Goal: Information Seeking & Learning: Learn about a topic

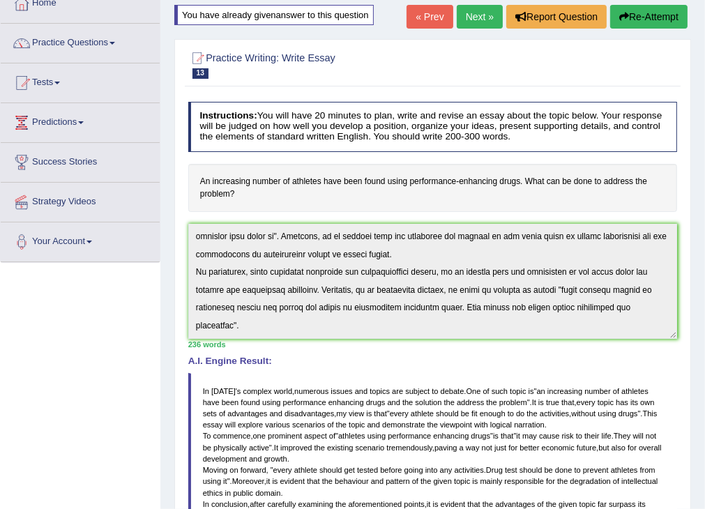
scroll to position [70, 0]
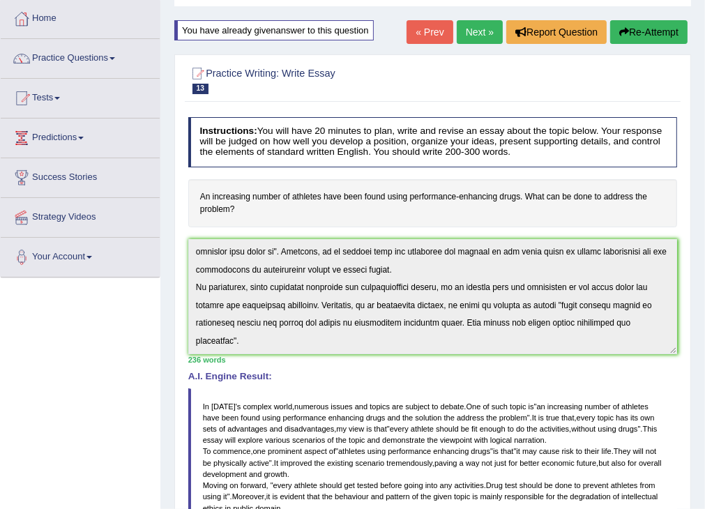
click at [476, 31] on link "Next »" at bounding box center [480, 32] width 46 height 24
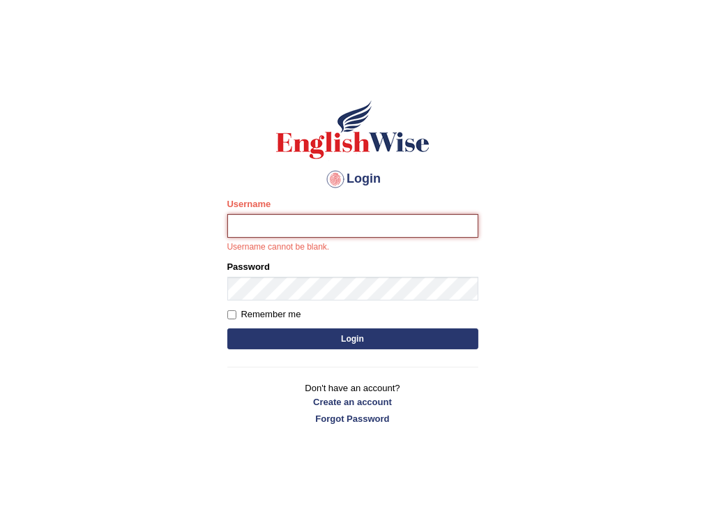
type input "tsheten5579"
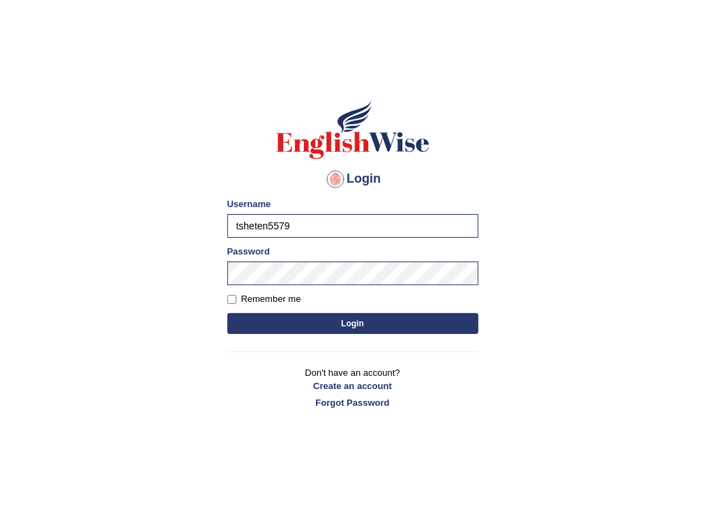
click at [344, 325] on button "Login" at bounding box center [352, 323] width 251 height 21
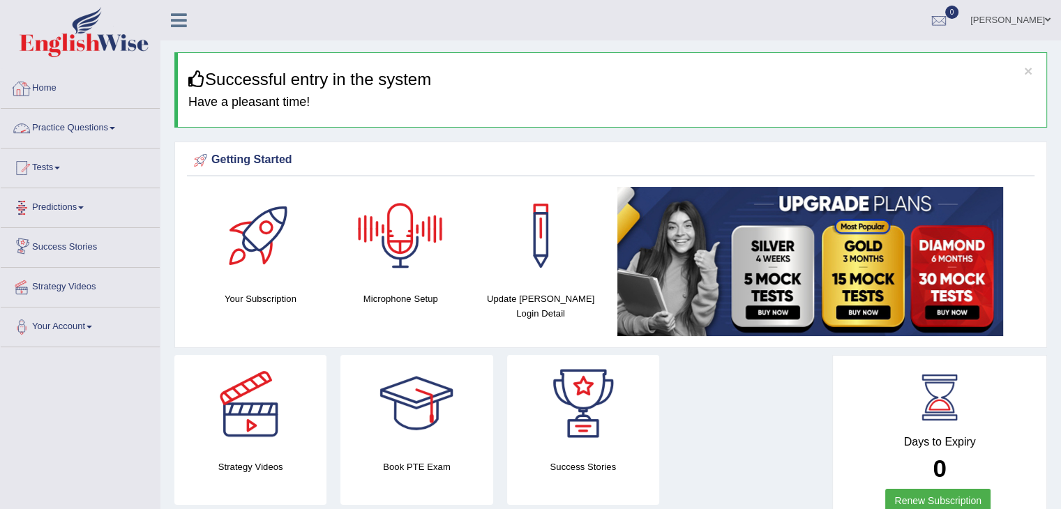
click at [112, 127] on link "Practice Questions" at bounding box center [80, 126] width 159 height 35
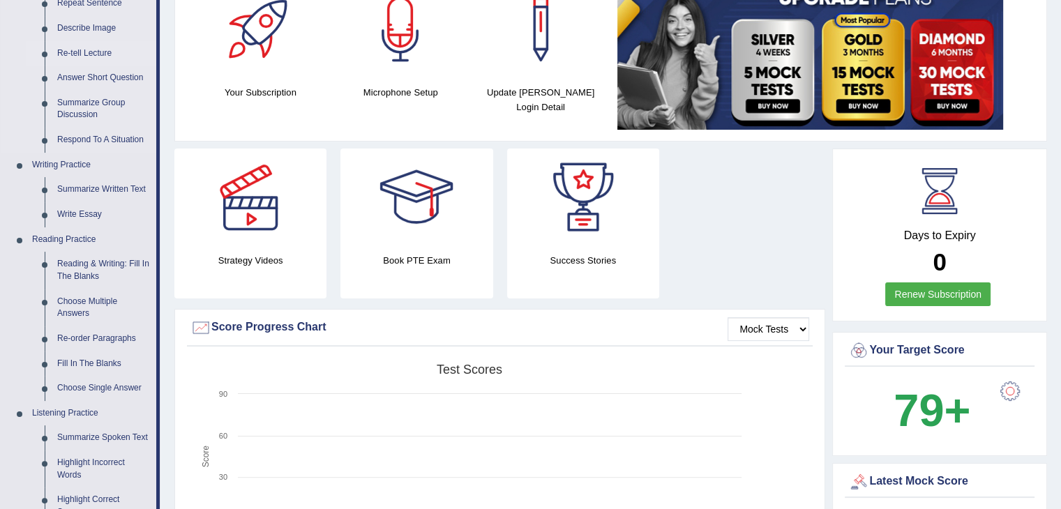
scroll to position [209, 0]
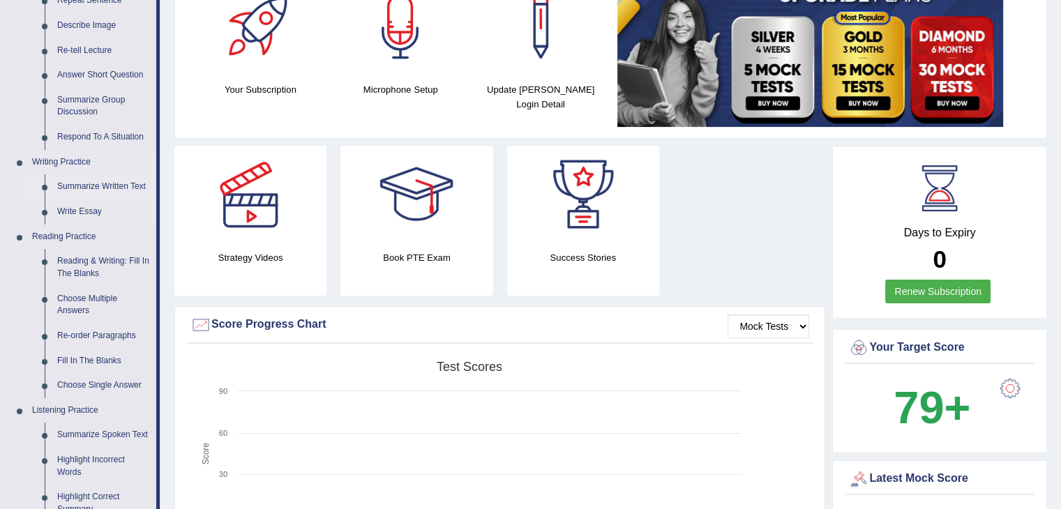
click at [82, 184] on link "Summarize Written Text" at bounding box center [103, 186] width 105 height 25
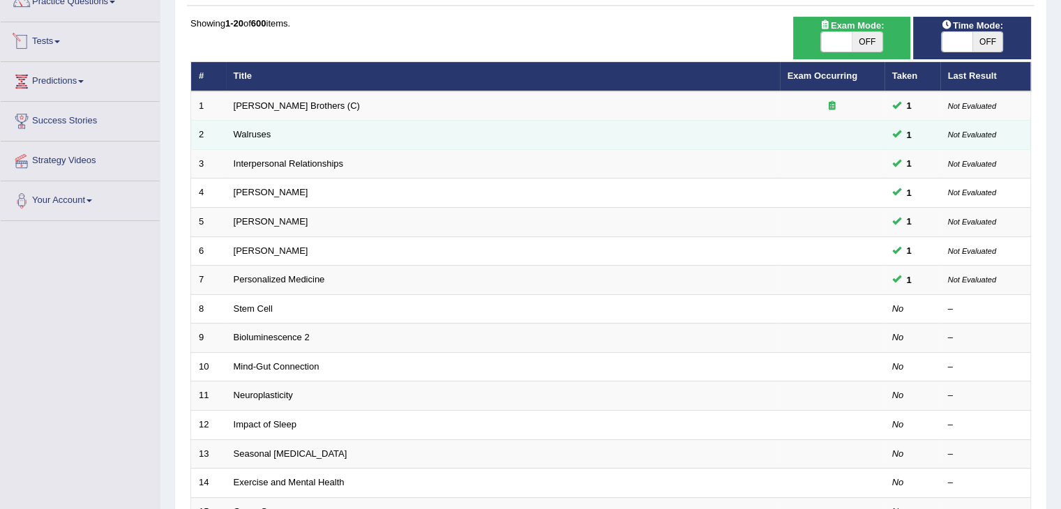
scroll to position [139, 0]
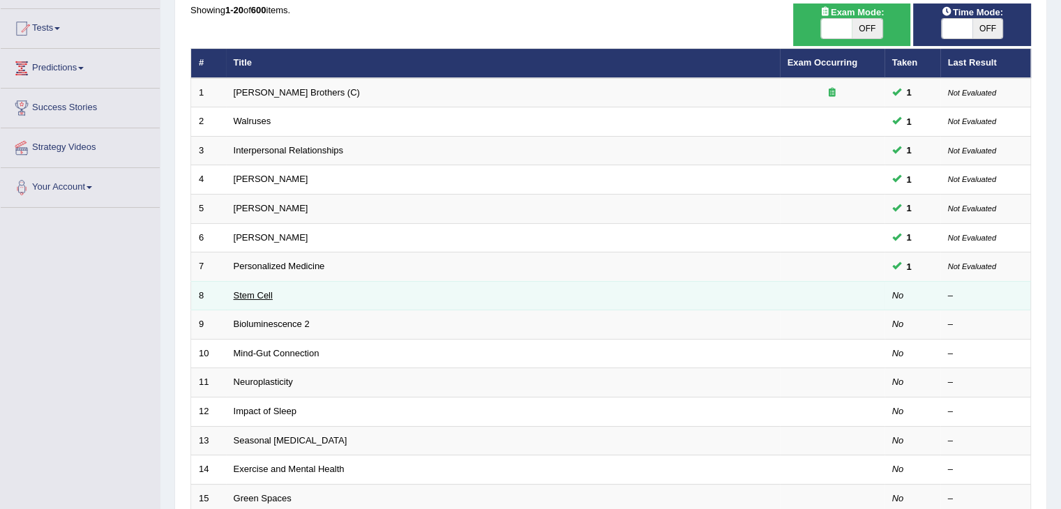
click at [252, 294] on link "Stem Cell" at bounding box center [253, 295] width 39 height 10
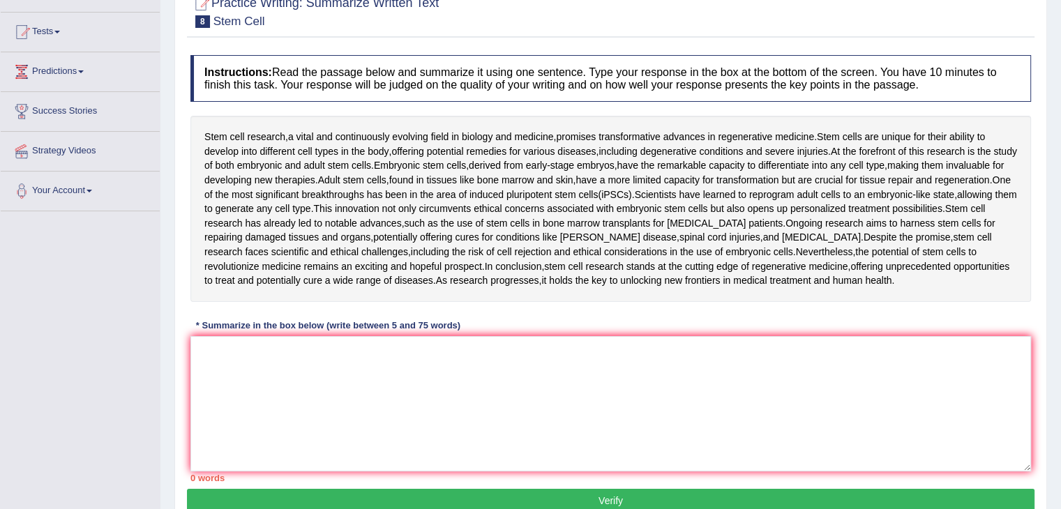
scroll to position [139, 0]
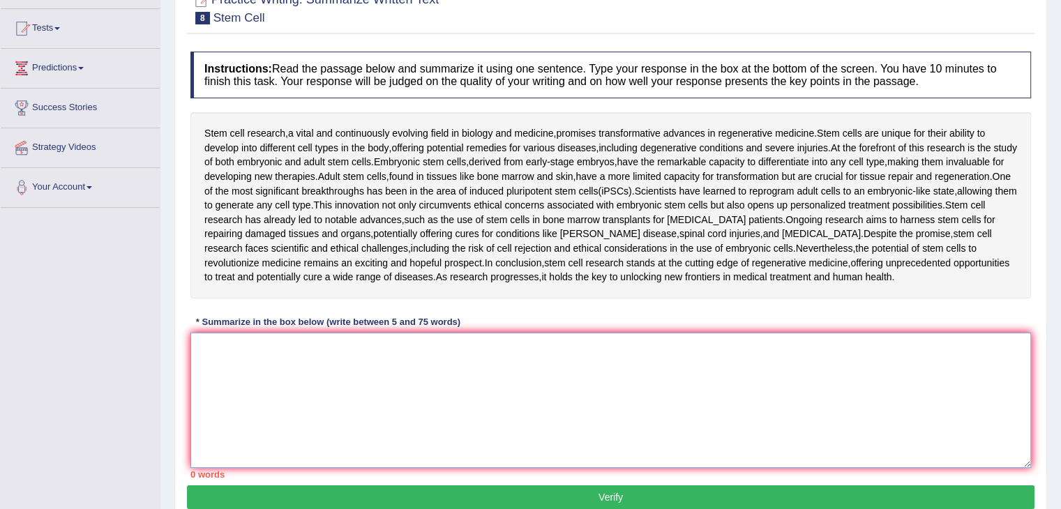
click at [314, 357] on textarea at bounding box center [610, 400] width 840 height 135
type textarea "T"
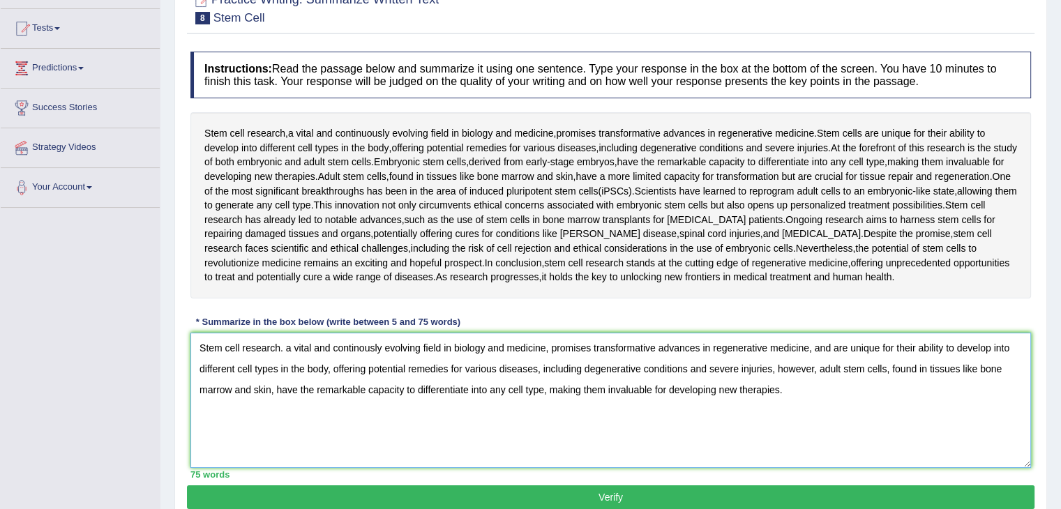
click at [282, 347] on textarea "Stem cell research. a vital and continously evolving field in biology and medic…" at bounding box center [610, 400] width 840 height 135
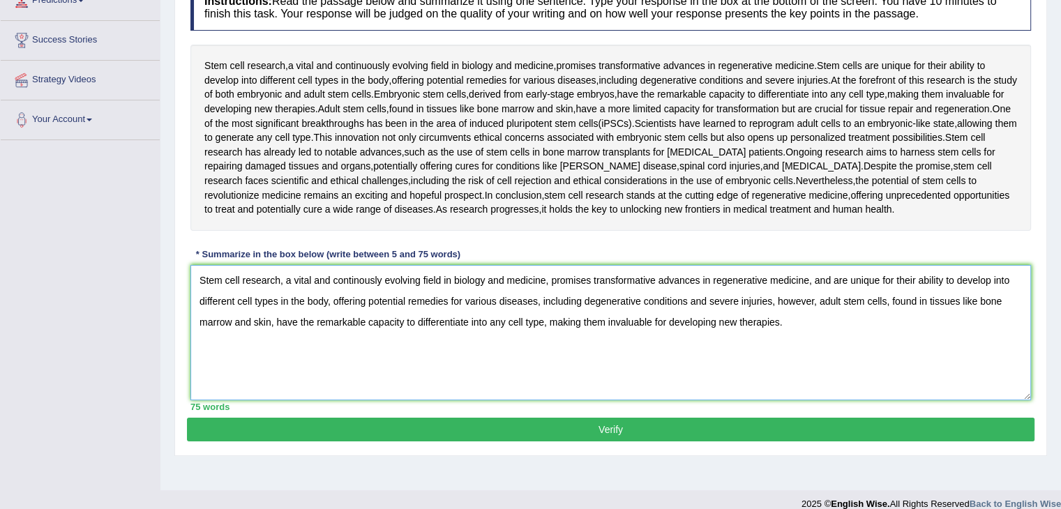
scroll to position [209, 0]
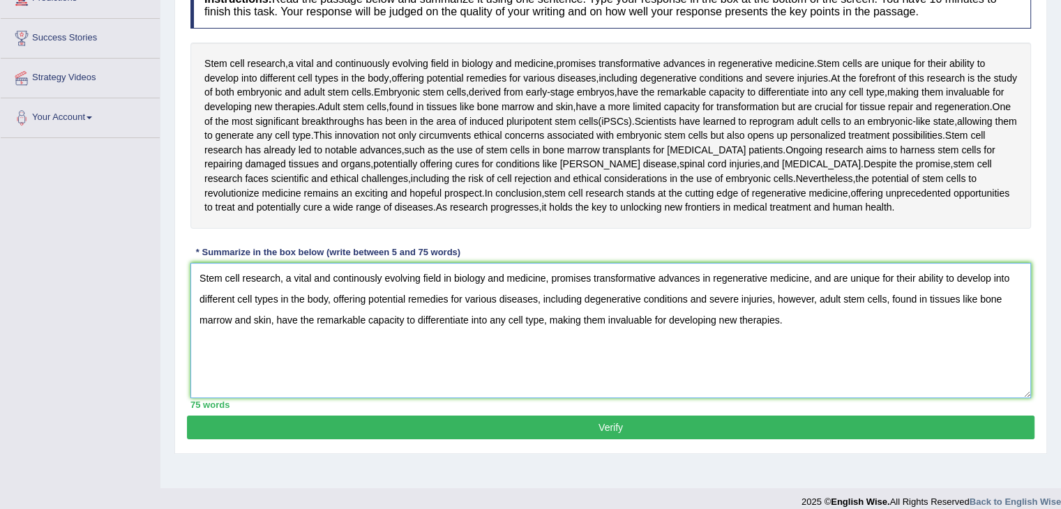
type textarea "Stem cell research, a vital and continously evolving field in biology and medic…"
click at [614, 418] on button "Verify" at bounding box center [610, 428] width 847 height 24
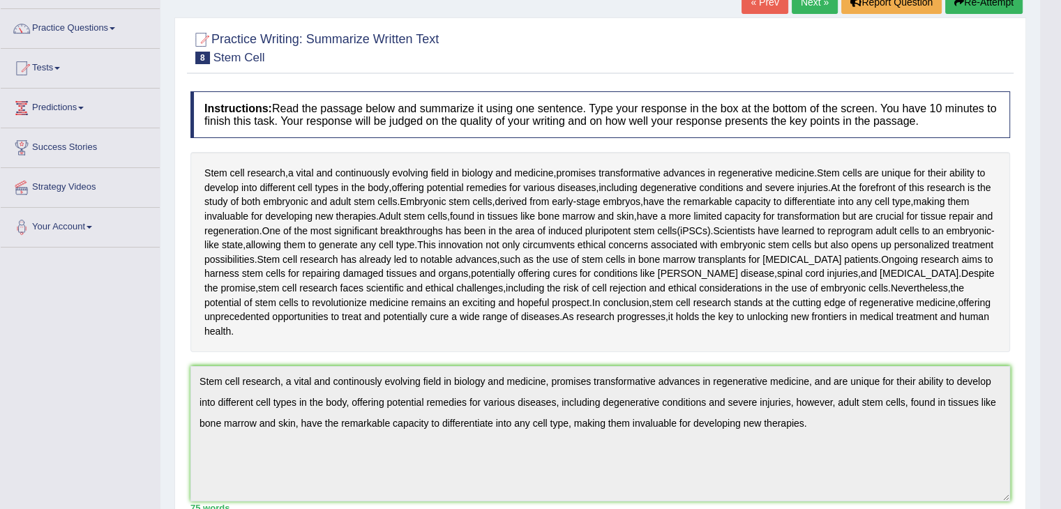
scroll to position [92, 0]
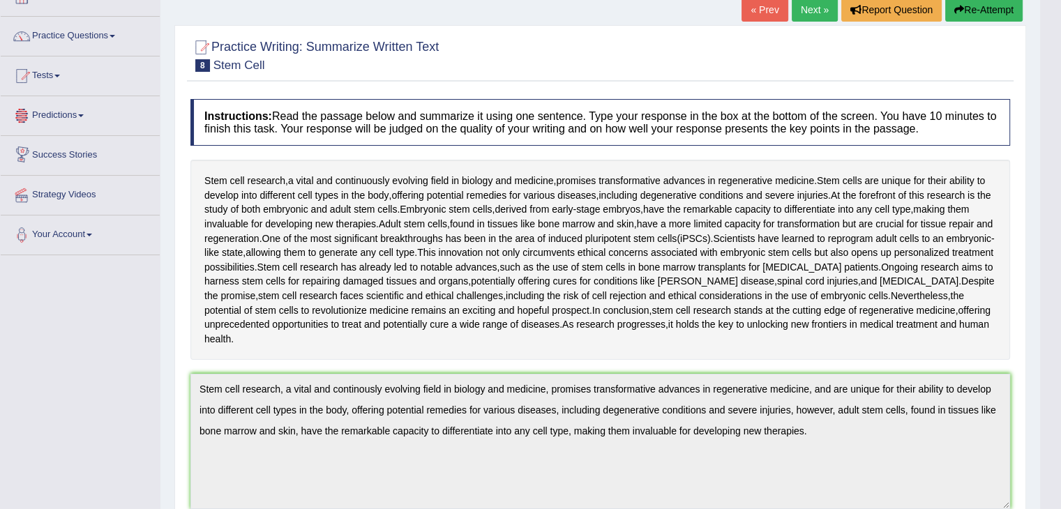
click at [806, 12] on link "Next »" at bounding box center [814, 10] width 46 height 24
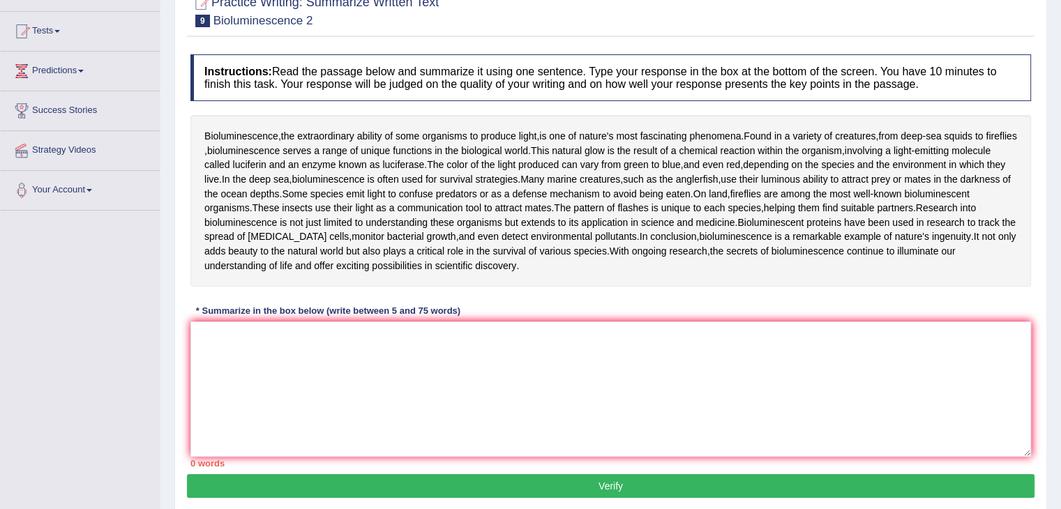
scroll to position [139, 0]
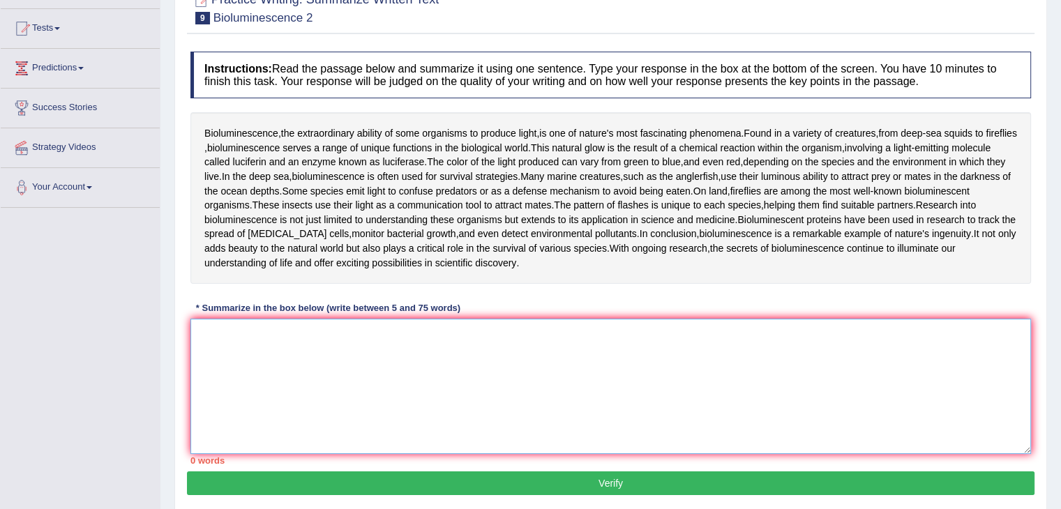
click at [255, 334] on textarea at bounding box center [610, 386] width 840 height 135
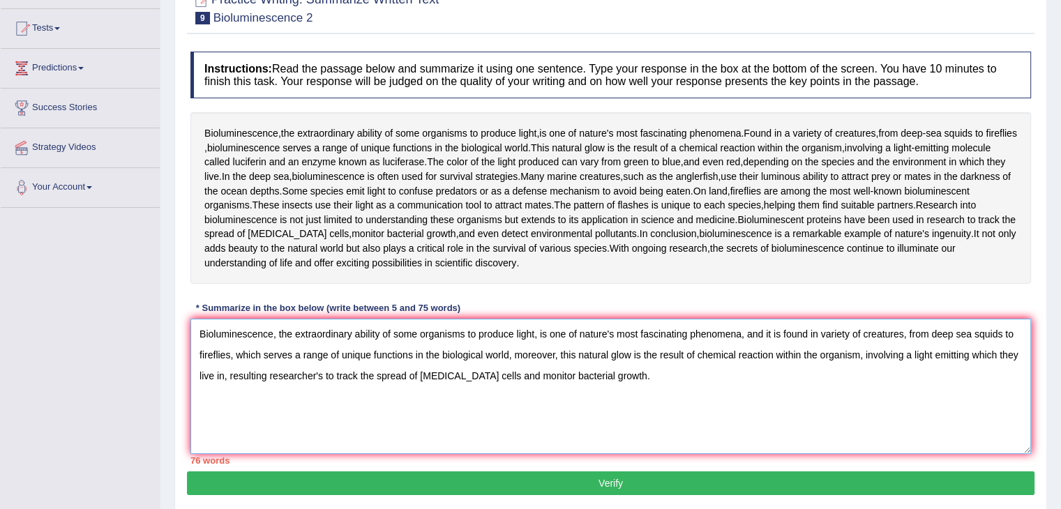
type textarea "Bioluminescence, the extraordinary ability of some organisms to produce light, …"
click at [611, 480] on button "Verify" at bounding box center [610, 483] width 847 height 24
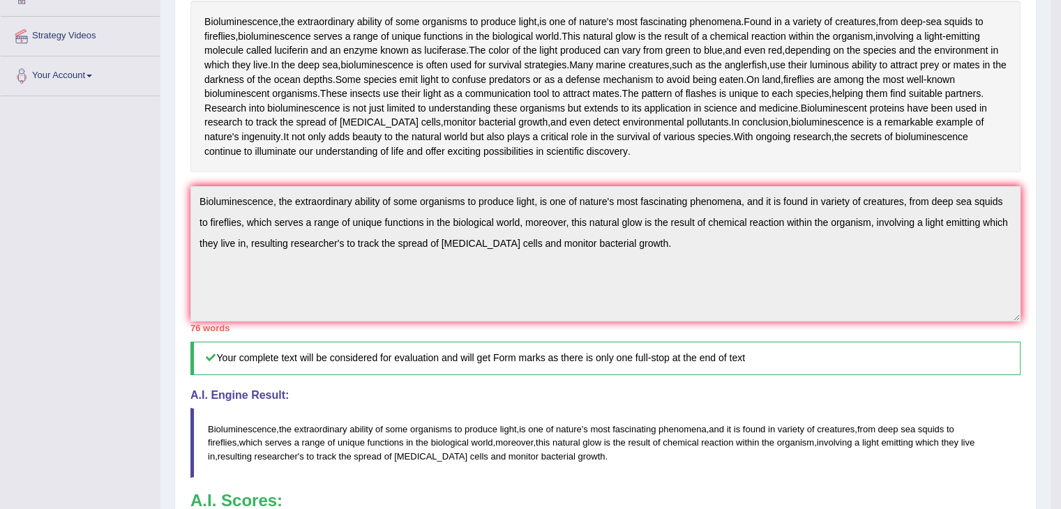
scroll to position [0, 0]
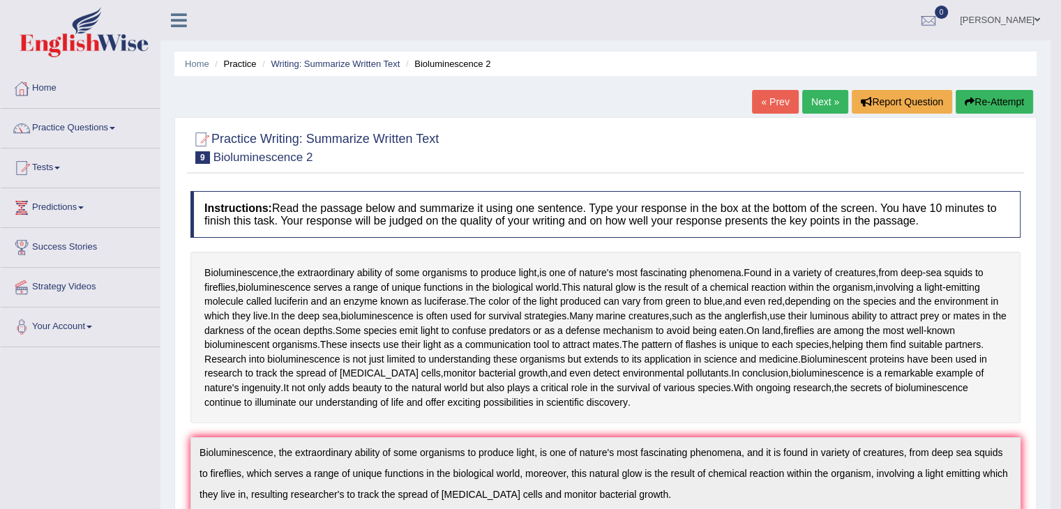
click at [988, 99] on button "Re-Attempt" at bounding box center [993, 102] width 77 height 24
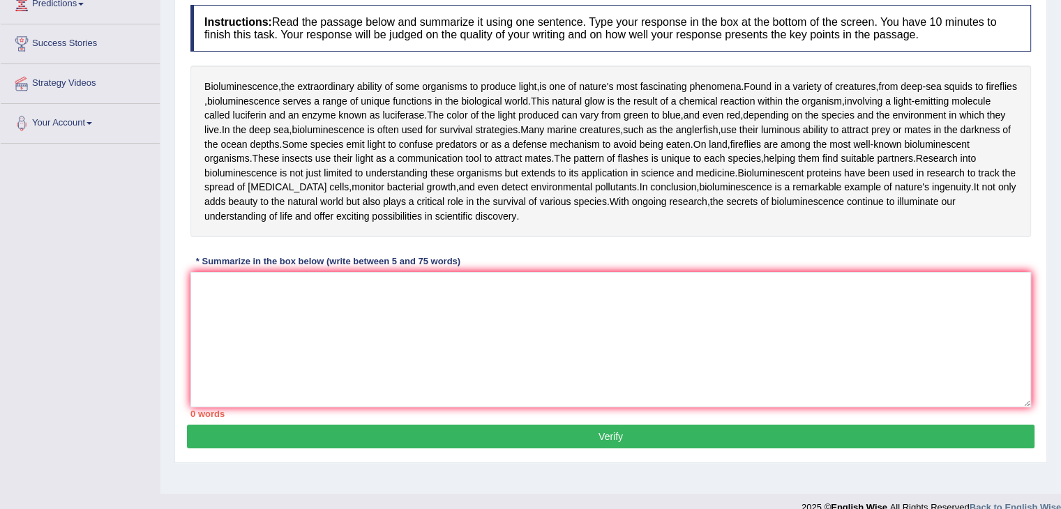
scroll to position [223, 0]
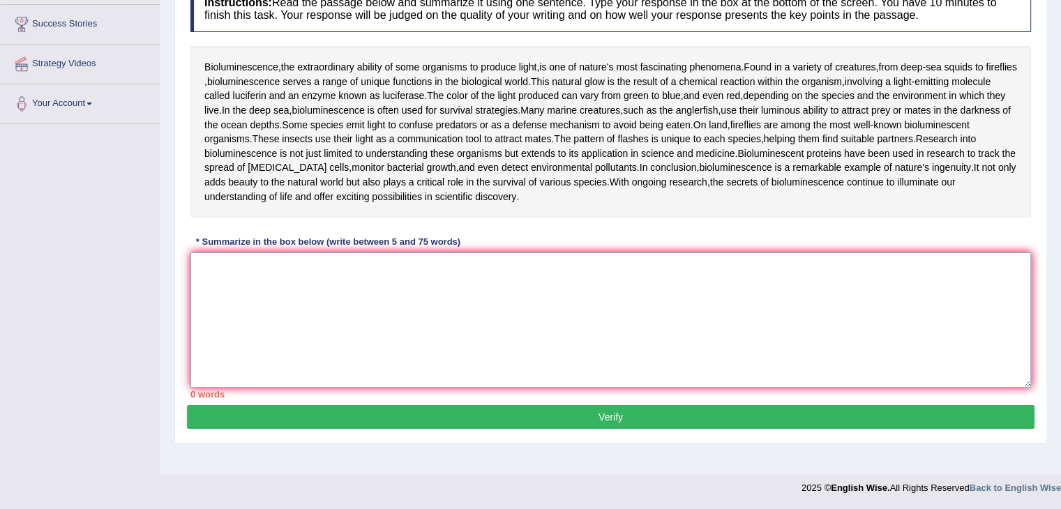
click at [365, 280] on textarea at bounding box center [610, 319] width 840 height 135
paste textarea "Bioluminescence, the extraordinary ability of some organisms to produce light, …"
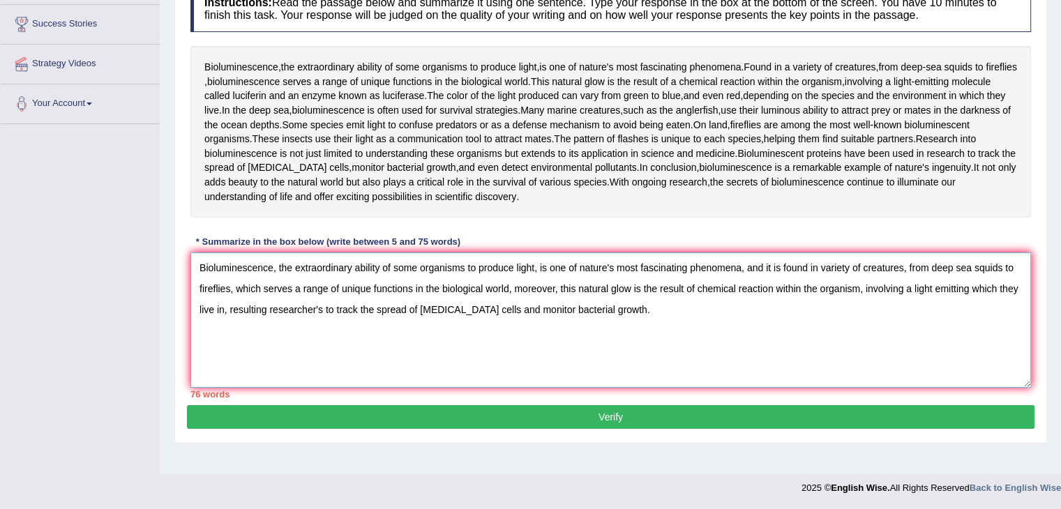
drag, startPoint x: 909, startPoint y: 261, endPoint x: 957, endPoint y: 269, distance: 48.0
click at [957, 269] on textarea "Bioluminescence, the extraordinary ability of some organisms to produce light, …" at bounding box center [610, 319] width 840 height 135
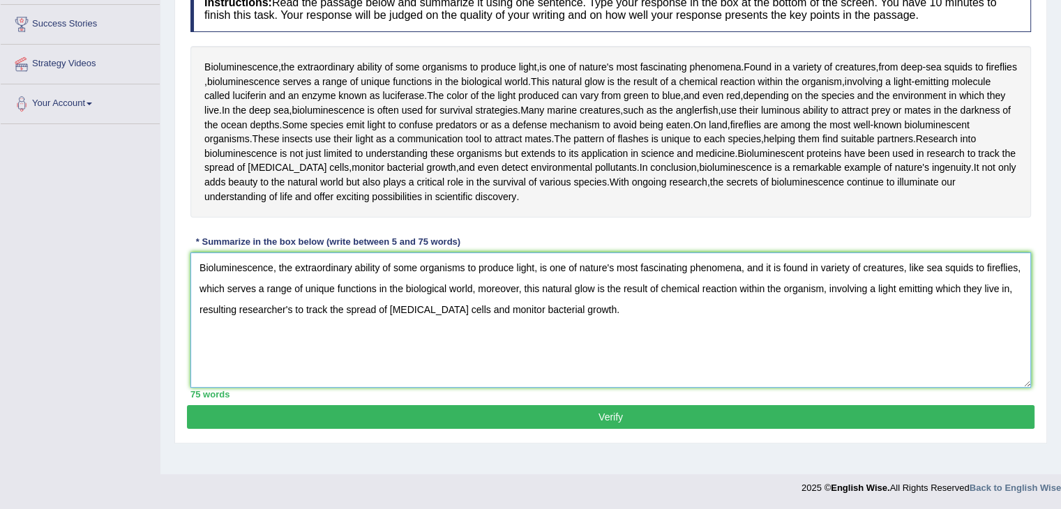
click at [982, 266] on textarea "Bioluminescence, the extraordinary ability of some organisms to produce light, …" at bounding box center [610, 319] width 840 height 135
click at [488, 332] on textarea "Bioluminescence, the extraordinary ability of some organisms to produce light, …" at bounding box center [610, 319] width 840 height 135
type textarea "Bioluminescence, the extraordinary ability of some organisms to produce light, …"
click at [622, 411] on button "Verify" at bounding box center [610, 417] width 847 height 24
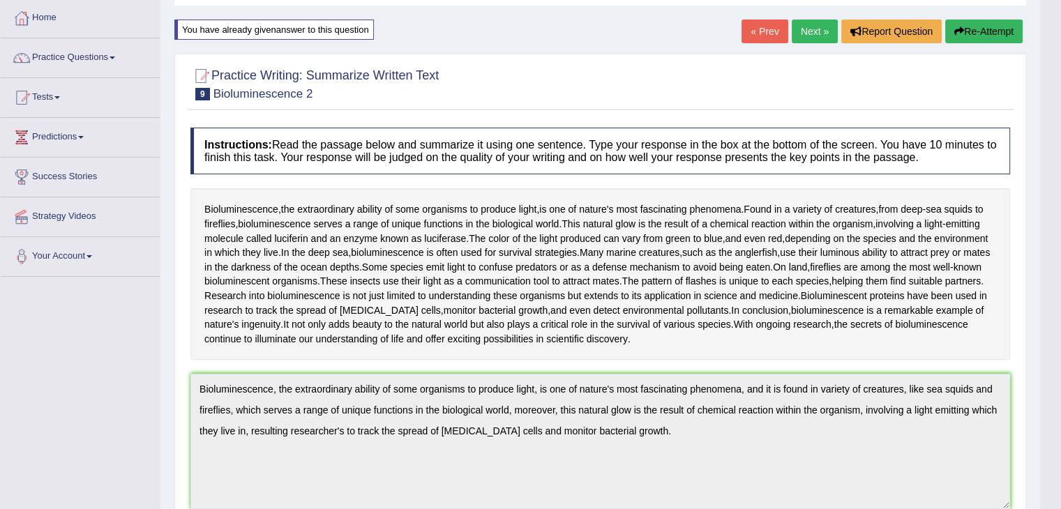
scroll to position [70, 0]
click at [812, 31] on link "Next »" at bounding box center [814, 32] width 46 height 24
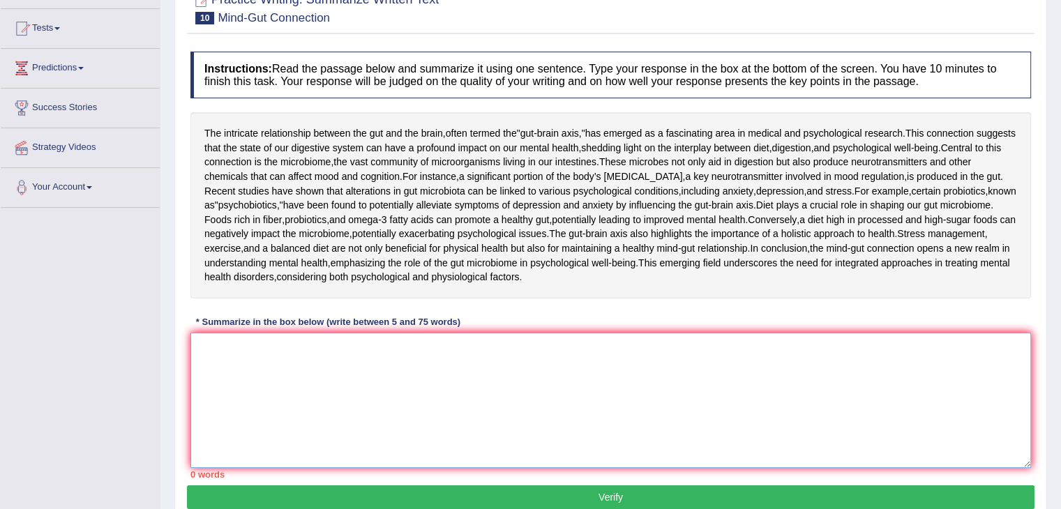
click at [367, 445] on textarea at bounding box center [610, 400] width 840 height 135
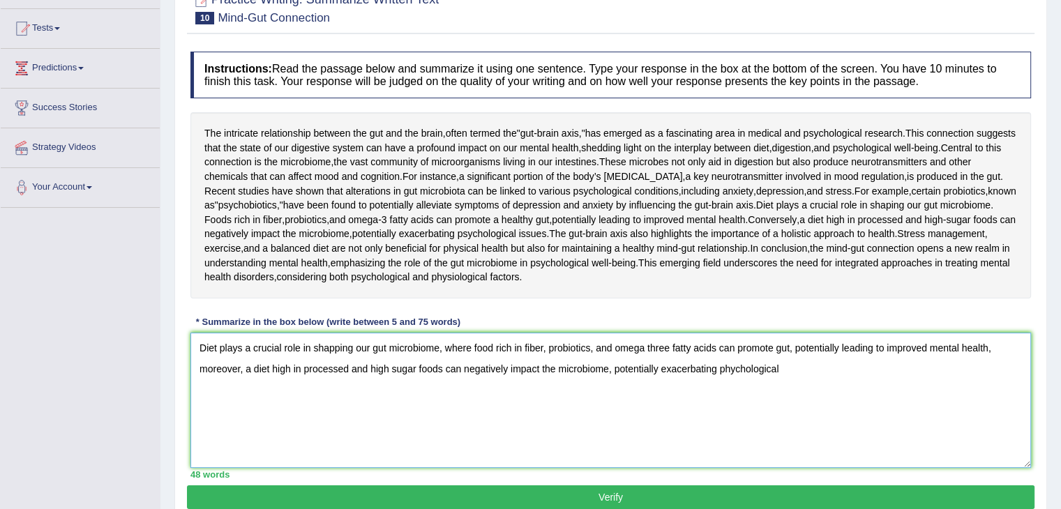
click at [733, 453] on textarea "Diet plays a crucial role in shapping our gut microbiome, where food rich in fi…" at bounding box center [610, 400] width 840 height 135
click at [728, 455] on textarea "Diet plays a crucial role in shapping our gut microbiome, where food rich in fi…" at bounding box center [610, 400] width 840 height 135
click at [786, 455] on textarea "Diet plays a crucial role in shapping our gut microbiome, where food rich in fi…" at bounding box center [610, 400] width 840 height 135
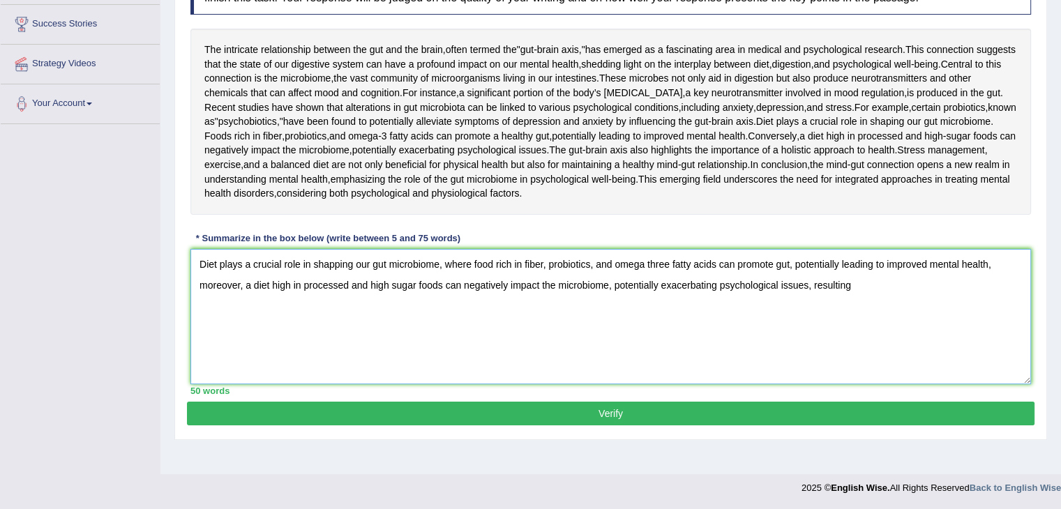
scroll to position [279, 0]
click at [471, 363] on textarea "Diet plays a crucial role in shapping our gut microbiome, where food rich in fi…" at bounding box center [610, 316] width 840 height 135
type textarea "Diet plays a crucial role in shapping our gut microbiome, where food rich in fi…"
click at [610, 425] on button "Verify" at bounding box center [610, 414] width 847 height 24
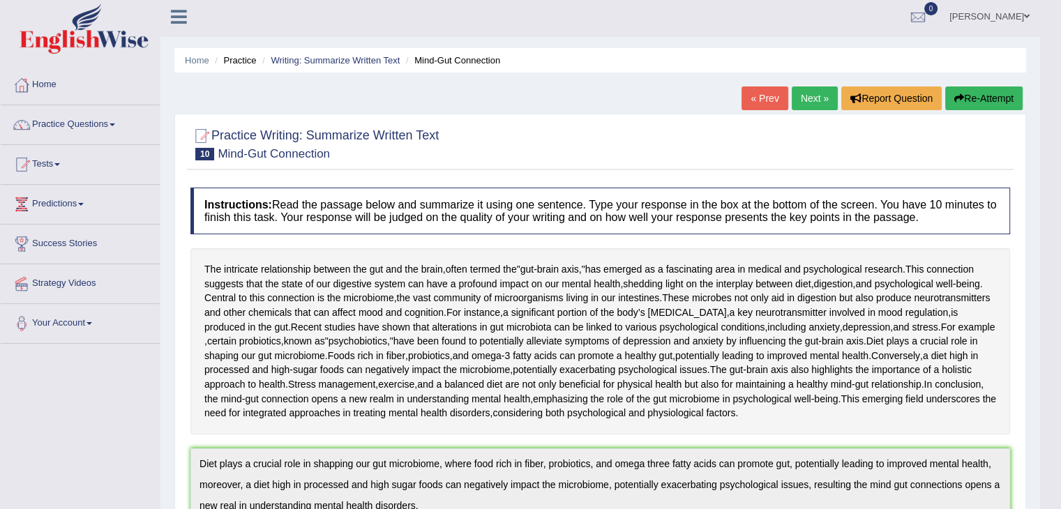
scroll to position [0, 0]
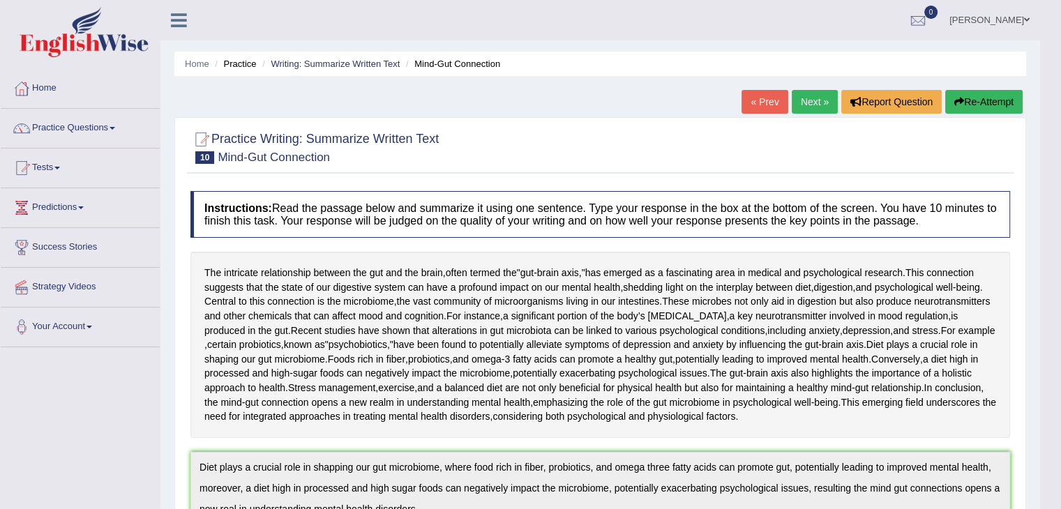
click at [980, 102] on button "Re-Attempt" at bounding box center [983, 102] width 77 height 24
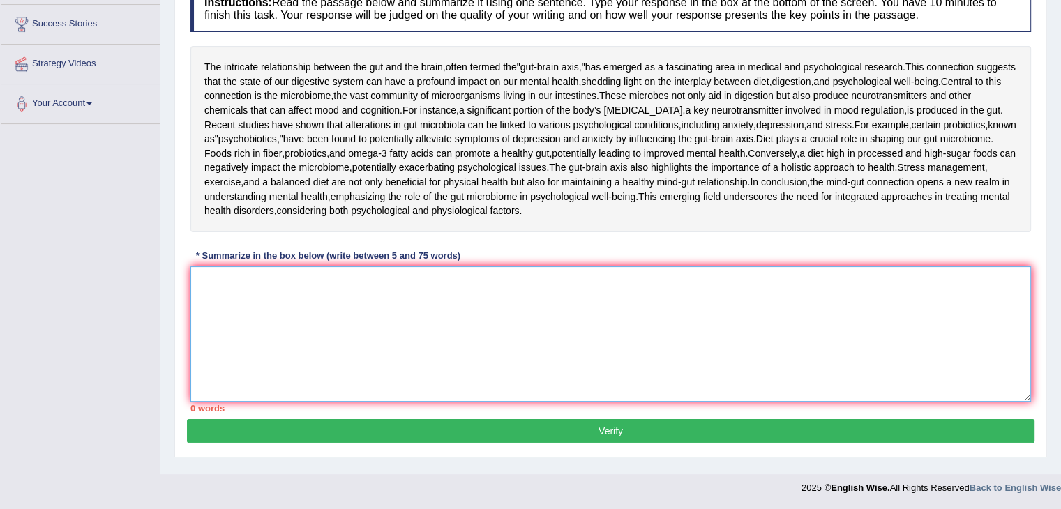
click at [435, 291] on textarea at bounding box center [610, 333] width 840 height 135
paste textarea "Diet plays a crucial role in shapping our gut microbiome, where food rich in fi…"
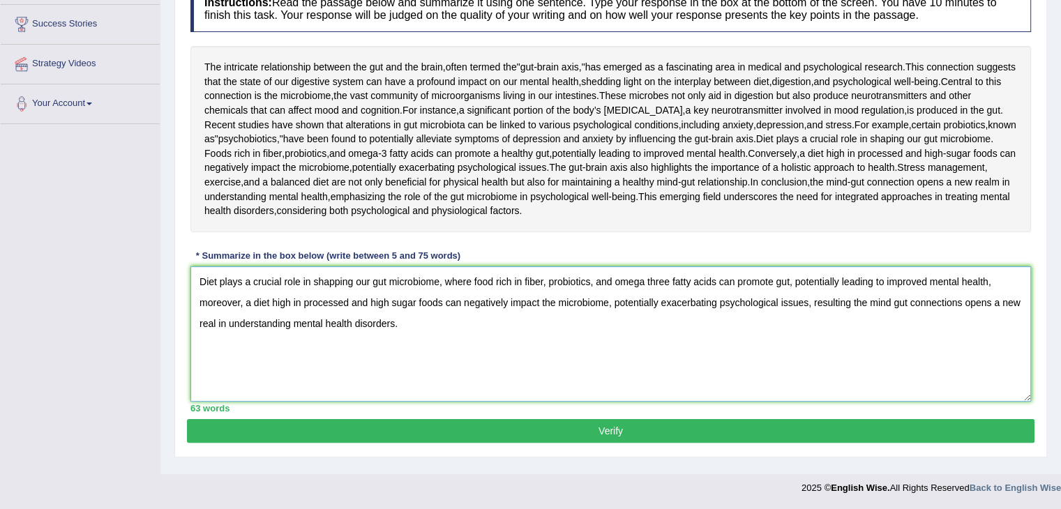
click at [510, 287] on textarea "Diet plays a crucial role in shapping our gut microbiome, where food rich in fi…" at bounding box center [610, 333] width 840 height 135
click at [491, 288] on textarea "Diet plays a crucial role in shapping our gut microbiome, where food rich in fi…" at bounding box center [610, 333] width 840 height 135
click at [337, 285] on textarea "Diet plays a crucial role in shapping our gut microbiome, where foods rich in f…" at bounding box center [610, 333] width 840 height 135
type textarea "Diet plays a crucial role in shaping our gut microbiome, where foods rich in fi…"
click at [621, 432] on button "Verify" at bounding box center [610, 431] width 847 height 24
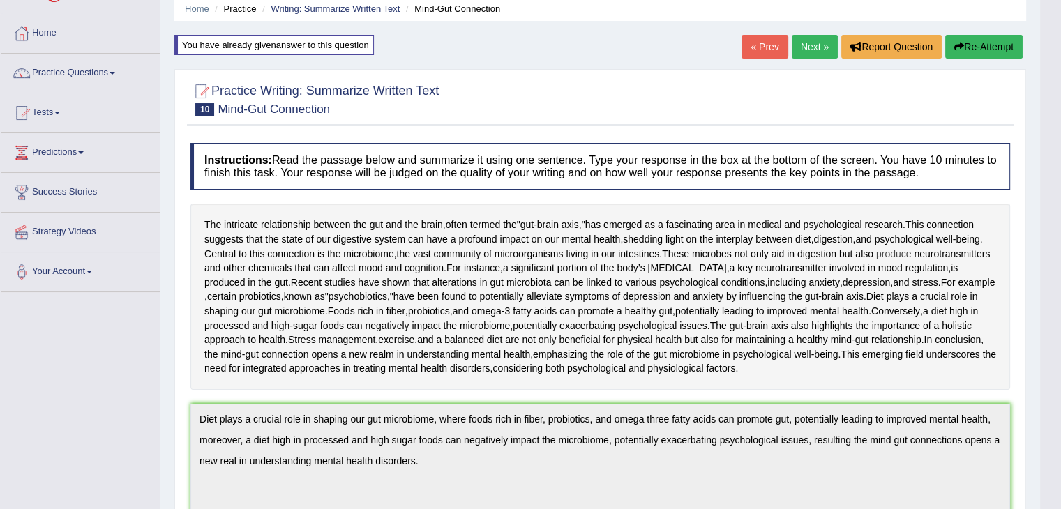
scroll to position [4, 0]
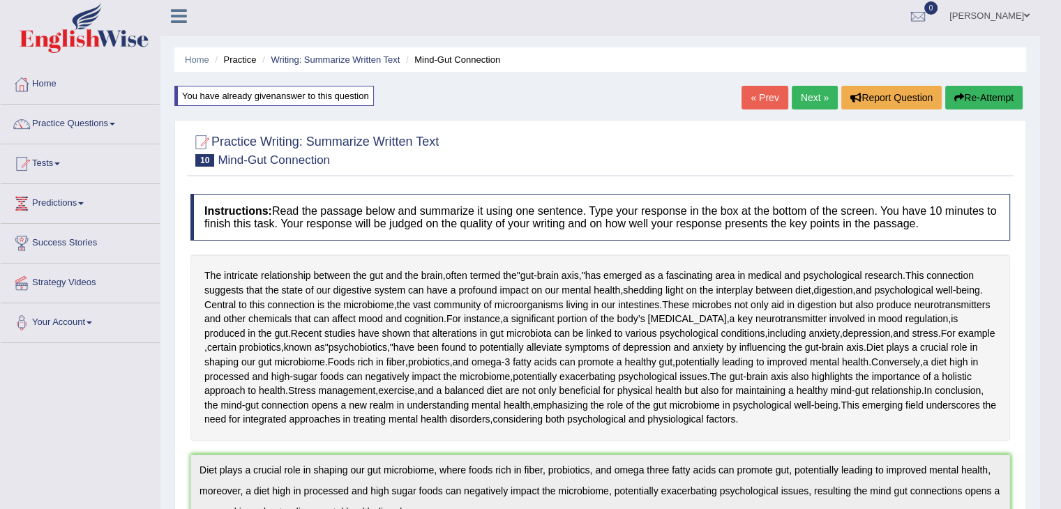
click at [986, 91] on button "Re-Attempt" at bounding box center [983, 98] width 77 height 24
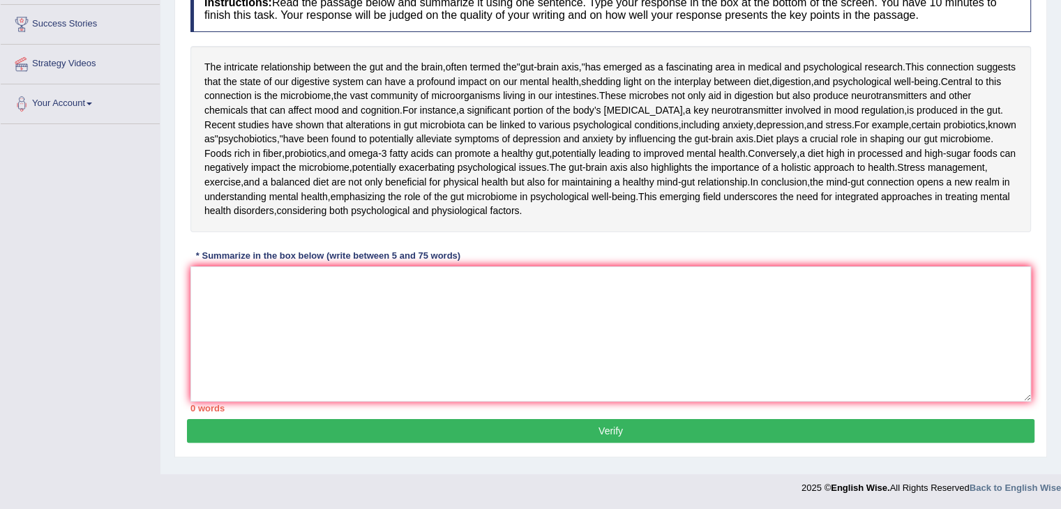
scroll to position [301, 0]
click at [524, 301] on textarea at bounding box center [610, 333] width 840 height 135
paste textarea "Diet plays a crucial role in shapping our gut microbiome, where food rich in fi…"
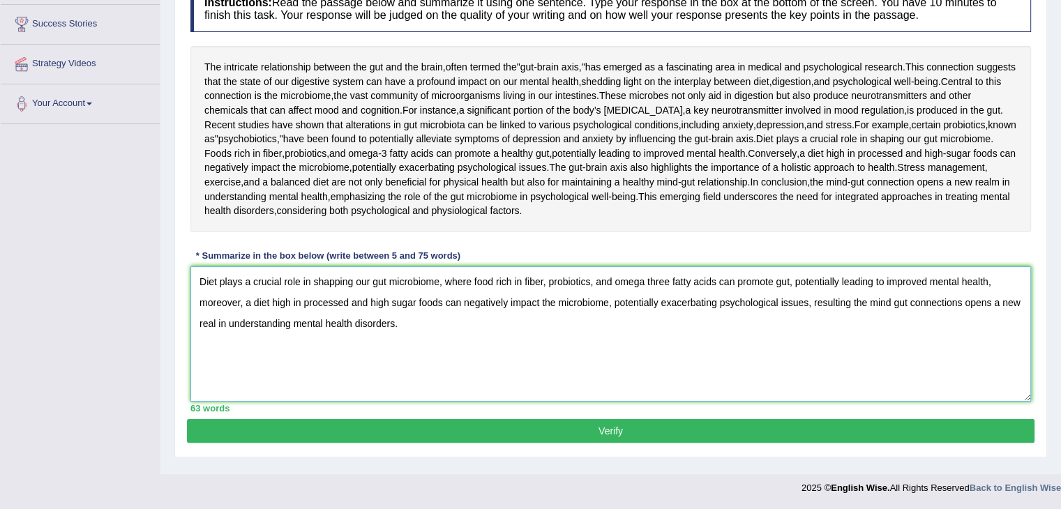
click at [335, 288] on textarea "Diet plays a crucial role in shapping our gut microbiome, where food rich in fi…" at bounding box center [610, 333] width 840 height 135
click at [519, 284] on textarea "Diet plays a crucial role in shaping our gut microbiome, where food rich in fib…" at bounding box center [610, 333] width 840 height 135
click at [538, 358] on textarea "Diet plays a crucial role in shaping our gut microbiome, where food rich in fib…" at bounding box center [610, 333] width 840 height 135
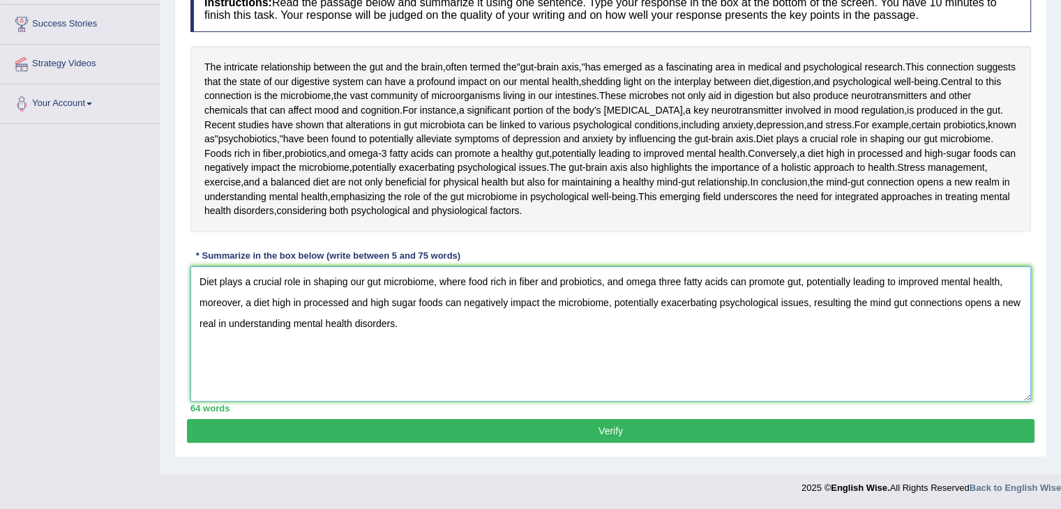
type textarea "Diet plays a crucial role in shaping our gut microbiome, where food rich in fib…"
click at [633, 441] on button "Verify" at bounding box center [610, 431] width 847 height 24
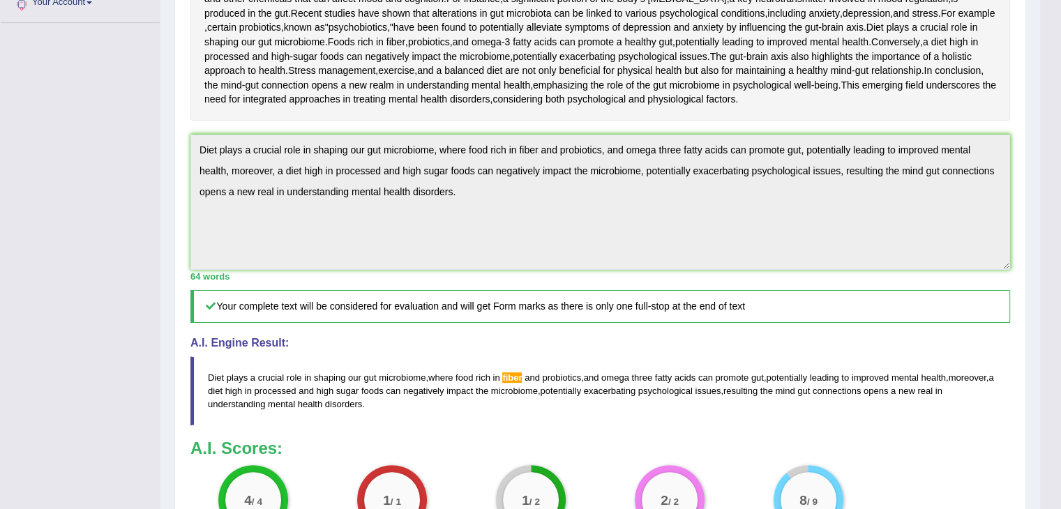
scroll to position [0, 0]
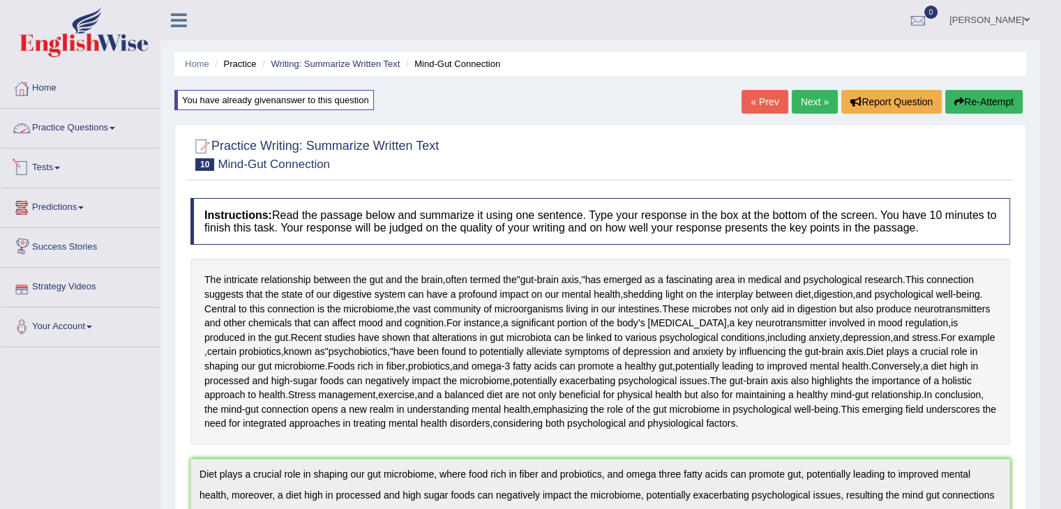
click at [117, 123] on link "Practice Questions" at bounding box center [80, 126] width 159 height 35
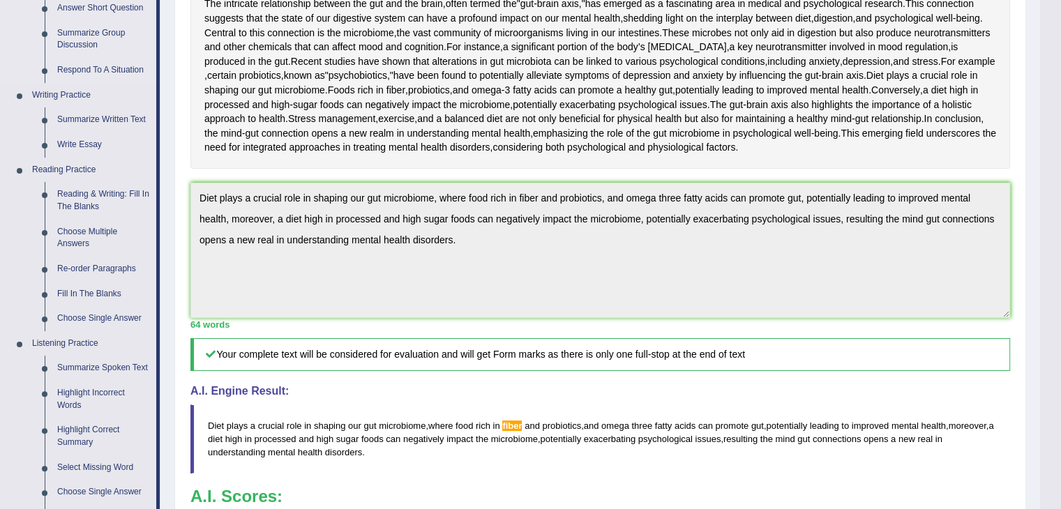
scroll to position [279, 0]
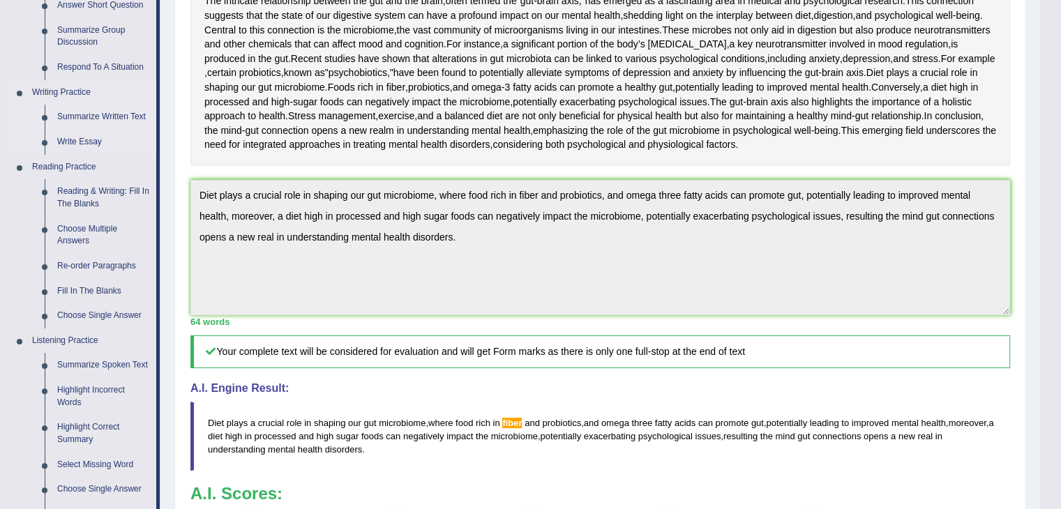
click at [91, 121] on link "Summarize Written Text" at bounding box center [103, 117] width 105 height 25
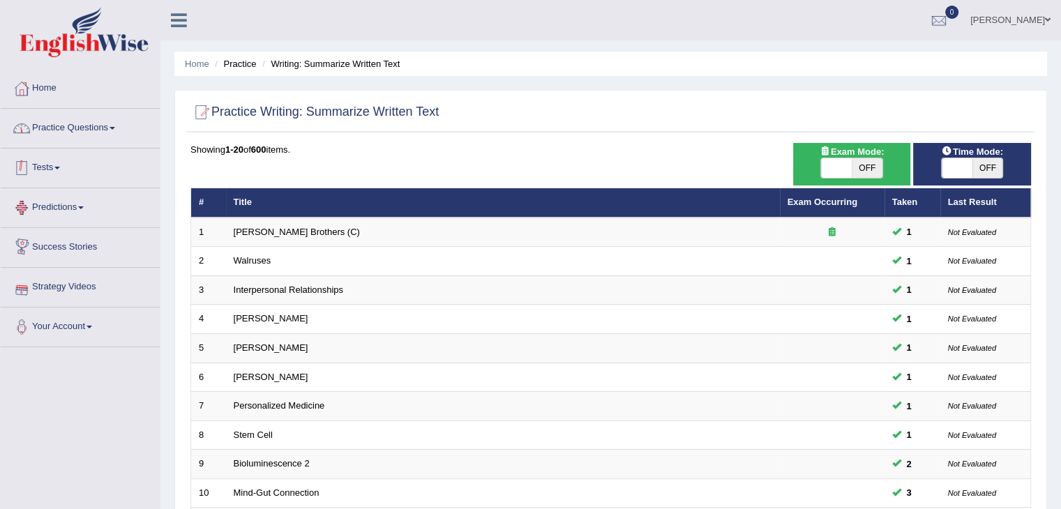
click at [116, 130] on link "Practice Questions" at bounding box center [80, 126] width 159 height 35
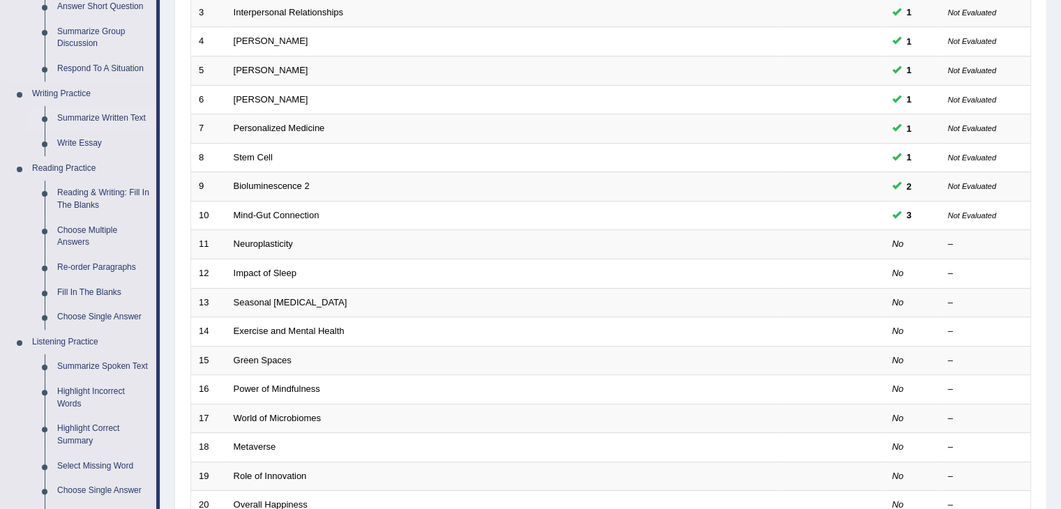
scroll to position [279, 0]
click at [79, 189] on link "Reading & Writing: Fill In The Blanks" at bounding box center [103, 197] width 105 height 37
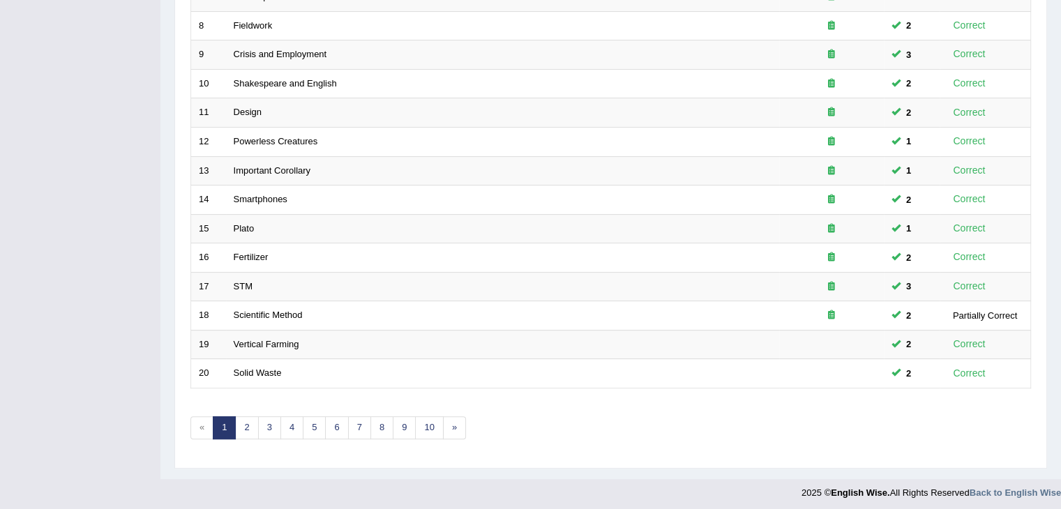
scroll to position [410, 0]
click at [248, 416] on link "2" at bounding box center [246, 427] width 23 height 23
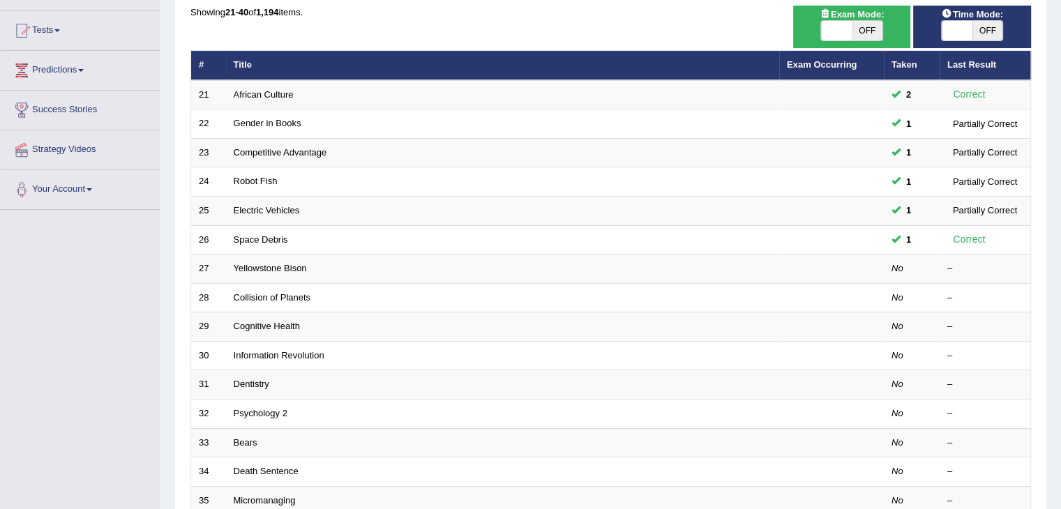
scroll to position [139, 0]
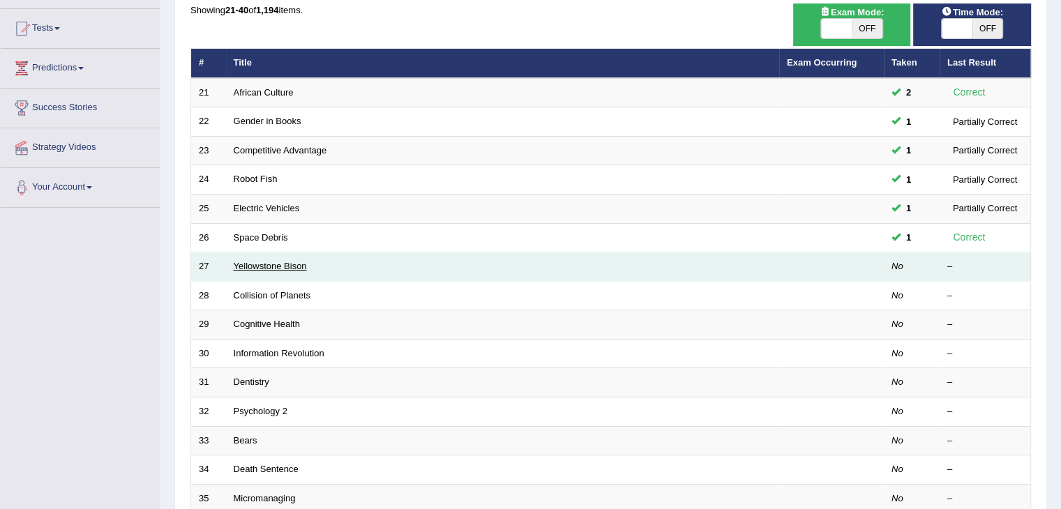
click at [260, 264] on link "Yellowstone Bison" at bounding box center [270, 266] width 73 height 10
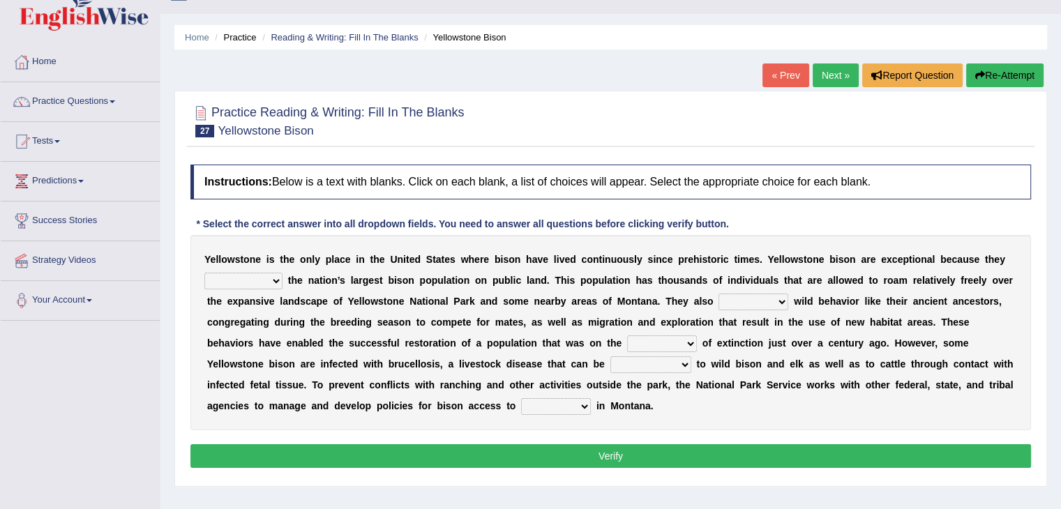
scroll to position [139, 0]
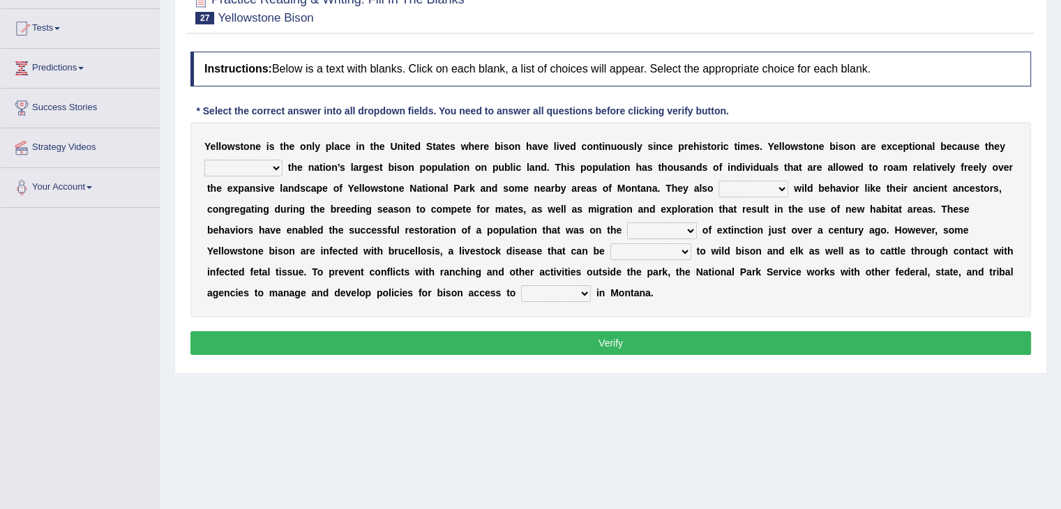
click at [275, 165] on select "congregate comprise consist compromise" at bounding box center [243, 168] width 78 height 17
select select "comprise"
click at [204, 160] on select "congregate comprise consist compromise" at bounding box center [243, 168] width 78 height 17
click at [776, 191] on select "exhibit disregard resist encourage" at bounding box center [753, 189] width 70 height 17
select select "exhibit"
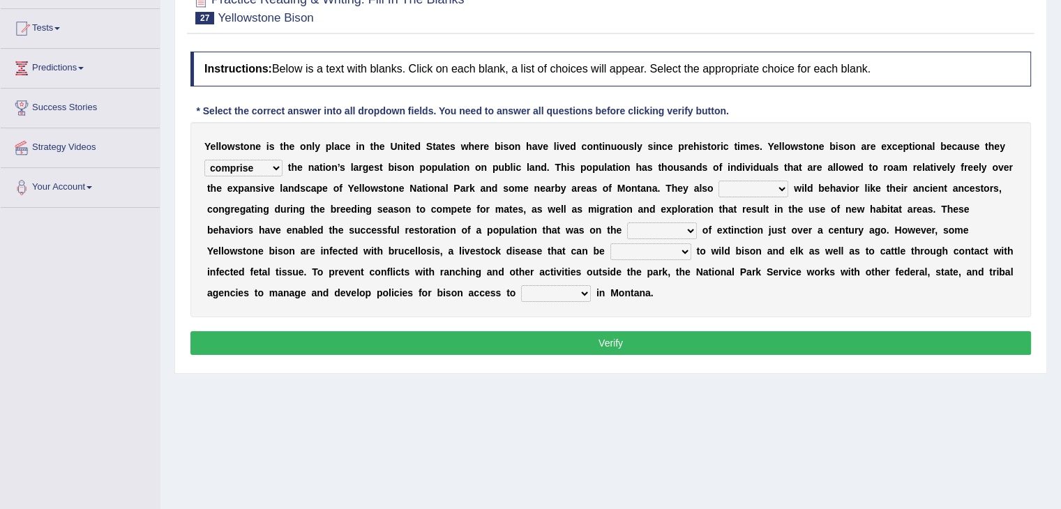
click at [718, 181] on select "exhibit disregard resist encourage" at bounding box center [753, 189] width 70 height 17
click at [773, 189] on select "exhibit disregard resist encourage" at bounding box center [753, 189] width 70 height 17
click at [686, 229] on select "brine brink danger brindle" at bounding box center [662, 230] width 70 height 17
select select "brink"
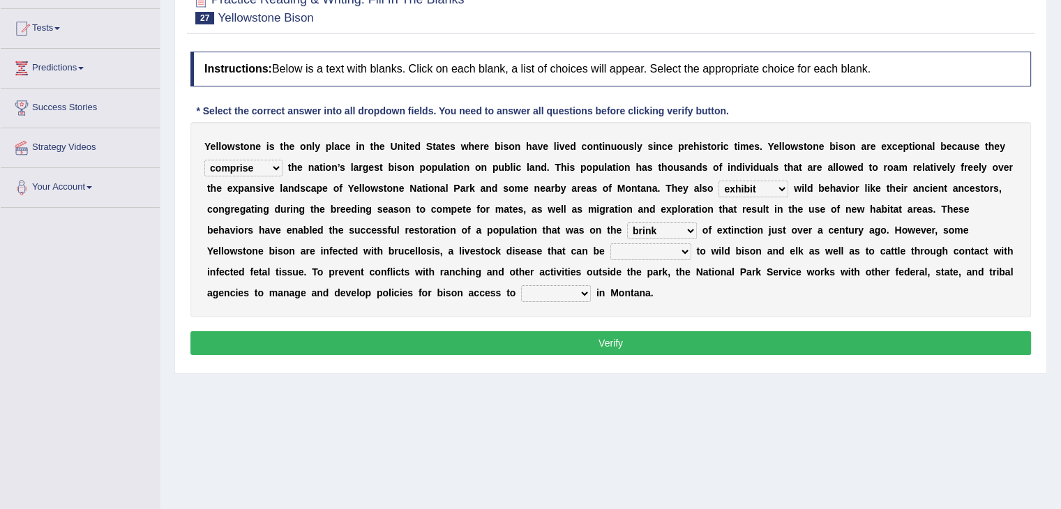
click at [627, 222] on select "brine brink danger brindle" at bounding box center [662, 230] width 70 height 17
click at [677, 248] on select "transplanted transported transgressed transmitted" at bounding box center [650, 251] width 81 height 17
select select "transmitted"
click at [610, 243] on select "transplanted transported transgressed transmitted" at bounding box center [650, 251] width 81 height 17
click at [579, 291] on select "habitat habitat habitant food" at bounding box center [556, 293] width 70 height 17
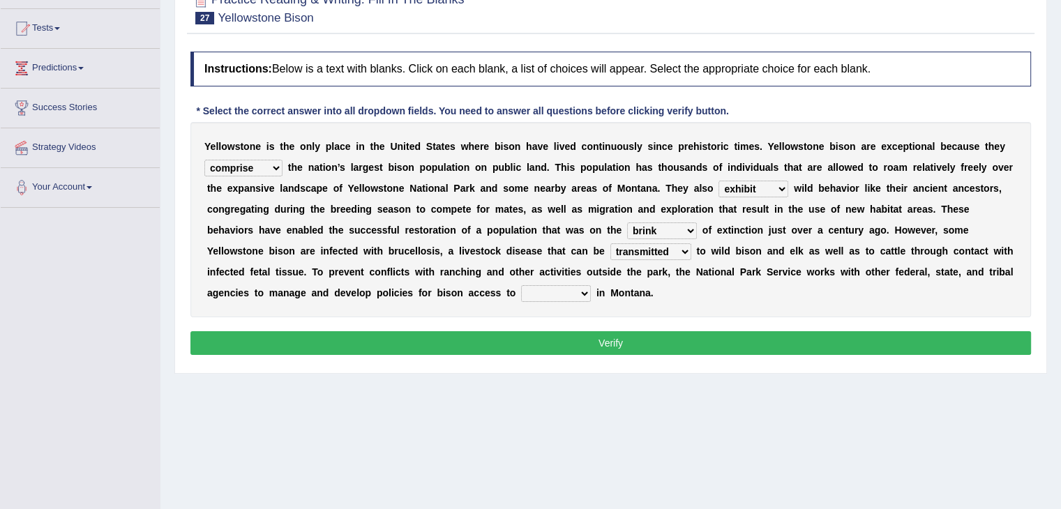
click at [521, 285] on select "habitat habitat habitant food" at bounding box center [556, 293] width 70 height 17
click at [584, 294] on select "habitat habitat habitant food" at bounding box center [556, 293] width 70 height 17
select select "habitat"
click at [521, 285] on select "habitat habitat habitant food" at bounding box center [556, 293] width 70 height 17
click at [608, 344] on button "Verify" at bounding box center [610, 343] width 840 height 24
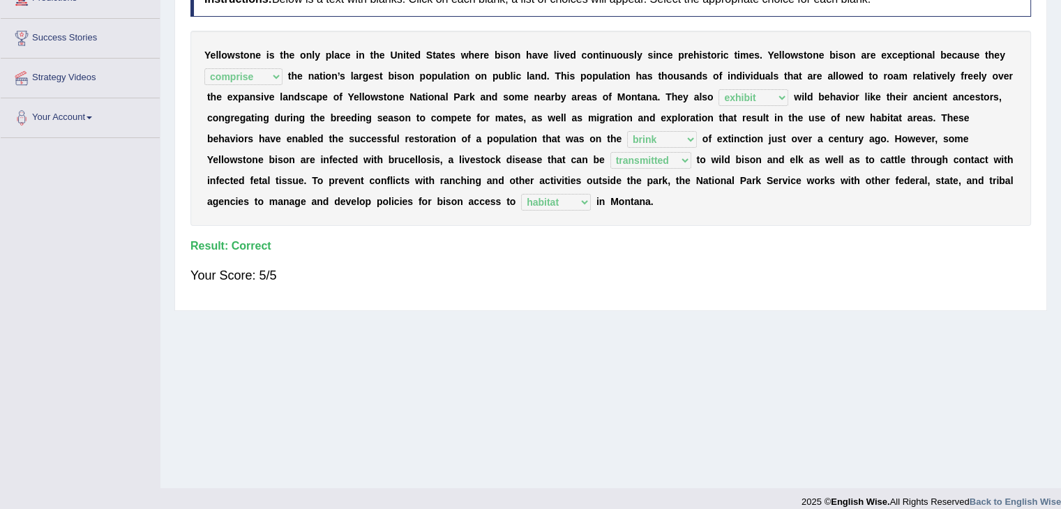
scroll to position [0, 0]
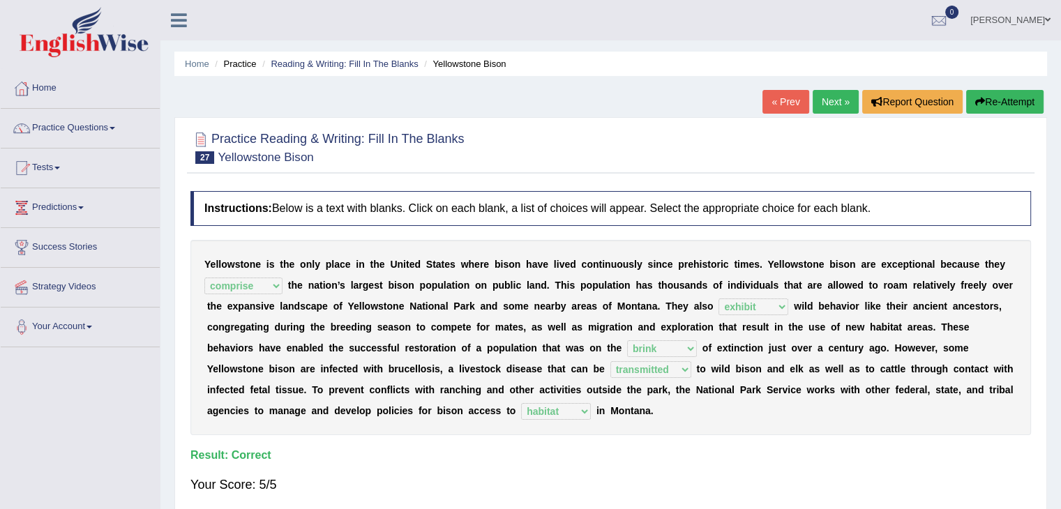
click at [824, 101] on link "Next »" at bounding box center [835, 102] width 46 height 24
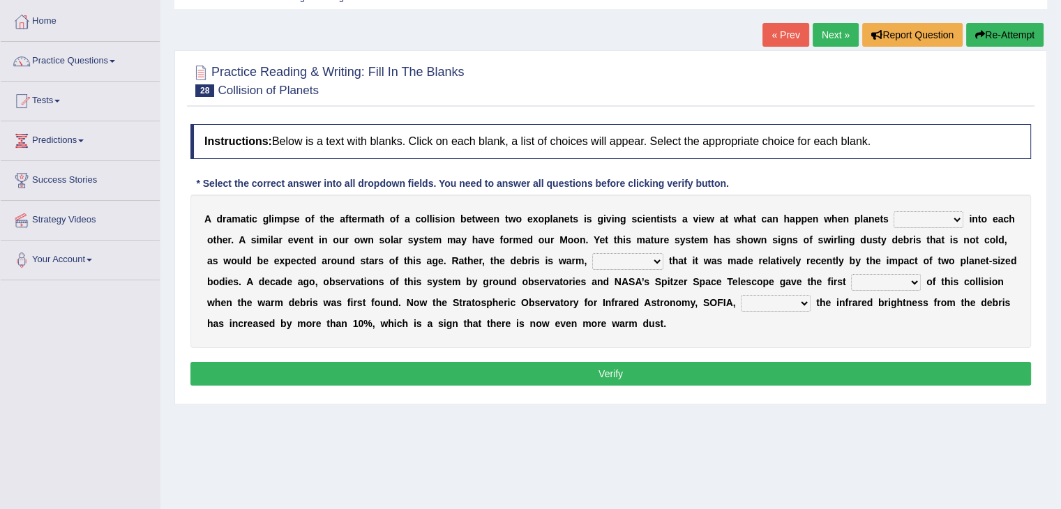
scroll to position [70, 0]
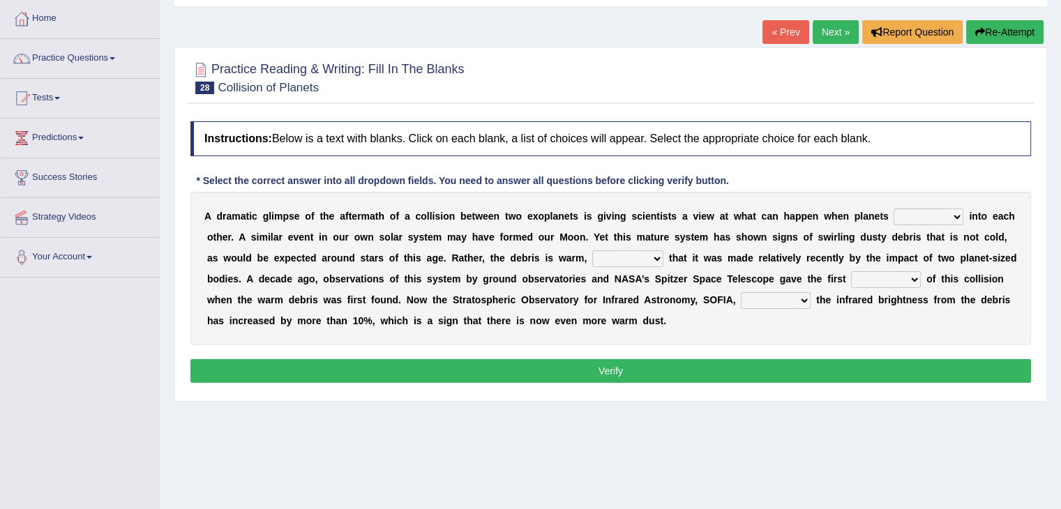
click at [952, 213] on select "crash explore roam implode" at bounding box center [928, 216] width 70 height 17
select select "implode"
click at [893, 208] on select "crash explore roam implode" at bounding box center [928, 216] width 70 height 17
click at [652, 254] on select "reinforcing sentencing forging conducing" at bounding box center [627, 258] width 71 height 17
select select "conducing"
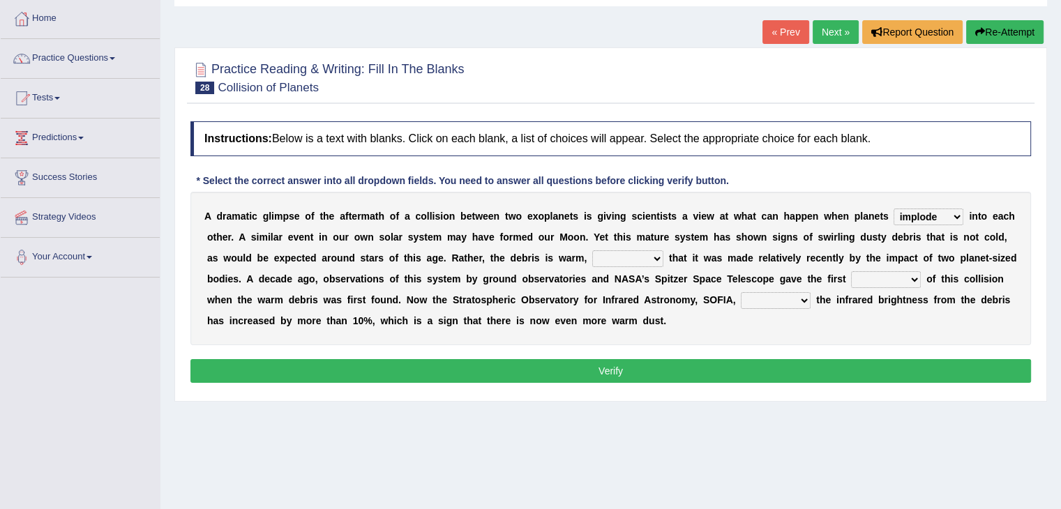
click at [592, 250] on select "reinforcing sentencing forging conducing" at bounding box center [627, 258] width 71 height 17
click at [653, 250] on select "reinforcing sentencing forging conducing" at bounding box center [627, 258] width 71 height 17
click at [914, 278] on select "pints faints hints taints" at bounding box center [886, 279] width 70 height 17
select select "hints"
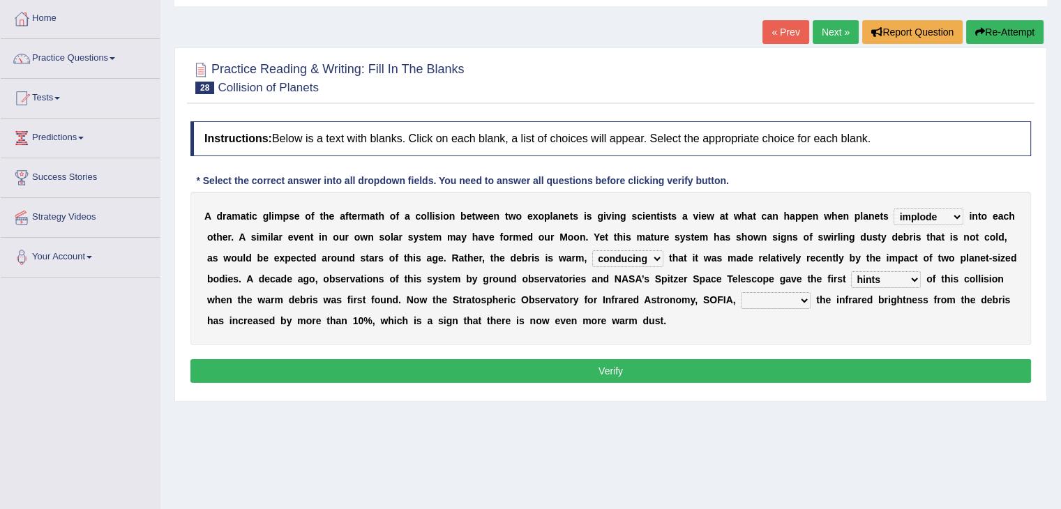
click at [851, 271] on select "pints faints hints taints" at bounding box center [886, 279] width 70 height 17
click at [803, 302] on select "concealed revealed repealed unsealed" at bounding box center [775, 300] width 70 height 17
select select "revealed"
click at [740, 292] on select "concealed revealed repealed unsealed" at bounding box center [775, 300] width 70 height 17
click at [957, 211] on select "crash explore roam implode" at bounding box center [928, 216] width 70 height 17
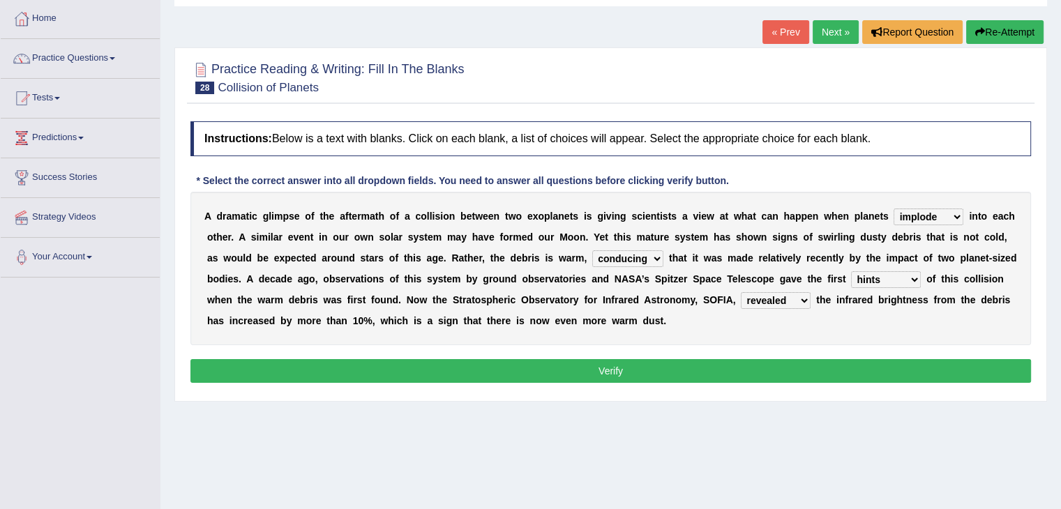
click at [957, 211] on select "crash explore roam implode" at bounding box center [928, 216] width 70 height 17
click at [639, 256] on select "reinforcing sentencing forging conducing" at bounding box center [627, 258] width 71 height 17
click at [661, 366] on button "Verify" at bounding box center [610, 371] width 840 height 24
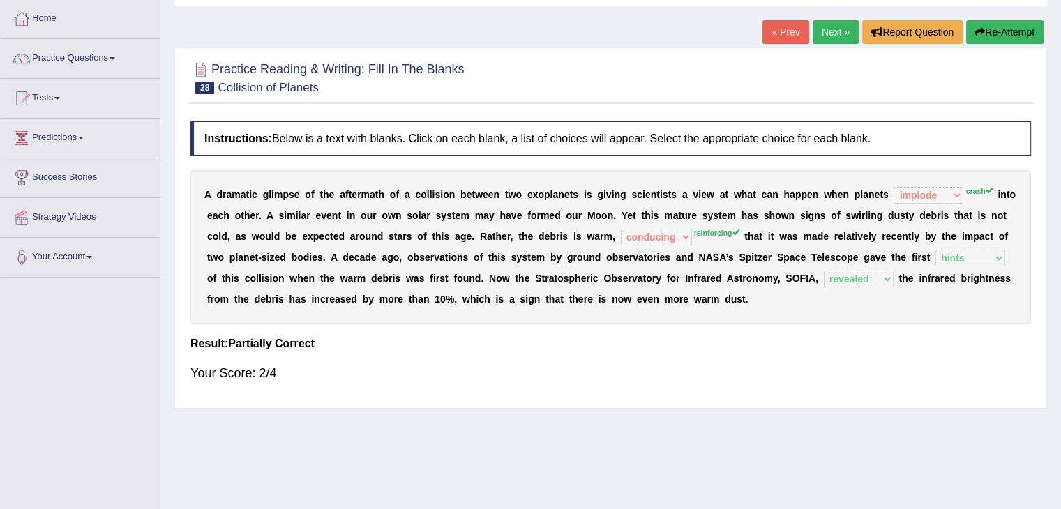
click at [996, 28] on button "Re-Attempt" at bounding box center [1004, 32] width 77 height 24
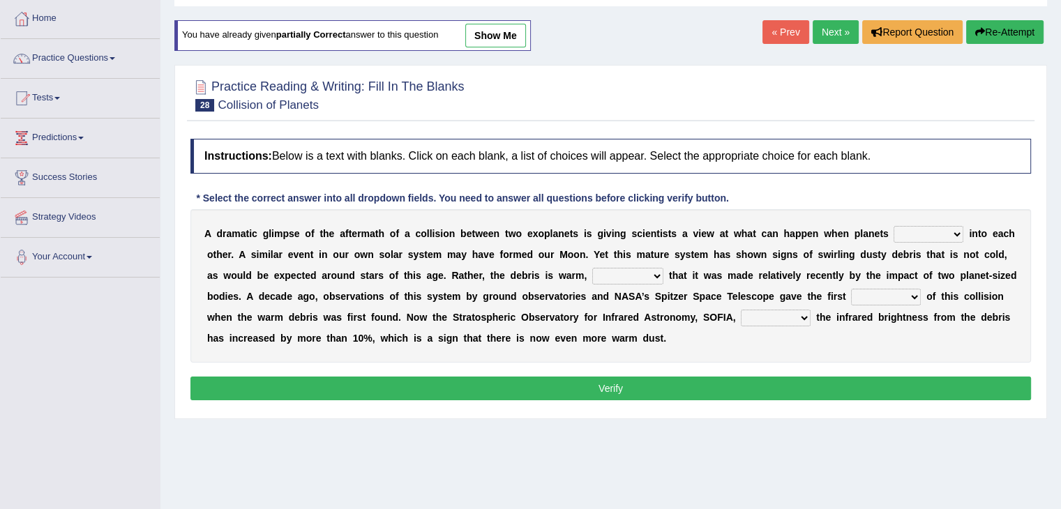
click at [950, 229] on select "crash explore roam implode" at bounding box center [928, 234] width 70 height 17
select select "crash"
click at [893, 226] on select "crash explore roam implode" at bounding box center [928, 234] width 70 height 17
click at [659, 273] on select "reinforcing sentencing forging conducing" at bounding box center [627, 276] width 71 height 17
select select "reinforcing"
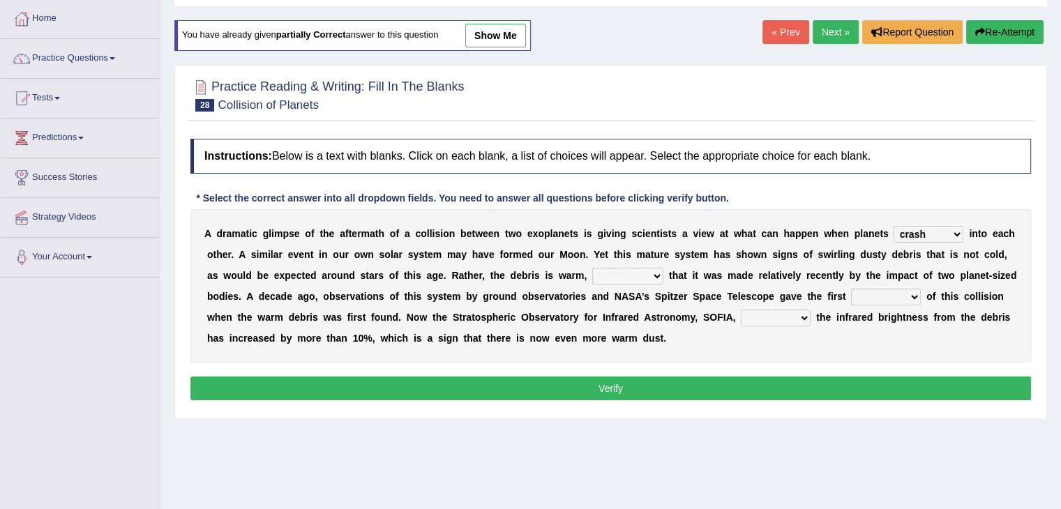
click at [592, 268] on select "reinforcing sentencing forging conducing" at bounding box center [627, 276] width 71 height 17
click at [893, 299] on select "pints faints hints taints" at bounding box center [886, 297] width 70 height 17
select select "hints"
click at [851, 289] on select "pints faints hints taints" at bounding box center [886, 297] width 70 height 17
click at [793, 318] on select "concealed revealed repealed unsealed" at bounding box center [775, 318] width 70 height 17
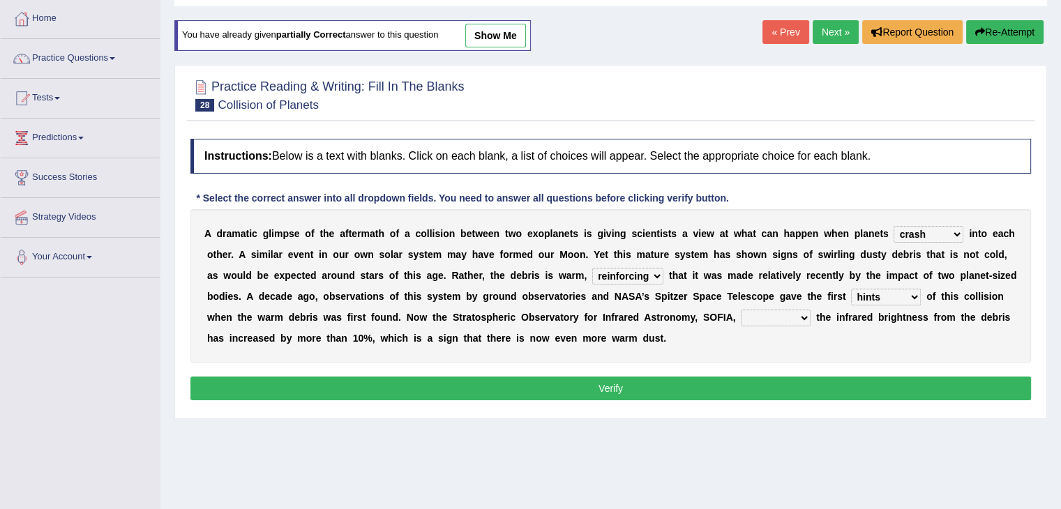
select select "revealed"
click at [740, 310] on select "concealed revealed repealed unsealed" at bounding box center [775, 318] width 70 height 17
click at [760, 383] on button "Verify" at bounding box center [610, 389] width 840 height 24
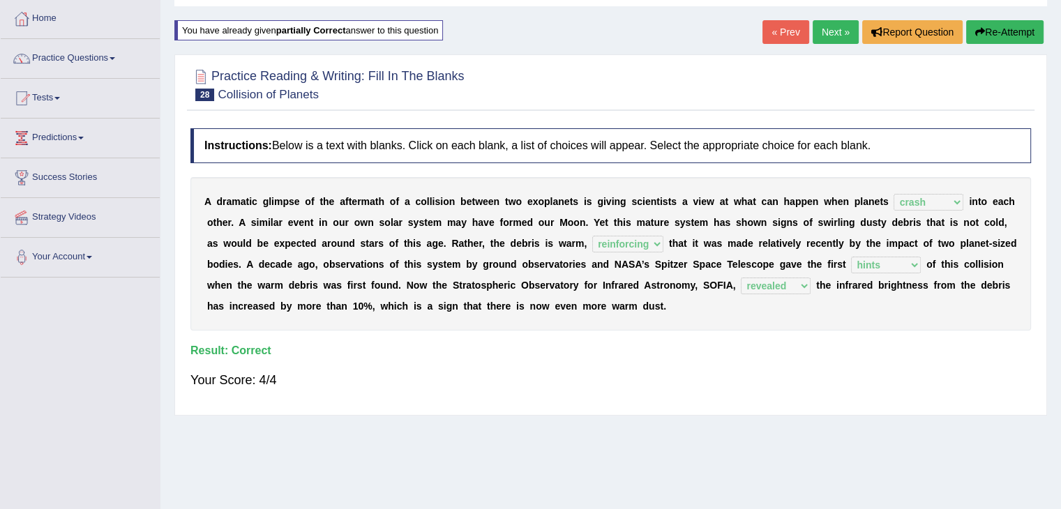
click at [830, 31] on link "Next »" at bounding box center [835, 32] width 46 height 24
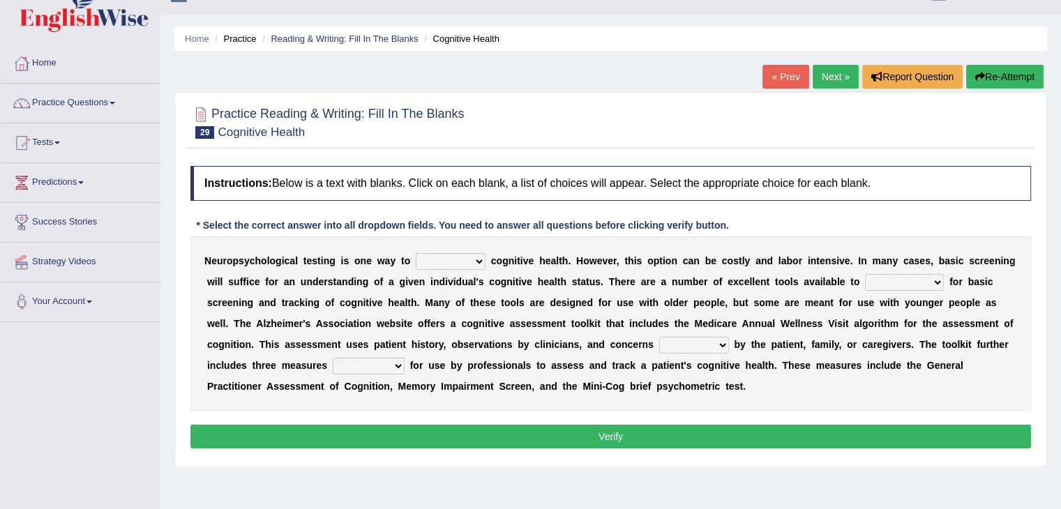
scroll to position [70, 0]
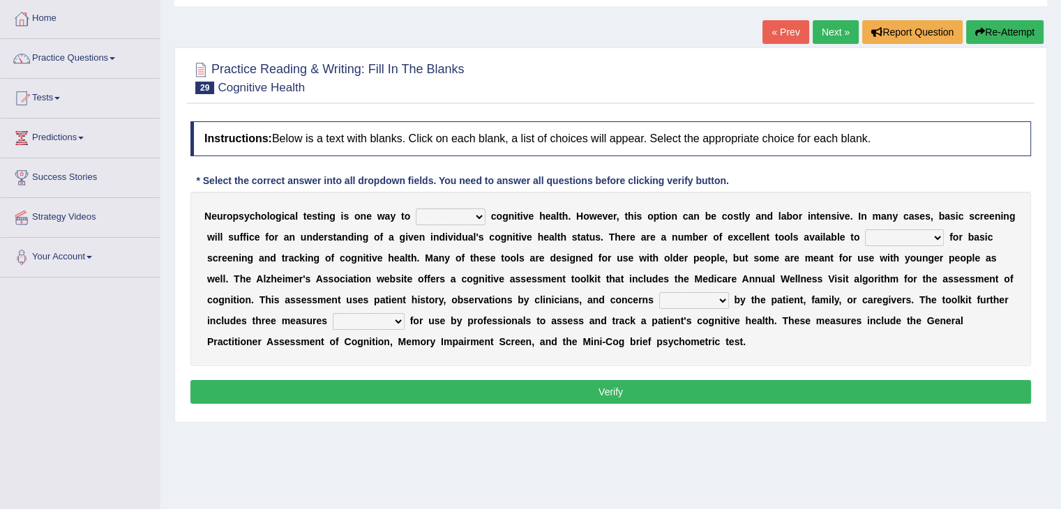
click at [472, 213] on select "obsess assess possess access" at bounding box center [451, 216] width 70 height 17
select select "assess"
click at [416, 208] on select "obsess assess possess access" at bounding box center [451, 216] width 70 height 17
click at [926, 229] on select "stationers practitioners petitioners questioners" at bounding box center [904, 237] width 79 height 17
select select "practitioners"
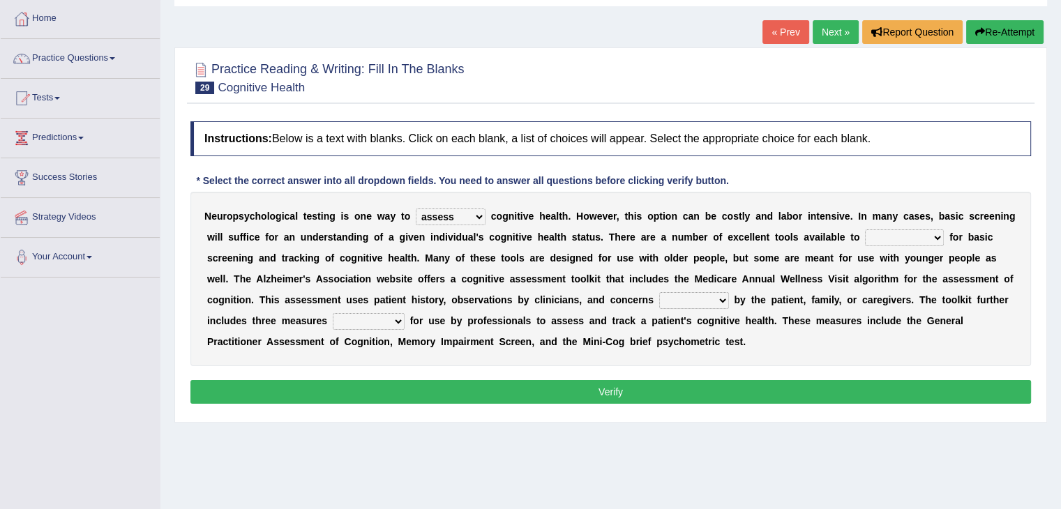
click at [865, 229] on select "stationers practitioners petitioners questioners" at bounding box center [904, 237] width 79 height 17
click at [711, 298] on select "raised rising arising praised" at bounding box center [694, 300] width 70 height 17
select select "raised"
click at [659, 292] on select "raised rising arising praised" at bounding box center [694, 300] width 70 height 17
click at [394, 319] on select "validated intimidated dilapidated antedated" at bounding box center [369, 321] width 72 height 17
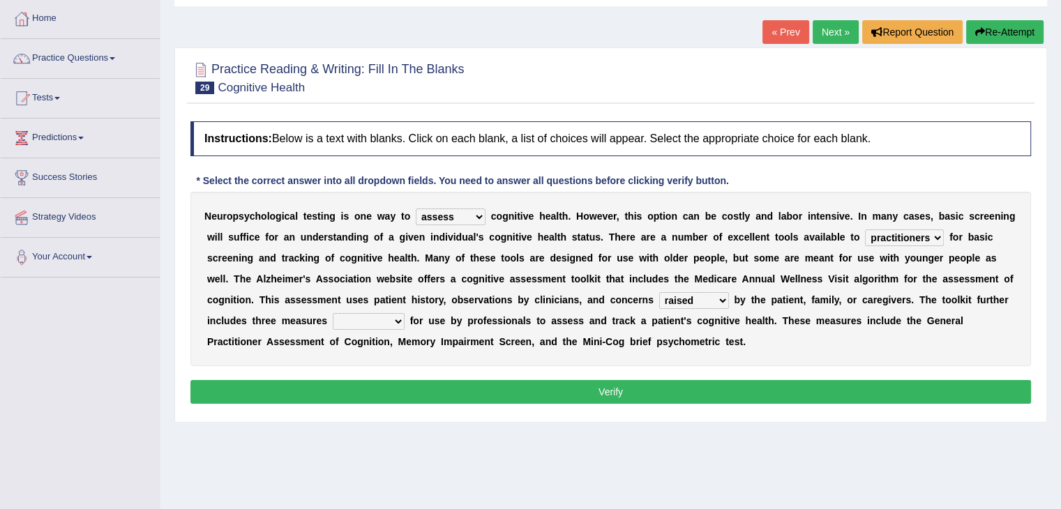
select select "validated"
click at [333, 313] on select "validated intimidated dilapidated antedated" at bounding box center [369, 321] width 72 height 17
click at [594, 383] on button "Verify" at bounding box center [610, 392] width 840 height 24
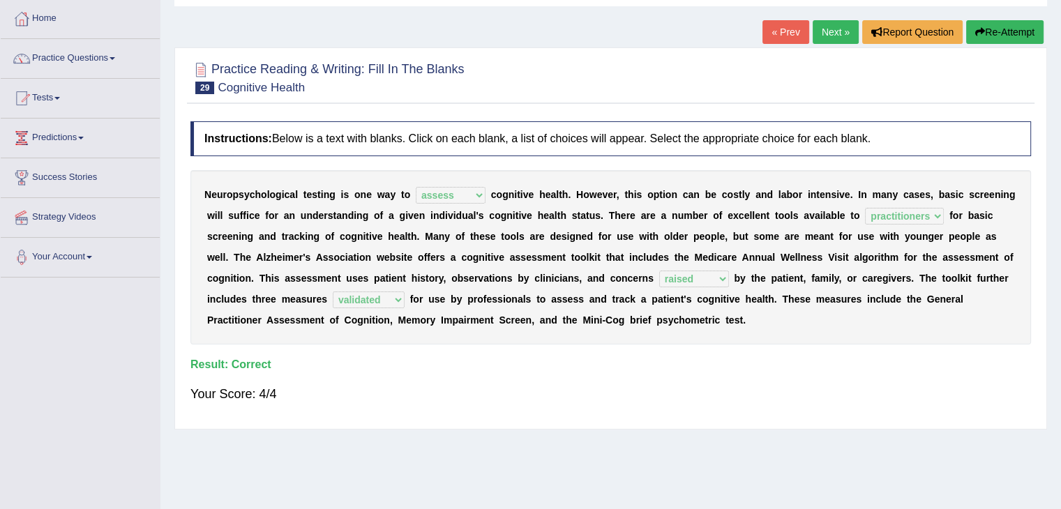
click at [831, 32] on link "Next »" at bounding box center [835, 32] width 46 height 24
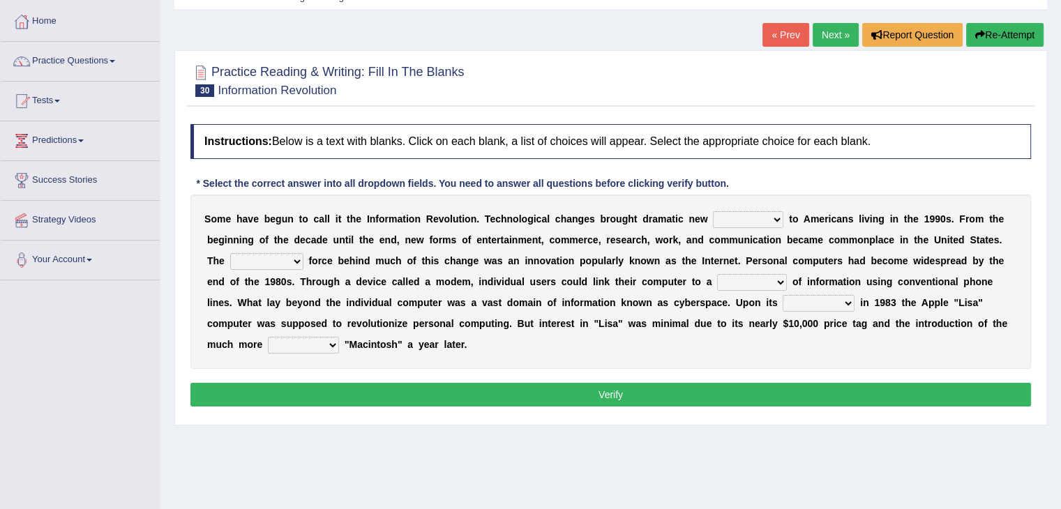
scroll to position [70, 0]
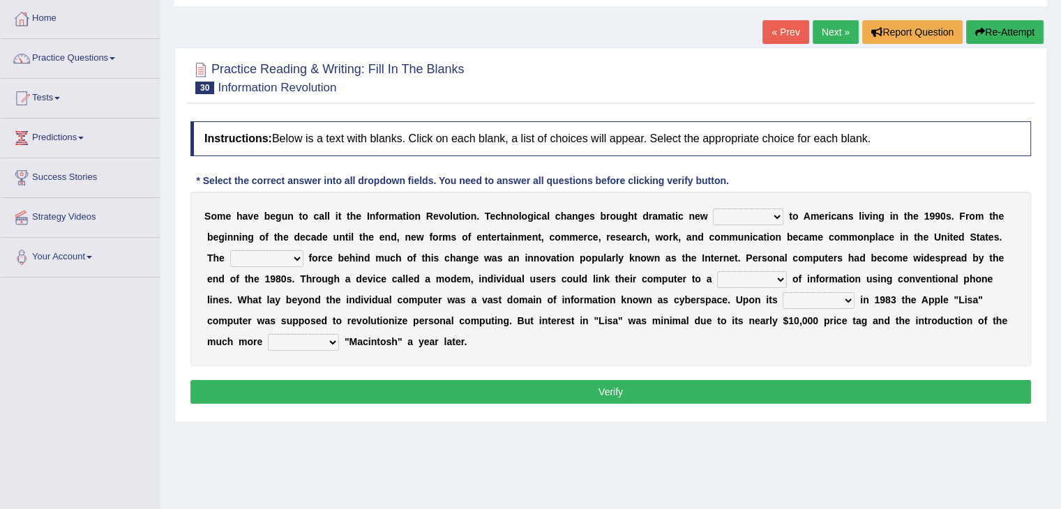
click at [773, 216] on select "challenges puzzles options confusion" at bounding box center [748, 216] width 70 height 17
select select "options"
click at [713, 208] on select "challenges puzzles options confusion" at bounding box center [748, 216] width 70 height 17
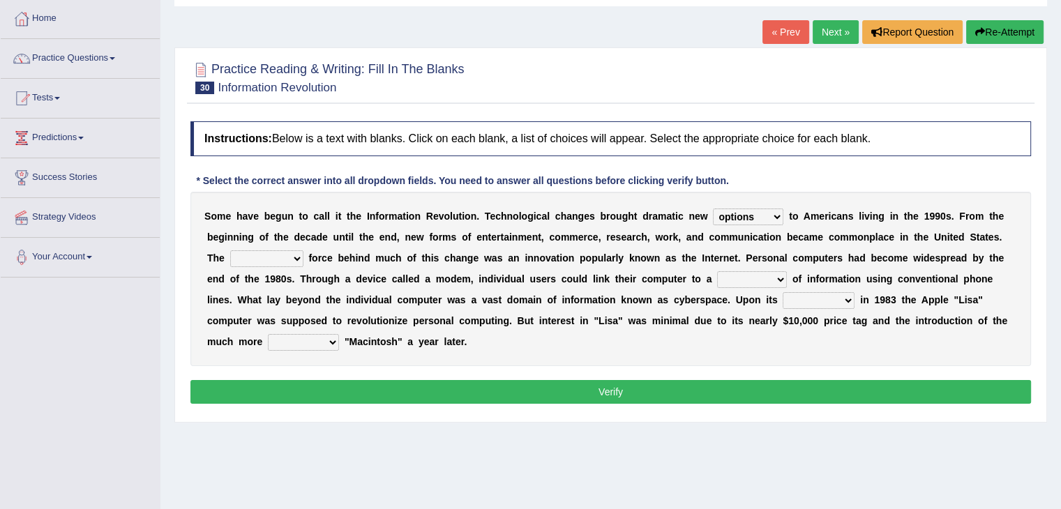
click at [293, 257] on select "unremitting uninspiring driving insinuating" at bounding box center [266, 258] width 73 height 17
select select "driving"
click at [230, 250] on select "unremitting uninspiring driving insinuating" at bounding box center [266, 258] width 73 height 17
click at [761, 278] on select "magnitude bulk wealth volume" at bounding box center [752, 279] width 70 height 17
click at [717, 271] on select "magnitude bulk wealth volume" at bounding box center [752, 279] width 70 height 17
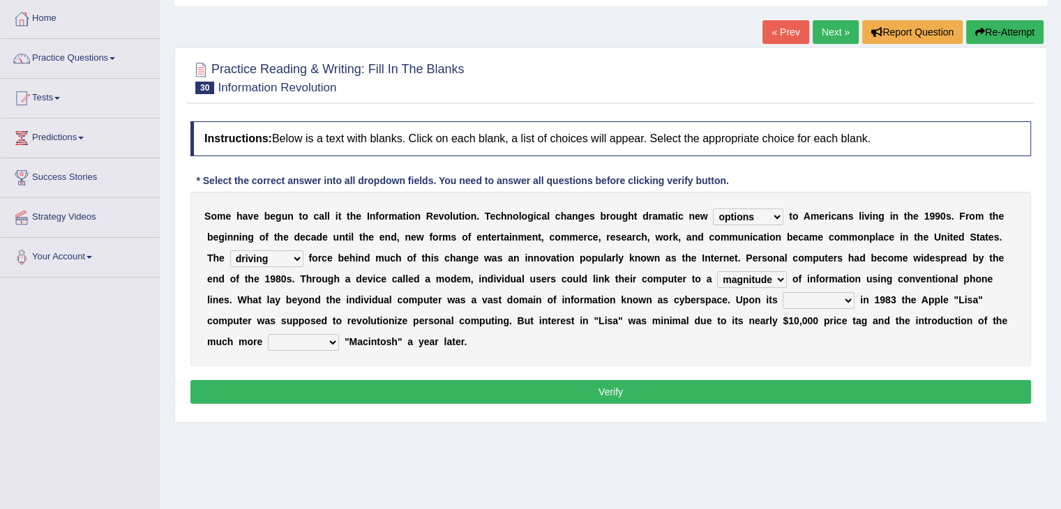
click at [772, 215] on select "challenges puzzles options confusion" at bounding box center [748, 216] width 70 height 17
click at [296, 250] on select "unremitting uninspiring driving insinuating" at bounding box center [266, 258] width 73 height 17
click at [773, 277] on select "magnitude bulk wealth volume" at bounding box center [752, 279] width 70 height 17
select select "wealth"
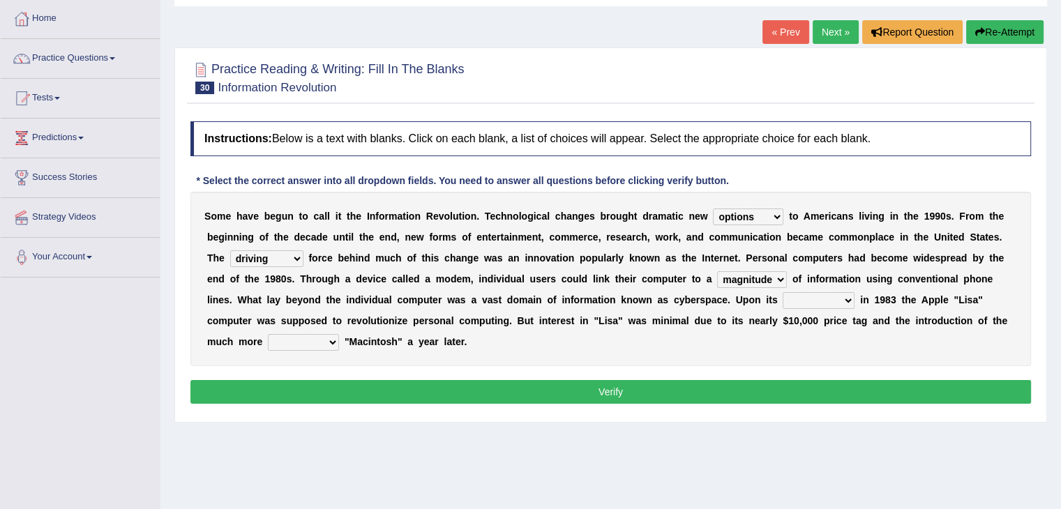
click at [717, 271] on select "magnitude bulk wealth volume" at bounding box center [752, 279] width 70 height 17
click at [846, 296] on select "relief release publication emission" at bounding box center [818, 300] width 72 height 17
click at [782, 292] on select "relief release publication emission" at bounding box center [818, 300] width 72 height 17
click at [832, 299] on select "relief release publication emission" at bounding box center [818, 300] width 72 height 17
select select "release"
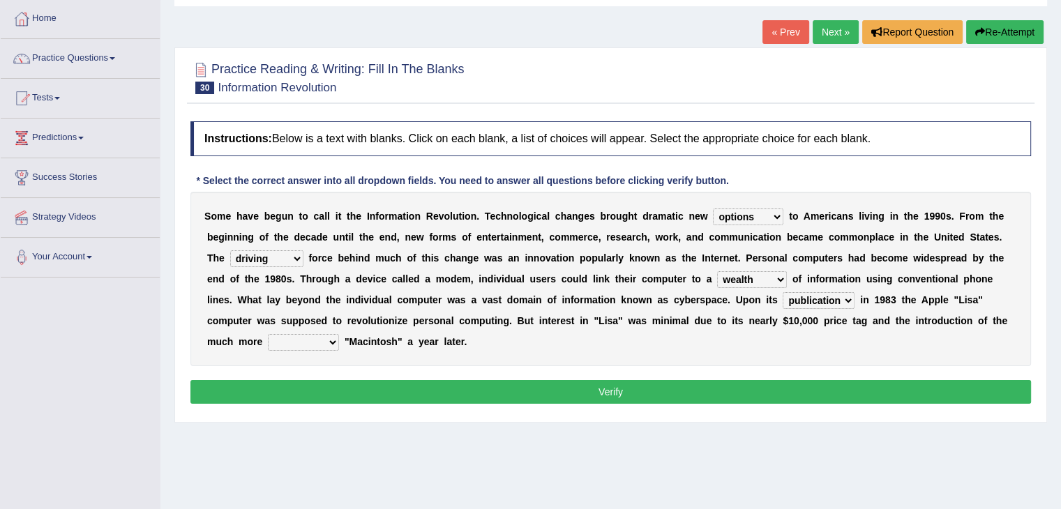
click at [782, 292] on select "relief release publication emission" at bounding box center [818, 300] width 72 height 17
click at [332, 342] on select "convenient affordable advanced formidable" at bounding box center [303, 342] width 71 height 17
select select "affordable"
click at [268, 334] on select "convenient affordable advanced formidable" at bounding box center [303, 342] width 71 height 17
click at [633, 394] on button "Verify" at bounding box center [610, 392] width 840 height 24
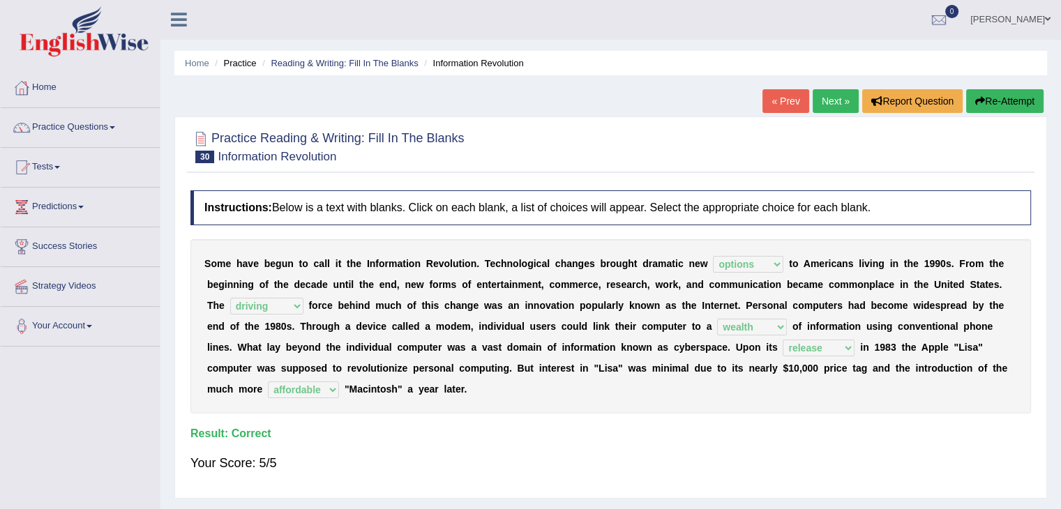
scroll to position [0, 0]
click at [834, 105] on link "Next »" at bounding box center [835, 102] width 46 height 24
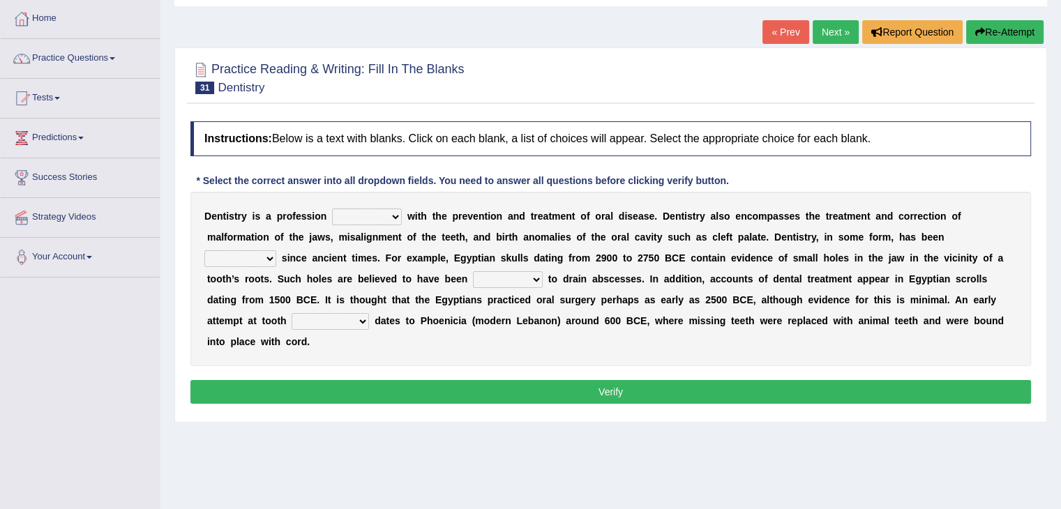
click at [388, 214] on select "agreed dealt concerned taken" at bounding box center [367, 216] width 70 height 17
select select "concerned"
click at [332, 208] on select "agreed dealt concerned taken" at bounding box center [367, 216] width 70 height 17
click at [263, 262] on select "criticized replaced practiced abandoned" at bounding box center [240, 258] width 72 height 17
select select "practiced"
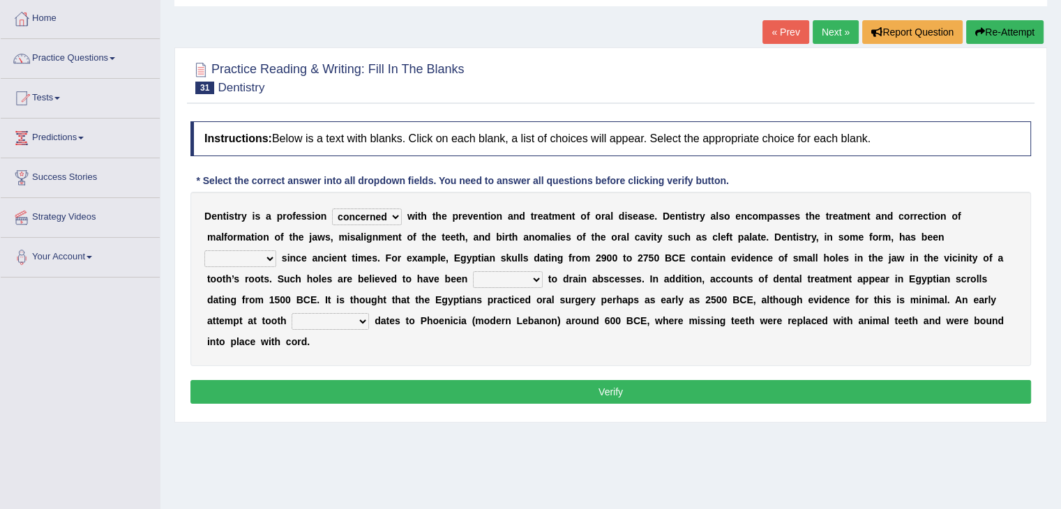
click at [204, 250] on select "criticized replaced practiced abandoned" at bounding box center [240, 258] width 72 height 17
click at [512, 278] on select "fluctuated laminated drilled sealed" at bounding box center [508, 279] width 70 height 17
click at [345, 313] on select "reparation sacrament restitution replacement" at bounding box center [329, 321] width 77 height 17
select select "replacement"
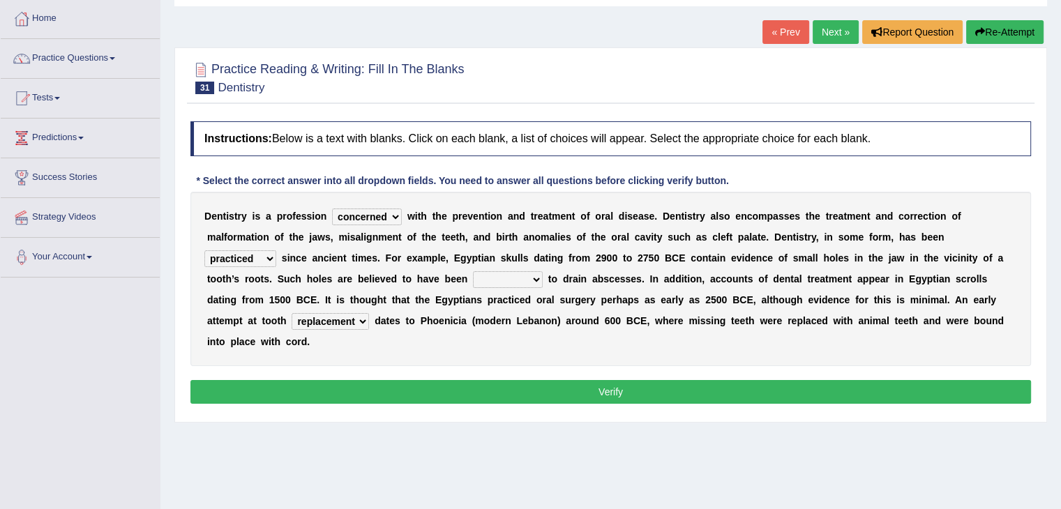
click at [291, 313] on select "reparation sacrament restitution replacement" at bounding box center [329, 321] width 77 height 17
click at [529, 277] on select "fluctuated laminated drilled sealed" at bounding box center [508, 279] width 70 height 17
select select "drilled"
click at [473, 271] on select "fluctuated laminated drilled sealed" at bounding box center [508, 279] width 70 height 17
click at [607, 390] on button "Verify" at bounding box center [610, 392] width 840 height 24
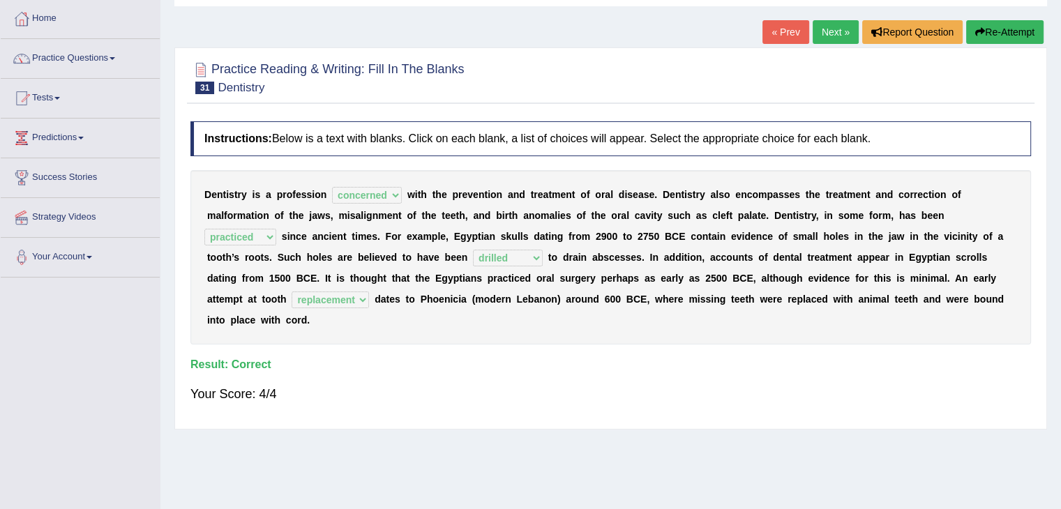
click at [821, 29] on link "Next »" at bounding box center [835, 32] width 46 height 24
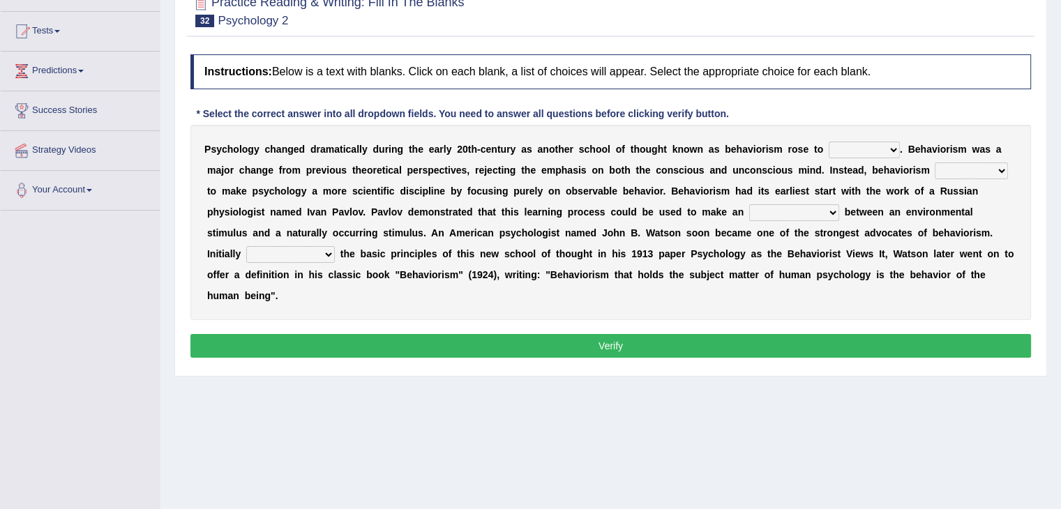
scroll to position [139, 0]
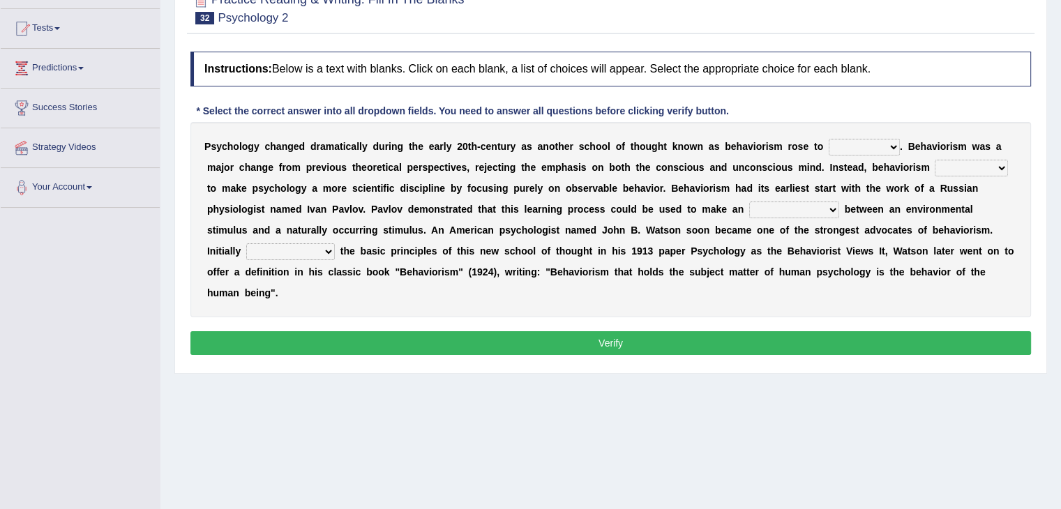
click at [883, 142] on select "dominance temptation challenge temper" at bounding box center [863, 147] width 71 height 17
select select "challenge"
click at [828, 139] on select "dominance temptation challenge temper" at bounding box center [863, 147] width 71 height 17
click at [975, 167] on select "reproached reproved strove rewove" at bounding box center [970, 168] width 73 height 17
select select "strove"
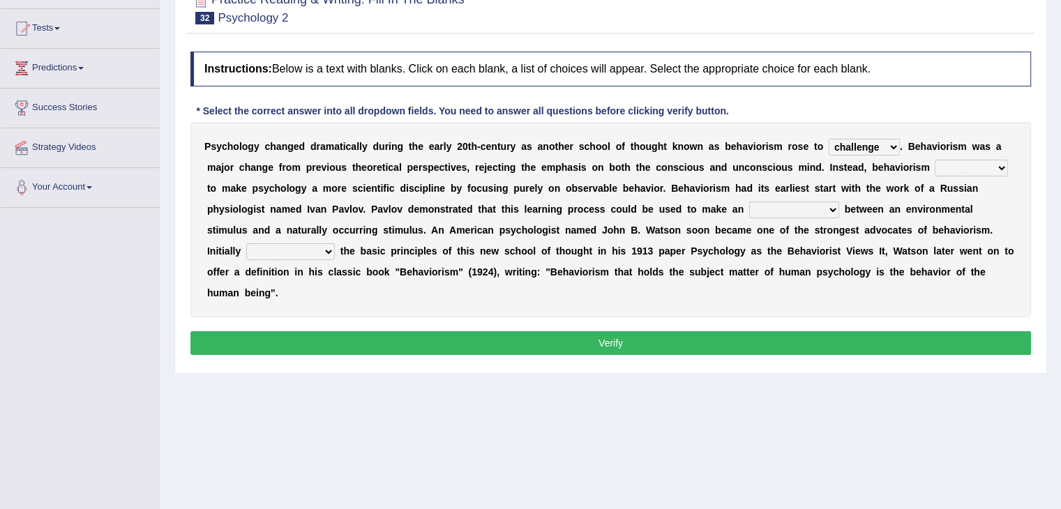
click at [934, 160] on select "reproached reproved strove rewove" at bounding box center [970, 168] width 73 height 17
click at [1003, 160] on select "reproached reproved strove rewove" at bounding box center [970, 168] width 73 height 17
click at [826, 211] on select "acclimatization association union combination" at bounding box center [794, 210] width 90 height 17
select select "union"
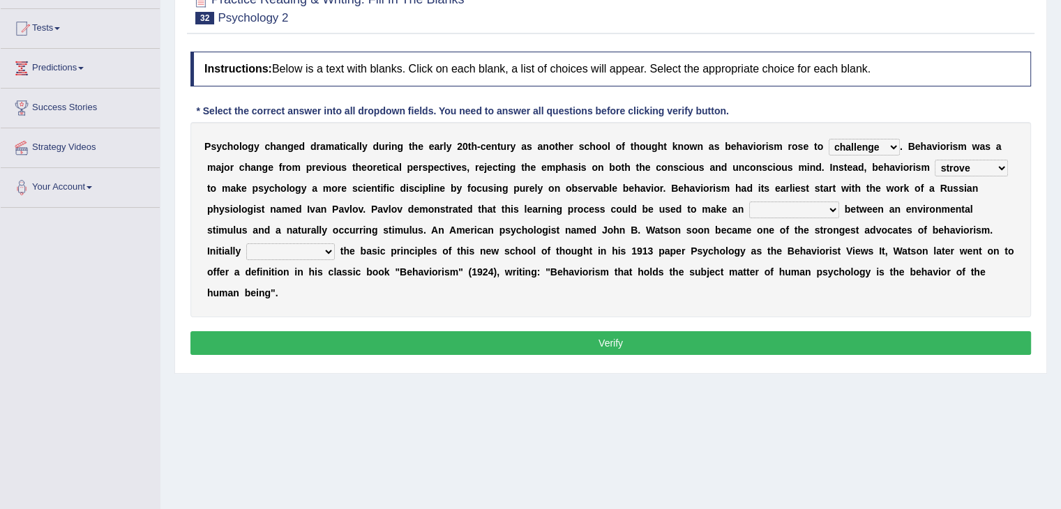
click at [749, 202] on select "acclimatization association union combination" at bounding box center [794, 210] width 90 height 17
click at [325, 251] on select "questioning foreshortening unburdening outlining" at bounding box center [290, 251] width 89 height 17
select select "unburdening"
click at [246, 243] on select "questioning foreshortening unburdening outlining" at bounding box center [290, 251] width 89 height 17
click at [600, 335] on button "Verify" at bounding box center [610, 343] width 840 height 24
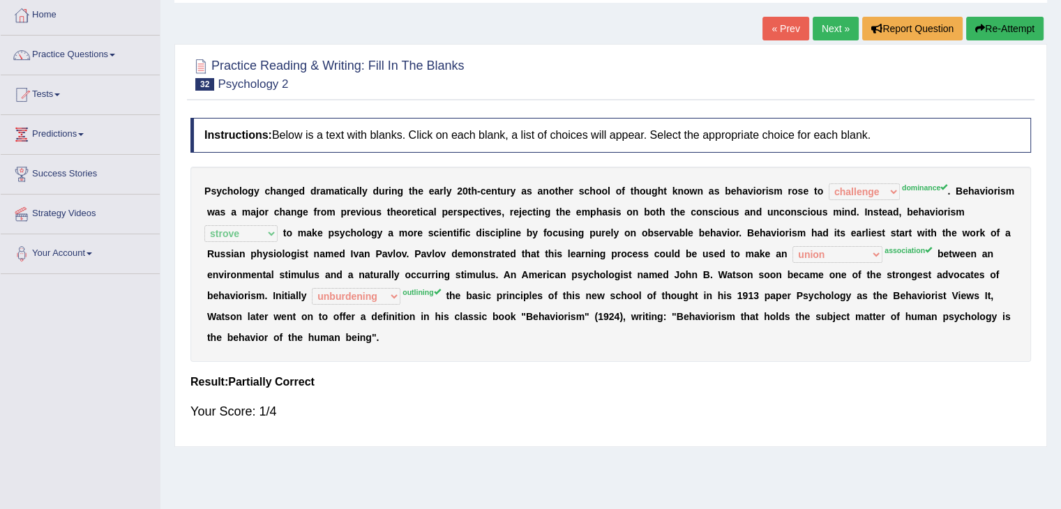
scroll to position [70, 0]
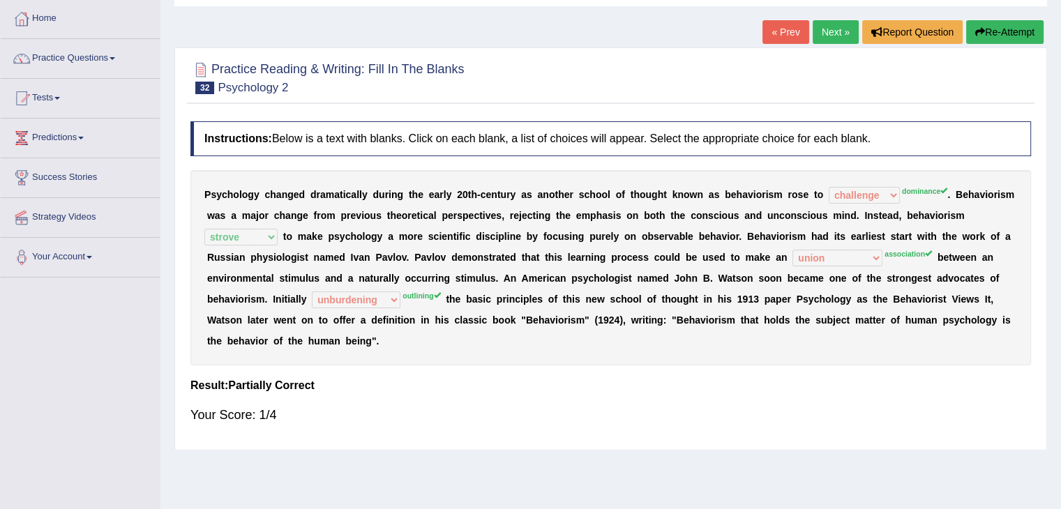
click at [1011, 34] on button "Re-Attempt" at bounding box center [1004, 32] width 77 height 24
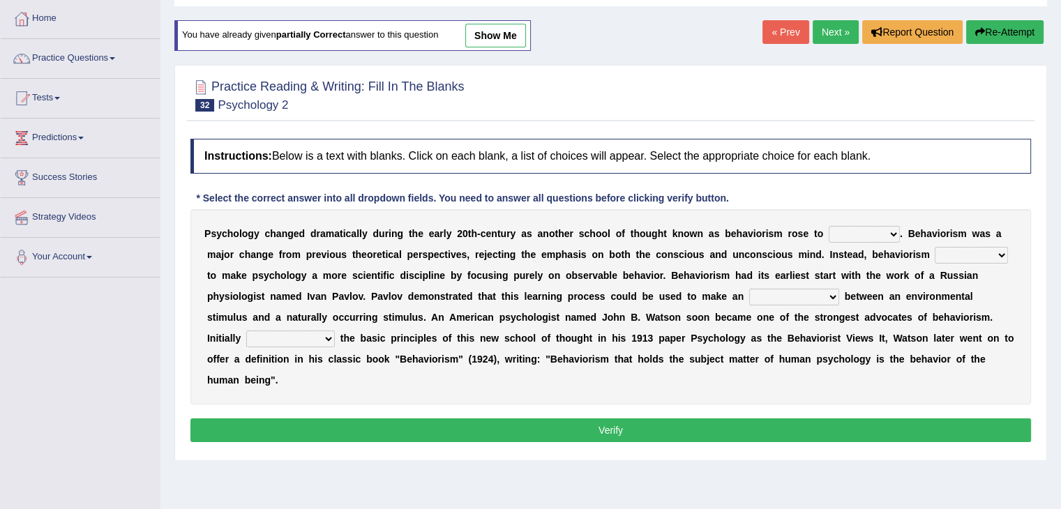
click at [880, 227] on select "dominance temptation challenge temper" at bounding box center [863, 234] width 71 height 17
select select "dominance"
click at [828, 226] on select "dominance temptation challenge temper" at bounding box center [863, 234] width 71 height 17
click at [961, 253] on select "reproached reproved strove rewove" at bounding box center [970, 255] width 73 height 17
select select "strove"
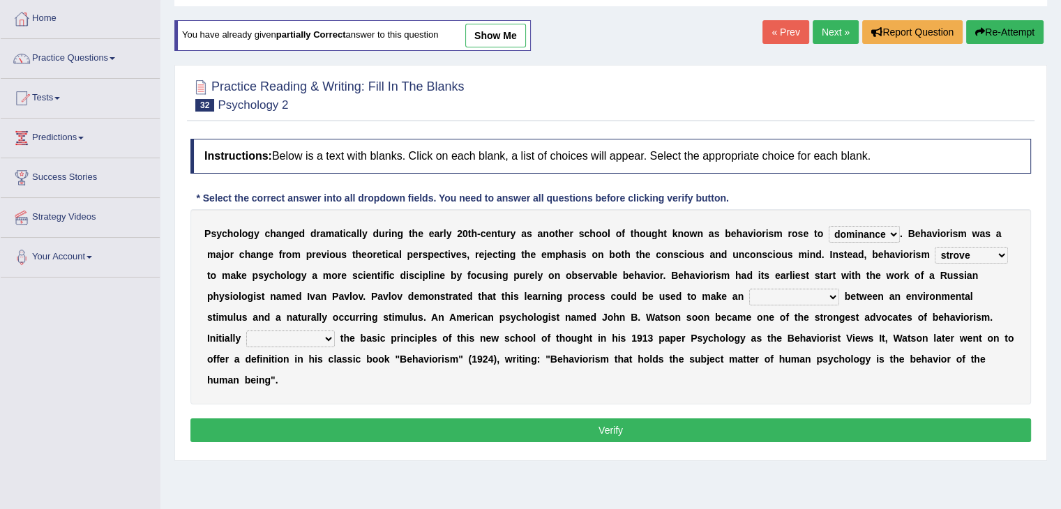
click at [934, 247] on select "reproached reproved strove rewove" at bounding box center [970, 255] width 73 height 17
click at [834, 296] on select "acclimatization association union combination" at bounding box center [794, 297] width 90 height 17
select select "association"
click at [749, 289] on select "acclimatization association union combination" at bounding box center [794, 297] width 90 height 17
click at [325, 333] on select "questioning foreshortening unburdening outlining" at bounding box center [290, 338] width 89 height 17
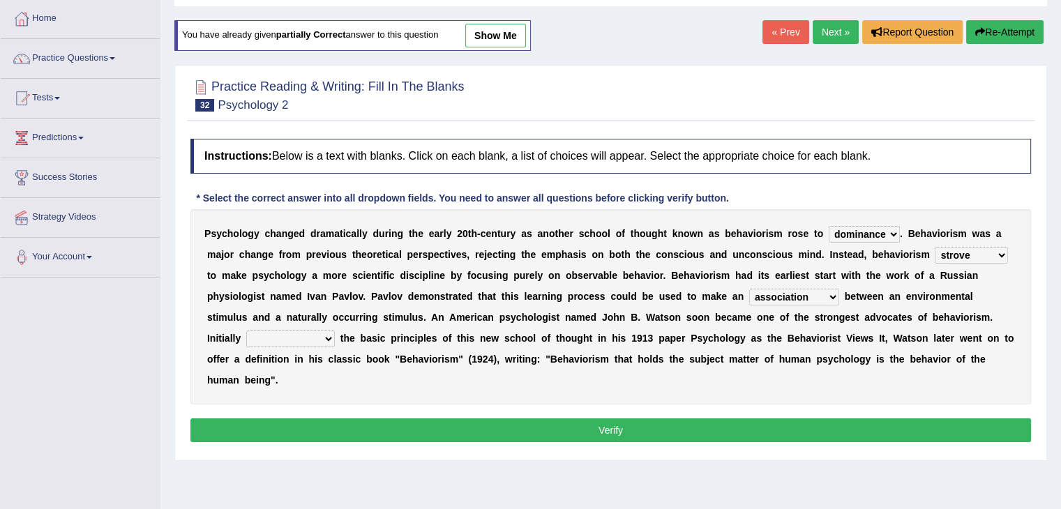
select select "outlining"
click at [246, 330] on select "questioning foreshortening unburdening outlining" at bounding box center [290, 338] width 89 height 17
click at [585, 423] on button "Verify" at bounding box center [610, 430] width 840 height 24
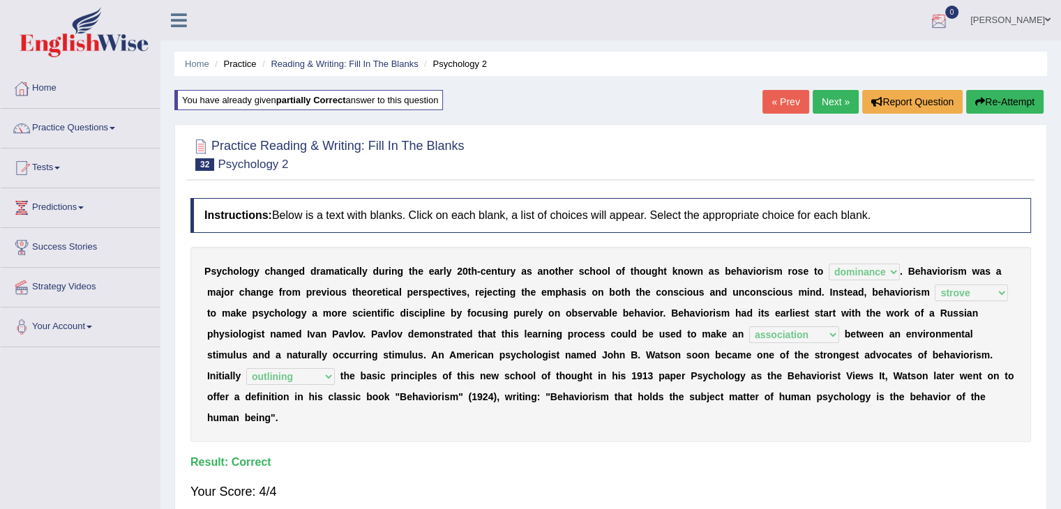
click at [831, 98] on link "Next »" at bounding box center [835, 102] width 46 height 24
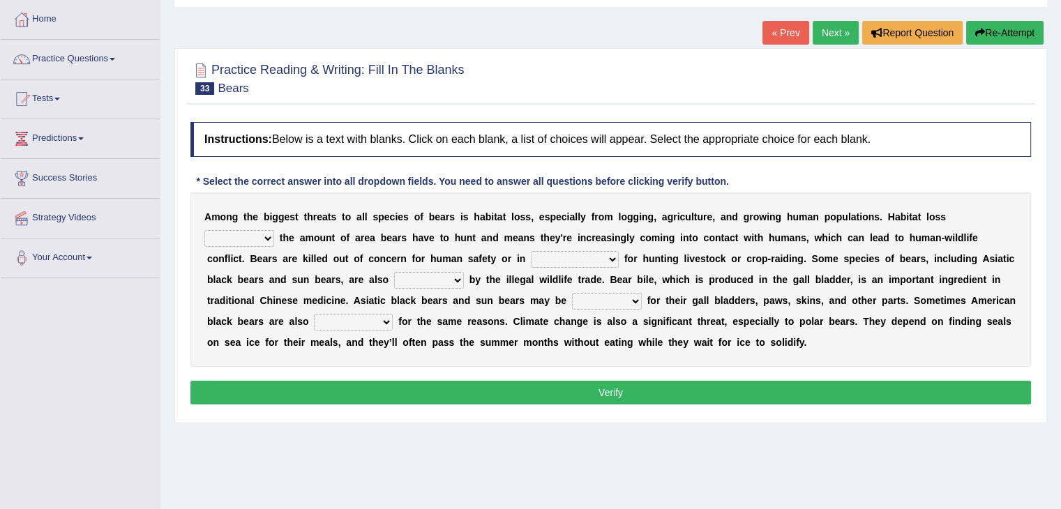
scroll to position [70, 0]
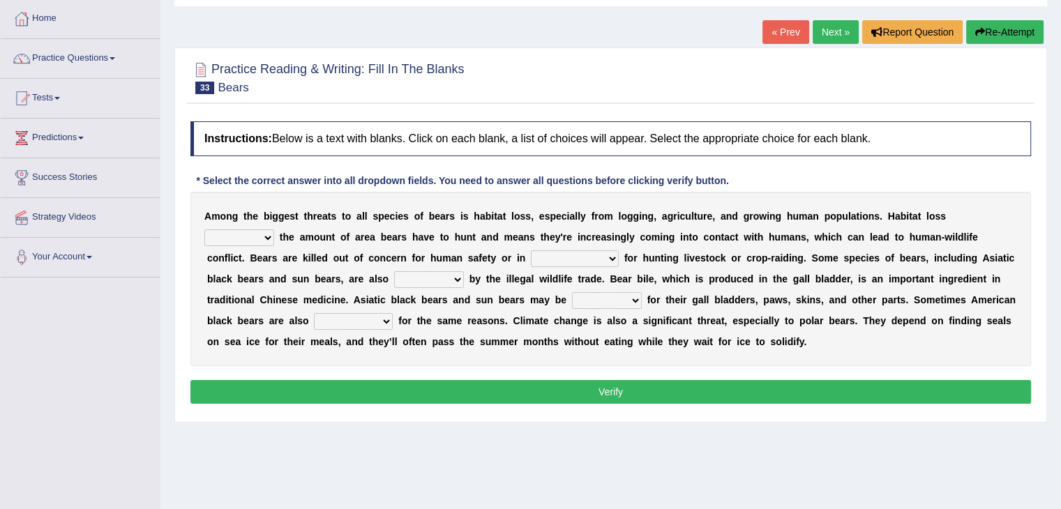
click at [636, 302] on select "poached squelched coached blenched" at bounding box center [607, 300] width 70 height 17
select select "poached"
click at [572, 292] on select "poached squelched coached blenched" at bounding box center [607, 300] width 70 height 17
click at [630, 300] on select "poached squelched coached blenched" at bounding box center [607, 300] width 70 height 17
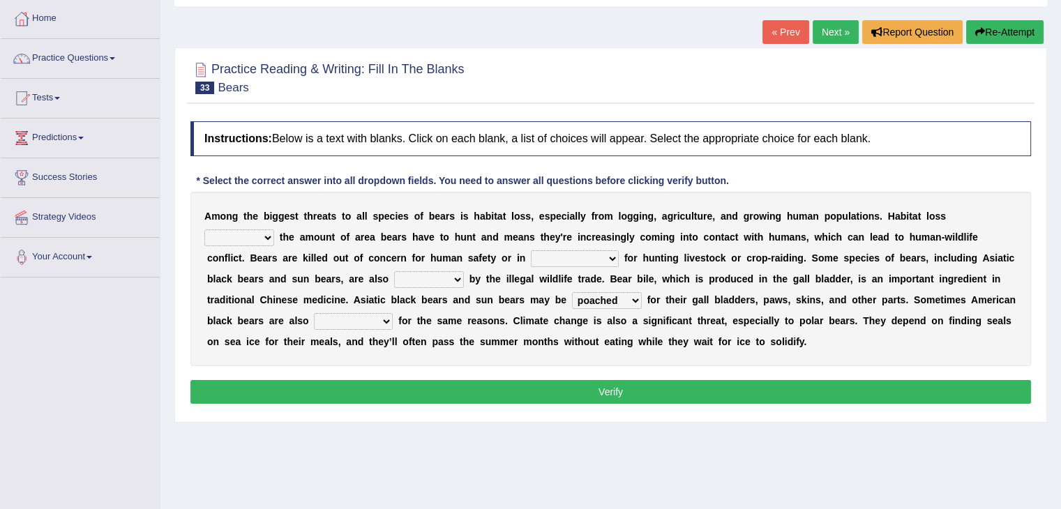
click at [630, 300] on select "poached squelched coached blenched" at bounding box center [607, 300] width 70 height 17
click at [385, 319] on select "begot foreseen encountered targeted" at bounding box center [353, 321] width 79 height 17
select select "targeted"
click at [314, 313] on select "begot foreseen encountered targeted" at bounding box center [353, 321] width 79 height 17
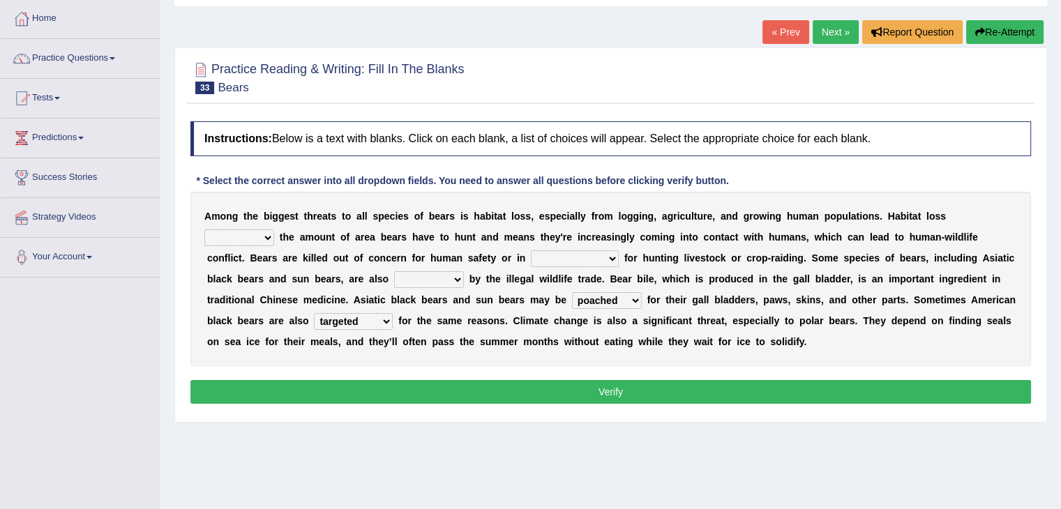
click at [269, 236] on select "increases reduces complies interacts" at bounding box center [239, 237] width 70 height 17
select select "increases"
click at [204, 229] on select "increases reduces complies interacts" at bounding box center [239, 237] width 70 height 17
click at [574, 256] on select "coalition retaliation appreciation disinformation" at bounding box center [575, 258] width 88 height 17
select select "retaliation"
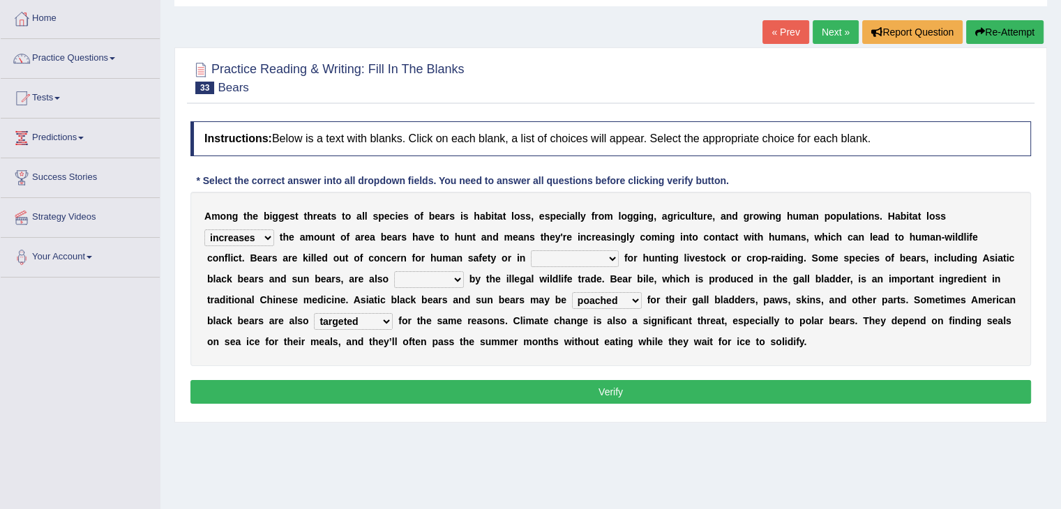
click at [531, 250] on select "coalition retaliation appreciation disinformation" at bounding box center [575, 258] width 88 height 17
click at [444, 273] on select "protected prohibited fattened threatened" at bounding box center [429, 279] width 70 height 17
select select "threatened"
click at [394, 271] on select "protected prohibited fattened threatened" at bounding box center [429, 279] width 70 height 17
click at [608, 394] on button "Verify" at bounding box center [610, 392] width 840 height 24
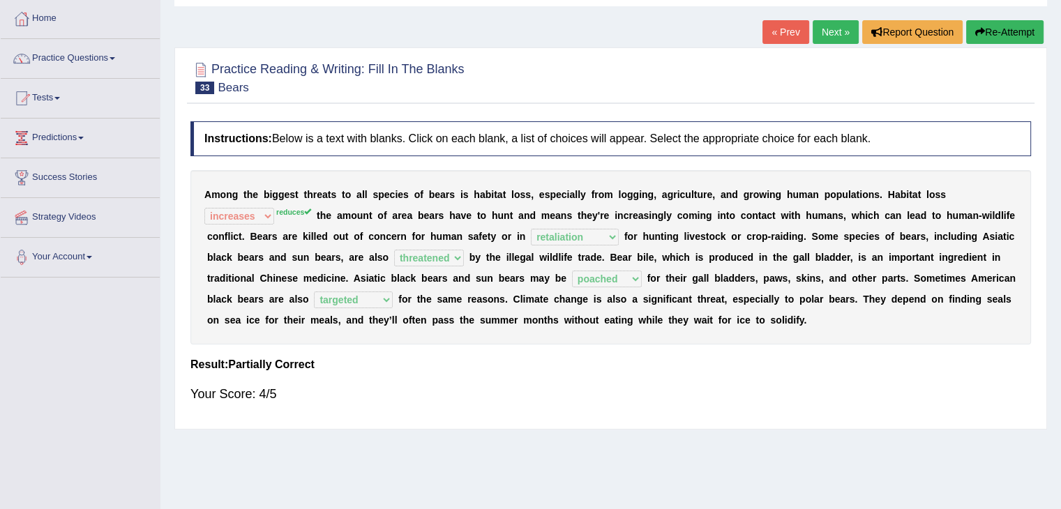
click at [1010, 29] on button "Re-Attempt" at bounding box center [1004, 32] width 77 height 24
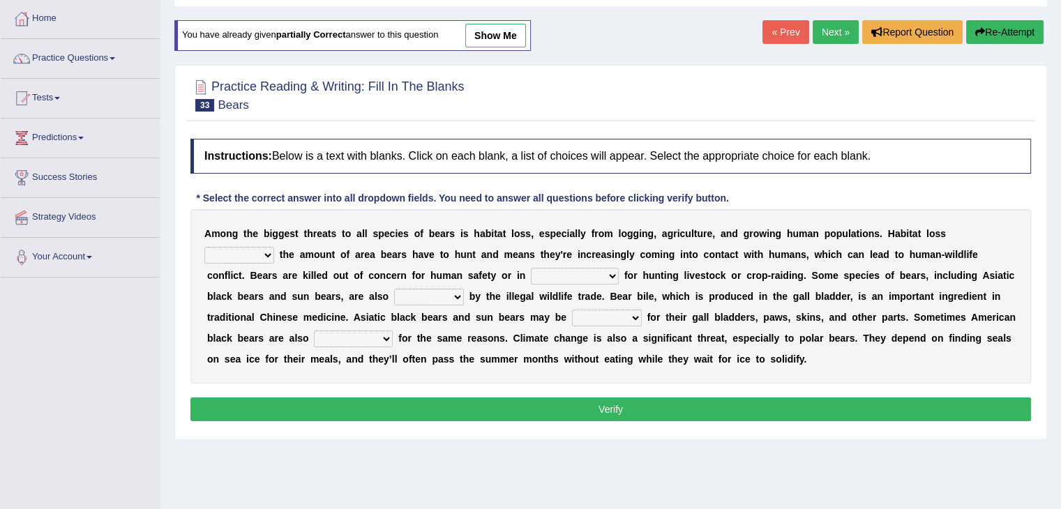
click at [268, 254] on select "increases reduces complies interacts" at bounding box center [239, 255] width 70 height 17
select select "reduces"
click at [204, 247] on select "increases reduces complies interacts" at bounding box center [239, 255] width 70 height 17
click at [592, 271] on select "coalition retaliation appreciation disinformation" at bounding box center [575, 276] width 88 height 17
select select "retaliation"
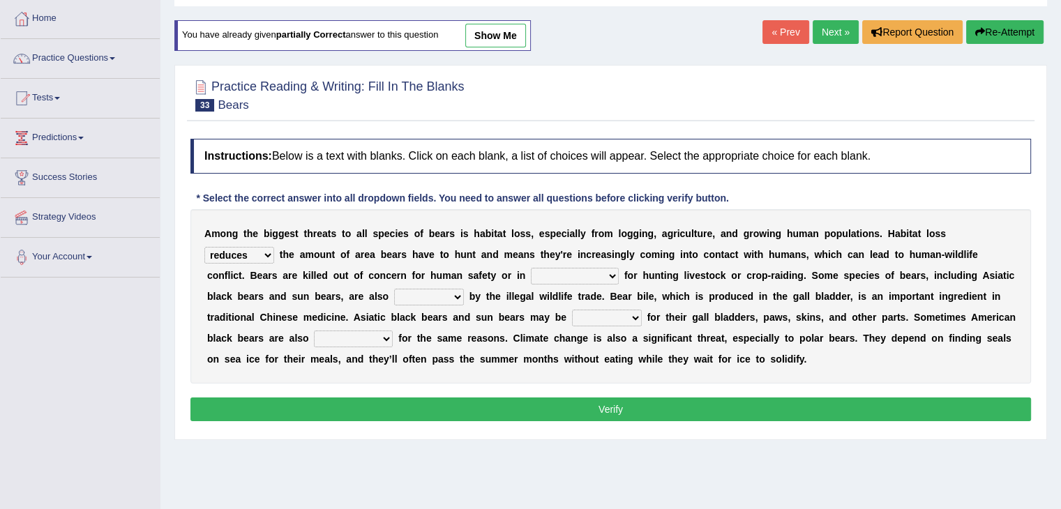
click at [531, 268] on select "coalition retaliation appreciation disinformation" at bounding box center [575, 276] width 88 height 17
click at [433, 294] on select "protected prohibited fattened threatened" at bounding box center [429, 297] width 70 height 17
select select "threatened"
click at [394, 289] on select "protected prohibited fattened threatened" at bounding box center [429, 297] width 70 height 17
click at [611, 310] on select "poached squelched coached blenched" at bounding box center [607, 318] width 70 height 17
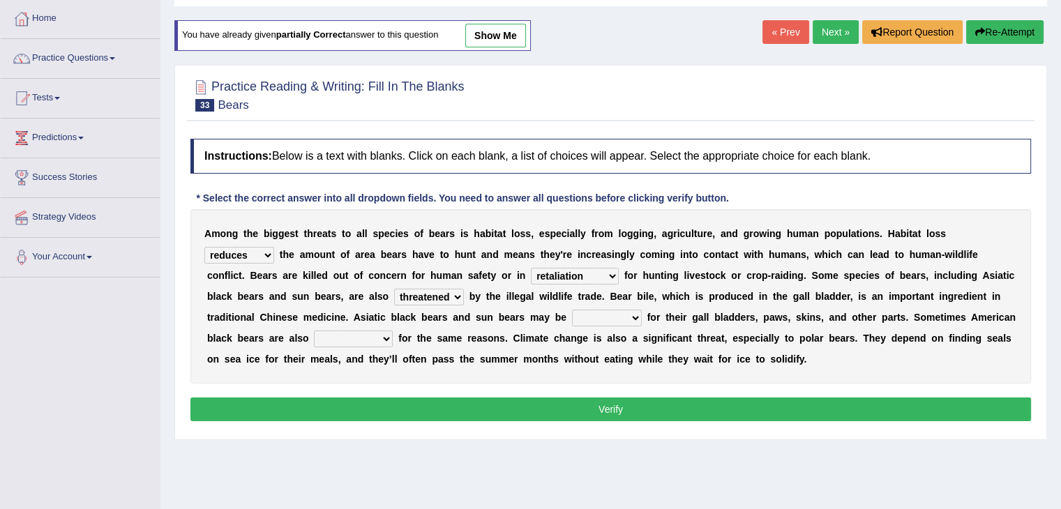
select select "poached"
click at [572, 310] on select "poached squelched coached blenched" at bounding box center [607, 318] width 70 height 17
click at [372, 330] on select "begot foreseen encountered targeted" at bounding box center [353, 338] width 79 height 17
select select "targeted"
click at [314, 330] on select "begot foreseen encountered targeted" at bounding box center [353, 338] width 79 height 17
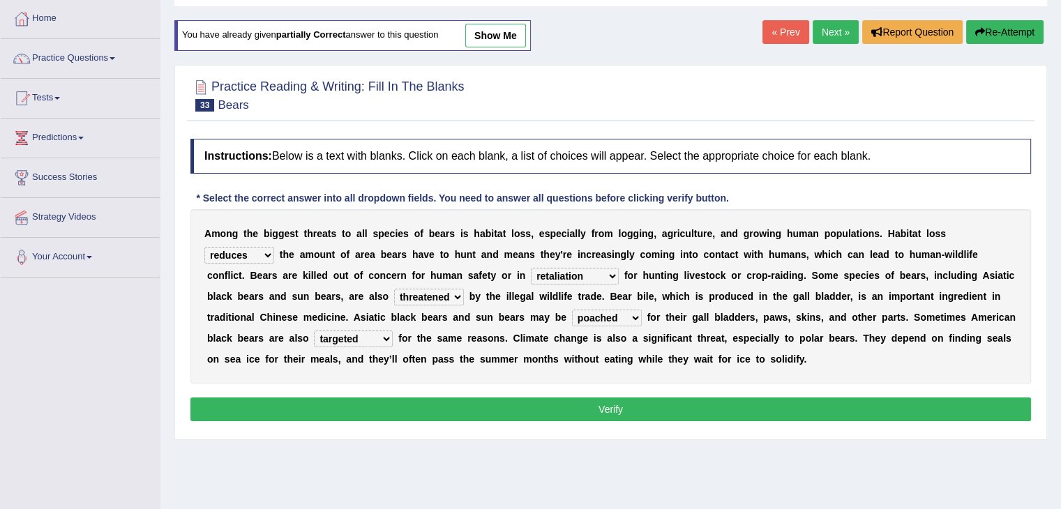
click at [609, 406] on button "Verify" at bounding box center [610, 409] width 840 height 24
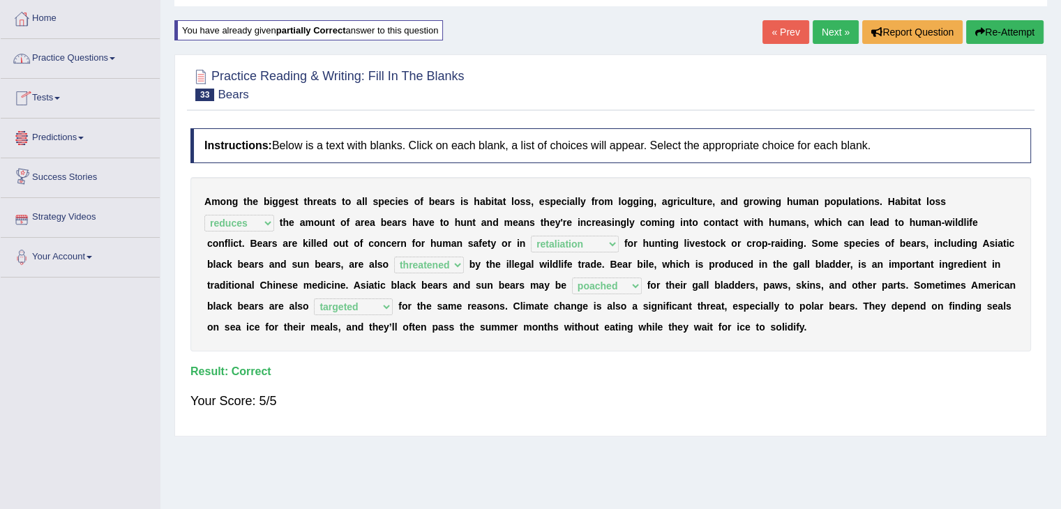
click at [128, 60] on link "Practice Questions" at bounding box center [80, 56] width 159 height 35
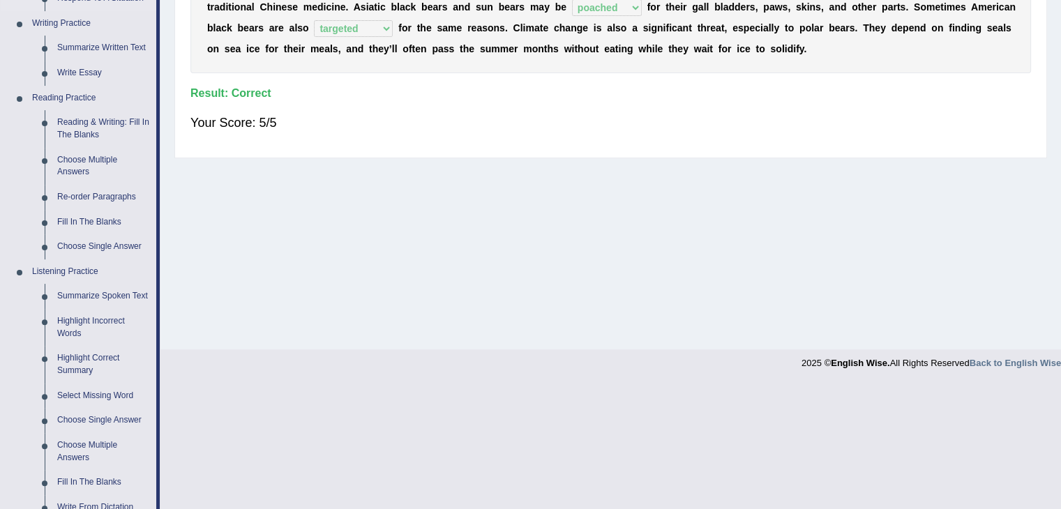
scroll to position [349, 0]
click at [92, 161] on link "Choose Multiple Answers" at bounding box center [103, 165] width 105 height 37
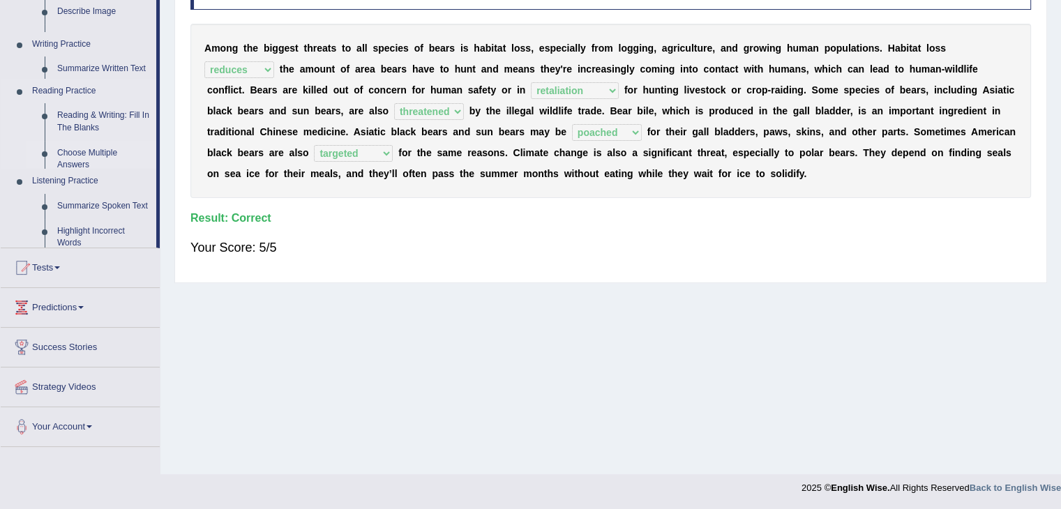
scroll to position [223, 0]
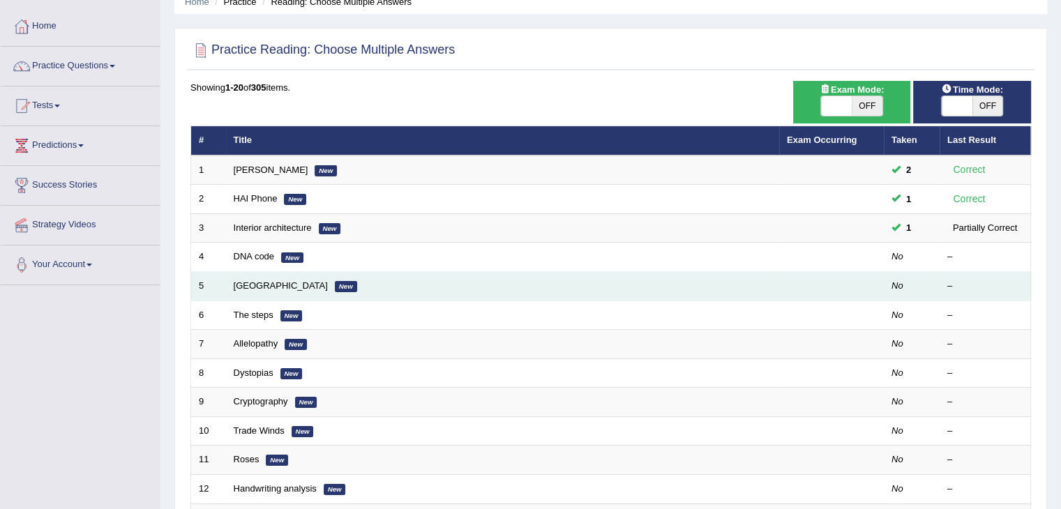
scroll to position [70, 0]
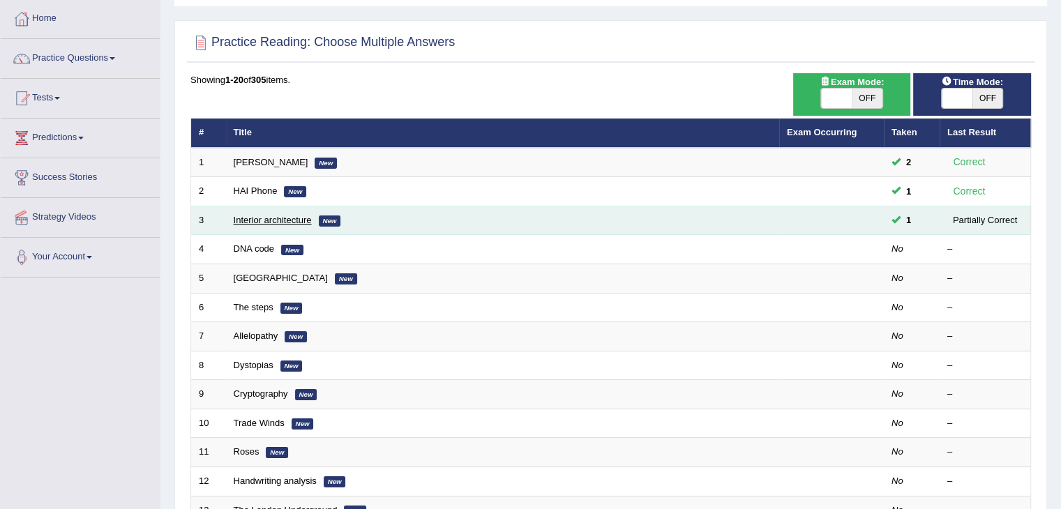
click at [273, 219] on link "Interior architecture" at bounding box center [273, 220] width 78 height 10
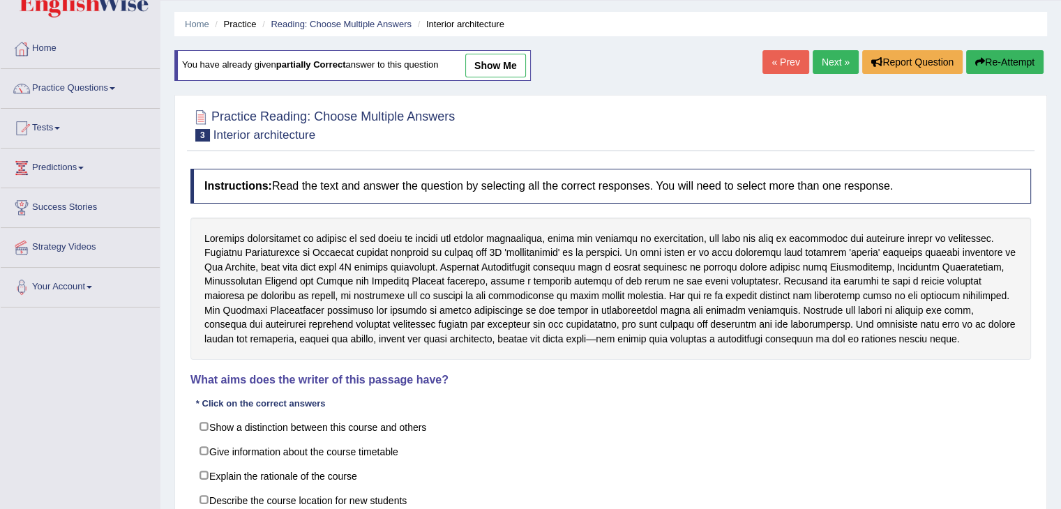
scroll to position [139, 0]
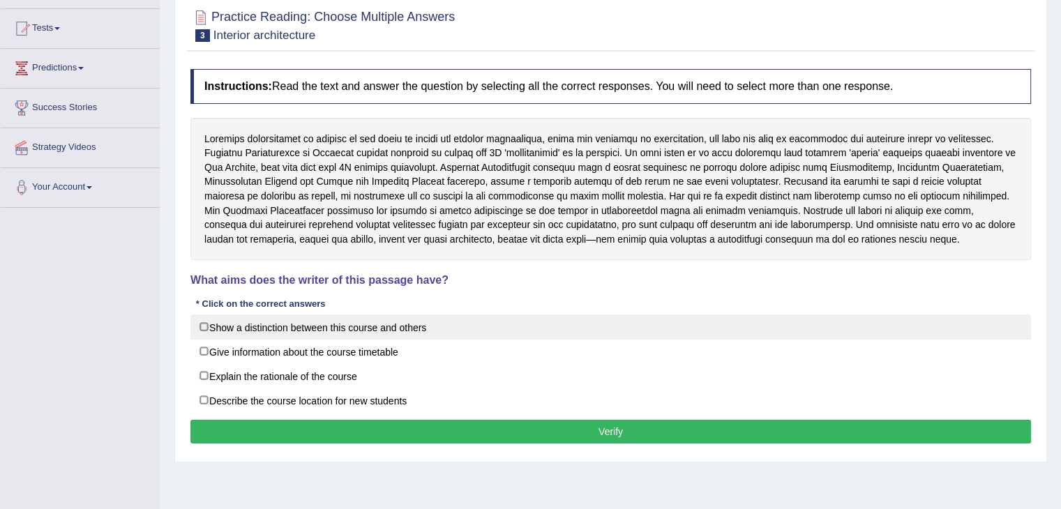
click at [204, 324] on label "Show a distinction between this course and others" at bounding box center [610, 326] width 840 height 25
checkbox input "true"
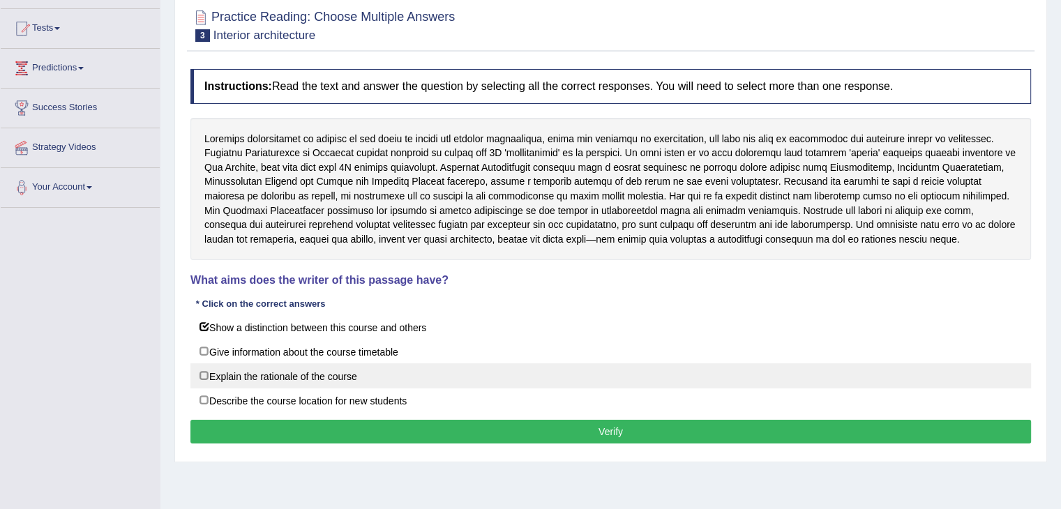
click at [204, 373] on label "Explain the rationale of the course" at bounding box center [610, 375] width 840 height 25
checkbox input "true"
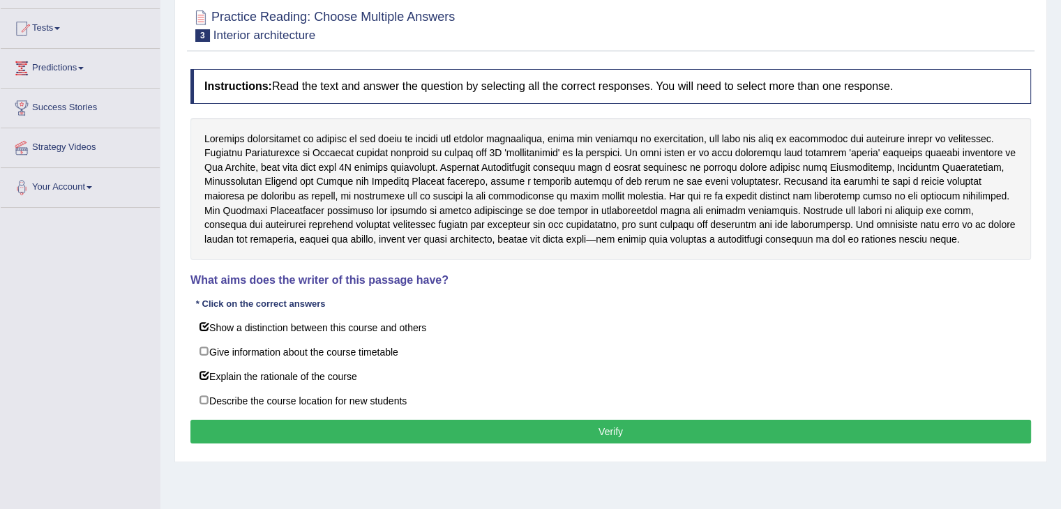
click at [565, 427] on button "Verify" at bounding box center [610, 432] width 840 height 24
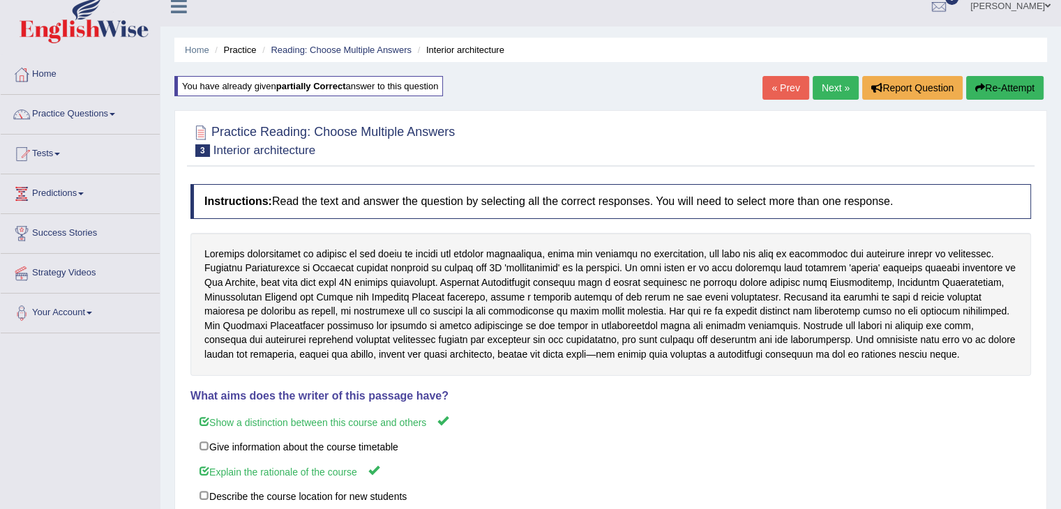
scroll to position [0, 0]
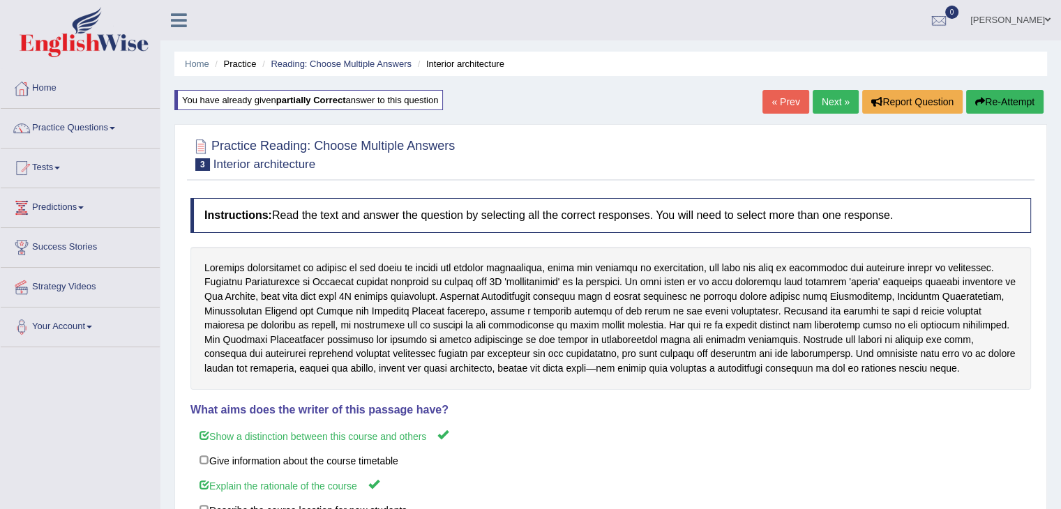
click at [826, 98] on link "Next »" at bounding box center [835, 102] width 46 height 24
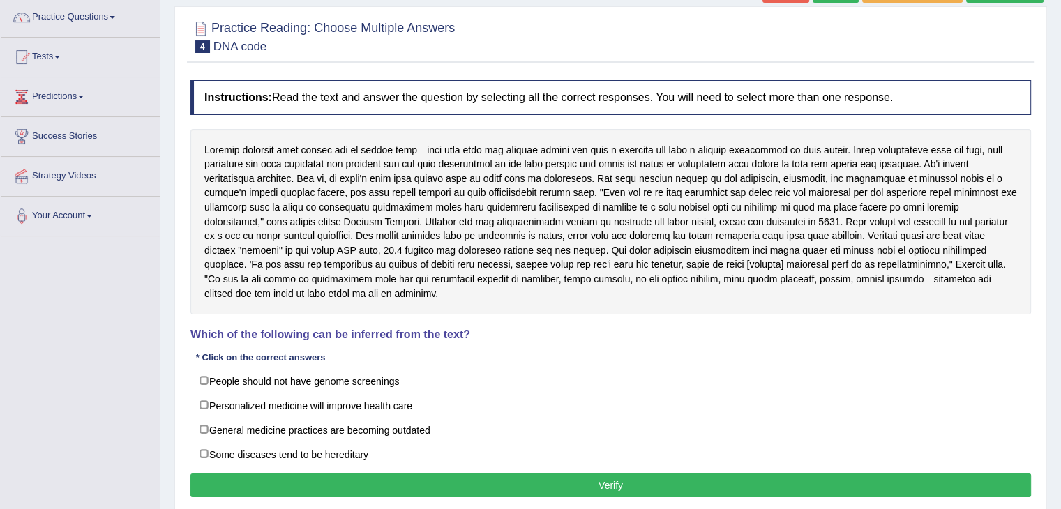
scroll to position [139, 0]
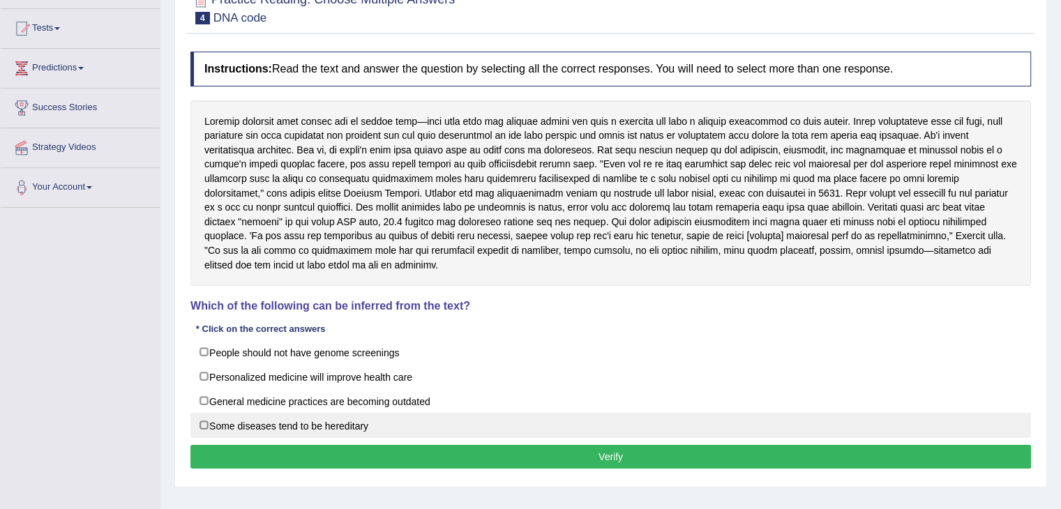
click at [206, 423] on label "Some diseases tend to be hereditary" at bounding box center [610, 425] width 840 height 25
checkbox input "true"
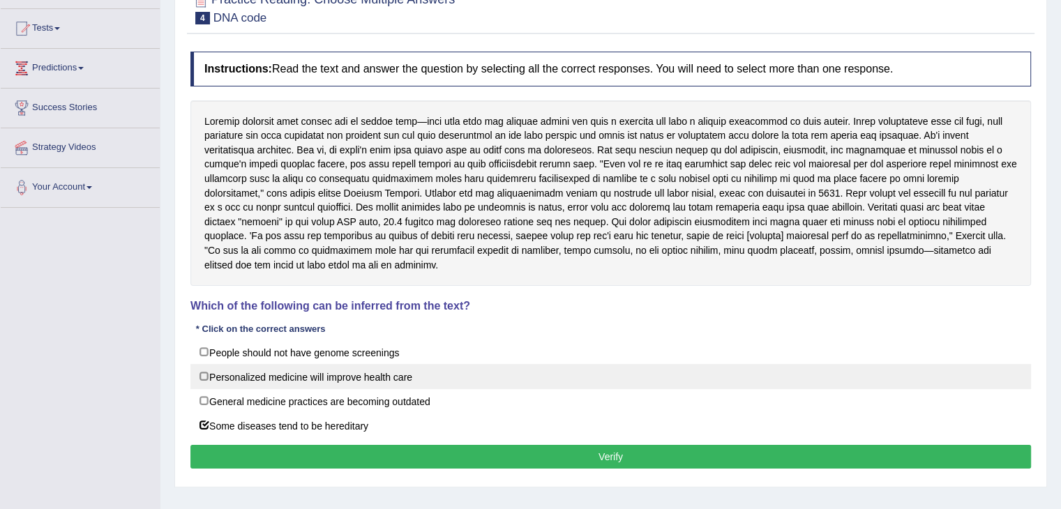
click at [221, 377] on label "Personalized medicine will improve health care" at bounding box center [610, 376] width 840 height 25
checkbox input "true"
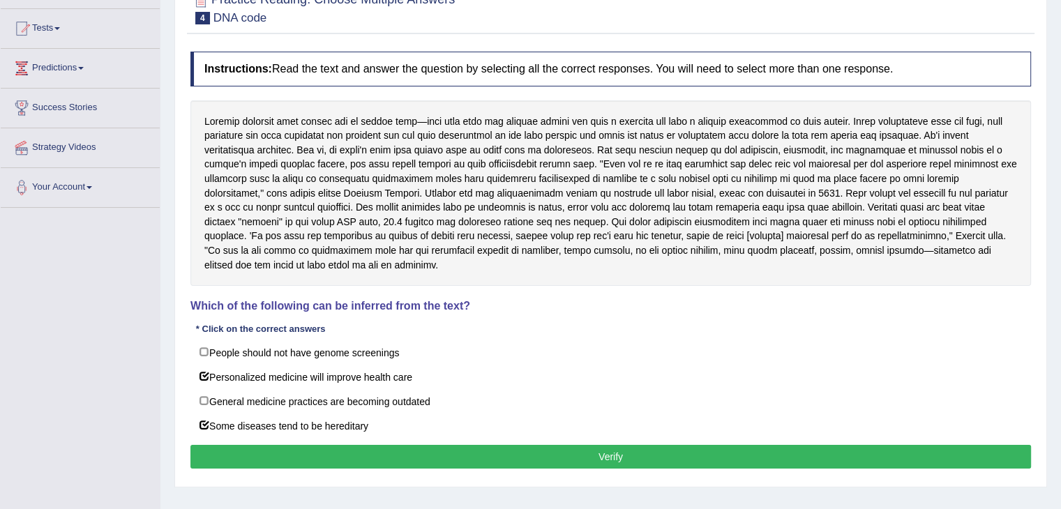
click at [591, 451] on button "Verify" at bounding box center [610, 457] width 840 height 24
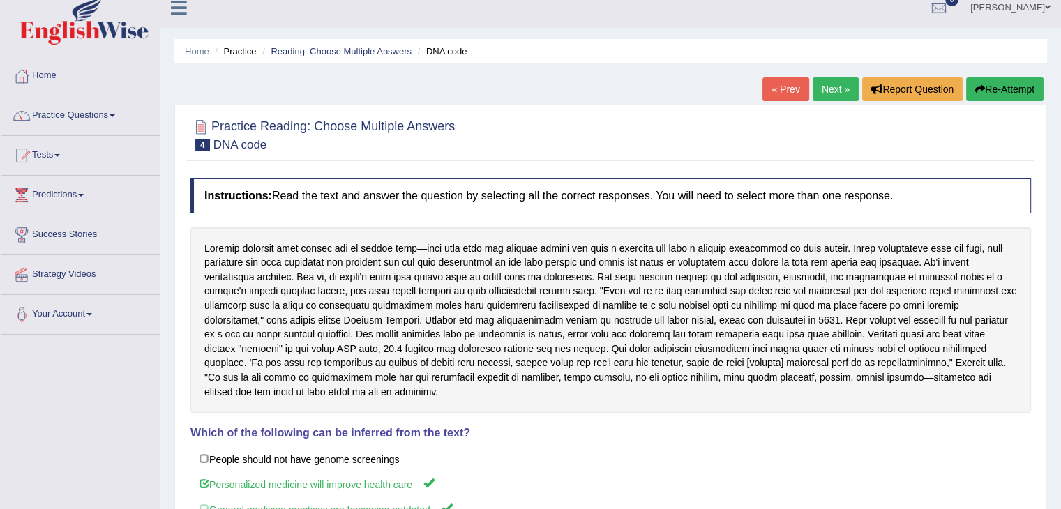
scroll to position [0, 0]
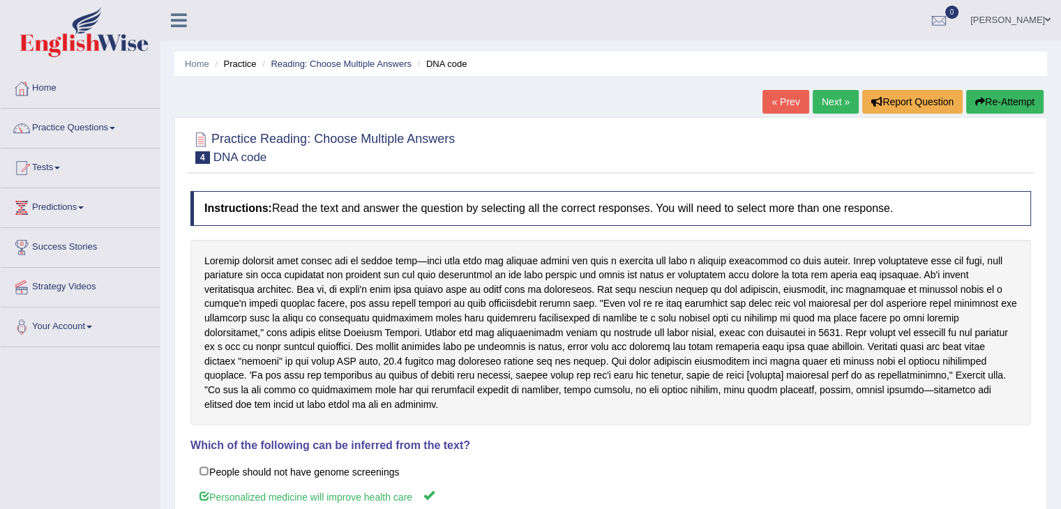
click at [837, 101] on link "Next »" at bounding box center [835, 102] width 46 height 24
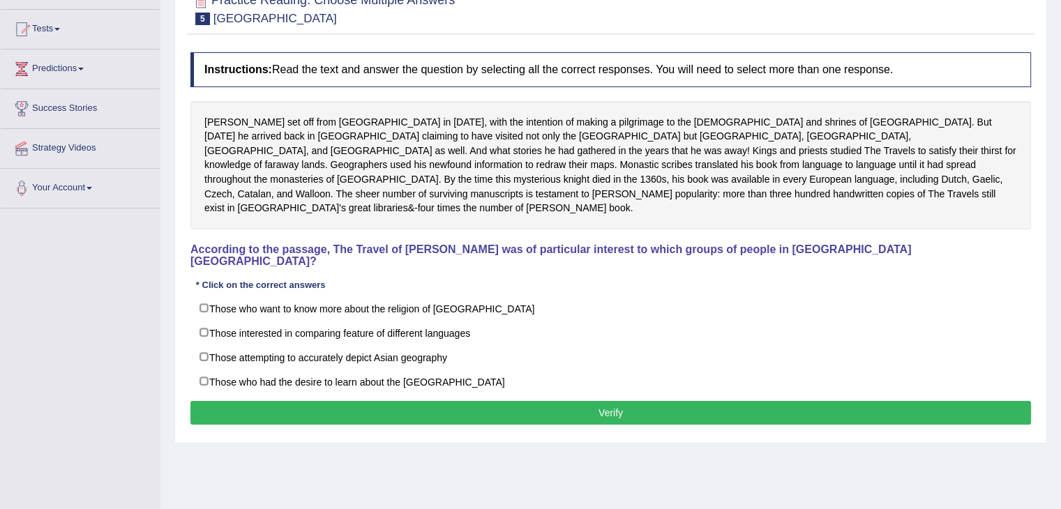
scroll to position [139, 0]
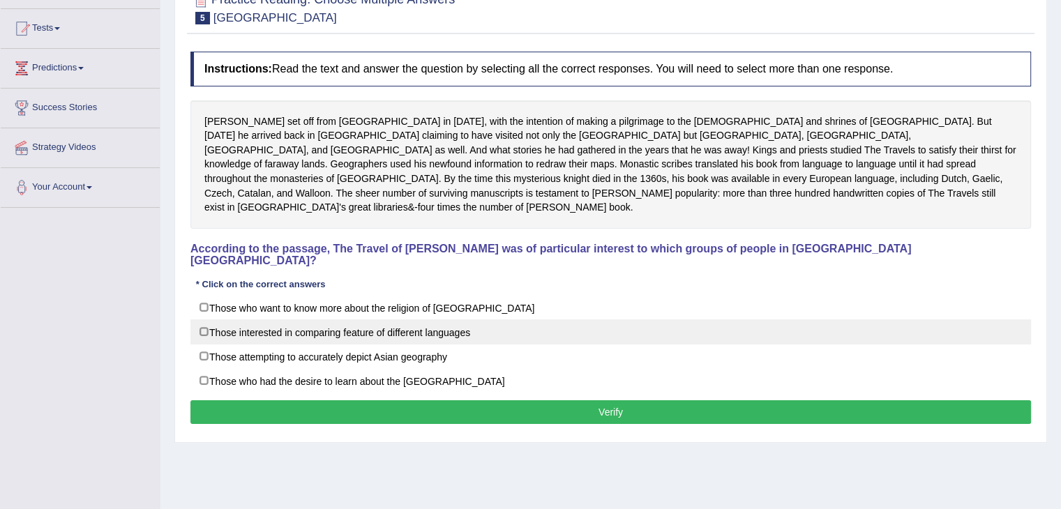
click at [200, 319] on label "Those interested in comparing feature of different languages" at bounding box center [610, 331] width 840 height 25
checkbox input "true"
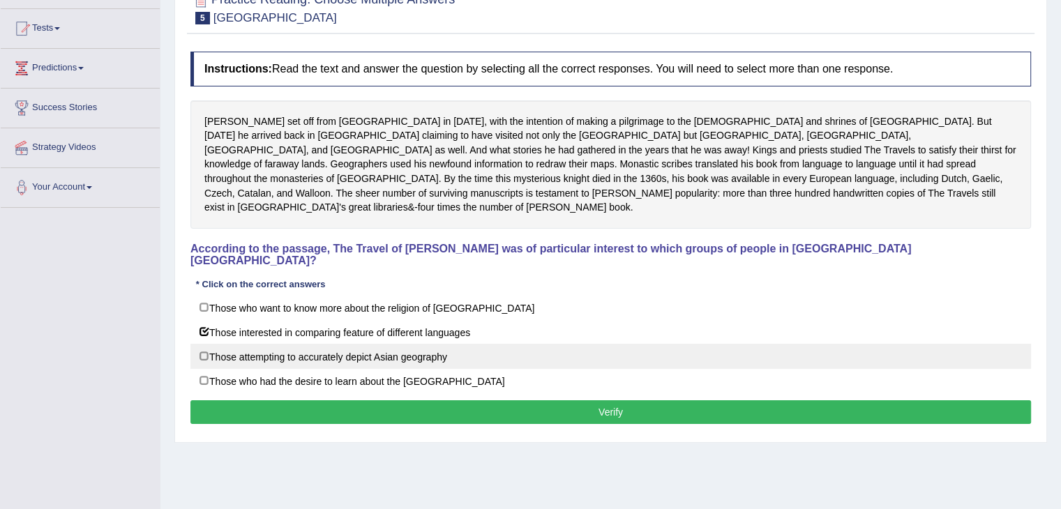
click at [204, 344] on label "Those attempting to accurately depict Asian geography" at bounding box center [610, 356] width 840 height 25
checkbox input "true"
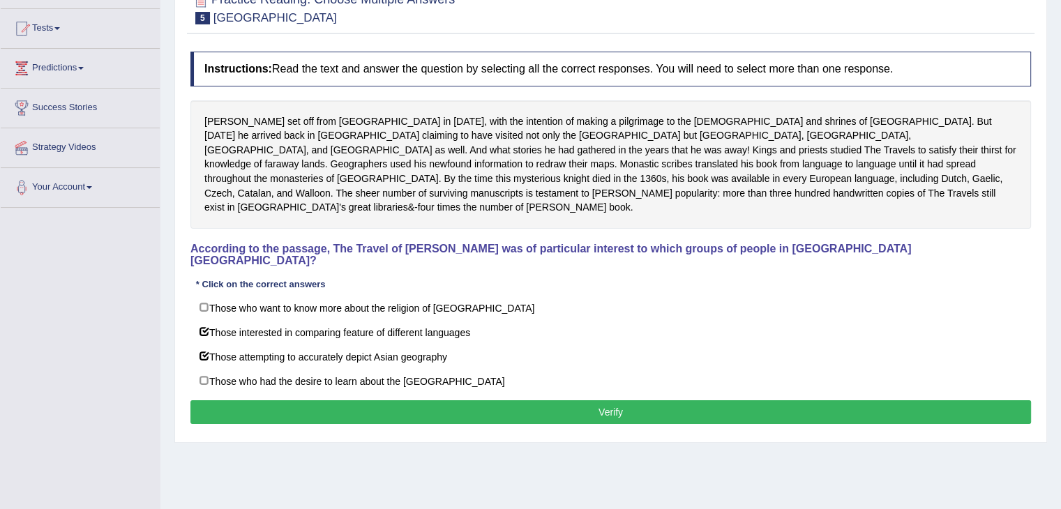
click at [621, 400] on button "Verify" at bounding box center [610, 412] width 840 height 24
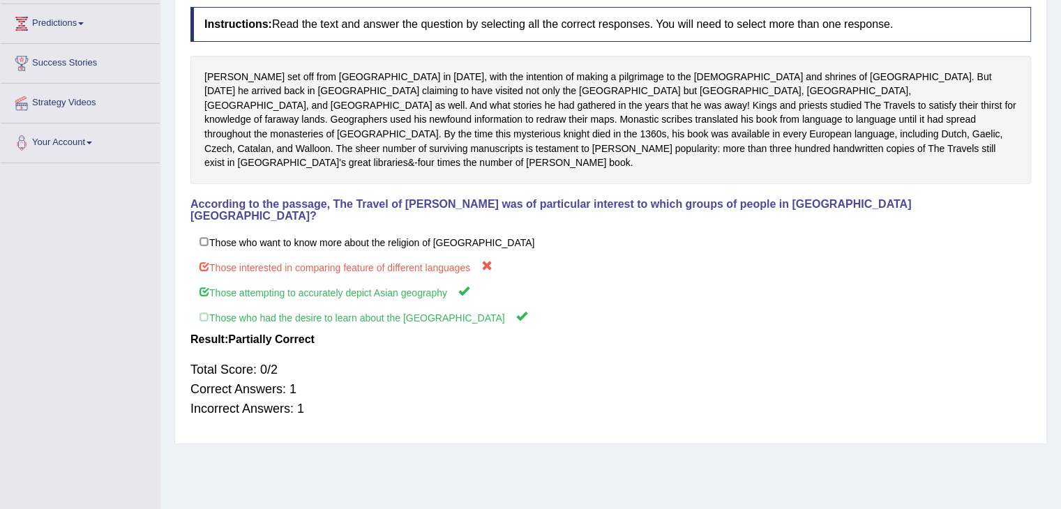
scroll to position [14, 0]
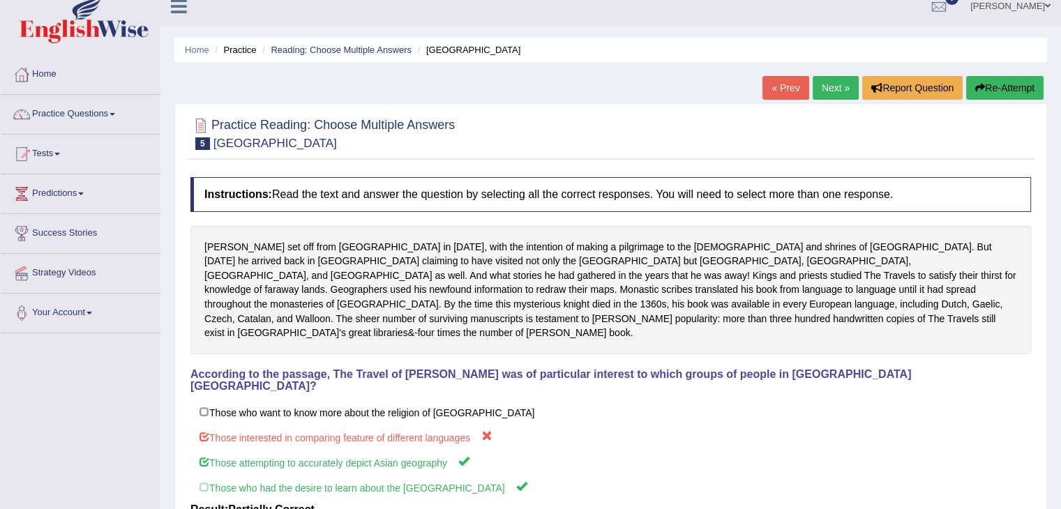
click at [832, 87] on link "Next »" at bounding box center [835, 88] width 46 height 24
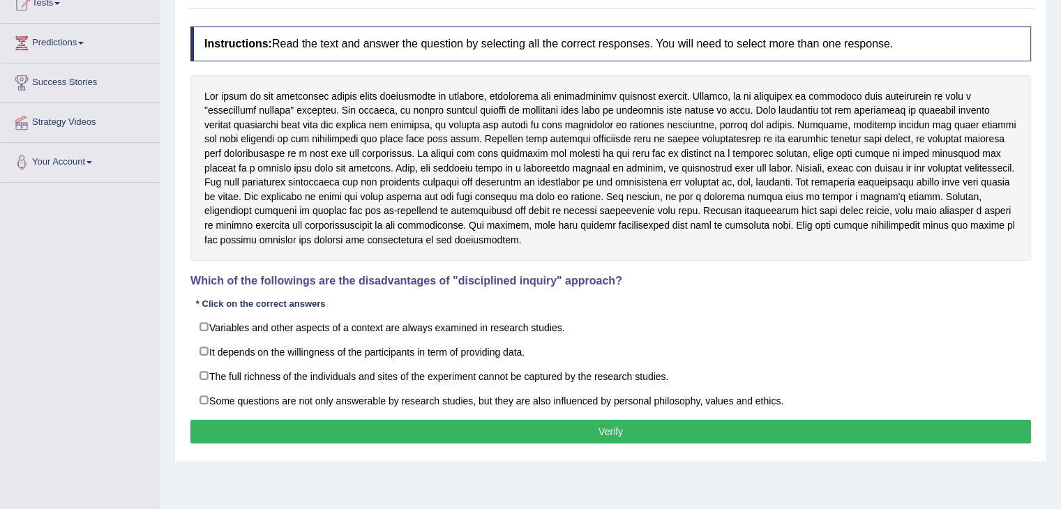
scroll to position [209, 0]
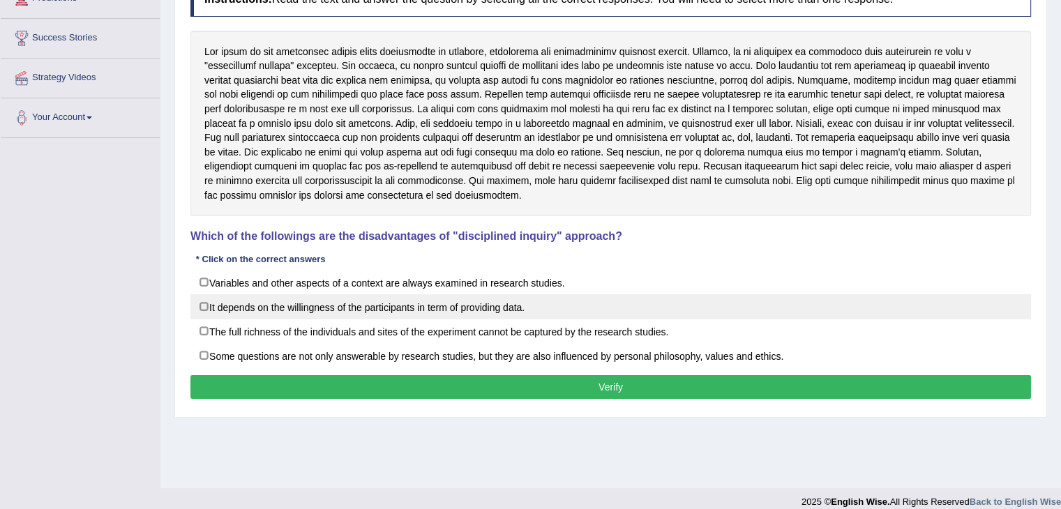
click at [206, 307] on label "It depends on the willingness of the participants in term of providing data." at bounding box center [610, 306] width 840 height 25
checkbox input "true"
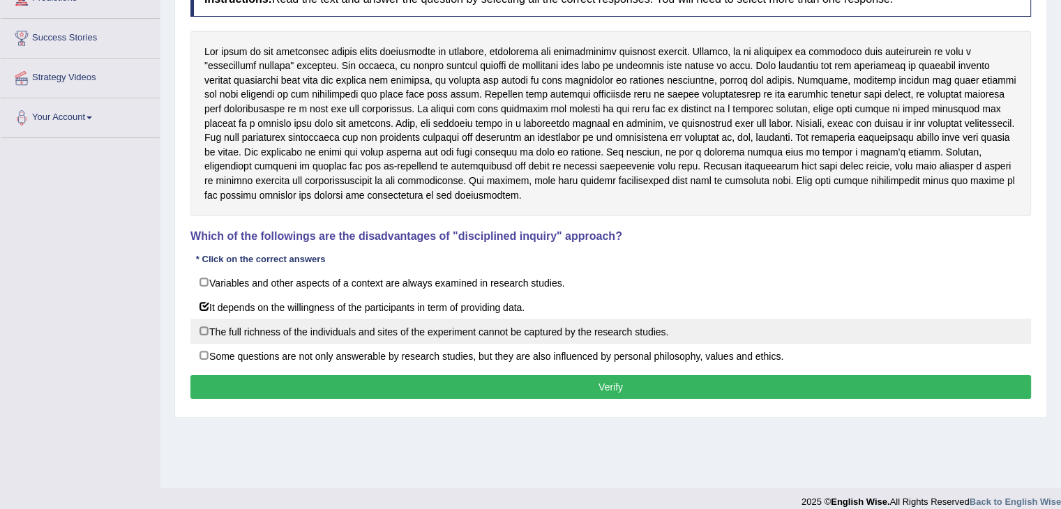
click at [204, 327] on label "The full richness of the individuals and sites of the experiment cannot be capt…" at bounding box center [610, 331] width 840 height 25
checkbox input "true"
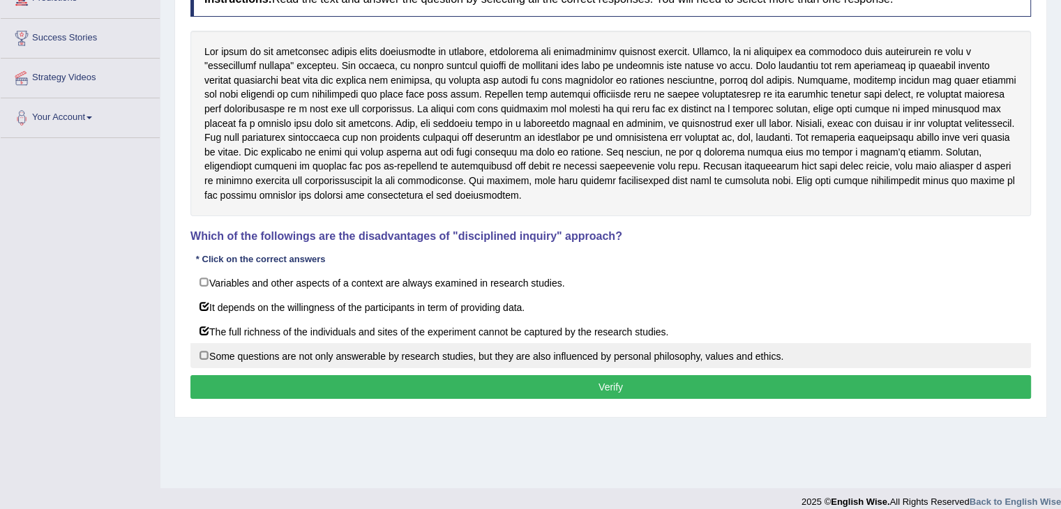
click at [280, 348] on label "Some questions are not only answerable by research studies, but they are also i…" at bounding box center [610, 355] width 840 height 25
checkbox input "true"
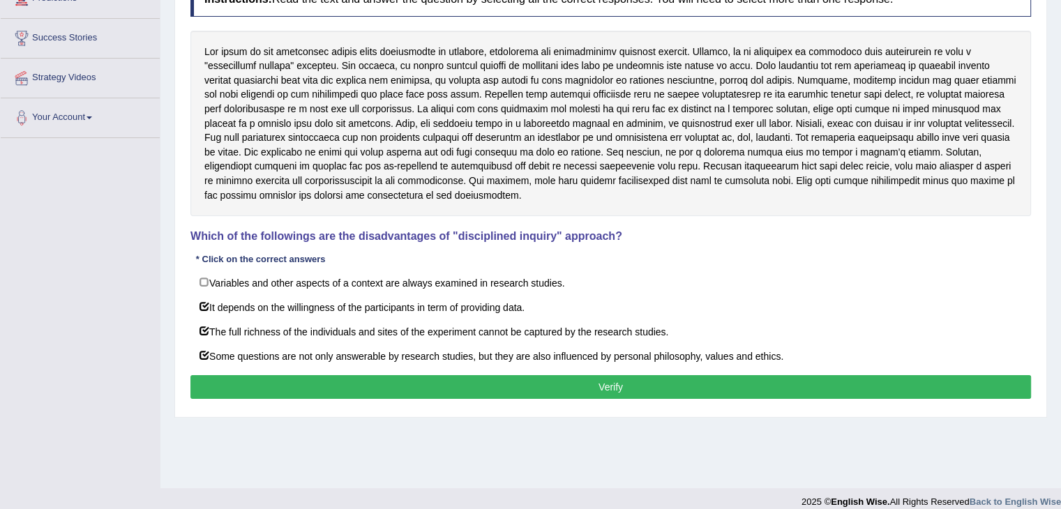
click at [594, 382] on button "Verify" at bounding box center [610, 387] width 840 height 24
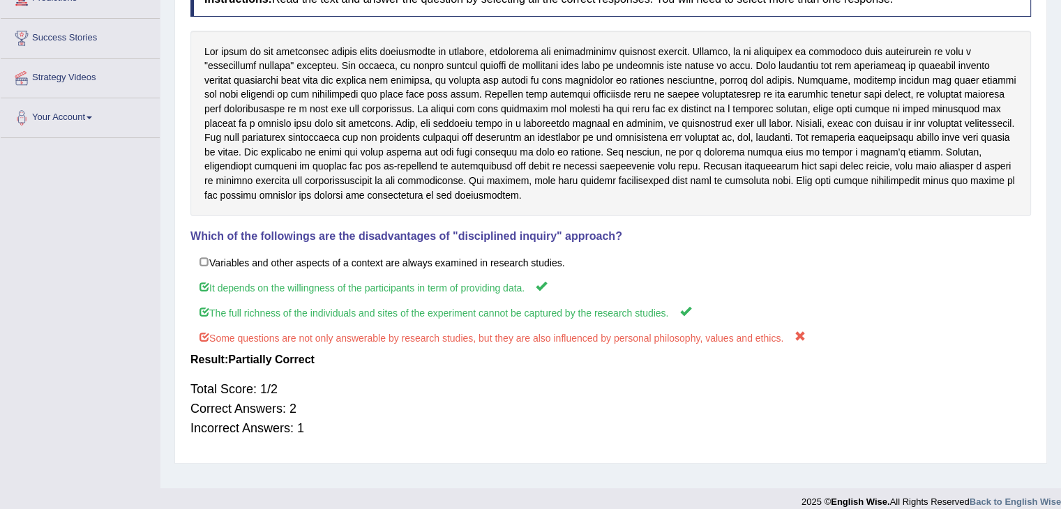
scroll to position [0, 0]
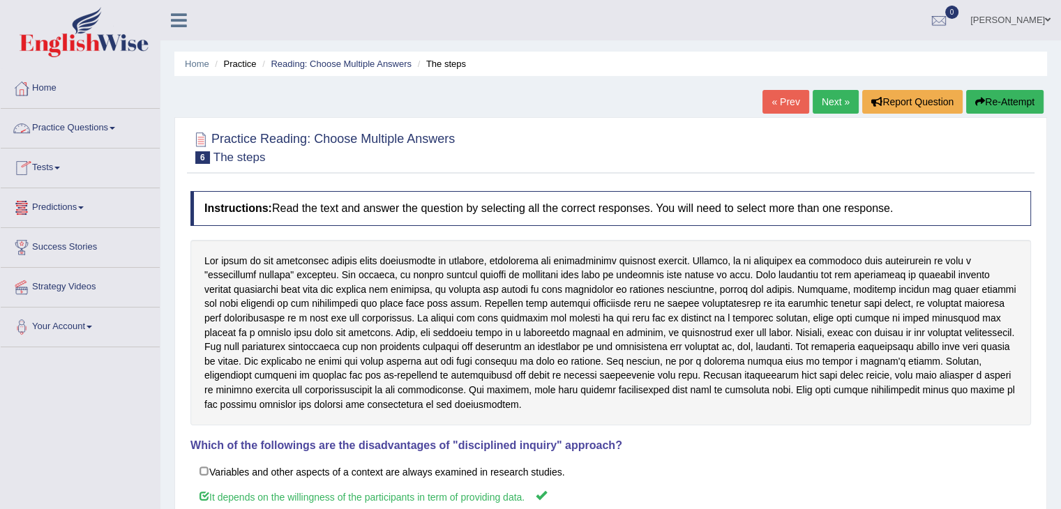
click at [117, 130] on link "Practice Questions" at bounding box center [80, 126] width 159 height 35
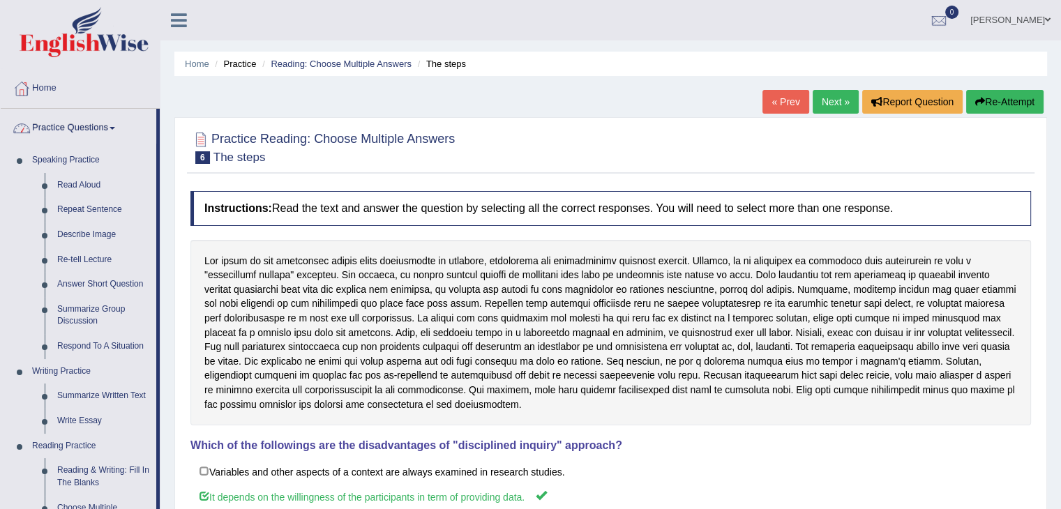
click at [116, 122] on link "Practice Questions" at bounding box center [78, 126] width 155 height 35
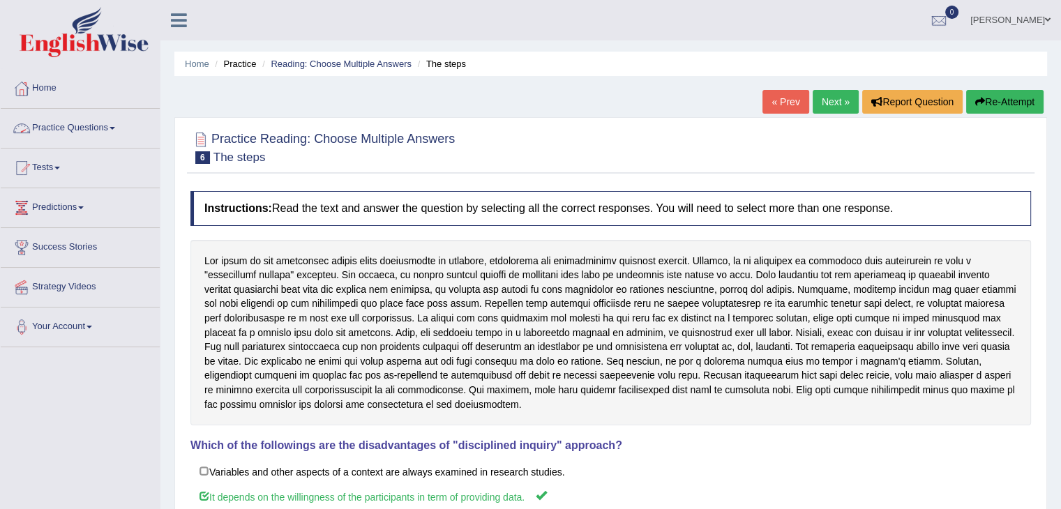
click at [116, 122] on link "Practice Questions" at bounding box center [80, 126] width 159 height 35
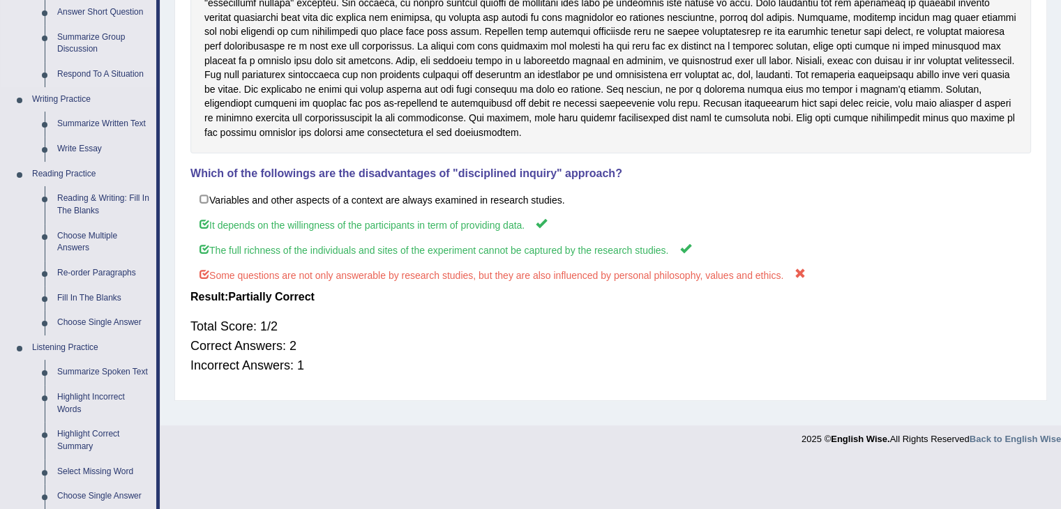
scroll to position [279, 0]
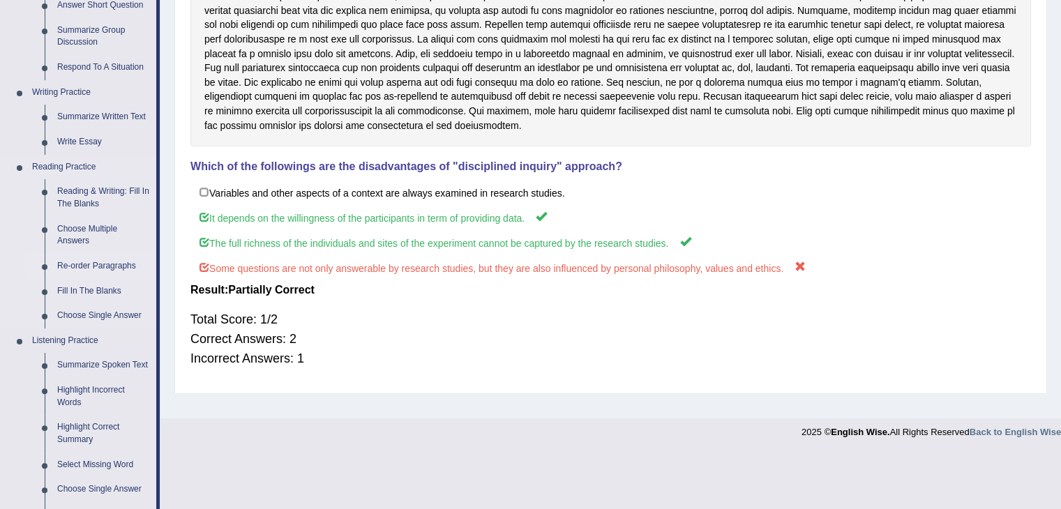
click at [82, 264] on link "Re-order Paragraphs" at bounding box center [103, 266] width 105 height 25
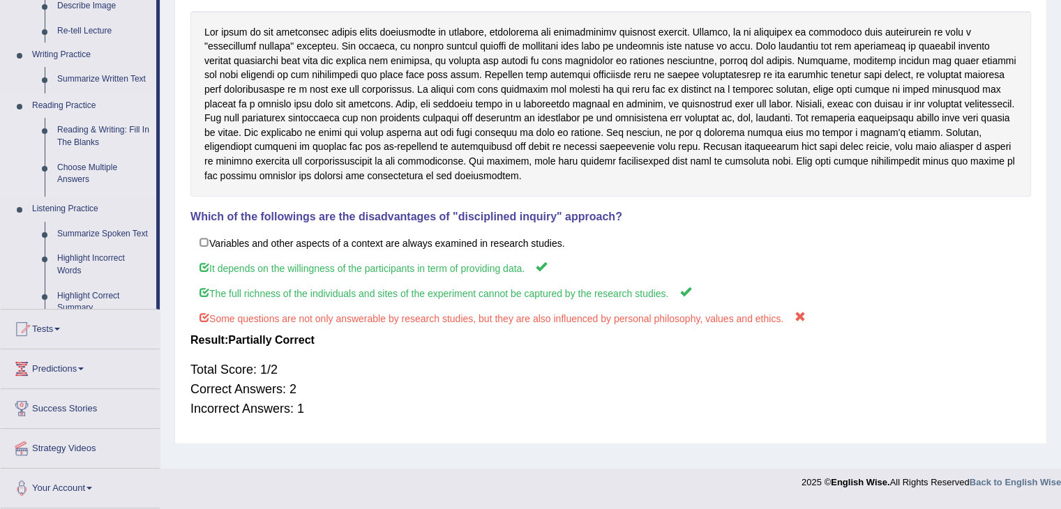
scroll to position [223, 0]
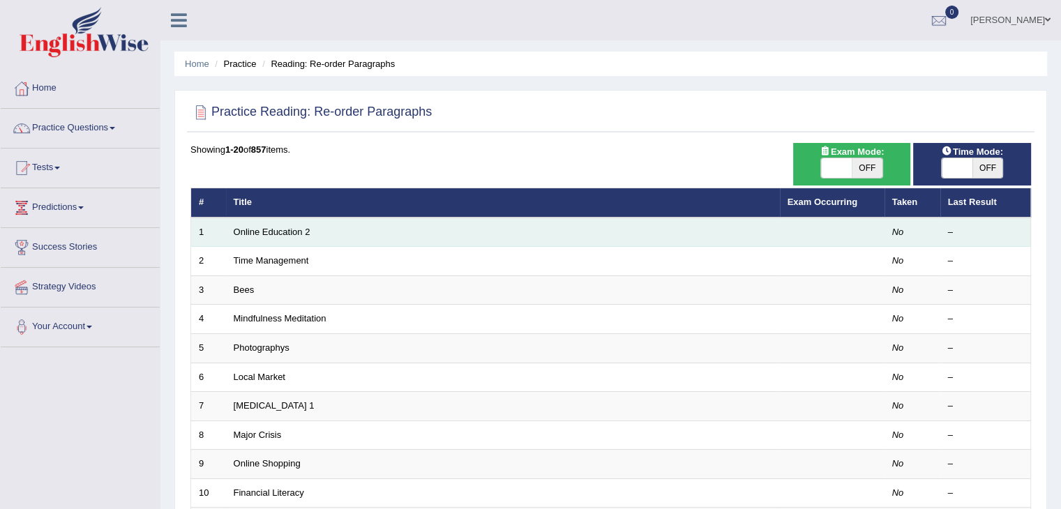
click at [485, 235] on td "Online Education 2" at bounding box center [503, 232] width 554 height 29
click at [284, 229] on link "Online Education 2" at bounding box center [272, 232] width 77 height 10
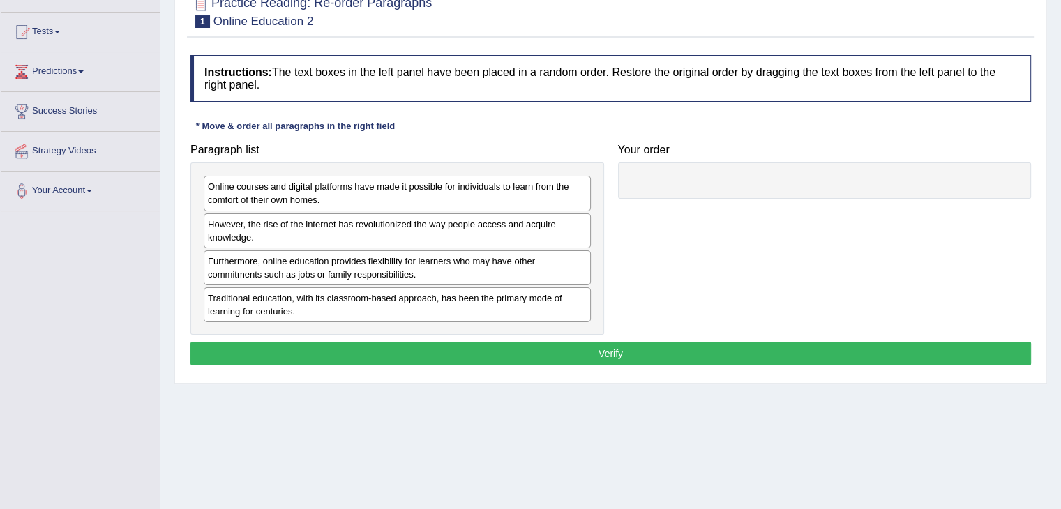
scroll to position [139, 0]
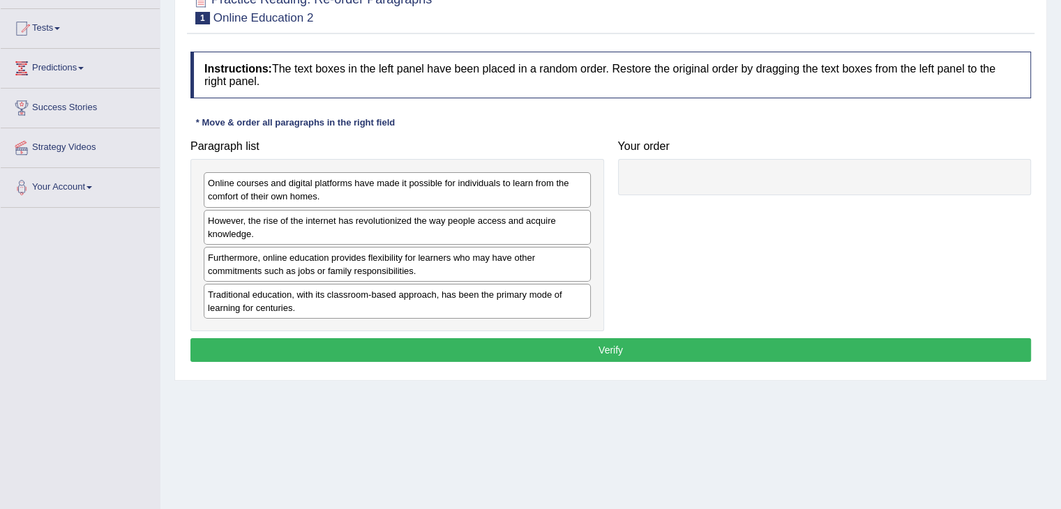
click at [655, 169] on div at bounding box center [824, 177] width 413 height 36
click at [655, 174] on div at bounding box center [824, 177] width 413 height 36
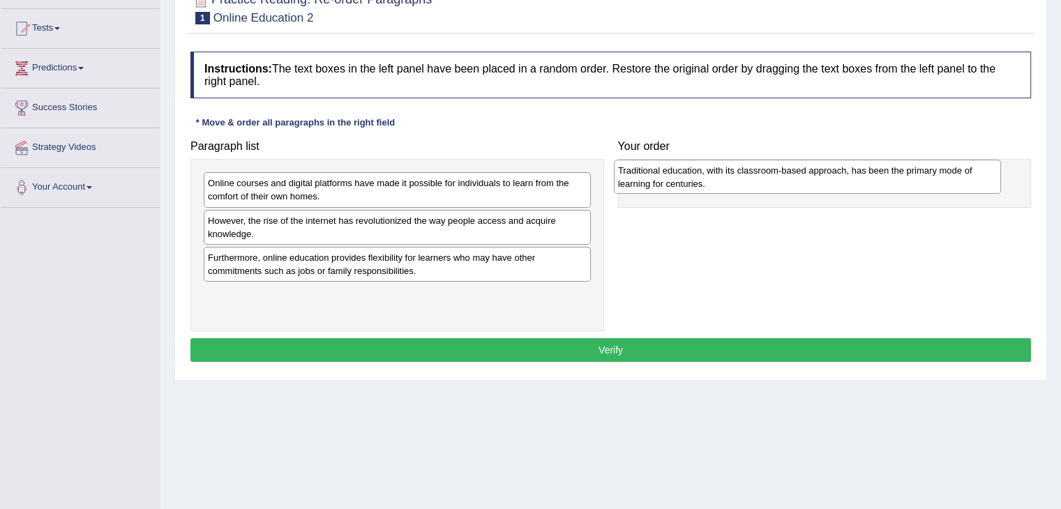
drag, startPoint x: 268, startPoint y: 298, endPoint x: 678, endPoint y: 174, distance: 428.4
click at [678, 174] on div "Traditional education, with its classroom-based approach, has been the primary …" at bounding box center [807, 177] width 387 height 35
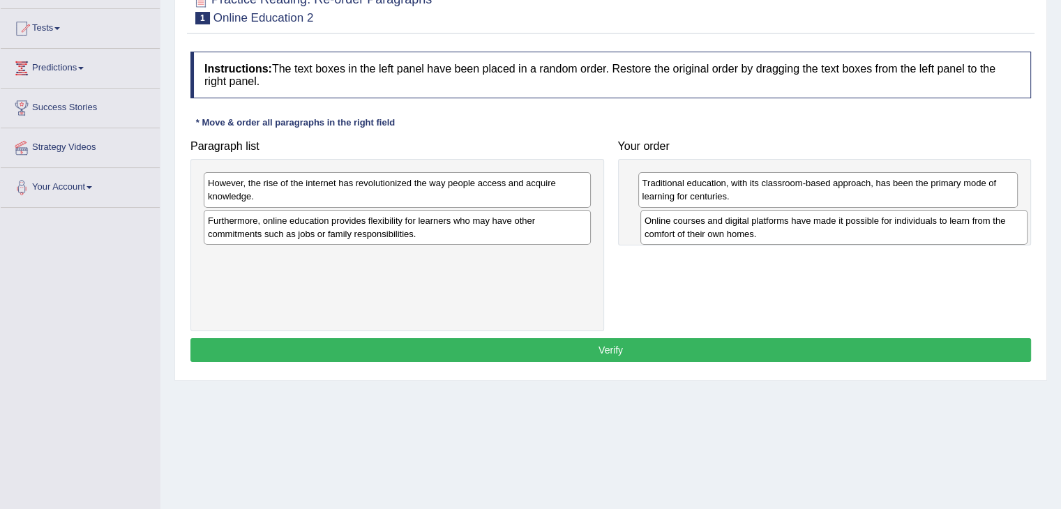
drag, startPoint x: 266, startPoint y: 187, endPoint x: 702, endPoint y: 225, distance: 438.1
click at [702, 225] on div "Online courses and digital platforms have made it possible for individuals to l…" at bounding box center [833, 227] width 387 height 35
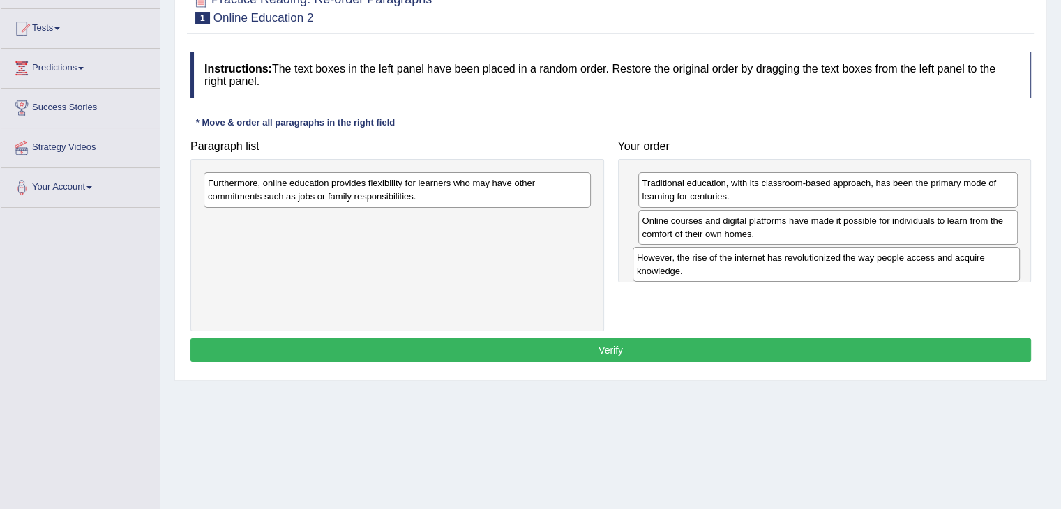
drag, startPoint x: 271, startPoint y: 188, endPoint x: 699, endPoint y: 263, distance: 435.2
click at [699, 263] on div "However, the rise of the internet has revolutionized the way people access and …" at bounding box center [825, 264] width 387 height 35
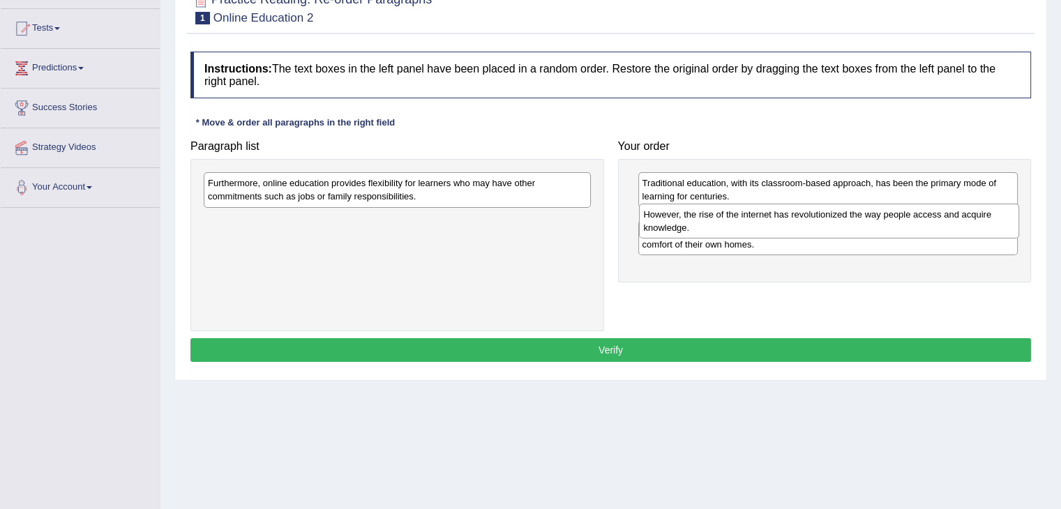
drag, startPoint x: 720, startPoint y: 265, endPoint x: 721, endPoint y: 222, distance: 42.6
click at [721, 222] on div "However, the rise of the internet has revolutionized the way people access and …" at bounding box center [829, 221] width 380 height 35
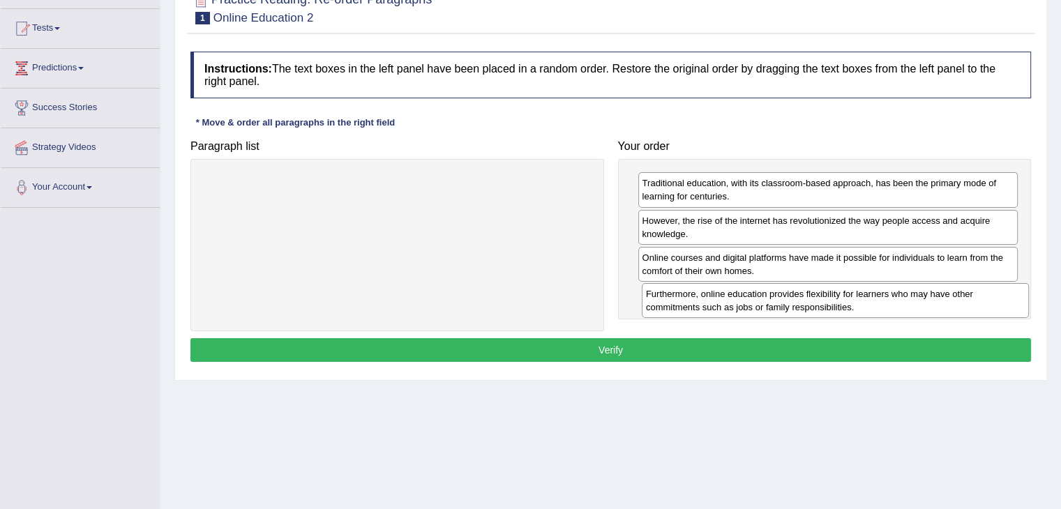
drag, startPoint x: 436, startPoint y: 197, endPoint x: 874, endPoint y: 307, distance: 451.7
click at [874, 307] on div "Furthermore, online education provides flexibility for learners who may have ot…" at bounding box center [834, 300] width 387 height 35
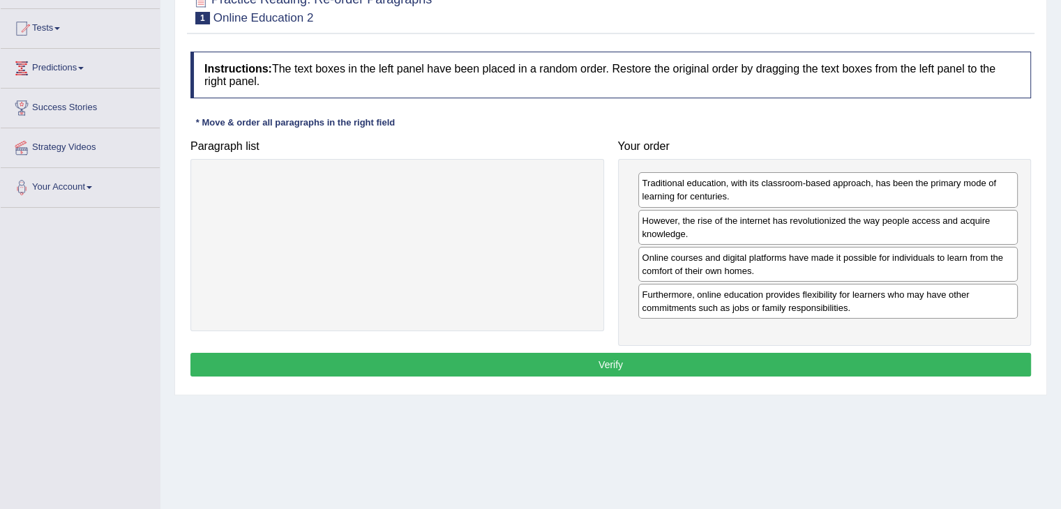
click at [701, 364] on button "Verify" at bounding box center [610, 365] width 840 height 24
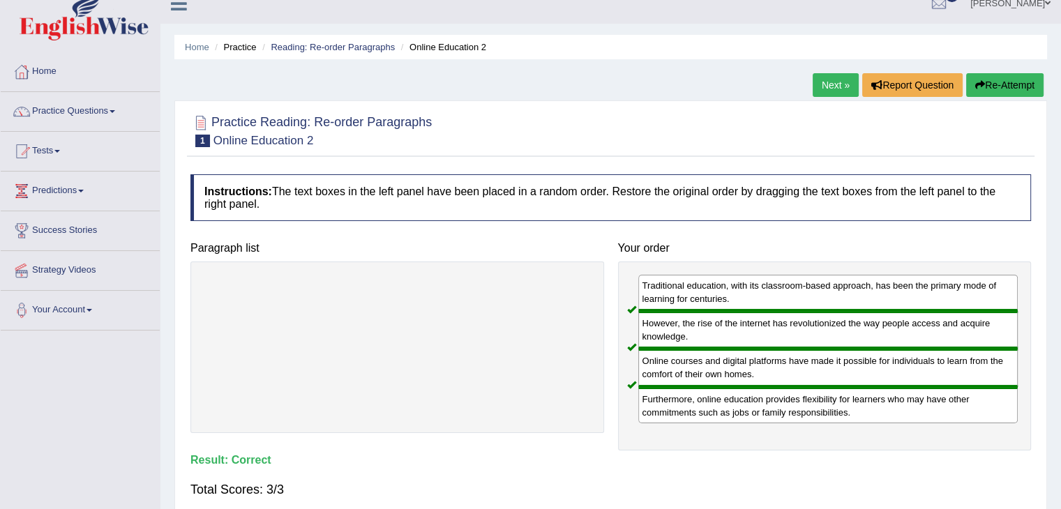
scroll to position [0, 0]
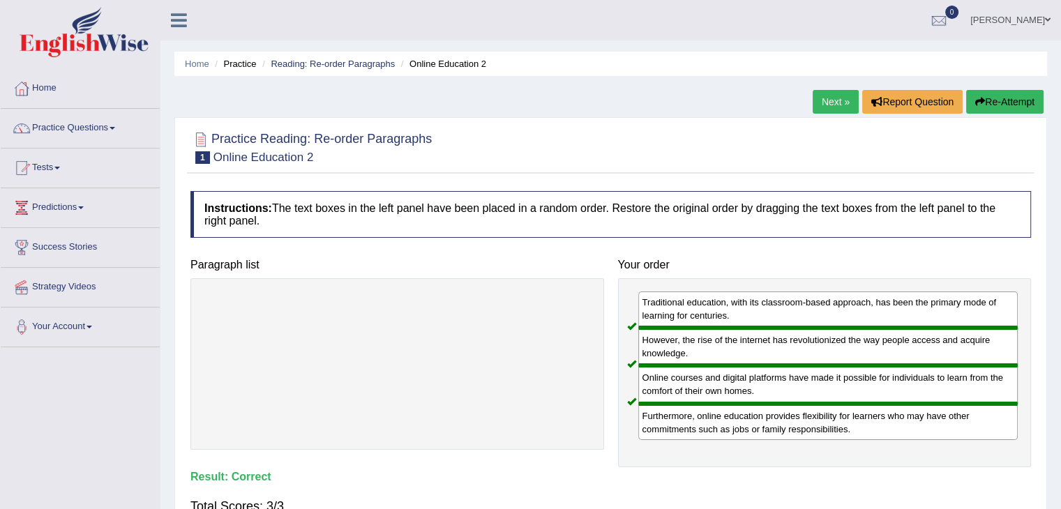
click at [835, 99] on link "Next »" at bounding box center [835, 102] width 46 height 24
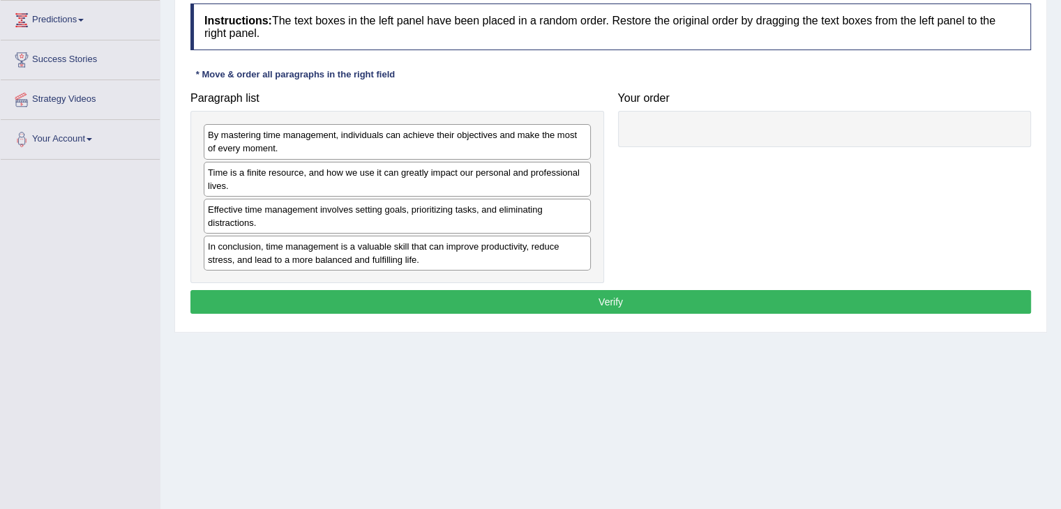
scroll to position [209, 0]
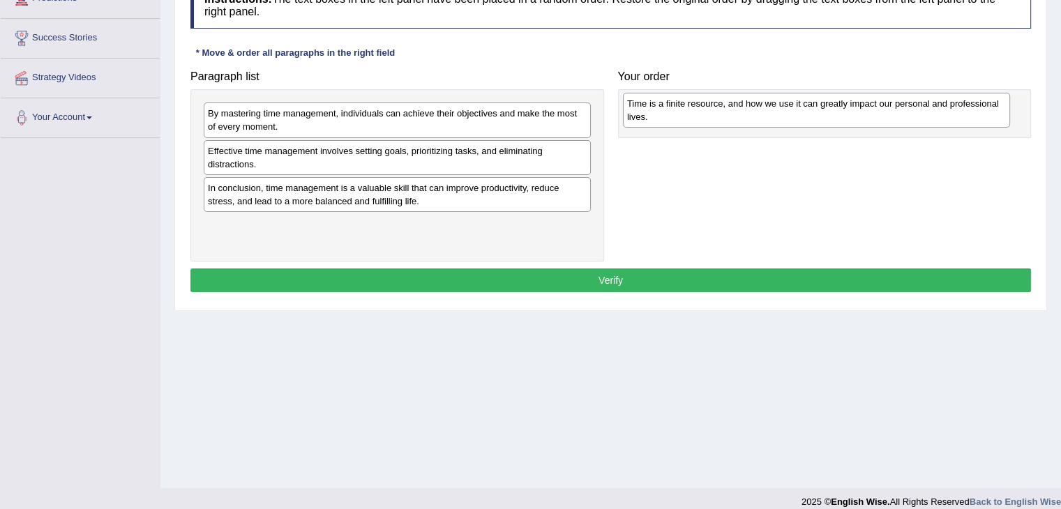
drag, startPoint x: 321, startPoint y: 151, endPoint x: 740, endPoint y: 105, distance: 421.6
click at [740, 105] on div "Time is a finite resource, and how we use it can greatly impact our personal an…" at bounding box center [816, 110] width 387 height 35
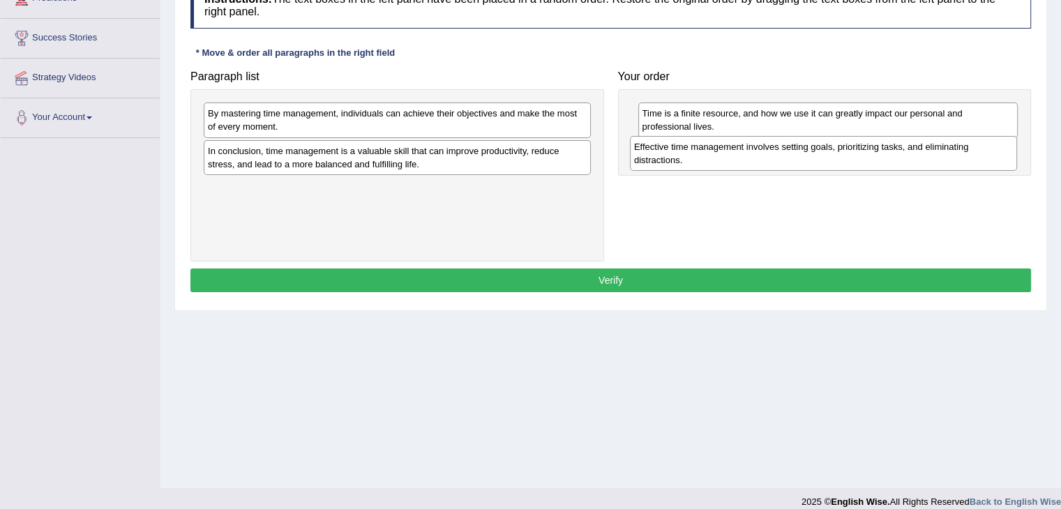
drag, startPoint x: 289, startPoint y: 157, endPoint x: 715, endPoint y: 153, distance: 426.0
click at [715, 153] on div "Effective time management involves setting goals, prioritizing tasks, and elimi…" at bounding box center [823, 153] width 387 height 35
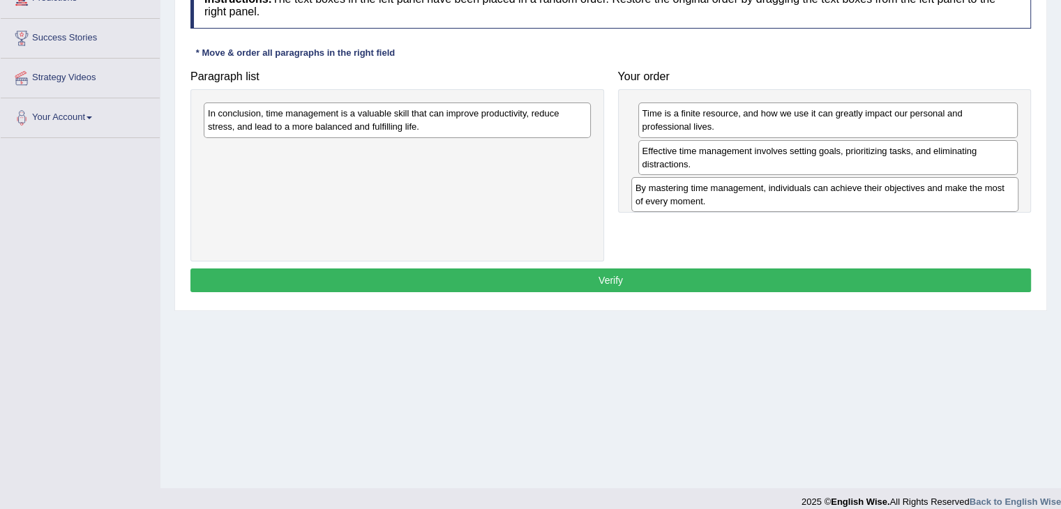
drag, startPoint x: 376, startPoint y: 116, endPoint x: 803, endPoint y: 190, distance: 433.9
click at [803, 190] on div "By mastering time management, individuals can achieve their objectives and make…" at bounding box center [824, 194] width 387 height 35
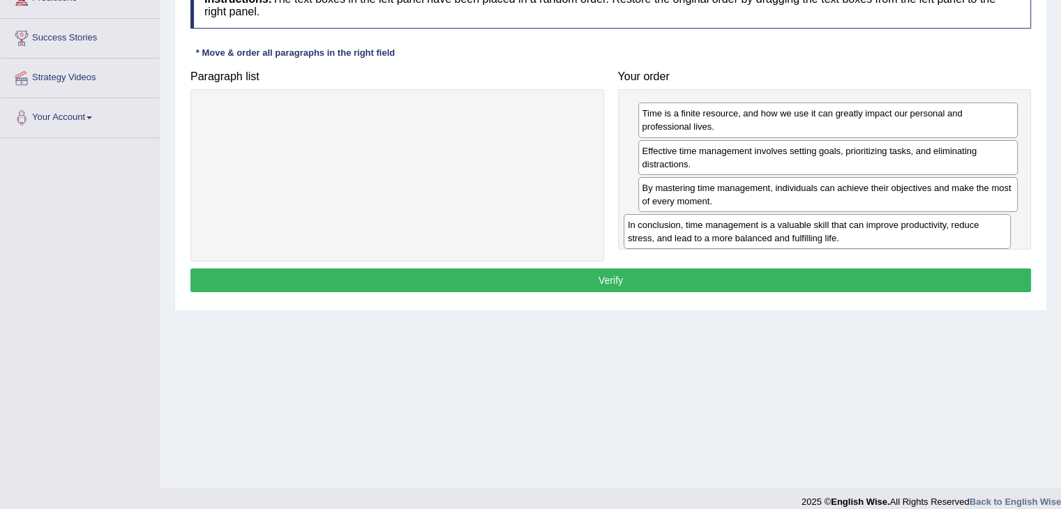
drag, startPoint x: 300, startPoint y: 121, endPoint x: 720, endPoint y: 232, distance: 434.3
click at [720, 232] on div "In conclusion, time management is a valuable skill that can improve productivit…" at bounding box center [816, 231] width 387 height 35
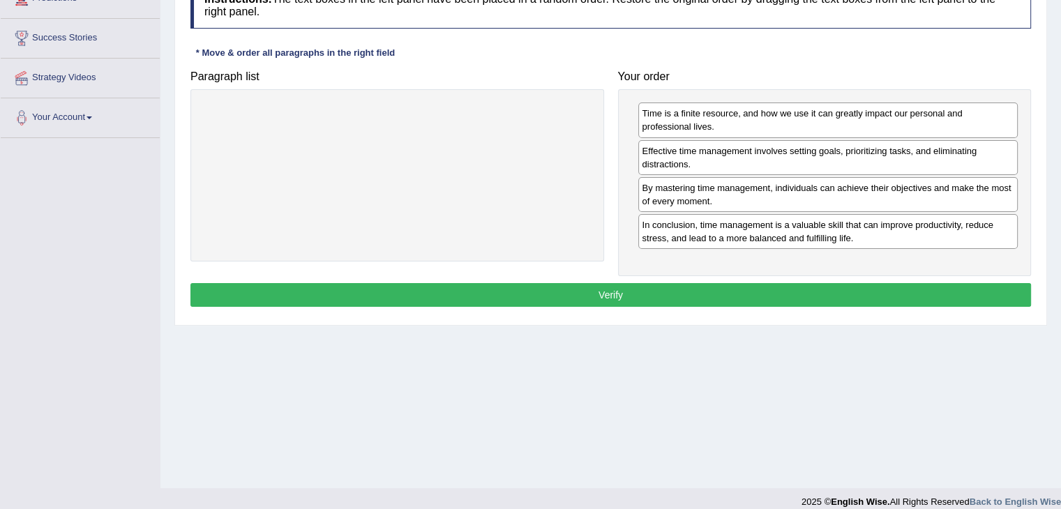
click at [615, 294] on button "Verify" at bounding box center [610, 295] width 840 height 24
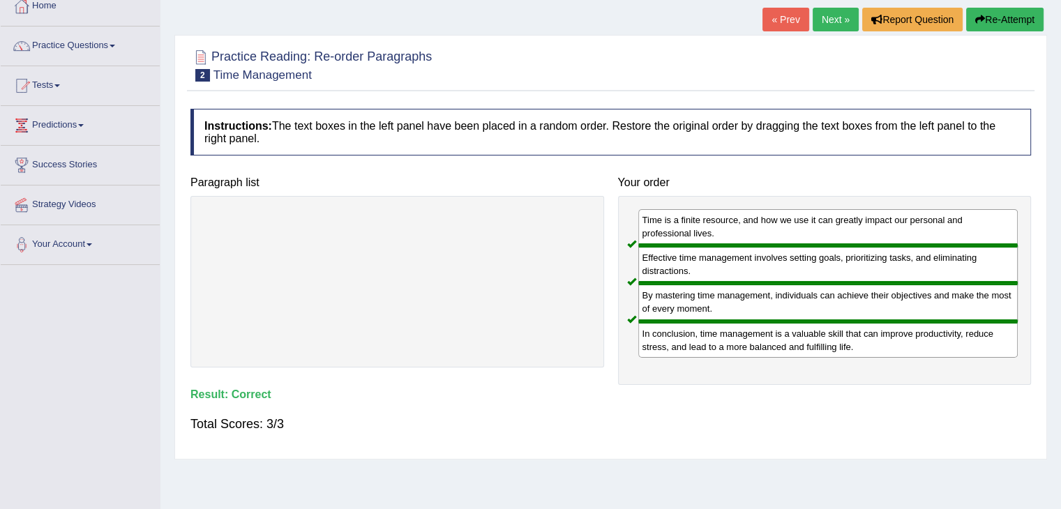
scroll to position [70, 0]
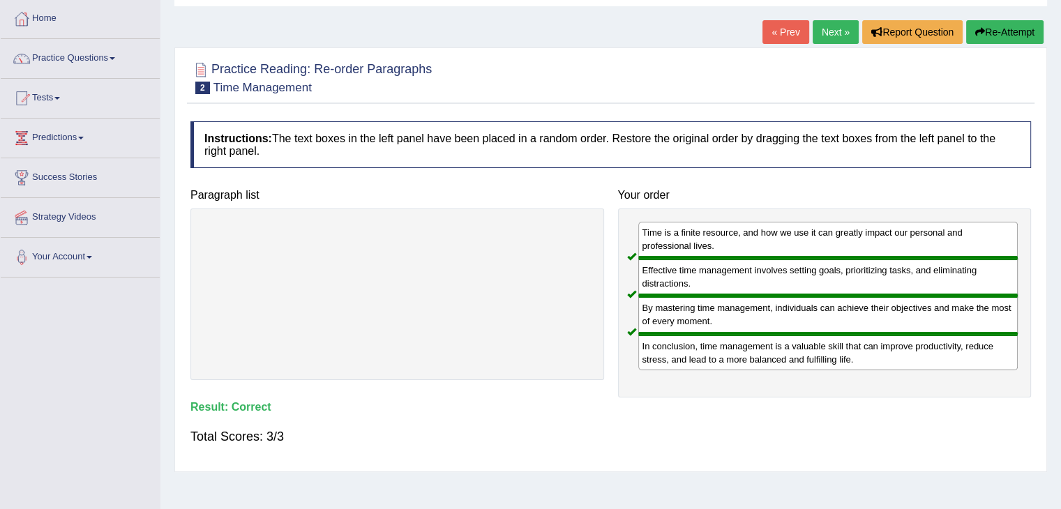
click at [827, 37] on link "Next »" at bounding box center [835, 32] width 46 height 24
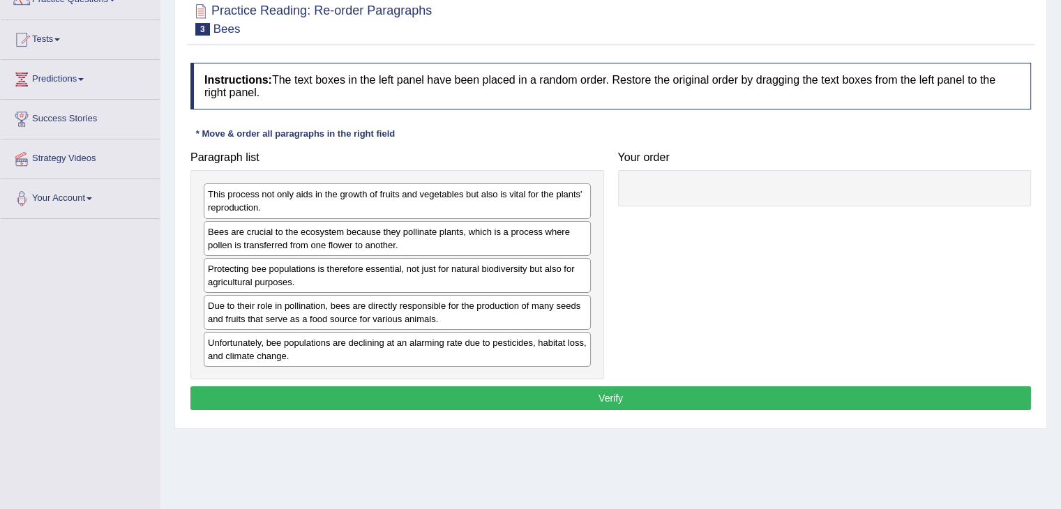
scroll to position [139, 0]
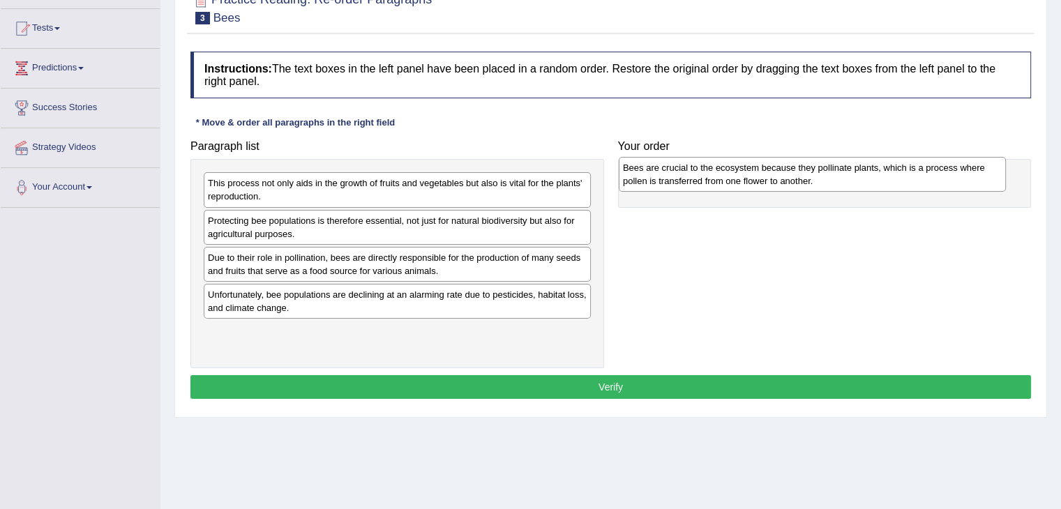
drag, startPoint x: 305, startPoint y: 227, endPoint x: 720, endPoint y: 174, distance: 418.2
click at [720, 174] on div "Bees are crucial to the ecosystem because they pollinate plants, which is a pro…" at bounding box center [811, 174] width 387 height 35
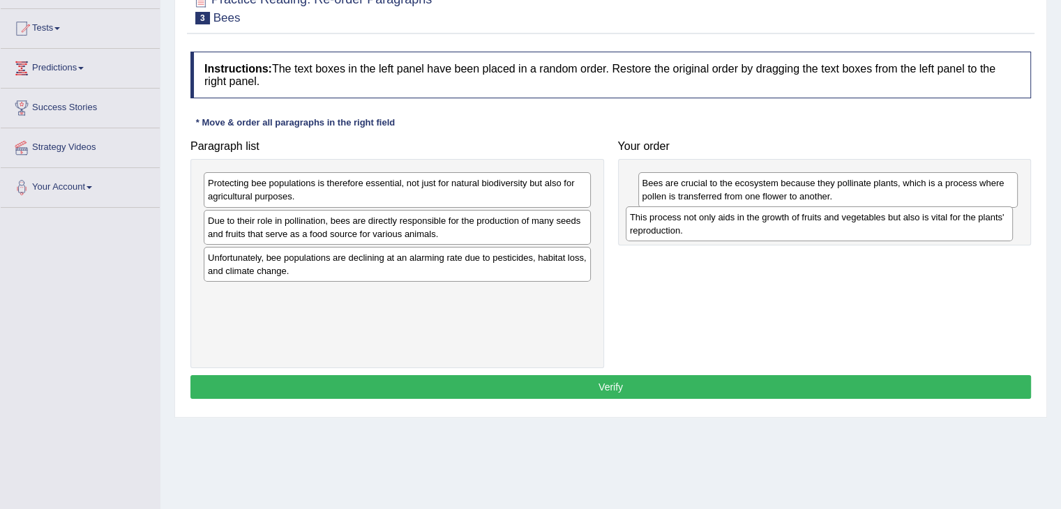
drag, startPoint x: 307, startPoint y: 185, endPoint x: 729, endPoint y: 220, distance: 423.2
click at [729, 220] on div "This process not only aids in the growth of fruits and vegetables but also is v…" at bounding box center [818, 223] width 387 height 35
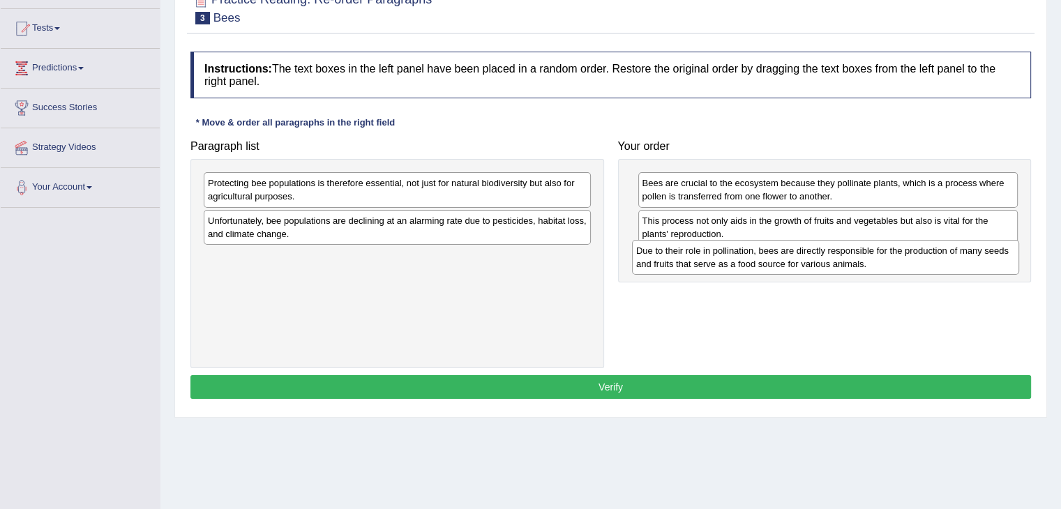
drag, startPoint x: 370, startPoint y: 227, endPoint x: 798, endPoint y: 257, distance: 429.2
click at [798, 257] on div "Due to their role in pollination, bees are directly responsible for the product…" at bounding box center [825, 257] width 387 height 35
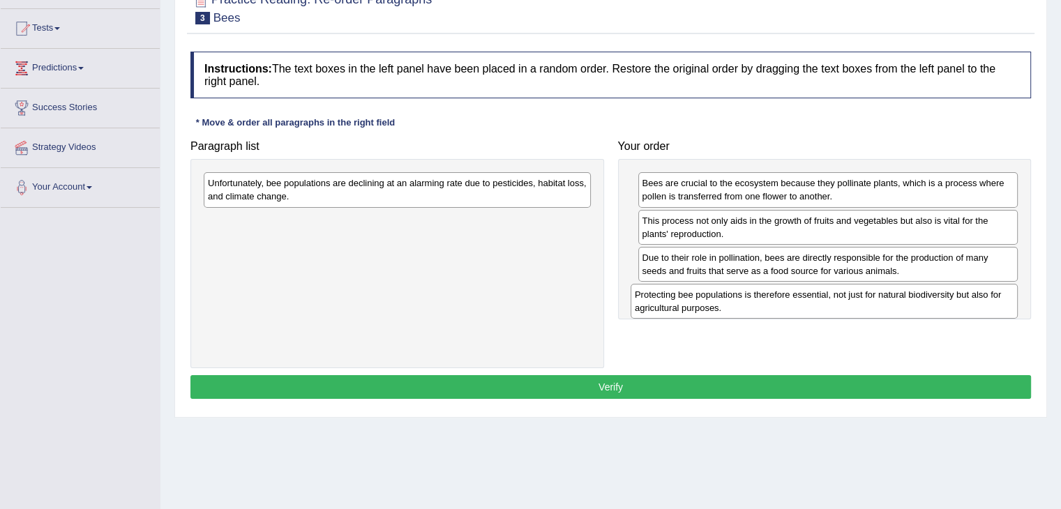
drag, startPoint x: 371, startPoint y: 188, endPoint x: 798, endPoint y: 299, distance: 441.1
click at [798, 299] on div "Protecting bee populations is therefore essential, not just for natural biodive…" at bounding box center [823, 301] width 387 height 35
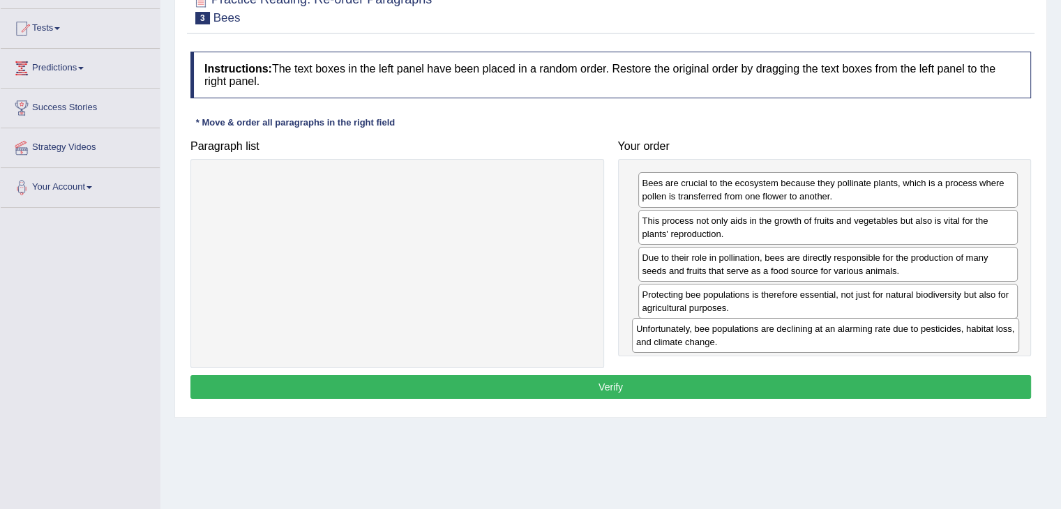
drag, startPoint x: 516, startPoint y: 187, endPoint x: 944, endPoint y: 333, distance: 452.2
click at [944, 333] on div "Unfortunately, bee populations are declining at an alarming rate due to pestici…" at bounding box center [825, 335] width 387 height 35
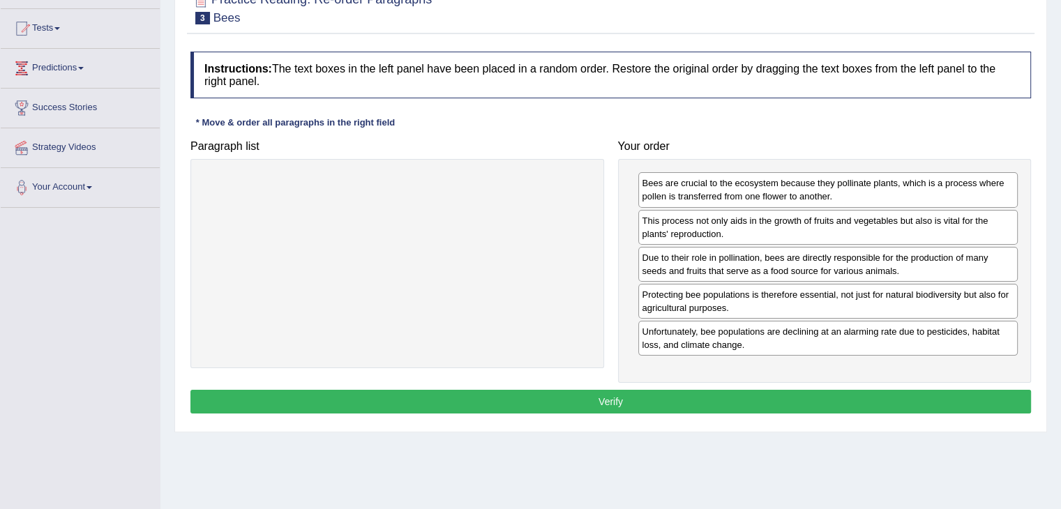
click at [636, 394] on button "Verify" at bounding box center [610, 402] width 840 height 24
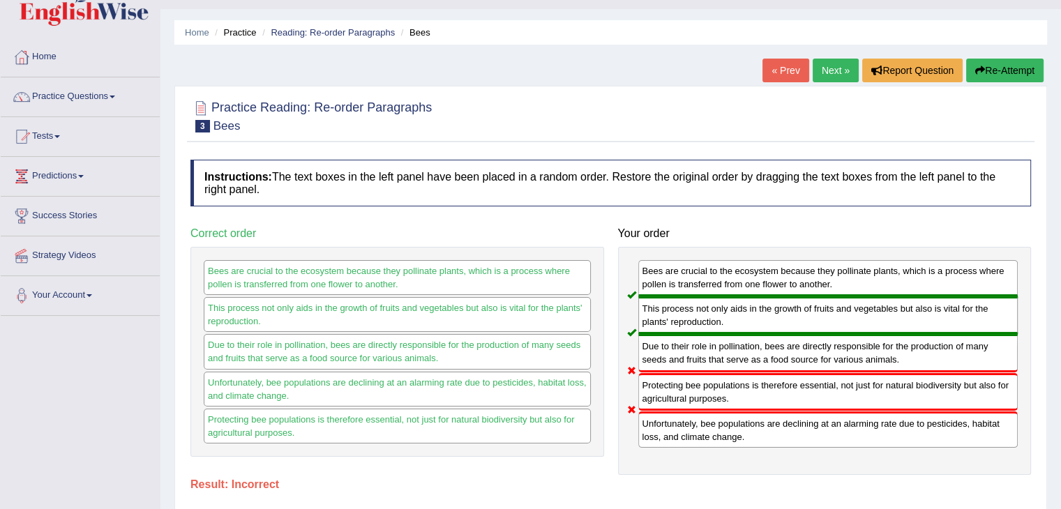
scroll to position [0, 0]
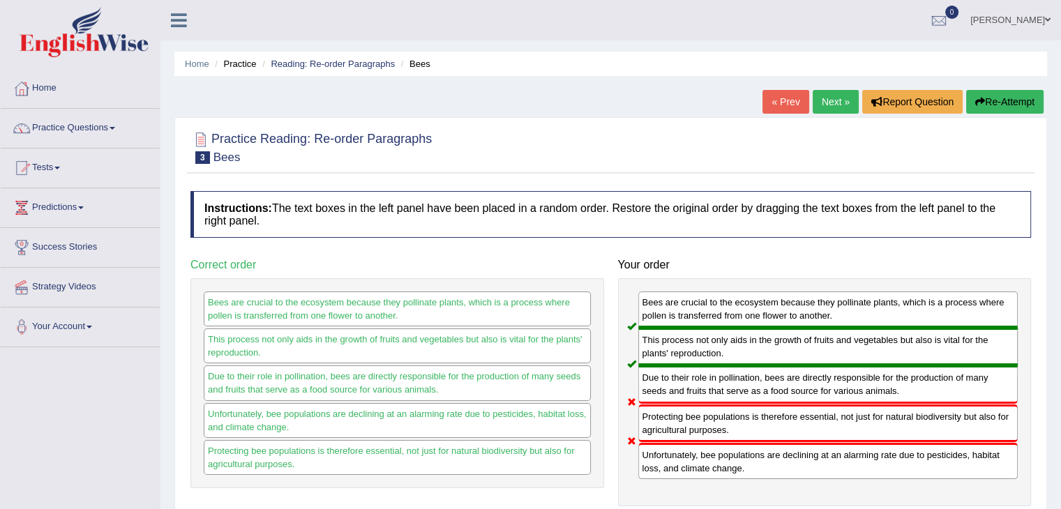
click at [993, 97] on button "Re-Attempt" at bounding box center [1004, 102] width 77 height 24
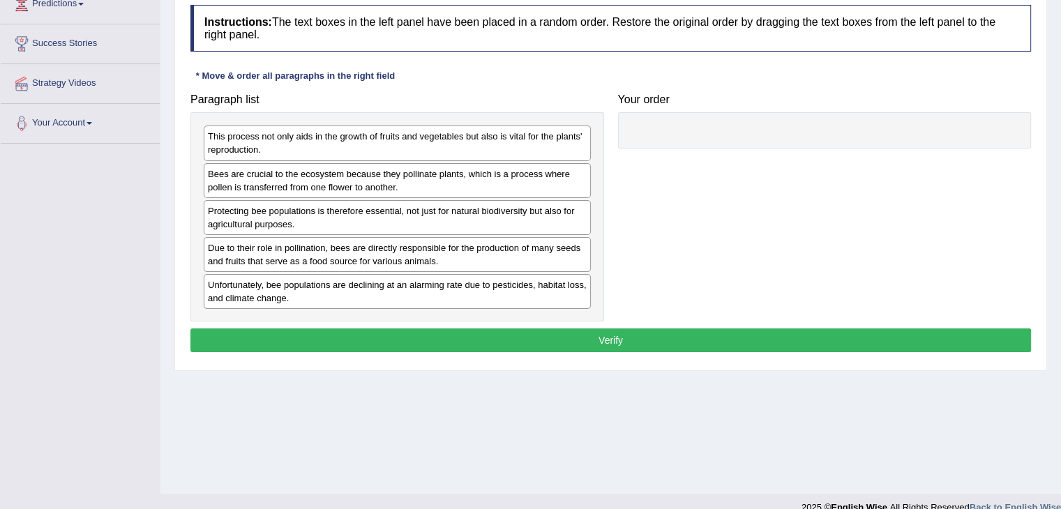
scroll to position [209, 0]
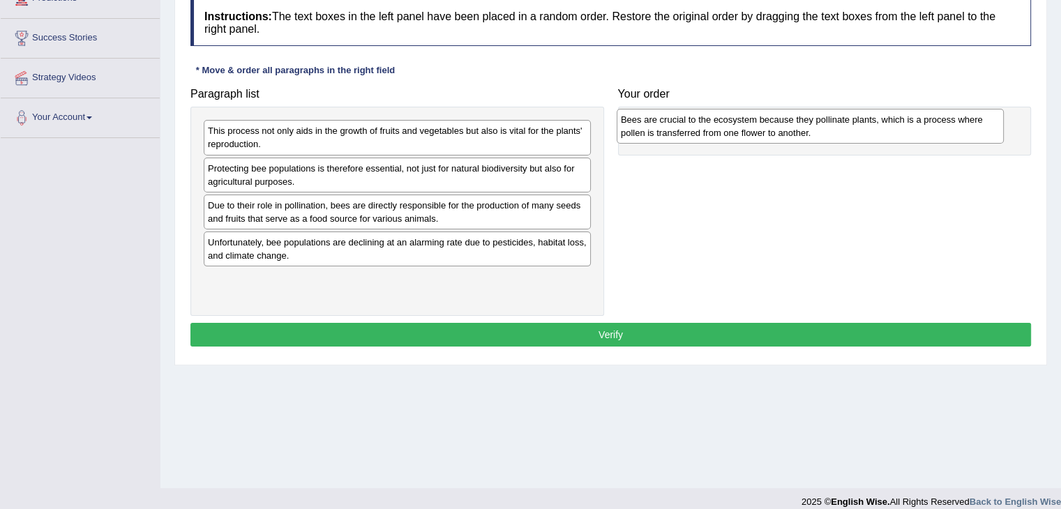
drag, startPoint x: 338, startPoint y: 175, endPoint x: 751, endPoint y: 127, distance: 415.6
click at [751, 127] on div "Bees are crucial to the ecosystem because they pollinate plants, which is a pro…" at bounding box center [809, 126] width 387 height 35
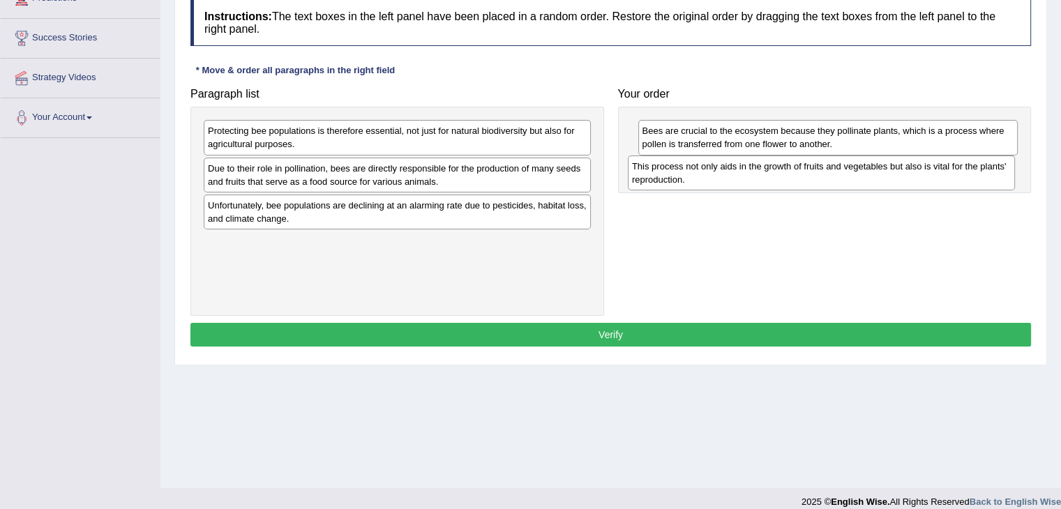
drag, startPoint x: 351, startPoint y: 142, endPoint x: 775, endPoint y: 178, distance: 425.4
click at [775, 178] on div "This process not only aids in the growth of fruits and vegetables but also is v…" at bounding box center [821, 172] width 387 height 35
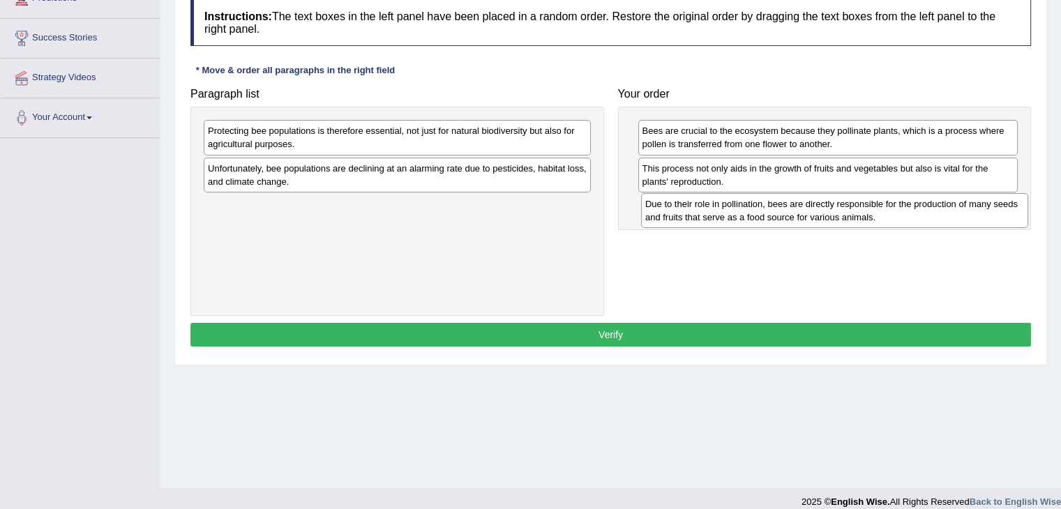
drag, startPoint x: 254, startPoint y: 169, endPoint x: 691, endPoint y: 205, distance: 438.0
click at [691, 205] on div "Due to their role in pollination, bees are directly responsible for the product…" at bounding box center [834, 210] width 387 height 35
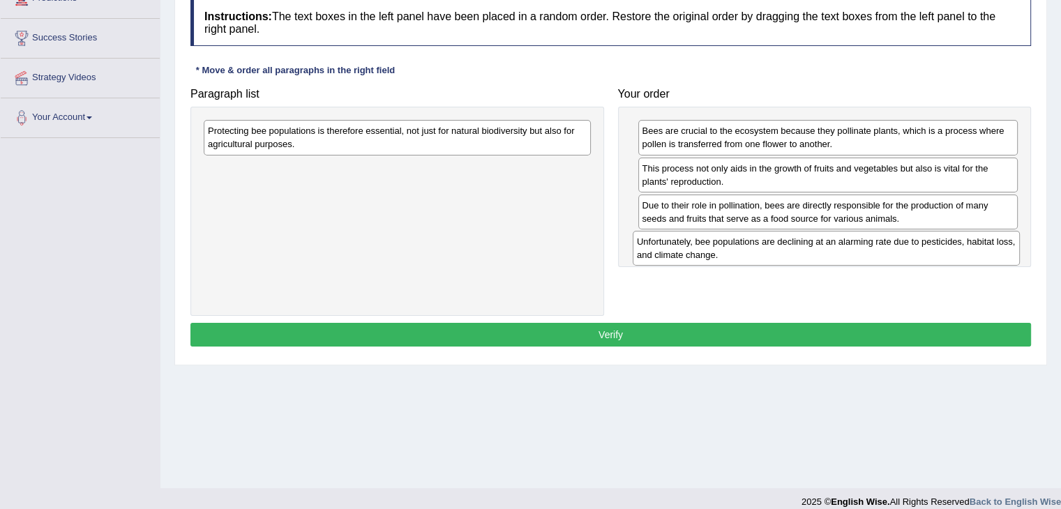
drag, startPoint x: 388, startPoint y: 174, endPoint x: 816, endPoint y: 248, distance: 435.1
click at [816, 248] on div "Unfortunately, bee populations are declining at an alarming rate due to pestici…" at bounding box center [825, 248] width 387 height 35
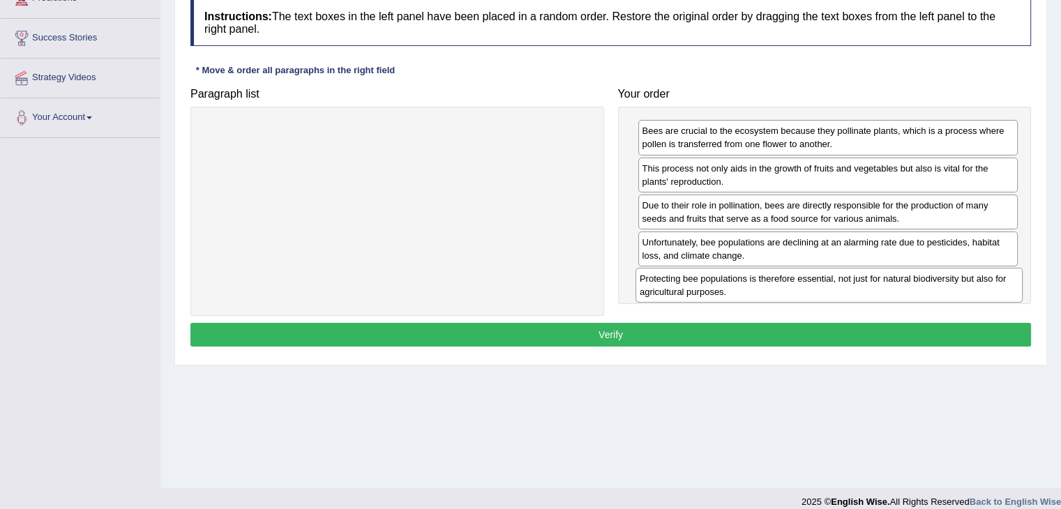
drag, startPoint x: 323, startPoint y: 135, endPoint x: 754, endPoint y: 282, distance: 456.2
click at [754, 282] on div "Protecting bee populations is therefore essential, not just for natural biodive…" at bounding box center [828, 285] width 387 height 35
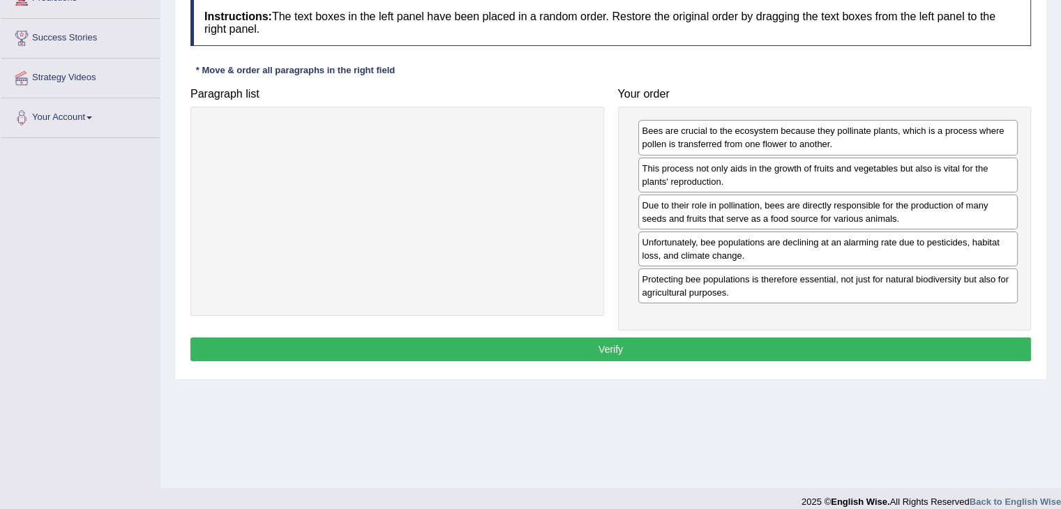
click at [641, 342] on button "Verify" at bounding box center [610, 349] width 840 height 24
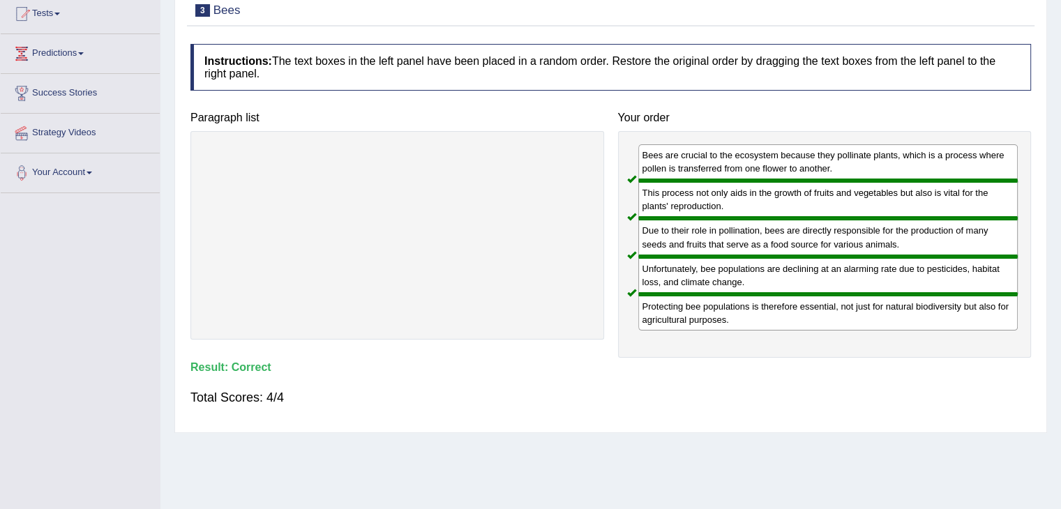
scroll to position [70, 0]
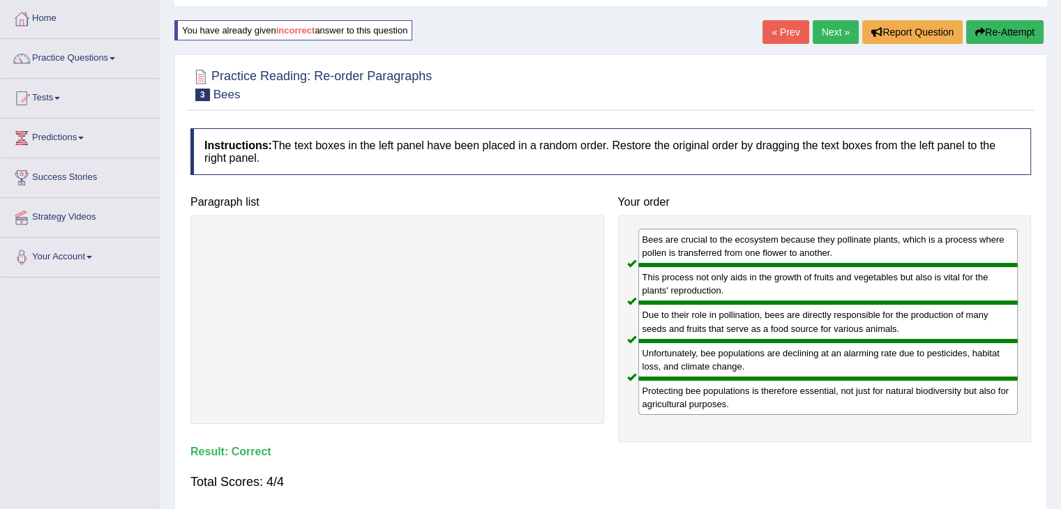
click at [828, 30] on link "Next »" at bounding box center [835, 32] width 46 height 24
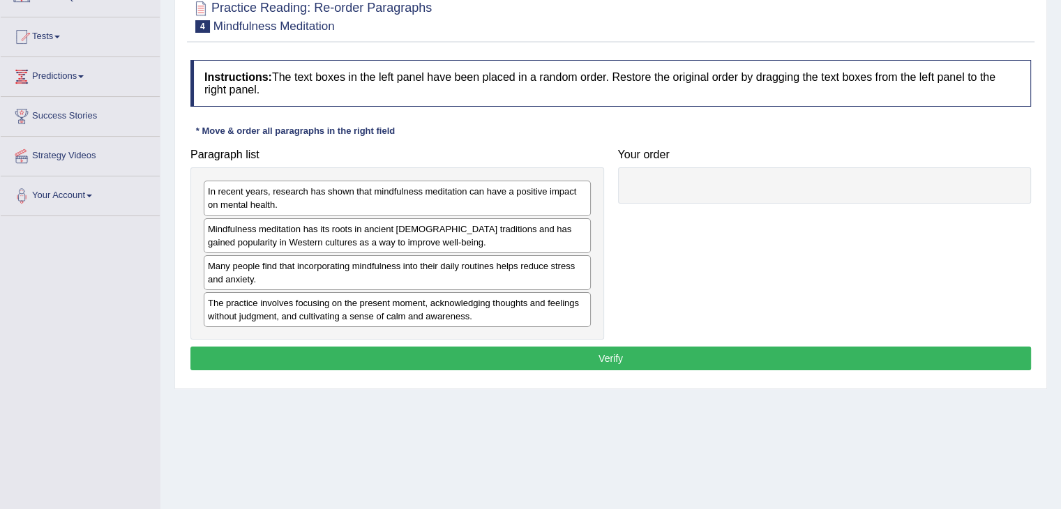
scroll to position [139, 0]
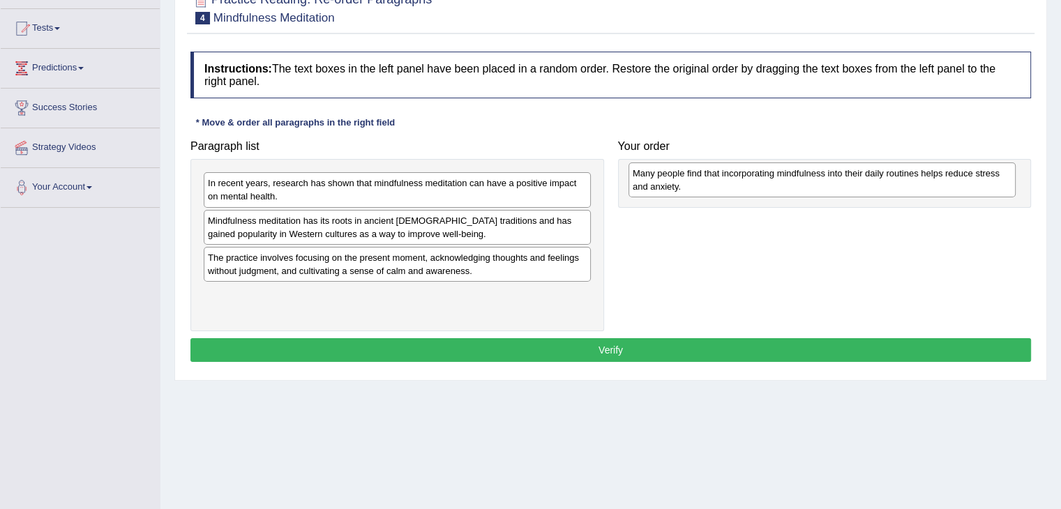
drag, startPoint x: 337, startPoint y: 257, endPoint x: 761, endPoint y: 174, distance: 432.1
click at [761, 174] on div "Many people find that incorporating mindfulness into their daily routines helps…" at bounding box center [821, 179] width 387 height 35
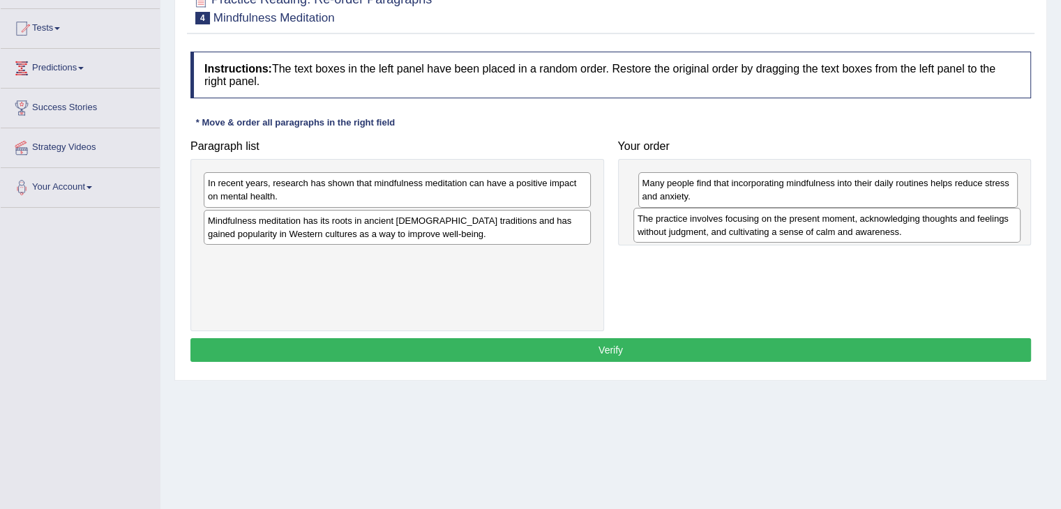
drag, startPoint x: 328, startPoint y: 264, endPoint x: 757, endPoint y: 225, distance: 431.2
click at [757, 225] on div "The practice involves focusing on the present moment, acknowledging thoughts an…" at bounding box center [826, 225] width 387 height 35
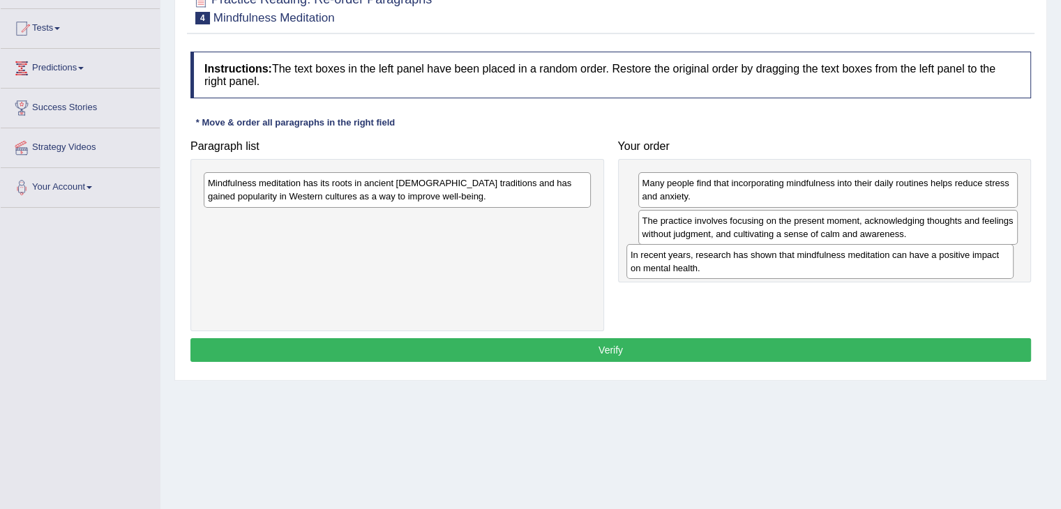
drag, startPoint x: 294, startPoint y: 192, endPoint x: 717, endPoint y: 264, distance: 428.6
click at [717, 264] on div "In recent years, research has shown that mindfulness meditation can have a posi…" at bounding box center [819, 261] width 387 height 35
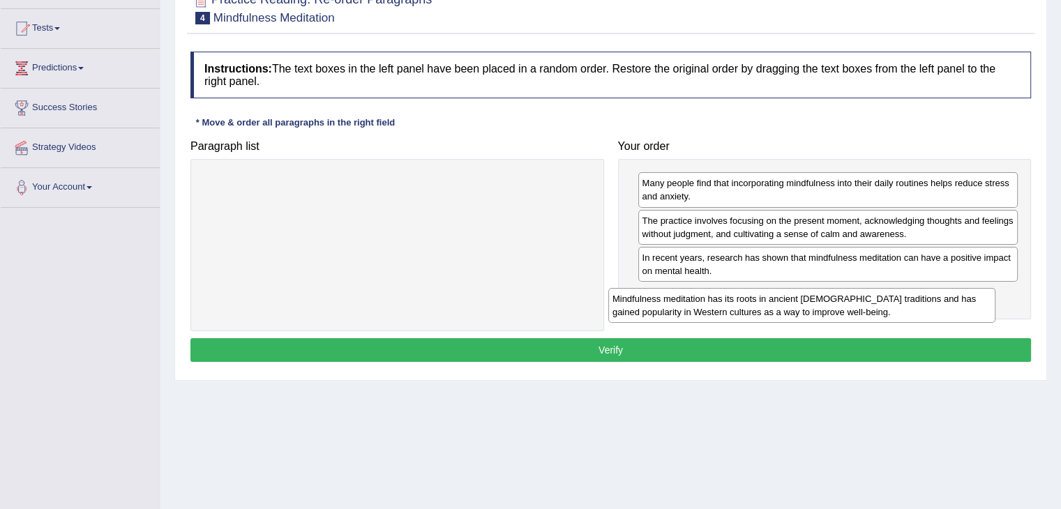
drag, startPoint x: 301, startPoint y: 183, endPoint x: 710, endPoint y: 299, distance: 425.3
click at [710, 299] on div "Mindfulness meditation has its roots in ancient Buddhist traditions and has gai…" at bounding box center [801, 305] width 387 height 35
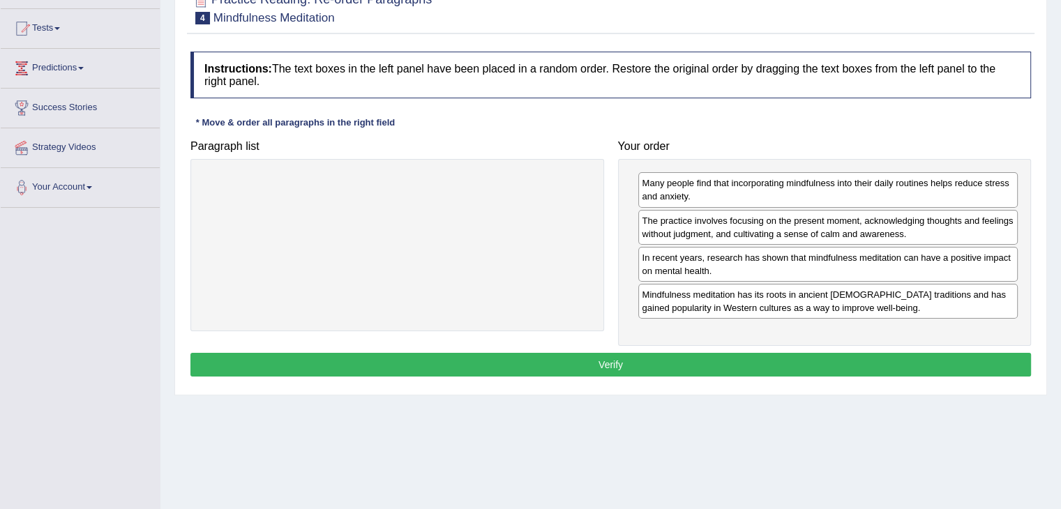
click at [645, 365] on button "Verify" at bounding box center [610, 365] width 840 height 24
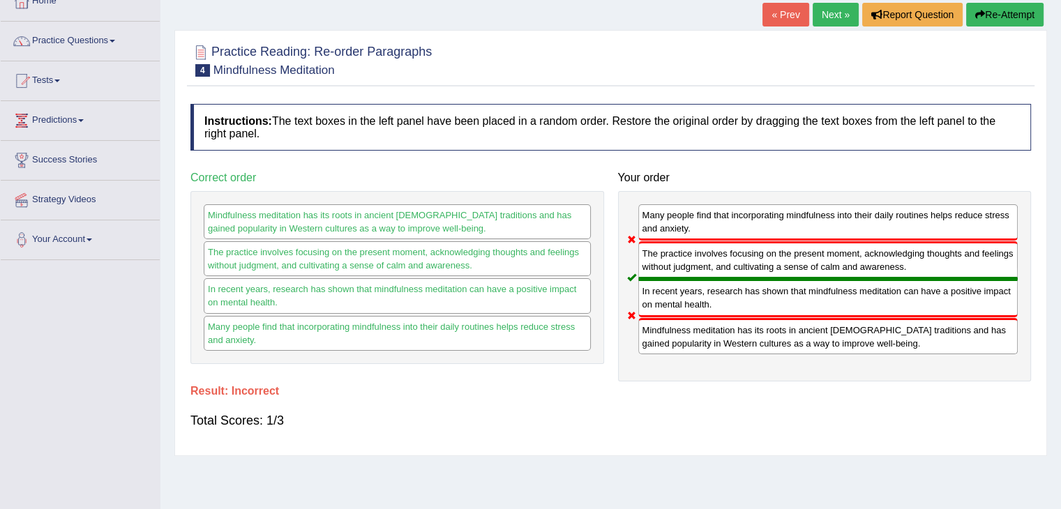
scroll to position [0, 0]
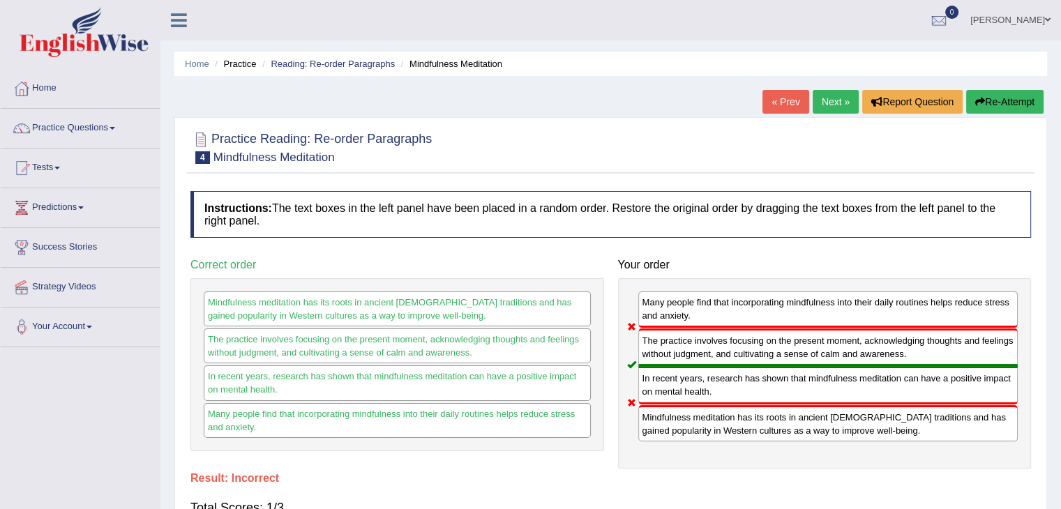
click at [994, 96] on button "Re-Attempt" at bounding box center [1004, 102] width 77 height 24
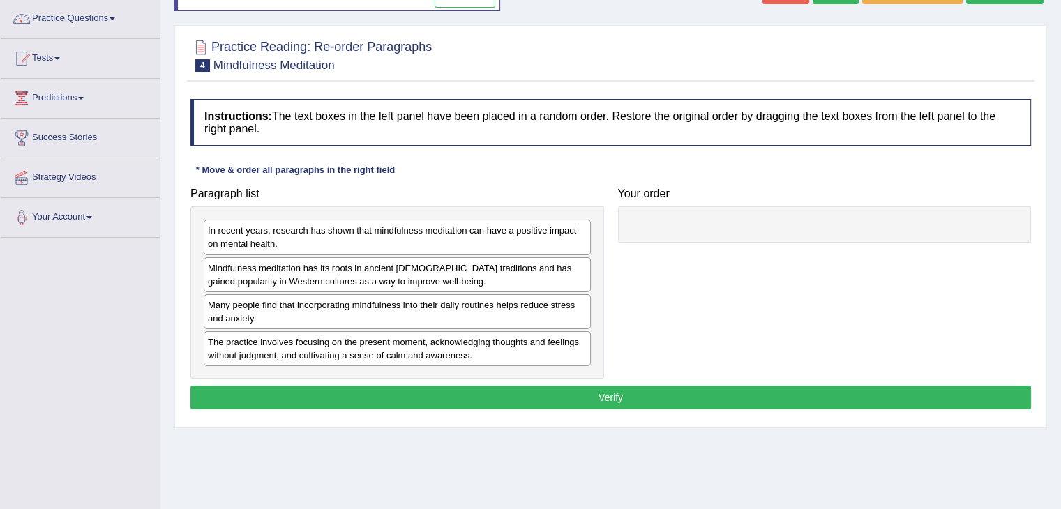
scroll to position [139, 0]
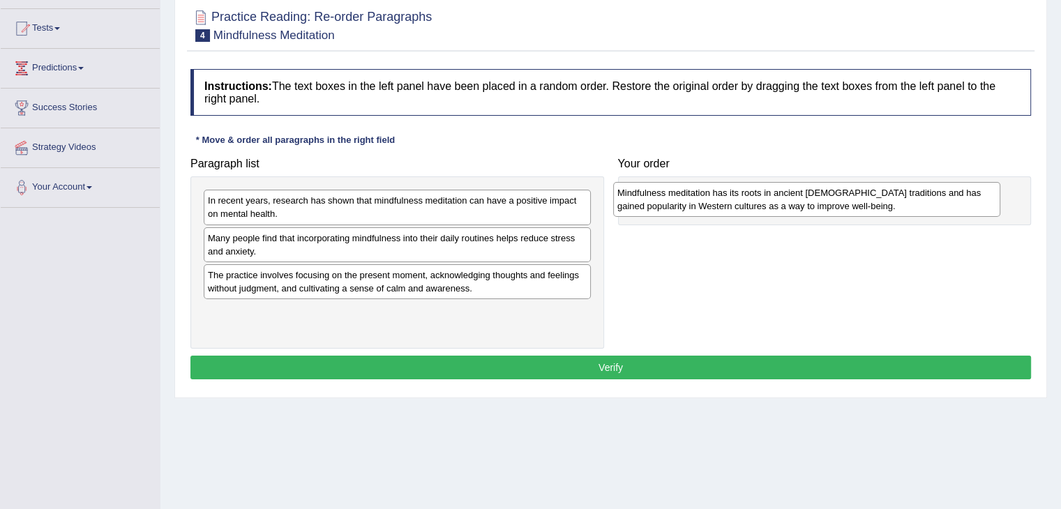
drag, startPoint x: 312, startPoint y: 249, endPoint x: 722, endPoint y: 204, distance: 411.7
click at [722, 204] on div "Mindfulness meditation has its roots in ancient [DEMOGRAPHIC_DATA] traditions a…" at bounding box center [806, 199] width 387 height 35
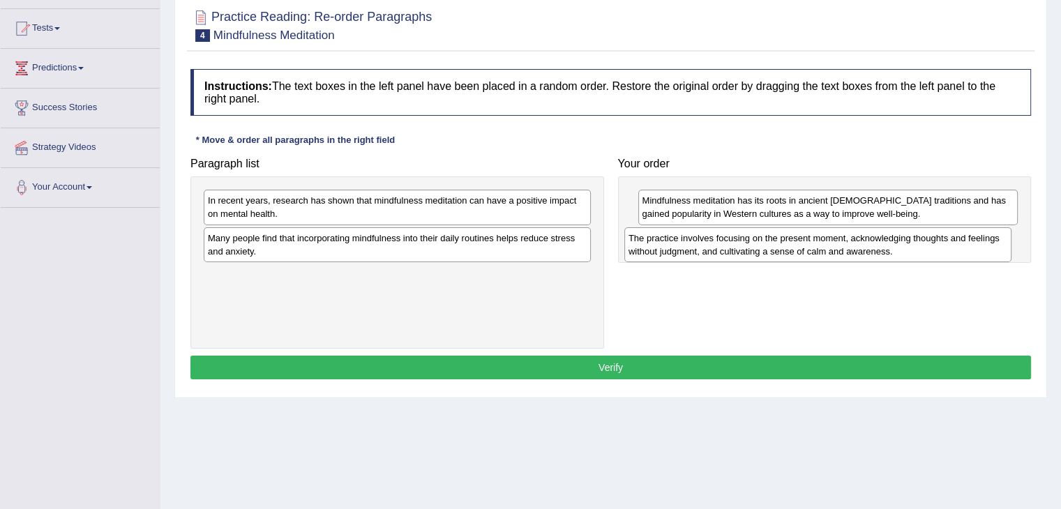
drag, startPoint x: 304, startPoint y: 282, endPoint x: 729, endPoint y: 245, distance: 426.2
click at [729, 245] on div "The practice involves focusing on the present moment, acknowledging thoughts an…" at bounding box center [817, 244] width 387 height 35
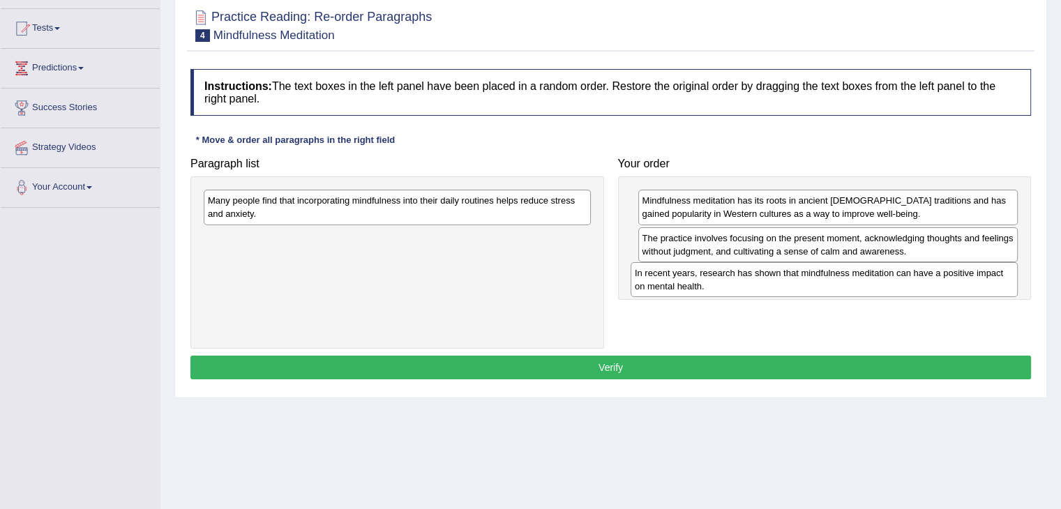
drag, startPoint x: 357, startPoint y: 211, endPoint x: 784, endPoint y: 283, distance: 432.8
click at [784, 283] on div "In recent years, research has shown that mindfulness meditation can have a posi…" at bounding box center [823, 279] width 387 height 35
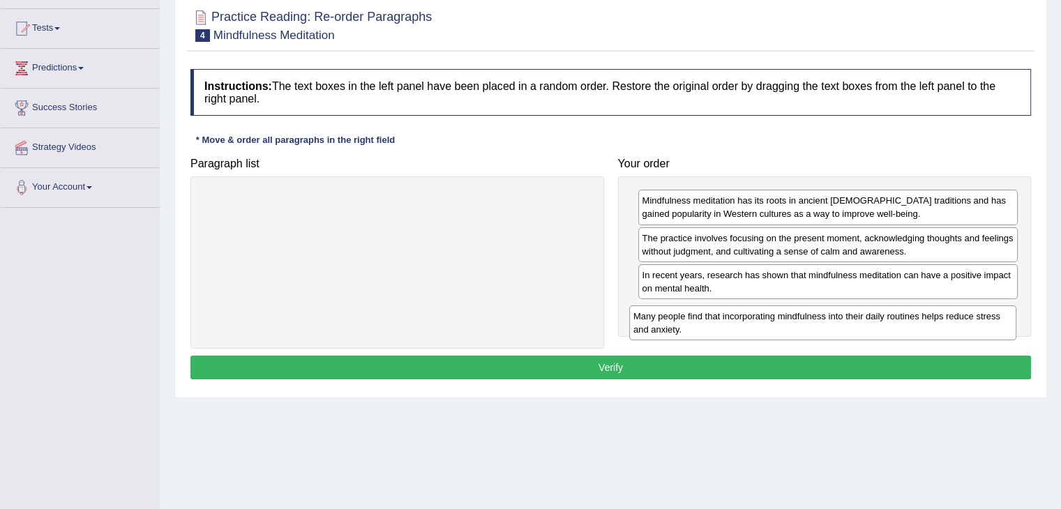
drag, startPoint x: 255, startPoint y: 208, endPoint x: 681, endPoint y: 323, distance: 440.6
click at [681, 323] on div "Many people find that incorporating mindfulness into their daily routines helps…" at bounding box center [822, 322] width 387 height 35
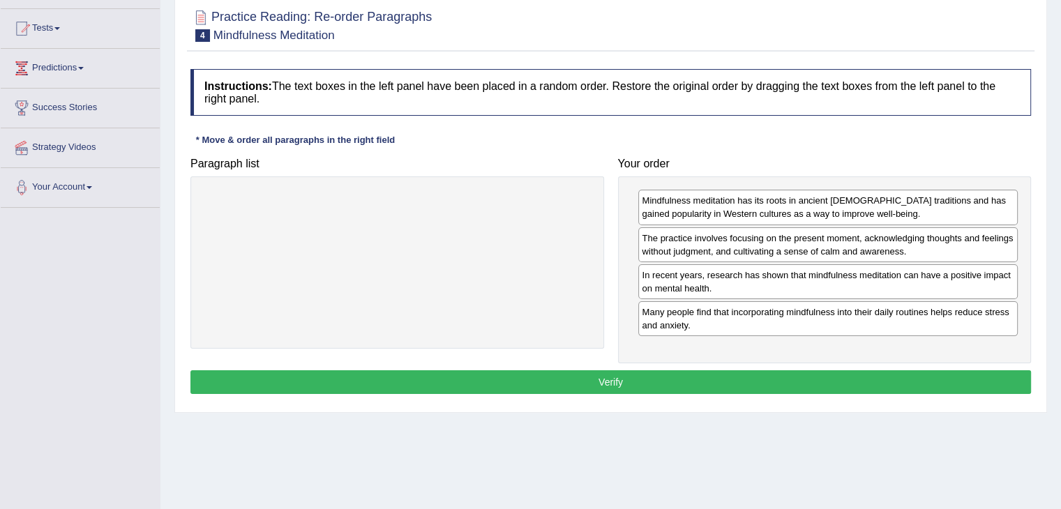
click at [630, 372] on button "Verify" at bounding box center [610, 382] width 840 height 24
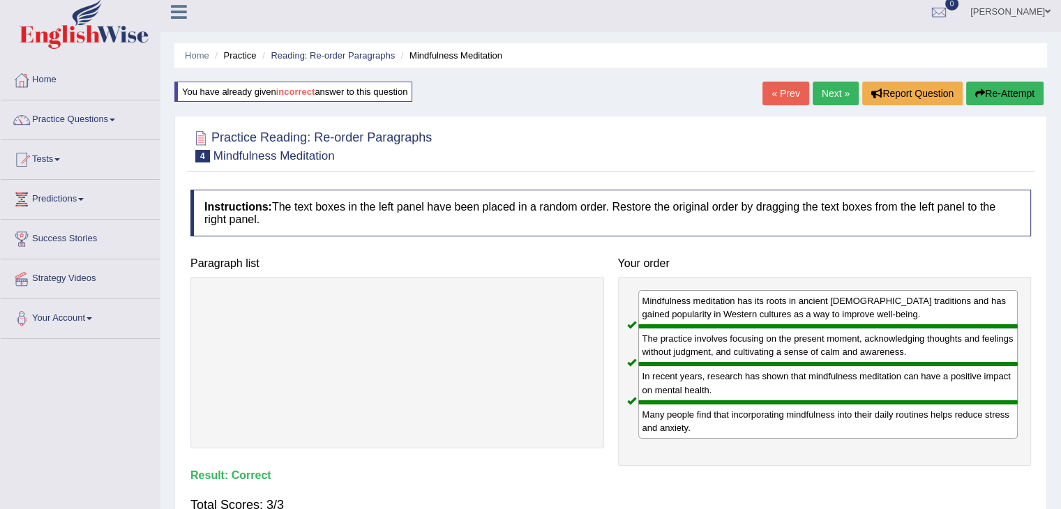
scroll to position [0, 0]
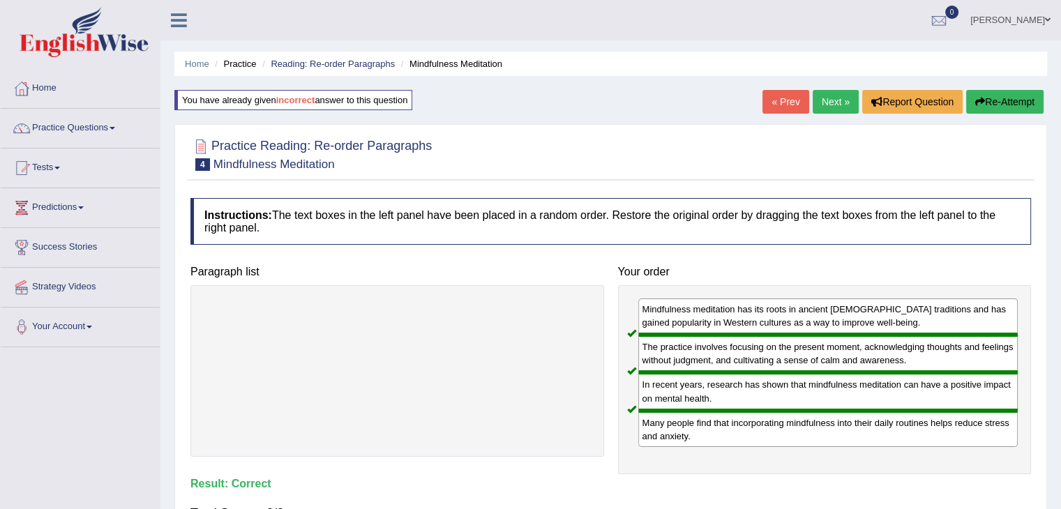
click at [823, 106] on link "Next »" at bounding box center [835, 102] width 46 height 24
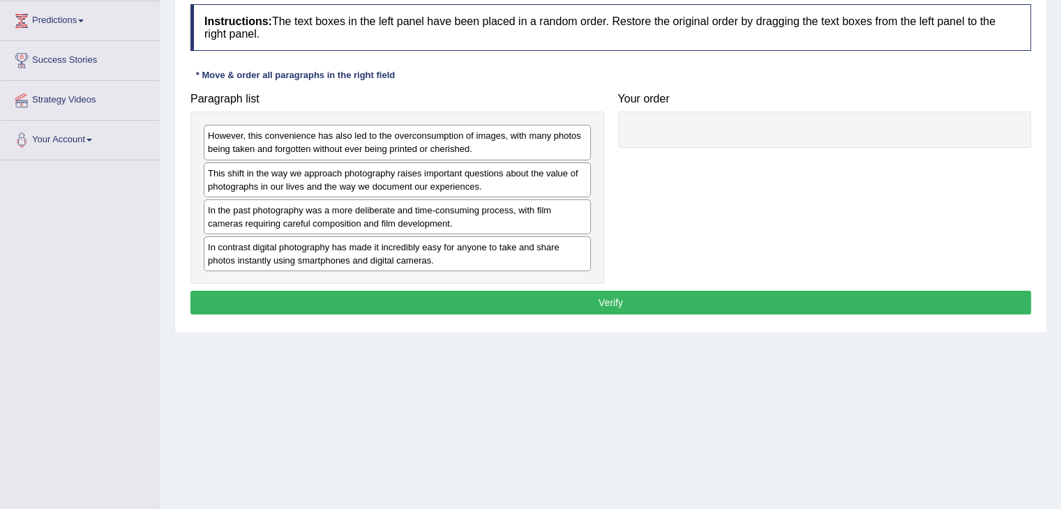
scroll to position [209, 0]
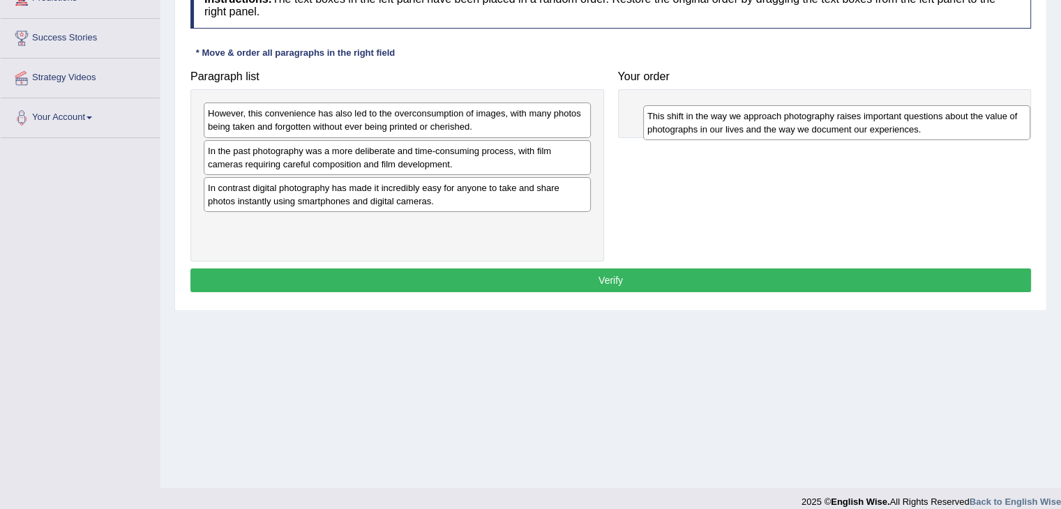
drag, startPoint x: 308, startPoint y: 156, endPoint x: 740, endPoint y: 113, distance: 433.8
click at [740, 113] on div "This shift in the way we approach photography raises important questions about …" at bounding box center [836, 122] width 387 height 35
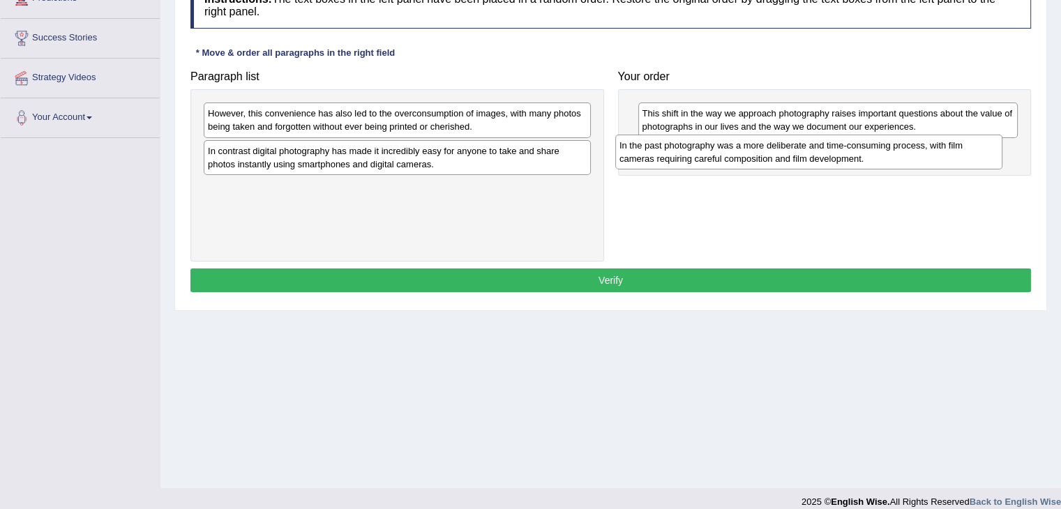
drag, startPoint x: 470, startPoint y: 160, endPoint x: 888, endPoint y: 155, distance: 418.4
click at [888, 155] on div "In the past photography was a more deliberate and time-consuming process, with …" at bounding box center [808, 152] width 387 height 35
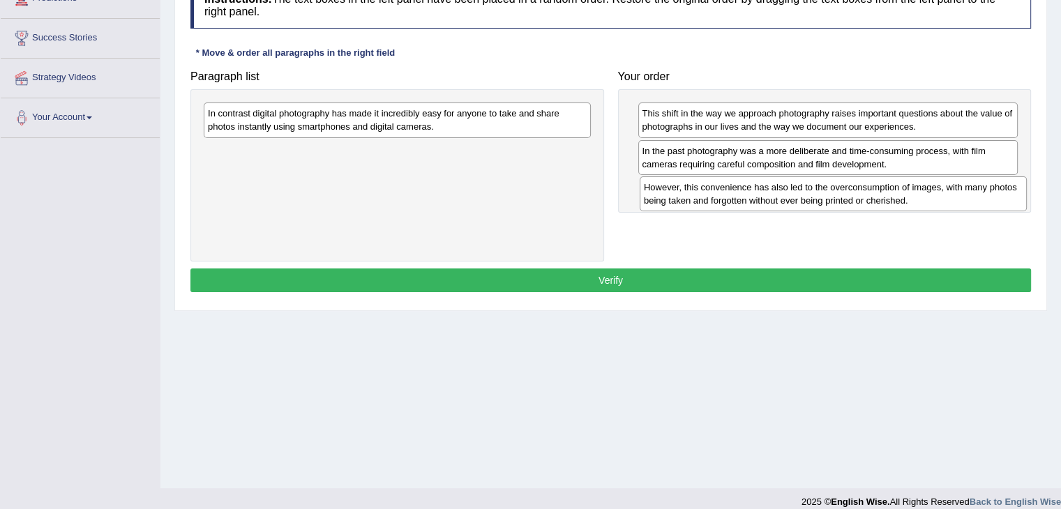
drag, startPoint x: 374, startPoint y: 119, endPoint x: 810, endPoint y: 193, distance: 442.0
click at [810, 193] on div "However, this convenience has also led to the overconsumption of images, with m…" at bounding box center [832, 193] width 387 height 35
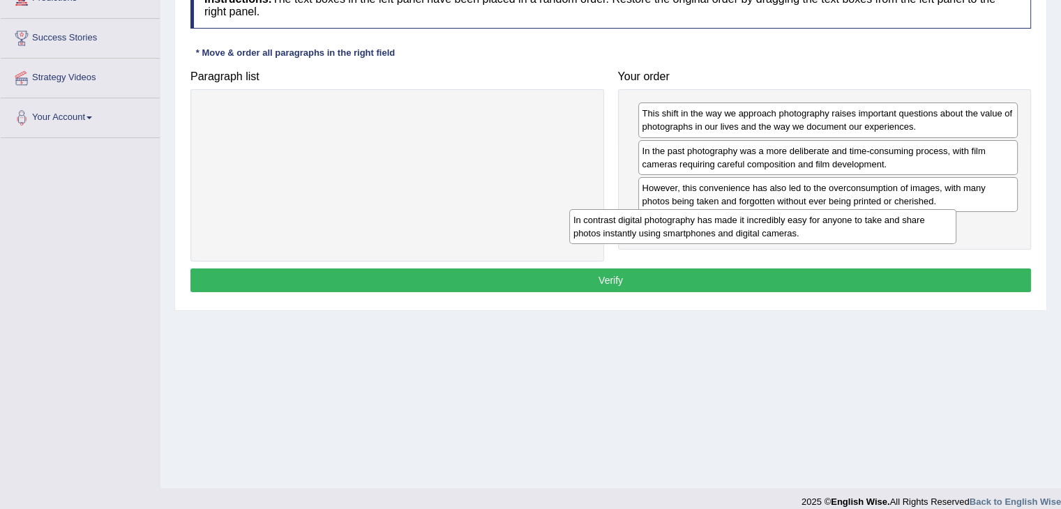
drag, startPoint x: 338, startPoint y: 112, endPoint x: 750, endPoint y: 224, distance: 426.9
click at [750, 224] on div "In contrast digital photography has made it incredibly easy for anyone to take …" at bounding box center [762, 226] width 387 height 35
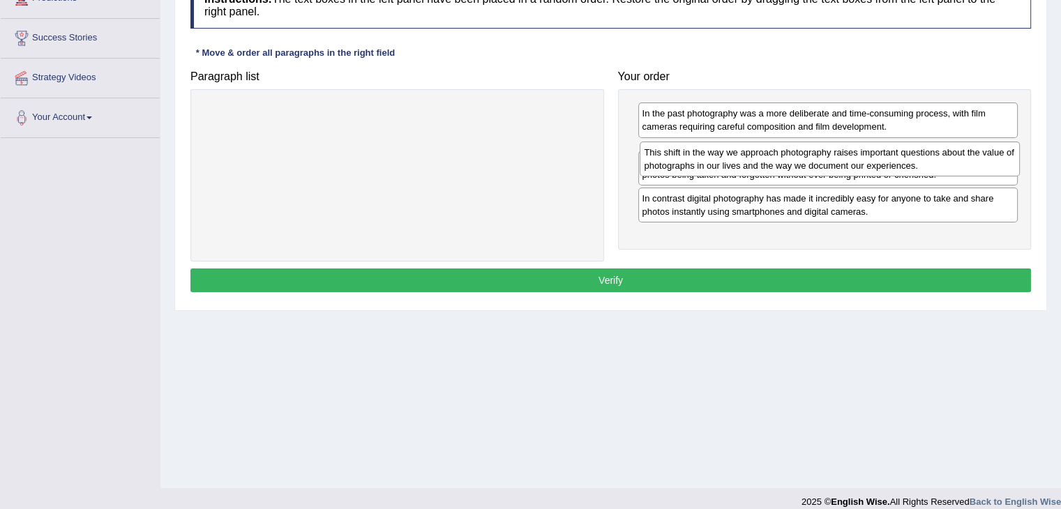
drag, startPoint x: 773, startPoint y: 124, endPoint x: 775, endPoint y: 163, distance: 39.1
click at [775, 163] on div "This shift in the way we approach photography raises important questions about …" at bounding box center [829, 159] width 380 height 35
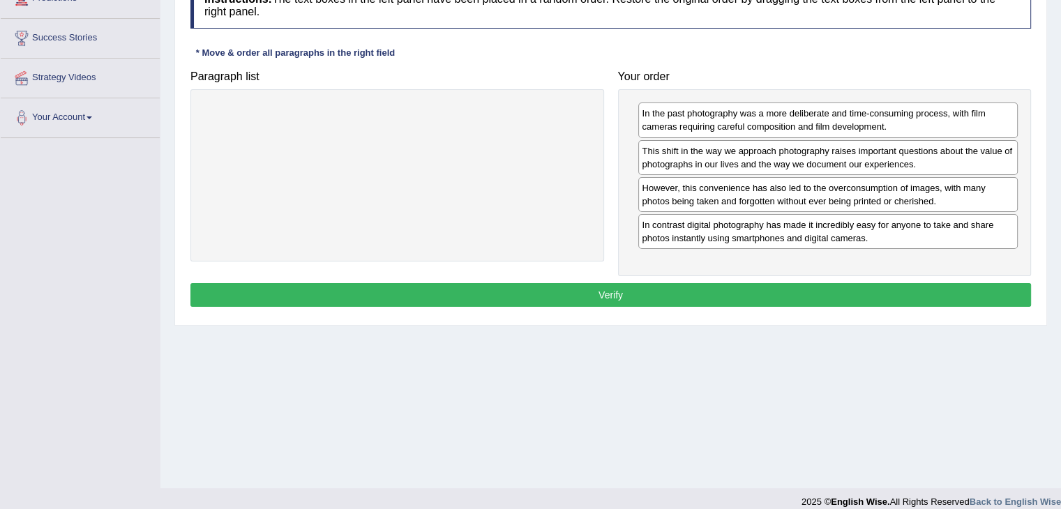
click at [618, 298] on button "Verify" at bounding box center [610, 295] width 840 height 24
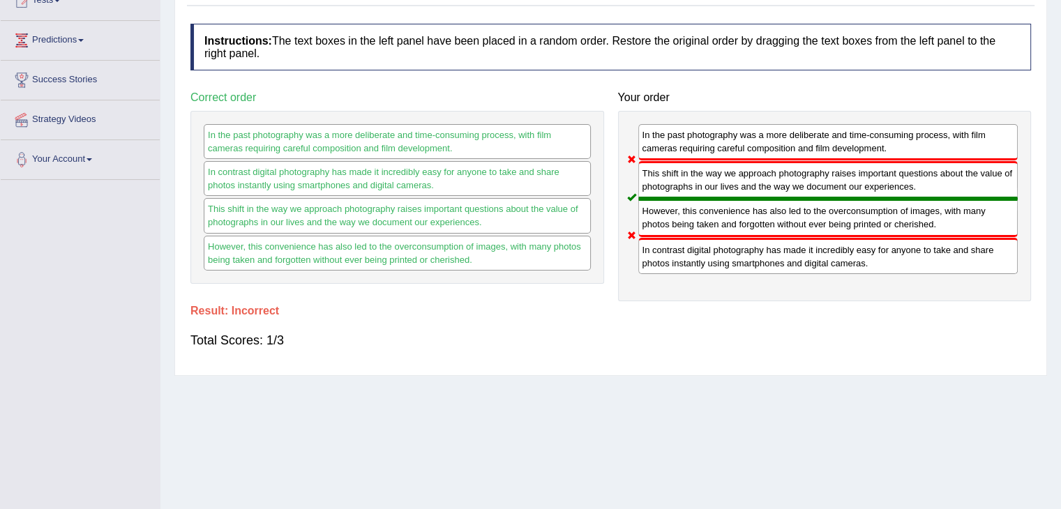
scroll to position [70, 0]
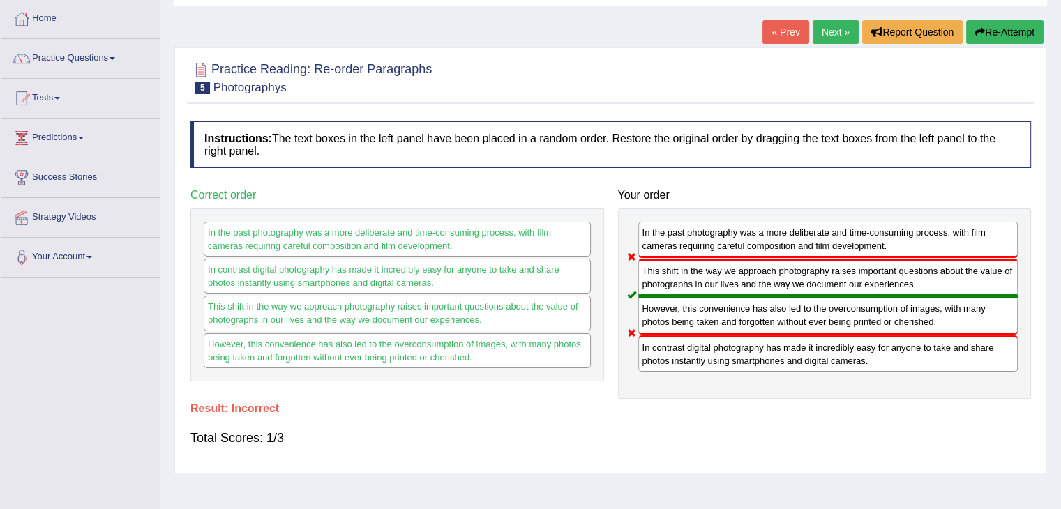
click at [998, 36] on button "Re-Attempt" at bounding box center [1004, 32] width 77 height 24
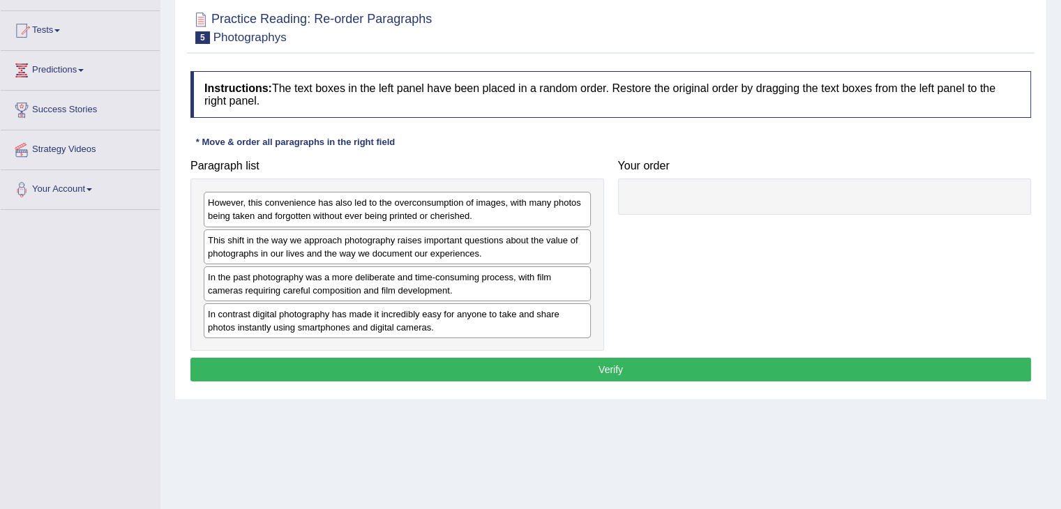
scroll to position [139, 0]
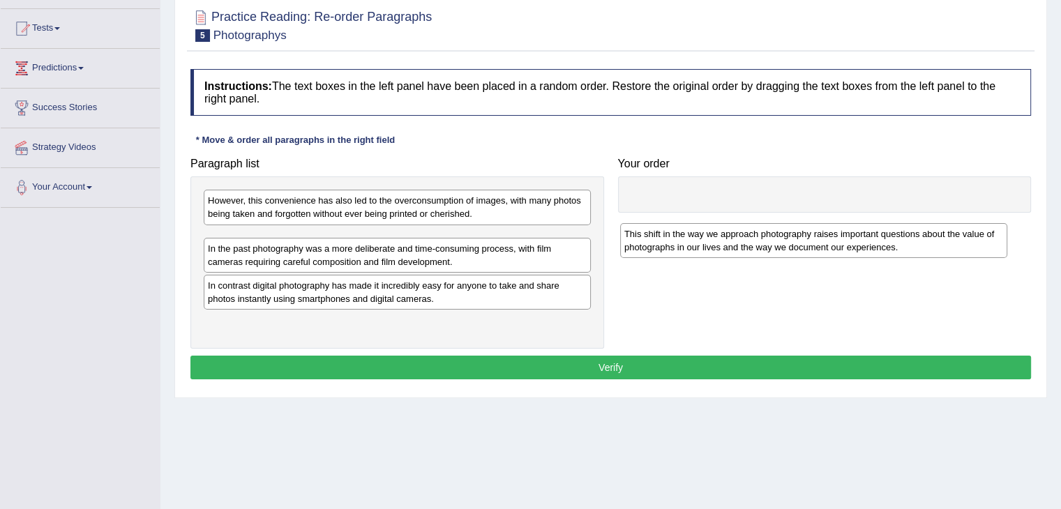
drag, startPoint x: 296, startPoint y: 250, endPoint x: 712, endPoint y: 246, distance: 416.3
click at [712, 246] on div "This shift in the way we approach photography raises important questions about …" at bounding box center [813, 240] width 387 height 35
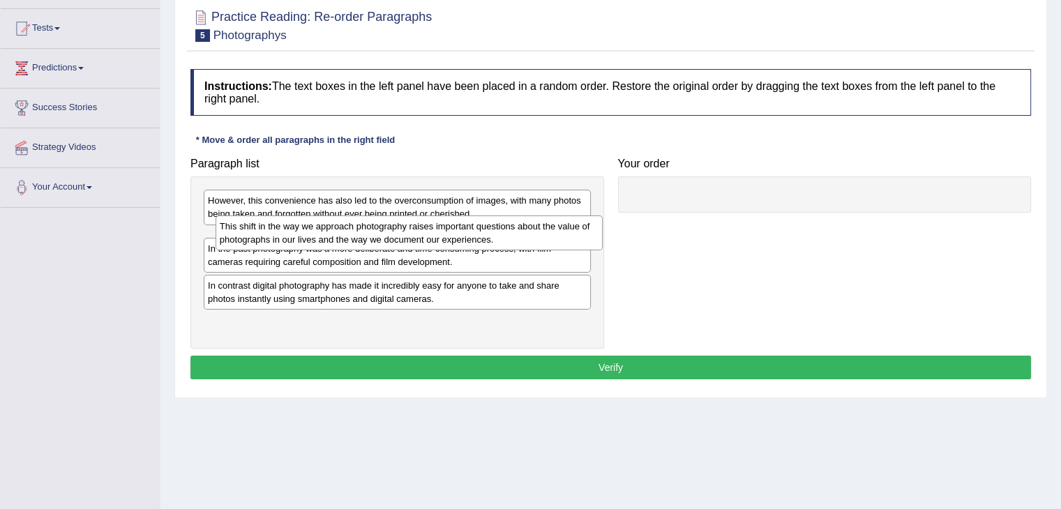
drag, startPoint x: 448, startPoint y: 248, endPoint x: 459, endPoint y: 236, distance: 16.3
click at [459, 236] on div "This shift in the way we approach photography raises important questions about …" at bounding box center [408, 232] width 387 height 35
click at [459, 236] on div "This shift in the way we approach photography raises important questions about …" at bounding box center [408, 233] width 387 height 35
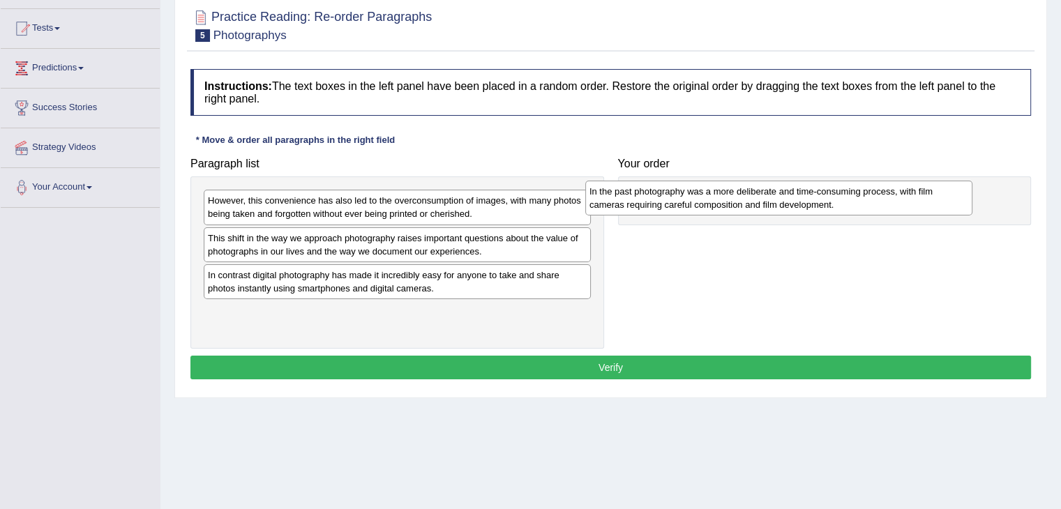
drag, startPoint x: 358, startPoint y: 277, endPoint x: 744, endPoint y: 191, distance: 395.7
click at [744, 191] on div "In the past photography was a more deliberate and time-consuming process, with …" at bounding box center [778, 198] width 387 height 35
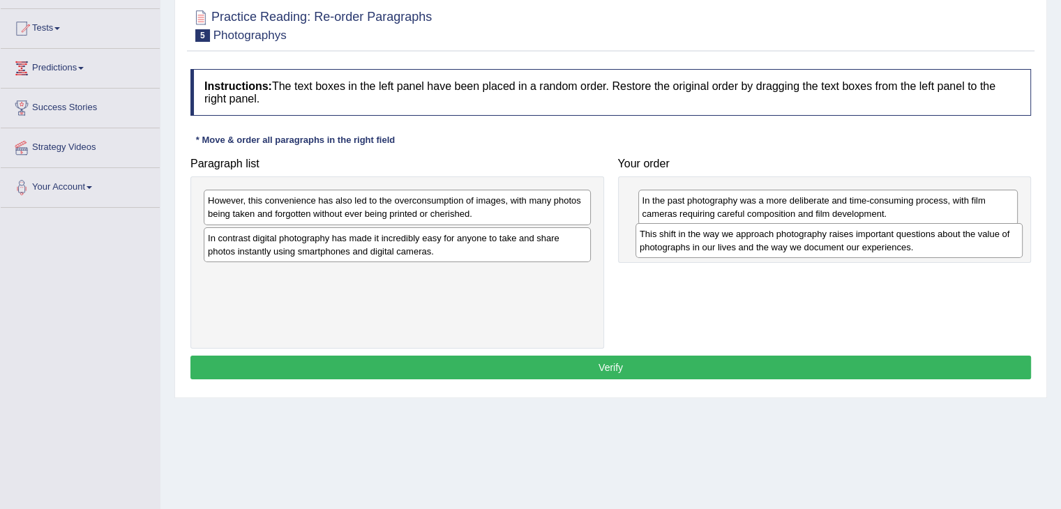
drag, startPoint x: 303, startPoint y: 250, endPoint x: 734, endPoint y: 247, distance: 431.6
click at [734, 247] on div "This shift in the way we approach photography raises important questions about …" at bounding box center [828, 240] width 387 height 35
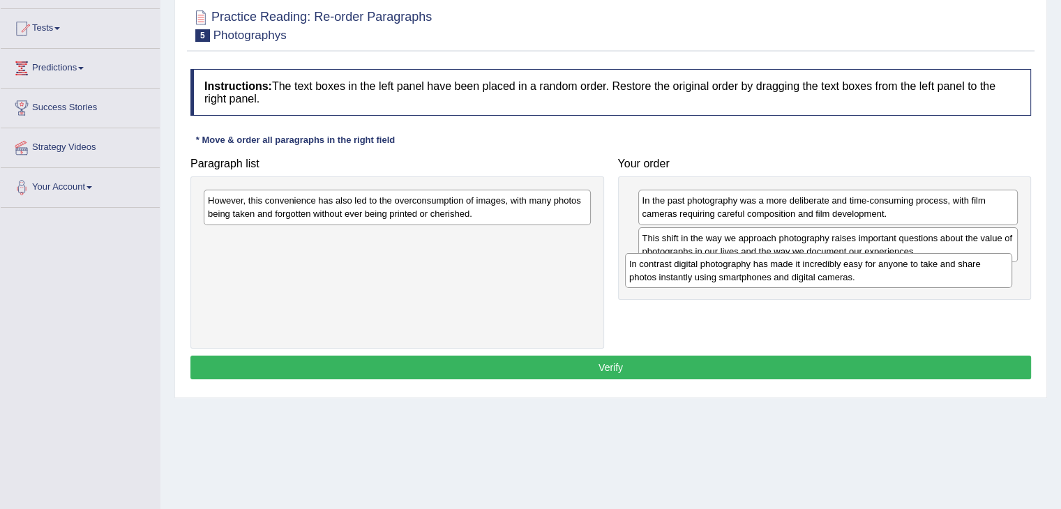
drag, startPoint x: 351, startPoint y: 245, endPoint x: 772, endPoint y: 271, distance: 422.0
click at [772, 271] on div "In contrast digital photography has made it incredibly easy for anyone to take …" at bounding box center [818, 270] width 387 height 35
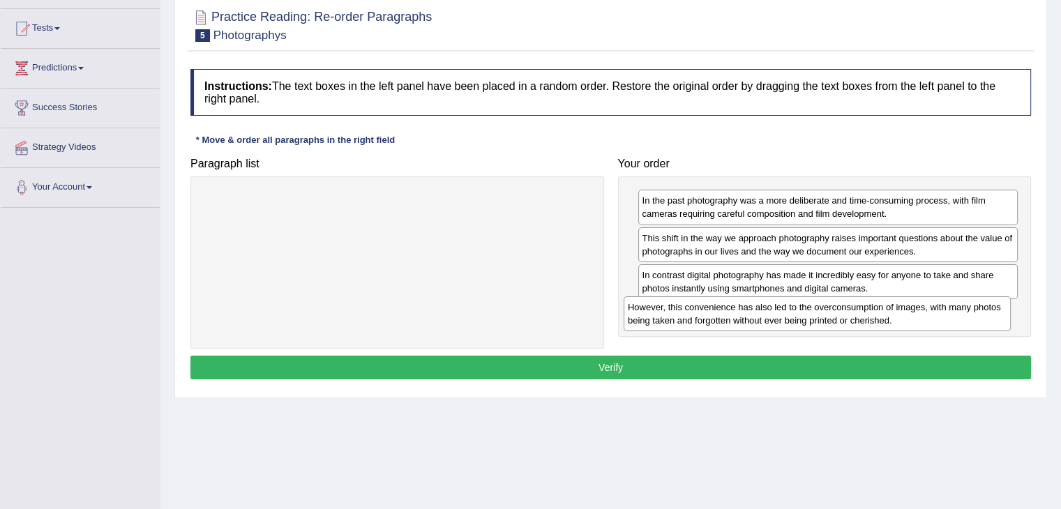
drag, startPoint x: 436, startPoint y: 207, endPoint x: 856, endPoint y: 314, distance: 433.1
click at [856, 314] on div "However, this convenience has also led to the overconsumption of images, with m…" at bounding box center [816, 313] width 387 height 35
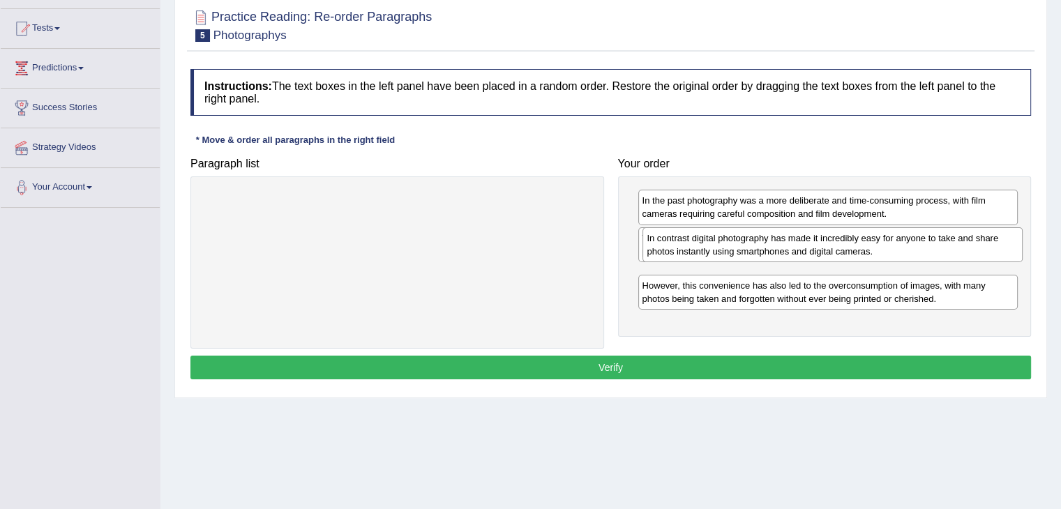
drag, startPoint x: 742, startPoint y: 284, endPoint x: 747, endPoint y: 248, distance: 36.6
click at [747, 248] on div "In contrast digital photography has made it incredibly easy for anyone to take …" at bounding box center [832, 244] width 380 height 35
drag, startPoint x: 745, startPoint y: 245, endPoint x: 740, endPoint y: 297, distance: 52.5
click at [740, 297] on div "This shift in the way we approach photography raises important questions about …" at bounding box center [822, 296] width 380 height 35
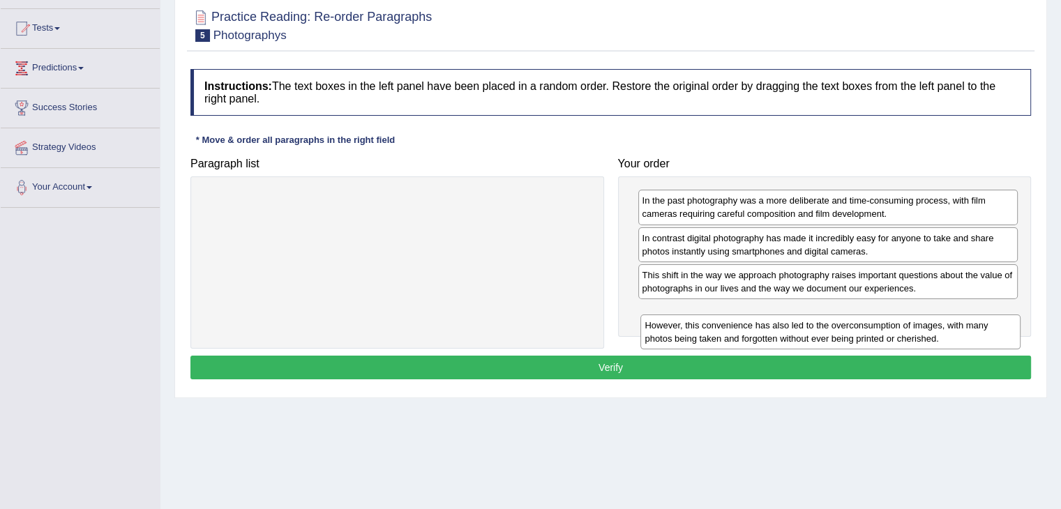
drag, startPoint x: 725, startPoint y: 283, endPoint x: 728, endPoint y: 334, distance: 51.0
click at [728, 334] on div "However, this convenience has also led to the overconsumption of images, with m…" at bounding box center [830, 331] width 380 height 35
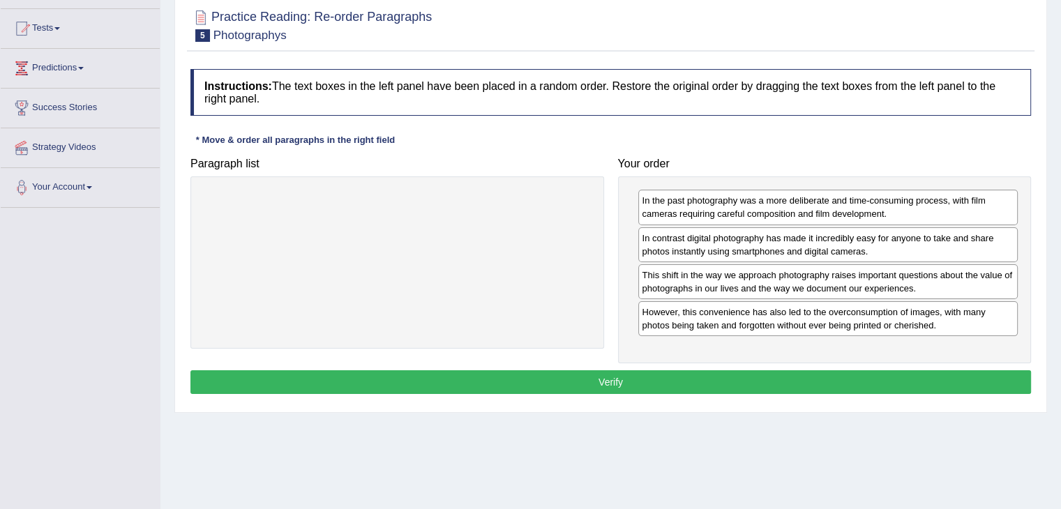
click at [652, 380] on button "Verify" at bounding box center [610, 382] width 840 height 24
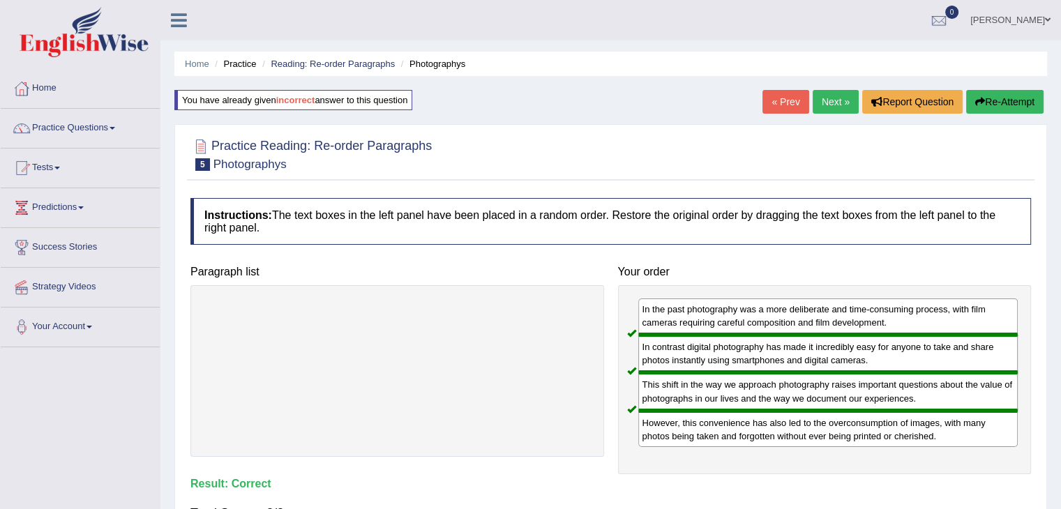
scroll to position [0, 0]
click at [824, 104] on link "Next »" at bounding box center [835, 102] width 46 height 24
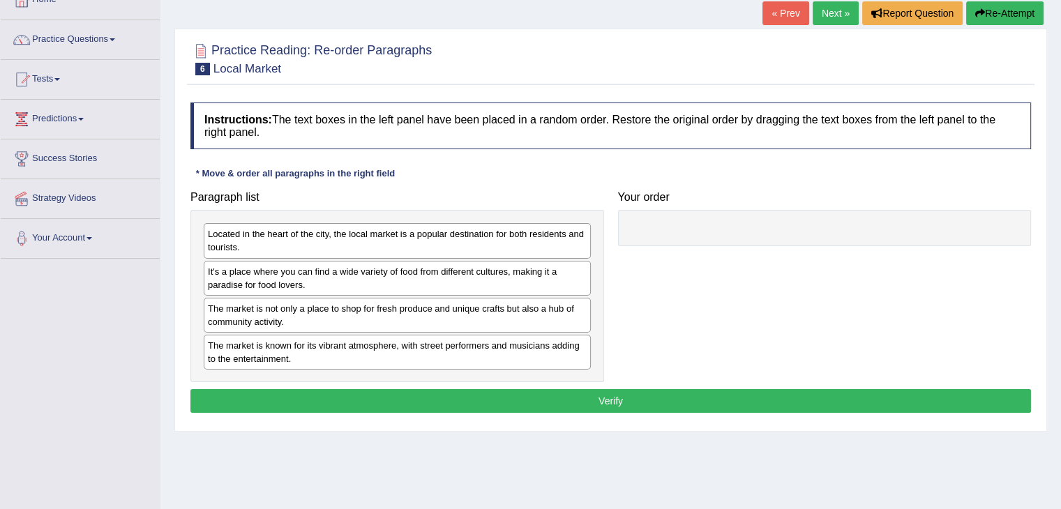
scroll to position [139, 0]
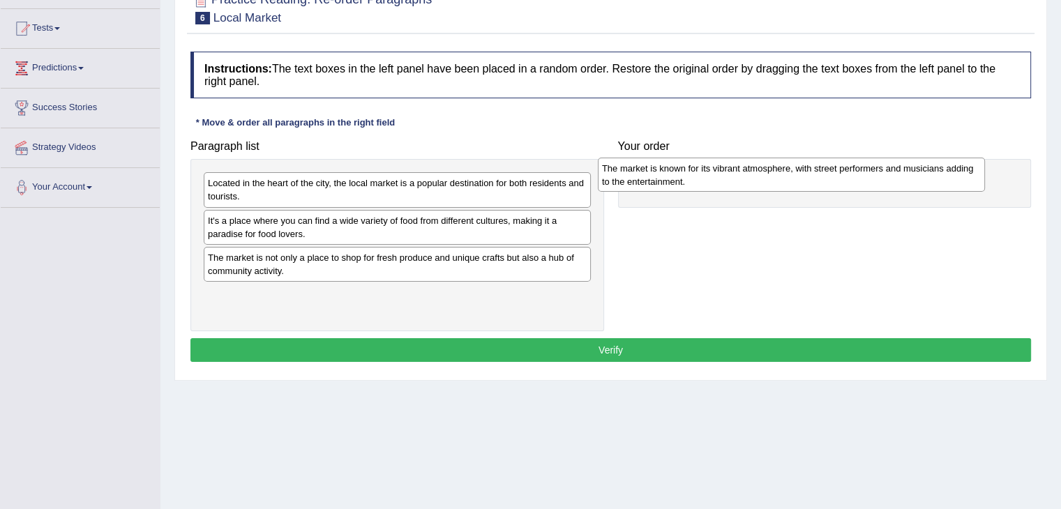
drag, startPoint x: 339, startPoint y: 302, endPoint x: 733, endPoint y: 176, distance: 413.5
click at [733, 176] on div "The market is known for its vibrant atmosphere, with street performers and musi…" at bounding box center [791, 175] width 387 height 35
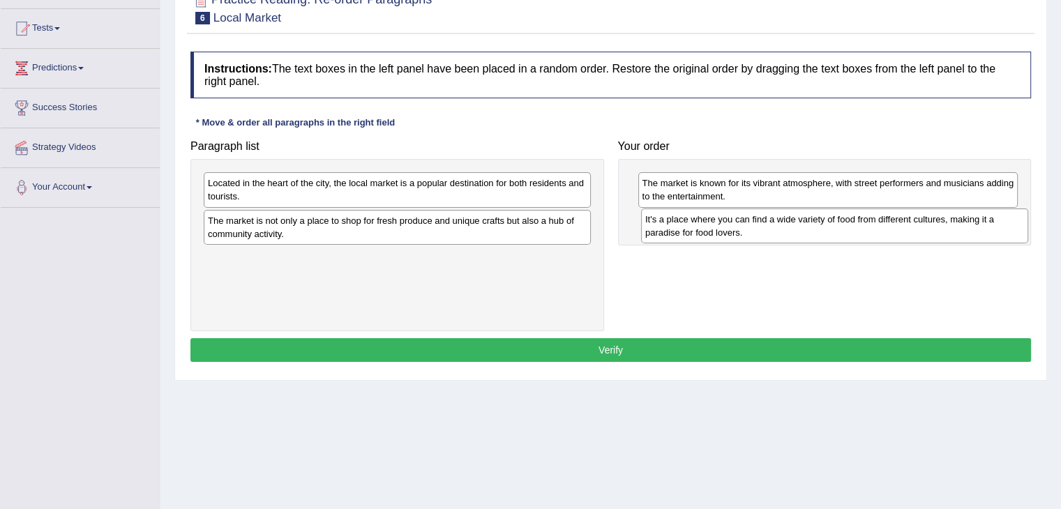
drag, startPoint x: 289, startPoint y: 229, endPoint x: 726, endPoint y: 229, distance: 437.2
click at [726, 229] on div "It's a place where you can find a wide variety of food from different cultures,…" at bounding box center [834, 225] width 387 height 35
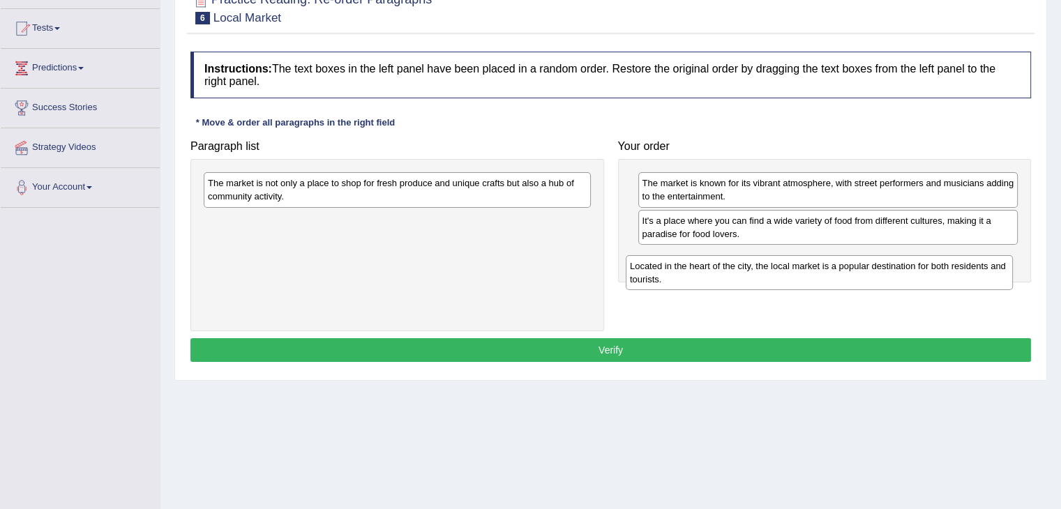
drag, startPoint x: 430, startPoint y: 192, endPoint x: 851, endPoint y: 275, distance: 429.9
click at [851, 275] on div "Located in the heart of the city, the local market is a popular destination for…" at bounding box center [818, 272] width 387 height 35
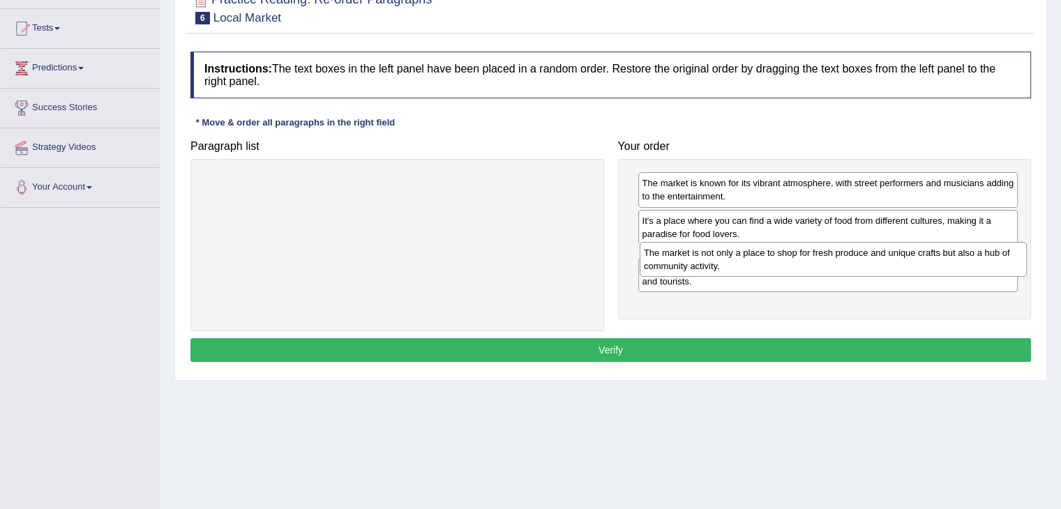
drag, startPoint x: 519, startPoint y: 189, endPoint x: 955, endPoint y: 259, distance: 441.3
click at [955, 259] on div "The market is not only a place to shop for fresh produce and unique crafts but …" at bounding box center [832, 259] width 387 height 35
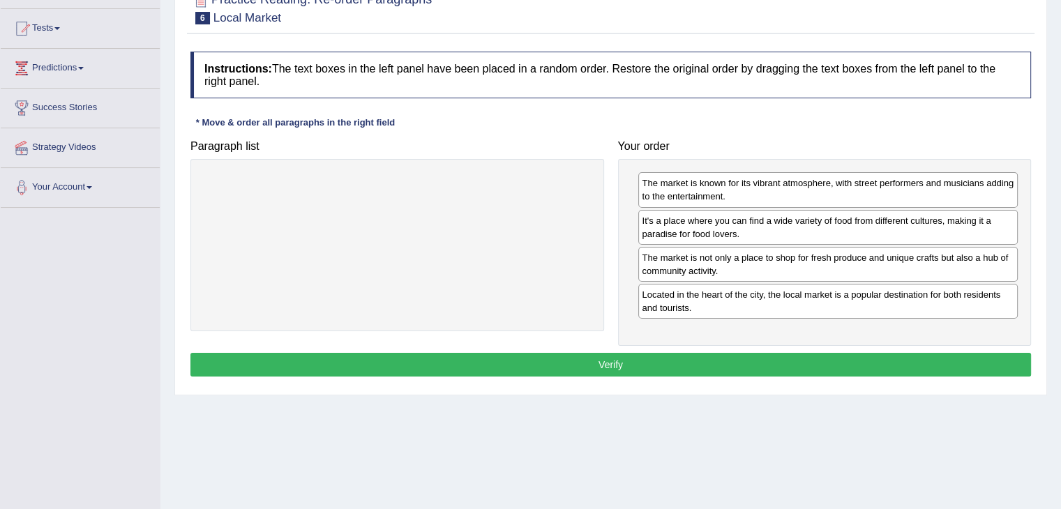
click at [582, 360] on button "Verify" at bounding box center [610, 365] width 840 height 24
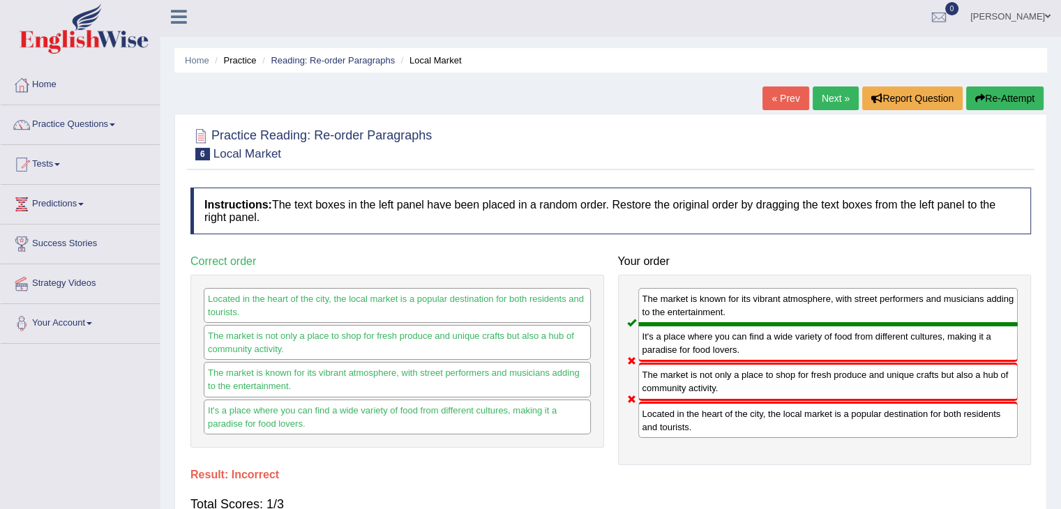
scroll to position [0, 0]
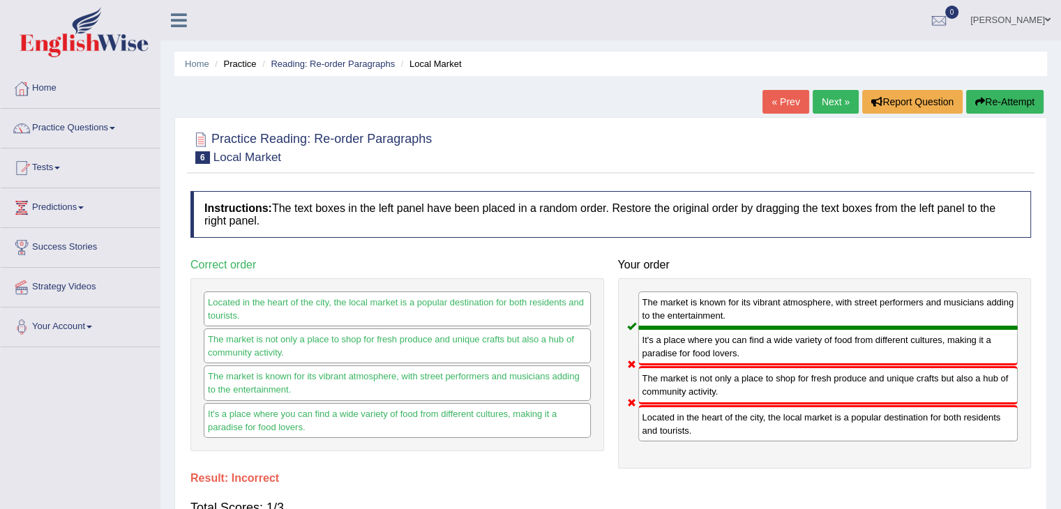
click at [1010, 106] on button "Re-Attempt" at bounding box center [1004, 102] width 77 height 24
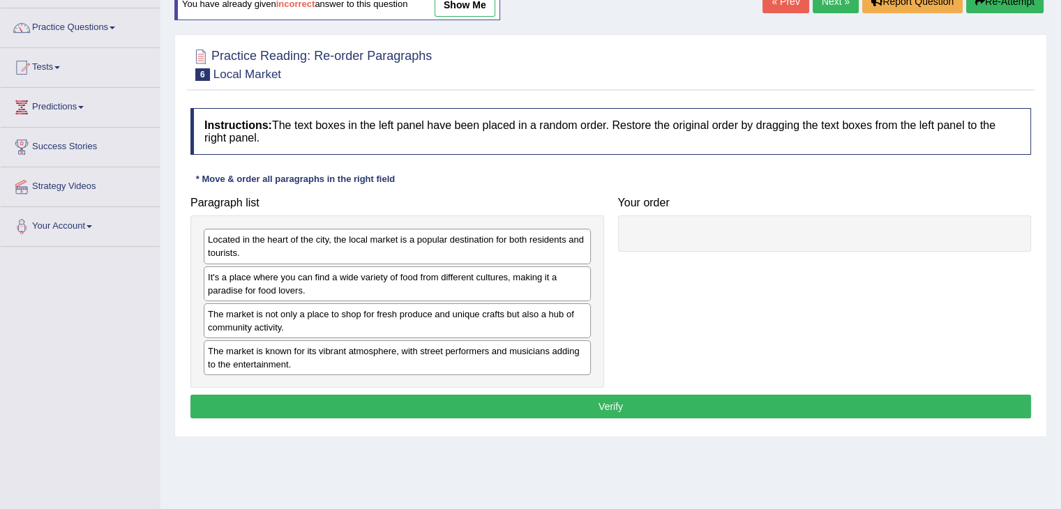
scroll to position [139, 0]
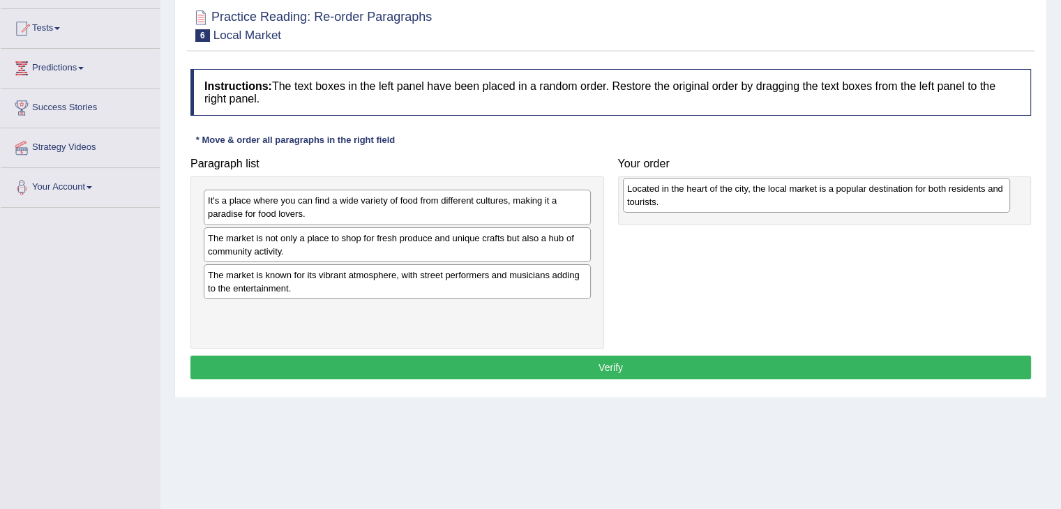
drag, startPoint x: 354, startPoint y: 208, endPoint x: 773, endPoint y: 196, distance: 419.2
click at [773, 196] on div "Located in the heart of the city, the local market is a popular destination for…" at bounding box center [816, 195] width 387 height 35
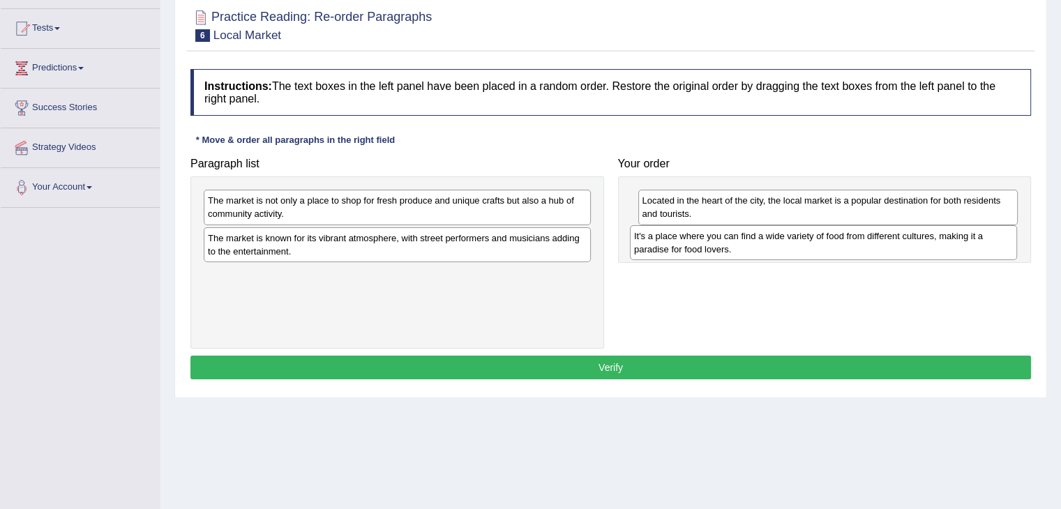
drag, startPoint x: 323, startPoint y: 208, endPoint x: 749, endPoint y: 243, distance: 427.5
click at [749, 243] on div "It's a place where you can find a wide variety of food from different cultures,…" at bounding box center [823, 242] width 387 height 35
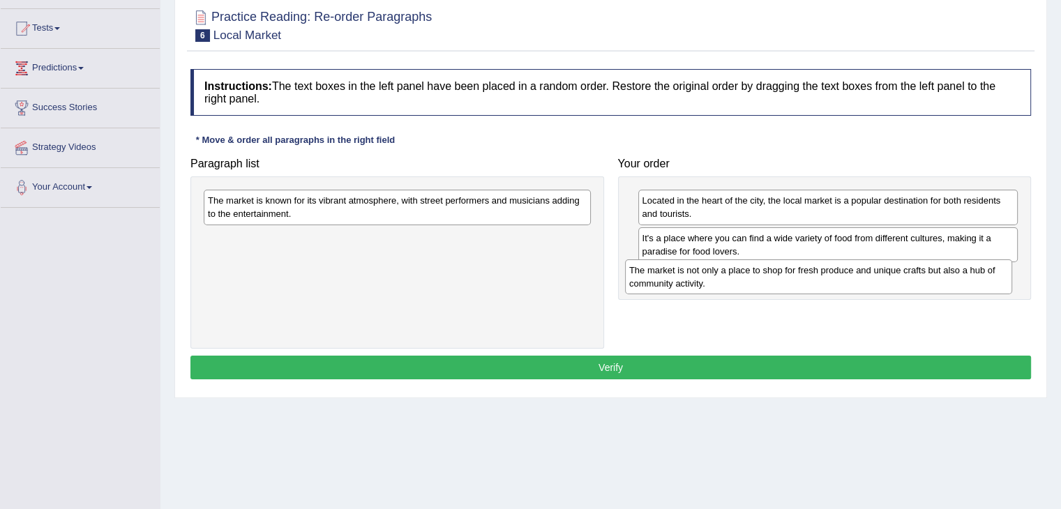
drag, startPoint x: 319, startPoint y: 206, endPoint x: 740, endPoint y: 275, distance: 426.9
click at [740, 275] on div "The market is not only a place to shop for fresh produce and unique crafts but …" at bounding box center [818, 276] width 387 height 35
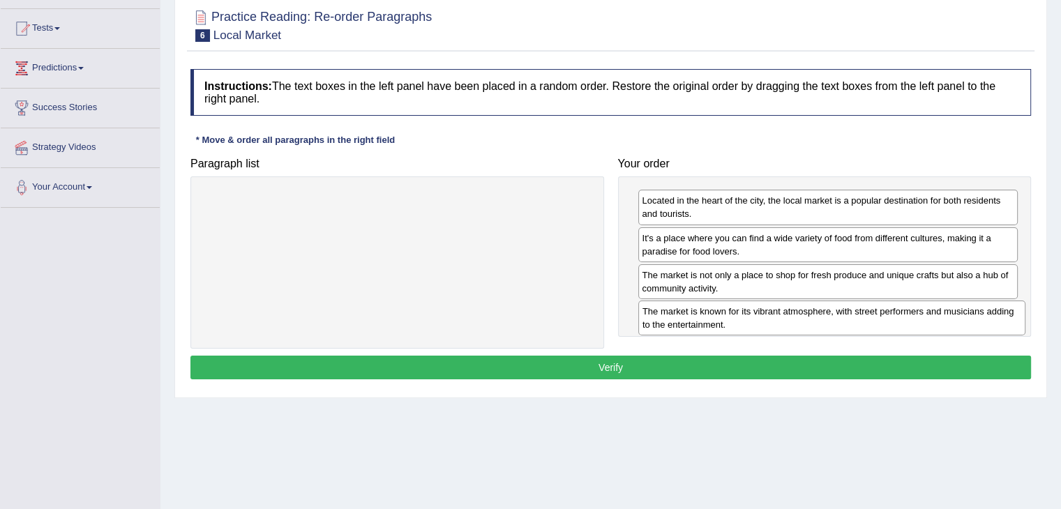
drag, startPoint x: 404, startPoint y: 200, endPoint x: 839, endPoint y: 311, distance: 448.3
click at [839, 311] on div "The market is known for its vibrant atmosphere, with street performers and musi…" at bounding box center [831, 318] width 387 height 35
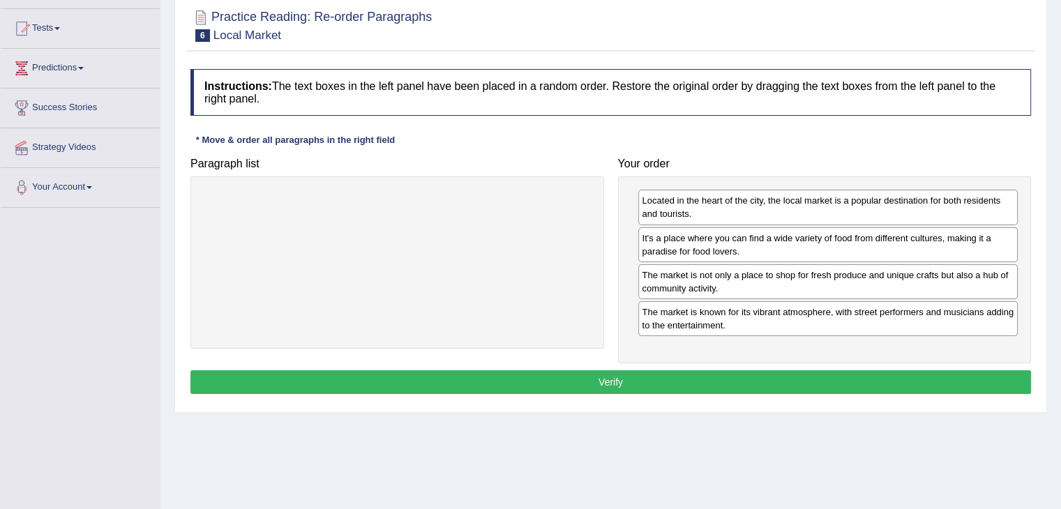
click at [703, 374] on button "Verify" at bounding box center [610, 382] width 840 height 24
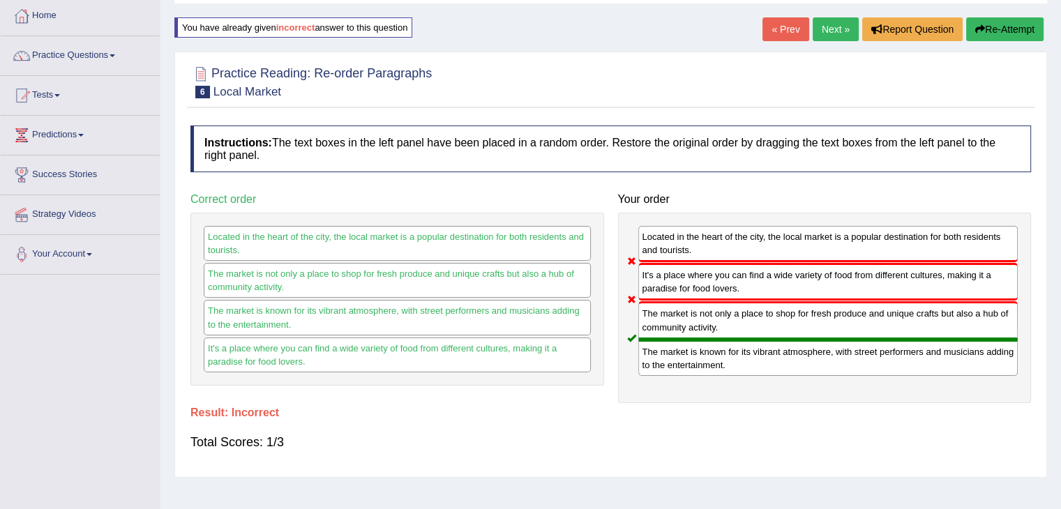
scroll to position [70, 0]
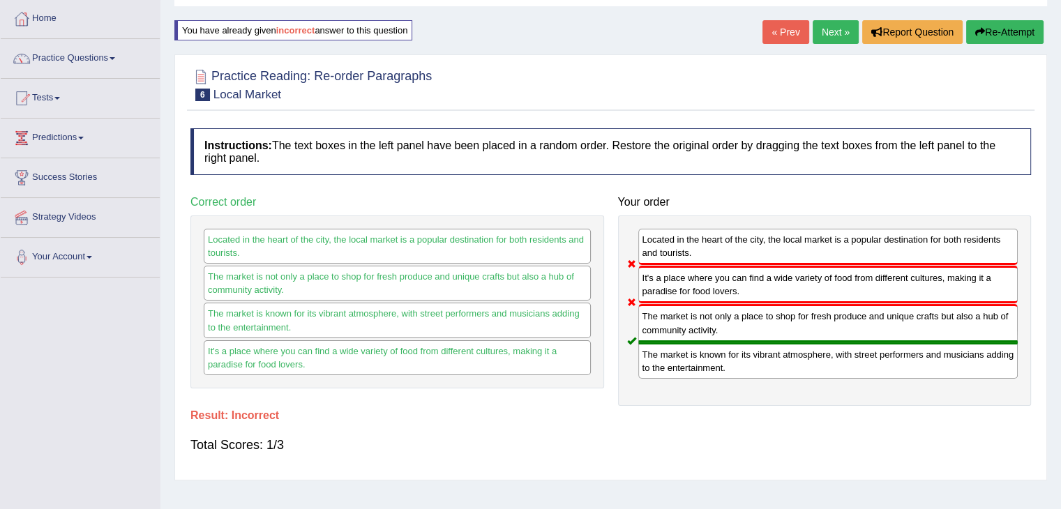
click at [997, 31] on button "Re-Attempt" at bounding box center [1004, 32] width 77 height 24
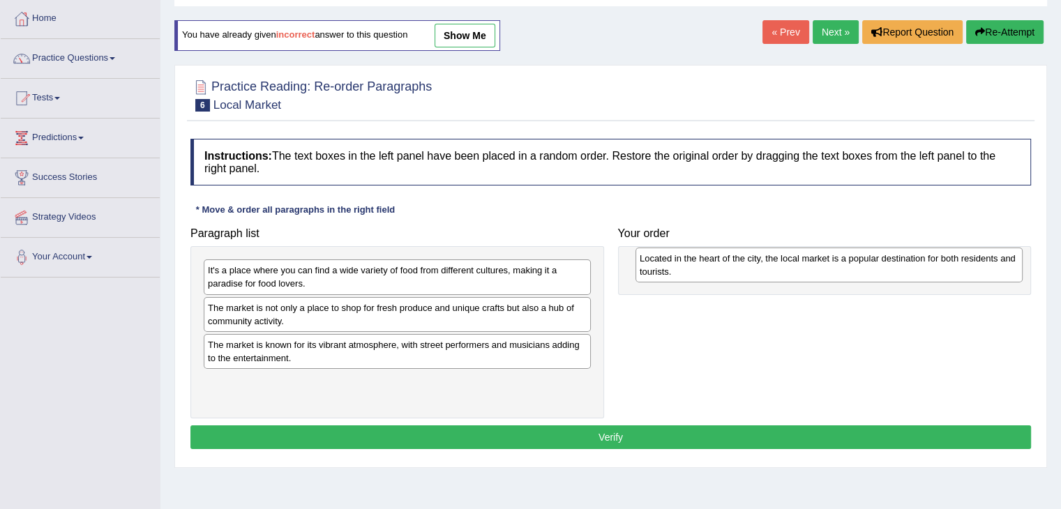
drag, startPoint x: 344, startPoint y: 269, endPoint x: 729, endPoint y: 257, distance: 385.8
click at [729, 257] on div "Located in the heart of the city, the local market is a popular destination for…" at bounding box center [828, 265] width 387 height 35
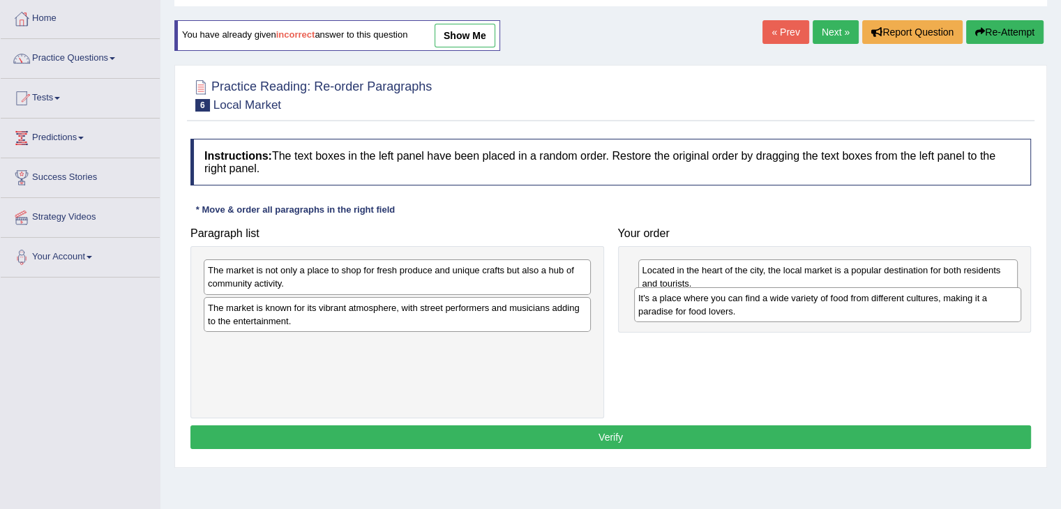
drag, startPoint x: 245, startPoint y: 275, endPoint x: 676, endPoint y: 303, distance: 431.1
click at [676, 303] on div "It's a place where you can find a wide variety of food from different cultures,…" at bounding box center [827, 304] width 387 height 35
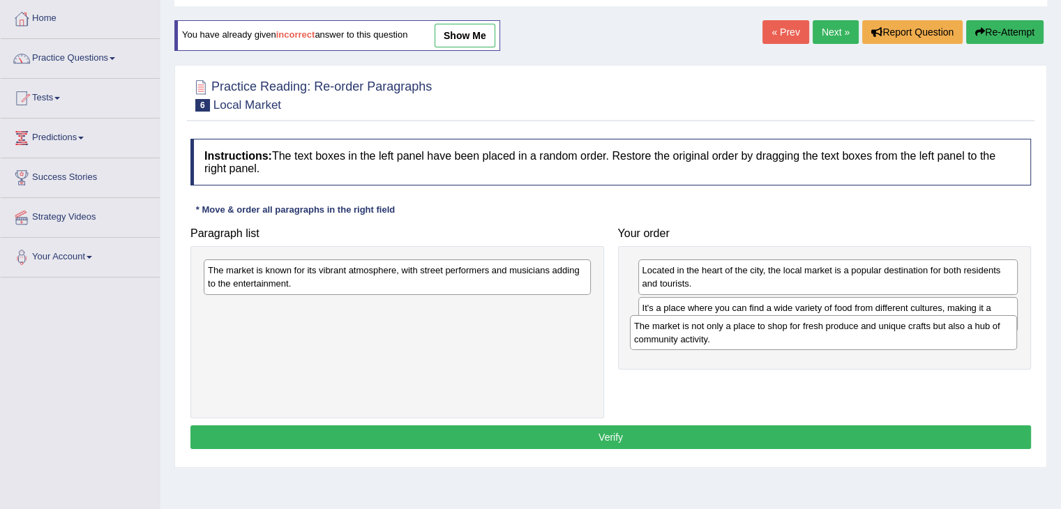
drag, startPoint x: 264, startPoint y: 278, endPoint x: 690, endPoint y: 334, distance: 429.7
click at [690, 334] on div "The market is not only a place to shop for fresh produce and unique crafts but …" at bounding box center [823, 332] width 387 height 35
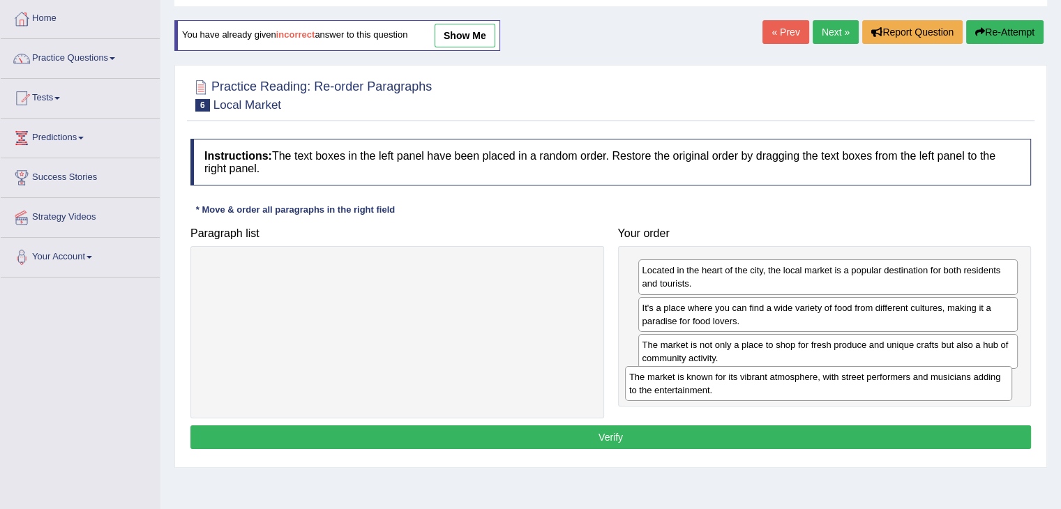
drag, startPoint x: 418, startPoint y: 275, endPoint x: 844, endPoint y: 381, distance: 439.0
click at [844, 381] on div "The market is known for its vibrant atmosphere, with street performers and musi…" at bounding box center [818, 383] width 387 height 35
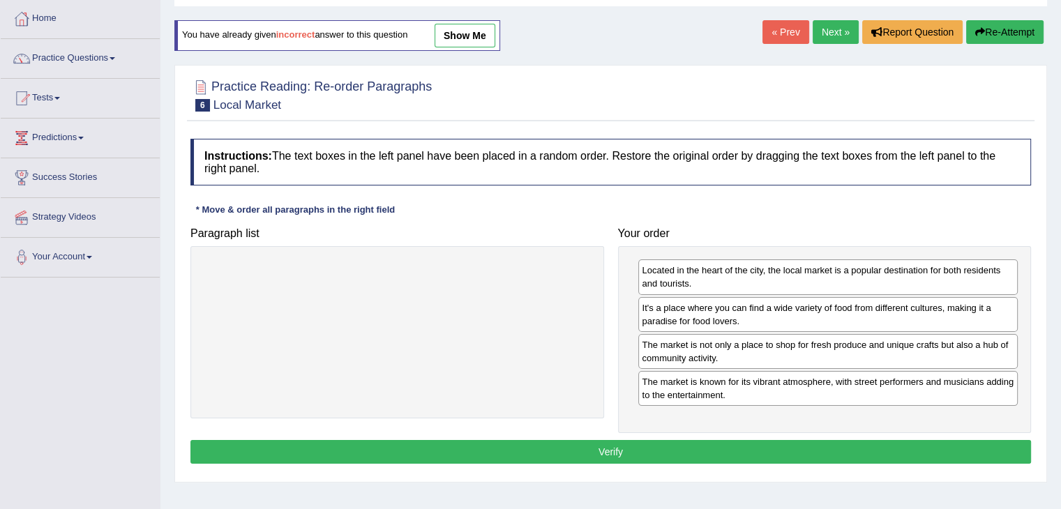
click at [759, 440] on button "Verify" at bounding box center [610, 452] width 840 height 24
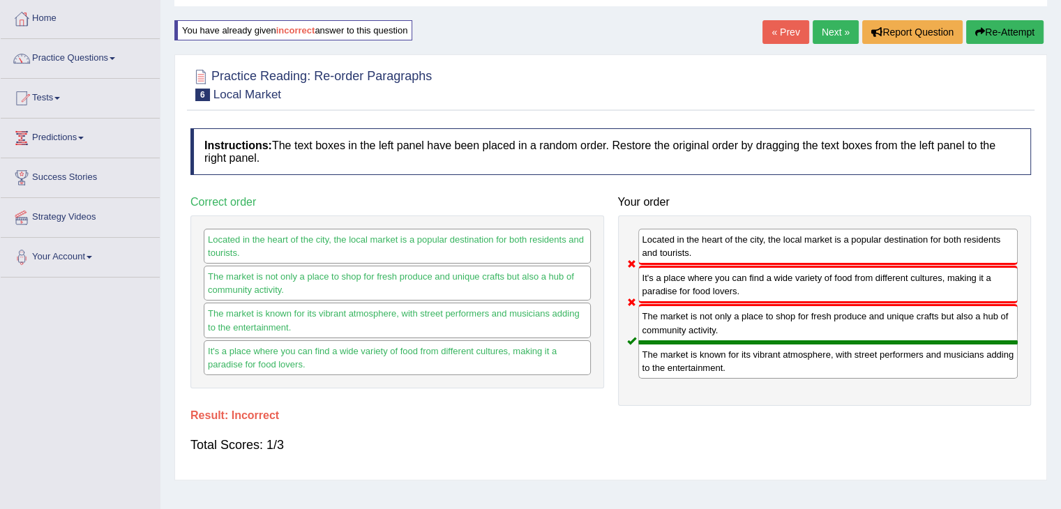
drag, startPoint x: 698, startPoint y: 280, endPoint x: 708, endPoint y: 344, distance: 64.9
click at [708, 344] on div "Located in the heart of the city, the local market is a popular destination for…" at bounding box center [824, 310] width 413 height 190
click at [997, 26] on button "Re-Attempt" at bounding box center [1004, 32] width 77 height 24
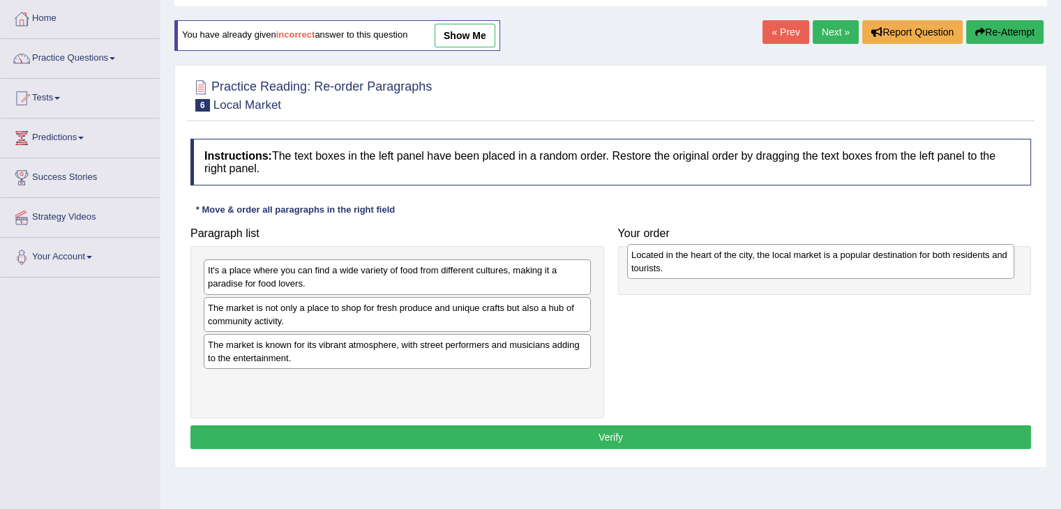
drag, startPoint x: 296, startPoint y: 273, endPoint x: 719, endPoint y: 258, distance: 423.5
click at [719, 258] on div "Located in the heart of the city, the local market is a popular destination for…" at bounding box center [820, 261] width 387 height 35
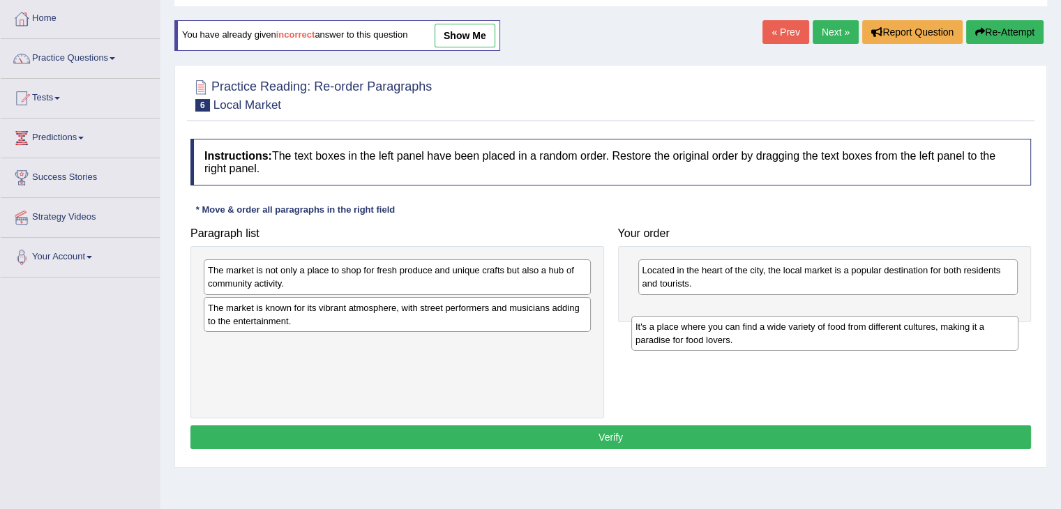
drag, startPoint x: 275, startPoint y: 274, endPoint x: 702, endPoint y: 328, distance: 430.8
click at [702, 328] on div "It's a place where you can find a wide variety of food from different cultures,…" at bounding box center [824, 333] width 387 height 35
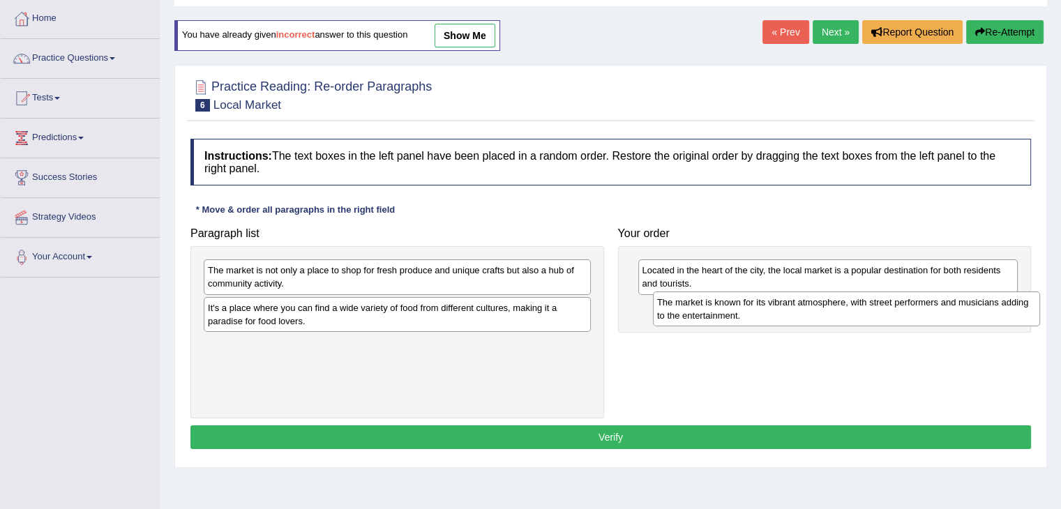
drag, startPoint x: 306, startPoint y: 305, endPoint x: 755, endPoint y: 300, distance: 449.1
click at [755, 300] on div "The market is known for its vibrant atmosphere, with street performers and musi…" at bounding box center [846, 308] width 387 height 35
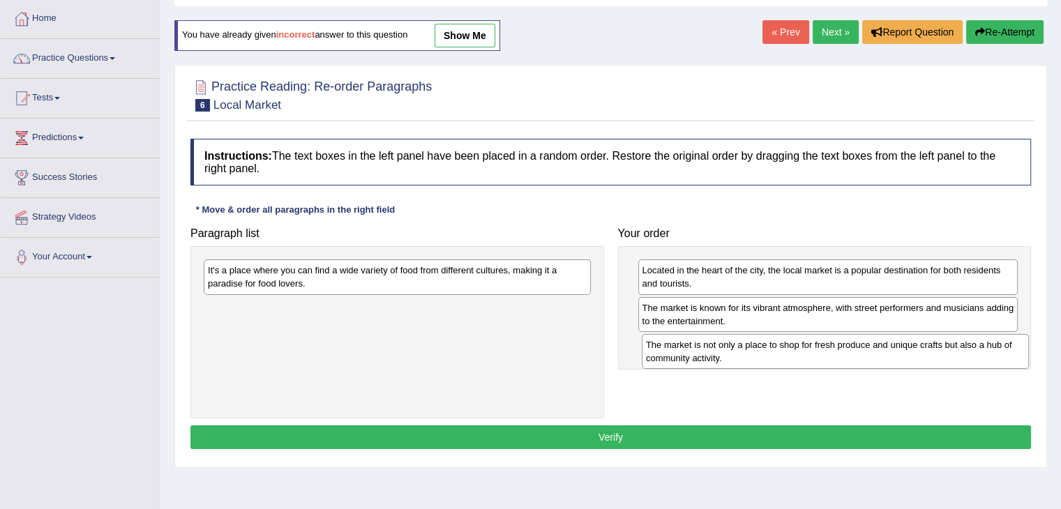
drag, startPoint x: 351, startPoint y: 271, endPoint x: 789, endPoint y: 346, distance: 444.2
click at [789, 346] on div "The market is not only a place to shop for fresh produce and unique crafts but …" at bounding box center [834, 351] width 387 height 35
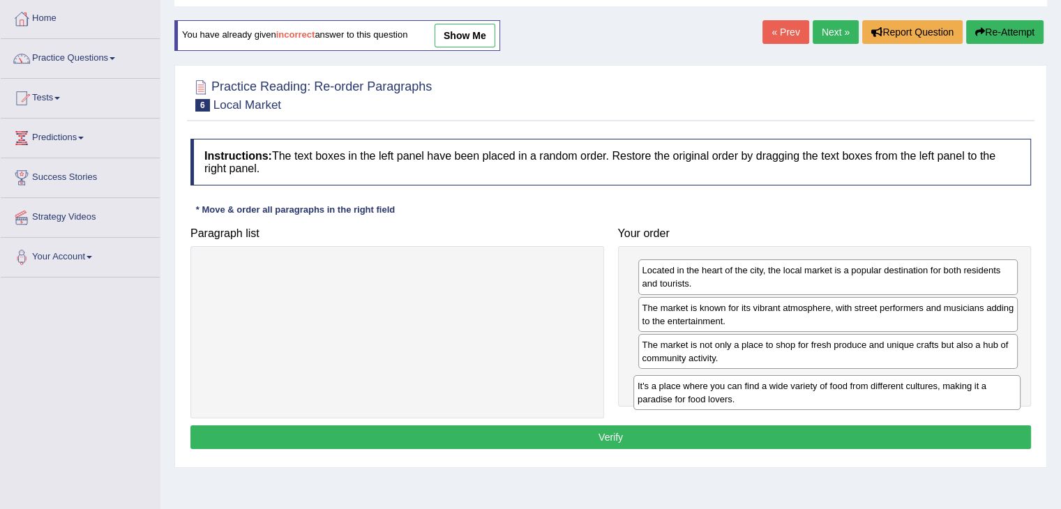
drag, startPoint x: 371, startPoint y: 278, endPoint x: 800, endPoint y: 393, distance: 444.8
click at [800, 393] on div "It's a place where you can find a wide variety of food from different cultures,…" at bounding box center [826, 392] width 387 height 35
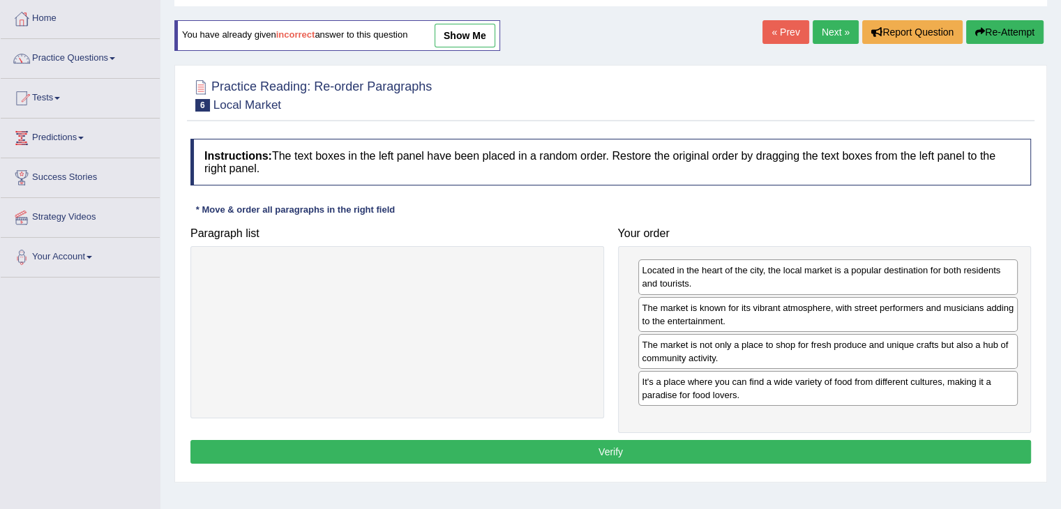
click at [639, 450] on button "Verify" at bounding box center [610, 452] width 840 height 24
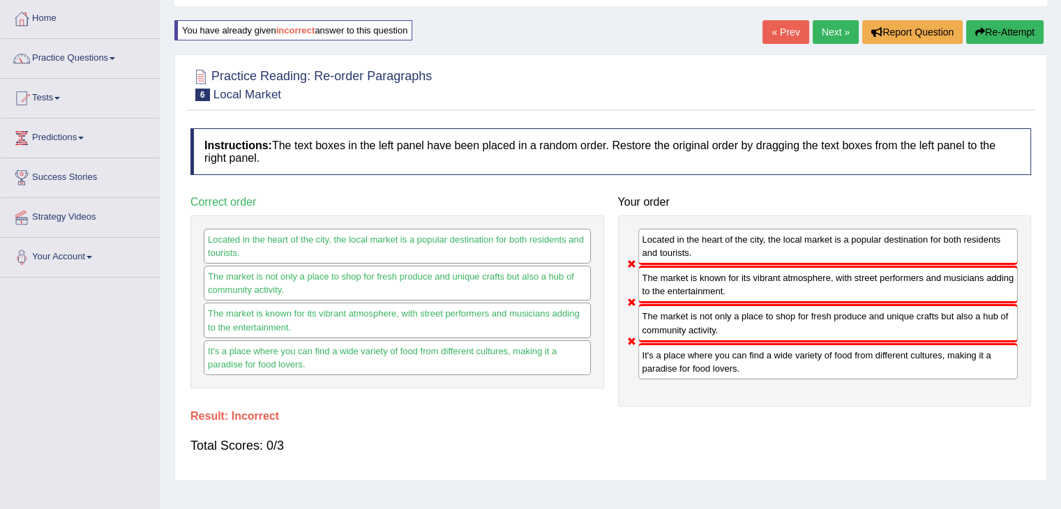
click at [1009, 32] on button "Re-Attempt" at bounding box center [1004, 32] width 77 height 24
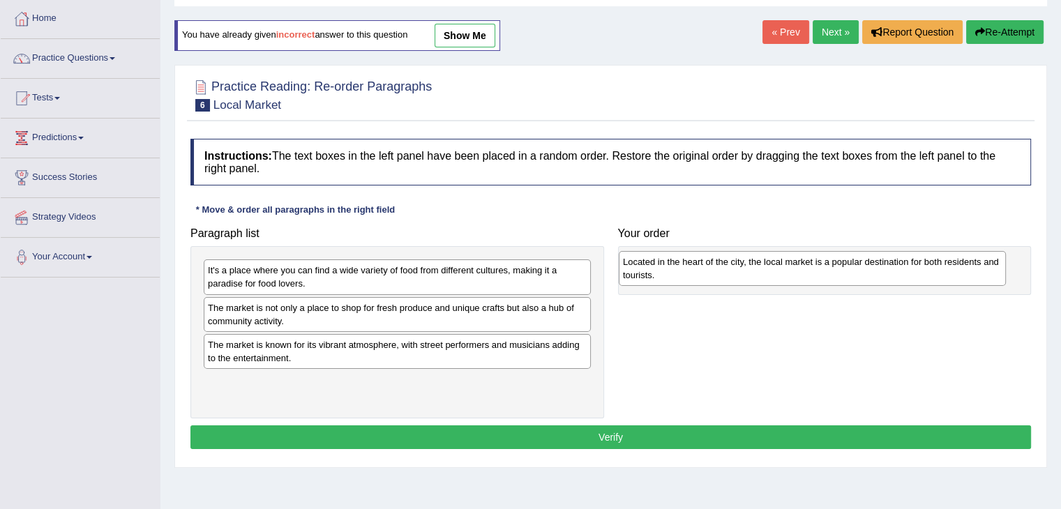
drag, startPoint x: 335, startPoint y: 270, endPoint x: 750, endPoint y: 261, distance: 414.9
click at [750, 261] on div "Located in the heart of the city, the local market is a popular destination for…" at bounding box center [811, 268] width 387 height 35
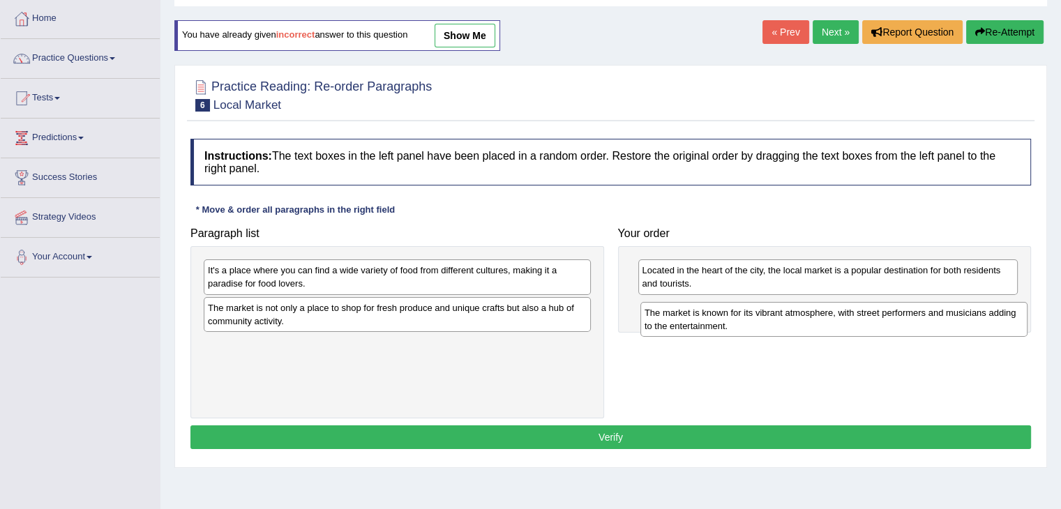
drag, startPoint x: 274, startPoint y: 346, endPoint x: 710, endPoint y: 314, distance: 437.6
click at [710, 314] on div "The market is known for its vibrant atmosphere, with street performers and musi…" at bounding box center [833, 319] width 387 height 35
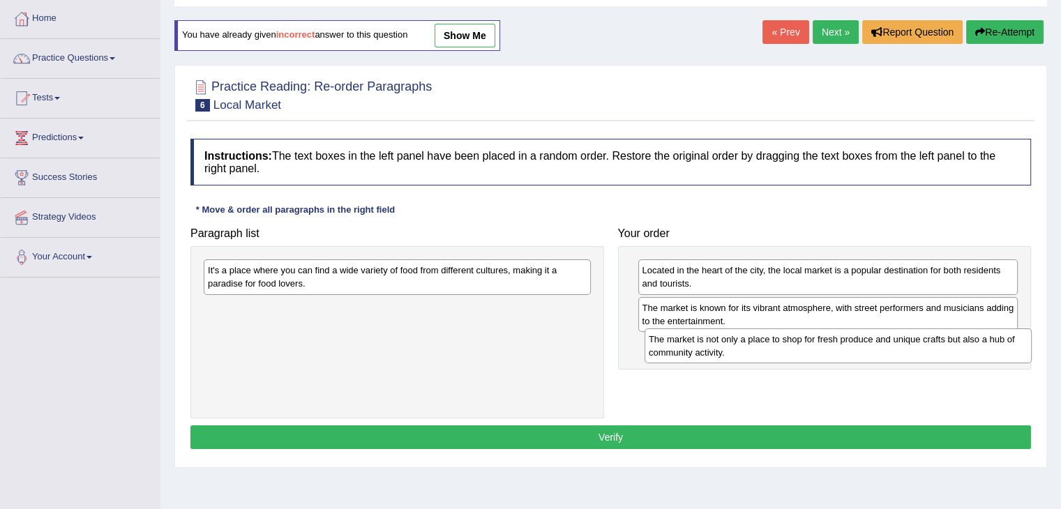
drag, startPoint x: 270, startPoint y: 312, endPoint x: 710, endPoint y: 344, distance: 441.8
click at [710, 344] on div "The market is not only a place to shop for fresh produce and unique crafts but …" at bounding box center [837, 345] width 387 height 35
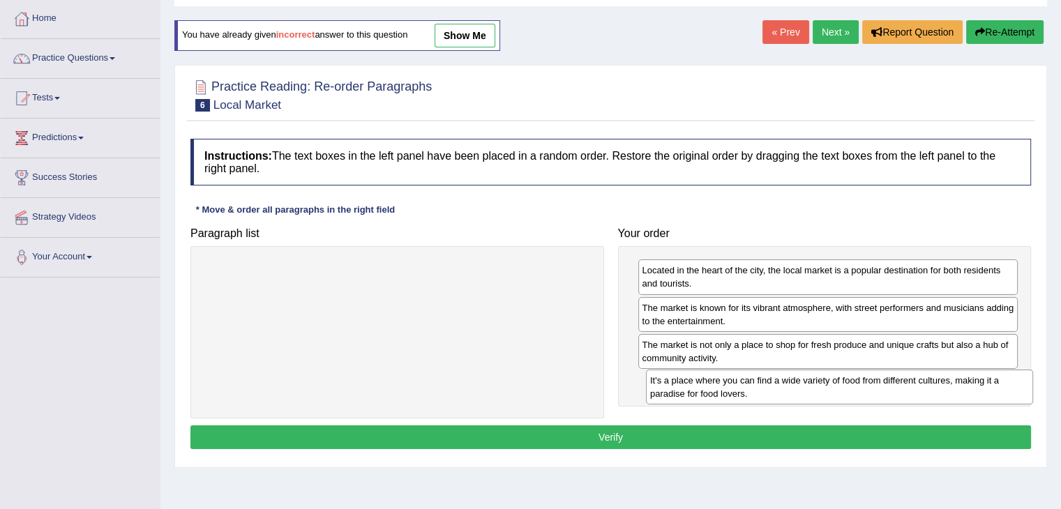
drag, startPoint x: 425, startPoint y: 277, endPoint x: 867, endPoint y: 387, distance: 455.6
click at [867, 387] on div "It's a place where you can find a wide variety of food from different cultures,…" at bounding box center [839, 387] width 387 height 35
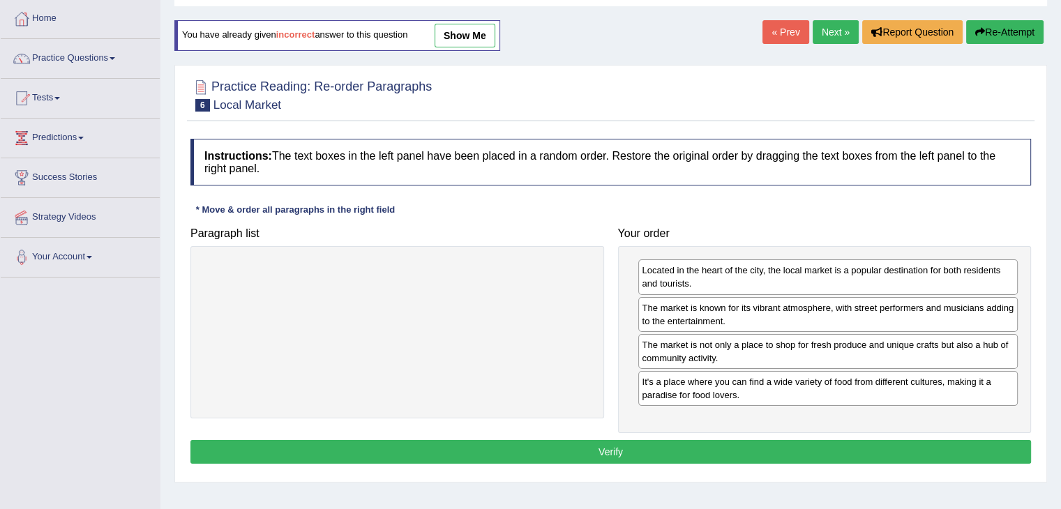
click at [679, 450] on button "Verify" at bounding box center [610, 452] width 840 height 24
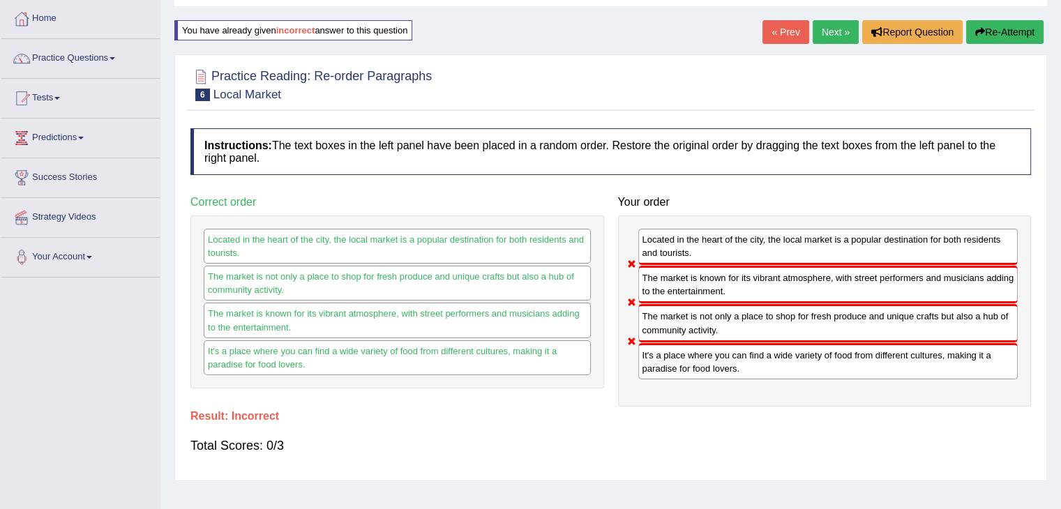
click at [998, 29] on button "Re-Attempt" at bounding box center [1004, 32] width 77 height 24
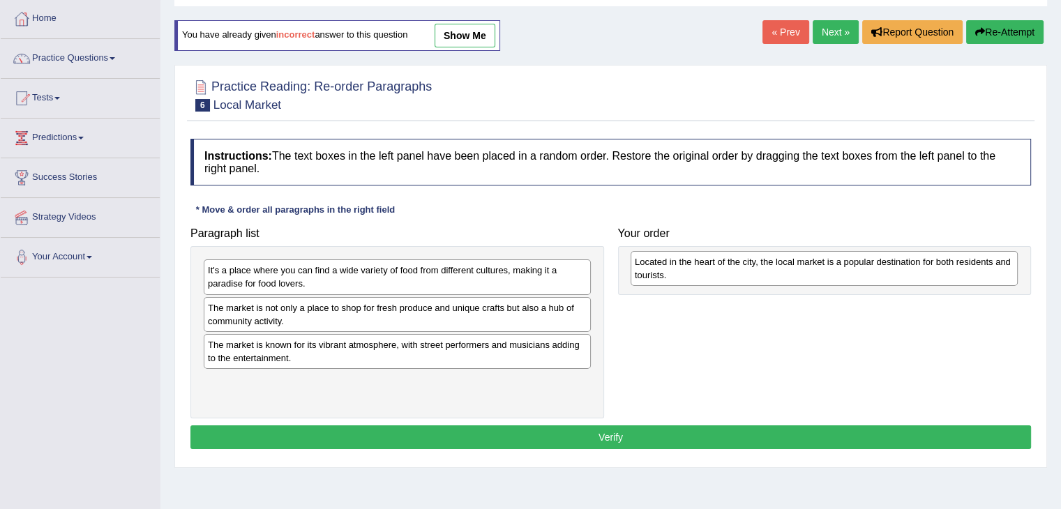
drag, startPoint x: 301, startPoint y: 280, endPoint x: 729, endPoint y: 271, distance: 427.5
click at [729, 271] on div "Located in the heart of the city, the local market is a popular destination for…" at bounding box center [823, 268] width 387 height 35
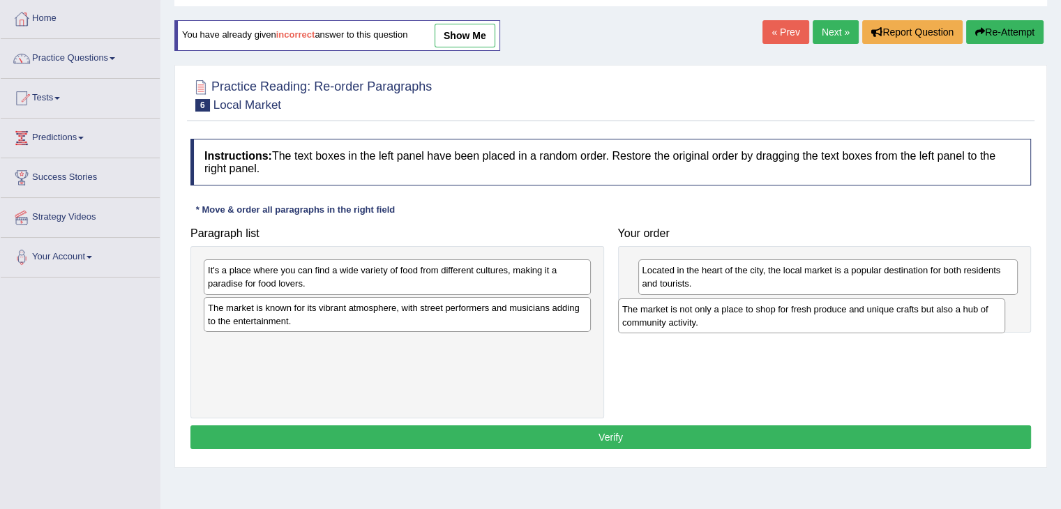
drag, startPoint x: 307, startPoint y: 313, endPoint x: 729, endPoint y: 314, distance: 421.8
click at [729, 314] on div "The market is not only a place to shop for fresh produce and unique crafts but …" at bounding box center [811, 315] width 387 height 35
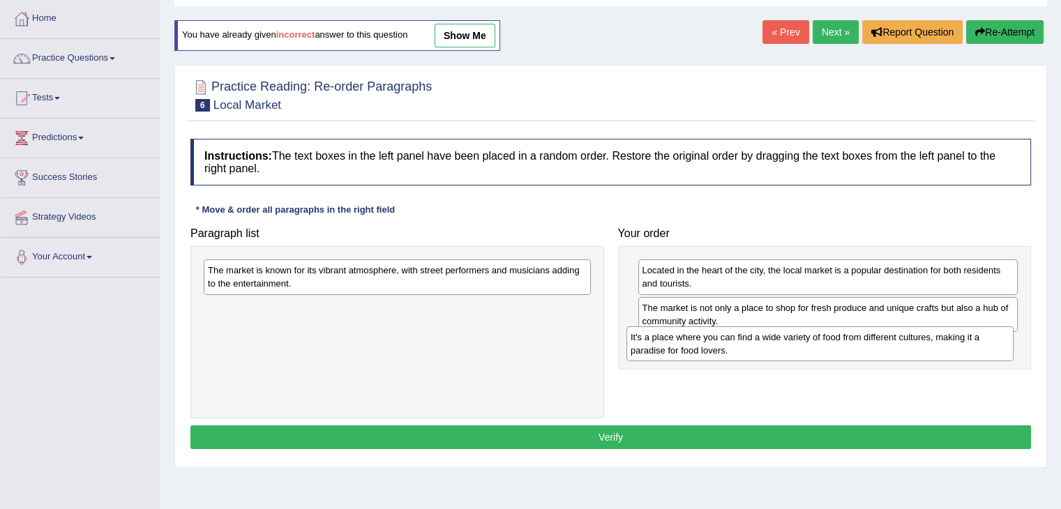
drag, startPoint x: 484, startPoint y: 279, endPoint x: 906, endPoint y: 346, distance: 427.8
click at [906, 346] on div "It's a place where you can find a wide variety of food from different cultures,…" at bounding box center [819, 343] width 387 height 35
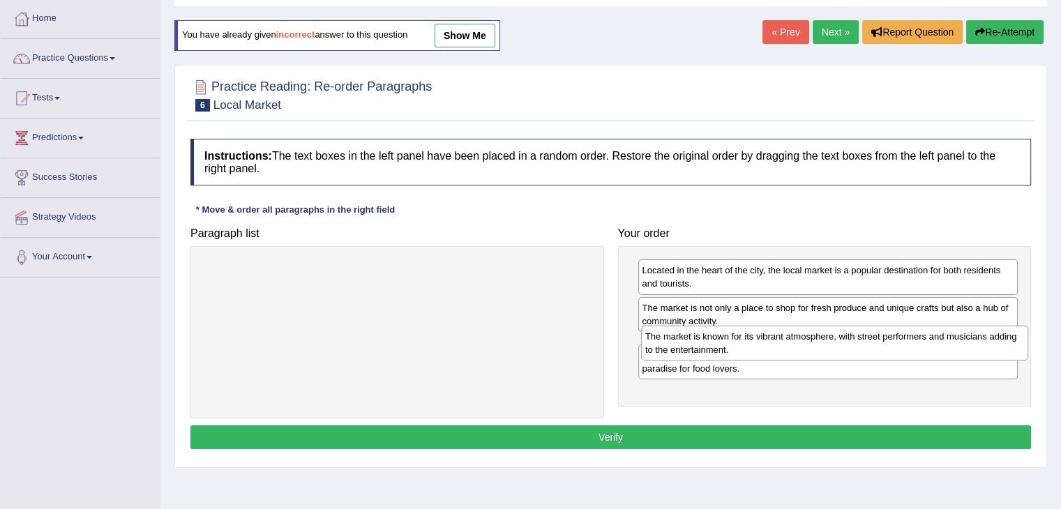
drag, startPoint x: 488, startPoint y: 274, endPoint x: 925, endPoint y: 340, distance: 442.2
click at [925, 340] on div "The market is known for its vibrant atmosphere, with street performers and musi…" at bounding box center [834, 343] width 387 height 35
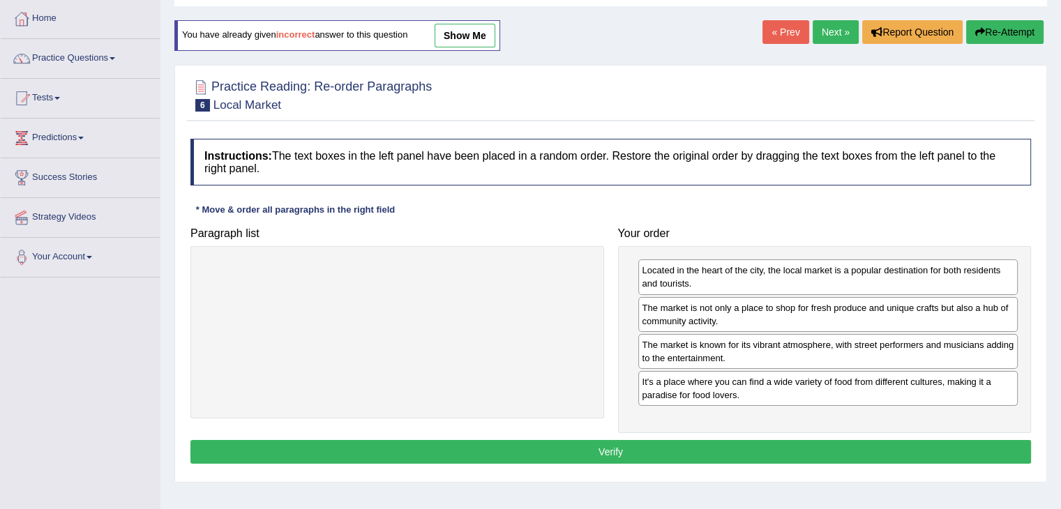
click at [716, 453] on button "Verify" at bounding box center [610, 452] width 840 height 24
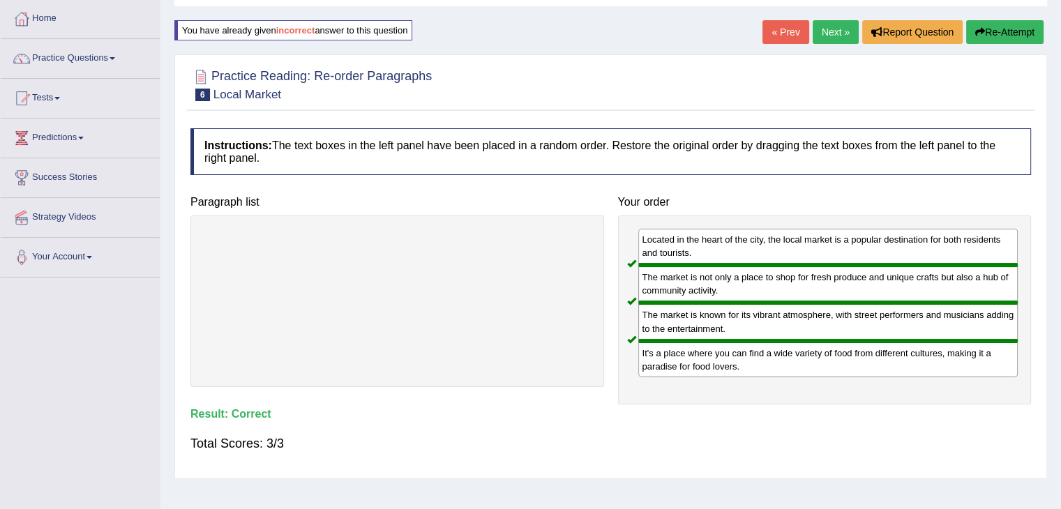
click at [827, 32] on link "Next »" at bounding box center [835, 32] width 46 height 24
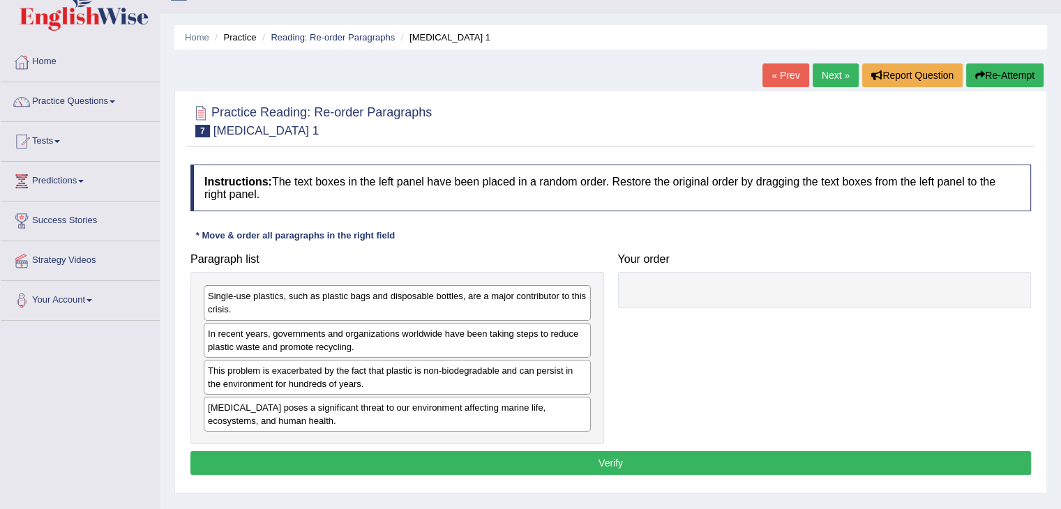
scroll to position [70, 0]
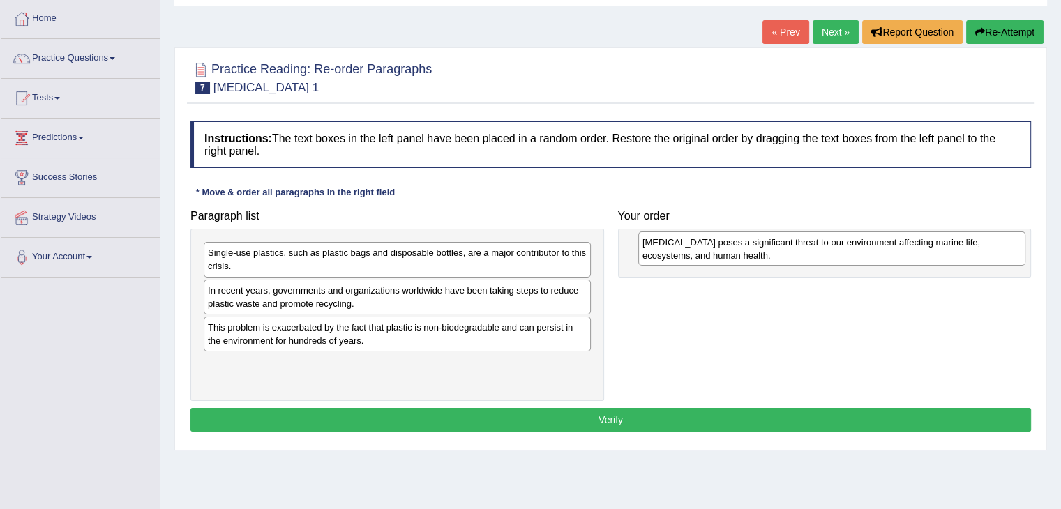
drag, startPoint x: 332, startPoint y: 371, endPoint x: 764, endPoint y: 250, distance: 449.0
click at [765, 250] on div "[MEDICAL_DATA] poses a significant threat to our environment affecting marine l…" at bounding box center [831, 248] width 387 height 35
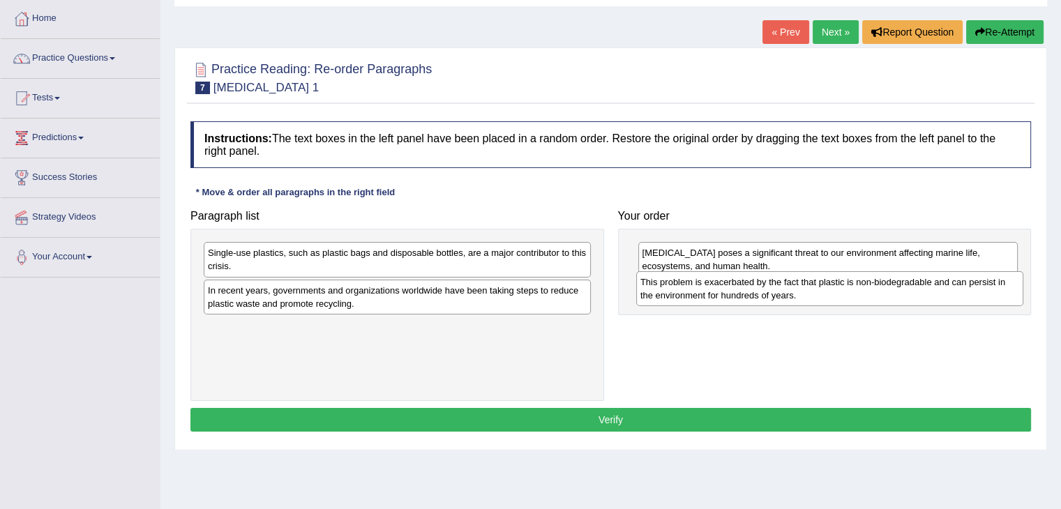
drag, startPoint x: 381, startPoint y: 333, endPoint x: 813, endPoint y: 288, distance: 434.6
click at [813, 288] on div "This problem is exacerbated by the fact that plastic is non-biodegradable and c…" at bounding box center [829, 288] width 387 height 35
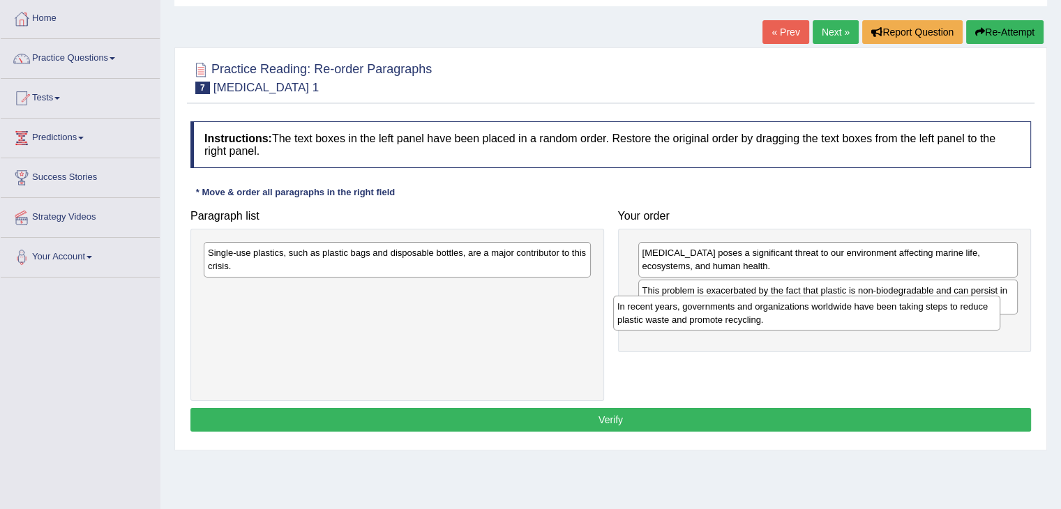
drag, startPoint x: 268, startPoint y: 292, endPoint x: 677, endPoint y: 309, distance: 409.6
click at [677, 309] on div "In recent years, governments and organizations worldwide have been taking steps…" at bounding box center [806, 313] width 387 height 35
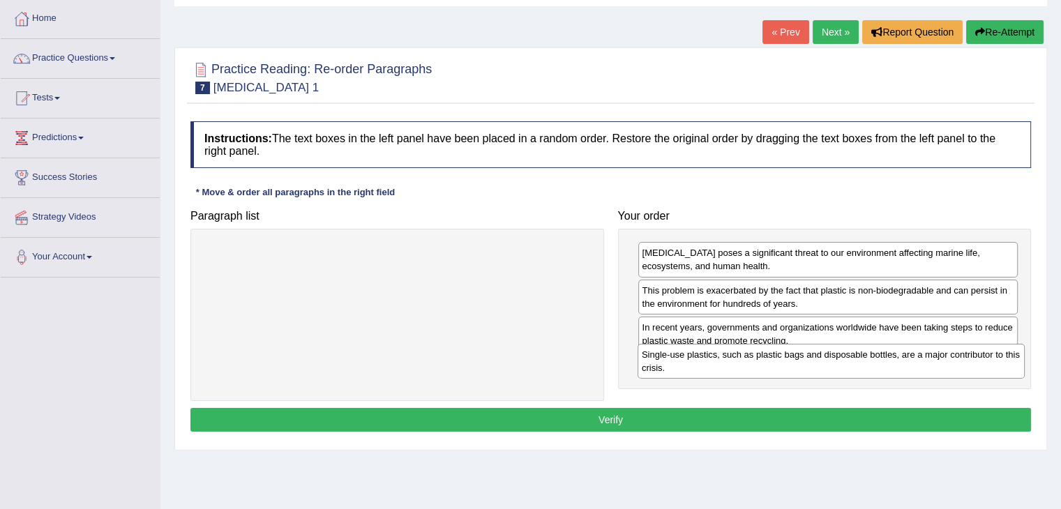
drag, startPoint x: 290, startPoint y: 256, endPoint x: 724, endPoint y: 358, distance: 445.5
click at [724, 358] on div "Single-use plastics, such as plastic bags and disposable bottles, are a major c…" at bounding box center [830, 361] width 387 height 35
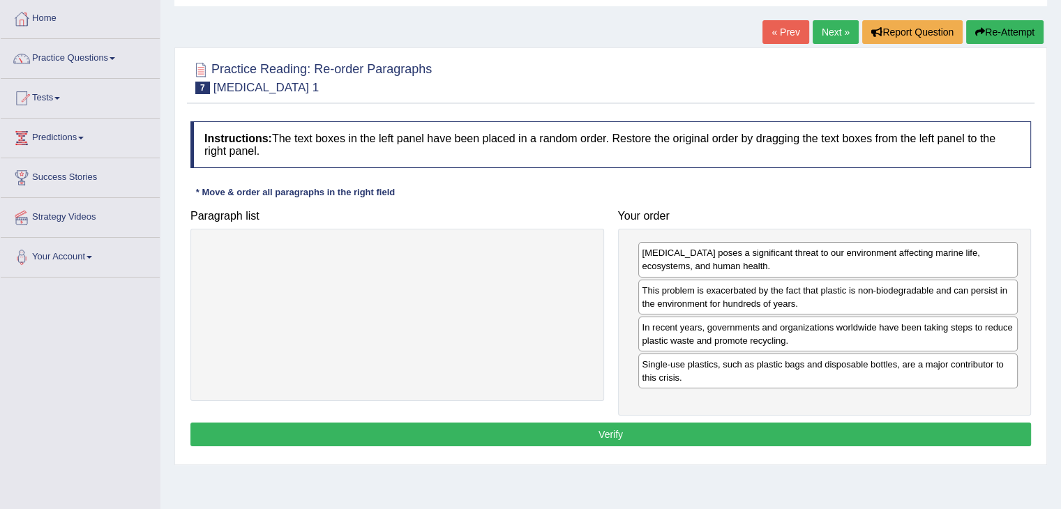
click at [678, 424] on button "Verify" at bounding box center [610, 435] width 840 height 24
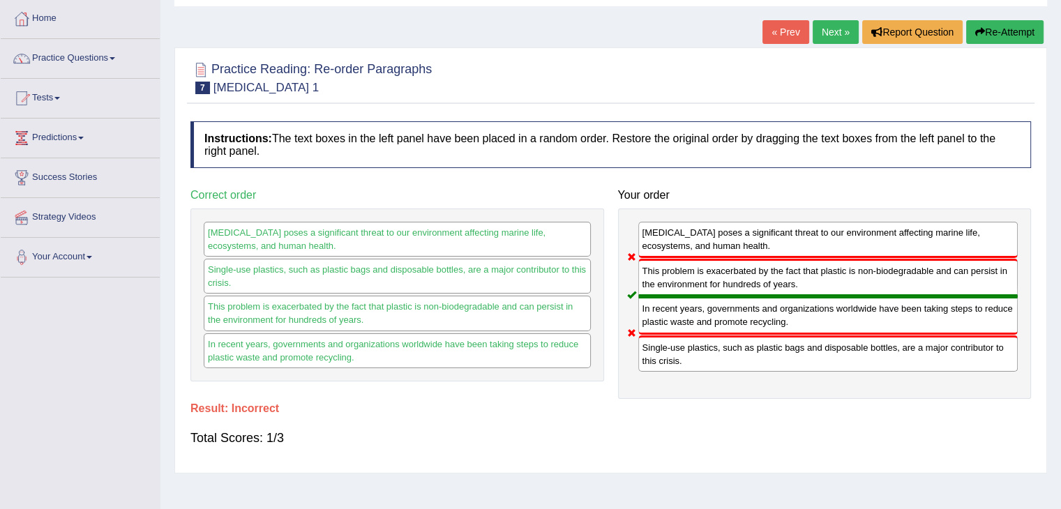
click at [993, 33] on button "Re-Attempt" at bounding box center [1004, 32] width 77 height 24
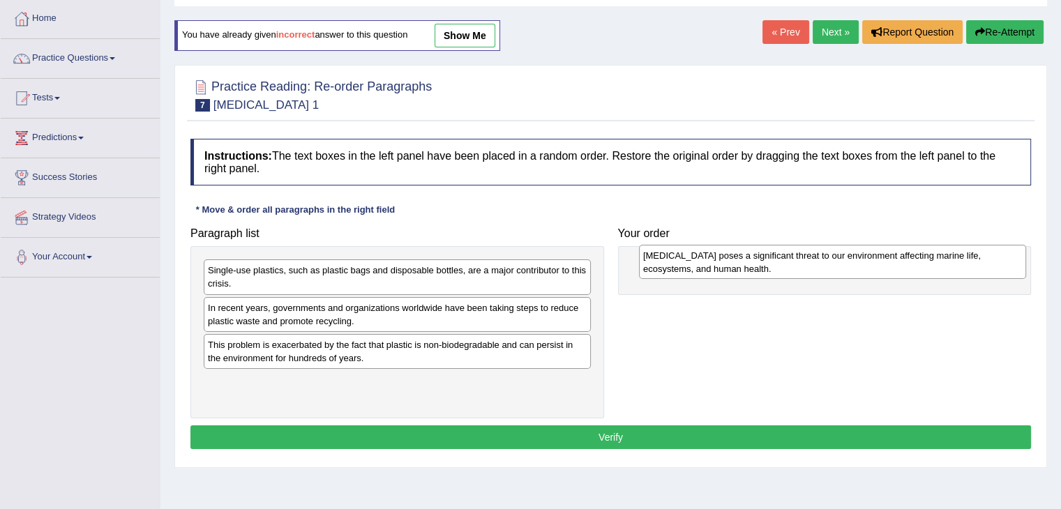
drag, startPoint x: 271, startPoint y: 383, endPoint x: 706, endPoint y: 257, distance: 452.8
click at [706, 257] on div "[MEDICAL_DATA] poses a significant threat to our environment affecting marine l…" at bounding box center [832, 262] width 387 height 35
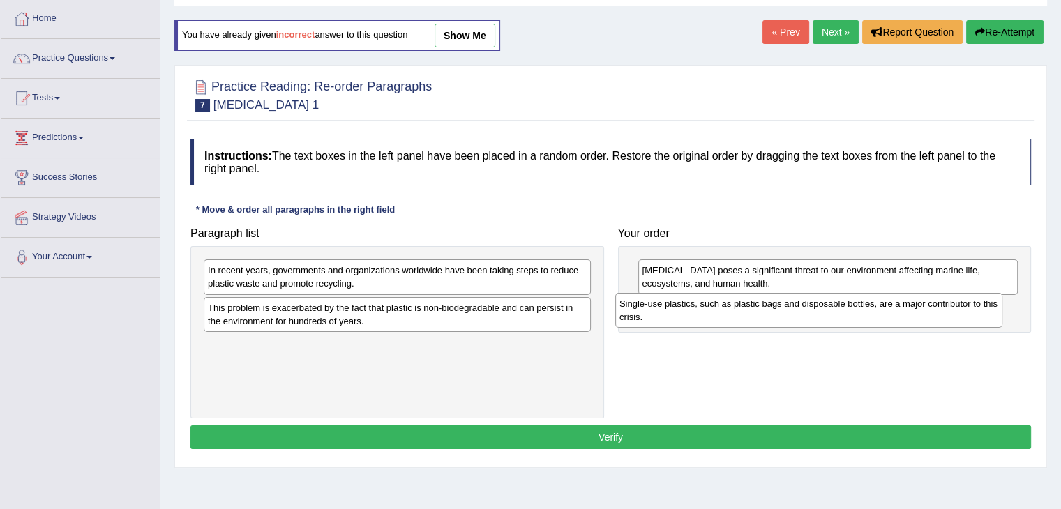
drag, startPoint x: 446, startPoint y: 271, endPoint x: 858, endPoint y: 305, distance: 413.4
click at [858, 305] on div "Single-use plastics, such as plastic bags and disposable bottles, are a major c…" at bounding box center [808, 310] width 387 height 35
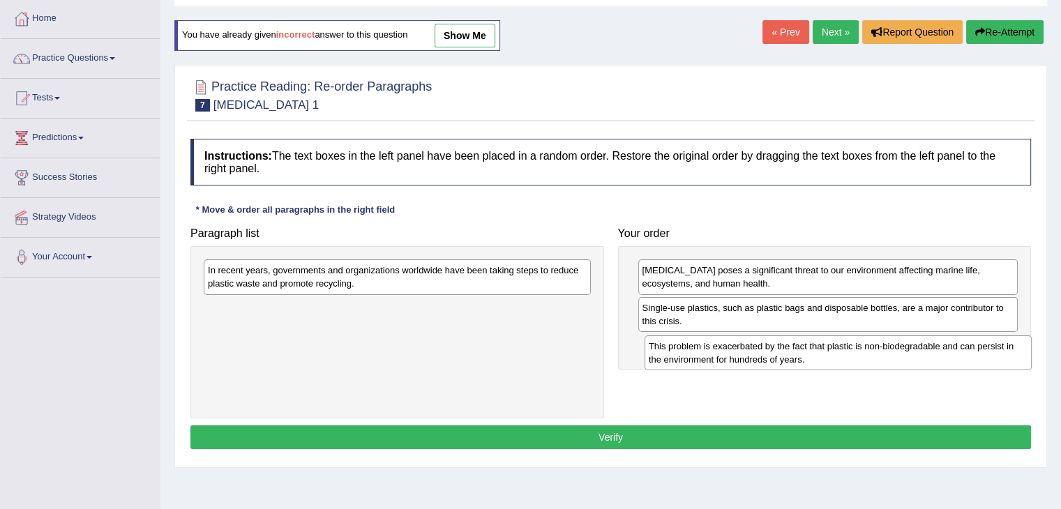
drag, startPoint x: 390, startPoint y: 310, endPoint x: 831, endPoint y: 350, distance: 442.4
click at [831, 350] on div "This problem is exacerbated by the fact that plastic is non-biodegradable and c…" at bounding box center [837, 352] width 387 height 35
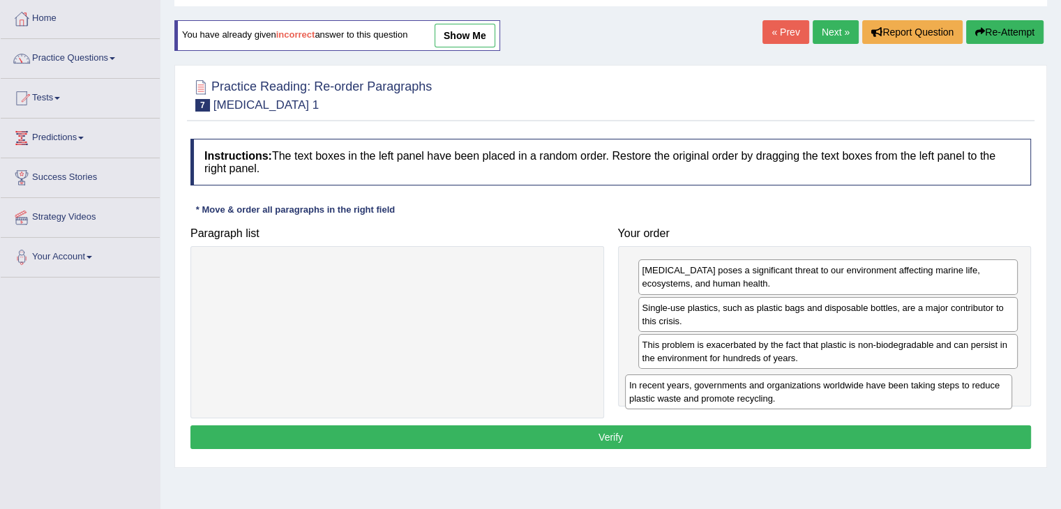
drag, startPoint x: 514, startPoint y: 282, endPoint x: 927, endPoint y: 391, distance: 427.5
click at [927, 391] on div "In recent years, governments and organizations worldwide have been taking steps…" at bounding box center [818, 391] width 387 height 35
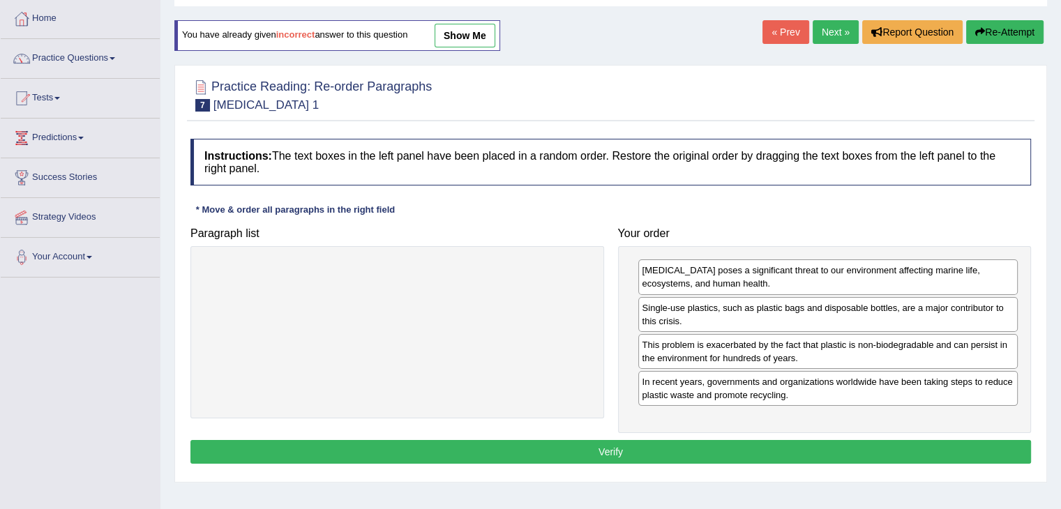
click at [782, 447] on button "Verify" at bounding box center [610, 452] width 840 height 24
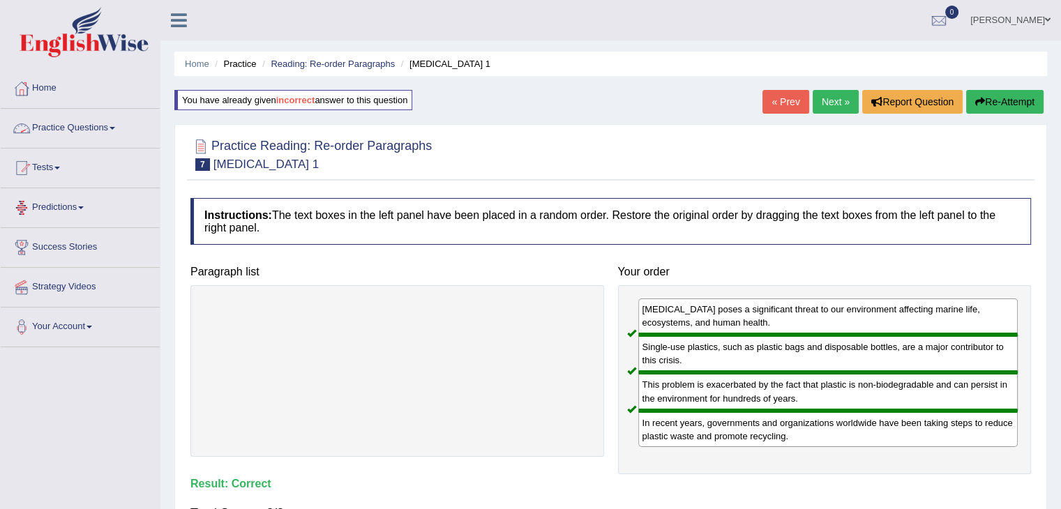
click at [842, 103] on link "Next »" at bounding box center [835, 102] width 46 height 24
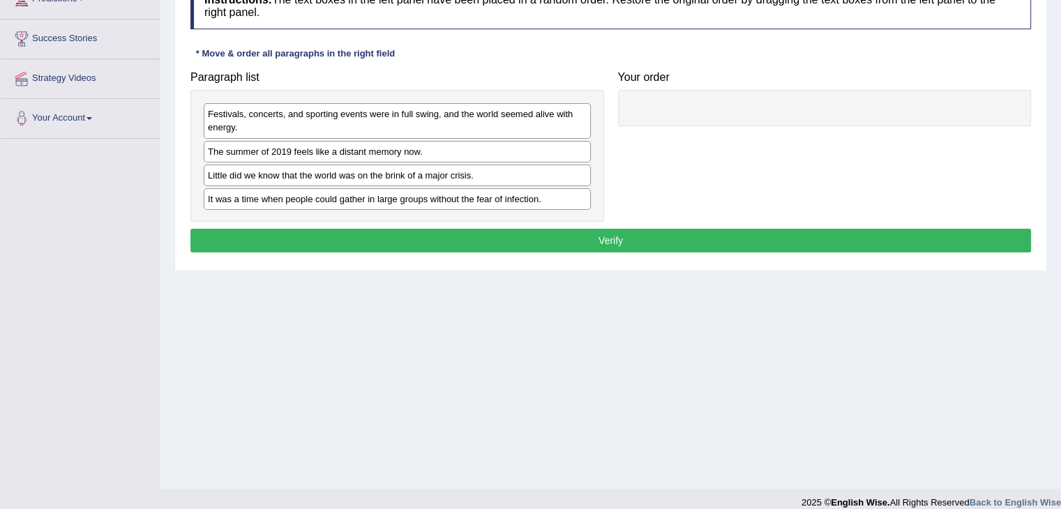
scroll to position [209, 0]
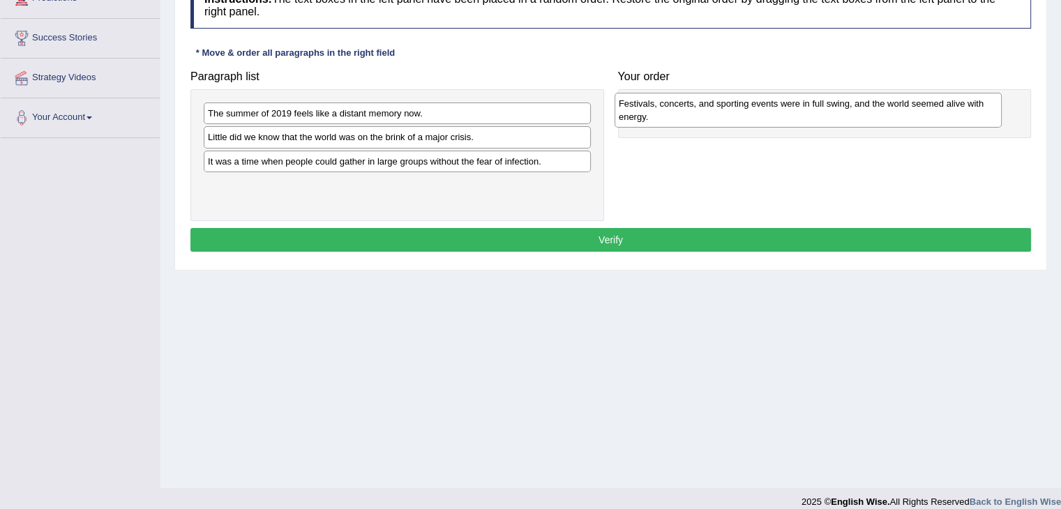
drag, startPoint x: 441, startPoint y: 114, endPoint x: 852, endPoint y: 105, distance: 411.5
click at [852, 105] on div "Festivals, concerts, and sporting events were in full swing, and the world seem…" at bounding box center [807, 110] width 387 height 35
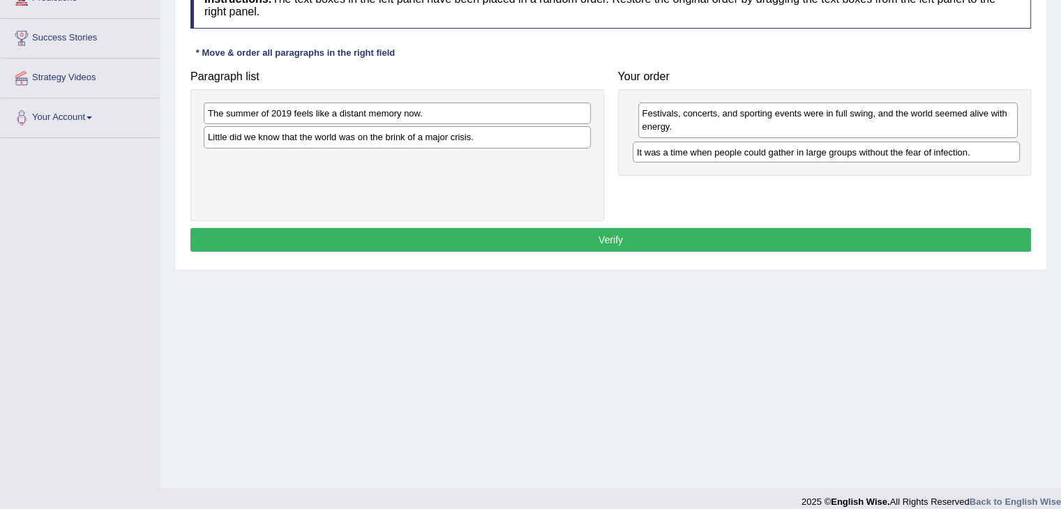
drag, startPoint x: 332, startPoint y: 157, endPoint x: 761, endPoint y: 149, distance: 428.9
click at [761, 149] on div "It was a time when people could gather in large groups without the fear of infe…" at bounding box center [825, 153] width 387 height 22
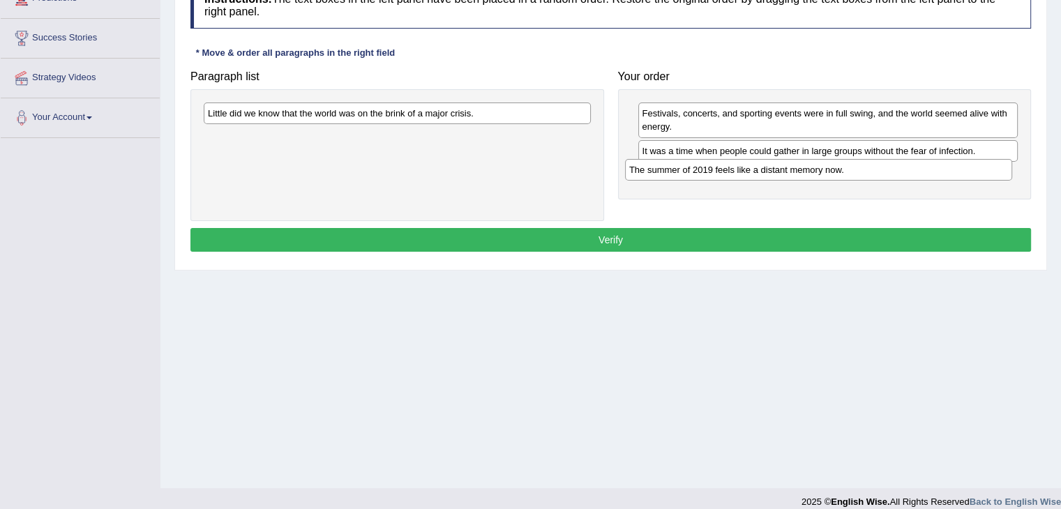
drag, startPoint x: 398, startPoint y: 112, endPoint x: 819, endPoint y: 168, distance: 424.9
click at [819, 168] on div "The summer of 2019 feels like a distant memory now." at bounding box center [818, 170] width 387 height 22
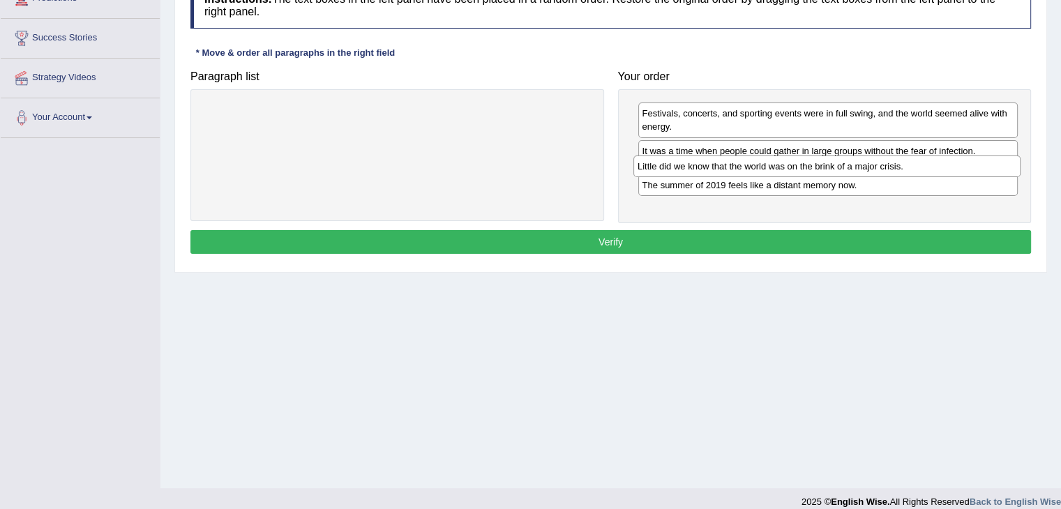
drag, startPoint x: 469, startPoint y: 107, endPoint x: 898, endPoint y: 160, distance: 432.8
click at [898, 160] on div "Little did we know that the world was on the brink of a major crisis." at bounding box center [826, 166] width 387 height 22
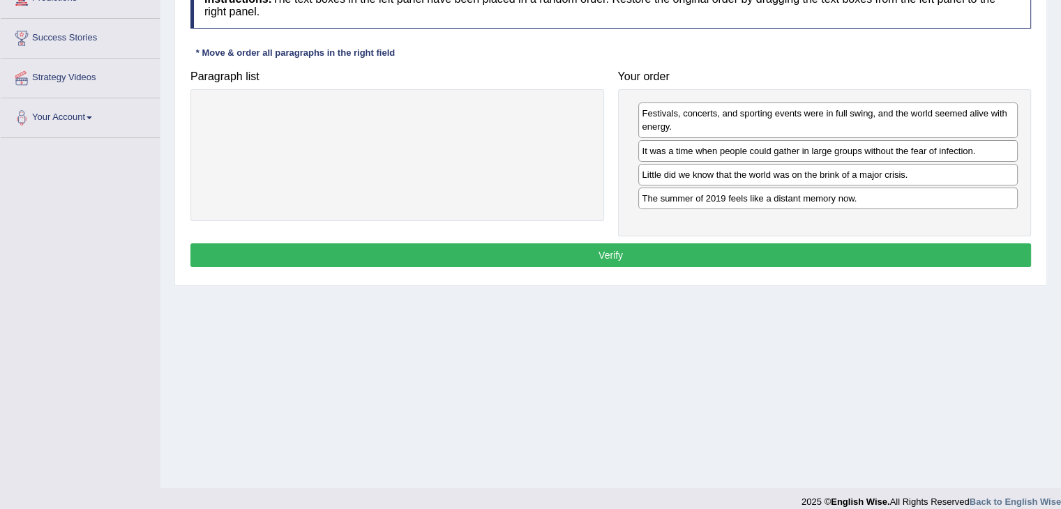
click at [720, 250] on button "Verify" at bounding box center [610, 255] width 840 height 24
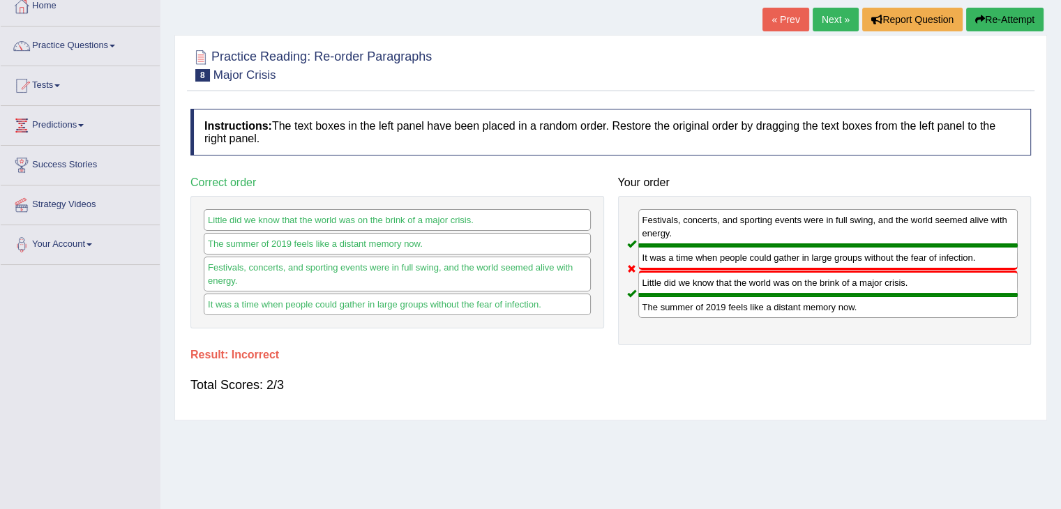
scroll to position [70, 0]
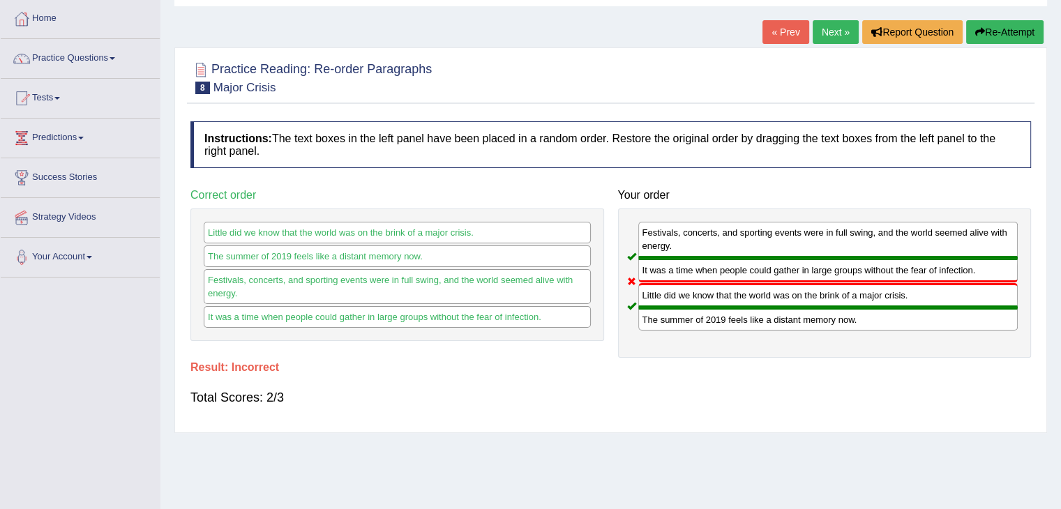
click at [998, 33] on button "Re-Attempt" at bounding box center [1004, 32] width 77 height 24
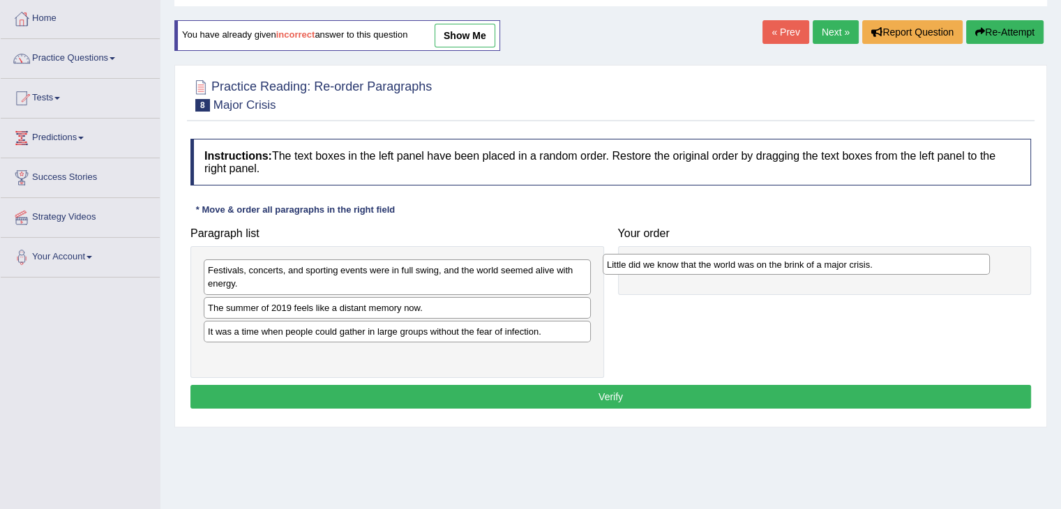
drag, startPoint x: 278, startPoint y: 334, endPoint x: 681, endPoint y: 266, distance: 408.0
click at [681, 266] on div "Little did we know that the world was on the brink of a major crisis." at bounding box center [795, 265] width 387 height 22
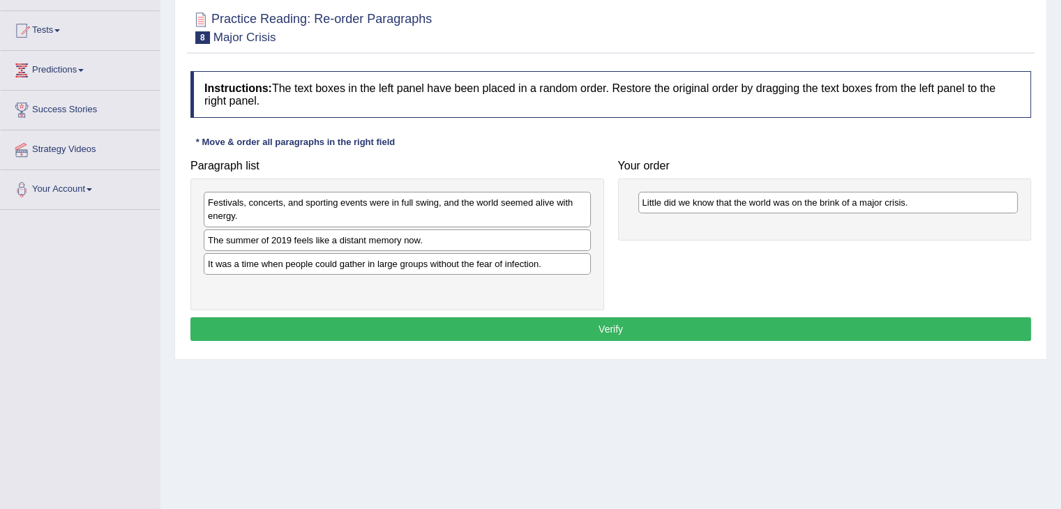
scroll to position [139, 0]
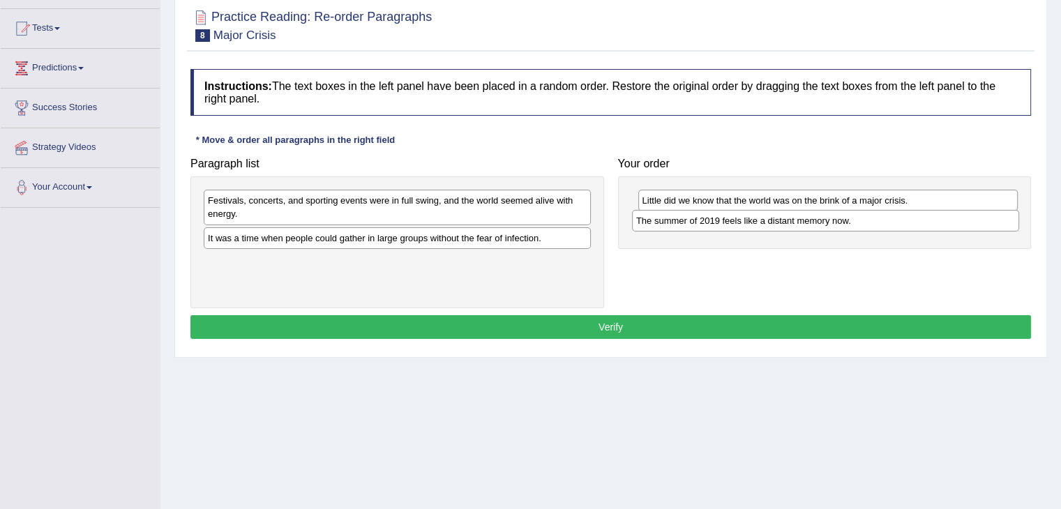
drag, startPoint x: 311, startPoint y: 233, endPoint x: 738, endPoint y: 216, distance: 427.7
click at [738, 216] on div "The summer of 2019 feels like a distant memory now." at bounding box center [825, 221] width 387 height 22
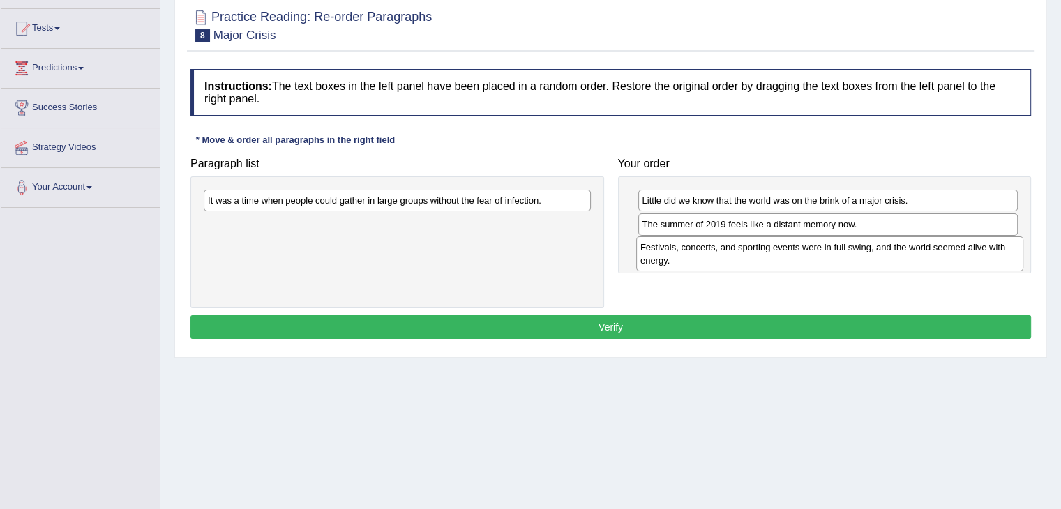
drag, startPoint x: 420, startPoint y: 207, endPoint x: 852, endPoint y: 253, distance: 434.7
click at [852, 253] on div "Festivals, concerts, and sporting events were in full swing, and the world seem…" at bounding box center [829, 253] width 387 height 35
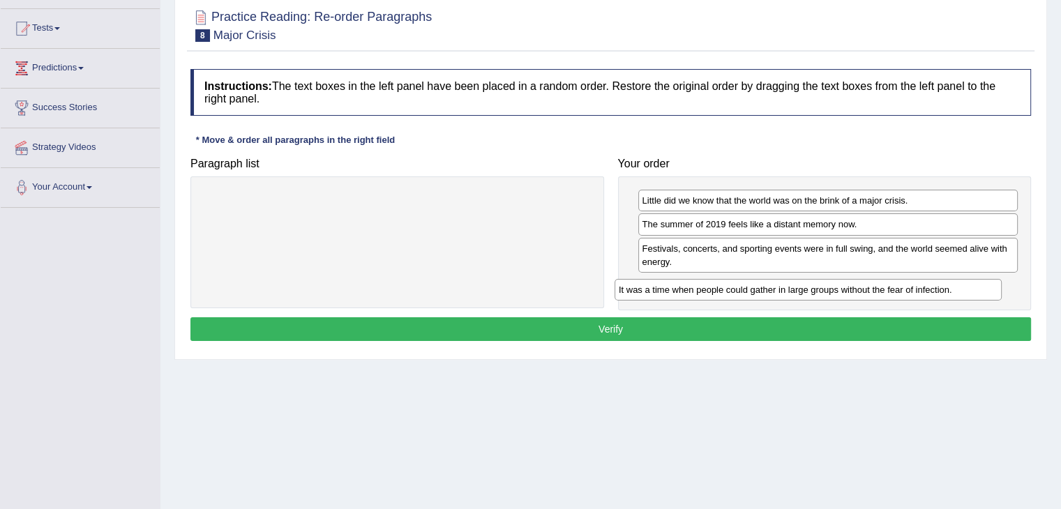
drag, startPoint x: 510, startPoint y: 199, endPoint x: 925, endPoint y: 280, distance: 422.7
click at [924, 284] on div "It was a time when people could gather in large groups without the fear of infe…" at bounding box center [807, 290] width 387 height 22
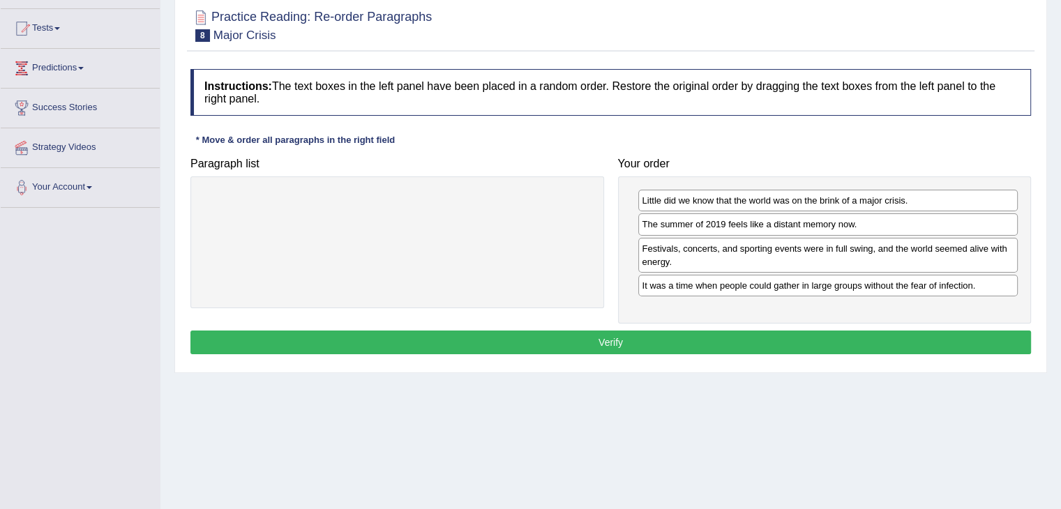
click at [713, 341] on button "Verify" at bounding box center [610, 342] width 840 height 24
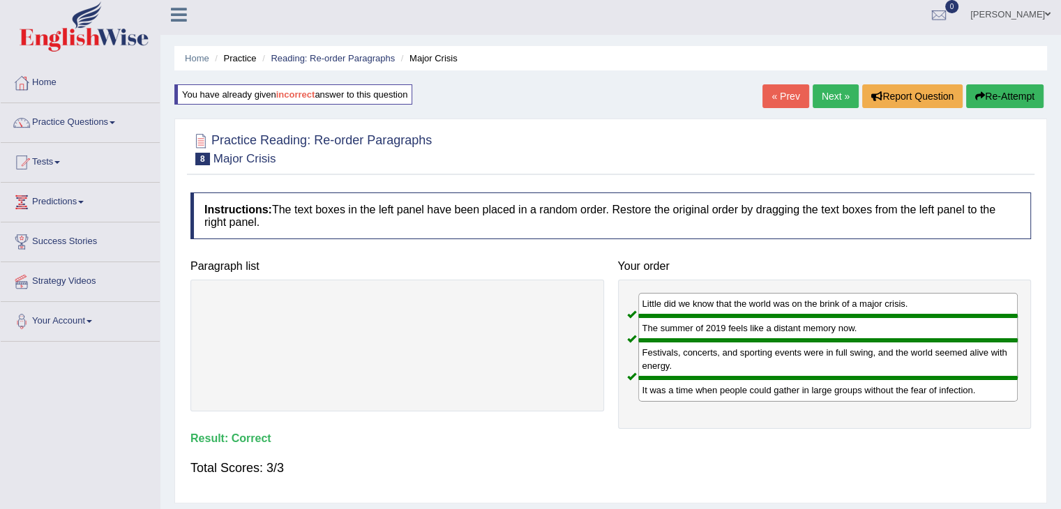
scroll to position [0, 0]
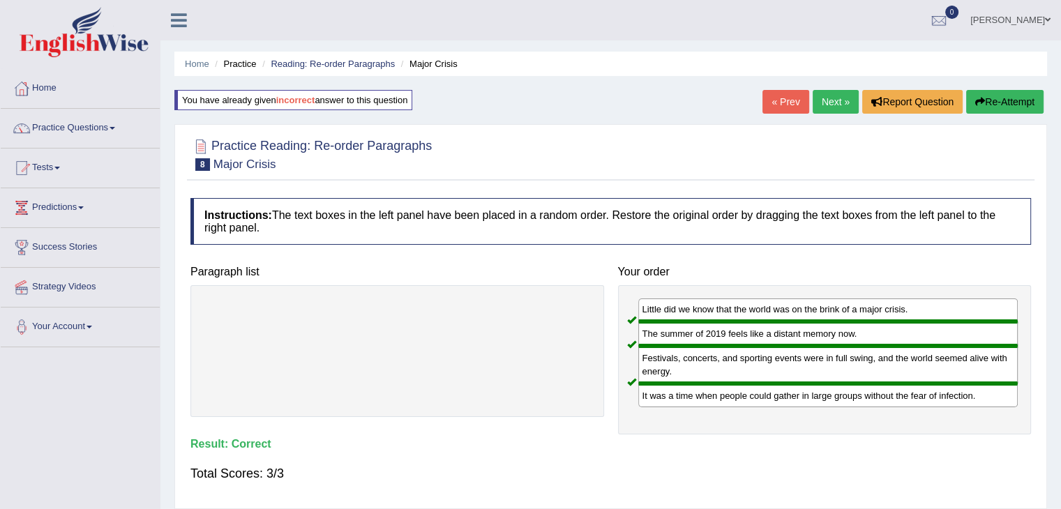
click at [830, 99] on link "Next »" at bounding box center [835, 102] width 46 height 24
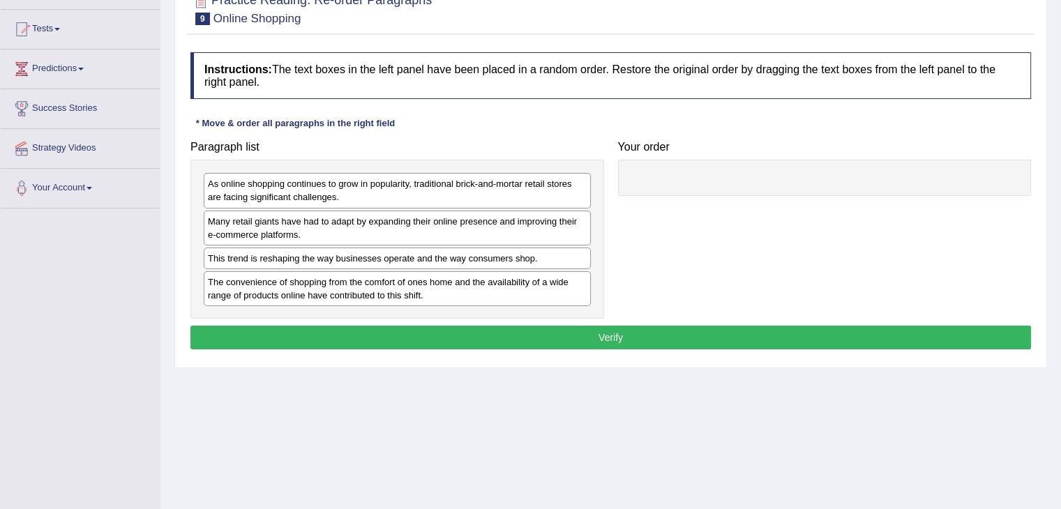
scroll to position [139, 0]
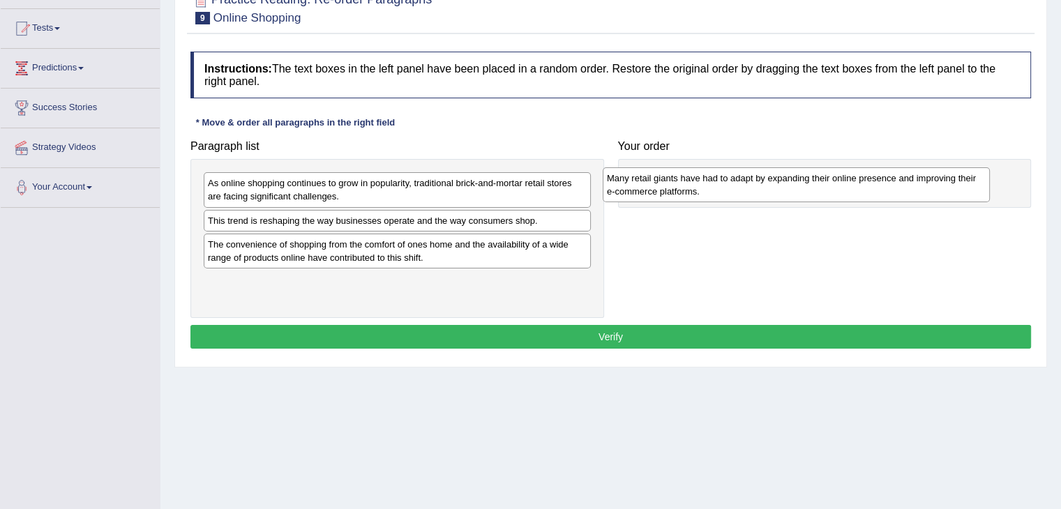
drag, startPoint x: 375, startPoint y: 225, endPoint x: 777, endPoint y: 180, distance: 404.8
click at [777, 180] on div "Many retail giants have had to adapt by expanding their online presence and imp…" at bounding box center [795, 184] width 387 height 35
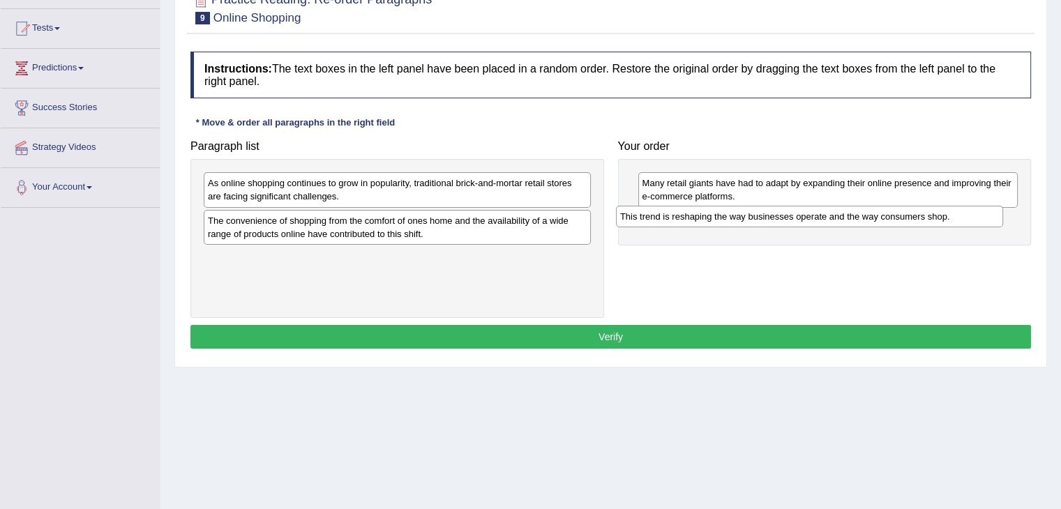
drag, startPoint x: 555, startPoint y: 218, endPoint x: 976, endPoint y: 213, distance: 421.2
click at [976, 213] on div "This trend is reshaping the way businesses operate and the way consumers shop." at bounding box center [809, 217] width 387 height 22
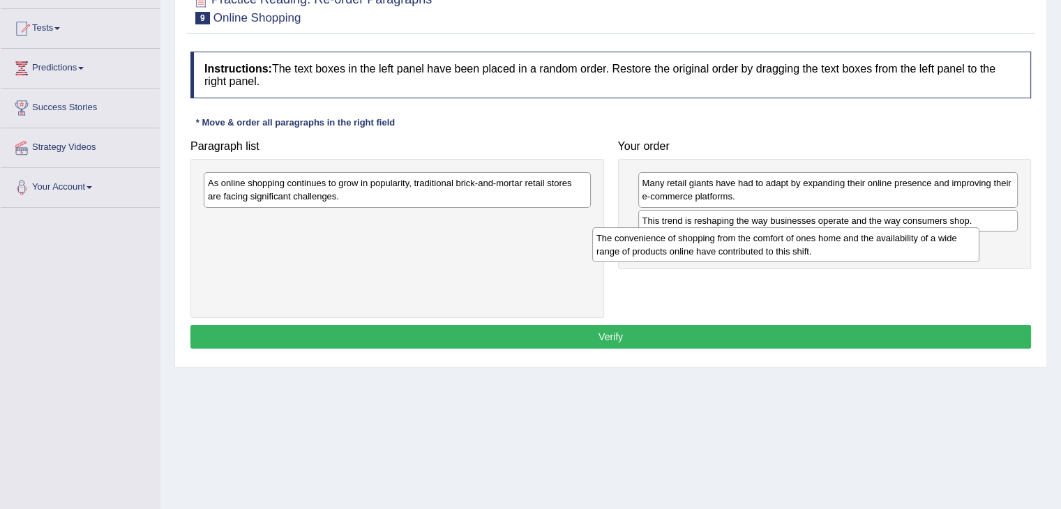
drag, startPoint x: 427, startPoint y: 227, endPoint x: 818, endPoint y: 244, distance: 391.5
click at [818, 244] on div "The convenience of shopping from the comfort of ones home and the availability …" at bounding box center [785, 244] width 387 height 35
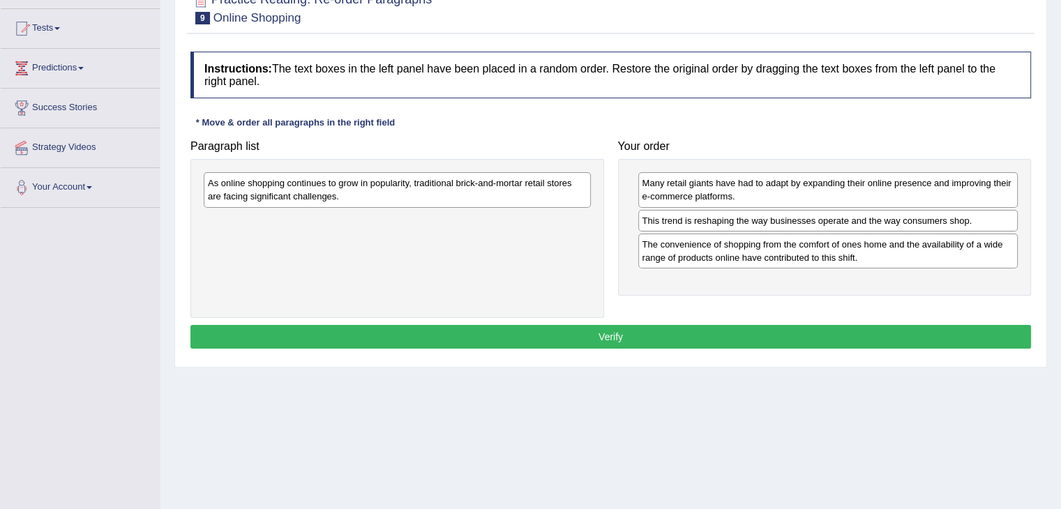
click at [416, 176] on div "As online shopping continues to grow in popularity, traditional brick-and-morta…" at bounding box center [397, 189] width 387 height 35
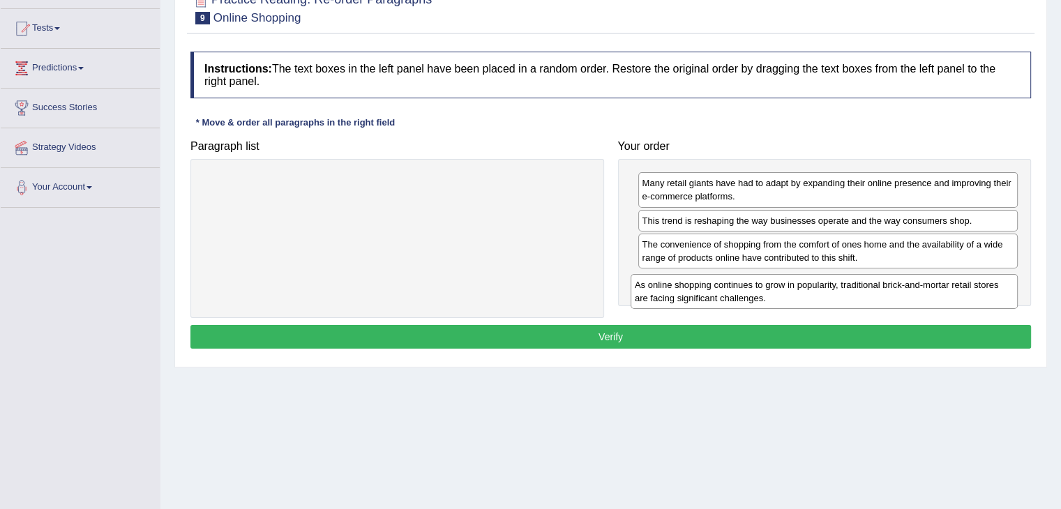
drag, startPoint x: 427, startPoint y: 188, endPoint x: 853, endPoint y: 290, distance: 438.7
click at [853, 290] on div "As online shopping continues to grow in popularity, traditional brick-and-morta…" at bounding box center [823, 291] width 387 height 35
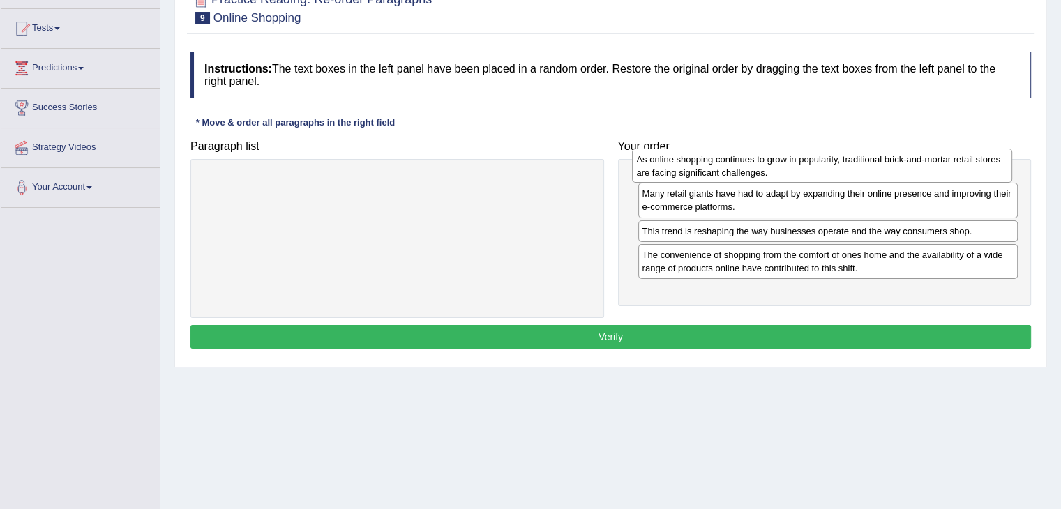
drag, startPoint x: 789, startPoint y: 291, endPoint x: 784, endPoint y: 169, distance: 121.4
click at [784, 169] on div "As online shopping continues to grow in popularity, traditional brick-and-morta…" at bounding box center [822, 166] width 380 height 35
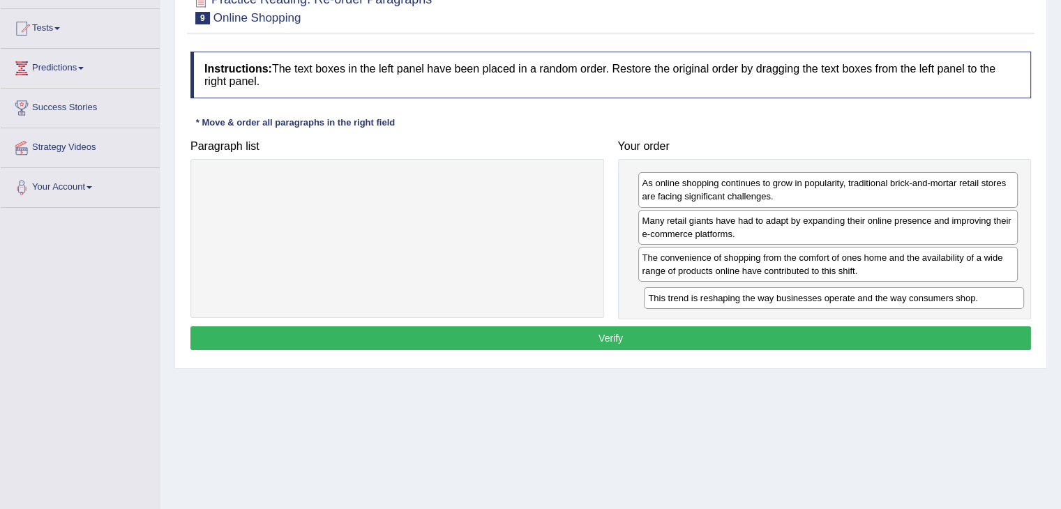
drag, startPoint x: 694, startPoint y: 255, endPoint x: 701, endPoint y: 296, distance: 41.6
click at [701, 296] on div "This trend is reshaping the way businesses operate and the way consumers shop." at bounding box center [834, 298] width 380 height 22
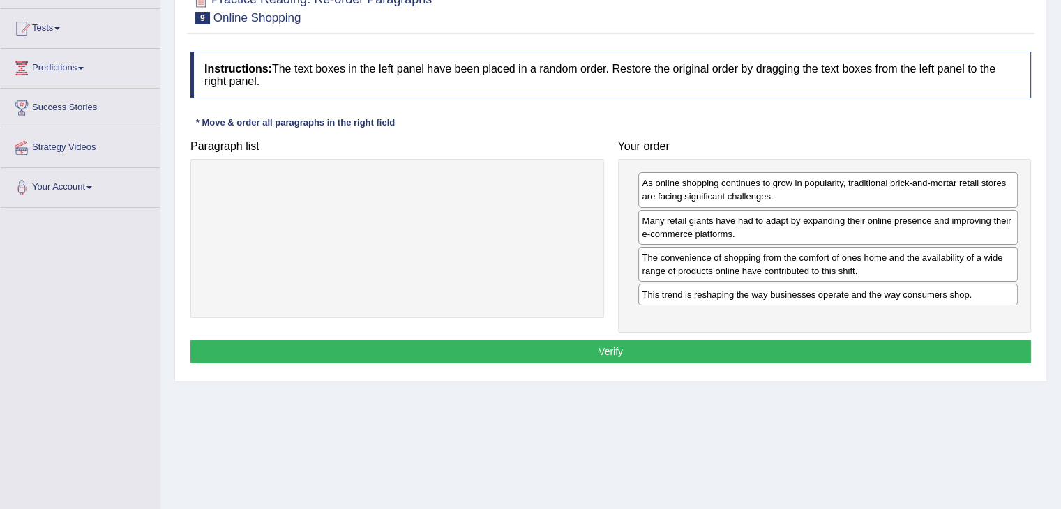
click at [725, 348] on button "Verify" at bounding box center [610, 352] width 840 height 24
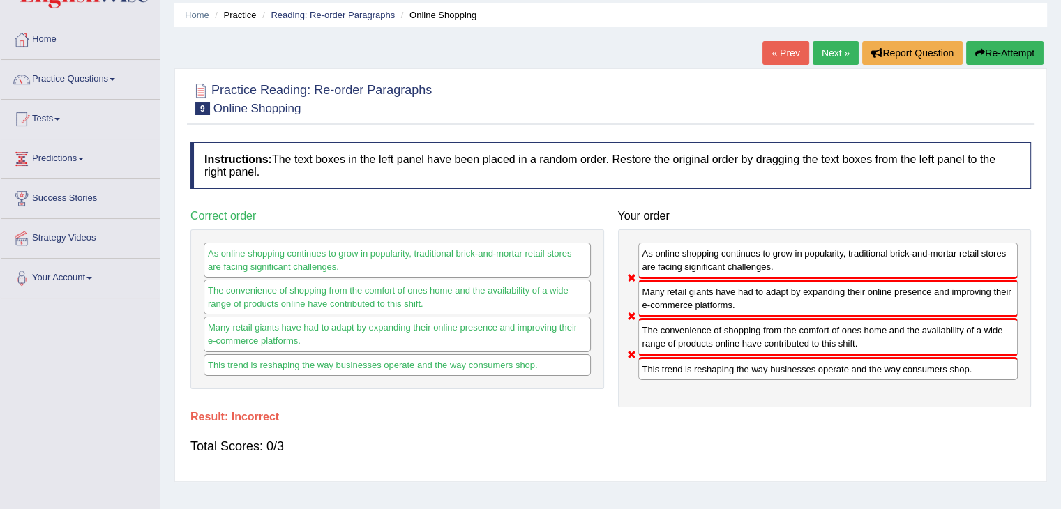
scroll to position [0, 0]
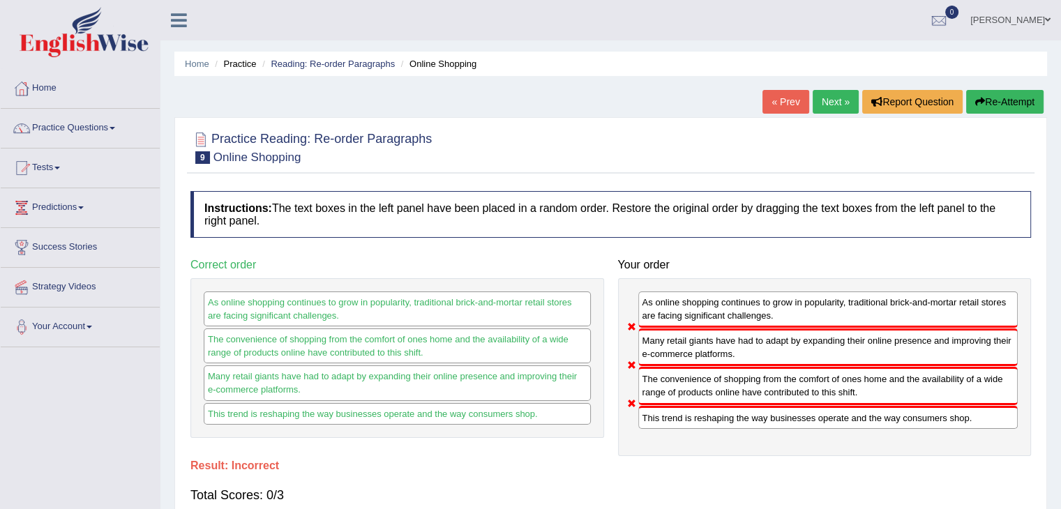
click at [1006, 102] on button "Re-Attempt" at bounding box center [1004, 102] width 77 height 24
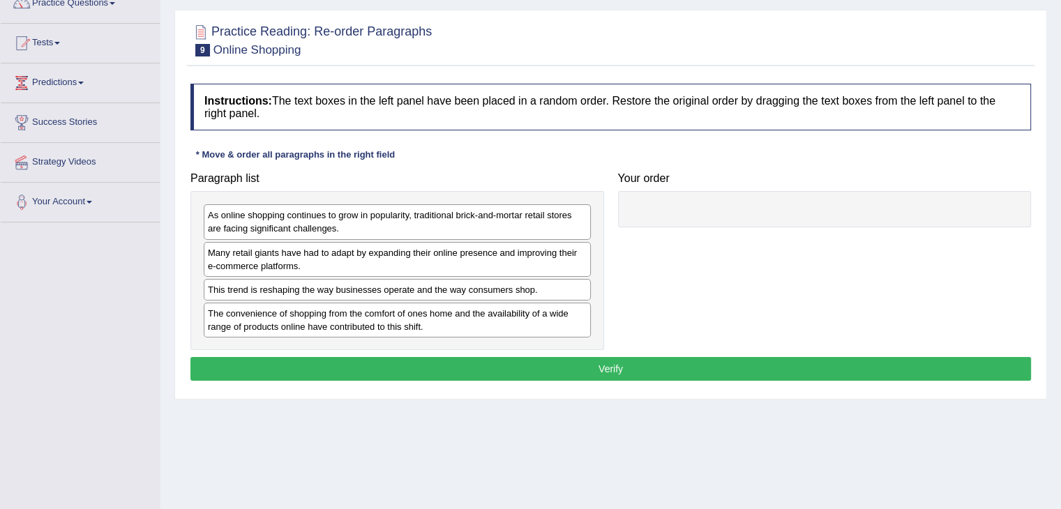
scroll to position [139, 0]
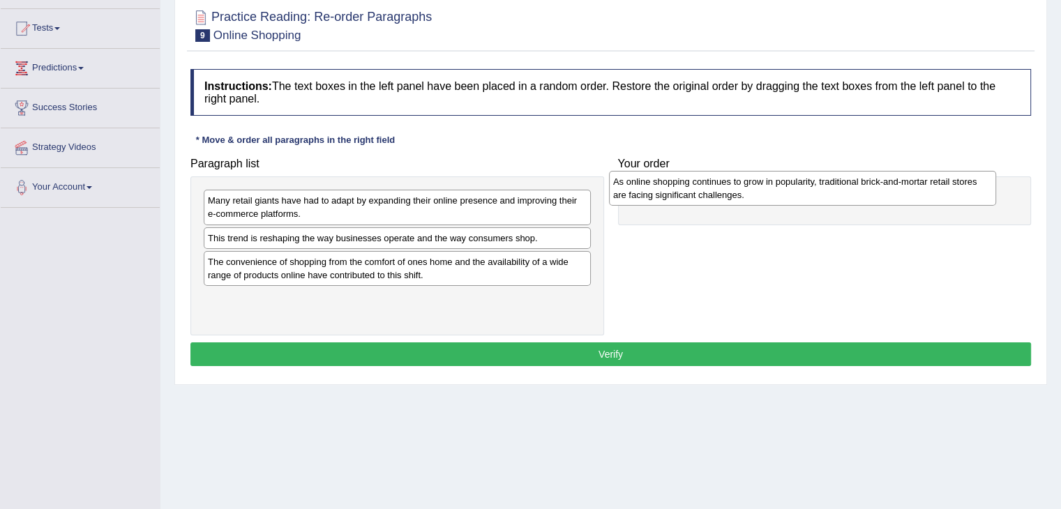
drag, startPoint x: 399, startPoint y: 208, endPoint x: 804, endPoint y: 189, distance: 405.6
click at [804, 189] on div "As online shopping continues to grow in popularity, traditional brick-and-morta…" at bounding box center [802, 188] width 387 height 35
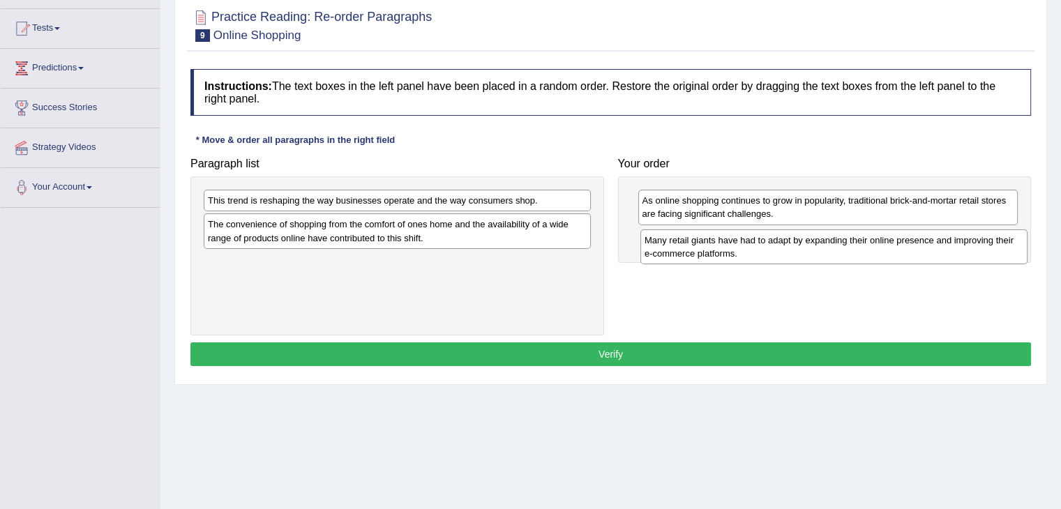
drag, startPoint x: 288, startPoint y: 206, endPoint x: 720, endPoint y: 245, distance: 433.4
click at [720, 245] on div "Many retail giants have had to adapt by expanding their online presence and imp…" at bounding box center [833, 246] width 387 height 35
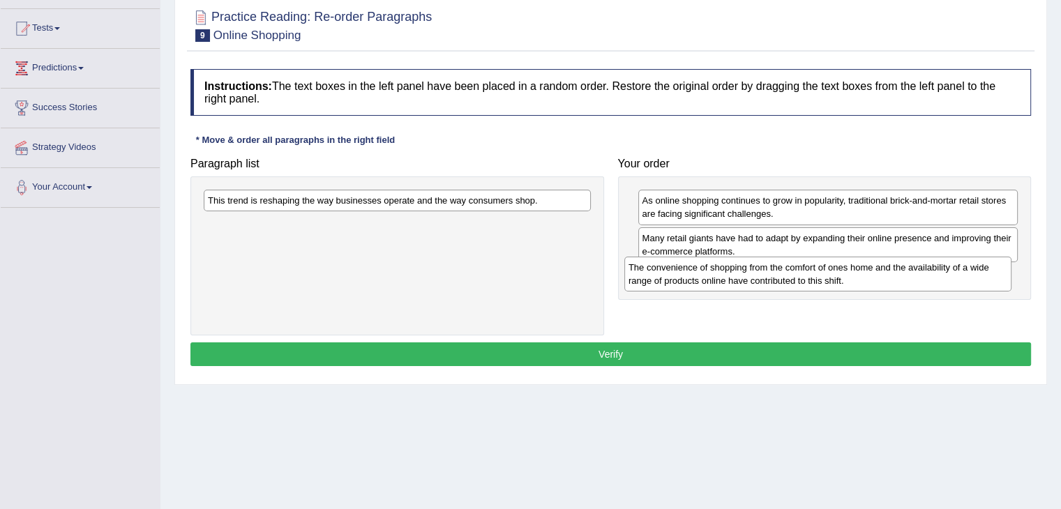
drag, startPoint x: 277, startPoint y: 232, endPoint x: 697, endPoint y: 275, distance: 422.7
click at [697, 275] on div "The convenience of shopping from the comfort of ones home and the availability …" at bounding box center [817, 274] width 387 height 35
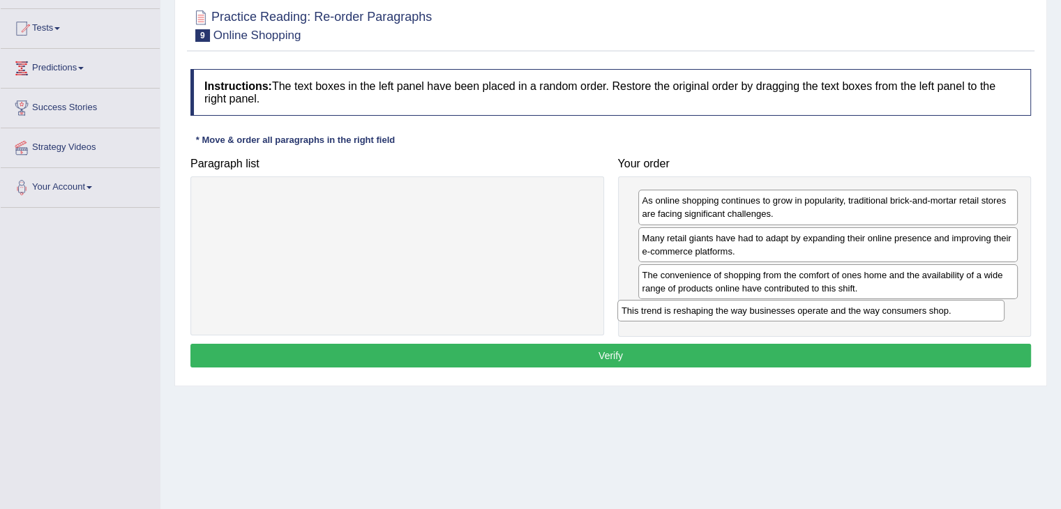
drag, startPoint x: 438, startPoint y: 199, endPoint x: 865, endPoint y: 308, distance: 440.5
click at [865, 308] on div "This trend is reshaping the way businesses operate and the way consumers shop." at bounding box center [810, 311] width 387 height 22
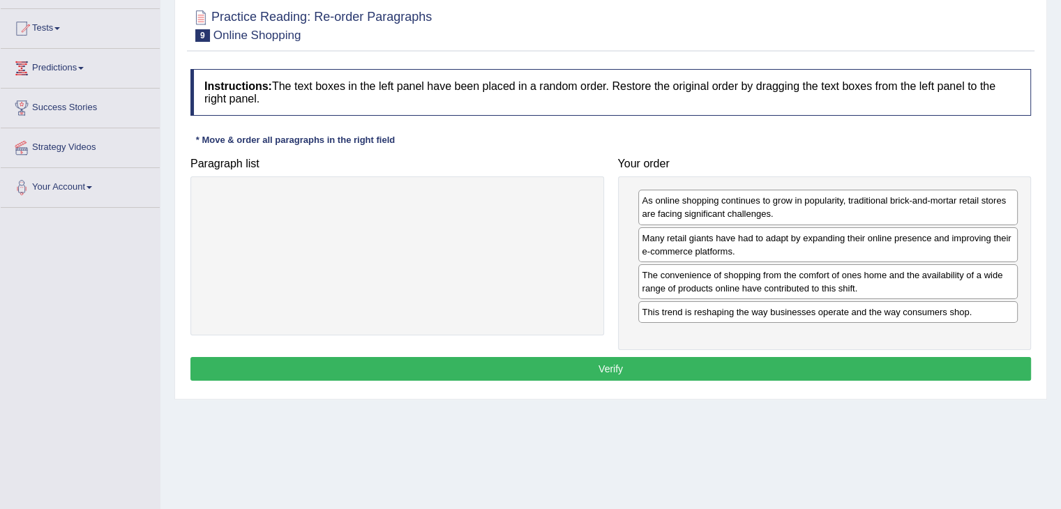
click at [812, 365] on button "Verify" at bounding box center [610, 369] width 840 height 24
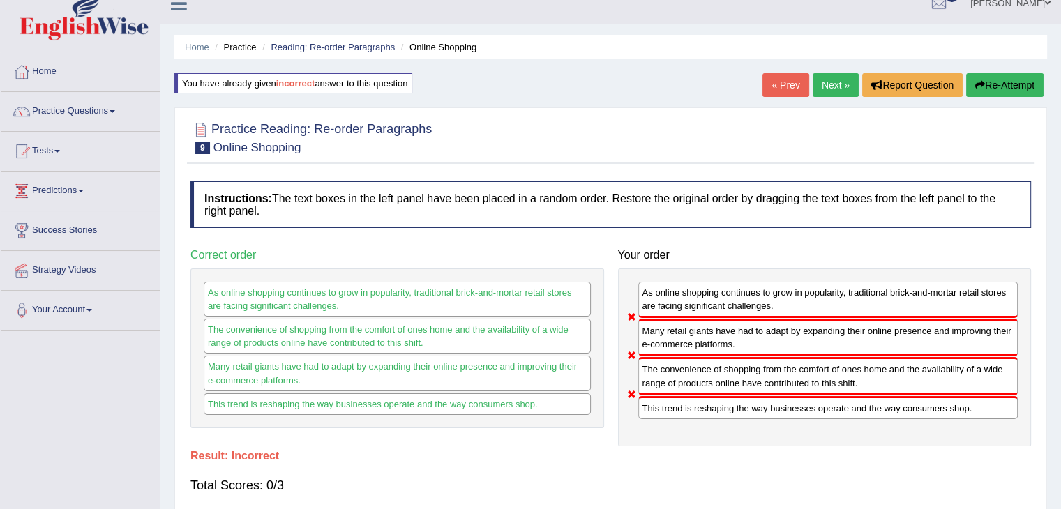
scroll to position [0, 0]
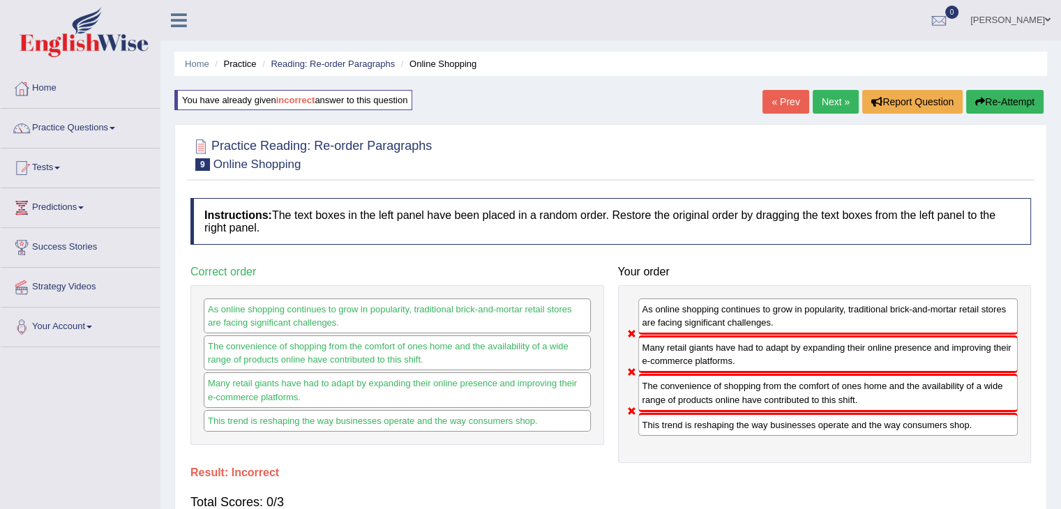
click at [999, 94] on button "Re-Attempt" at bounding box center [1004, 102] width 77 height 24
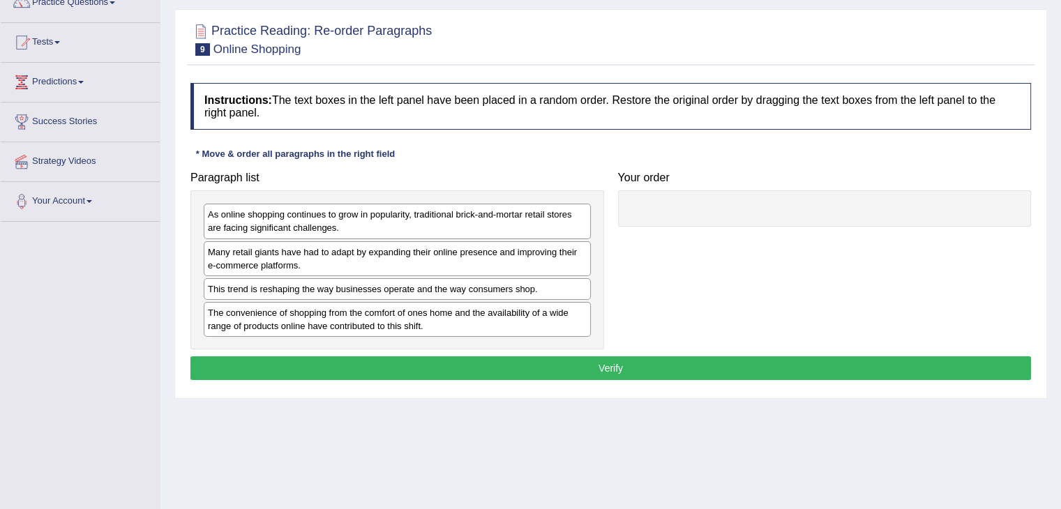
scroll to position [139, 0]
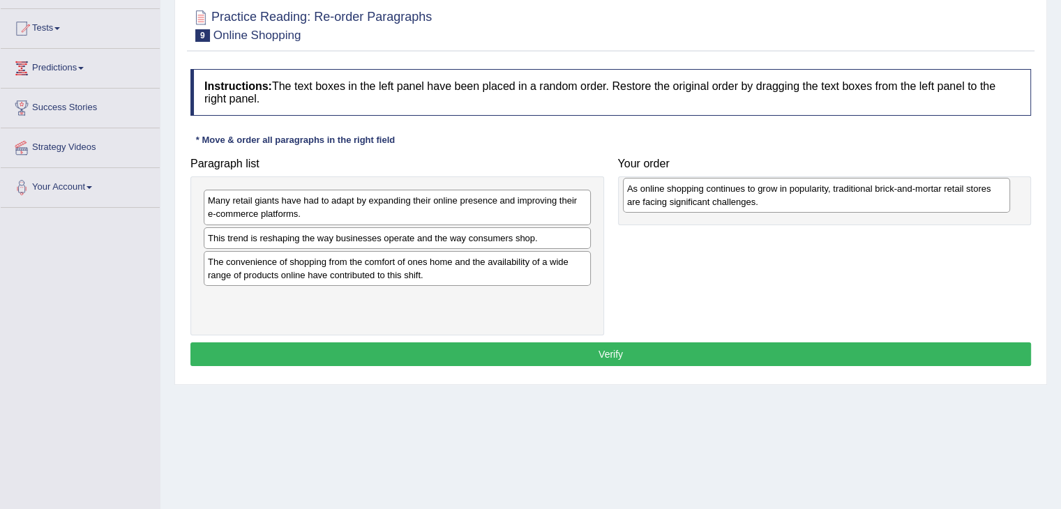
drag, startPoint x: 386, startPoint y: 213, endPoint x: 805, endPoint y: 201, distance: 419.2
click at [805, 201] on div "As online shopping continues to grow in popularity, traditional brick-and-morta…" at bounding box center [816, 195] width 387 height 35
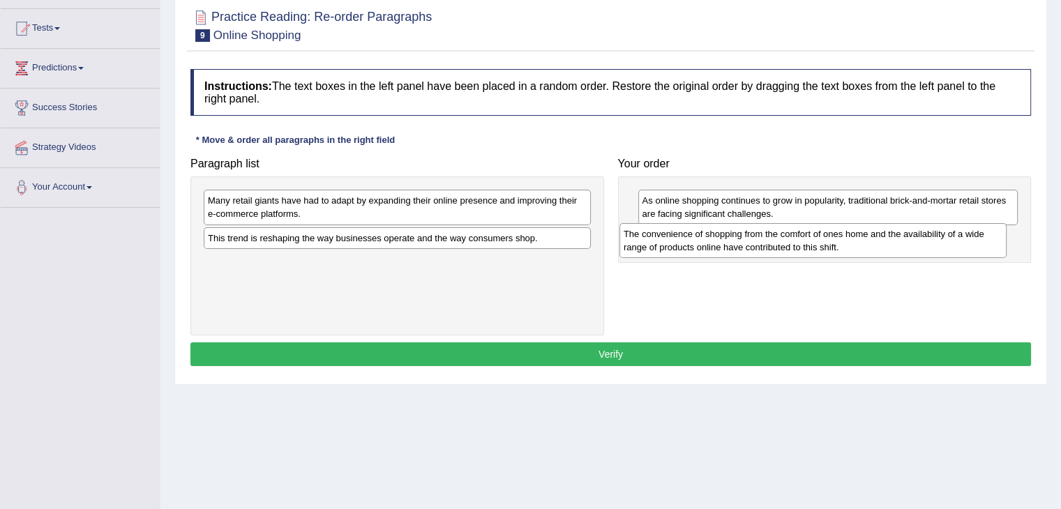
drag, startPoint x: 343, startPoint y: 268, endPoint x: 759, endPoint y: 241, distance: 416.4
click at [759, 241] on div "The convenience of shopping from the comfort of ones home and the availability …" at bounding box center [812, 240] width 387 height 35
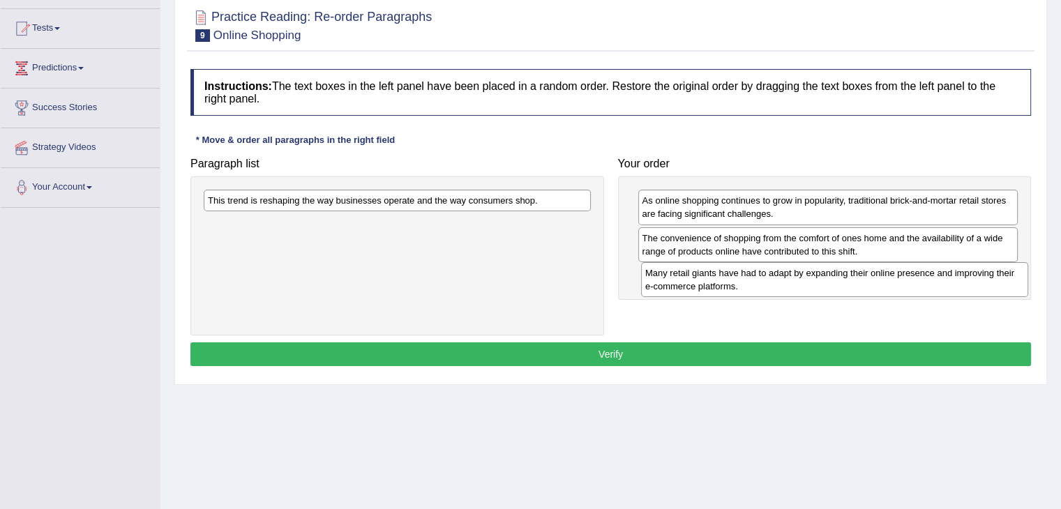
drag, startPoint x: 398, startPoint y: 213, endPoint x: 830, endPoint y: 282, distance: 437.8
click at [830, 282] on div "Many retail giants have had to adapt by expanding their online presence and imp…" at bounding box center [834, 279] width 387 height 35
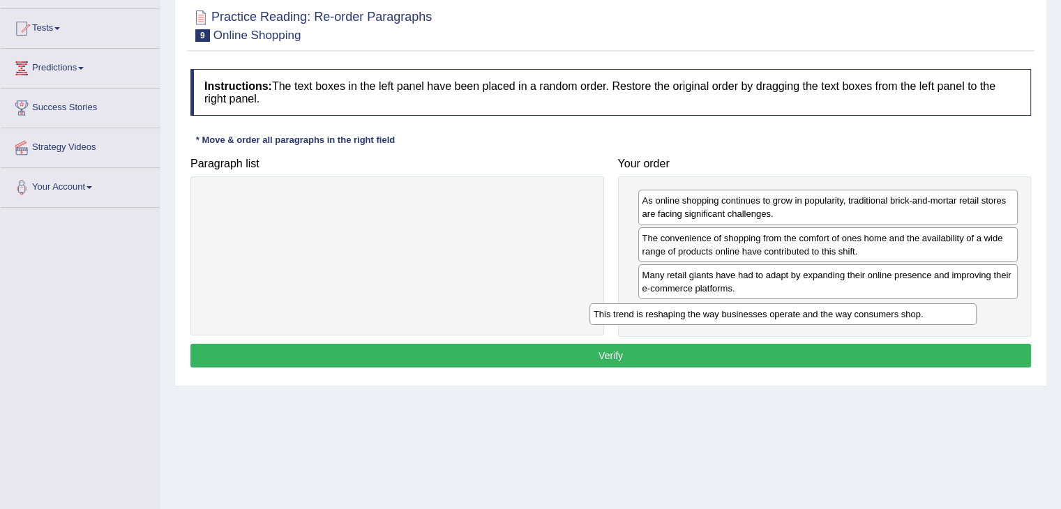
drag, startPoint x: 501, startPoint y: 197, endPoint x: 922, endPoint y: 303, distance: 433.6
click at [922, 303] on div "This trend is reshaping the way businesses operate and the way consumers shop." at bounding box center [782, 314] width 387 height 22
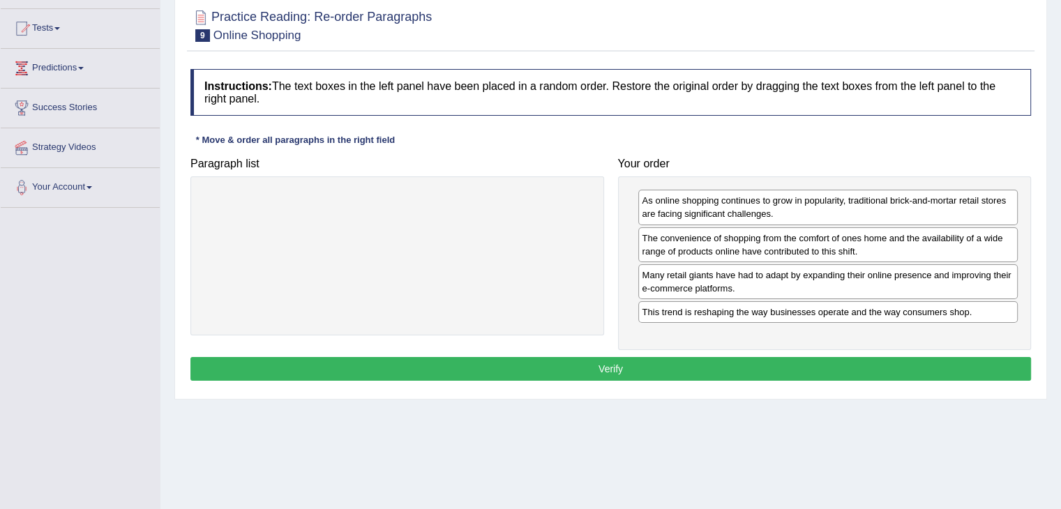
click at [636, 360] on button "Verify" at bounding box center [610, 369] width 840 height 24
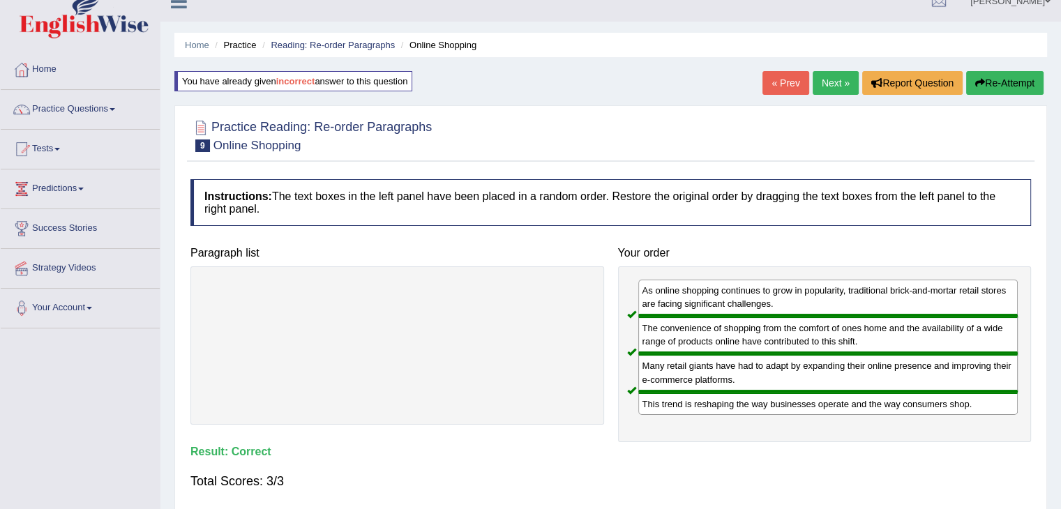
scroll to position [0, 0]
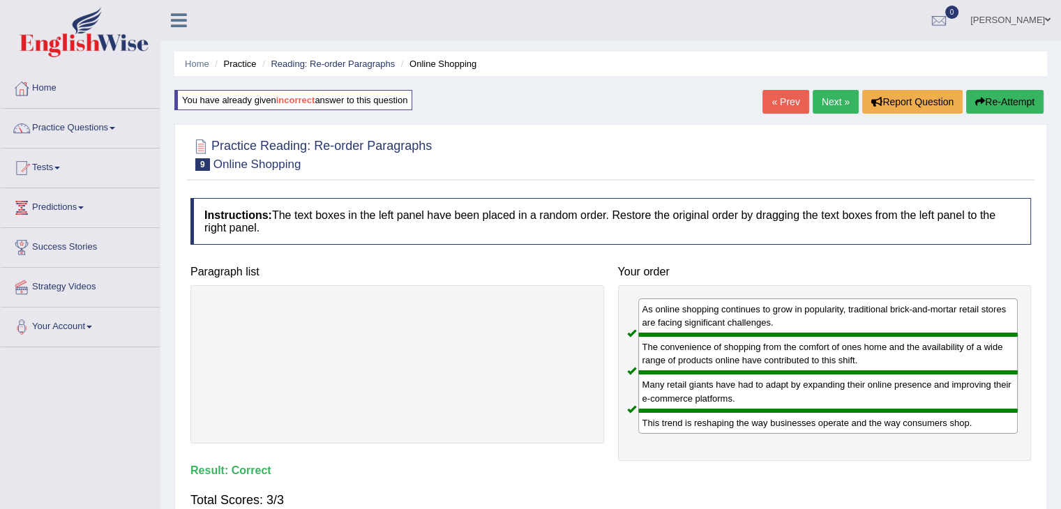
click at [823, 106] on link "Next »" at bounding box center [835, 102] width 46 height 24
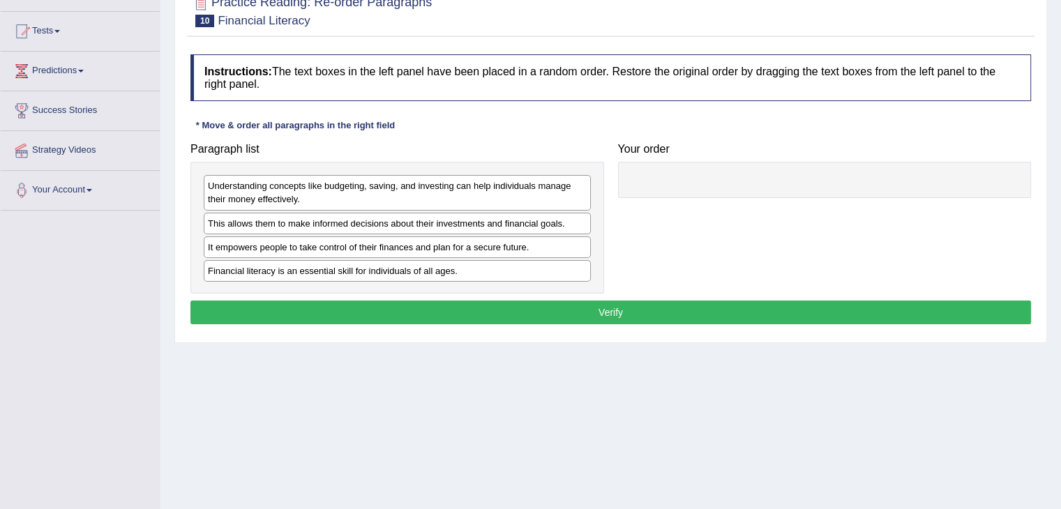
scroll to position [139, 0]
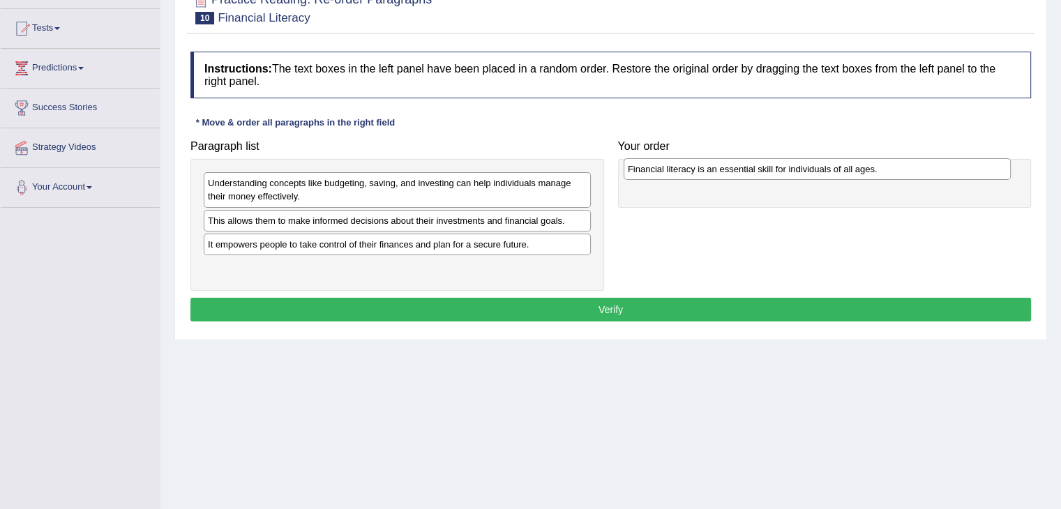
drag, startPoint x: 335, startPoint y: 268, endPoint x: 756, endPoint y: 170, distance: 431.8
click at [756, 170] on div "Financial literacy is an essential skill for individuals of all ages." at bounding box center [816, 169] width 387 height 22
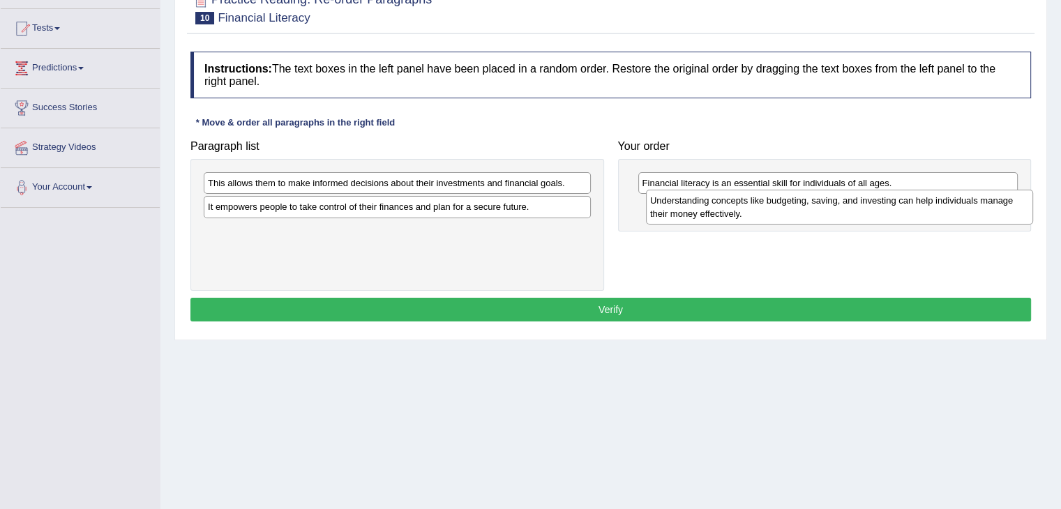
drag, startPoint x: 441, startPoint y: 181, endPoint x: 883, endPoint y: 199, distance: 442.4
click at [883, 199] on div "Understanding concepts like budgeting, saving, and investing can help individua…" at bounding box center [839, 207] width 387 height 35
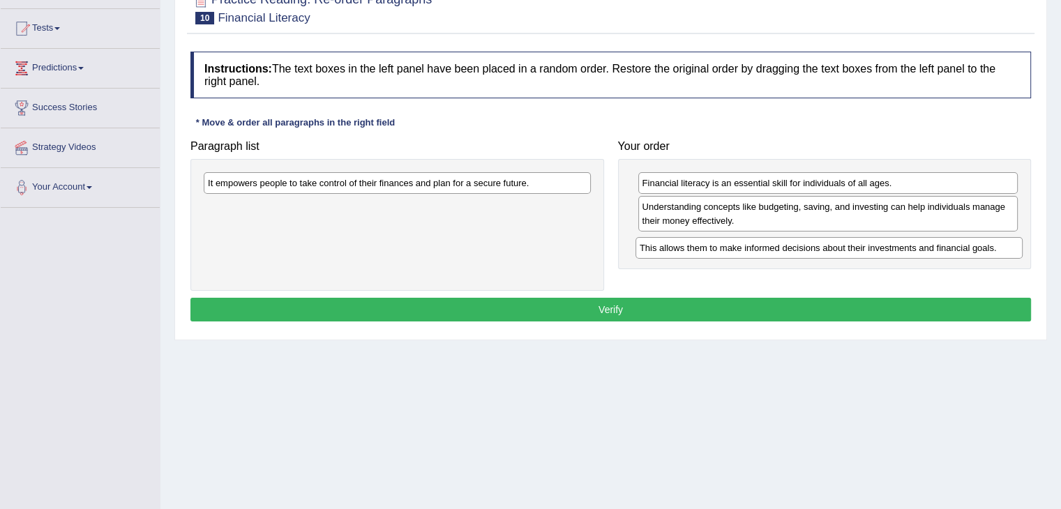
drag, startPoint x: 375, startPoint y: 182, endPoint x: 807, endPoint y: 247, distance: 436.4
click at [807, 247] on div "This allows them to make informed decisions about their investments and financi…" at bounding box center [828, 248] width 387 height 22
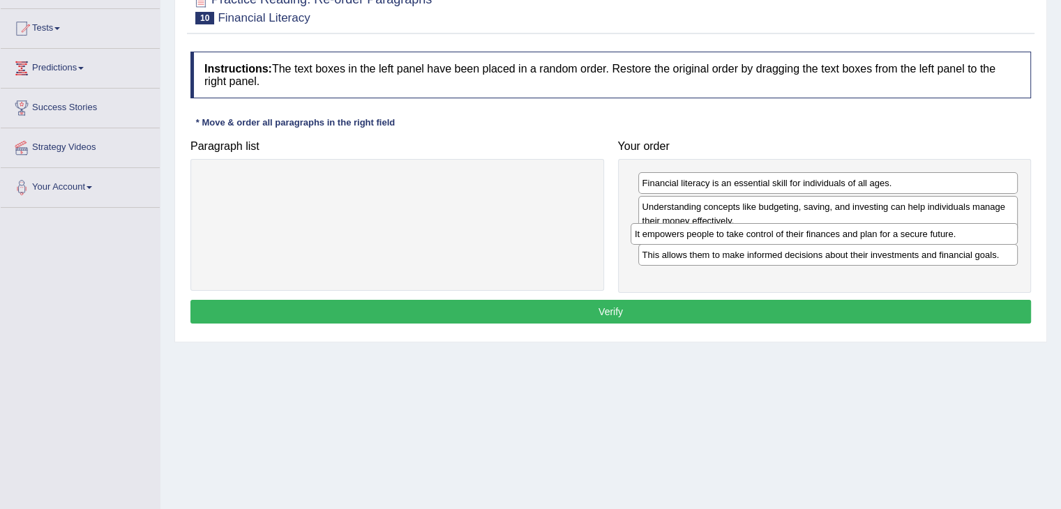
drag, startPoint x: 508, startPoint y: 179, endPoint x: 935, endPoint y: 229, distance: 430.3
click at [935, 229] on div "It empowers people to take control of their finances and plan for a secure futu…" at bounding box center [823, 234] width 387 height 22
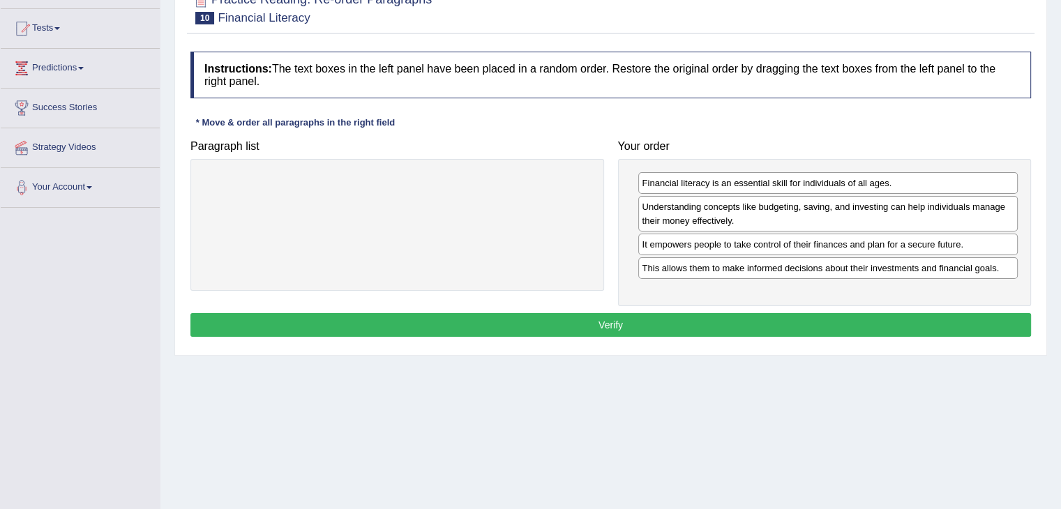
click at [680, 317] on button "Verify" at bounding box center [610, 325] width 840 height 24
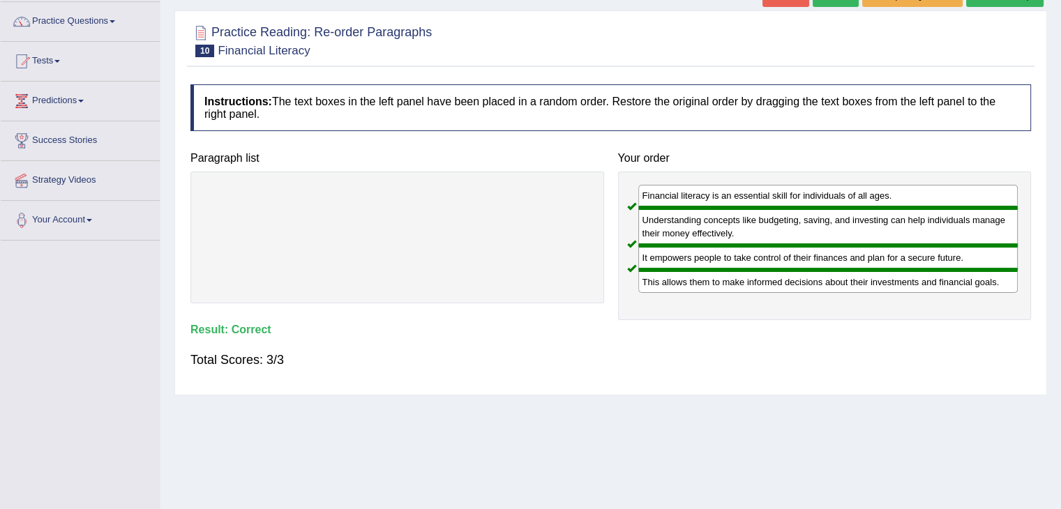
scroll to position [0, 0]
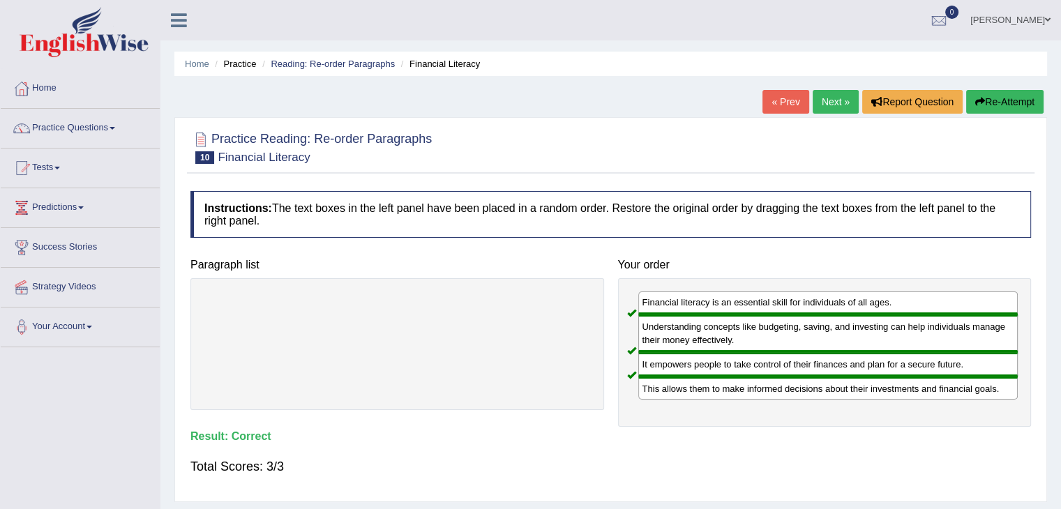
click at [830, 102] on link "Next »" at bounding box center [835, 102] width 46 height 24
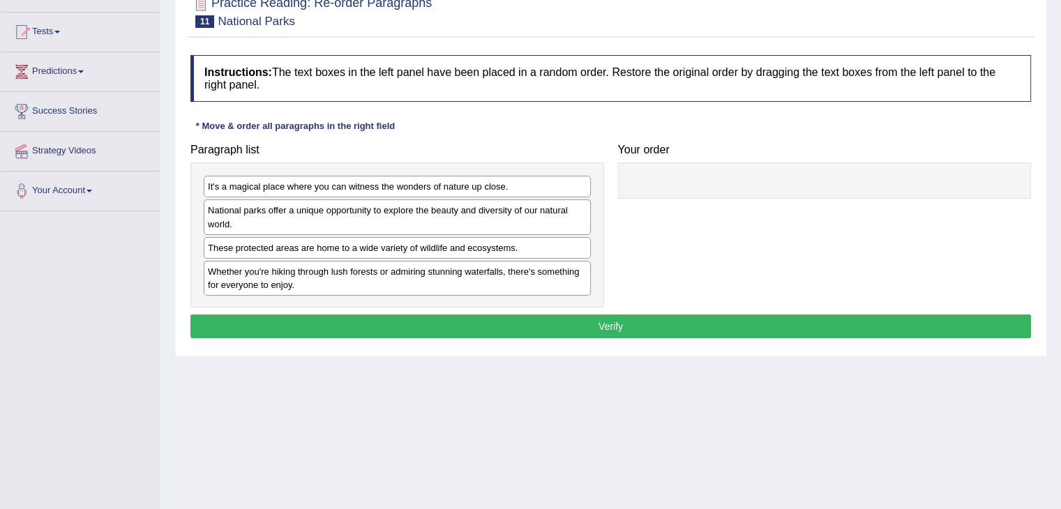
scroll to position [139, 0]
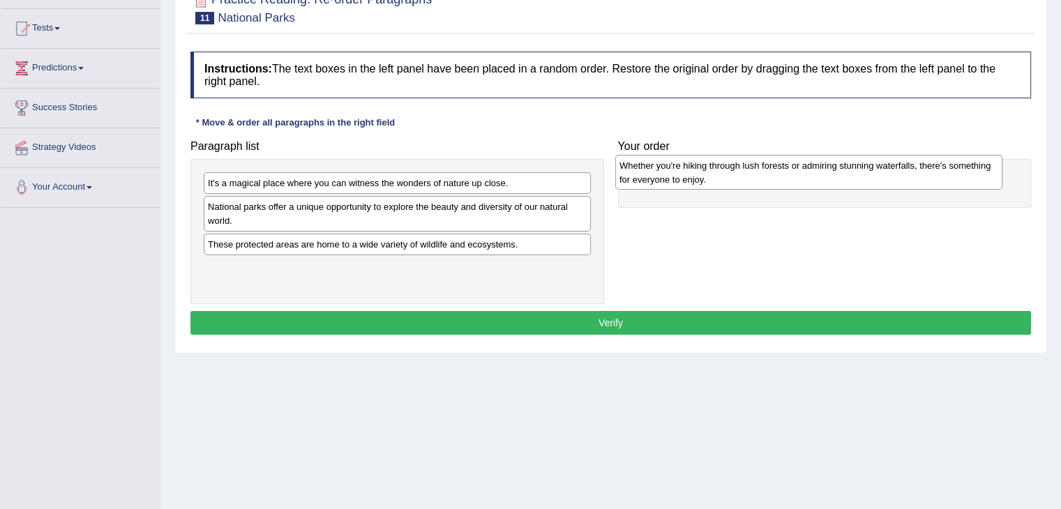
drag, startPoint x: 370, startPoint y: 271, endPoint x: 782, endPoint y: 169, distance: 423.6
click at [782, 169] on div "Whether you're hiking through lush forests or admiring stunning waterfalls, the…" at bounding box center [808, 172] width 387 height 35
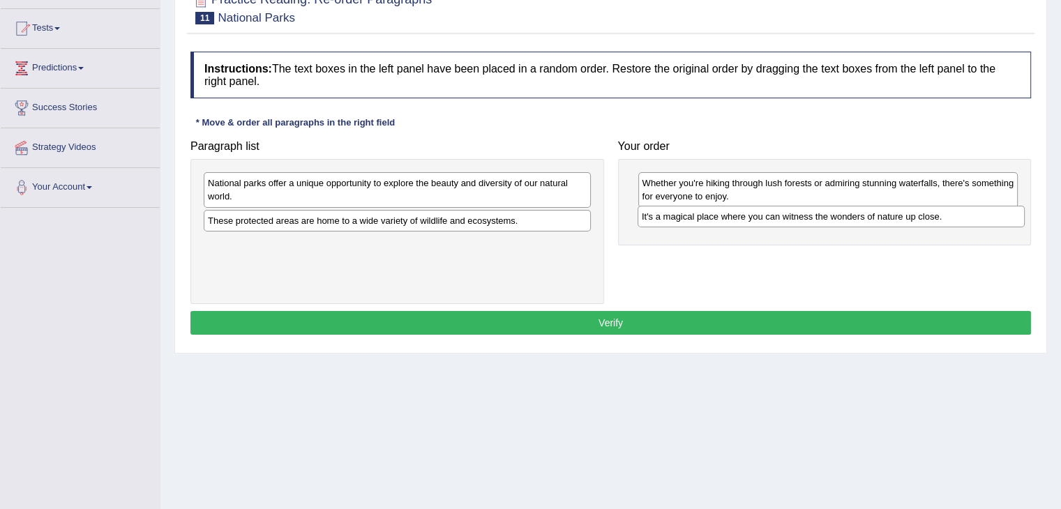
drag, startPoint x: 512, startPoint y: 185, endPoint x: 945, endPoint y: 218, distance: 435.0
click at [945, 218] on div "It's a magical place where you can witness the wonders of nature up close." at bounding box center [830, 217] width 387 height 22
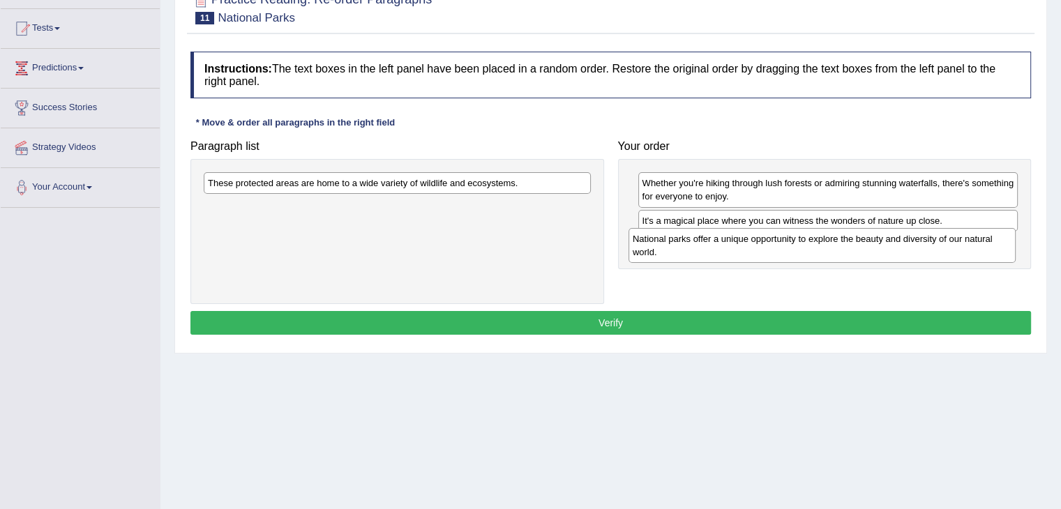
drag, startPoint x: 384, startPoint y: 182, endPoint x: 809, endPoint y: 238, distance: 428.3
click at [809, 238] on div "National parks offer a unique opportunity to explore the beauty and diversity o…" at bounding box center [821, 245] width 387 height 35
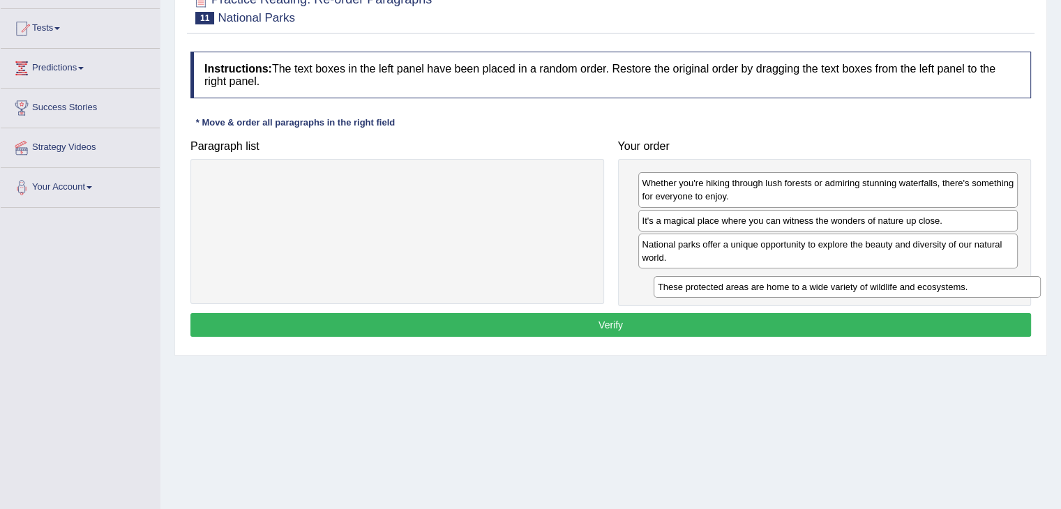
drag, startPoint x: 555, startPoint y: 178, endPoint x: 1005, endPoint y: 282, distance: 461.6
click at [1005, 282] on div "These protected areas are home to a wide variety of wildlife and ecosystems." at bounding box center [846, 287] width 387 height 22
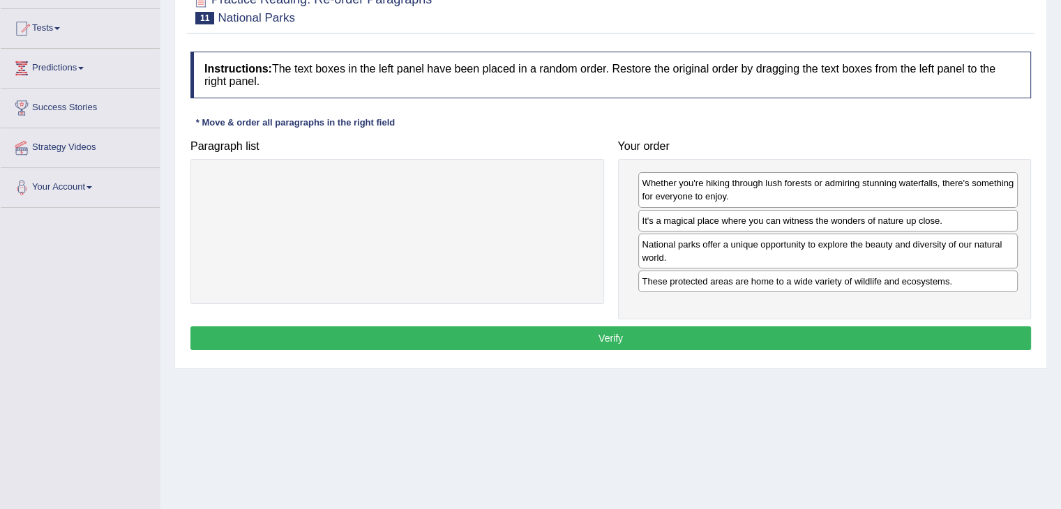
click at [639, 332] on button "Verify" at bounding box center [610, 338] width 840 height 24
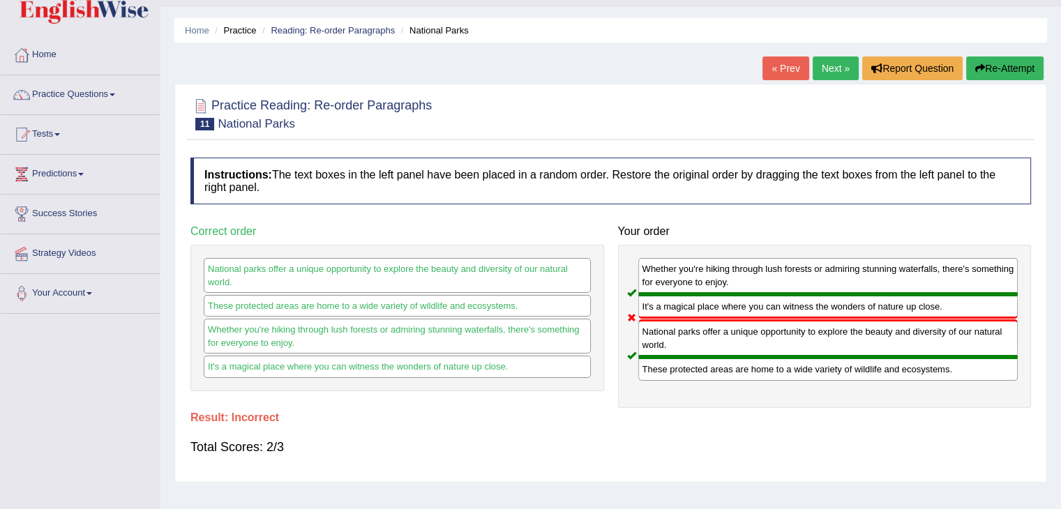
scroll to position [0, 0]
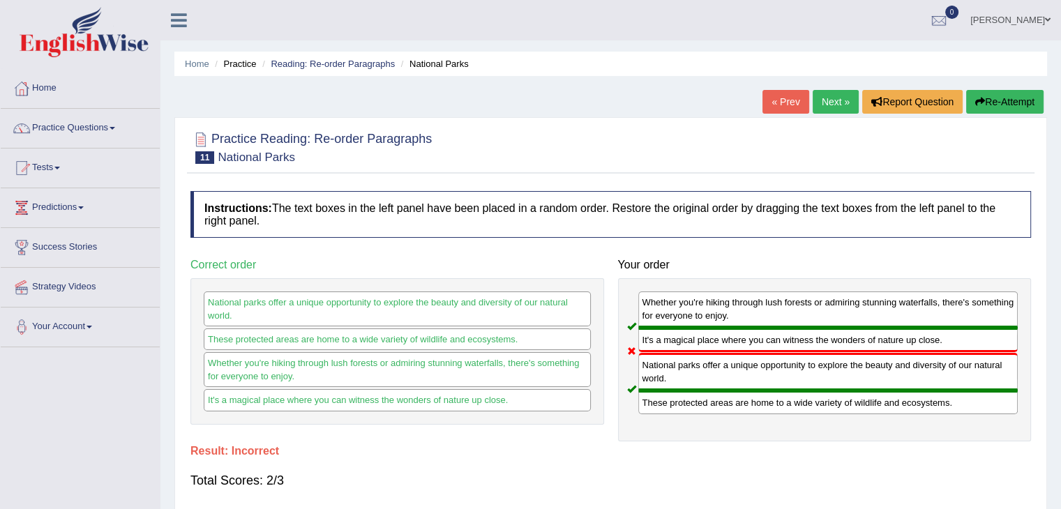
click at [1008, 100] on button "Re-Attempt" at bounding box center [1004, 102] width 77 height 24
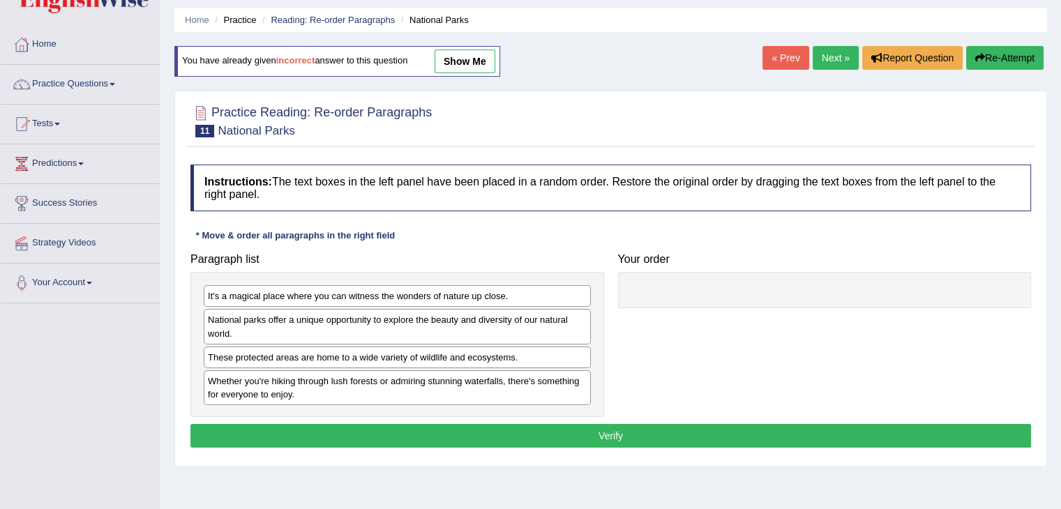
scroll to position [70, 0]
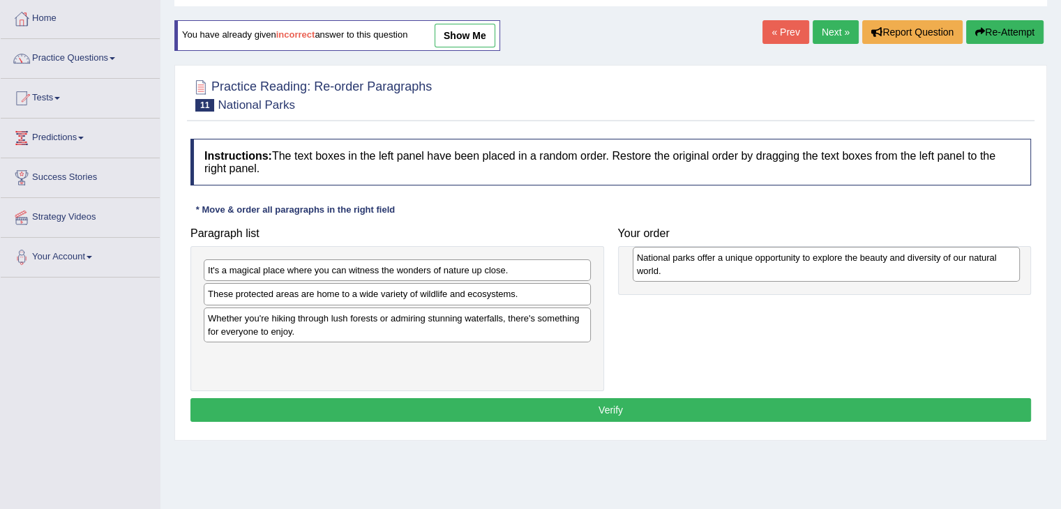
drag, startPoint x: 455, startPoint y: 295, endPoint x: 884, endPoint y: 259, distance: 430.3
click at [884, 259] on div "National parks offer a unique opportunity to explore the beauty and diversity o…" at bounding box center [825, 264] width 387 height 35
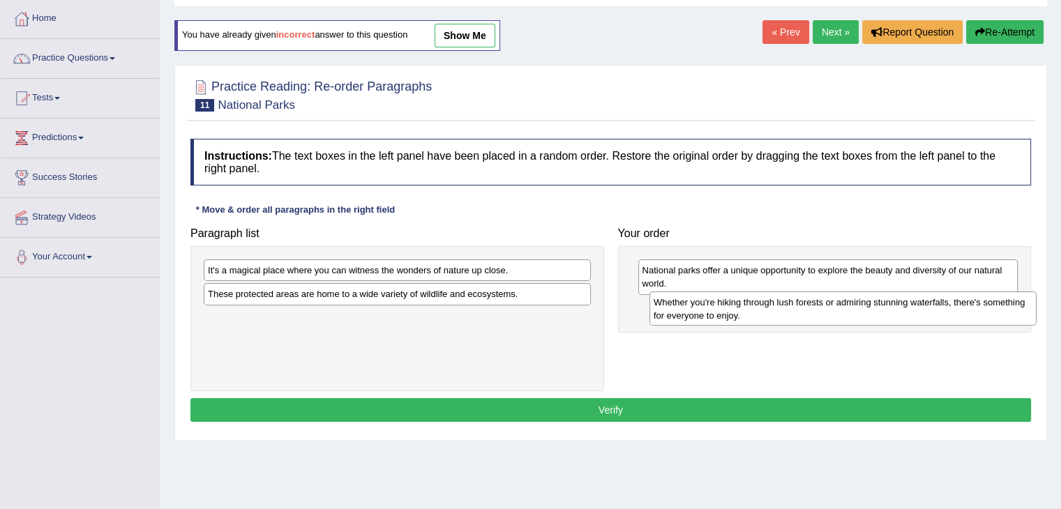
drag, startPoint x: 318, startPoint y: 323, endPoint x: 761, endPoint y: 307, distance: 443.7
click at [761, 307] on div "Whether you're hiking through lush forests or admiring stunning waterfalls, the…" at bounding box center [842, 308] width 387 height 35
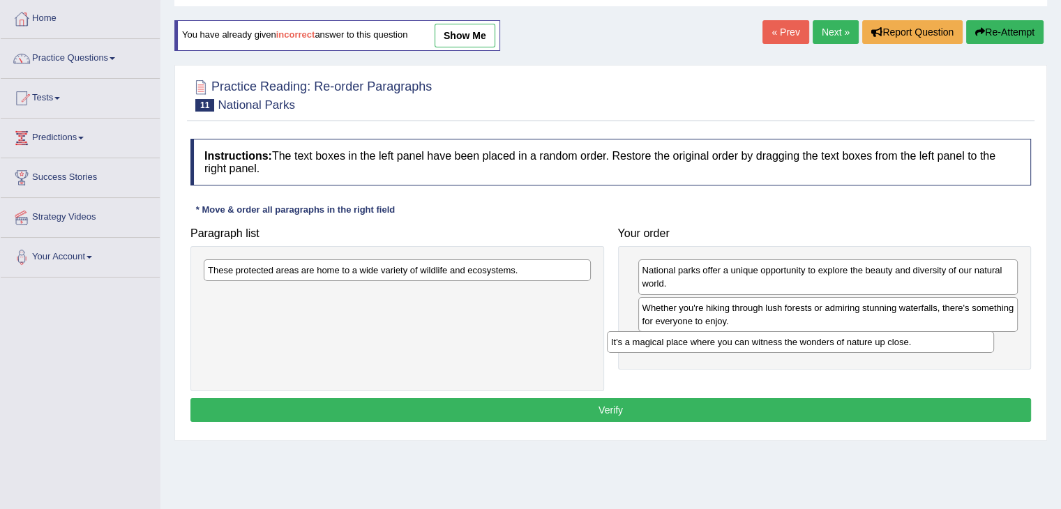
drag, startPoint x: 448, startPoint y: 266, endPoint x: 851, endPoint y: 338, distance: 409.4
click at [851, 338] on div "It's a magical place where you can witness the wonders of nature up close." at bounding box center [800, 342] width 387 height 22
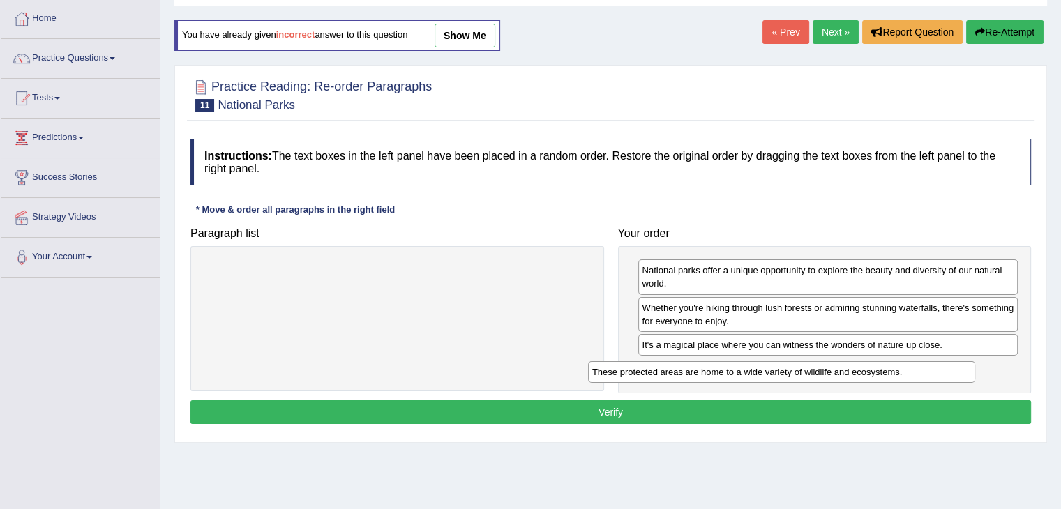
drag, startPoint x: 492, startPoint y: 266, endPoint x: 876, endPoint y: 367, distance: 397.4
click at [876, 367] on div "These protected areas are home to a wide variety of wildlife and ecosystems." at bounding box center [781, 372] width 387 height 22
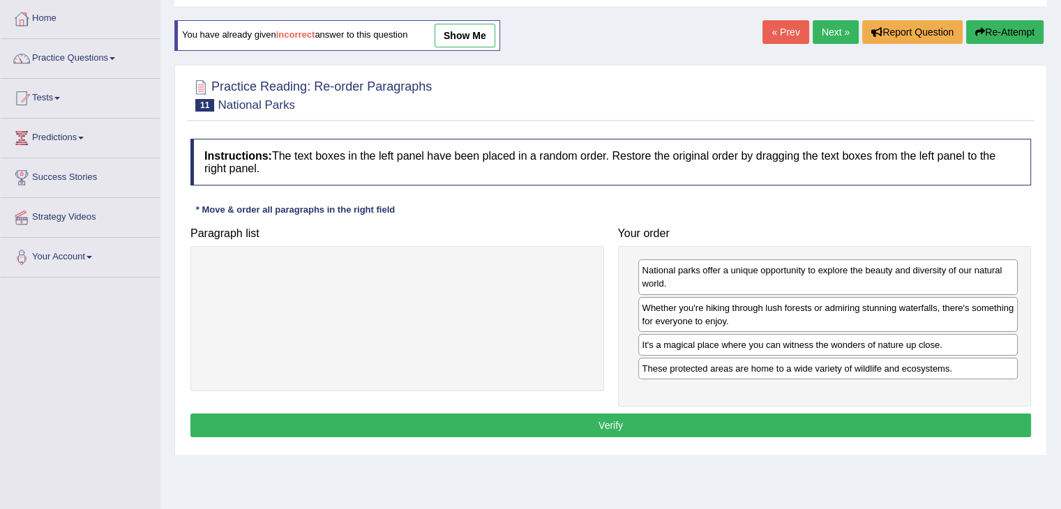
click at [683, 424] on button "Verify" at bounding box center [610, 425] width 840 height 24
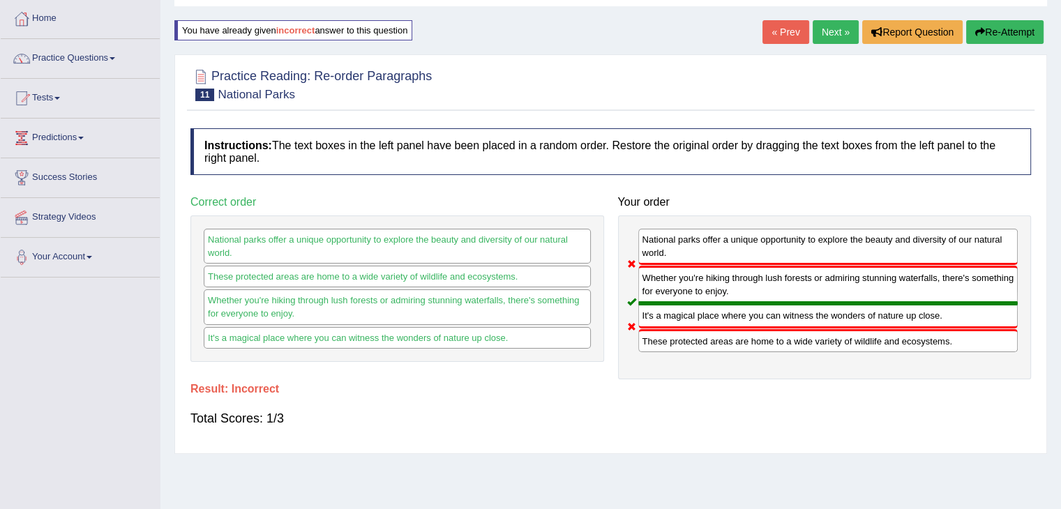
click at [1001, 28] on button "Re-Attempt" at bounding box center [1004, 32] width 77 height 24
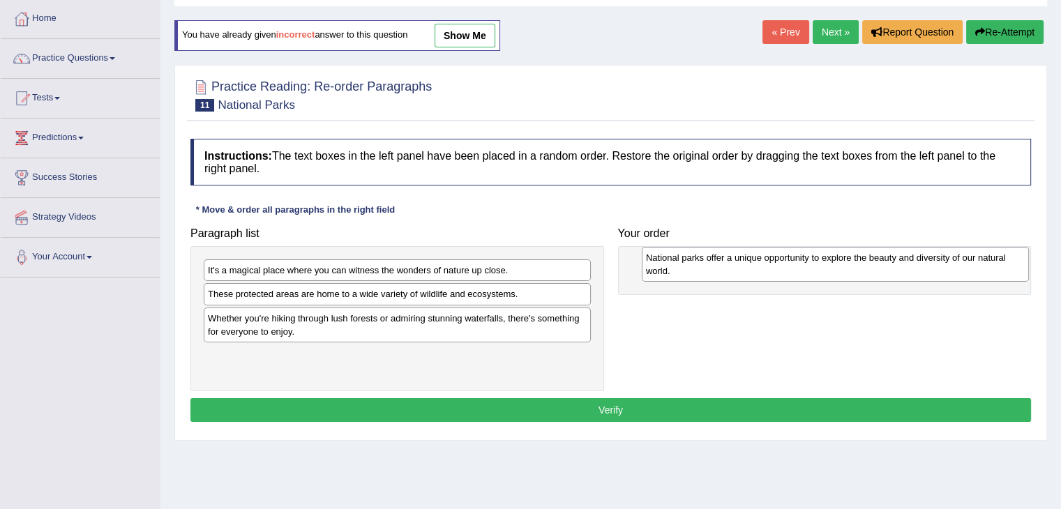
drag, startPoint x: 268, startPoint y: 301, endPoint x: 706, endPoint y: 264, distance: 439.4
click at [706, 264] on div "National parks offer a unique opportunity to explore the beauty and diversity o…" at bounding box center [834, 264] width 387 height 35
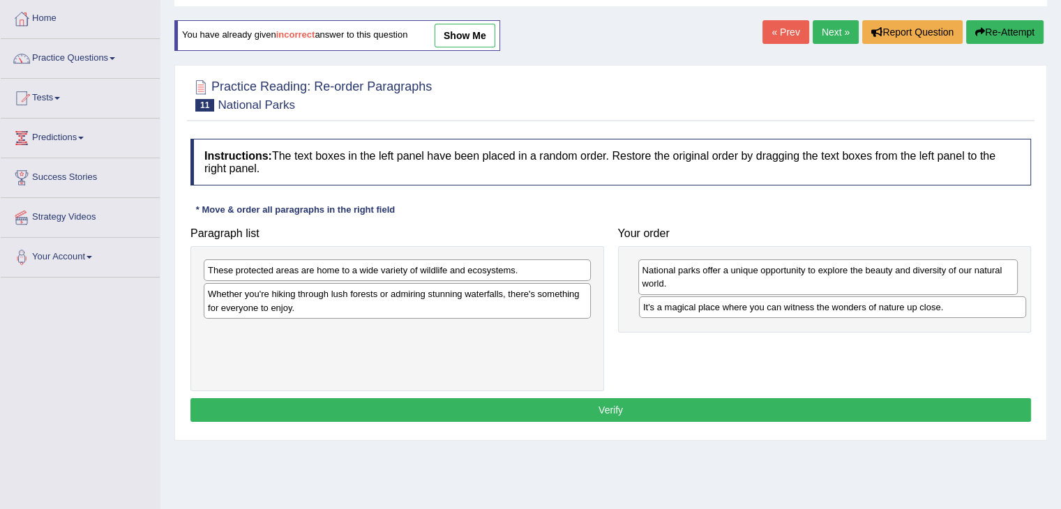
drag, startPoint x: 330, startPoint y: 267, endPoint x: 763, endPoint y: 304, distance: 433.9
click at [763, 304] on div "It's a magical place where you can witness the wonders of nature up close." at bounding box center [832, 307] width 387 height 22
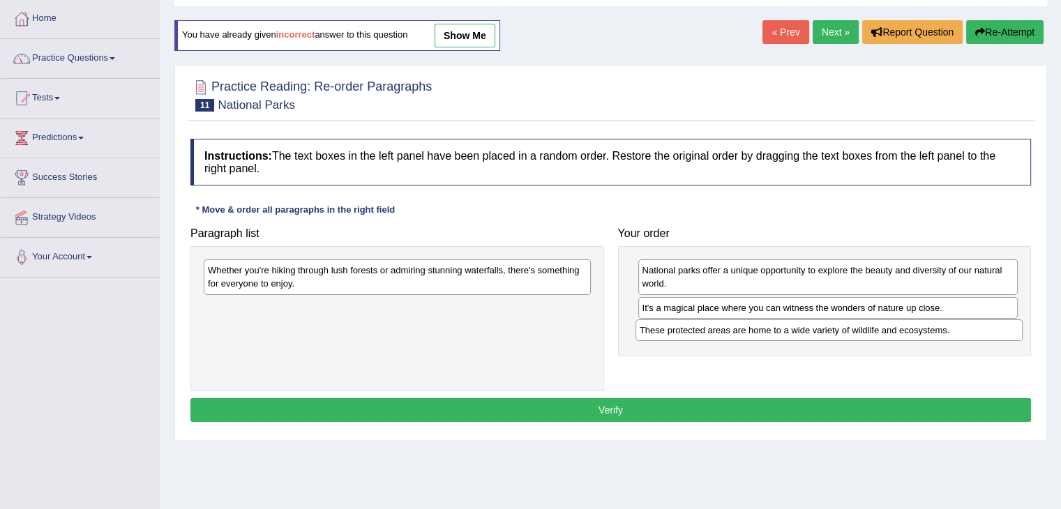
drag, startPoint x: 365, startPoint y: 268, endPoint x: 797, endPoint y: 330, distance: 436.0
click at [797, 330] on div "These protected areas are home to a wide variety of wildlife and ecosystems." at bounding box center [828, 330] width 387 height 22
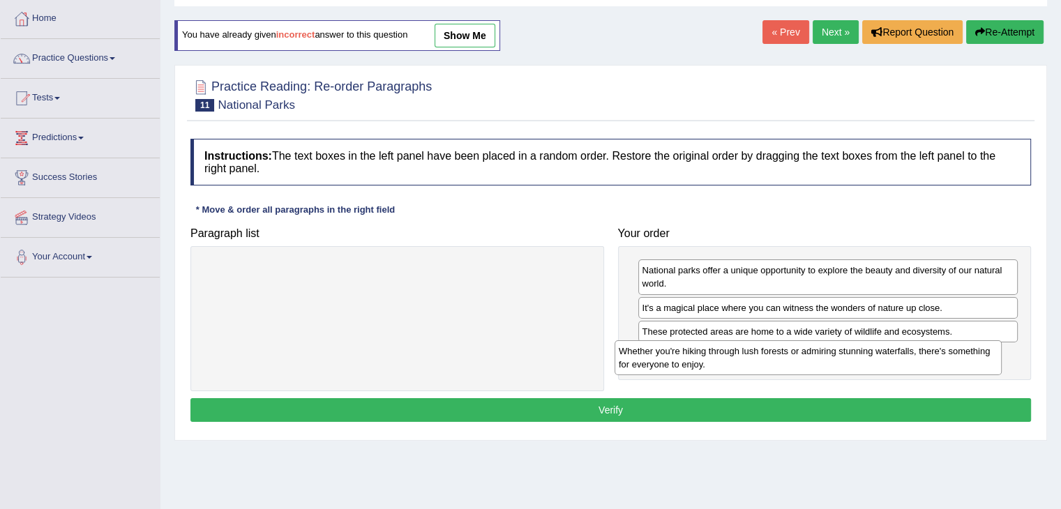
drag, startPoint x: 459, startPoint y: 277, endPoint x: 877, endPoint y: 358, distance: 425.5
click at [877, 358] on div "Whether you're hiking through lush forests or admiring stunning waterfalls, the…" at bounding box center [807, 357] width 387 height 35
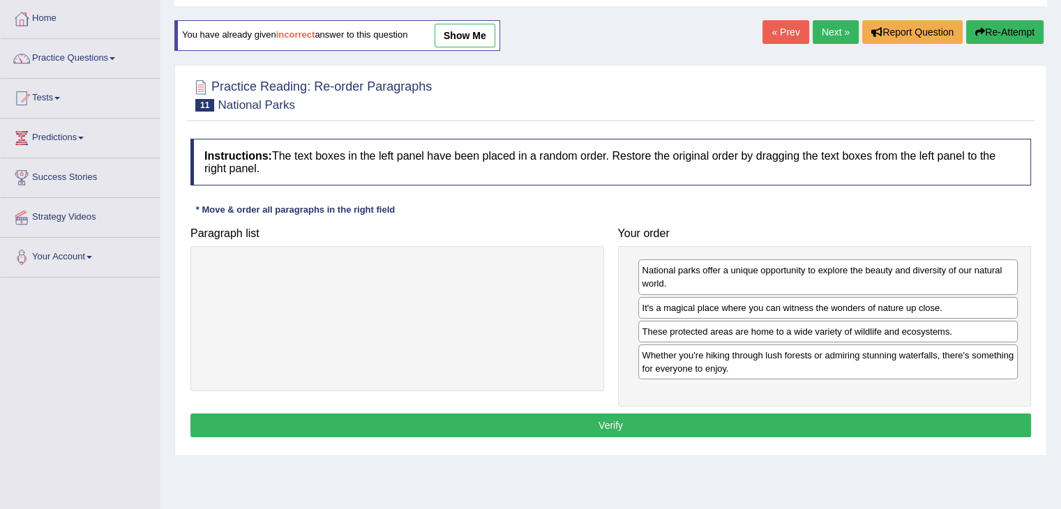
click at [671, 422] on button "Verify" at bounding box center [610, 425] width 840 height 24
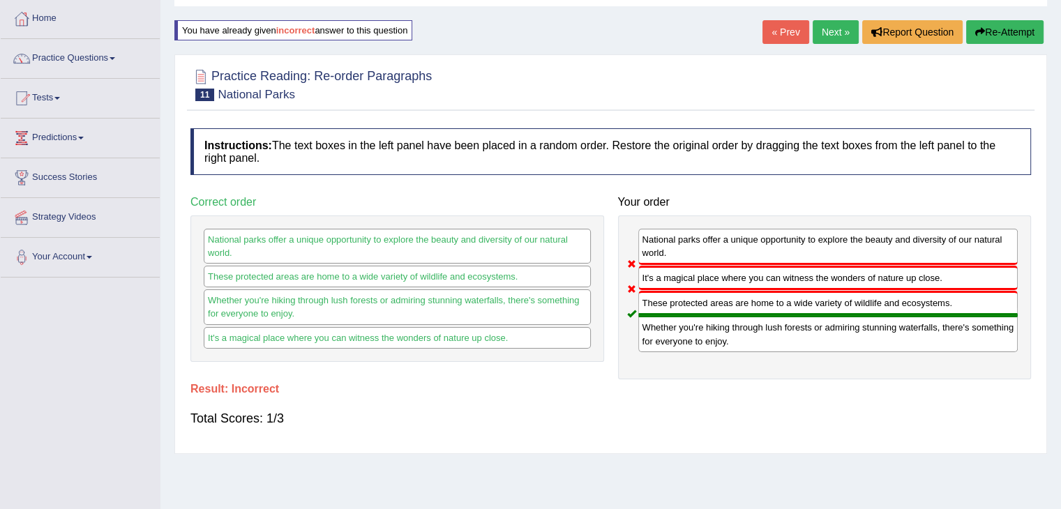
click at [670, 301] on div "These protected areas are home to a wide variety of wildlife and ecosystems." at bounding box center [828, 303] width 380 height 24
click at [992, 35] on button "Re-Attempt" at bounding box center [1004, 32] width 77 height 24
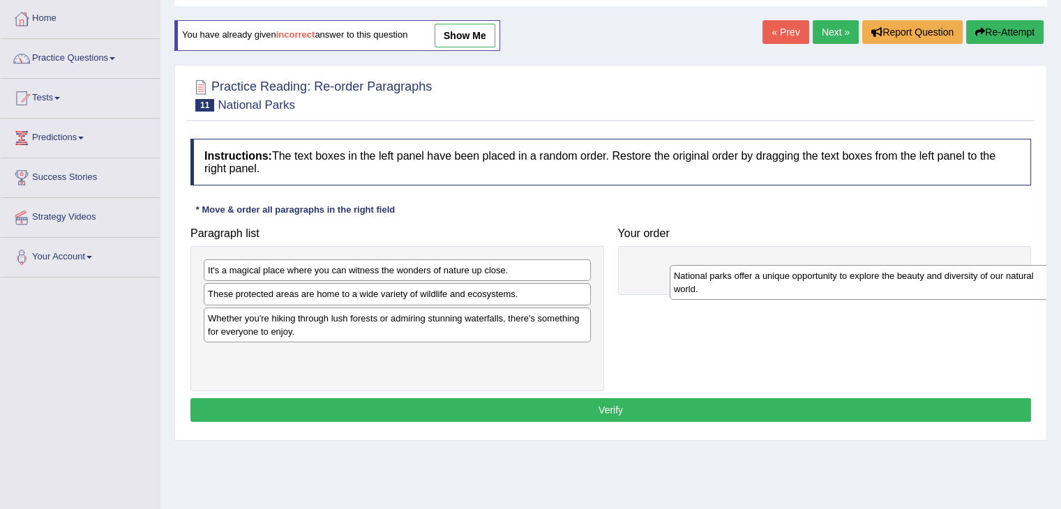
drag, startPoint x: 260, startPoint y: 301, endPoint x: 726, endPoint y: 282, distance: 466.1
click at [726, 282] on div "National parks offer a unique opportunity to explore the beauty and diversity o…" at bounding box center [862, 282] width 387 height 35
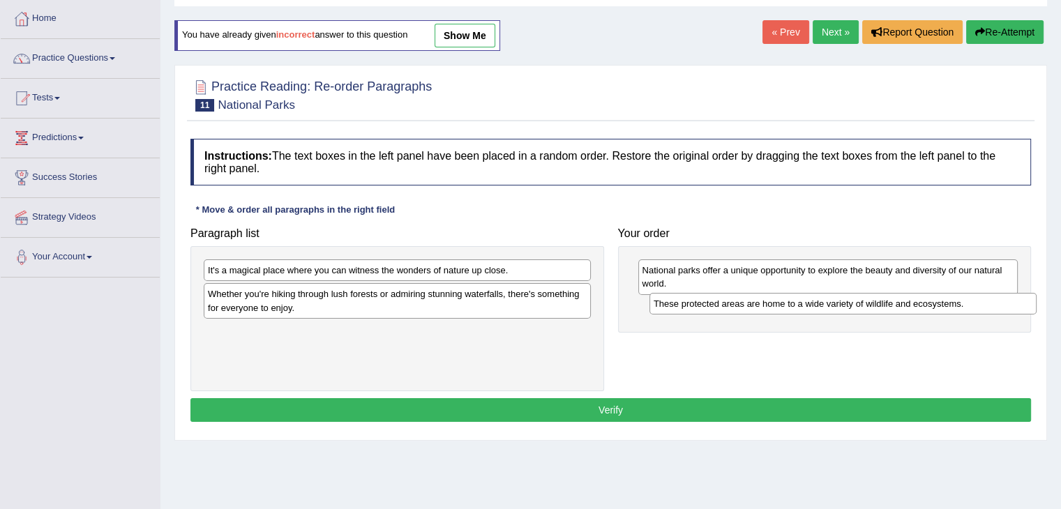
drag, startPoint x: 307, startPoint y: 291, endPoint x: 753, endPoint y: 301, distance: 445.6
click at [753, 301] on div "These protected areas are home to a wide variety of wildlife and ecosystems." at bounding box center [842, 304] width 387 height 22
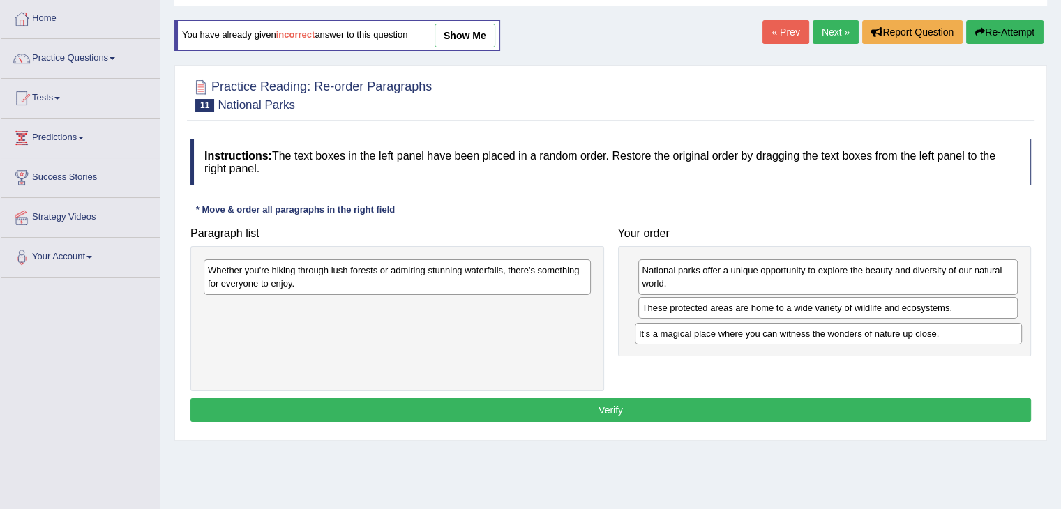
drag, startPoint x: 431, startPoint y: 271, endPoint x: 865, endPoint y: 335, distance: 438.4
click at [865, 335] on div "It's a magical place where you can witness the wonders of nature up close." at bounding box center [827, 334] width 387 height 22
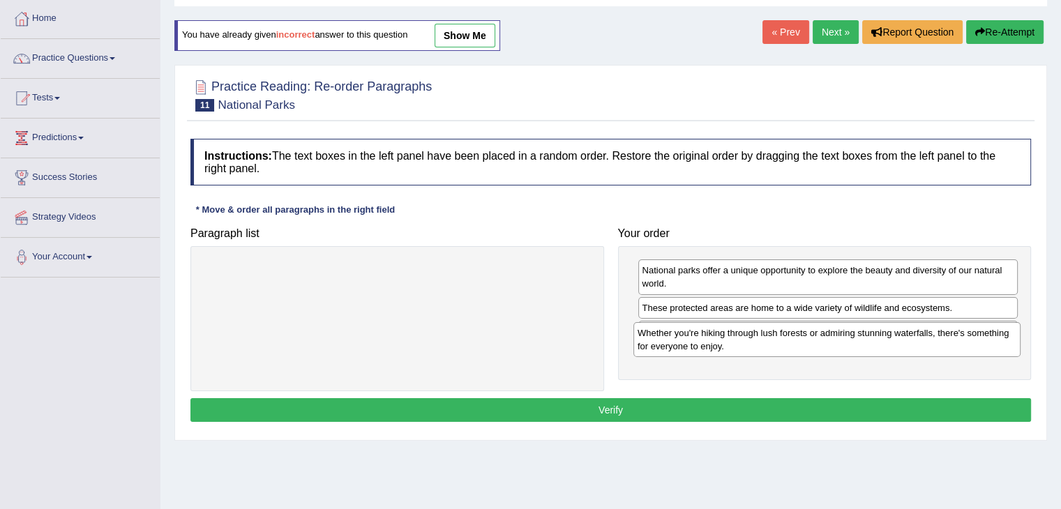
drag, startPoint x: 505, startPoint y: 279, endPoint x: 934, endPoint y: 342, distance: 434.1
click at [934, 342] on div "Whether you're hiking through lush forests or admiring stunning waterfalls, the…" at bounding box center [826, 339] width 387 height 35
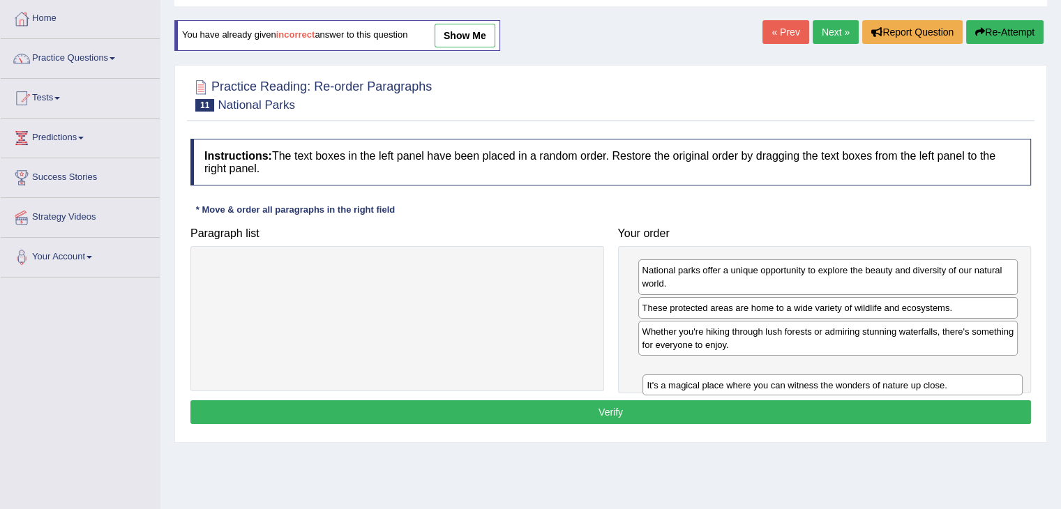
drag, startPoint x: 872, startPoint y: 334, endPoint x: 877, endPoint y: 388, distance: 54.6
click at [877, 388] on div "It's a magical place where you can witness the wonders of nature up close." at bounding box center [832, 385] width 380 height 22
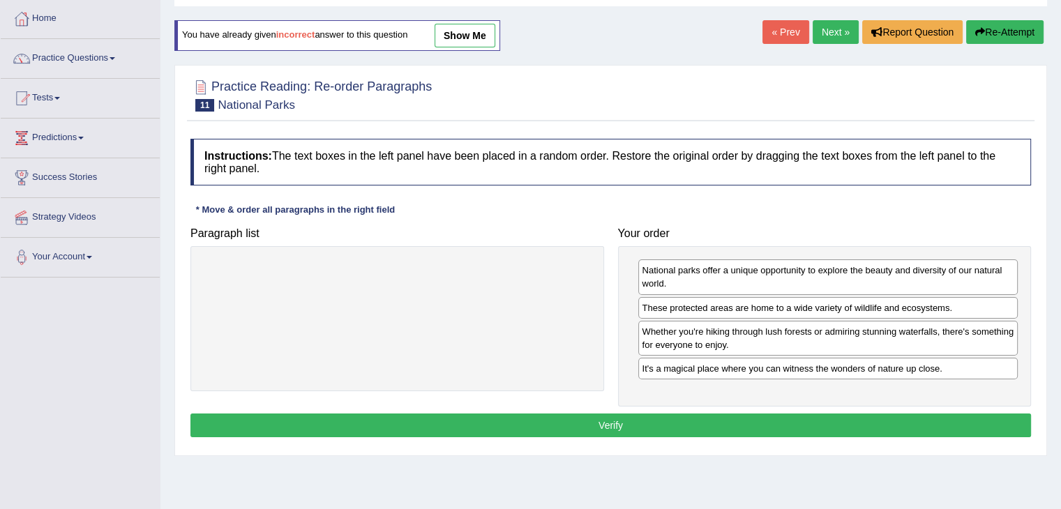
click at [743, 416] on button "Verify" at bounding box center [610, 425] width 840 height 24
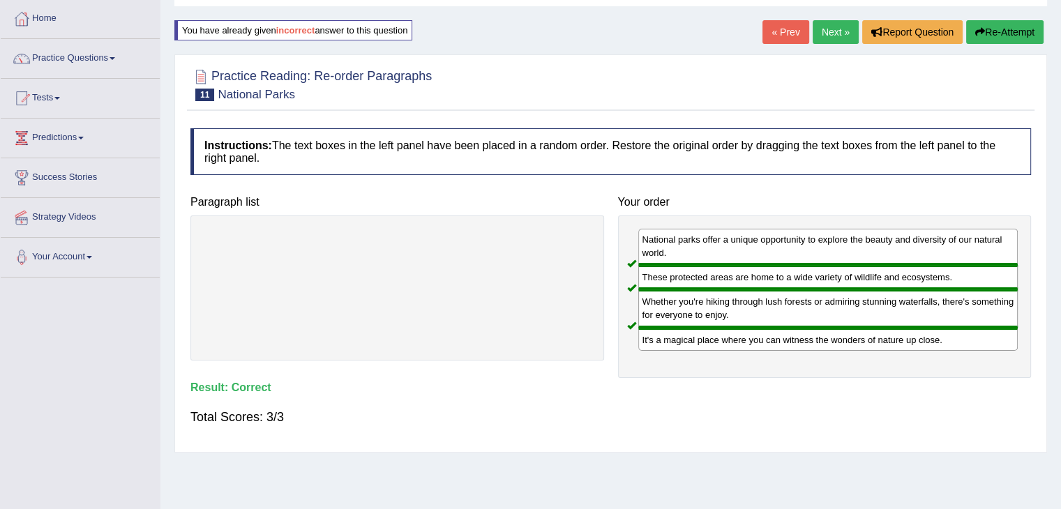
click at [837, 31] on link "Next »" at bounding box center [835, 32] width 46 height 24
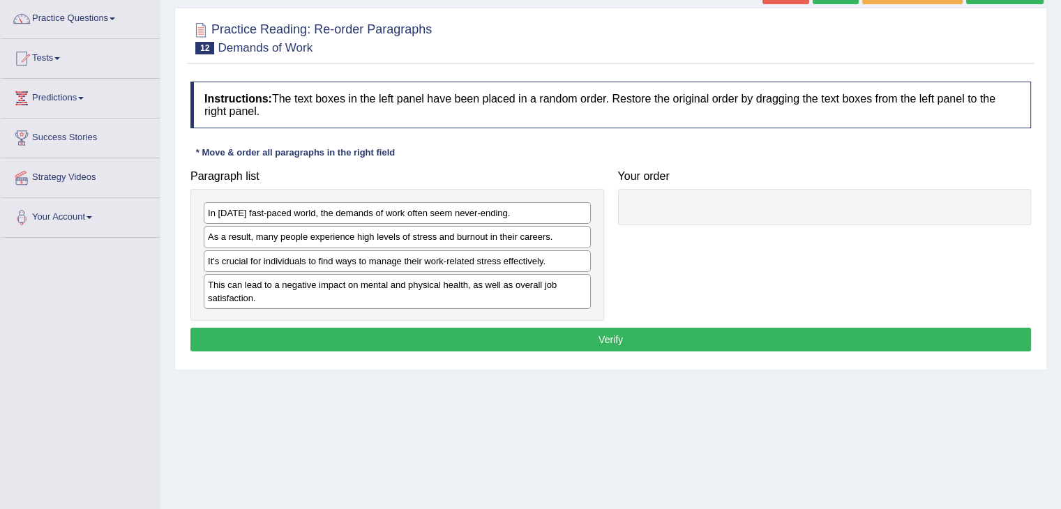
scroll to position [139, 0]
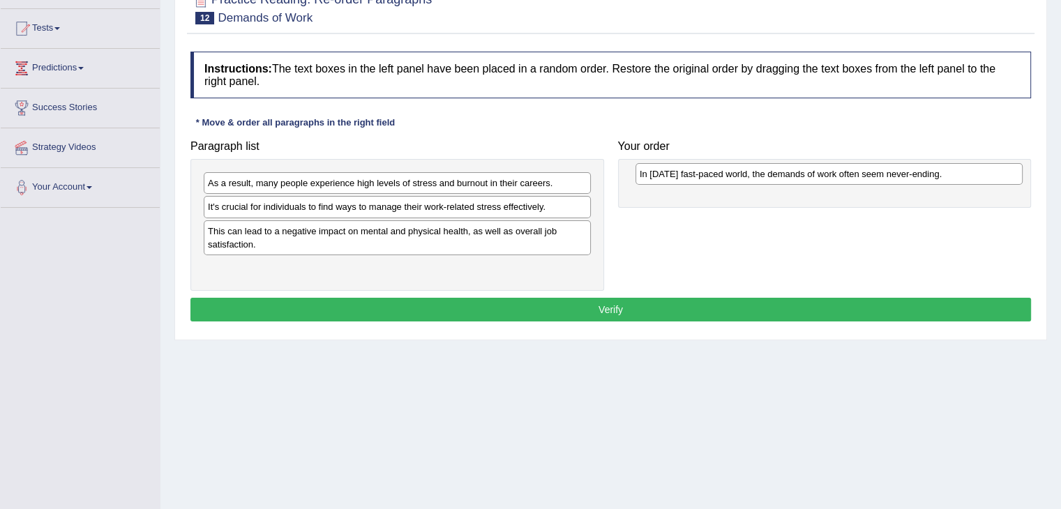
drag, startPoint x: 407, startPoint y: 183, endPoint x: 839, endPoint y: 174, distance: 431.7
click at [839, 174] on div "In [DATE] fast-paced world, the demands of work often seem never-ending." at bounding box center [828, 174] width 387 height 22
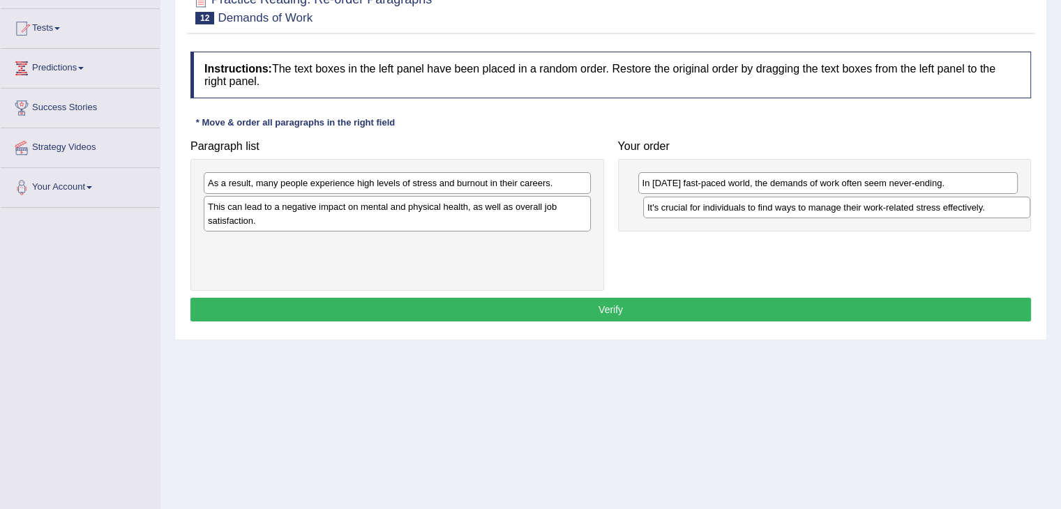
drag, startPoint x: 489, startPoint y: 202, endPoint x: 928, endPoint y: 203, distance: 439.3
click at [928, 203] on div "It's crucial for individuals to find ways to manage their work-related stress e…" at bounding box center [836, 208] width 387 height 22
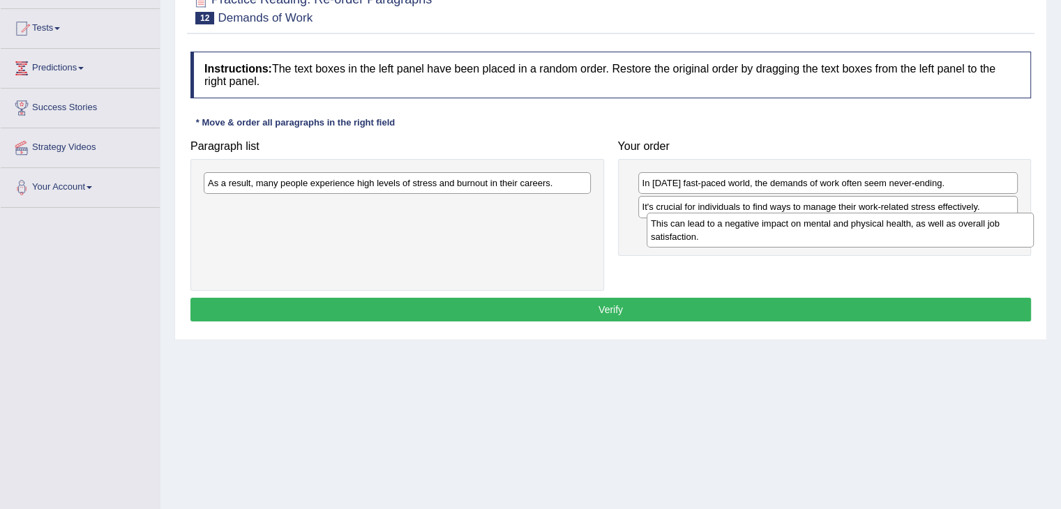
drag, startPoint x: 402, startPoint y: 215, endPoint x: 844, endPoint y: 232, distance: 443.1
click at [844, 232] on div "This can lead to a negative impact on mental and physical health, as well as ov…" at bounding box center [839, 230] width 387 height 35
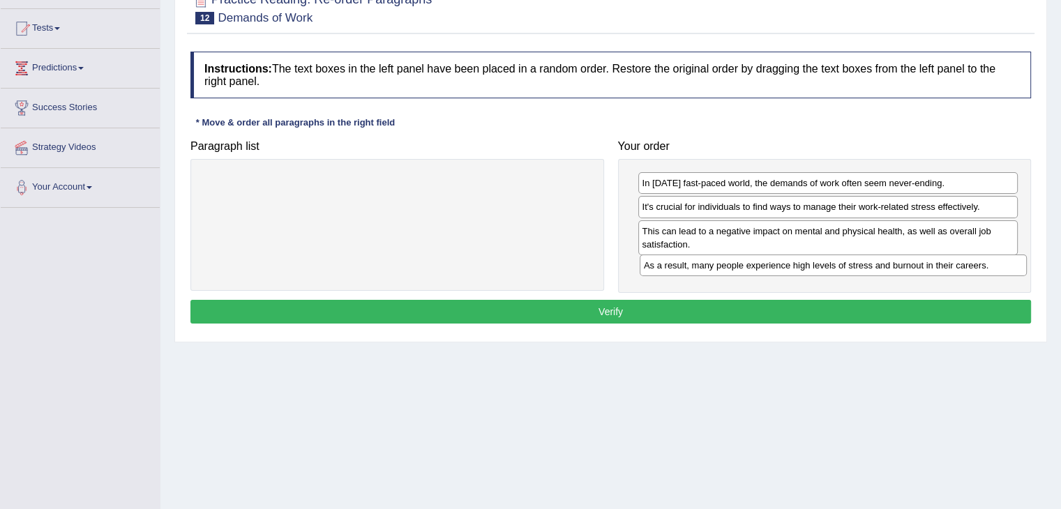
drag, startPoint x: 338, startPoint y: 179, endPoint x: 774, endPoint y: 261, distance: 443.5
click at [774, 261] on div "As a result, many people experience high levels of stress and burnout in their …" at bounding box center [832, 265] width 387 height 22
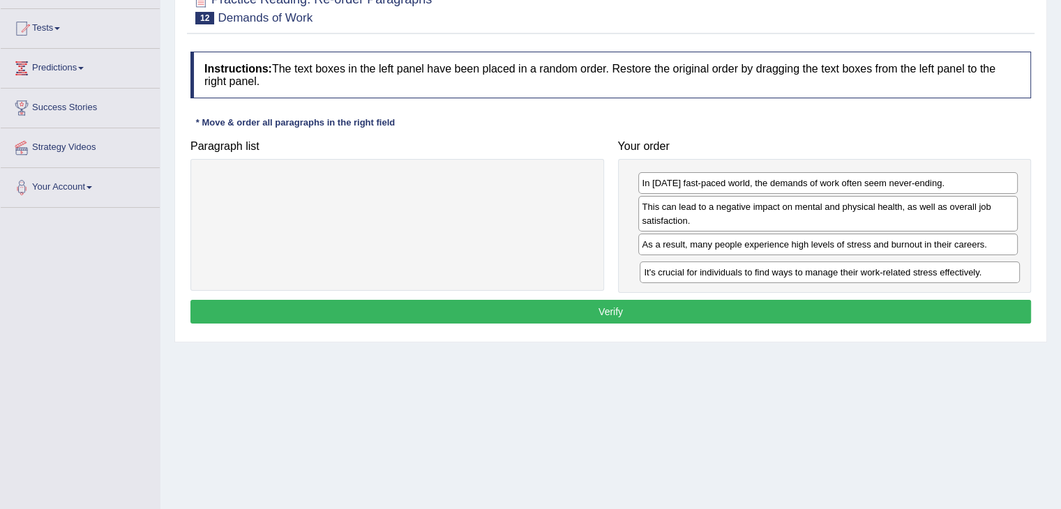
drag, startPoint x: 745, startPoint y: 205, endPoint x: 747, endPoint y: 271, distance: 65.6
click at [747, 271] on div "It's crucial for individuals to find ways to manage their work-related stress e…" at bounding box center [829, 272] width 380 height 22
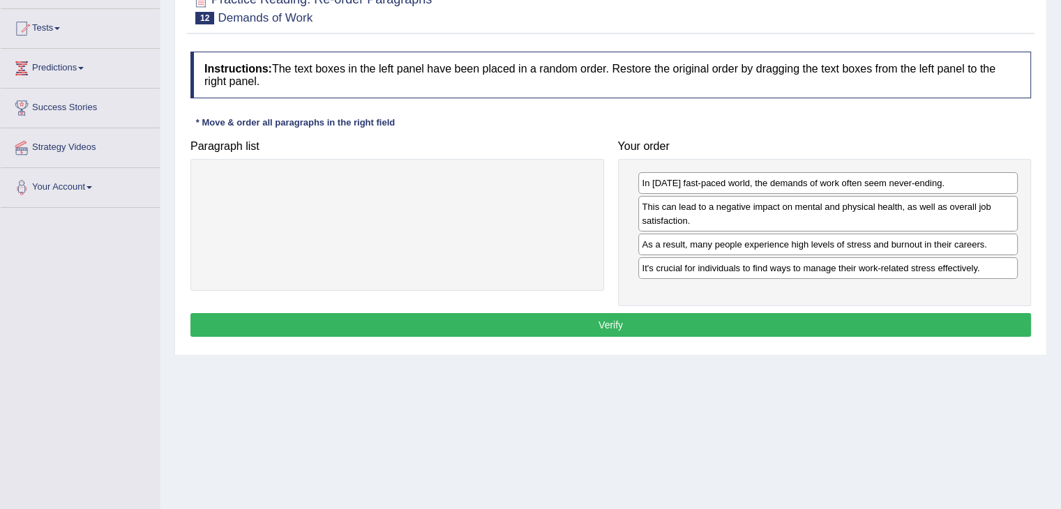
click at [593, 316] on button "Verify" at bounding box center [610, 325] width 840 height 24
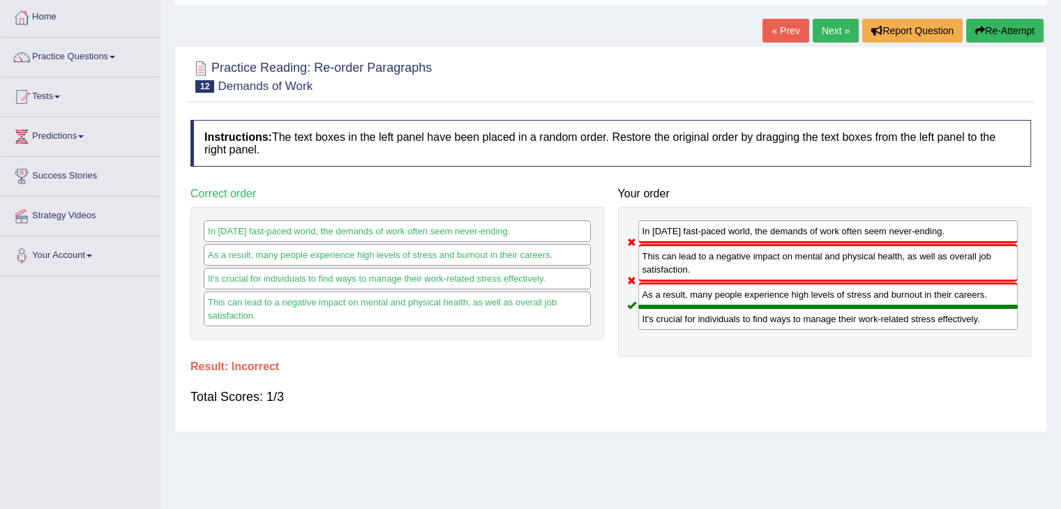
scroll to position [70, 0]
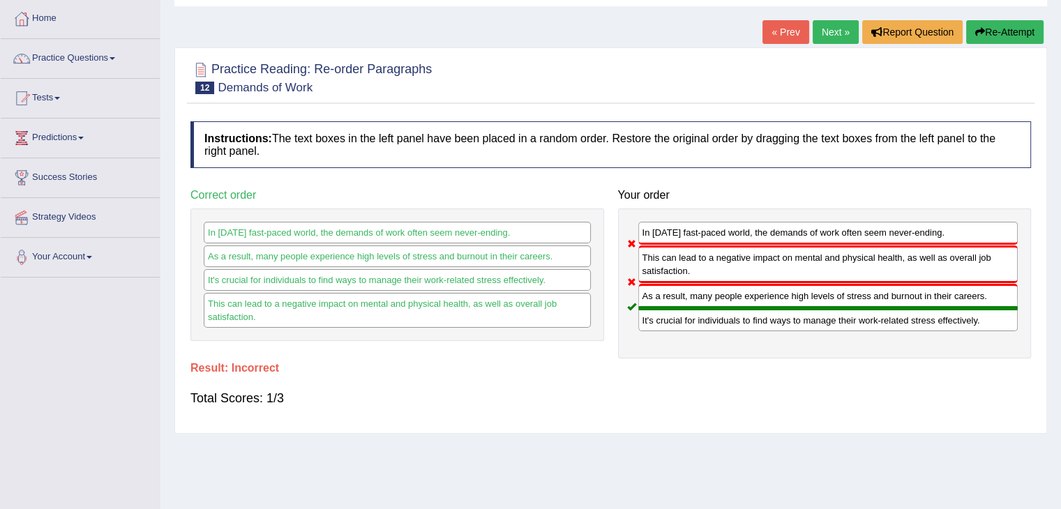
click at [998, 31] on button "Re-Attempt" at bounding box center [1004, 32] width 77 height 24
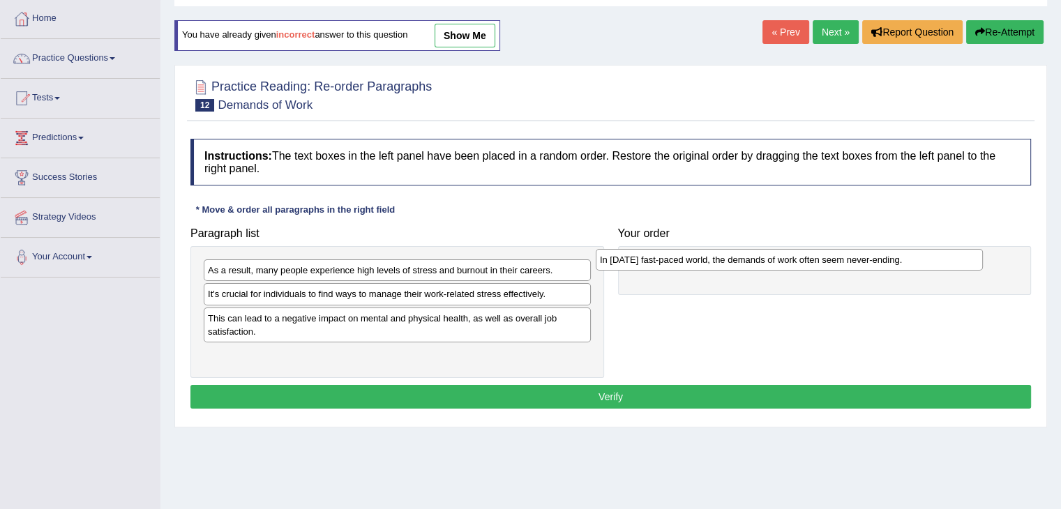
drag, startPoint x: 352, startPoint y: 271, endPoint x: 756, endPoint y: 259, distance: 403.9
click at [756, 259] on div "In [DATE] fast-paced world, the demands of work often seem never-ending." at bounding box center [788, 260] width 387 height 22
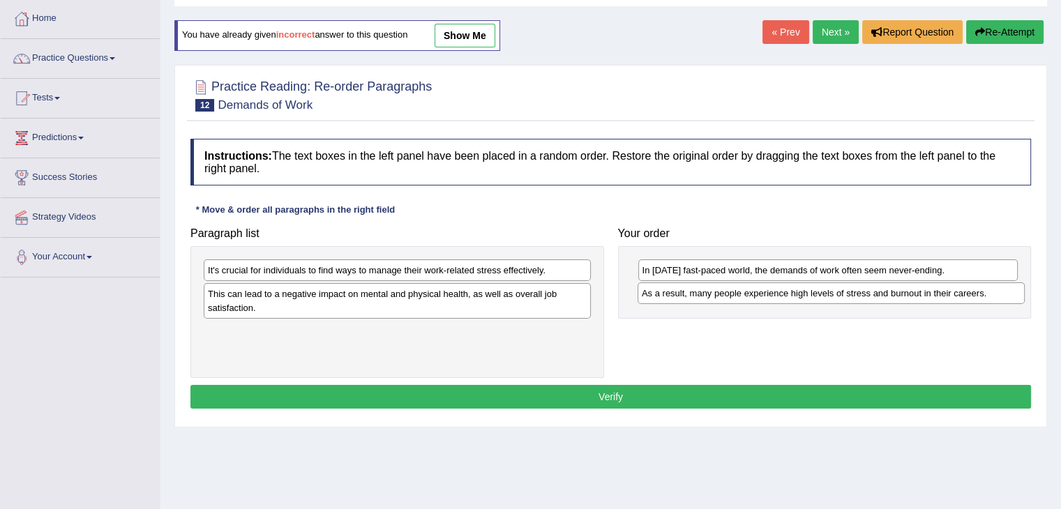
drag, startPoint x: 245, startPoint y: 268, endPoint x: 668, endPoint y: 289, distance: 423.7
click at [668, 289] on div "As a result, many people experience high levels of stress and burnout in their …" at bounding box center [830, 293] width 387 height 22
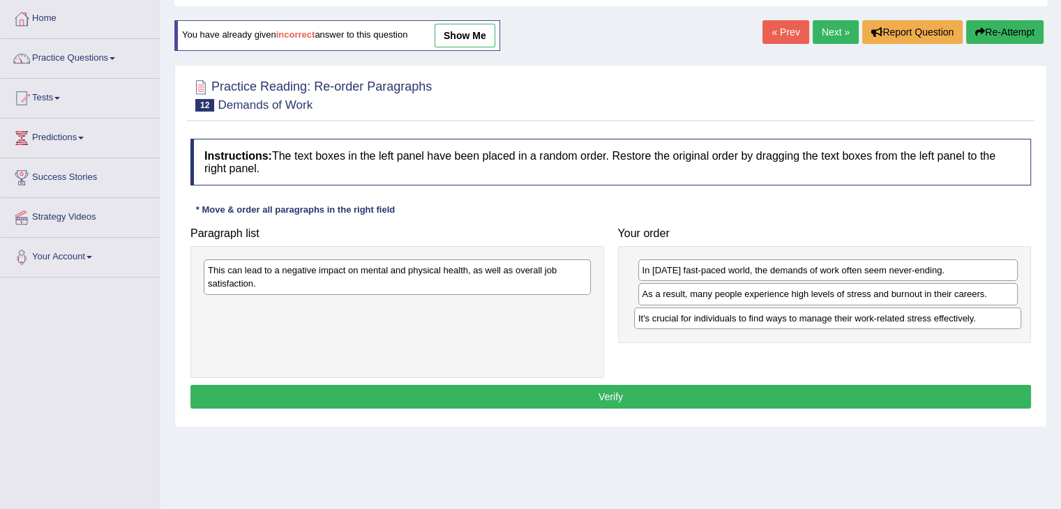
drag, startPoint x: 337, startPoint y: 266, endPoint x: 767, endPoint y: 314, distance: 432.9
click at [767, 314] on div "It's crucial for individuals to find ways to manage their work-related stress e…" at bounding box center [827, 318] width 387 height 22
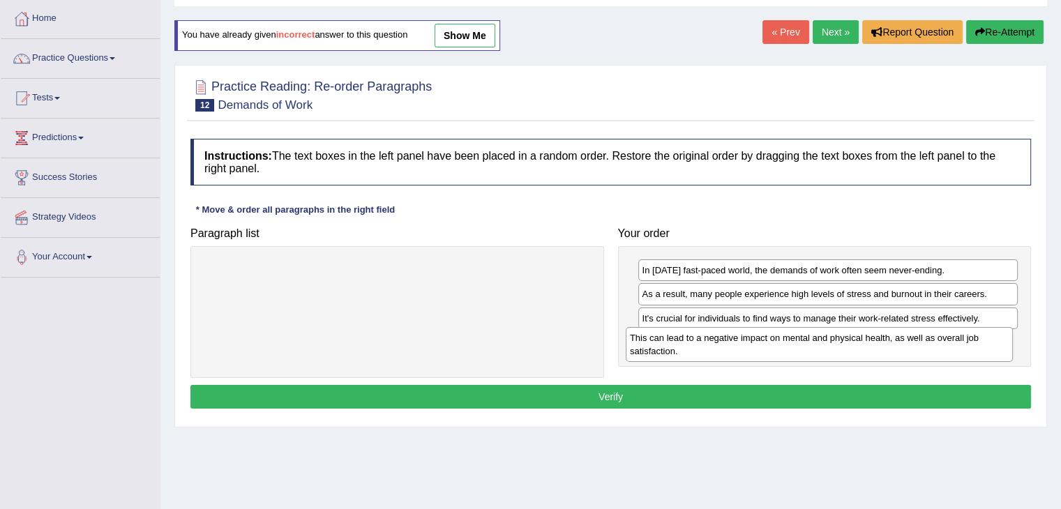
drag, startPoint x: 531, startPoint y: 280, endPoint x: 948, endPoint y: 342, distance: 421.4
click at [948, 342] on div "This can lead to a negative impact on mental and physical health, as well as ov…" at bounding box center [818, 344] width 387 height 35
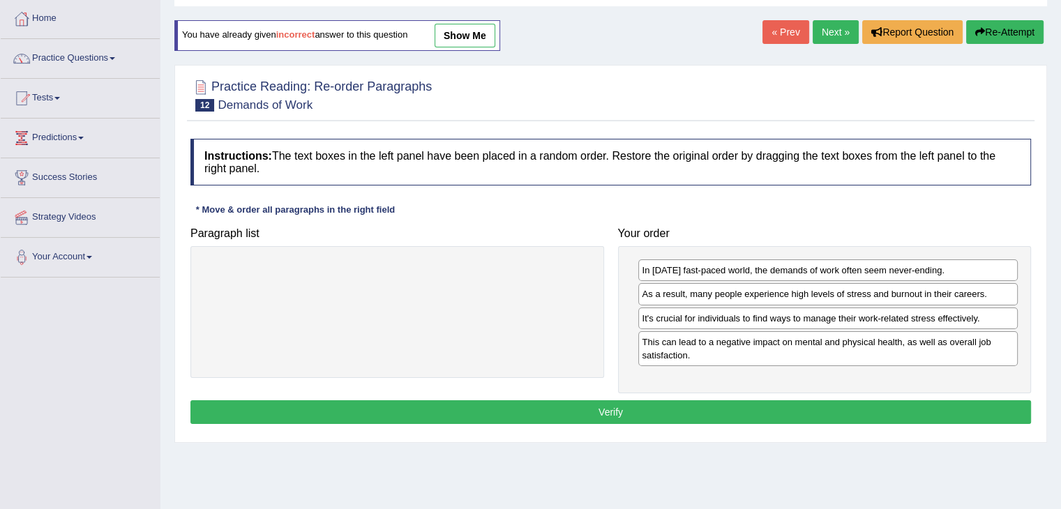
click at [738, 402] on button "Verify" at bounding box center [610, 412] width 840 height 24
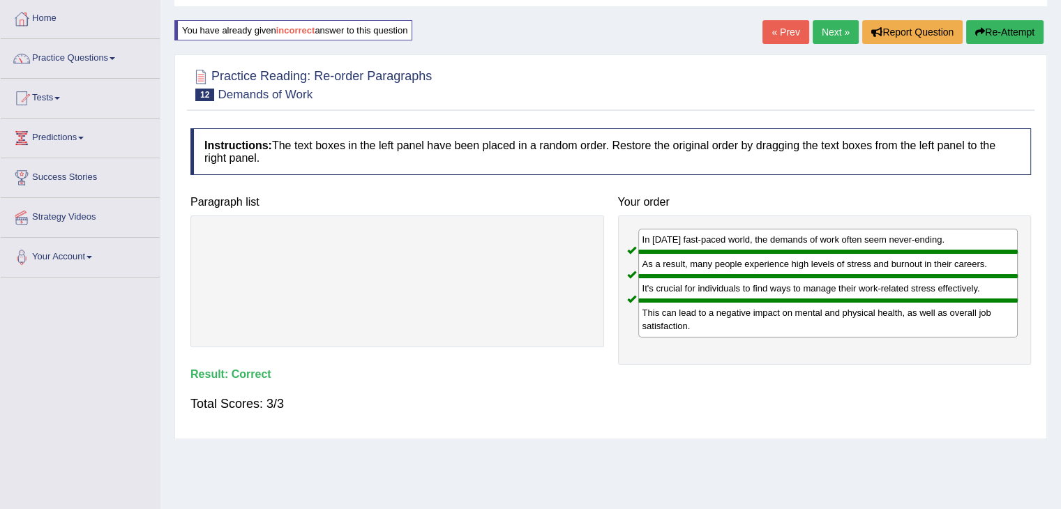
click at [821, 31] on link "Next »" at bounding box center [835, 32] width 46 height 24
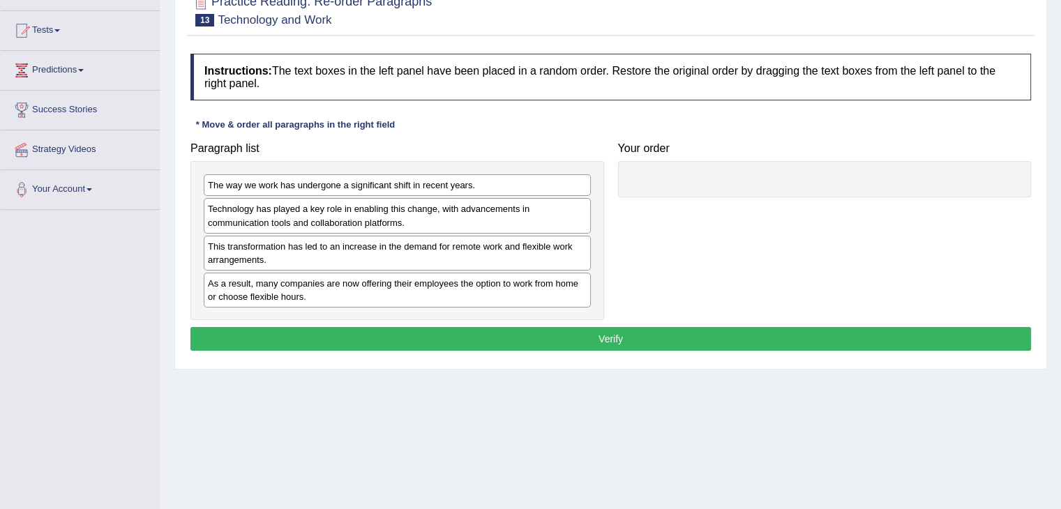
scroll to position [139, 0]
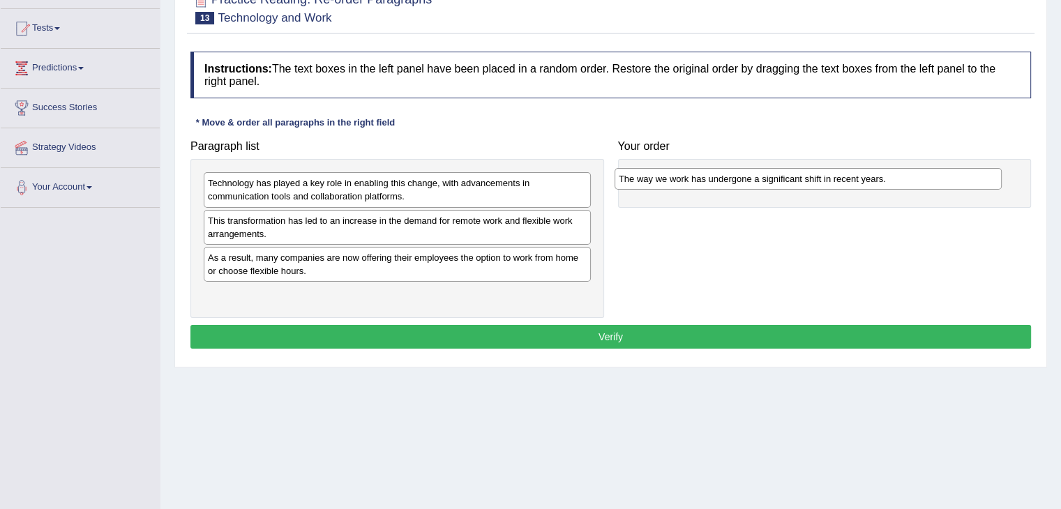
drag, startPoint x: 492, startPoint y: 188, endPoint x: 902, endPoint y: 184, distance: 410.7
click at [902, 184] on div "The way we work has undergone a significant shift in recent years." at bounding box center [807, 179] width 387 height 22
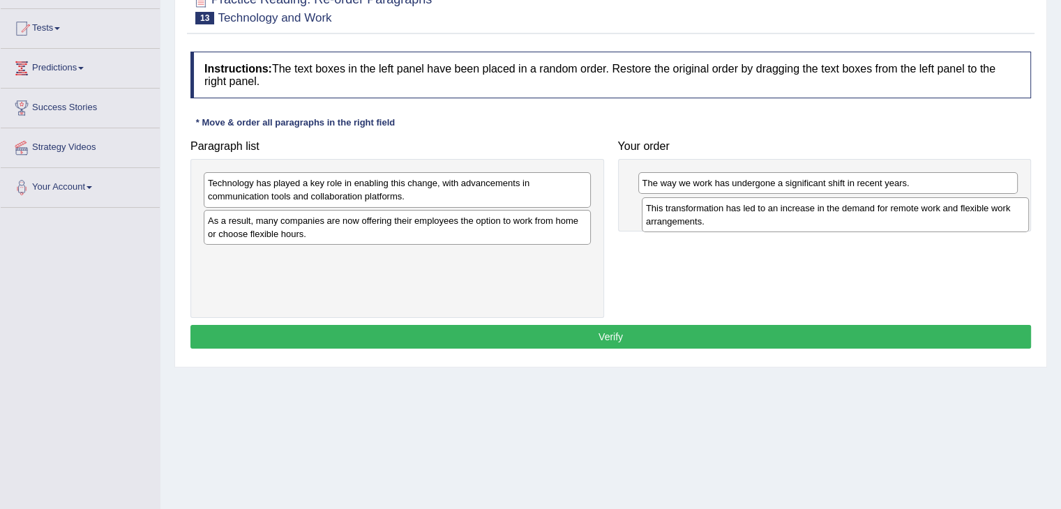
drag, startPoint x: 322, startPoint y: 227, endPoint x: 761, endPoint y: 215, distance: 439.4
click at [761, 215] on div "This transformation has led to an increase in the demand for remote work and fl…" at bounding box center [834, 214] width 387 height 35
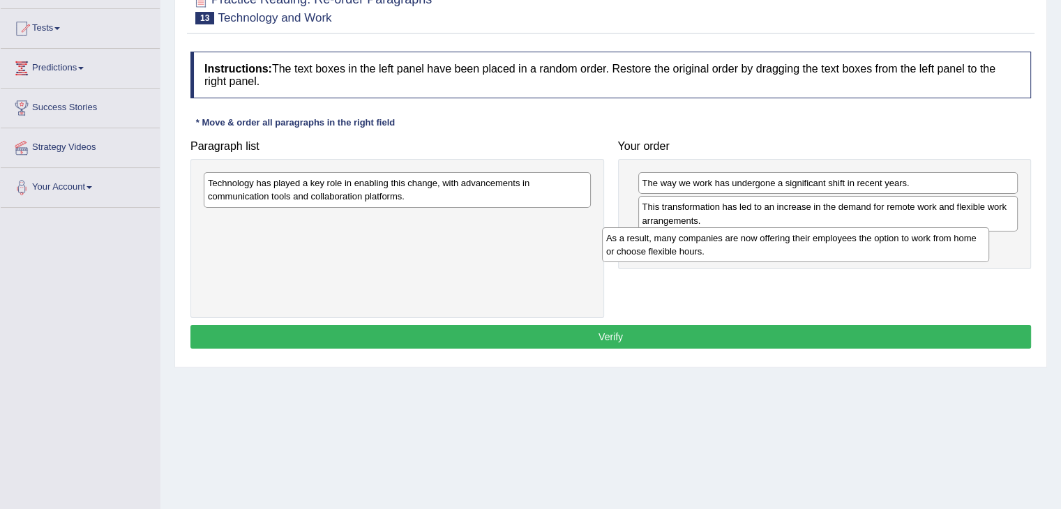
drag, startPoint x: 351, startPoint y: 225, endPoint x: 750, endPoint y: 243, distance: 398.5
click at [750, 243] on div "As a result, many companies are now offering their employees the option to work…" at bounding box center [795, 244] width 387 height 35
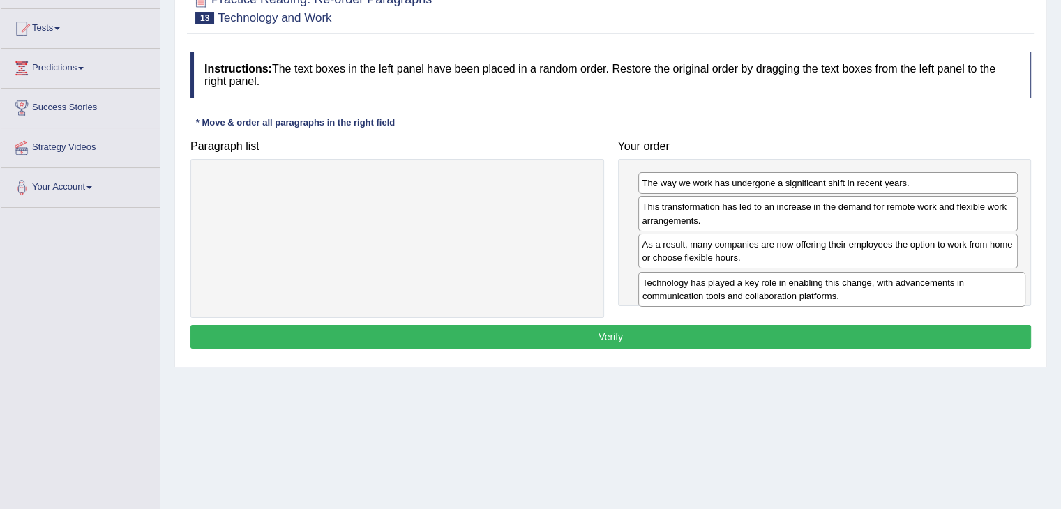
drag, startPoint x: 483, startPoint y: 188, endPoint x: 918, endPoint y: 288, distance: 445.8
click at [918, 288] on div "Technology has played a key role in enabling this change, with advancements in …" at bounding box center [831, 289] width 387 height 35
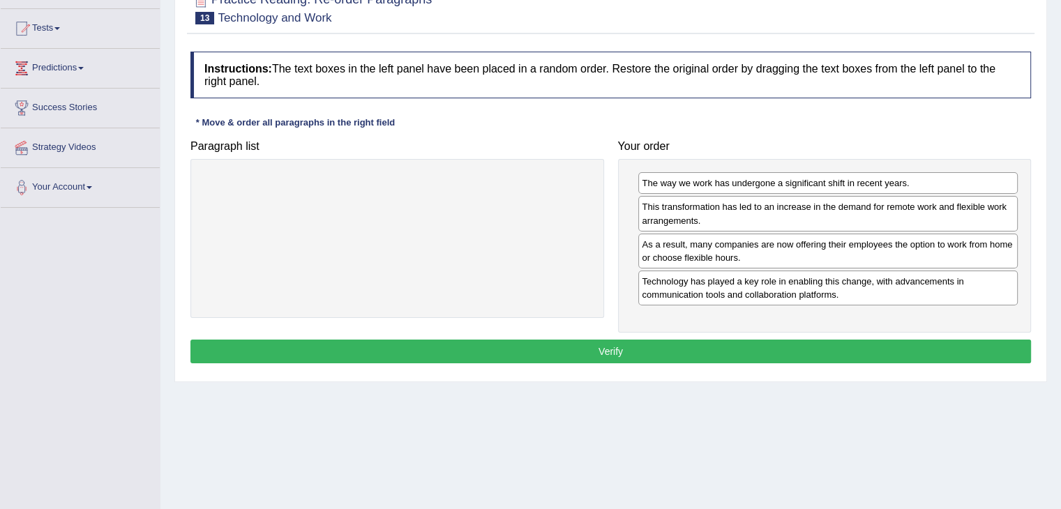
click at [676, 349] on button "Verify" at bounding box center [610, 352] width 840 height 24
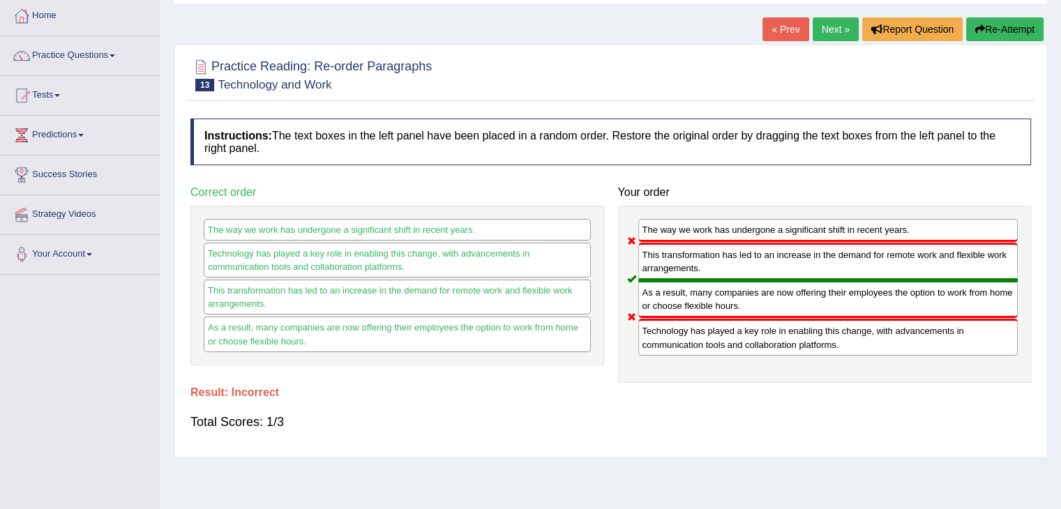
scroll to position [70, 0]
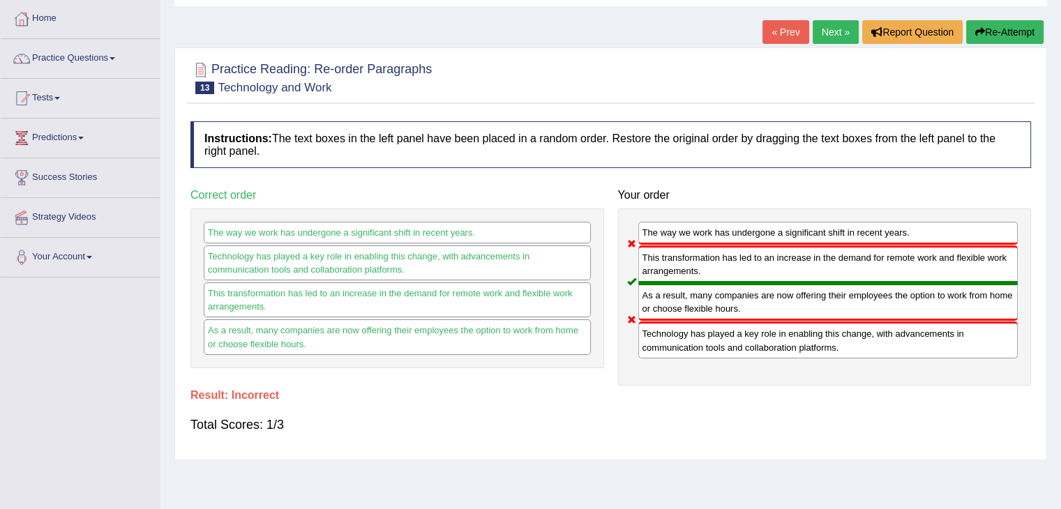
click at [1001, 28] on button "Re-Attempt" at bounding box center [1004, 32] width 77 height 24
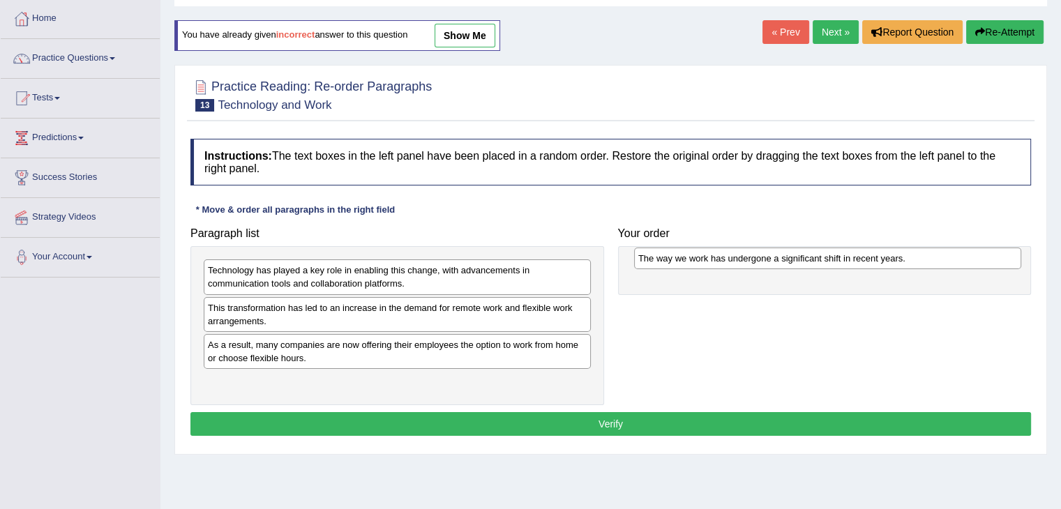
drag, startPoint x: 321, startPoint y: 269, endPoint x: 752, endPoint y: 257, distance: 431.1
click at [752, 257] on div "The way we work has undergone a significant shift in recent years." at bounding box center [827, 259] width 387 height 22
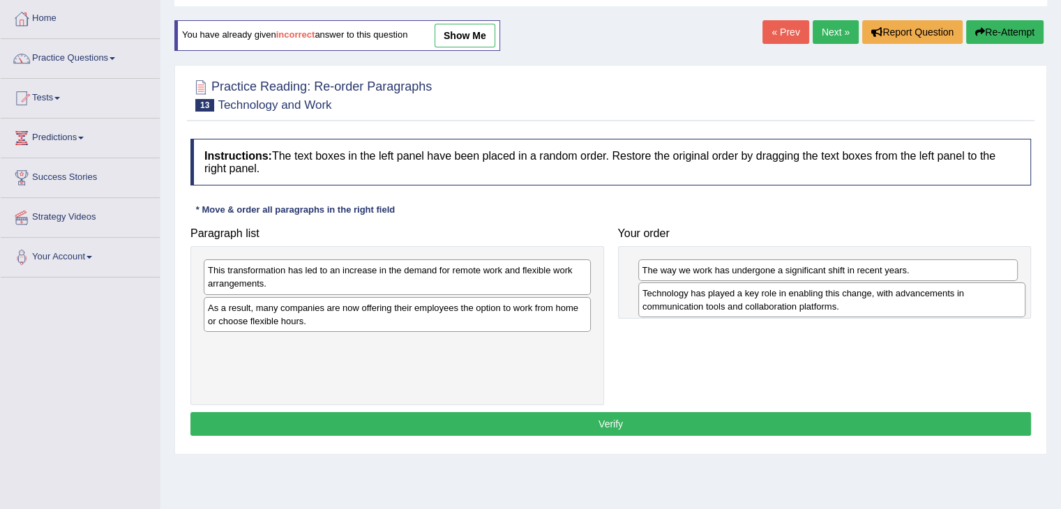
drag, startPoint x: 318, startPoint y: 277, endPoint x: 752, endPoint y: 300, distance: 435.0
click at [752, 300] on div "Technology has played a key role in enabling this change, with advancements in …" at bounding box center [831, 299] width 387 height 35
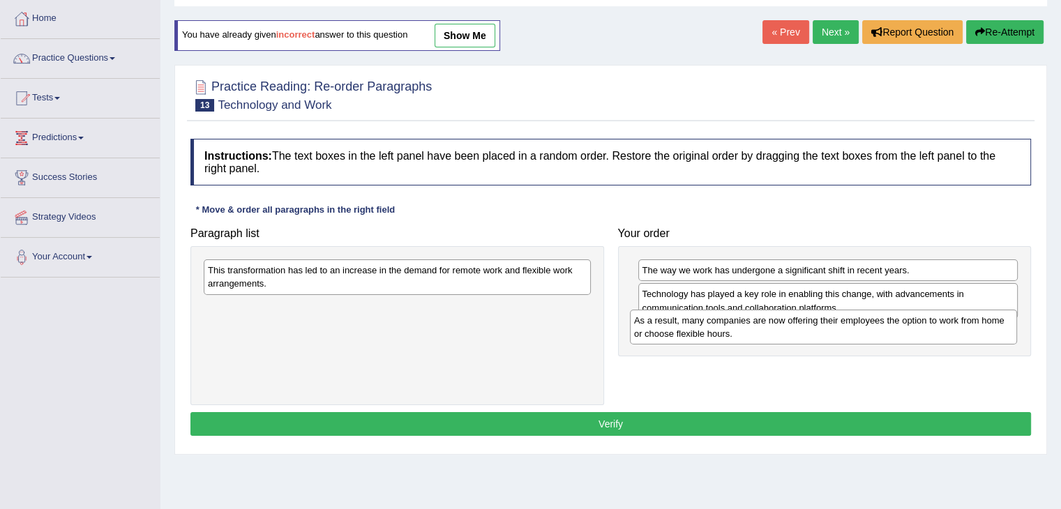
drag, startPoint x: 363, startPoint y: 312, endPoint x: 789, endPoint y: 325, distance: 426.2
click at [789, 325] on div "As a result, many companies are now offering their employees the option to work…" at bounding box center [823, 327] width 387 height 35
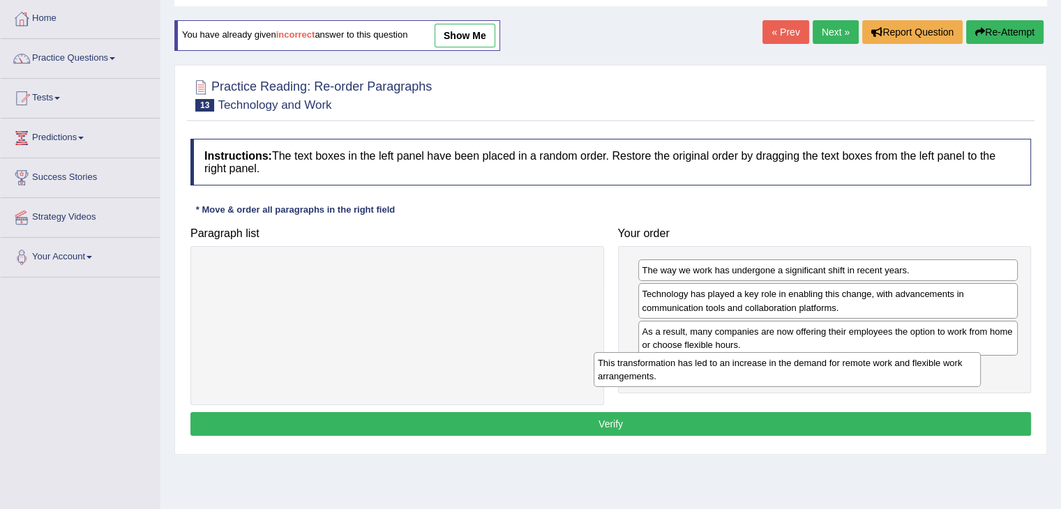
drag, startPoint x: 463, startPoint y: 277, endPoint x: 876, endPoint y: 369, distance: 422.9
click at [876, 369] on div "This transformation has led to an increase in the demand for remote work and fl…" at bounding box center [786, 369] width 387 height 35
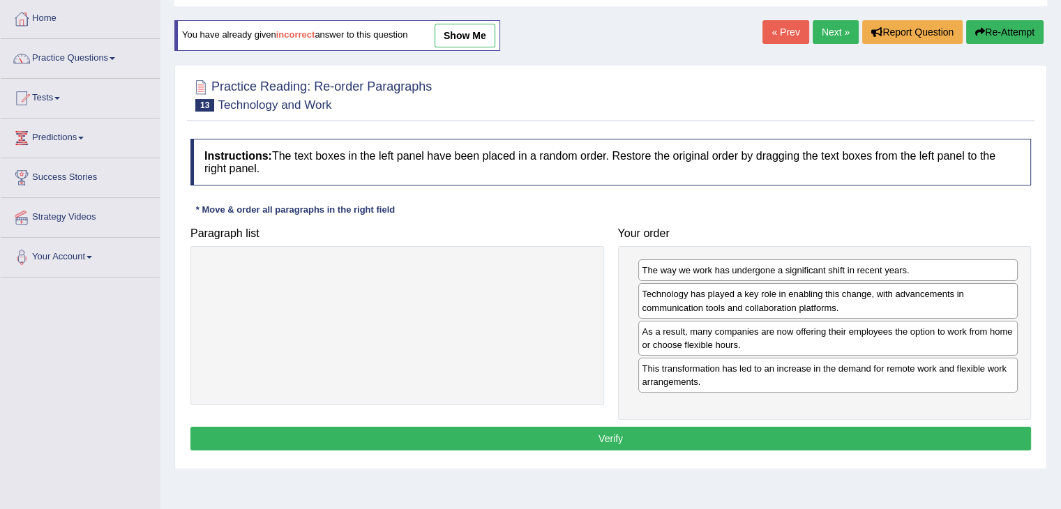
click at [803, 431] on button "Verify" at bounding box center [610, 439] width 840 height 24
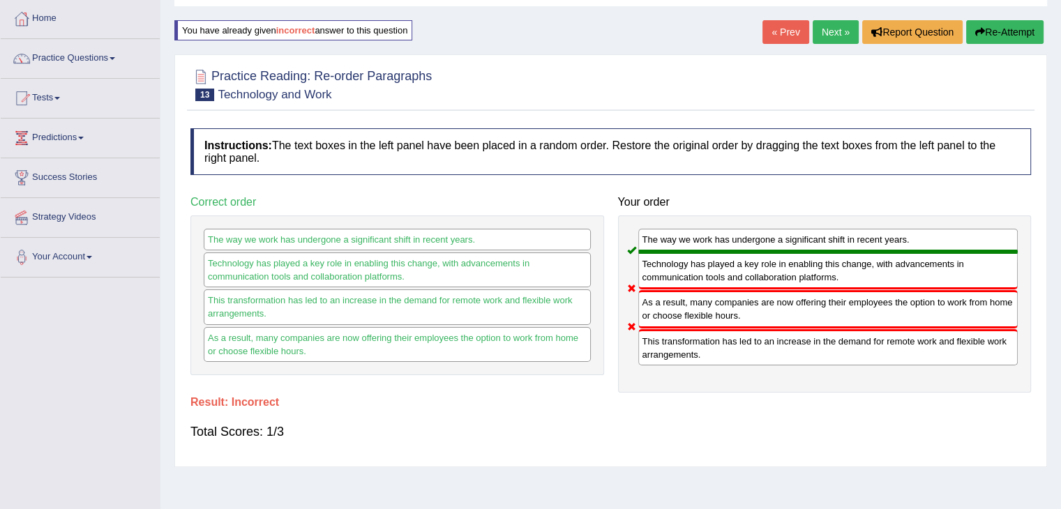
click at [995, 31] on button "Re-Attempt" at bounding box center [1004, 32] width 77 height 24
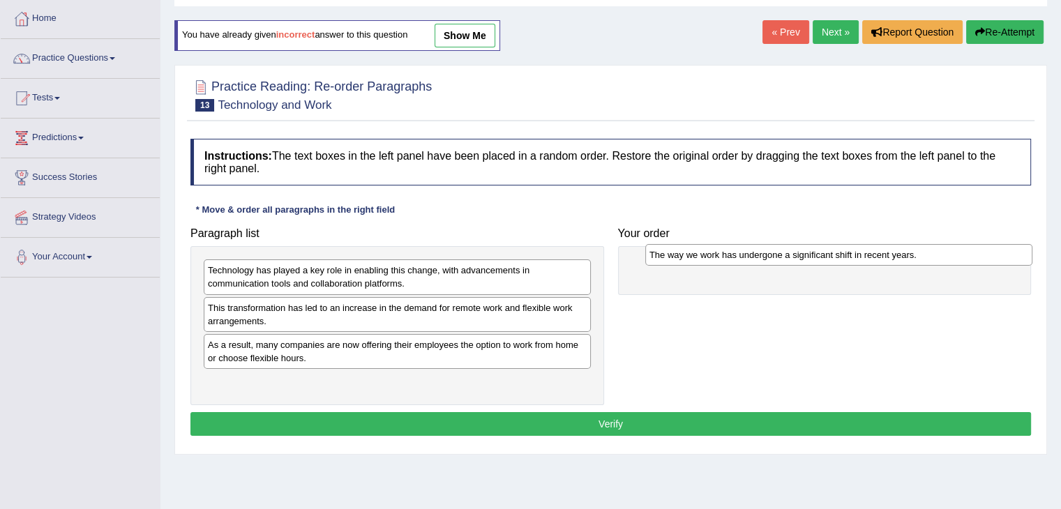
drag, startPoint x: 312, startPoint y: 269, endPoint x: 754, endPoint y: 254, distance: 441.6
click at [754, 254] on div "The way we work has undergone a significant shift in recent years." at bounding box center [838, 255] width 387 height 22
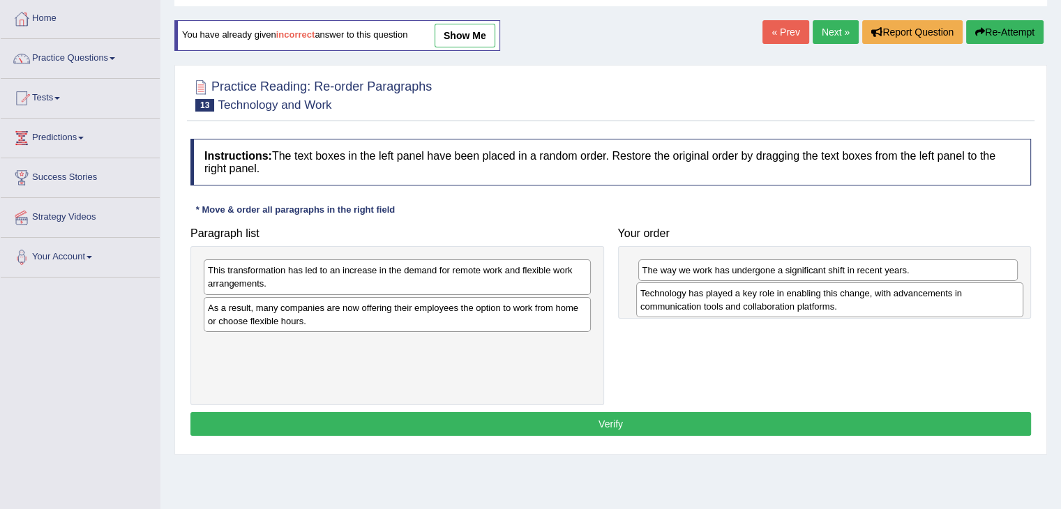
drag, startPoint x: 370, startPoint y: 273, endPoint x: 802, endPoint y: 296, distance: 432.9
click at [802, 296] on div "Technology has played a key role in enabling this change, with advancements in …" at bounding box center [829, 299] width 387 height 35
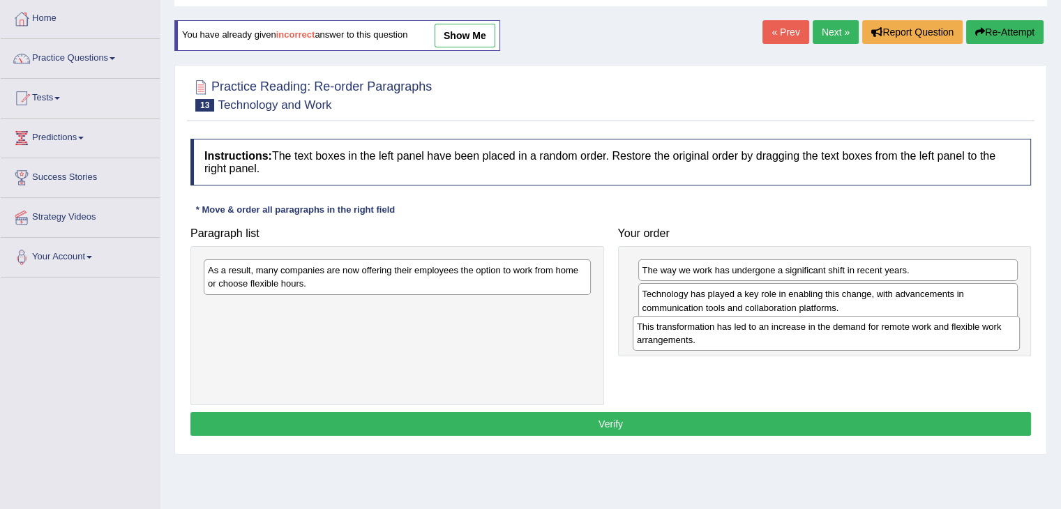
drag, startPoint x: 310, startPoint y: 276, endPoint x: 738, endPoint y: 333, distance: 432.5
click at [738, 333] on div "This transformation has led to an increase in the demand for remote work and fl…" at bounding box center [825, 333] width 387 height 35
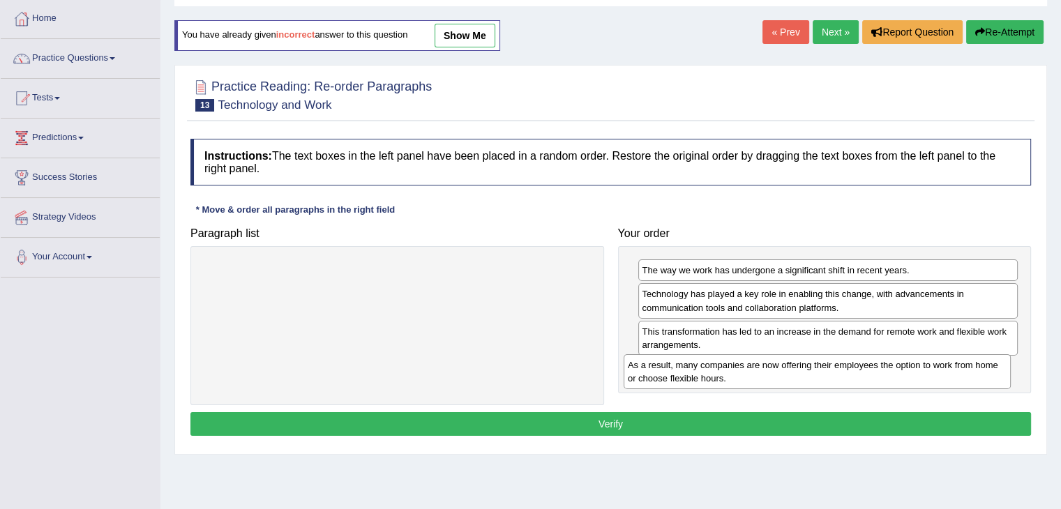
drag, startPoint x: 430, startPoint y: 271, endPoint x: 858, endPoint y: 365, distance: 438.2
click at [858, 365] on div "As a result, many companies are now offering their employees the option to work…" at bounding box center [816, 371] width 387 height 35
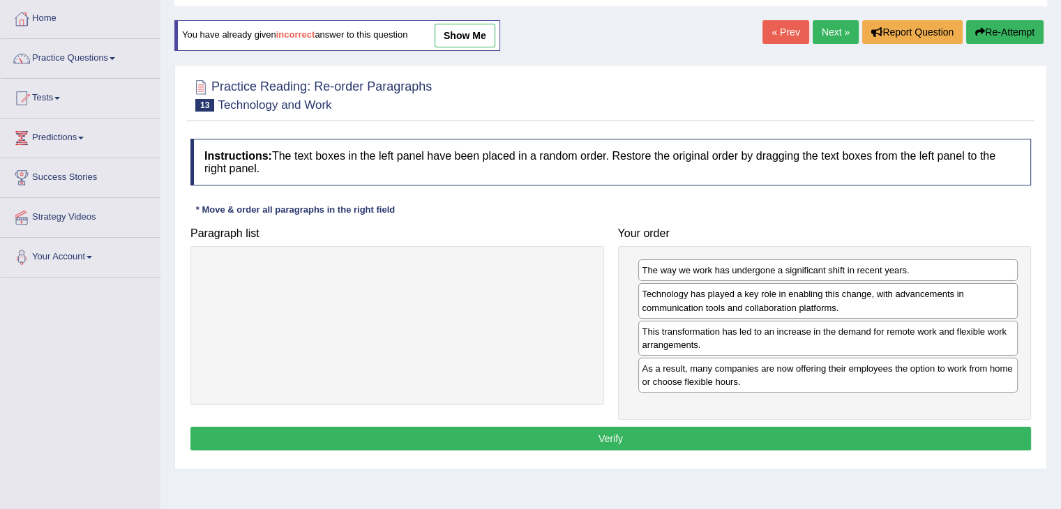
click at [694, 435] on button "Verify" at bounding box center [610, 439] width 840 height 24
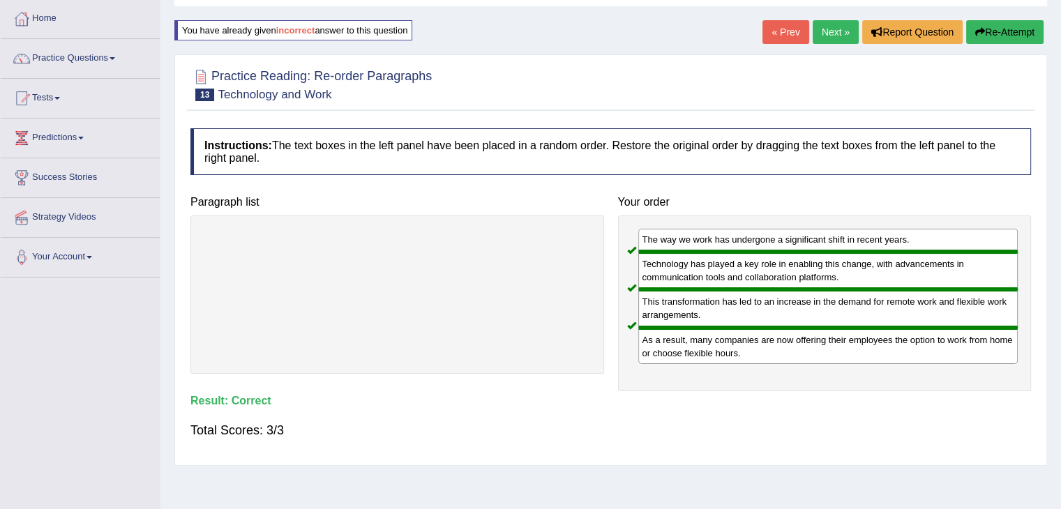
click at [1010, 35] on button "Re-Attempt" at bounding box center [1004, 32] width 77 height 24
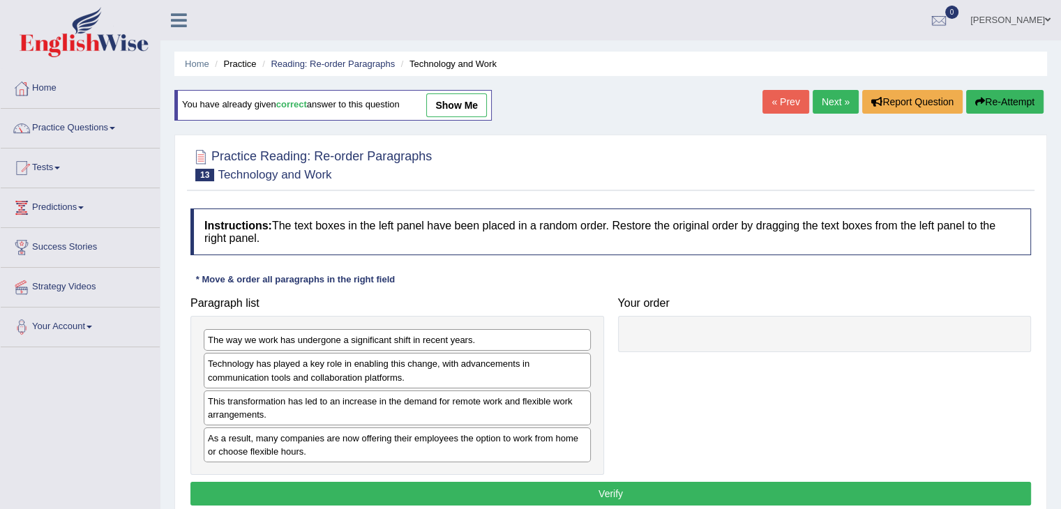
click at [835, 102] on link "Next »" at bounding box center [835, 102] width 46 height 24
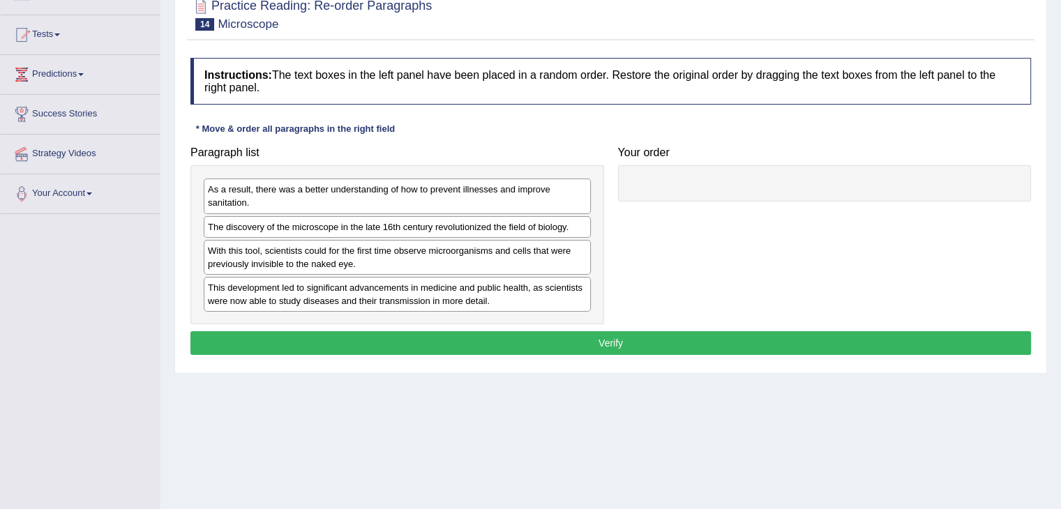
scroll to position [139, 0]
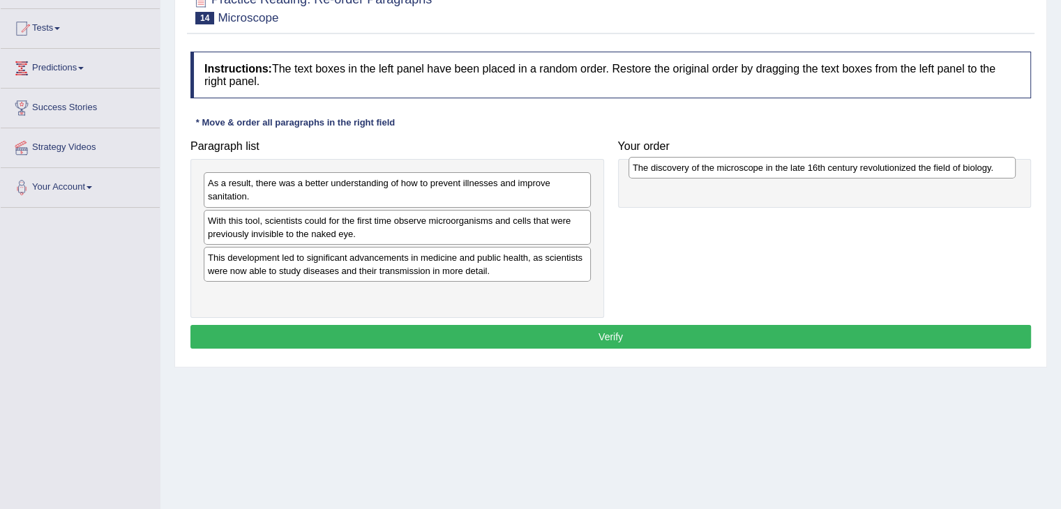
drag, startPoint x: 354, startPoint y: 216, endPoint x: 778, endPoint y: 164, distance: 427.8
click at [778, 164] on div "The discovery of the microscope in the late 16th century revolutionized the fie…" at bounding box center [821, 168] width 387 height 22
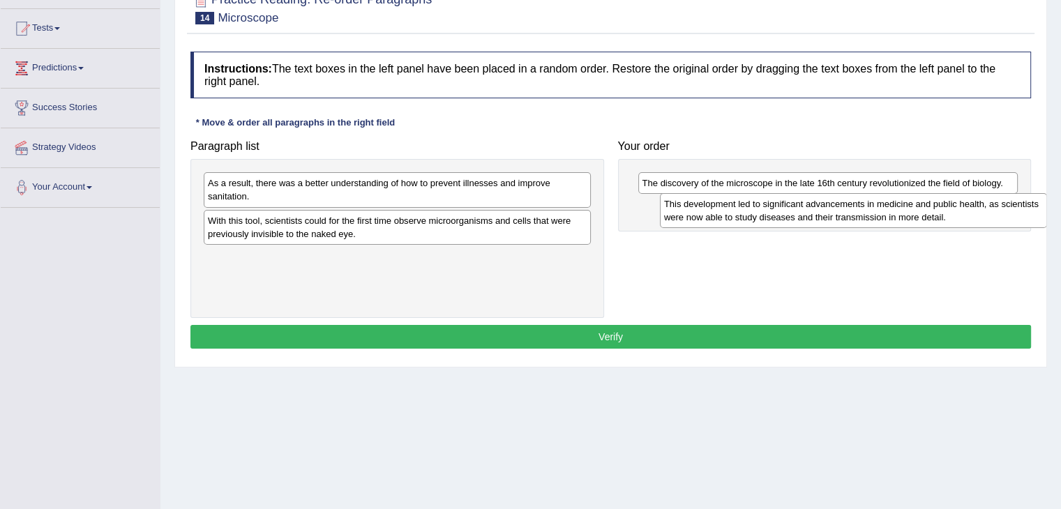
drag, startPoint x: 455, startPoint y: 266, endPoint x: 911, endPoint y: 213, distance: 459.1
click at [911, 213] on div "This development led to significant advancements in medicine and public health,…" at bounding box center [853, 210] width 387 height 35
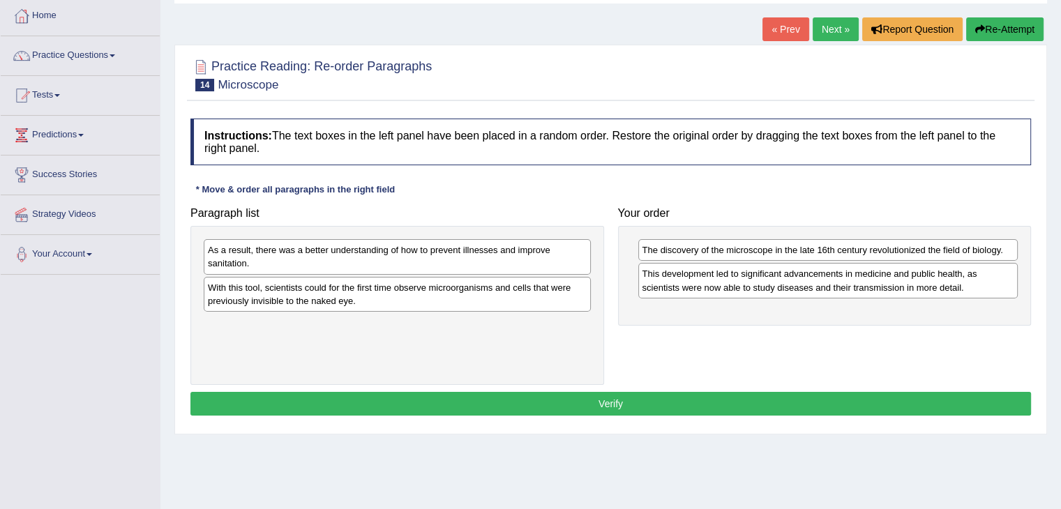
scroll to position [70, 0]
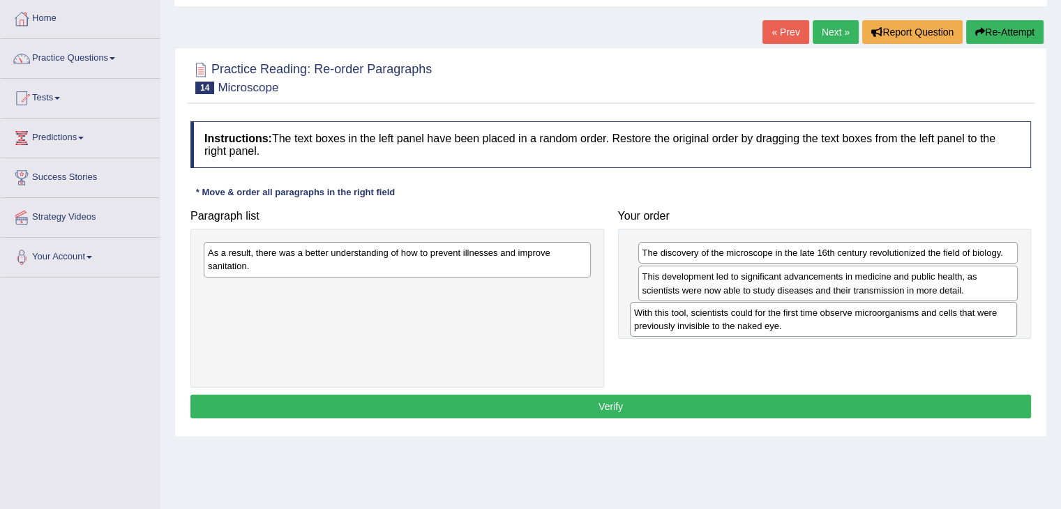
drag, startPoint x: 313, startPoint y: 295, endPoint x: 739, endPoint y: 318, distance: 426.6
click at [739, 318] on div "With this tool, scientists could for the first time observe microorganisms and …" at bounding box center [823, 319] width 387 height 35
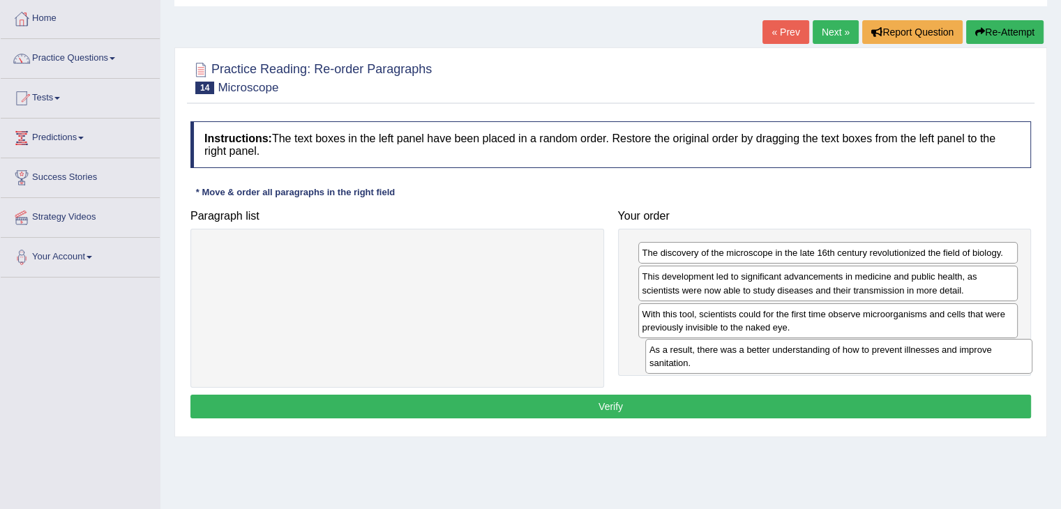
drag, startPoint x: 413, startPoint y: 259, endPoint x: 849, endPoint y: 354, distance: 446.5
click at [849, 354] on div "As a result, there was a better understanding of how to prevent illnesses and i…" at bounding box center [838, 356] width 387 height 35
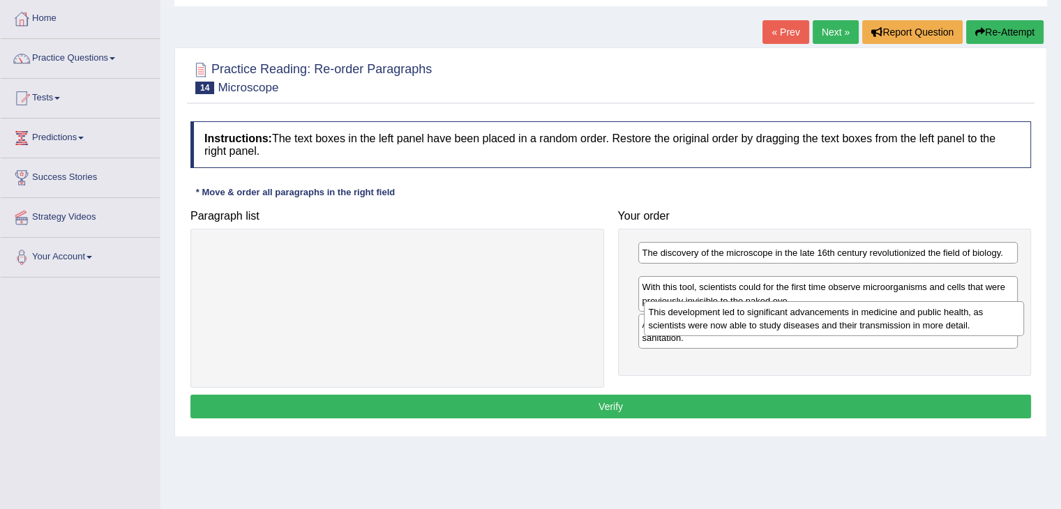
drag, startPoint x: 695, startPoint y: 283, endPoint x: 701, endPoint y: 319, distance: 36.1
click at [701, 319] on div "This development led to significant advancements in medicine and public health,…" at bounding box center [834, 318] width 380 height 35
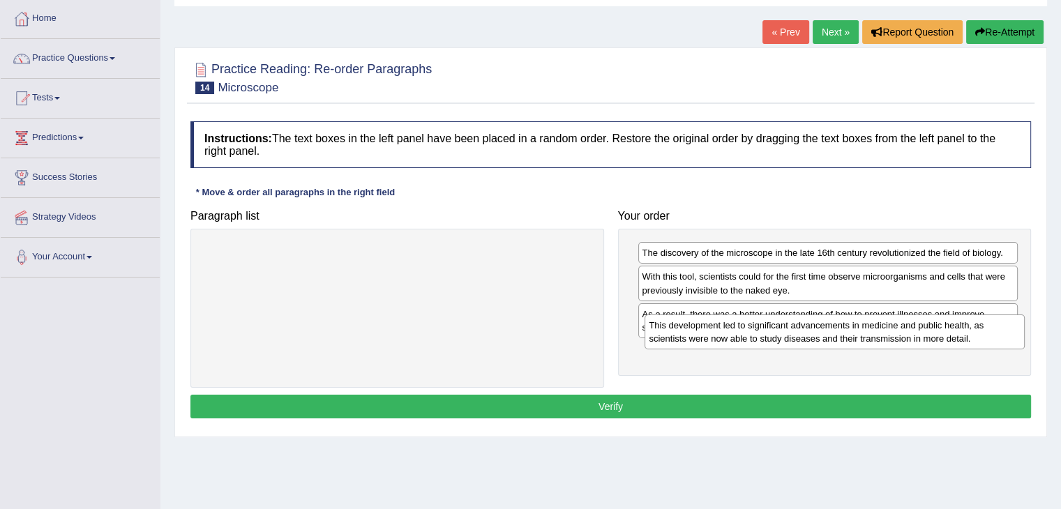
drag, startPoint x: 671, startPoint y: 287, endPoint x: 678, endPoint y: 335, distance: 49.3
click at [678, 335] on div "This development led to significant advancements in medicine and public health,…" at bounding box center [834, 331] width 380 height 35
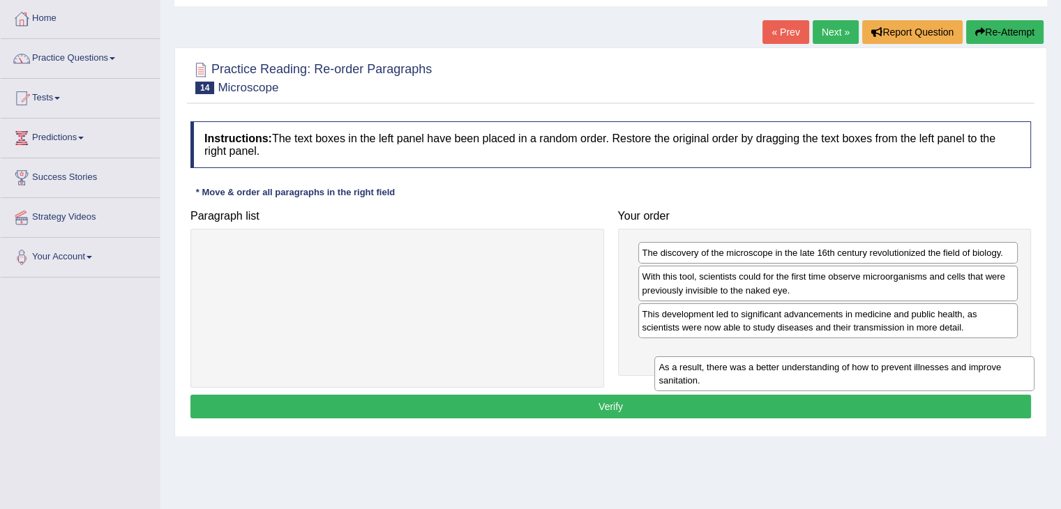
drag, startPoint x: 669, startPoint y: 319, endPoint x: 686, endPoint y: 372, distance: 56.2
click at [686, 372] on div "As a result, there was a better understanding of how to prevent illnesses and i…" at bounding box center [844, 373] width 380 height 35
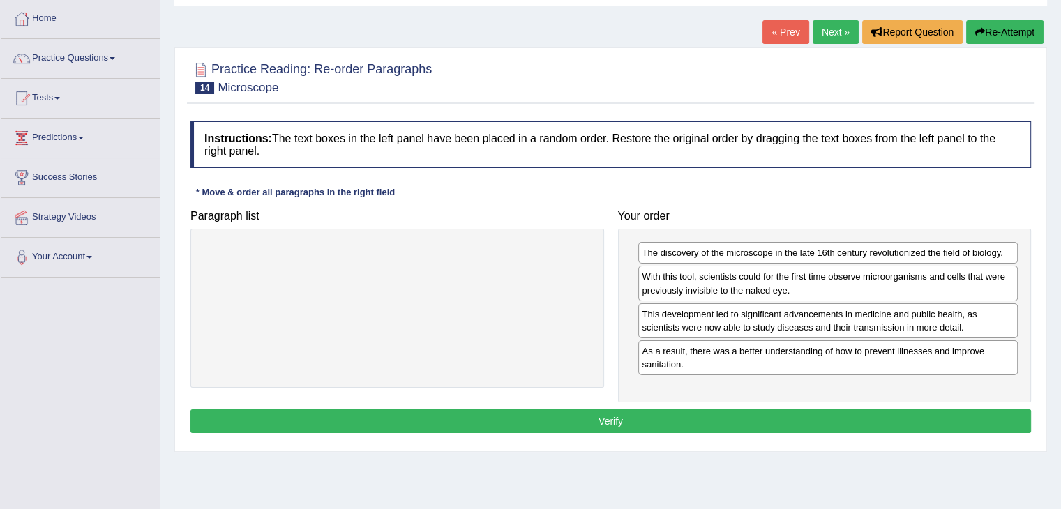
click at [632, 419] on button "Verify" at bounding box center [610, 421] width 840 height 24
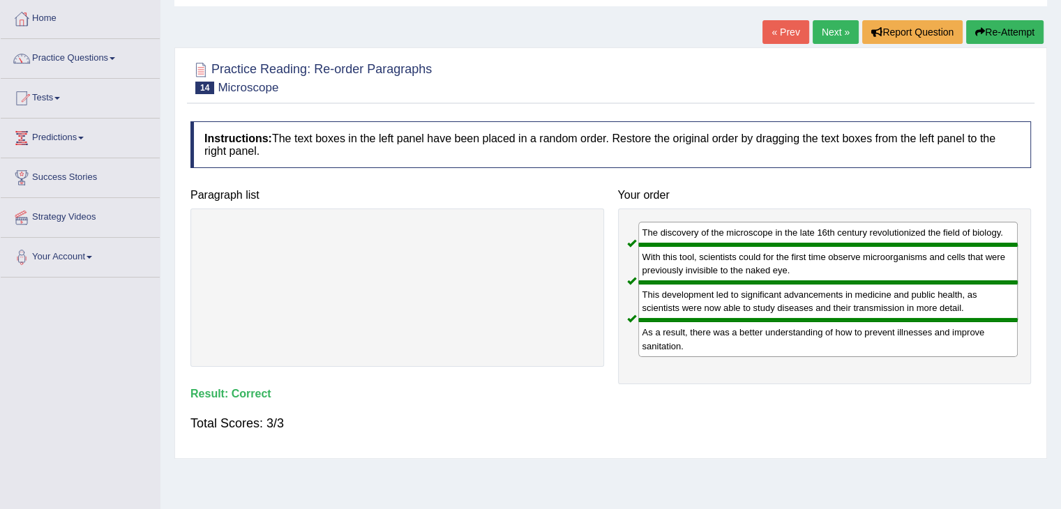
click at [838, 34] on link "Next »" at bounding box center [835, 32] width 46 height 24
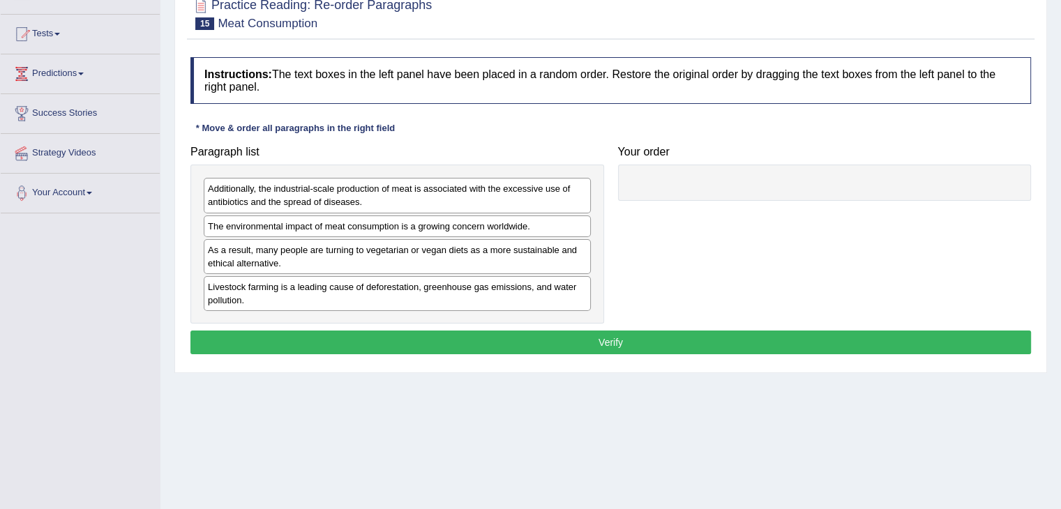
scroll to position [139, 0]
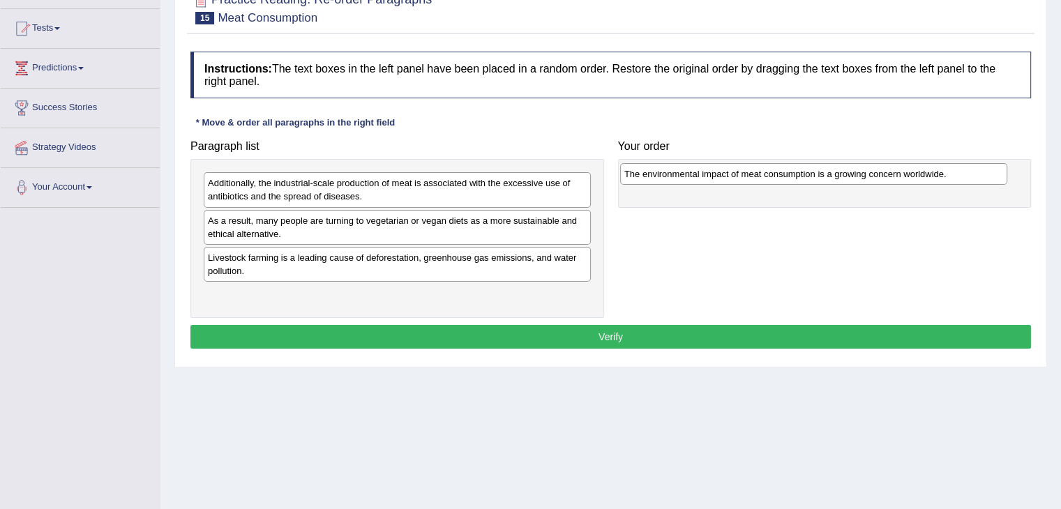
drag, startPoint x: 494, startPoint y: 220, endPoint x: 911, endPoint y: 174, distance: 418.8
click at [911, 174] on div "The environmental impact of meat consumption is a growing concern worldwide." at bounding box center [813, 174] width 387 height 22
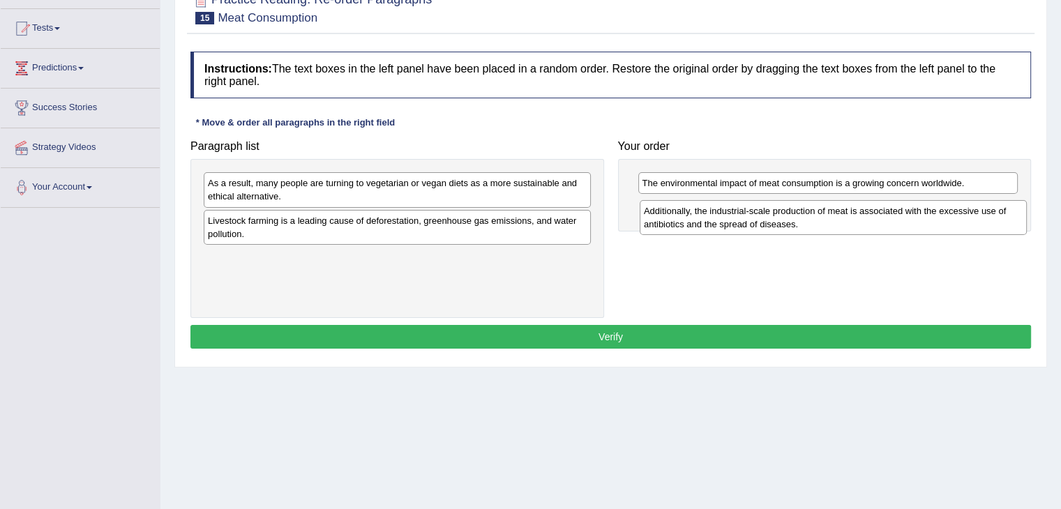
drag, startPoint x: 480, startPoint y: 185, endPoint x: 916, endPoint y: 213, distance: 436.7
click at [916, 213] on div "Additionally, the industrial-scale production of meat is associated with the ex…" at bounding box center [832, 217] width 387 height 35
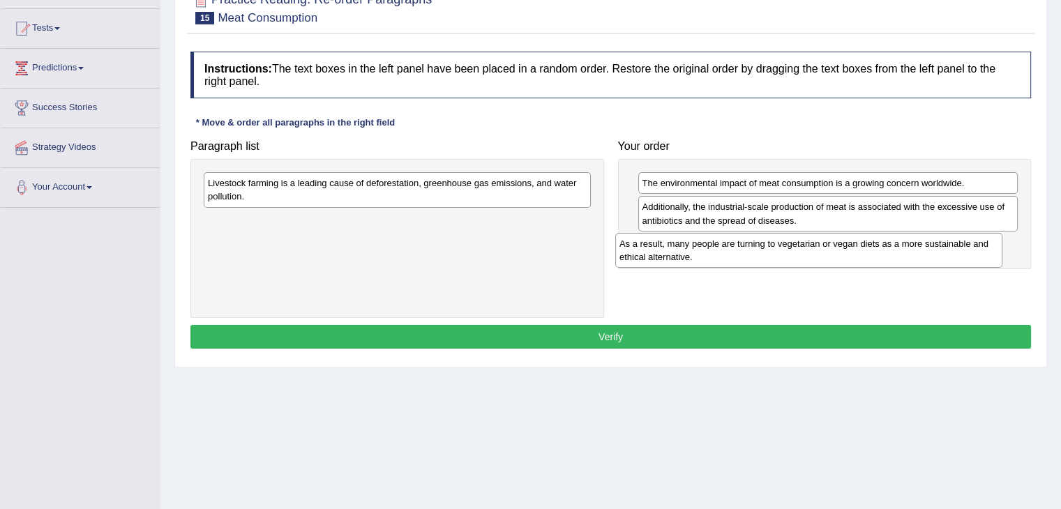
drag, startPoint x: 330, startPoint y: 191, endPoint x: 742, endPoint y: 252, distance: 415.8
click at [742, 252] on div "As a result, many people are turning to vegetarian or vegan diets as a more sus…" at bounding box center [808, 250] width 387 height 35
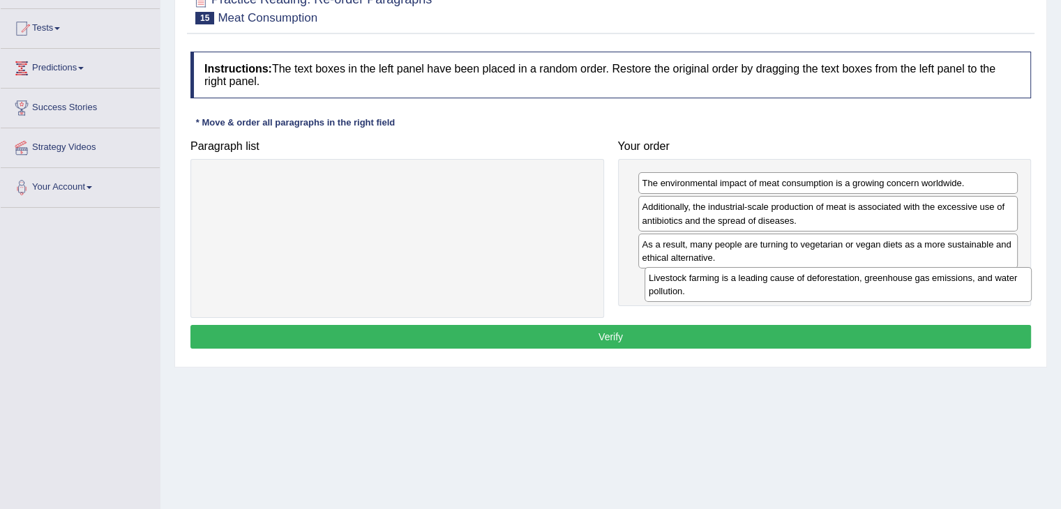
drag, startPoint x: 279, startPoint y: 189, endPoint x: 720, endPoint y: 284, distance: 450.7
click at [720, 284] on div "Livestock farming is a leading cause of deforestation, greenhouse gas emissions…" at bounding box center [837, 284] width 387 height 35
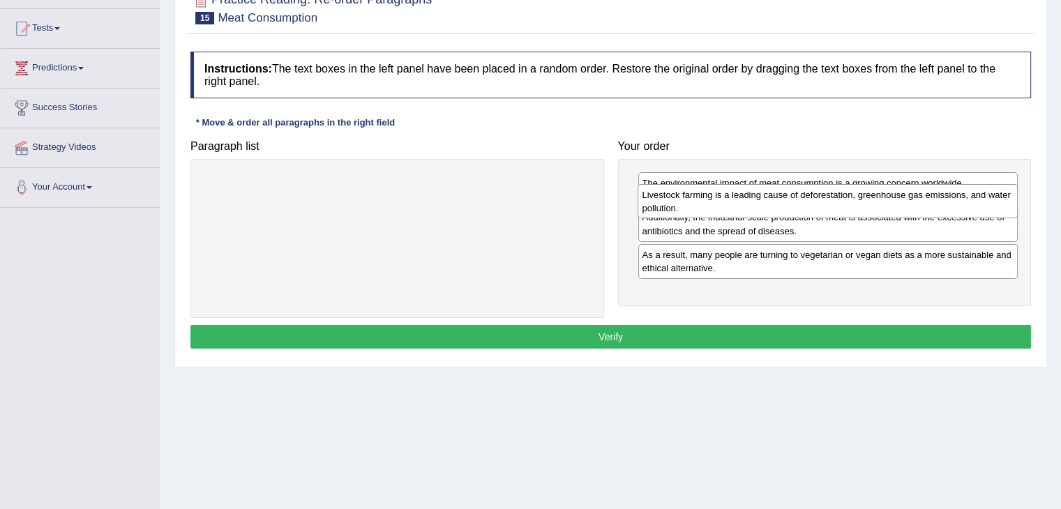
drag, startPoint x: 681, startPoint y: 284, endPoint x: 681, endPoint y: 199, distance: 85.8
click at [681, 199] on div "Livestock farming is a leading cause of deforestation, greenhouse gas emissions…" at bounding box center [827, 201] width 380 height 35
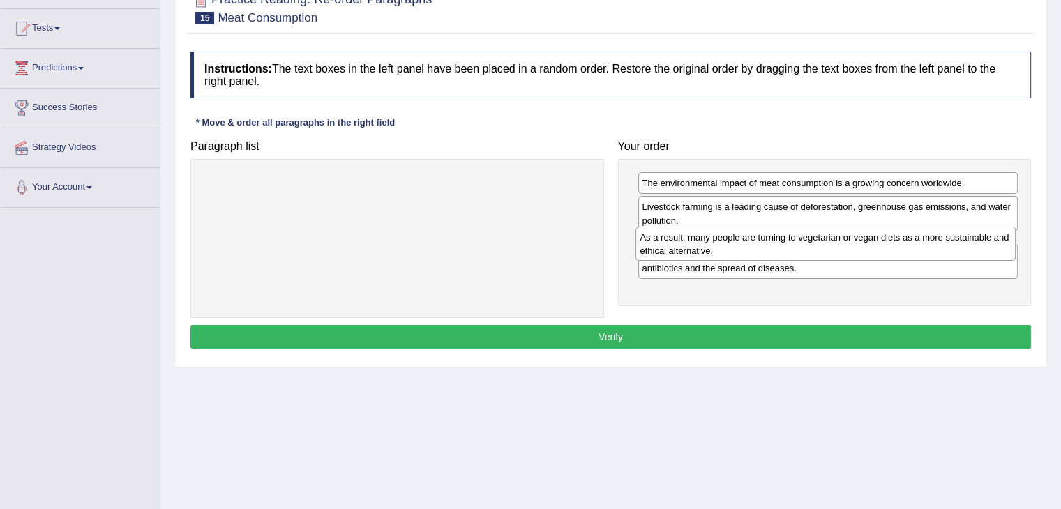
drag, startPoint x: 747, startPoint y: 292, endPoint x: 745, endPoint y: 249, distance: 43.3
click at [745, 249] on div "As a result, many people are turning to vegetarian or vegan diets as a more sus…" at bounding box center [825, 244] width 380 height 35
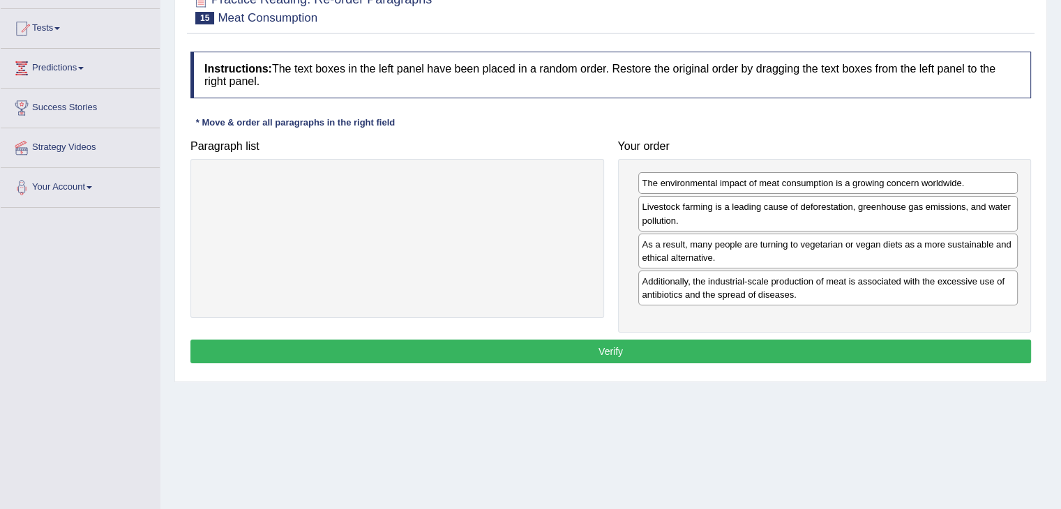
click at [639, 345] on button "Verify" at bounding box center [610, 352] width 840 height 24
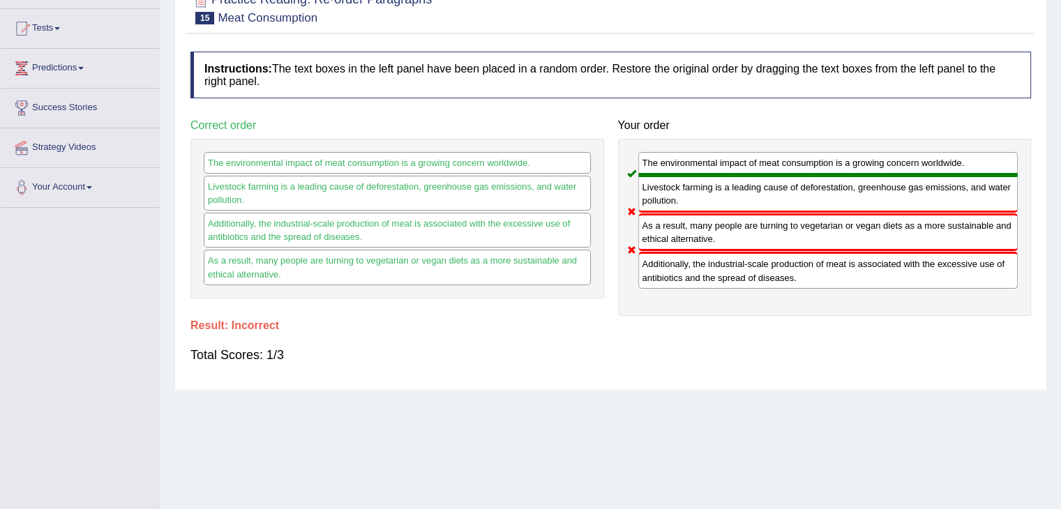
drag, startPoint x: 693, startPoint y: 229, endPoint x: 692, endPoint y: 312, distance: 83.0
click at [692, 311] on div "Your order The environmental impact of meat consumption is a growing concern wo…" at bounding box center [824, 213] width 427 height 203
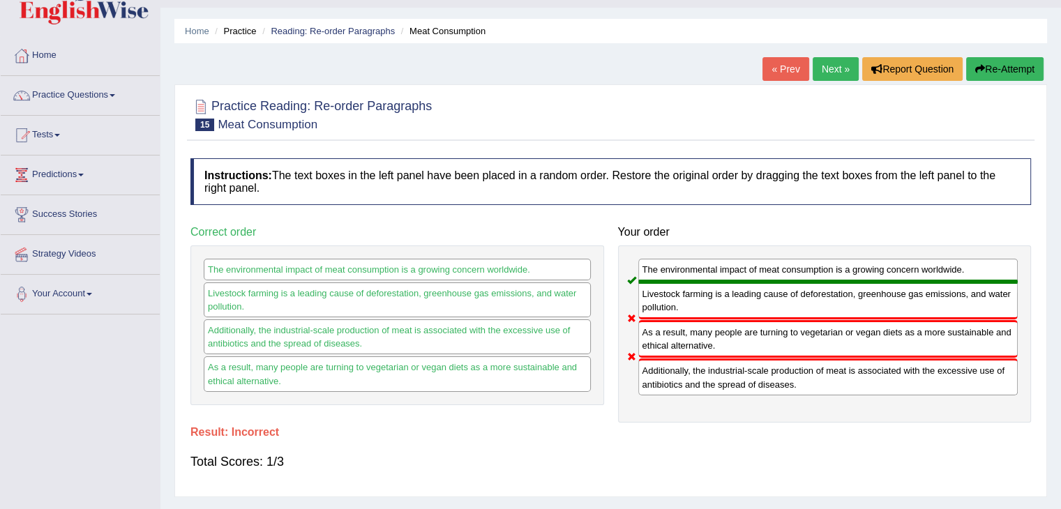
scroll to position [0, 0]
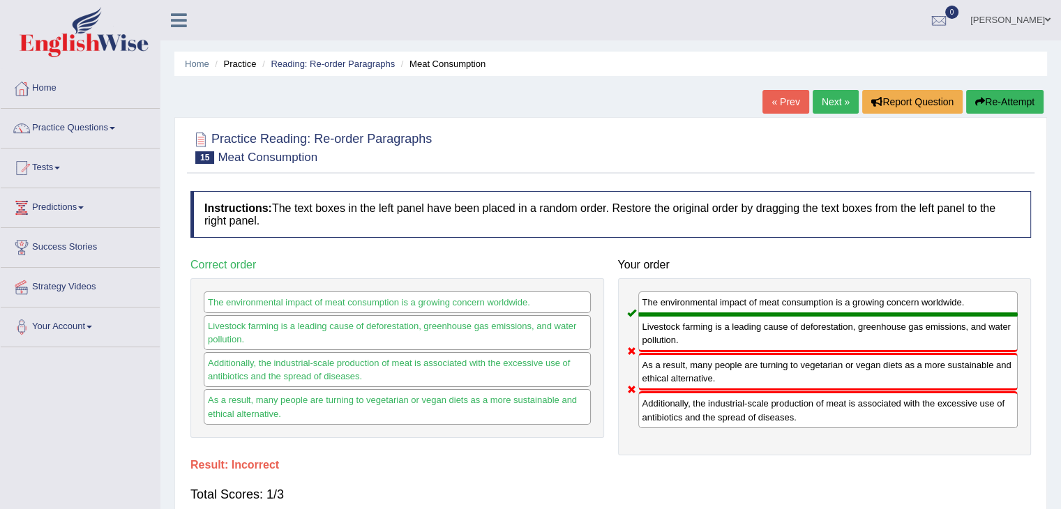
click at [991, 107] on button "Re-Attempt" at bounding box center [1004, 102] width 77 height 24
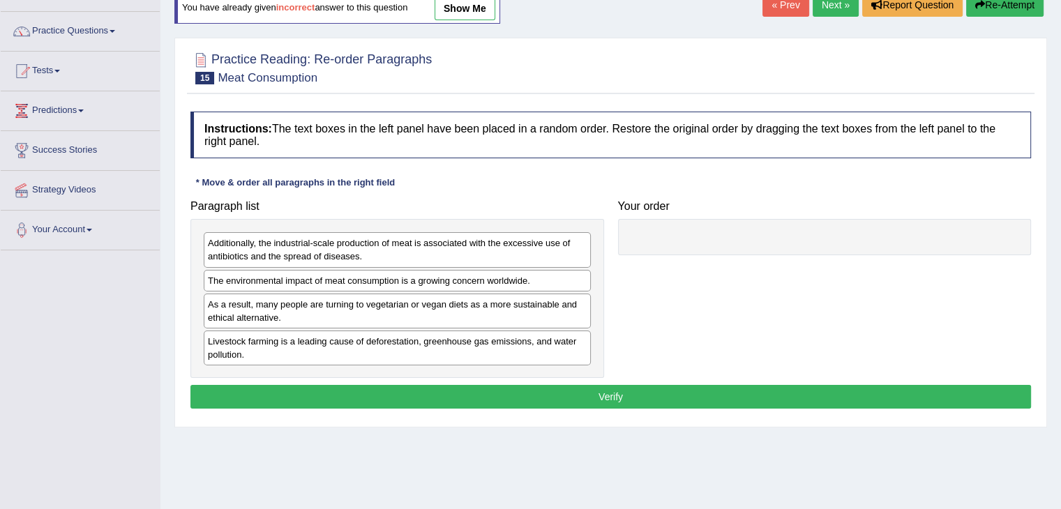
scroll to position [139, 0]
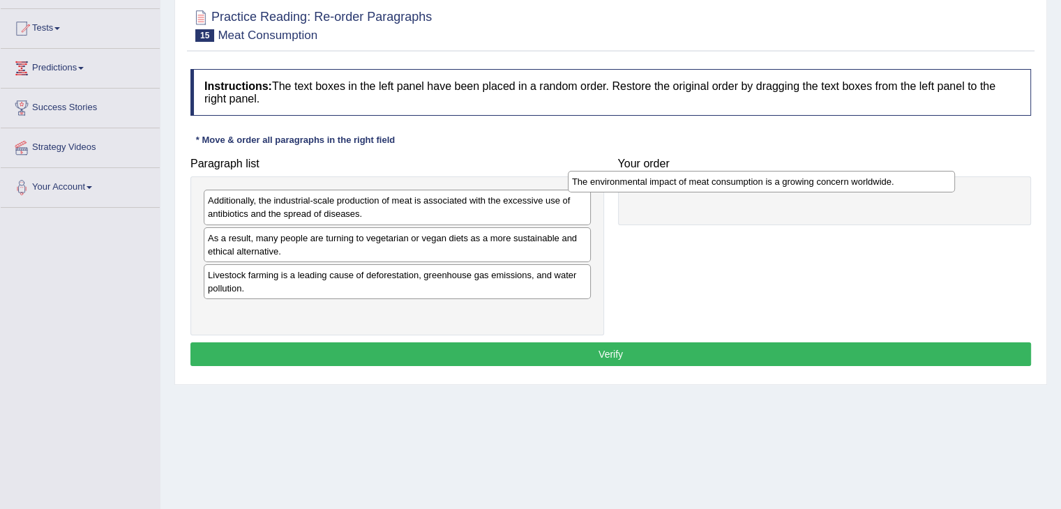
drag, startPoint x: 472, startPoint y: 235, endPoint x: 858, endPoint y: 179, distance: 389.6
click at [858, 179] on div "The environmental impact of meat consumption is a growing concern worldwide." at bounding box center [761, 182] width 387 height 22
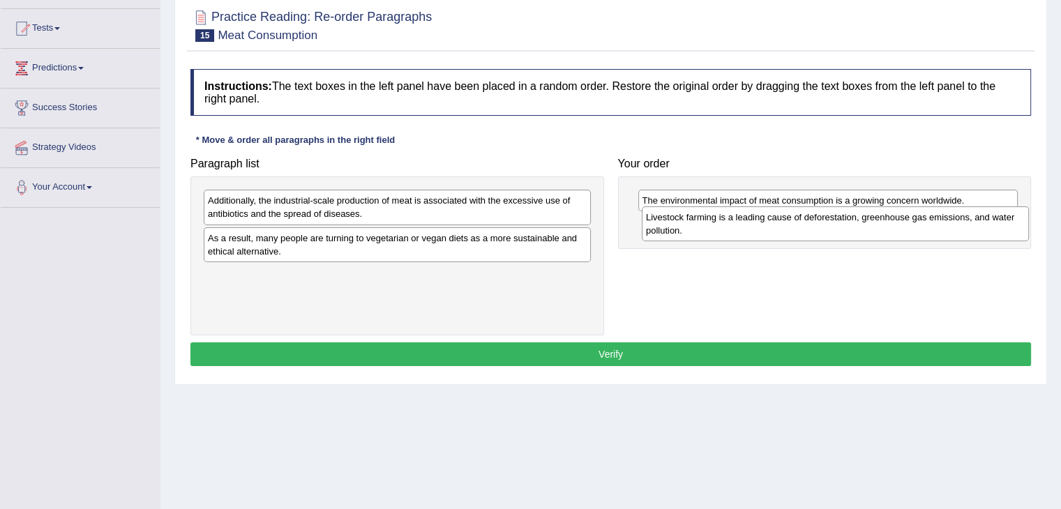
drag, startPoint x: 351, startPoint y: 280, endPoint x: 789, endPoint y: 222, distance: 441.6
click at [789, 222] on div "Livestock farming is a leading cause of deforestation, greenhouse gas emissions…" at bounding box center [834, 223] width 387 height 35
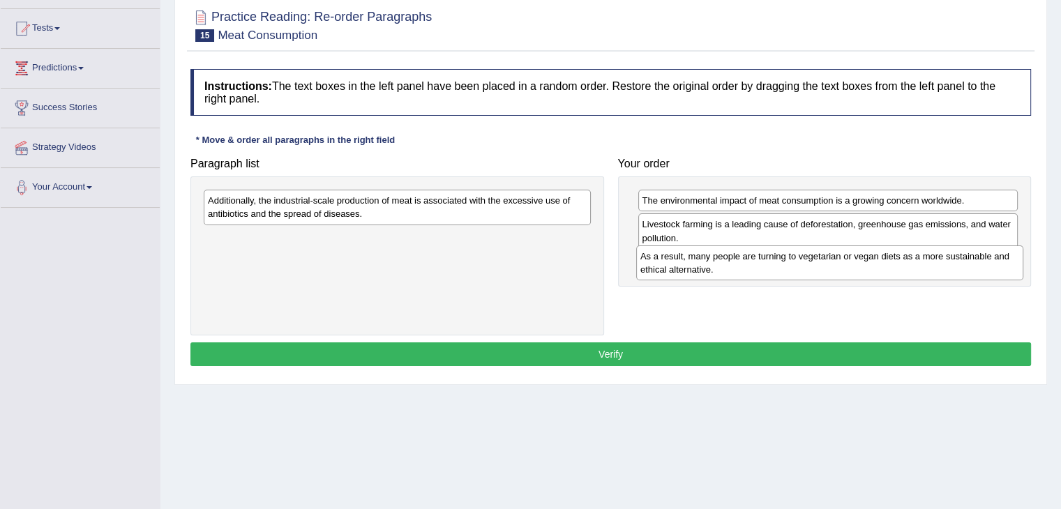
drag, startPoint x: 346, startPoint y: 234, endPoint x: 778, endPoint y: 253, distance: 432.7
click at [778, 253] on div "As a result, many people are turning to vegetarian or vegan diets as a more sus…" at bounding box center [829, 262] width 387 height 35
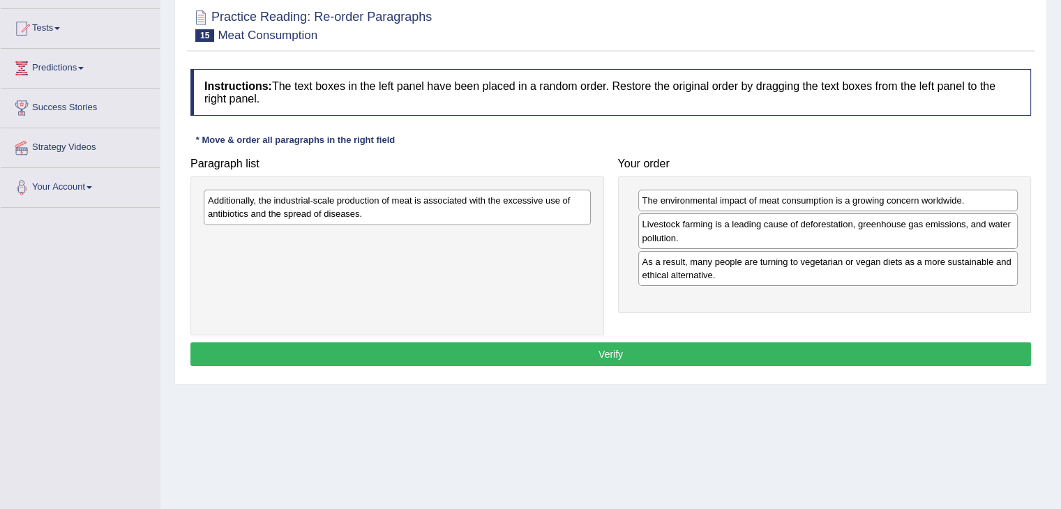
click at [686, 264] on div "As a result, many people are turning to vegetarian or vegan diets as a more sus…" at bounding box center [828, 268] width 380 height 35
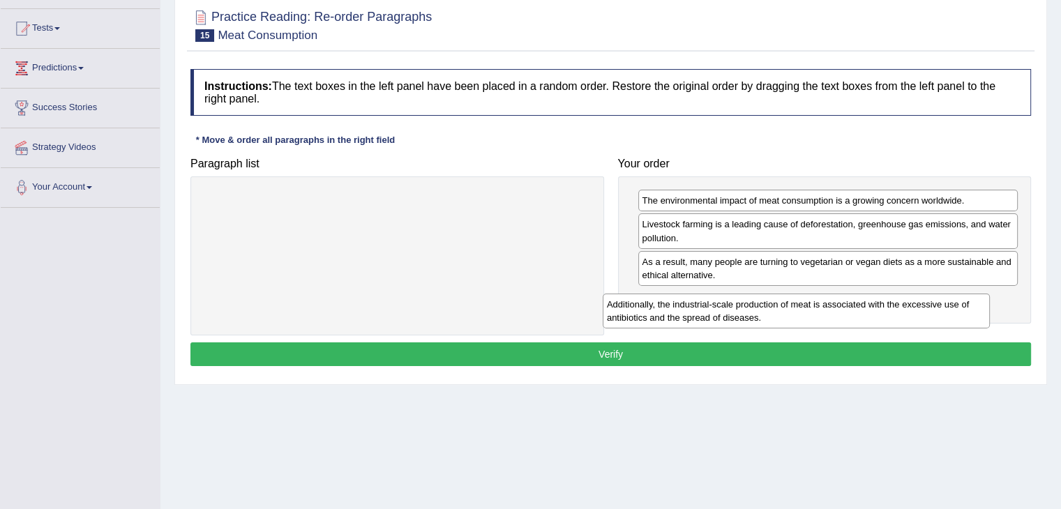
drag, startPoint x: 471, startPoint y: 210, endPoint x: 879, endPoint y: 309, distance: 419.1
click at [879, 309] on div "Additionally, the industrial-scale production of meat is associated with the ex…" at bounding box center [795, 311] width 387 height 35
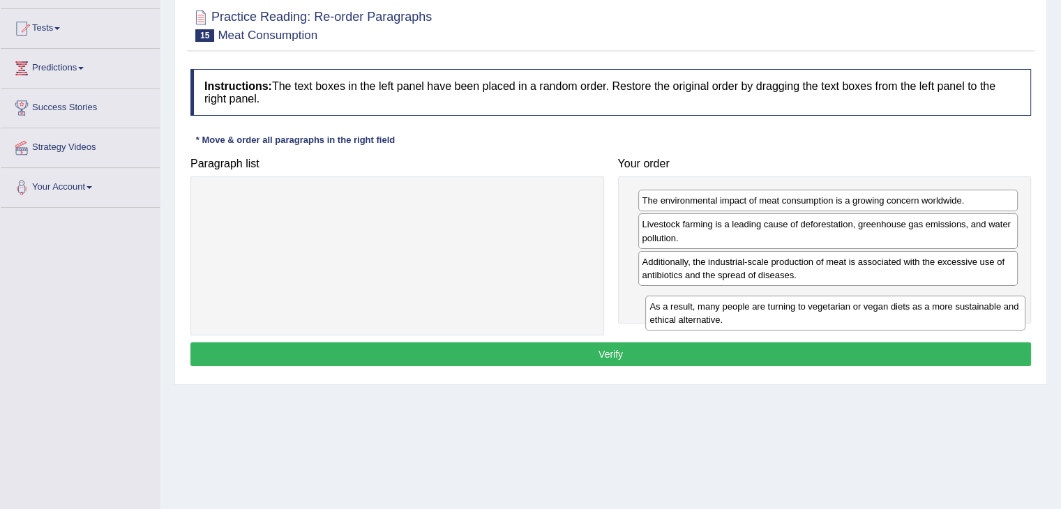
drag, startPoint x: 751, startPoint y: 264, endPoint x: 761, endPoint y: 317, distance: 53.2
click at [761, 317] on div "As a result, many people are turning to vegetarian or vegan diets as a more sus…" at bounding box center [835, 313] width 380 height 35
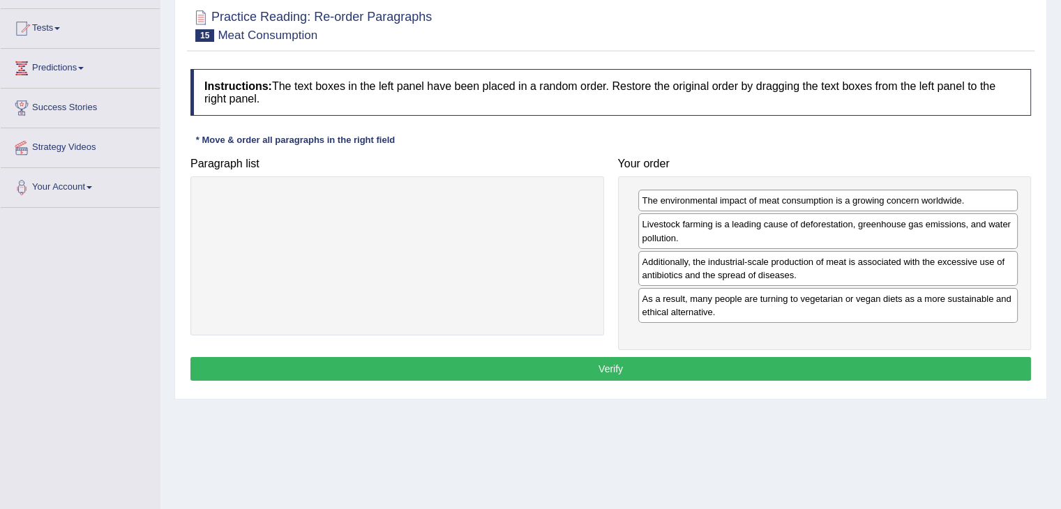
click at [668, 364] on button "Verify" at bounding box center [610, 369] width 840 height 24
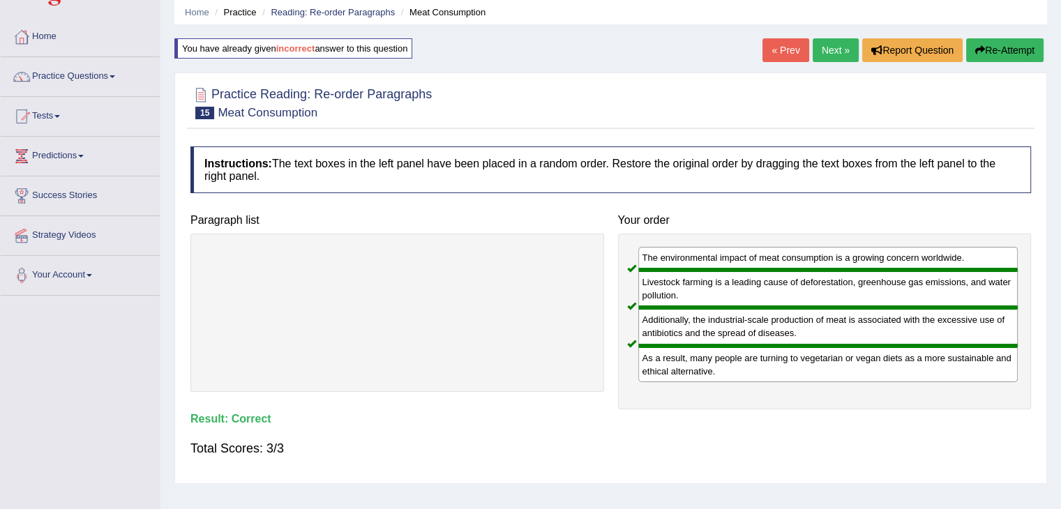
scroll to position [0, 0]
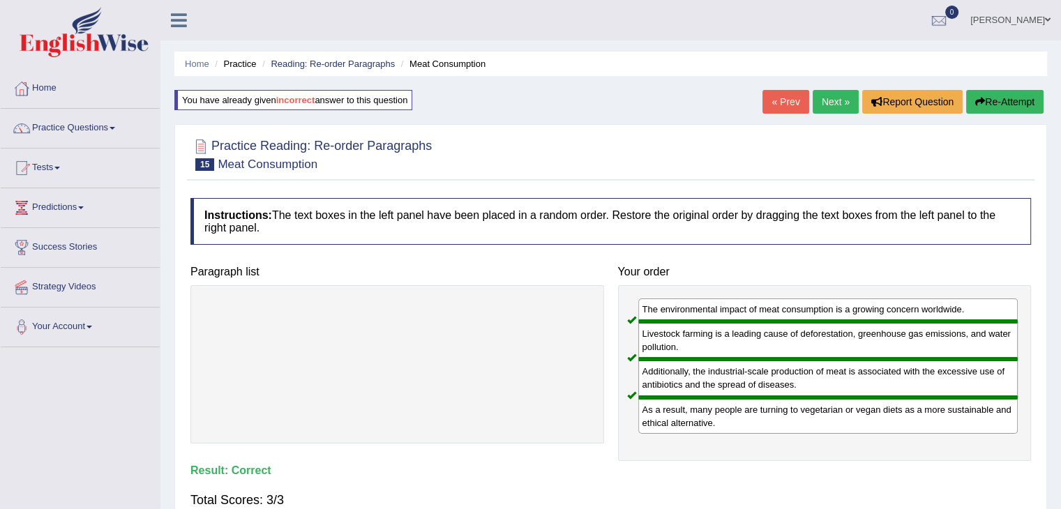
click at [828, 102] on link "Next »" at bounding box center [835, 102] width 46 height 24
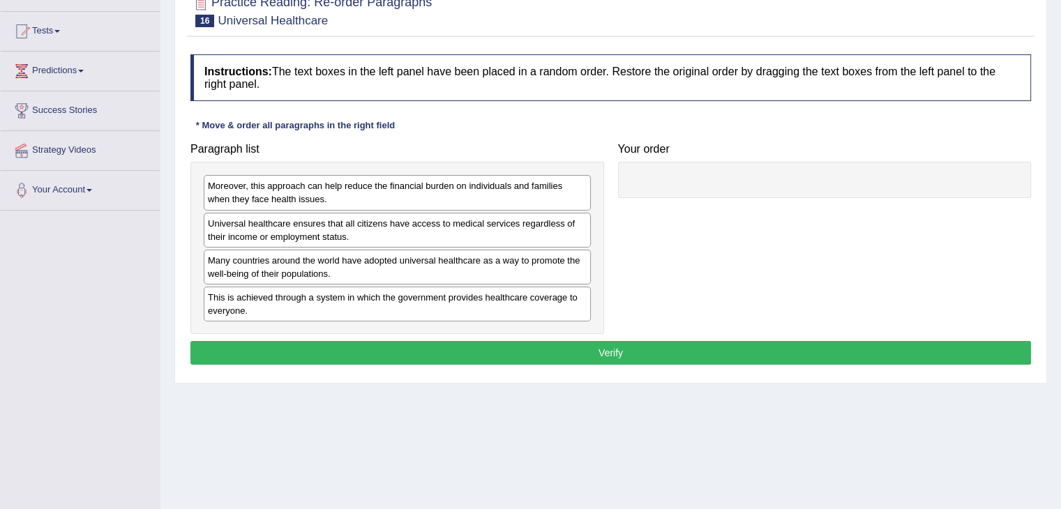
scroll to position [139, 0]
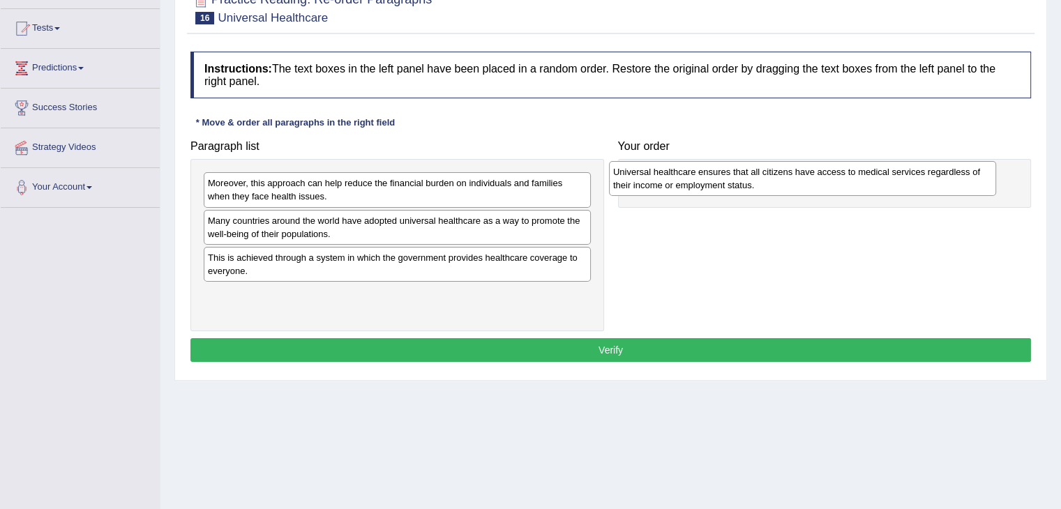
drag, startPoint x: 259, startPoint y: 228, endPoint x: 664, endPoint y: 180, distance: 407.9
click at [664, 180] on div "Universal healthcare ensures that all citizens have access to medical services …" at bounding box center [802, 178] width 387 height 35
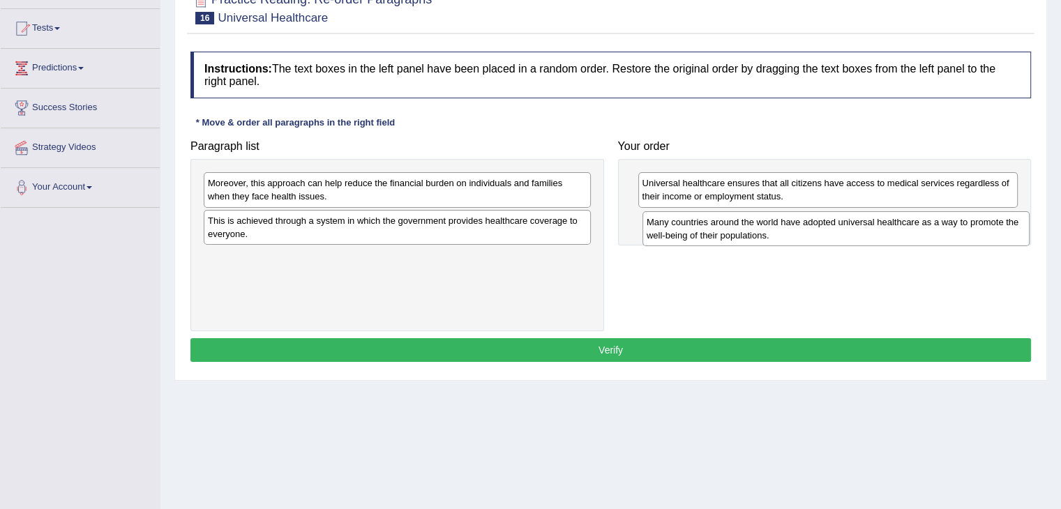
drag, startPoint x: 328, startPoint y: 222, endPoint x: 766, endPoint y: 224, distance: 438.6
click at [766, 224] on div "Many countries around the world have adopted universal healthcare as a way to p…" at bounding box center [835, 228] width 387 height 35
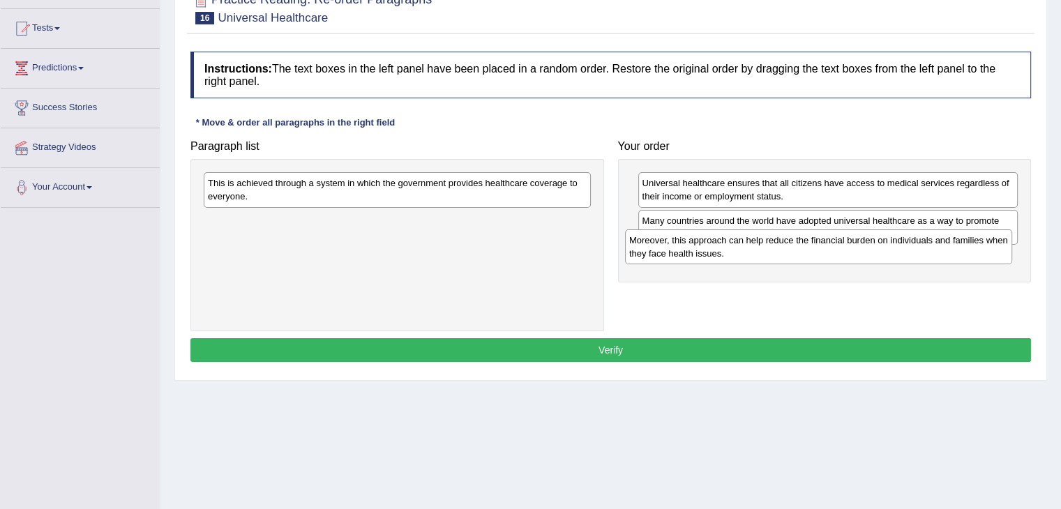
drag, startPoint x: 444, startPoint y: 185, endPoint x: 865, endPoint y: 242, distance: 425.0
click at [865, 242] on div "Moreover, this approach can help reduce the financial burden on individuals and…" at bounding box center [818, 246] width 387 height 35
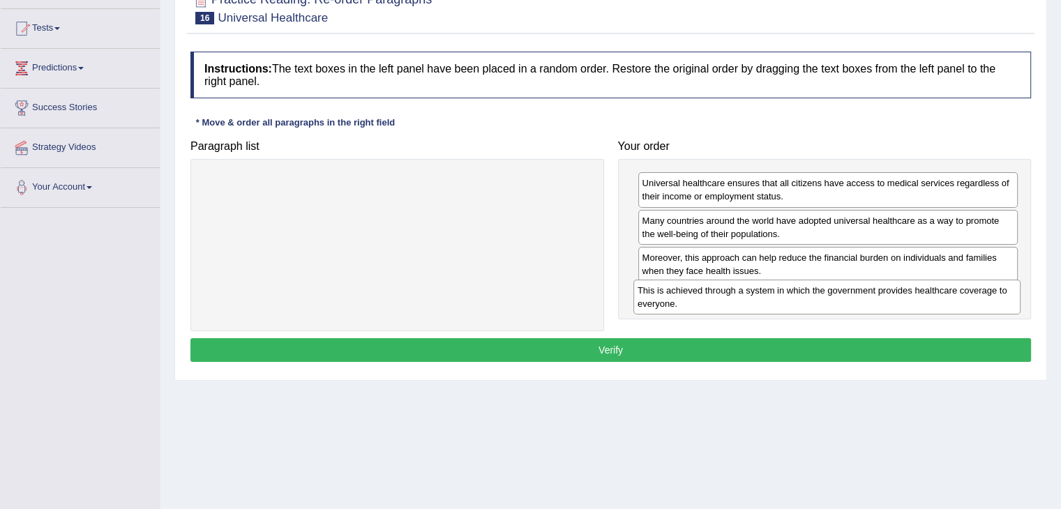
drag, startPoint x: 358, startPoint y: 183, endPoint x: 789, endPoint y: 291, distance: 444.1
click at [789, 291] on div "This is achieved through a system in which the government provides healthcare c…" at bounding box center [826, 297] width 387 height 35
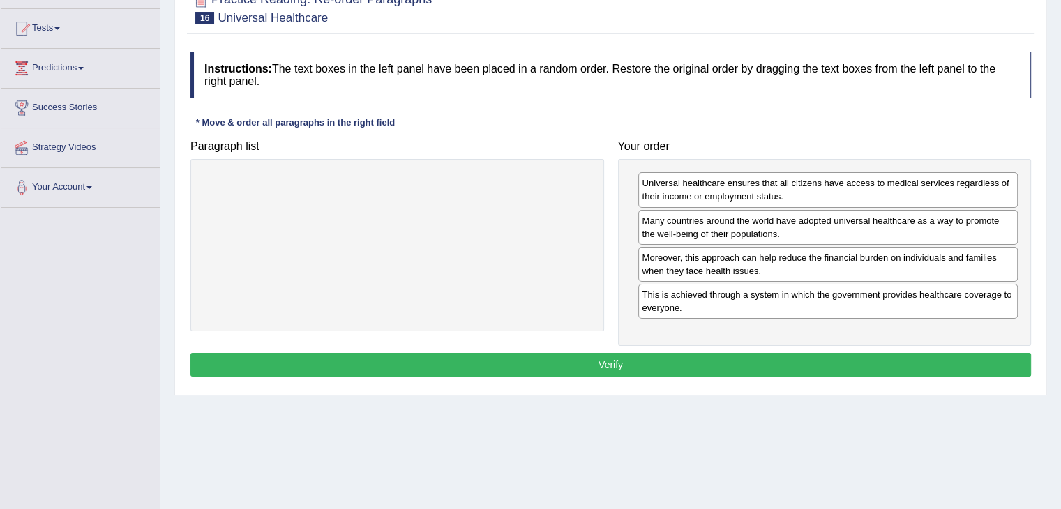
click at [680, 362] on button "Verify" at bounding box center [610, 365] width 840 height 24
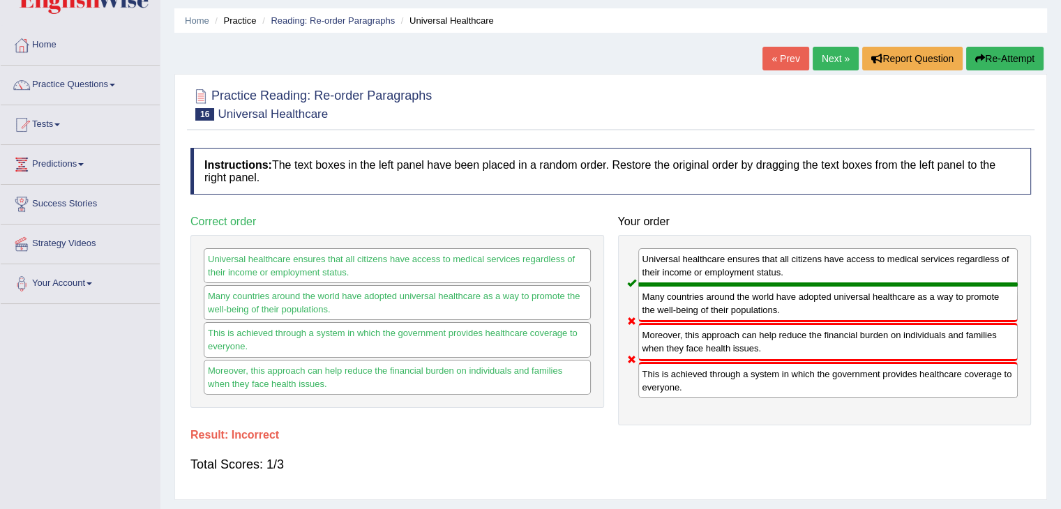
scroll to position [0, 0]
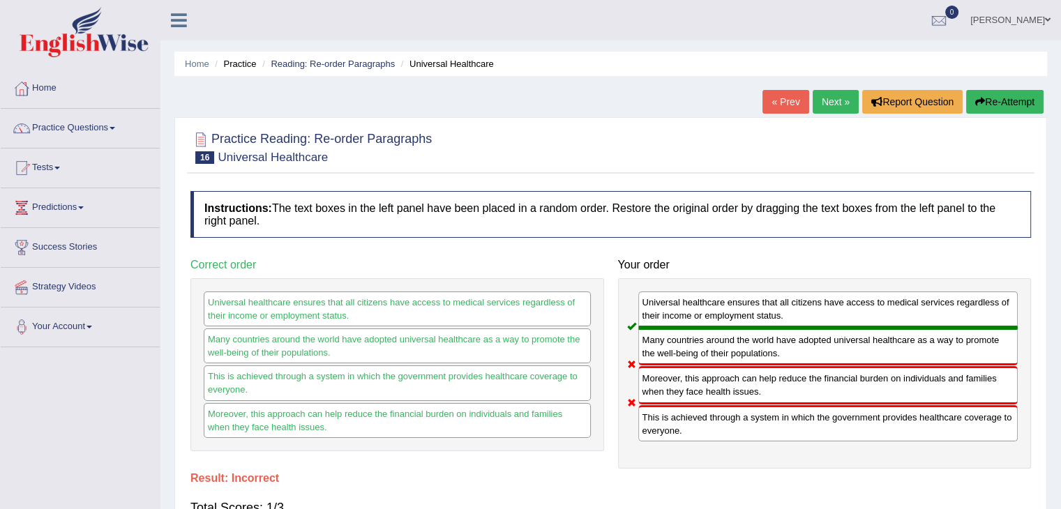
click at [1001, 98] on button "Re-Attempt" at bounding box center [1004, 102] width 77 height 24
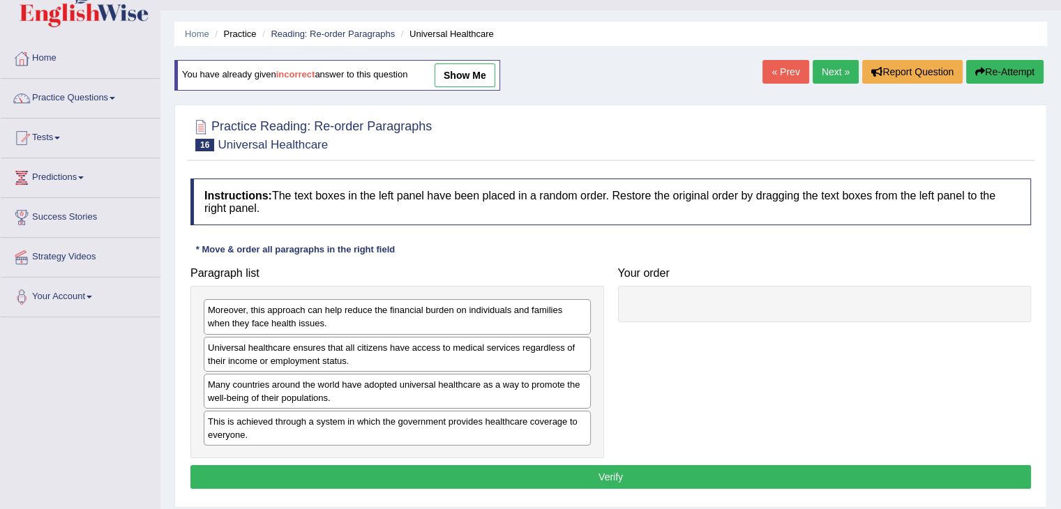
scroll to position [70, 0]
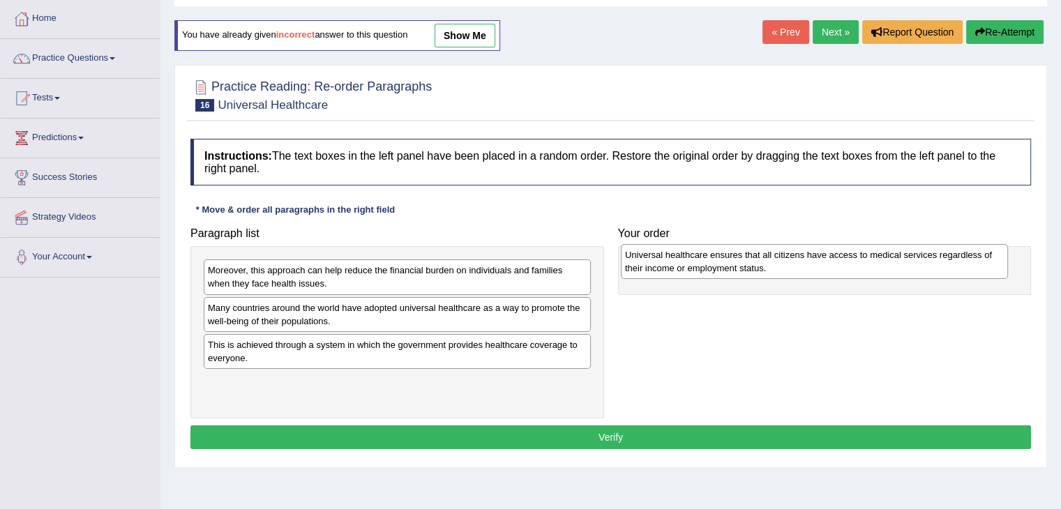
drag, startPoint x: 388, startPoint y: 312, endPoint x: 805, endPoint y: 259, distance: 420.2
click at [805, 259] on div "Universal healthcare ensures that all citizens have access to medical services …" at bounding box center [814, 261] width 387 height 35
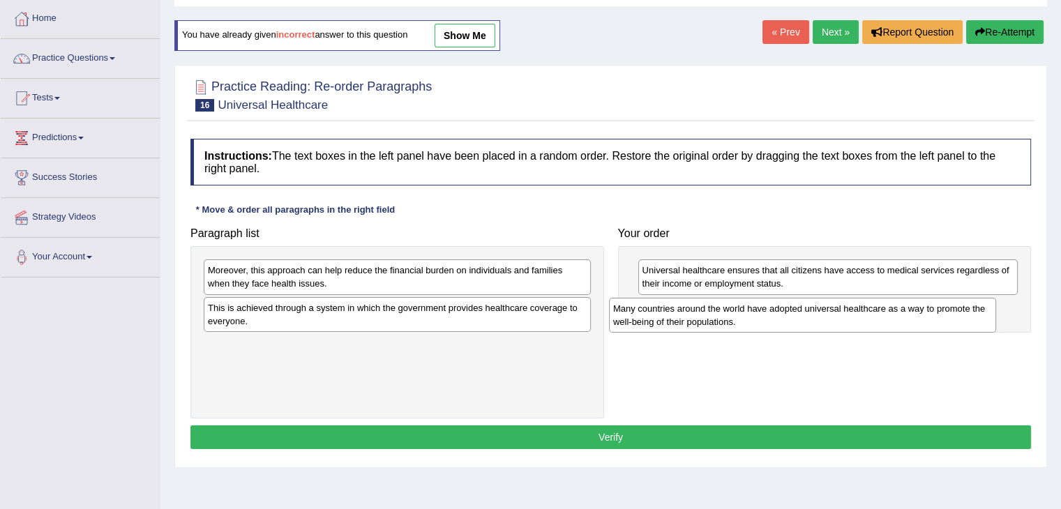
drag, startPoint x: 273, startPoint y: 317, endPoint x: 689, endPoint y: 316, distance: 416.3
click at [689, 316] on div "Many countries around the world have adopted universal healthcare as a way to p…" at bounding box center [802, 315] width 387 height 35
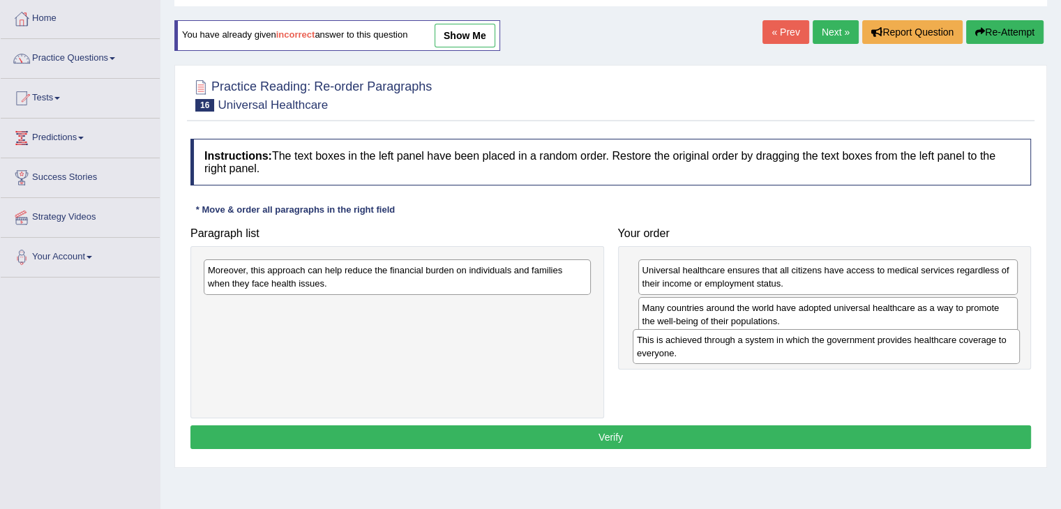
drag, startPoint x: 282, startPoint y: 311, endPoint x: 710, endPoint y: 344, distance: 430.1
click at [710, 344] on div "This is achieved through a system in which the government provides healthcare c…" at bounding box center [825, 346] width 387 height 35
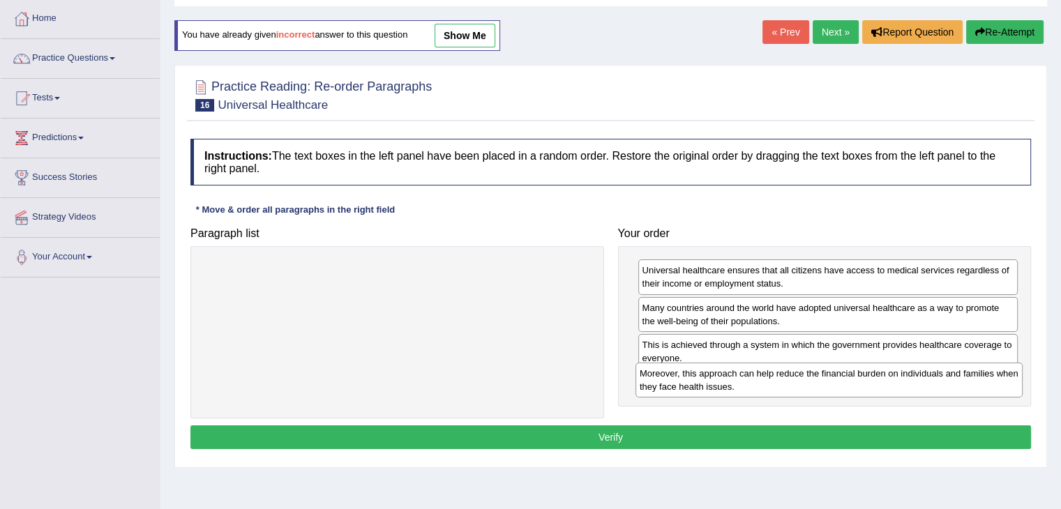
drag, startPoint x: 472, startPoint y: 274, endPoint x: 904, endPoint y: 377, distance: 443.8
click at [904, 377] on div "Moreover, this approach can help reduce the financial burden on individuals and…" at bounding box center [828, 380] width 387 height 35
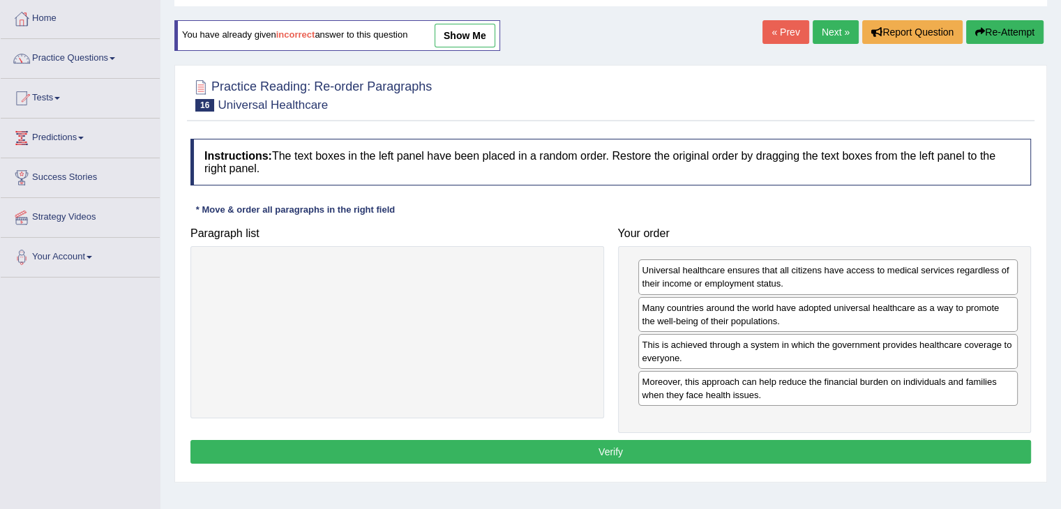
click at [662, 447] on button "Verify" at bounding box center [610, 452] width 840 height 24
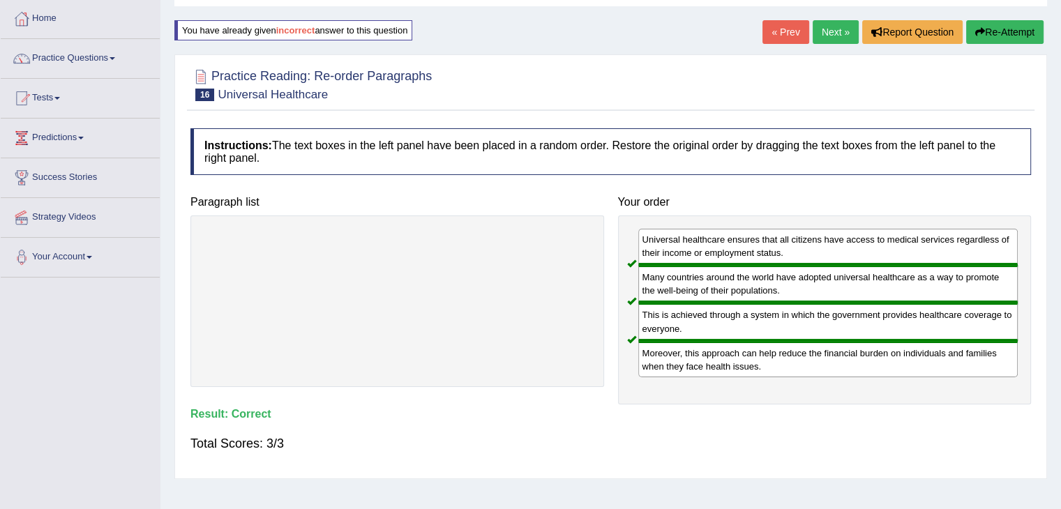
click at [828, 35] on link "Next »" at bounding box center [835, 32] width 46 height 24
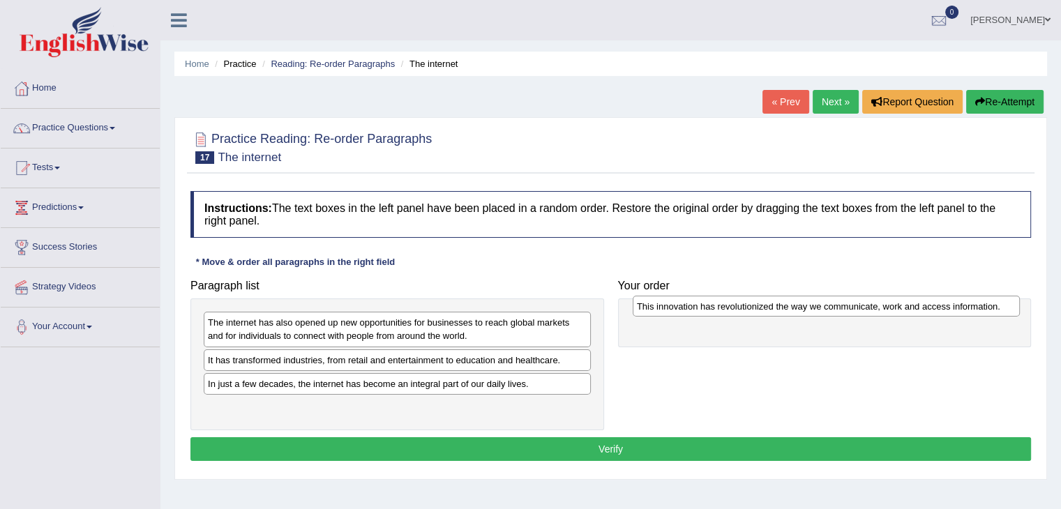
drag, startPoint x: 436, startPoint y: 380, endPoint x: 860, endPoint y: 305, distance: 430.6
click at [860, 305] on div "This innovation has revolutionized the way we communicate, work and access info…" at bounding box center [825, 307] width 387 height 22
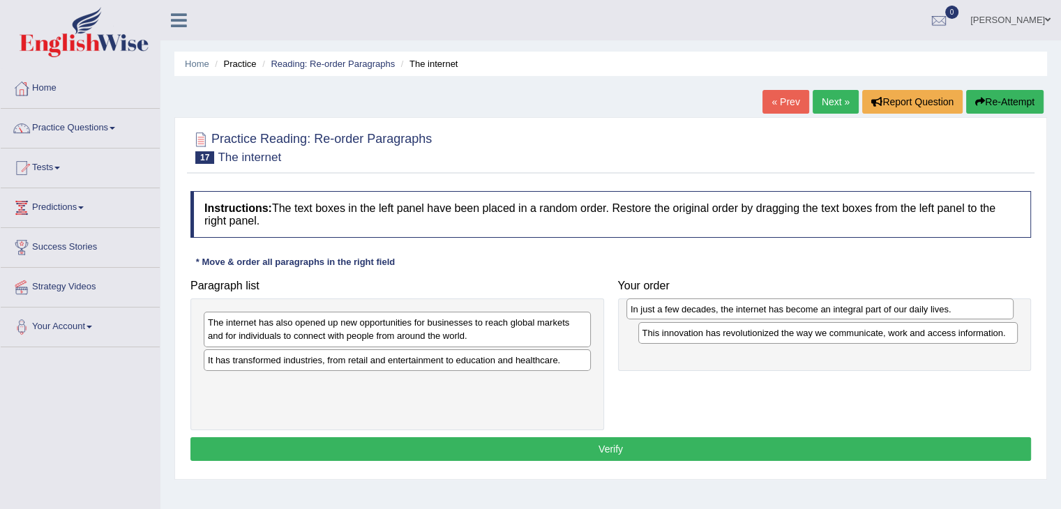
drag, startPoint x: 399, startPoint y: 381, endPoint x: 826, endPoint y: 307, distance: 433.1
click at [826, 307] on div "In just a few decades, the internet has become an integral part of our daily li…" at bounding box center [819, 309] width 387 height 22
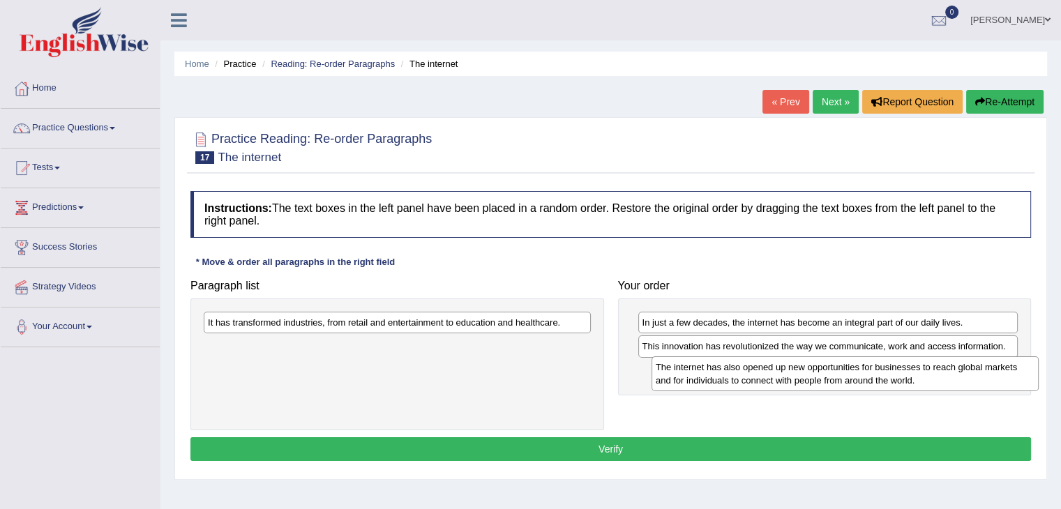
drag, startPoint x: 404, startPoint y: 327, endPoint x: 849, endPoint y: 372, distance: 446.4
click at [849, 372] on div "The internet has also opened up new opportunities for businesses to reach globa…" at bounding box center [844, 373] width 387 height 35
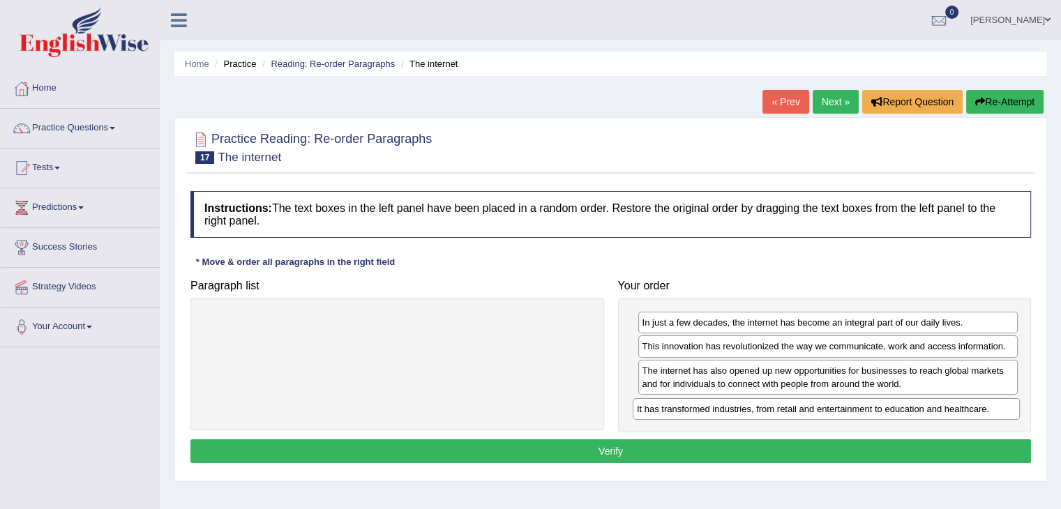
drag, startPoint x: 397, startPoint y: 318, endPoint x: 826, endPoint y: 404, distance: 437.4
click at [826, 404] on div "It has transformed industries, from retail and entertainment to education and h…" at bounding box center [825, 409] width 387 height 22
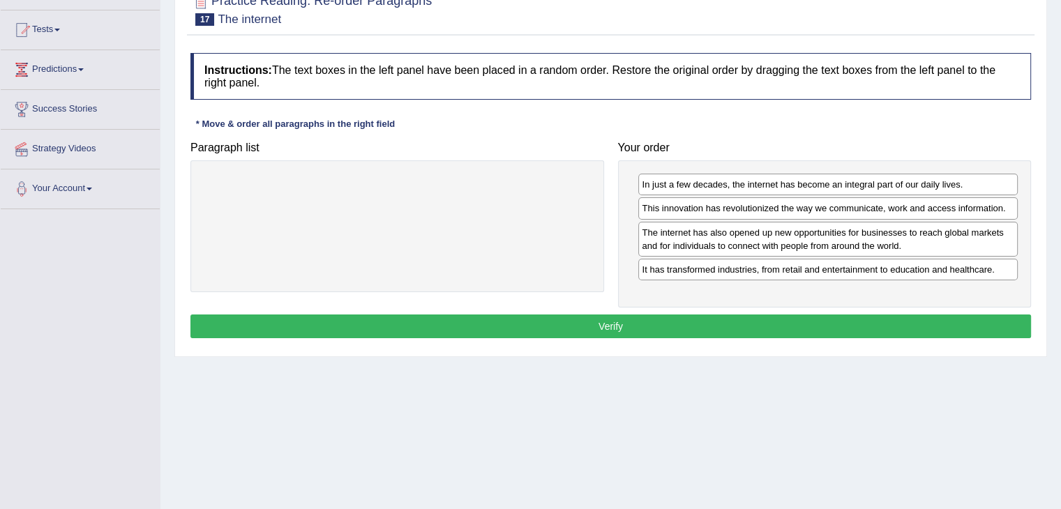
scroll to position [139, 0]
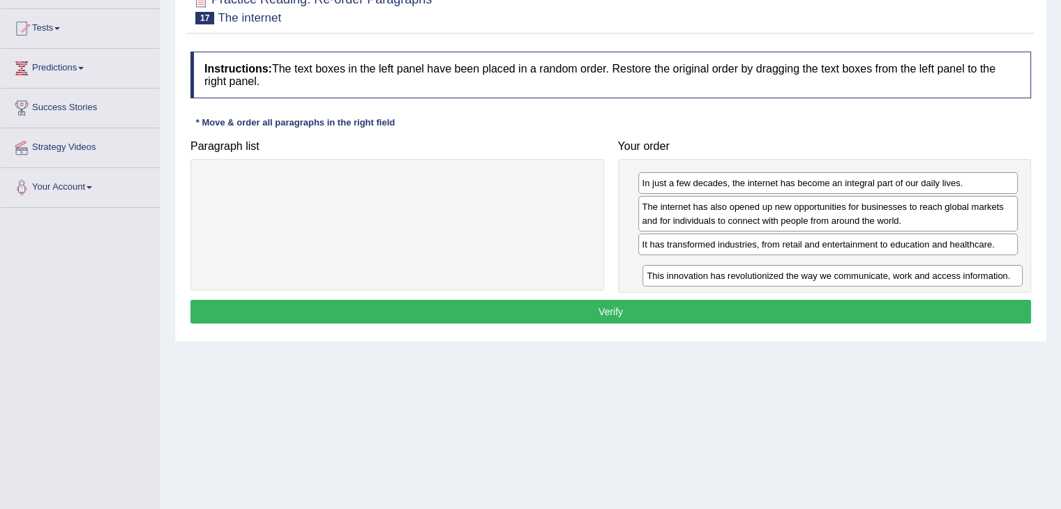
drag, startPoint x: 723, startPoint y: 207, endPoint x: 728, endPoint y: 276, distance: 69.2
click at [728, 276] on div "This innovation has revolutionized the way we communicate, work and access info…" at bounding box center [832, 276] width 380 height 22
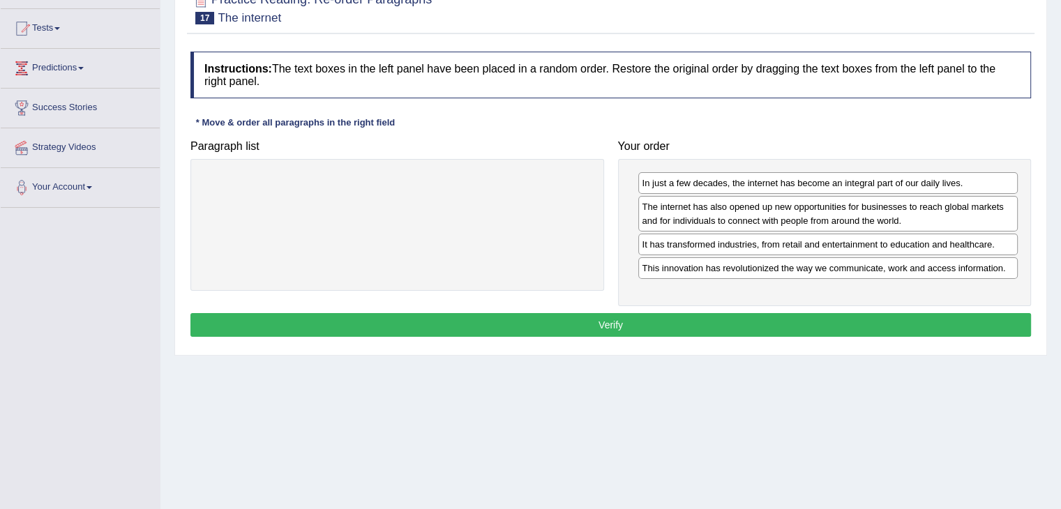
click at [616, 317] on button "Verify" at bounding box center [610, 325] width 840 height 24
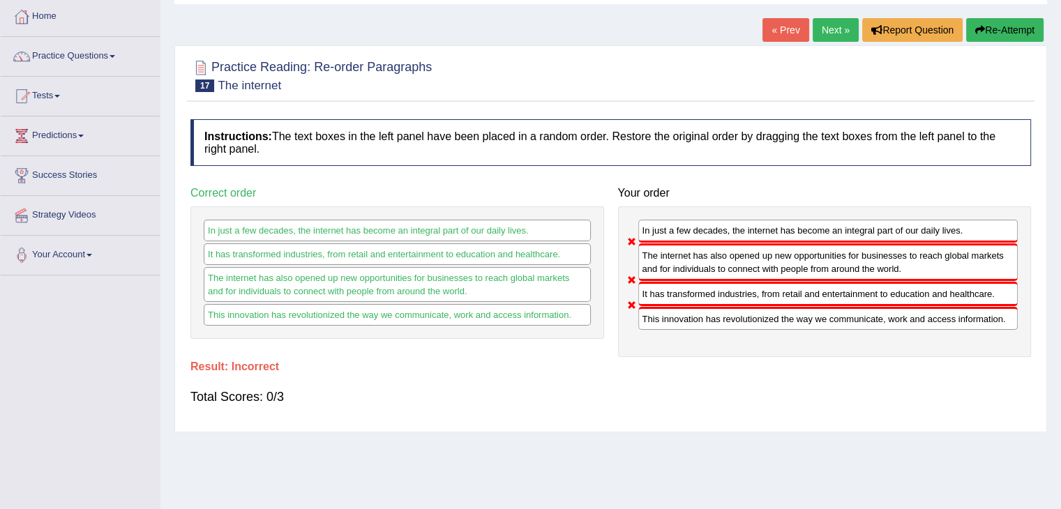
scroll to position [70, 0]
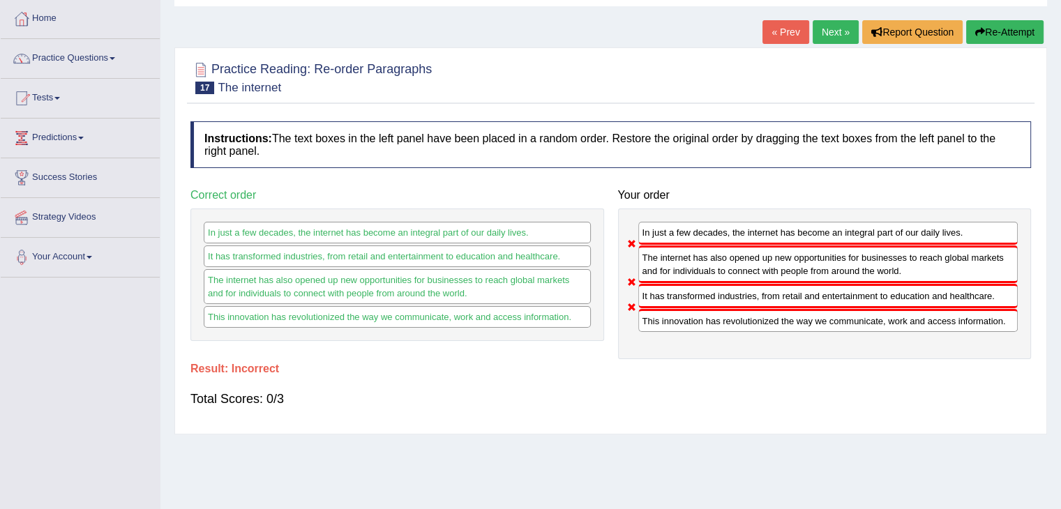
click at [1004, 33] on button "Re-Attempt" at bounding box center [1004, 32] width 77 height 24
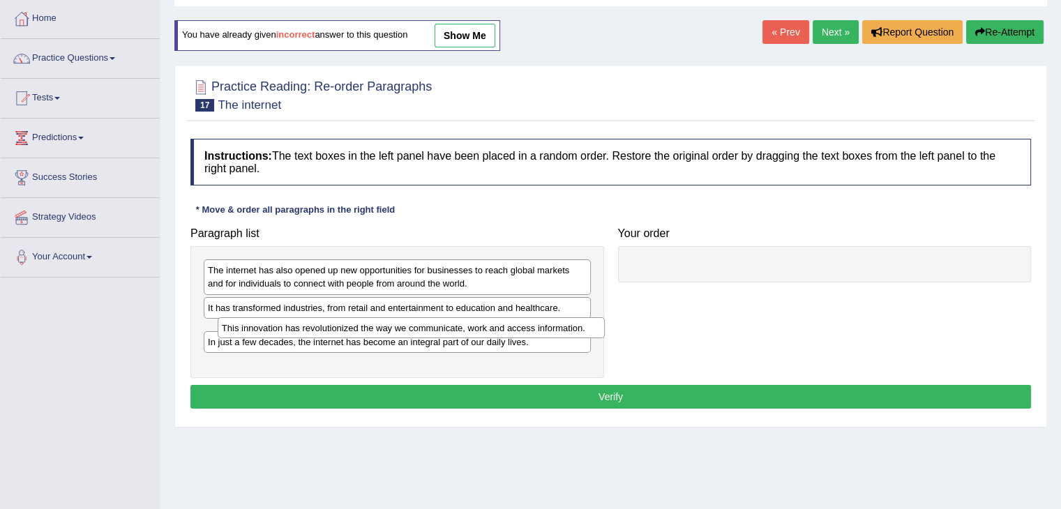
drag, startPoint x: 287, startPoint y: 327, endPoint x: 301, endPoint y: 324, distance: 13.5
click at [301, 324] on div "This innovation has revolutionized the way we communicate, work and access info…" at bounding box center [411, 328] width 387 height 22
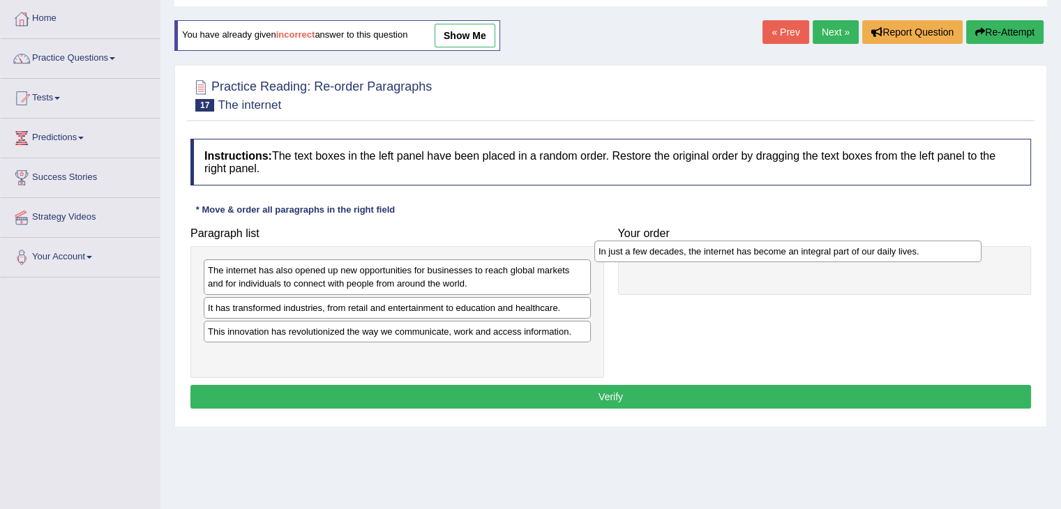
drag, startPoint x: 349, startPoint y: 355, endPoint x: 739, endPoint y: 252, distance: 403.7
click at [739, 252] on div "In just a few decades, the internet has become an integral part of our daily li…" at bounding box center [787, 252] width 387 height 22
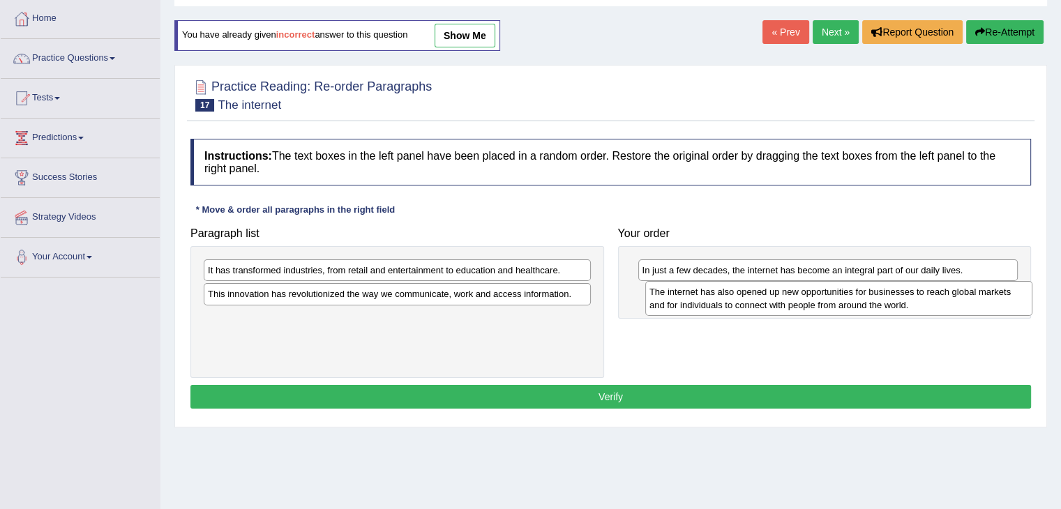
drag, startPoint x: 295, startPoint y: 272, endPoint x: 736, endPoint y: 294, distance: 441.2
click at [736, 294] on div "The internet has also opened up new opportunities for businesses to reach globa…" at bounding box center [838, 298] width 387 height 35
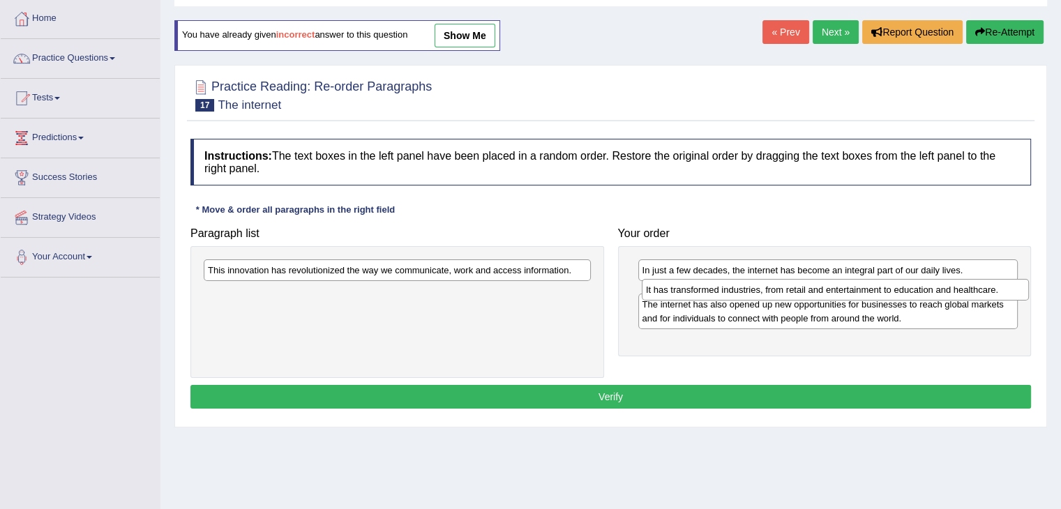
drag, startPoint x: 334, startPoint y: 268, endPoint x: 772, endPoint y: 287, distance: 438.3
click at [772, 287] on div "It has transformed industries, from retail and entertainment to education and h…" at bounding box center [834, 290] width 387 height 22
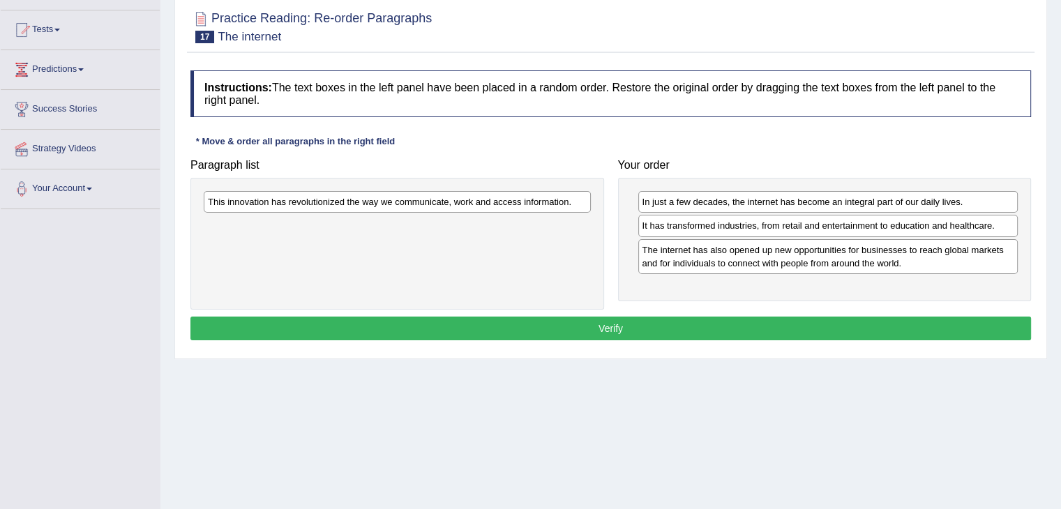
scroll to position [139, 0]
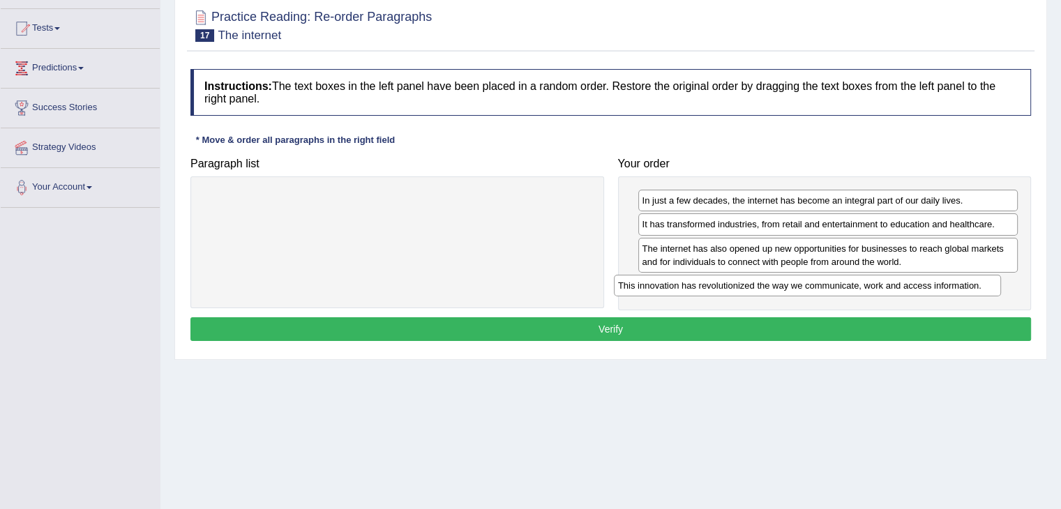
drag, startPoint x: 385, startPoint y: 197, endPoint x: 795, endPoint y: 282, distance: 418.7
click at [795, 282] on div "This innovation has revolutionized the way we communicate, work and access info…" at bounding box center [807, 286] width 387 height 22
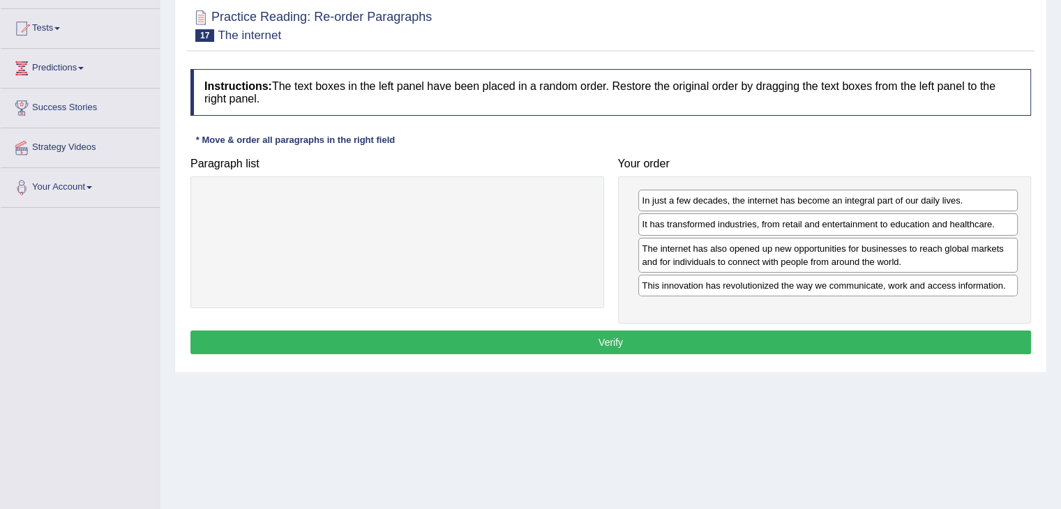
click at [594, 333] on button "Verify" at bounding box center [610, 342] width 840 height 24
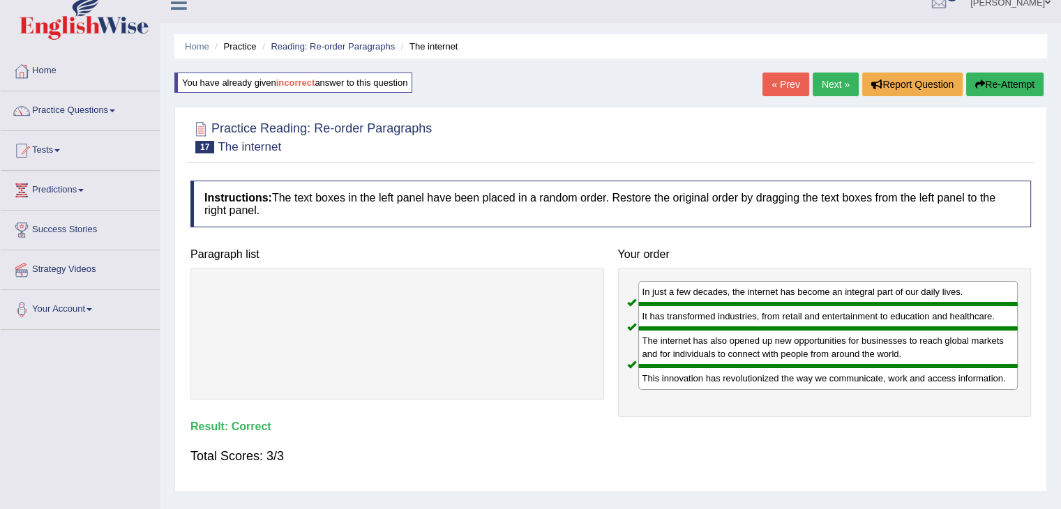
scroll to position [0, 0]
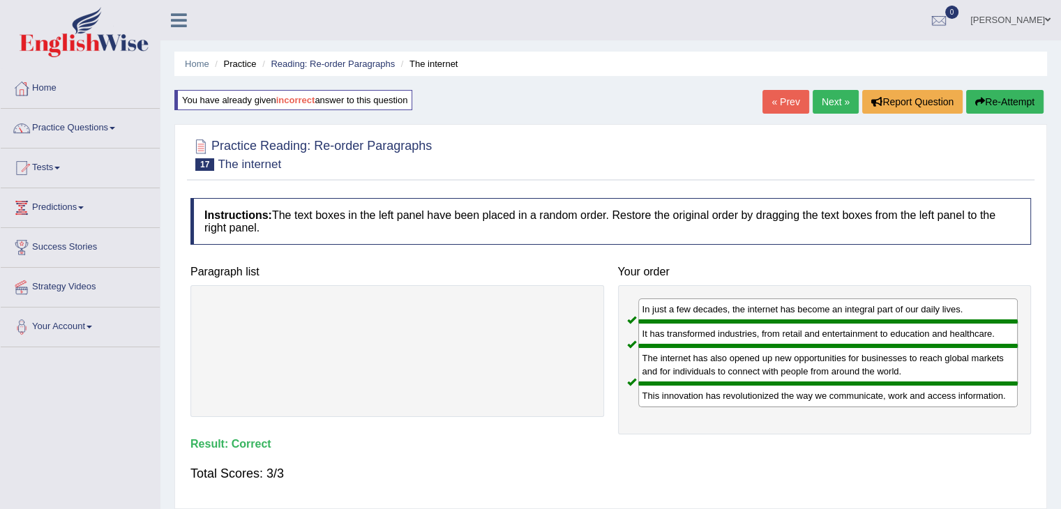
click at [828, 100] on link "Next »" at bounding box center [835, 102] width 46 height 24
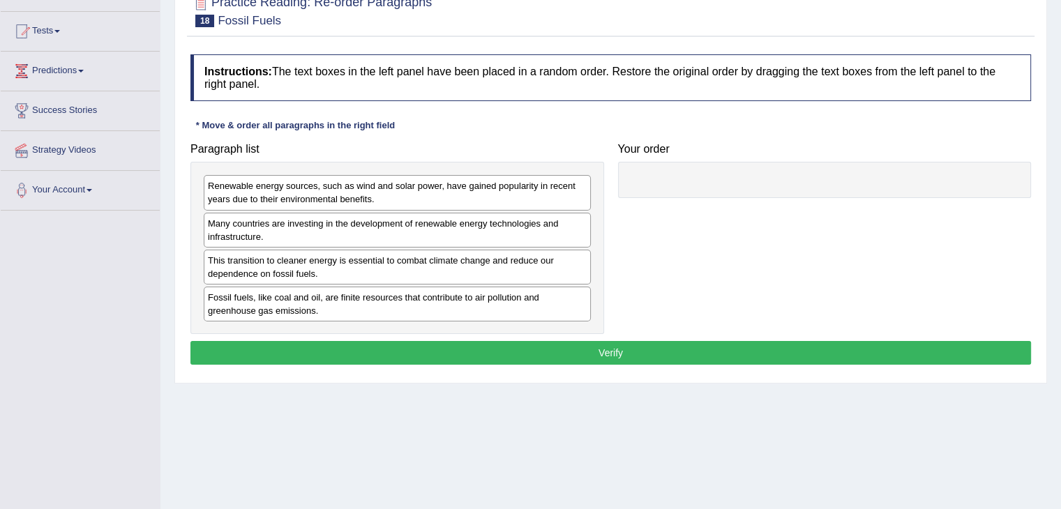
scroll to position [139, 0]
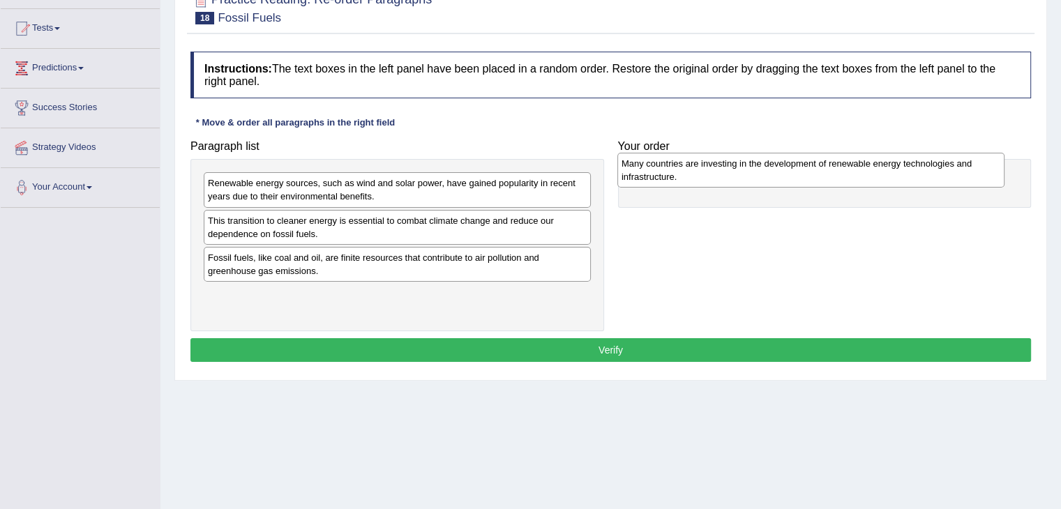
drag, startPoint x: 428, startPoint y: 220, endPoint x: 842, endPoint y: 164, distance: 417.3
click at [842, 164] on div "Many countries are investing in the development of renewable energy technologie…" at bounding box center [810, 170] width 387 height 35
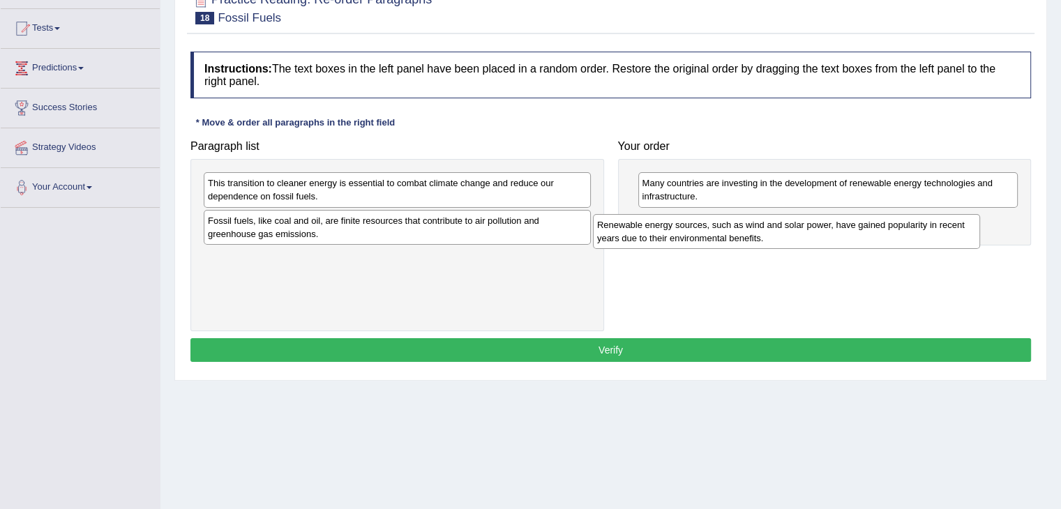
drag, startPoint x: 344, startPoint y: 183, endPoint x: 733, endPoint y: 225, distance: 391.3
click at [733, 225] on div "Renewable energy sources, such as wind and solar power, have gained popularity …" at bounding box center [786, 231] width 387 height 35
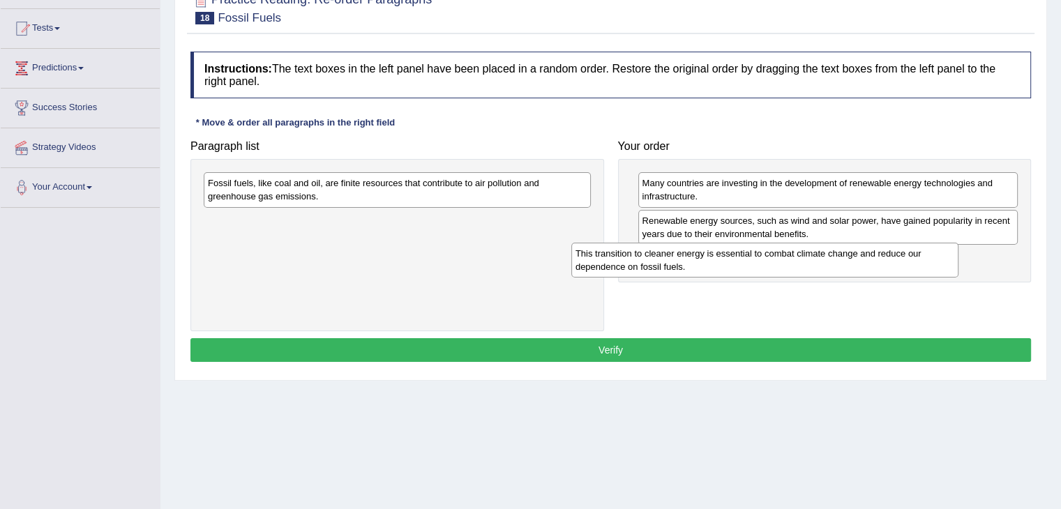
drag, startPoint x: 391, startPoint y: 190, endPoint x: 759, endPoint y: 260, distance: 374.1
click at [759, 260] on div "This transition to cleaner energy is essential to combat climate change and red…" at bounding box center [764, 260] width 387 height 35
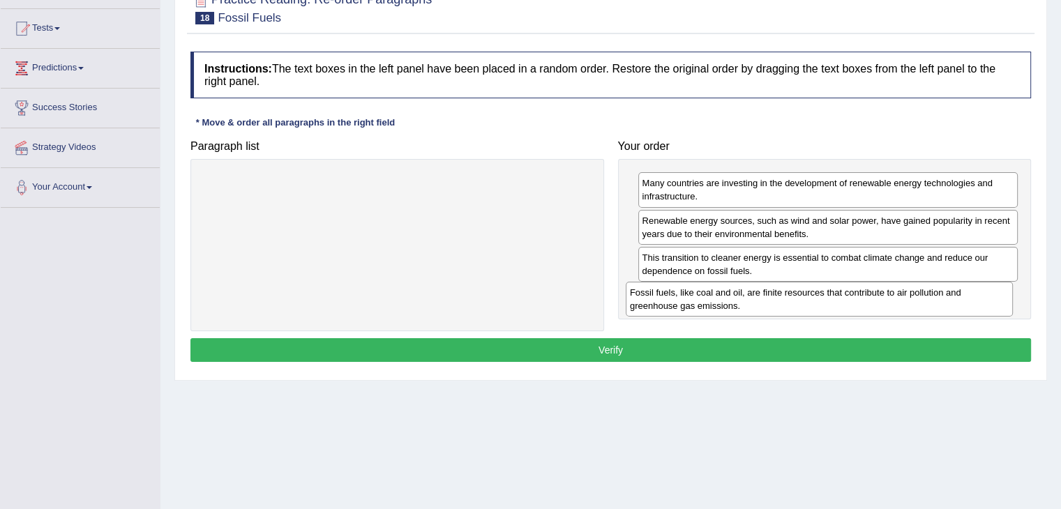
drag, startPoint x: 398, startPoint y: 190, endPoint x: 820, endPoint y: 299, distance: 435.8
click at [820, 299] on div "Fossil fuels, like coal and oil, are finite resources that contribute to air po…" at bounding box center [818, 299] width 387 height 35
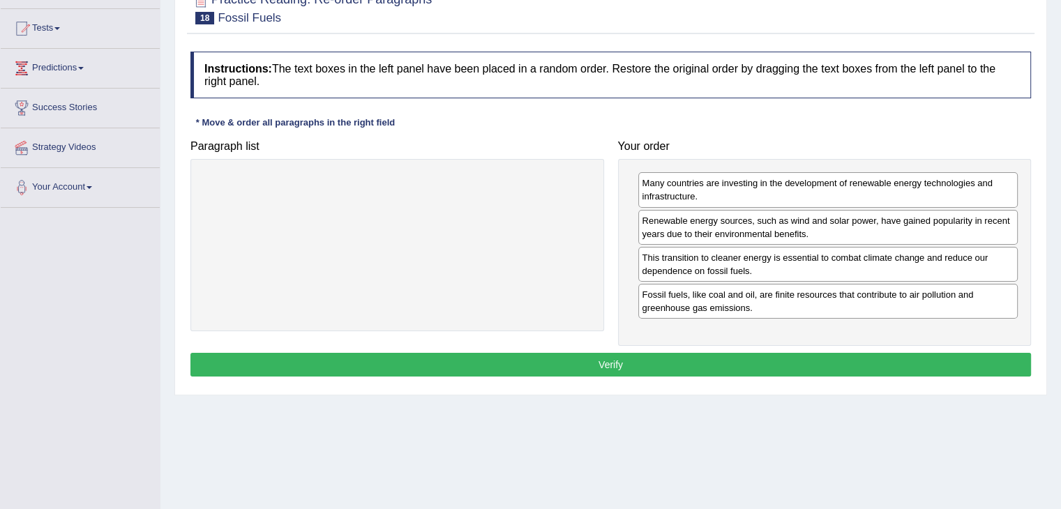
click at [699, 360] on button "Verify" at bounding box center [610, 365] width 840 height 24
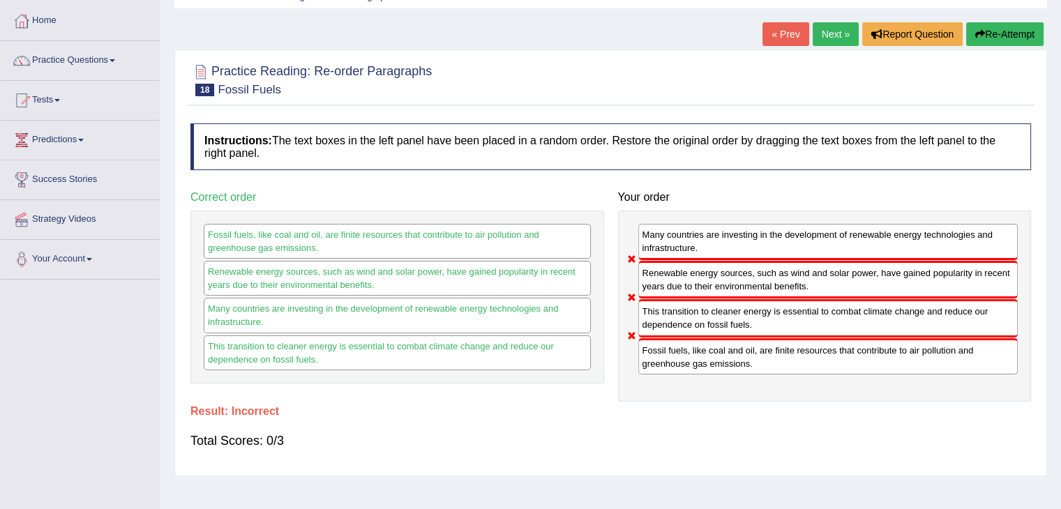
scroll to position [70, 0]
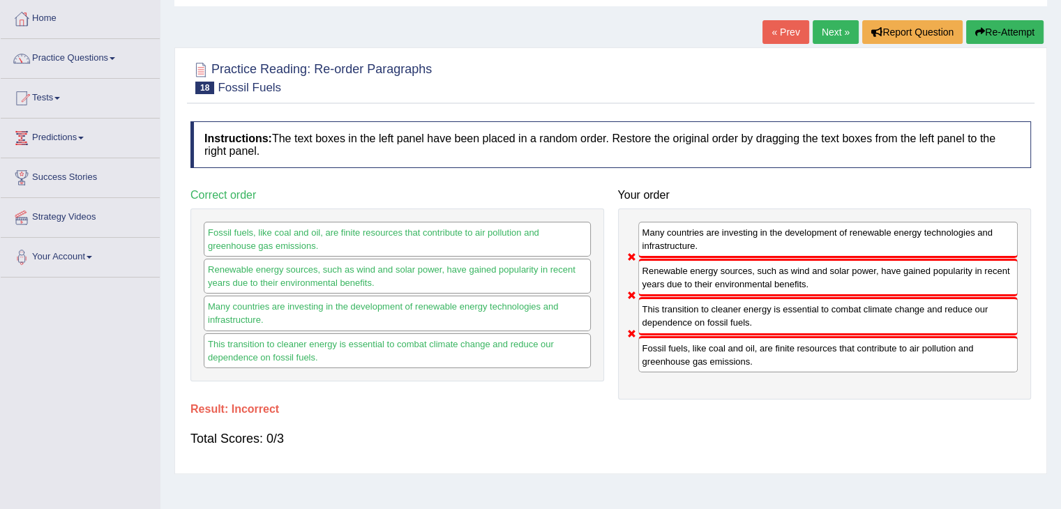
click at [996, 28] on button "Re-Attempt" at bounding box center [1004, 32] width 77 height 24
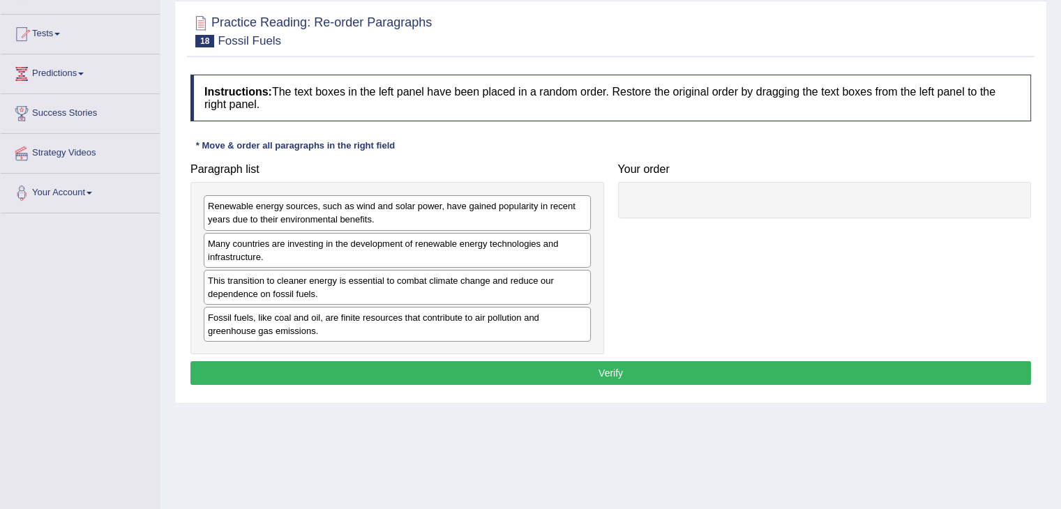
scroll to position [139, 0]
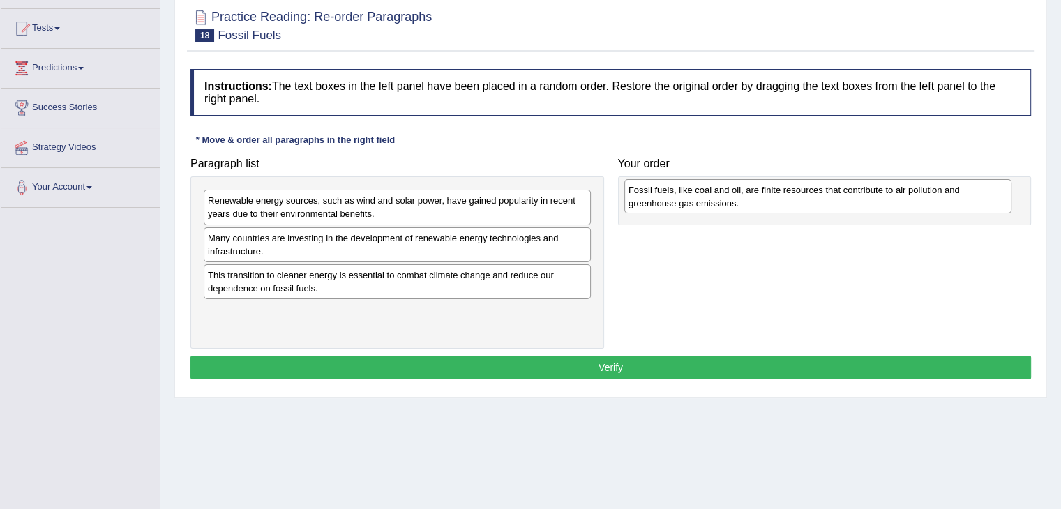
drag, startPoint x: 326, startPoint y: 326, endPoint x: 753, endPoint y: 202, distance: 444.4
click at [753, 202] on div "Fossil fuels, like coal and oil, are finite resources that contribute to air po…" at bounding box center [817, 196] width 387 height 35
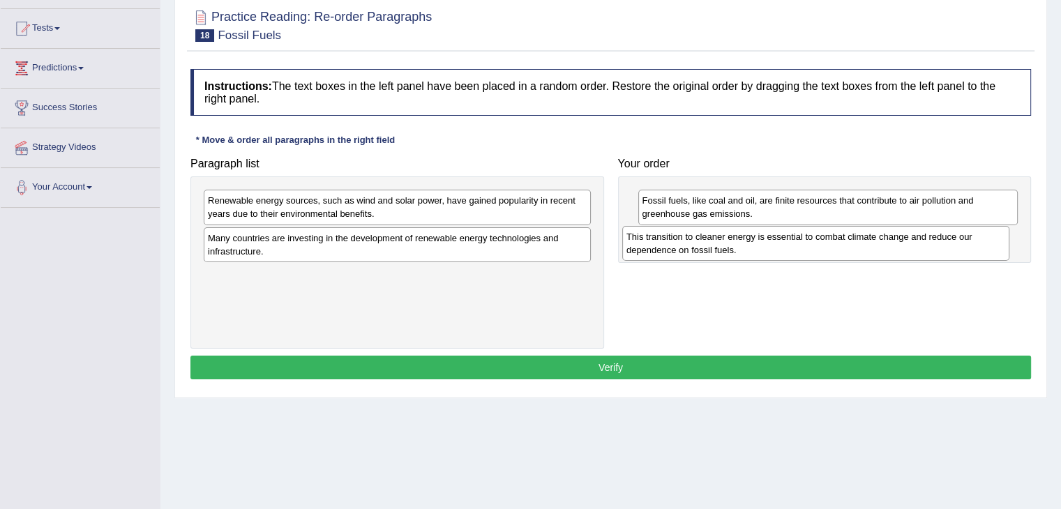
drag, startPoint x: 357, startPoint y: 285, endPoint x: 775, endPoint y: 248, distance: 420.0
click at [775, 248] on div "This transition to cleaner energy is essential to combat climate change and red…" at bounding box center [815, 243] width 387 height 35
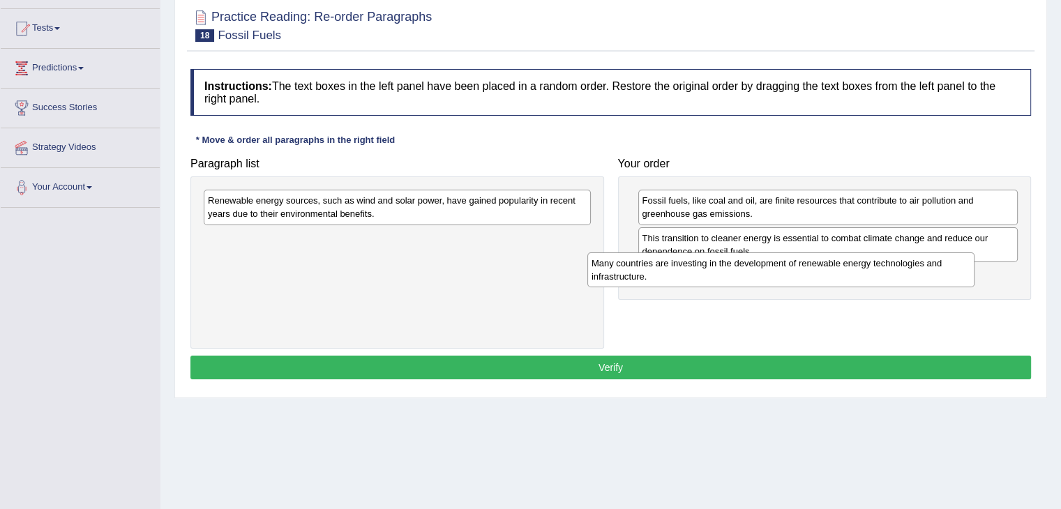
drag, startPoint x: 420, startPoint y: 241, endPoint x: 826, endPoint y: 264, distance: 405.8
click at [826, 264] on div "Many countries are investing in the development of renewable energy technologie…" at bounding box center [780, 269] width 387 height 35
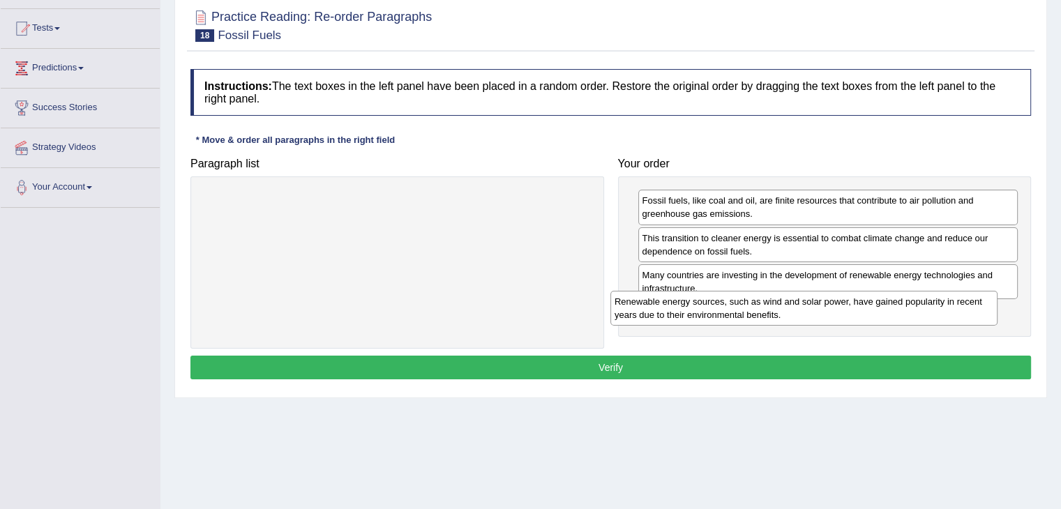
drag, startPoint x: 439, startPoint y: 203, endPoint x: 856, endPoint y: 303, distance: 428.7
click at [856, 303] on div "Renewable energy sources, such as wind and solar power, have gained popularity …" at bounding box center [803, 308] width 387 height 35
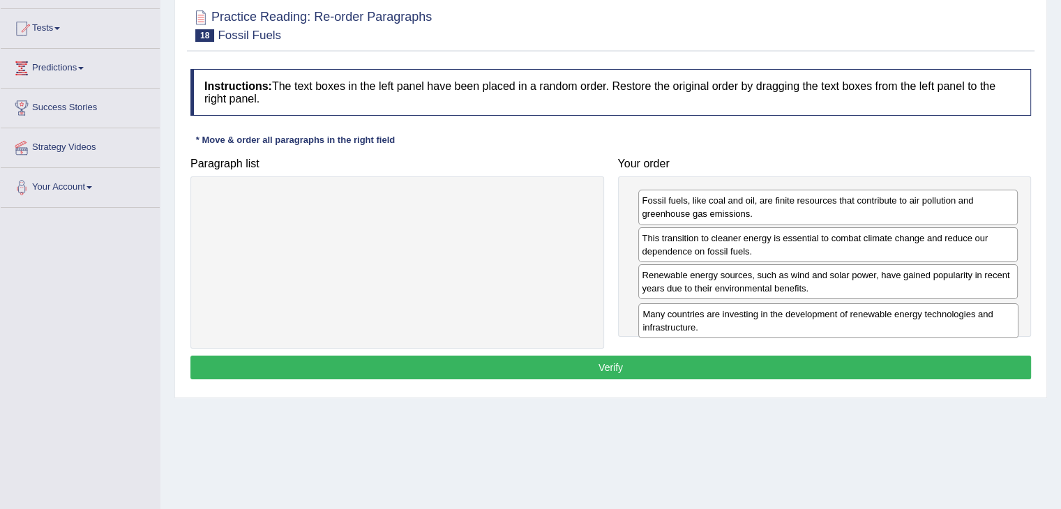
drag, startPoint x: 801, startPoint y: 279, endPoint x: 802, endPoint y: 319, distance: 39.7
click at [802, 319] on div "Many countries are investing in the development of renewable energy technologie…" at bounding box center [828, 320] width 380 height 35
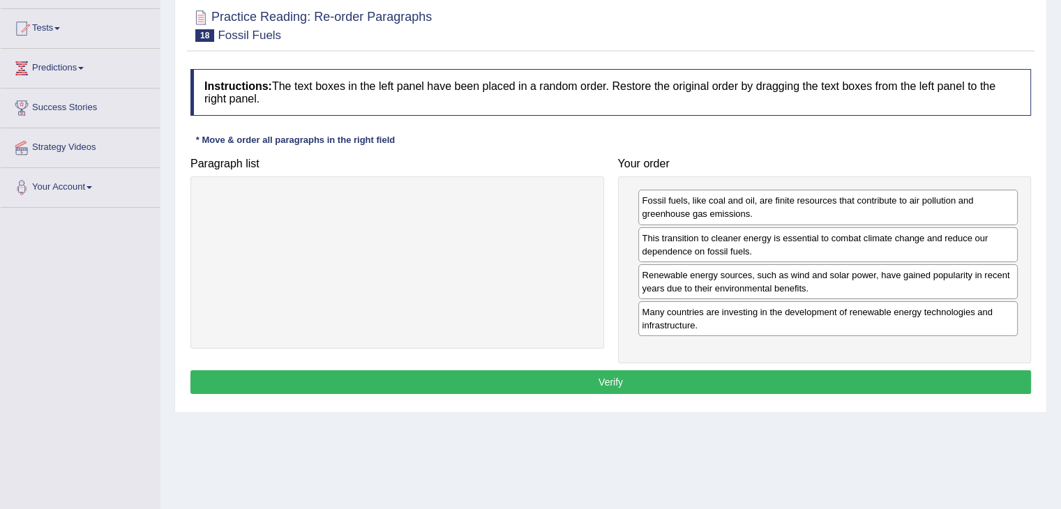
click at [718, 370] on button "Verify" at bounding box center [610, 382] width 840 height 24
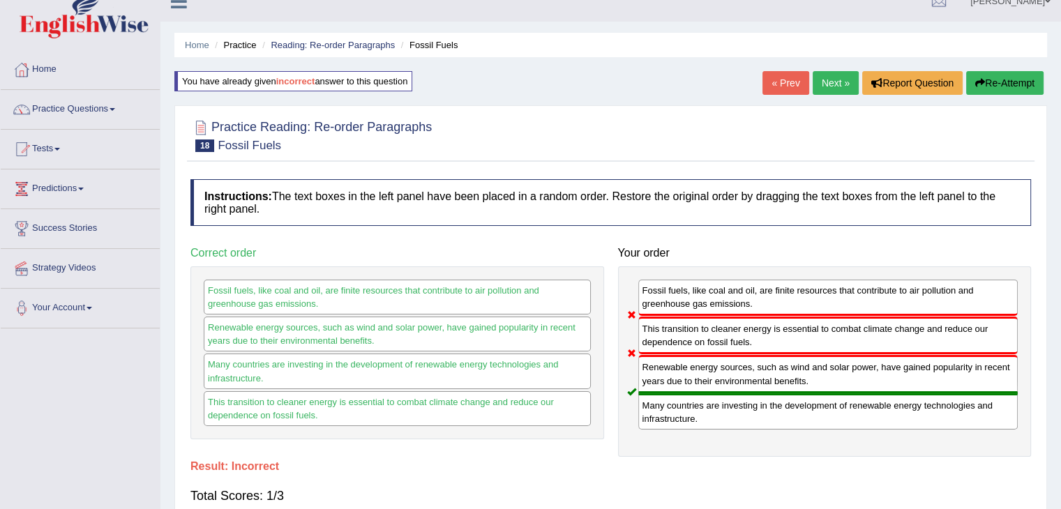
scroll to position [0, 0]
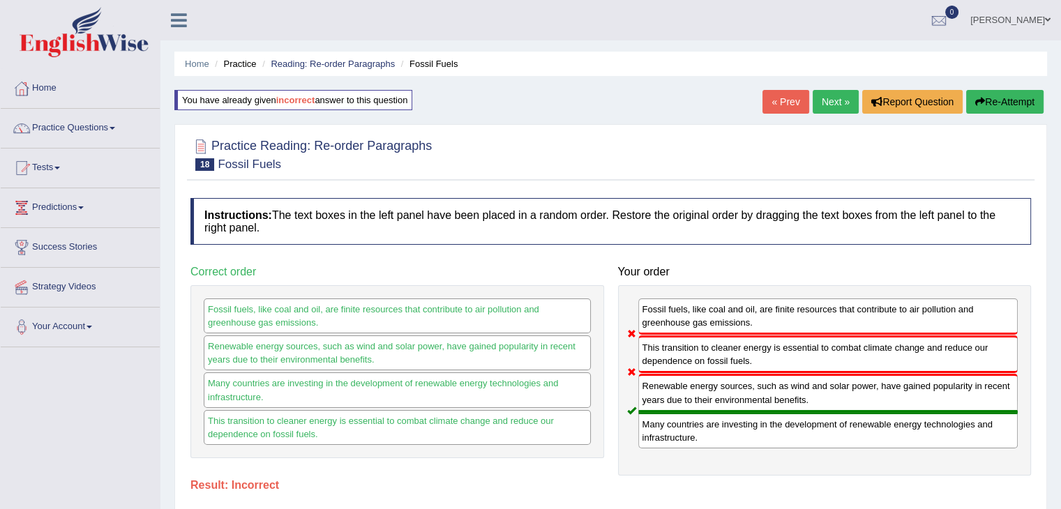
click at [991, 101] on button "Re-Attempt" at bounding box center [1004, 102] width 77 height 24
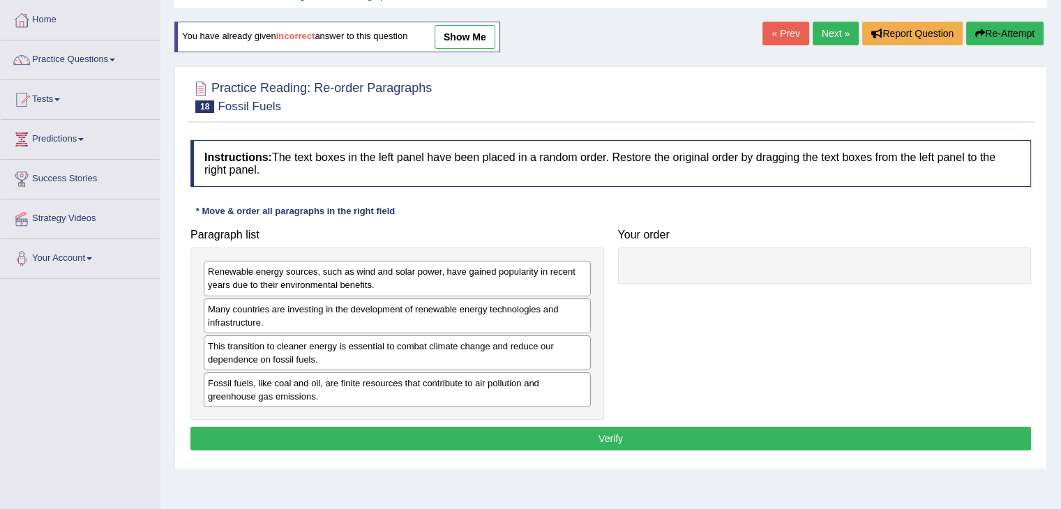
scroll to position [70, 0]
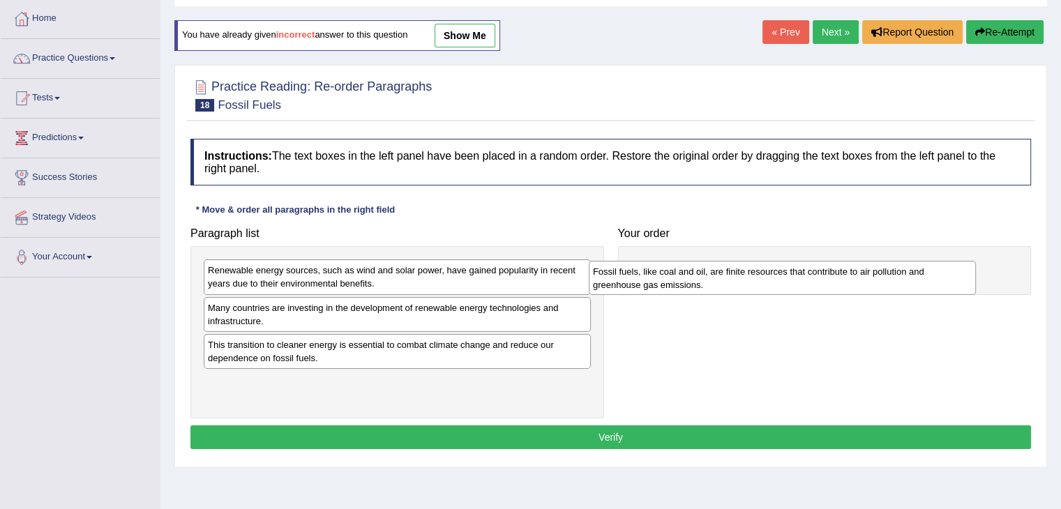
drag, startPoint x: 374, startPoint y: 390, endPoint x: 772, endPoint y: 272, distance: 415.2
click at [772, 272] on div "Fossil fuels, like coal and oil, are finite resources that contribute to air po…" at bounding box center [781, 278] width 387 height 35
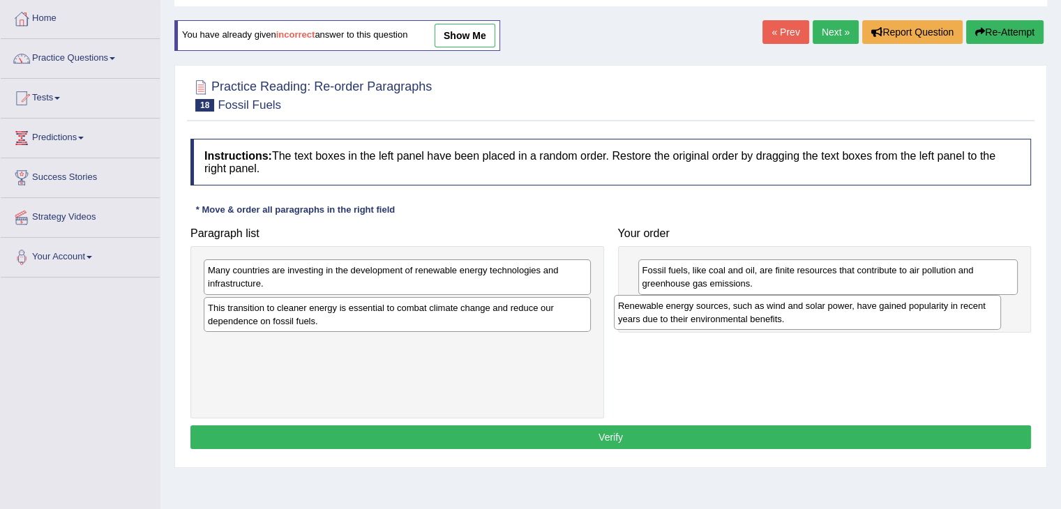
drag, startPoint x: 337, startPoint y: 277, endPoint x: 766, endPoint y: 308, distance: 430.0
click at [766, 308] on div "Renewable energy sources, such as wind and solar power, have gained popularity …" at bounding box center [807, 312] width 387 height 35
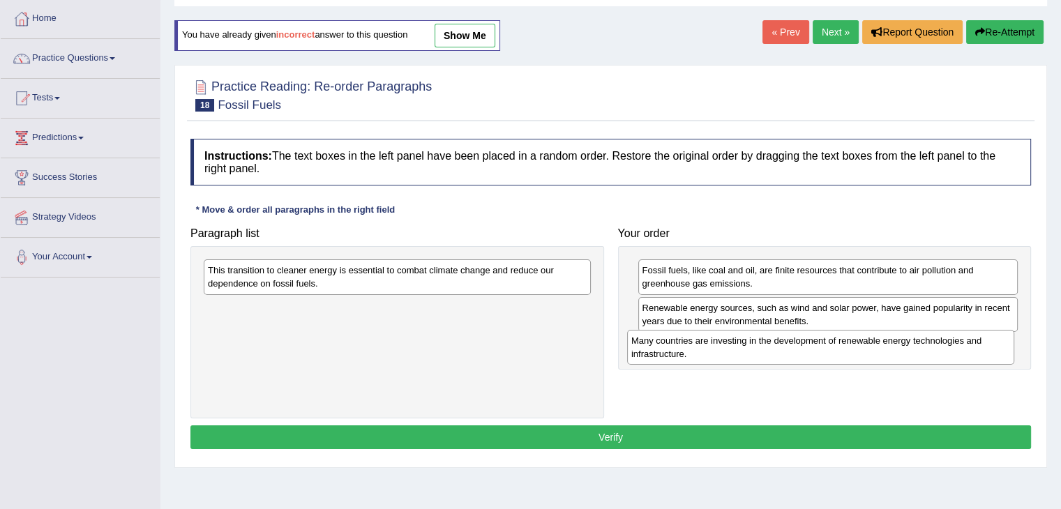
drag, startPoint x: 274, startPoint y: 277, endPoint x: 697, endPoint y: 347, distance: 429.0
click at [697, 347] on div "Many countries are investing in the development of renewable energy technologie…" at bounding box center [820, 347] width 387 height 35
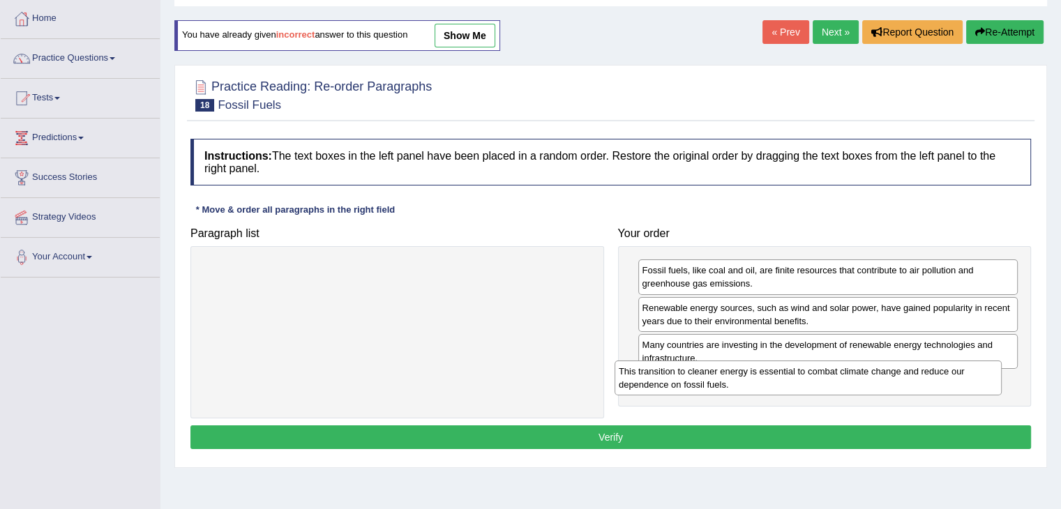
drag, startPoint x: 443, startPoint y: 276, endPoint x: 854, endPoint y: 377, distance: 422.9
click at [854, 377] on div "This transition to cleaner energy is essential to combat climate change and red…" at bounding box center [807, 377] width 387 height 35
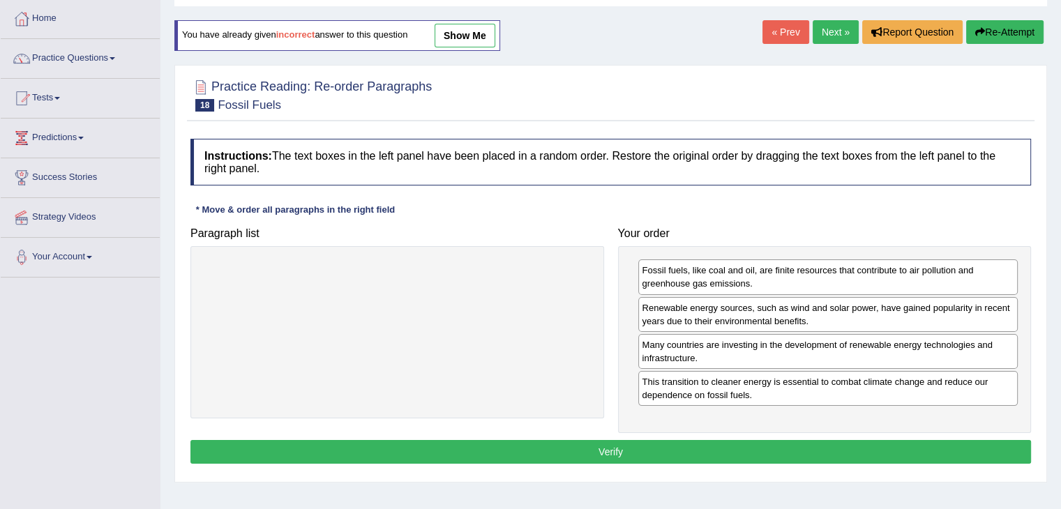
click at [693, 441] on button "Verify" at bounding box center [610, 452] width 840 height 24
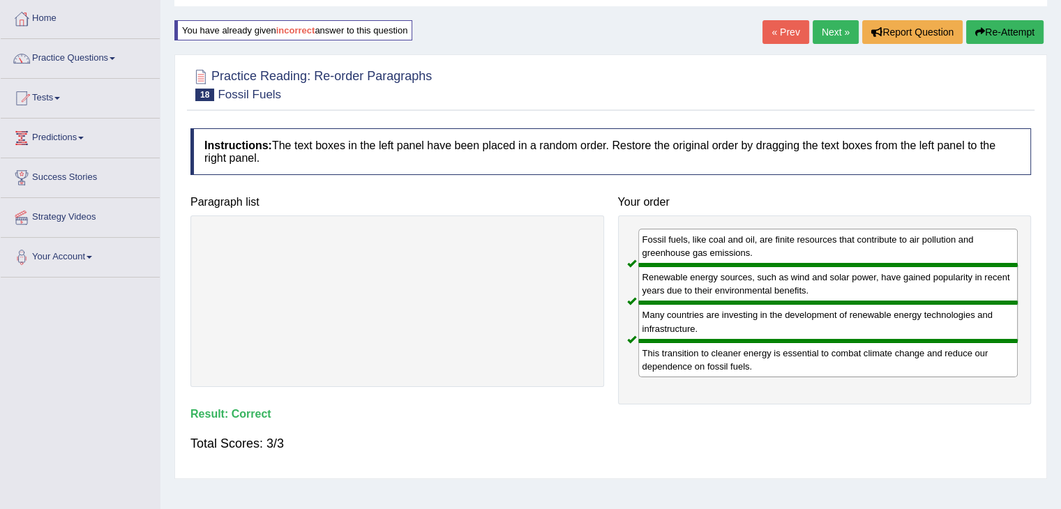
click at [830, 38] on link "Next »" at bounding box center [835, 32] width 46 height 24
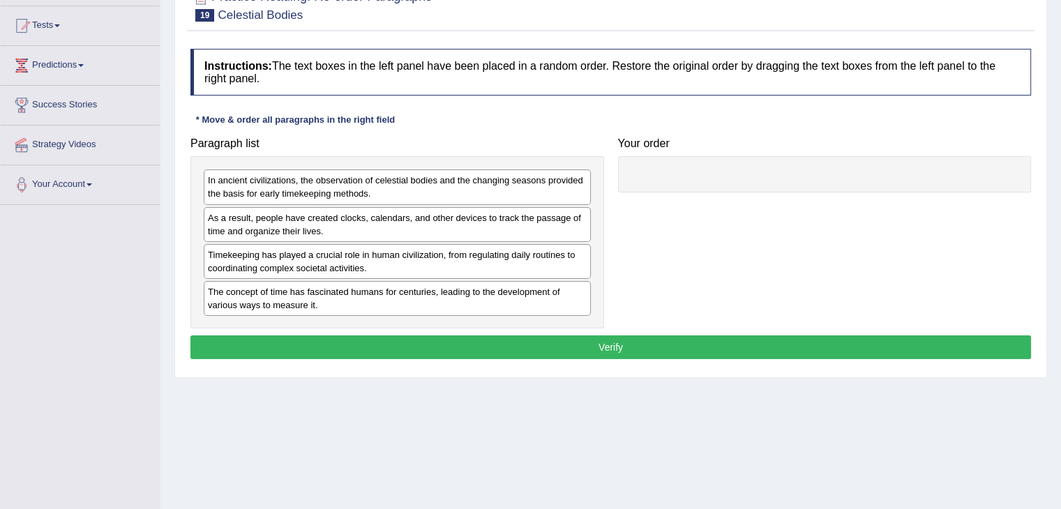
scroll to position [139, 0]
